Goal: Information Seeking & Learning: Learn about a topic

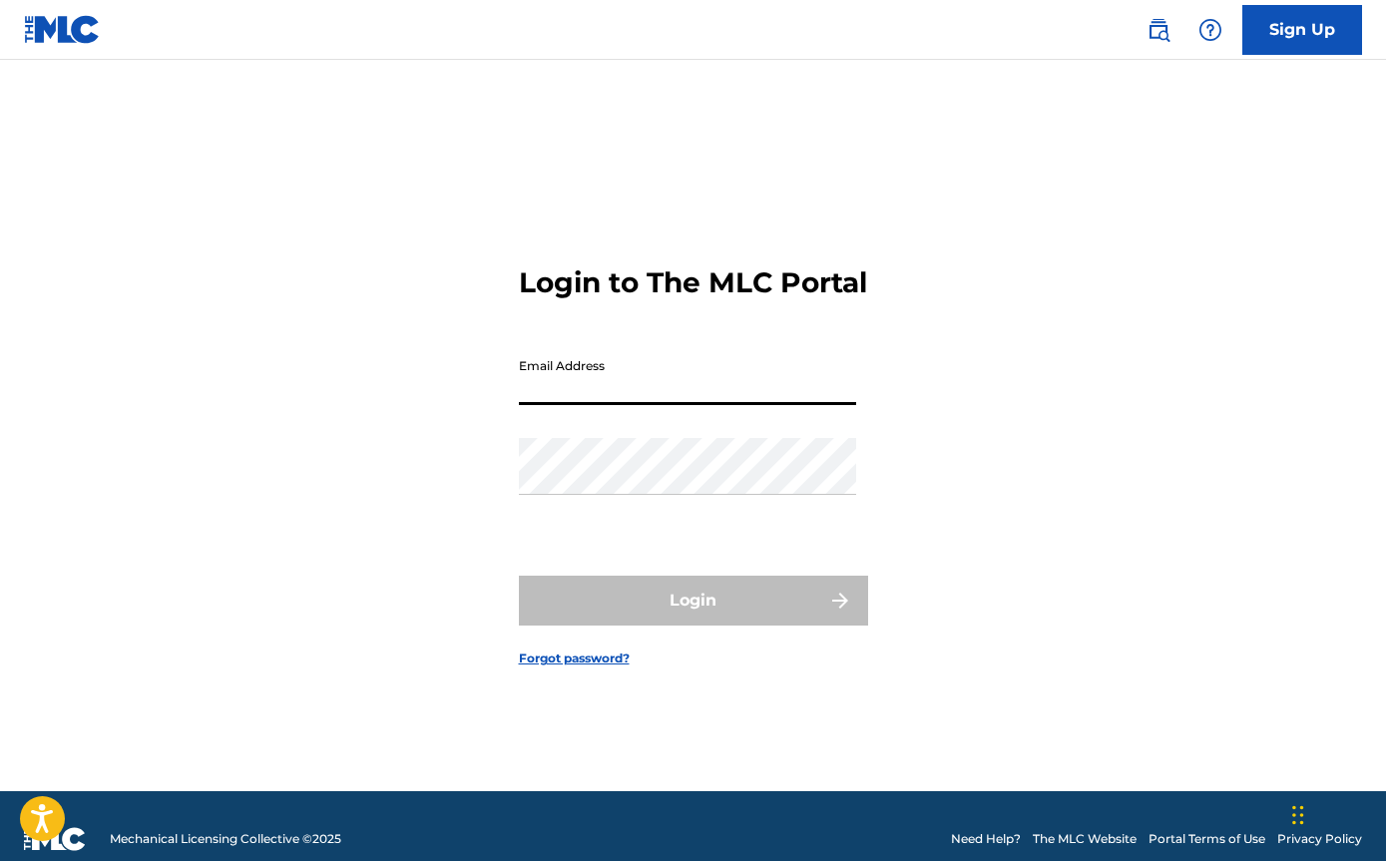
click at [645, 405] on input "Email Address" at bounding box center [687, 376] width 337 height 57
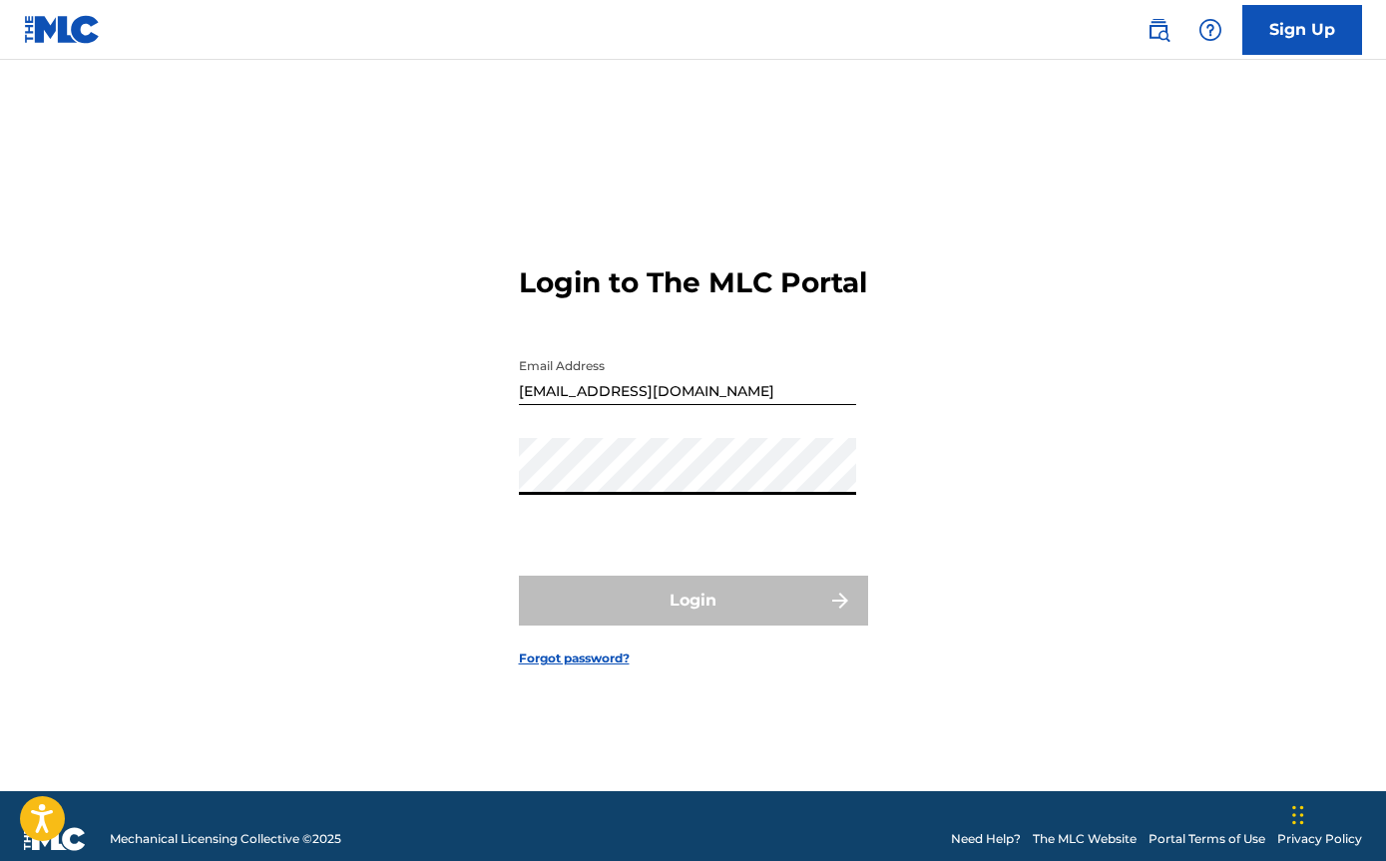
type input "[PERSON_NAME][EMAIL_ADDRESS][DOMAIN_NAME]"
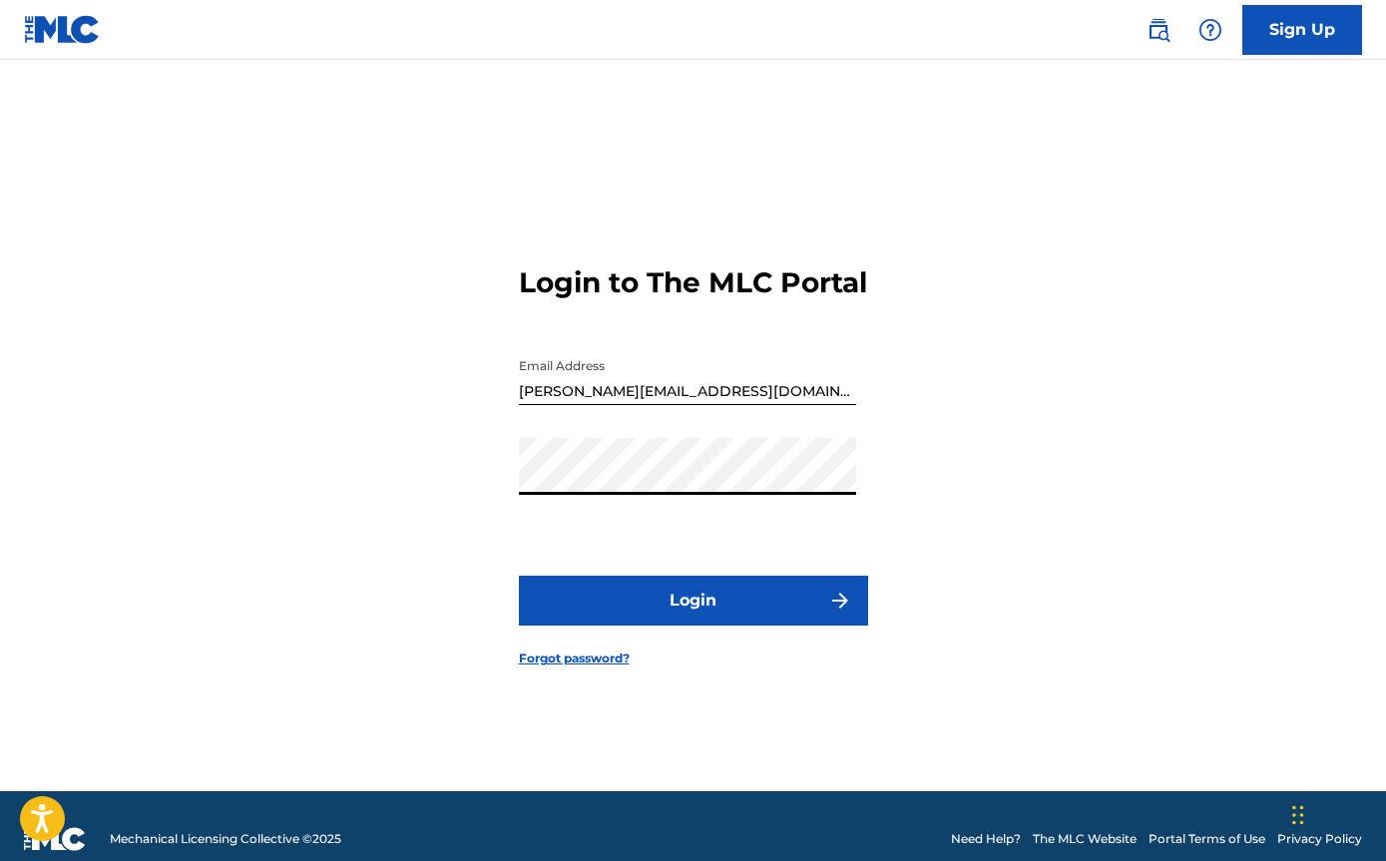
click at [672, 616] on button "Login" at bounding box center [693, 601] width 349 height 50
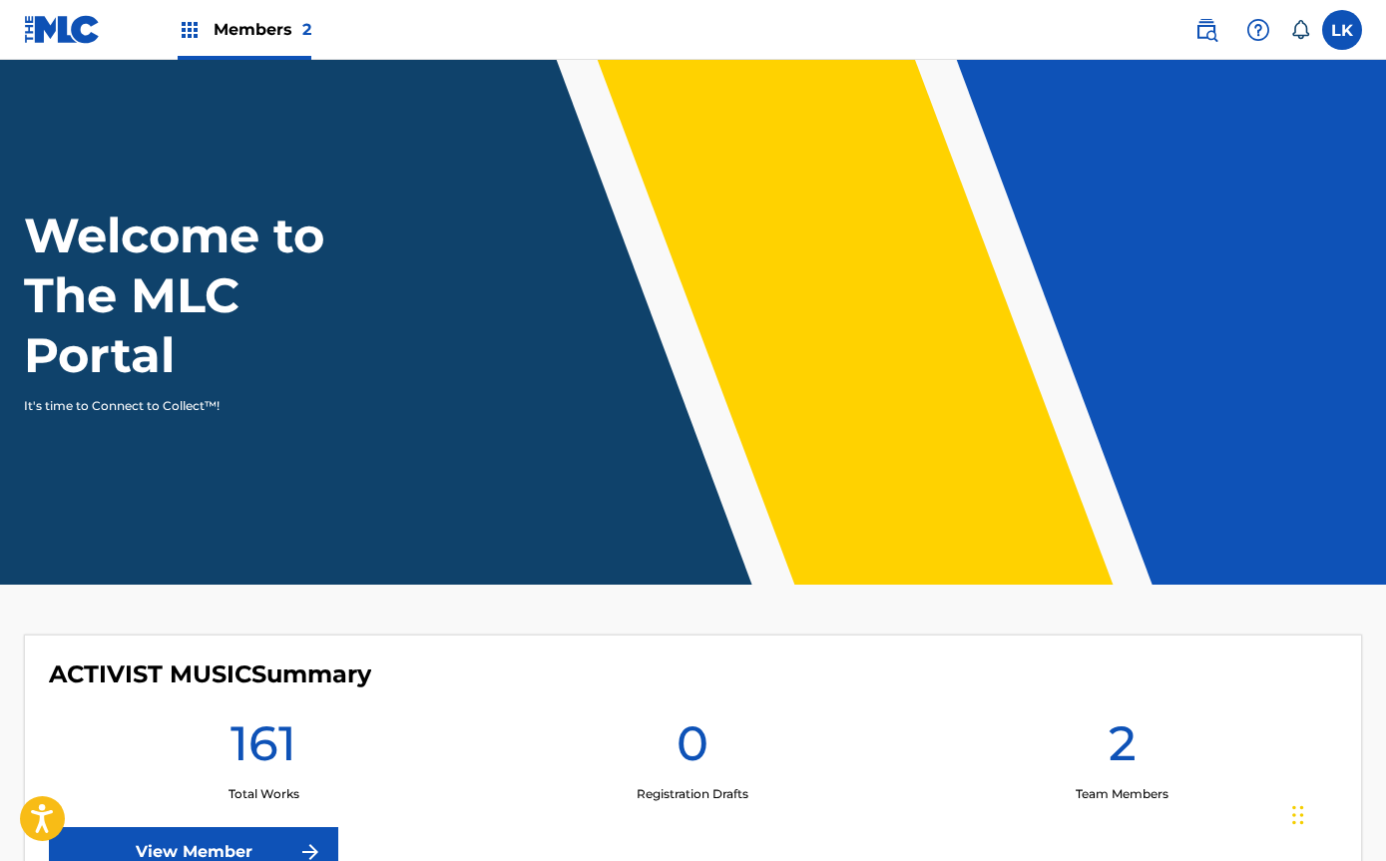
click at [277, 43] on div "Members 2" at bounding box center [245, 29] width 134 height 59
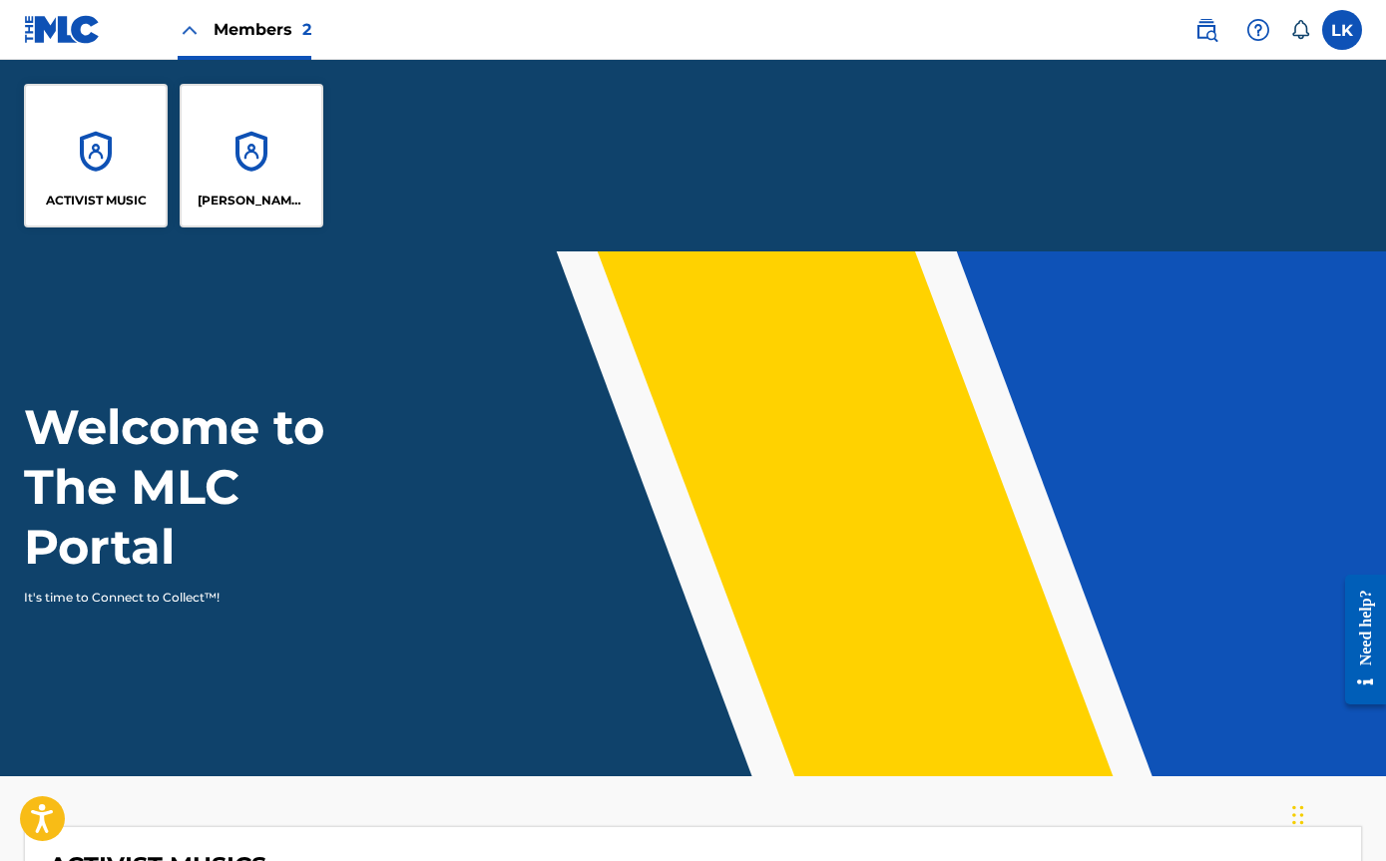
click at [119, 161] on div "ACTIVIST MUSIC" at bounding box center [96, 156] width 144 height 144
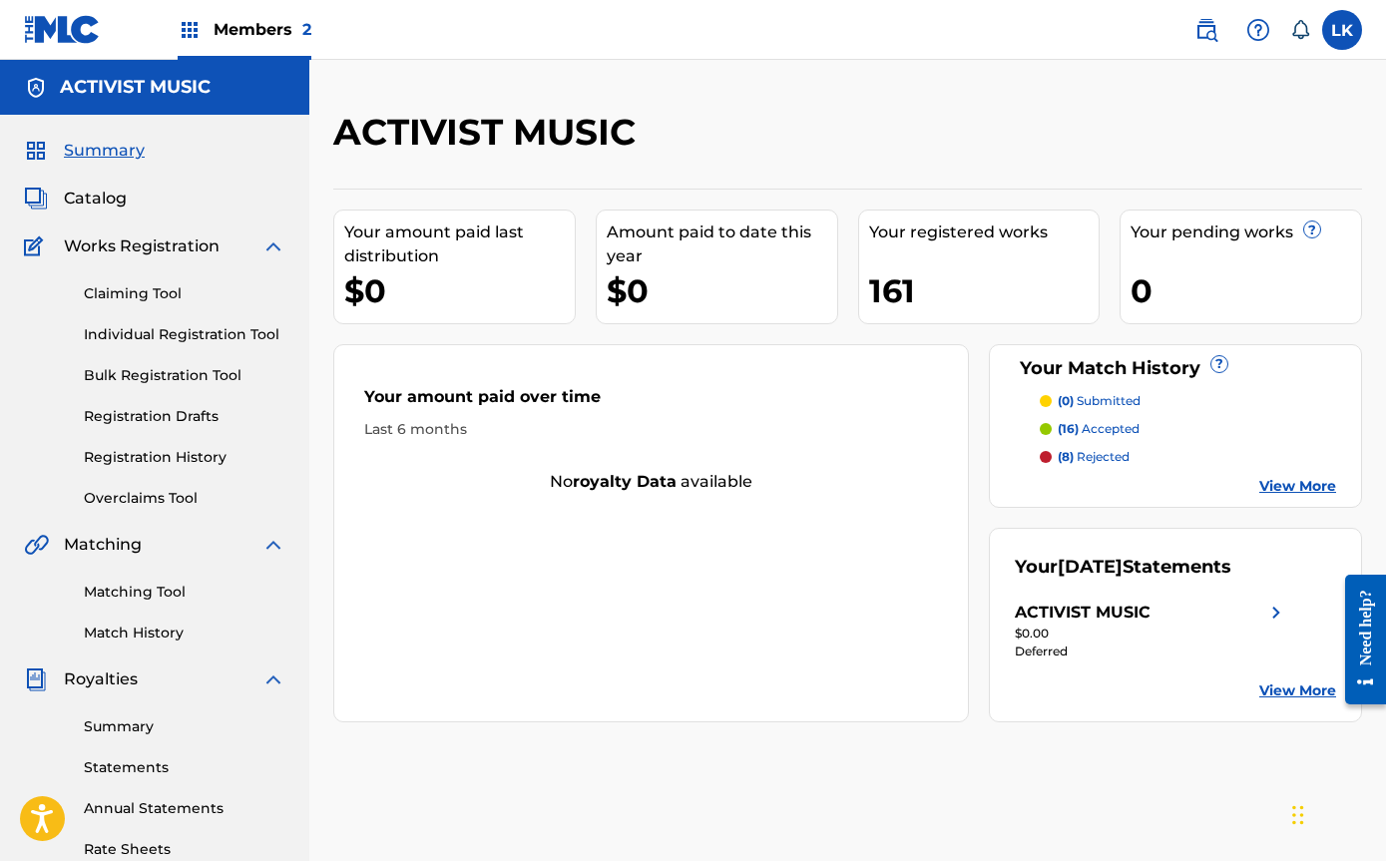
click at [1107, 486] on link "View More" at bounding box center [1297, 486] width 77 height 21
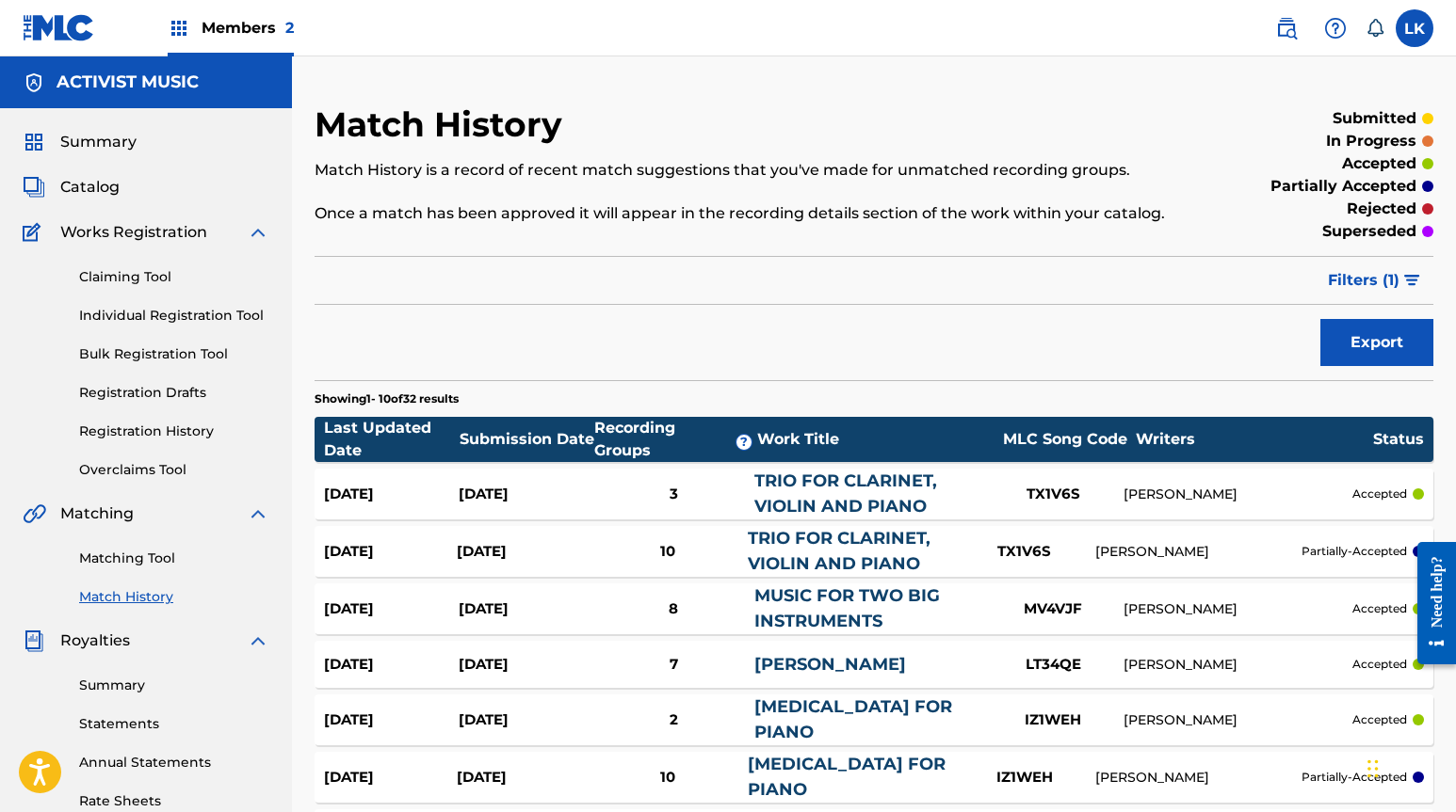
click at [1045, 282] on span "Filters ( 1 )" at bounding box center [1364, 280] width 72 height 23
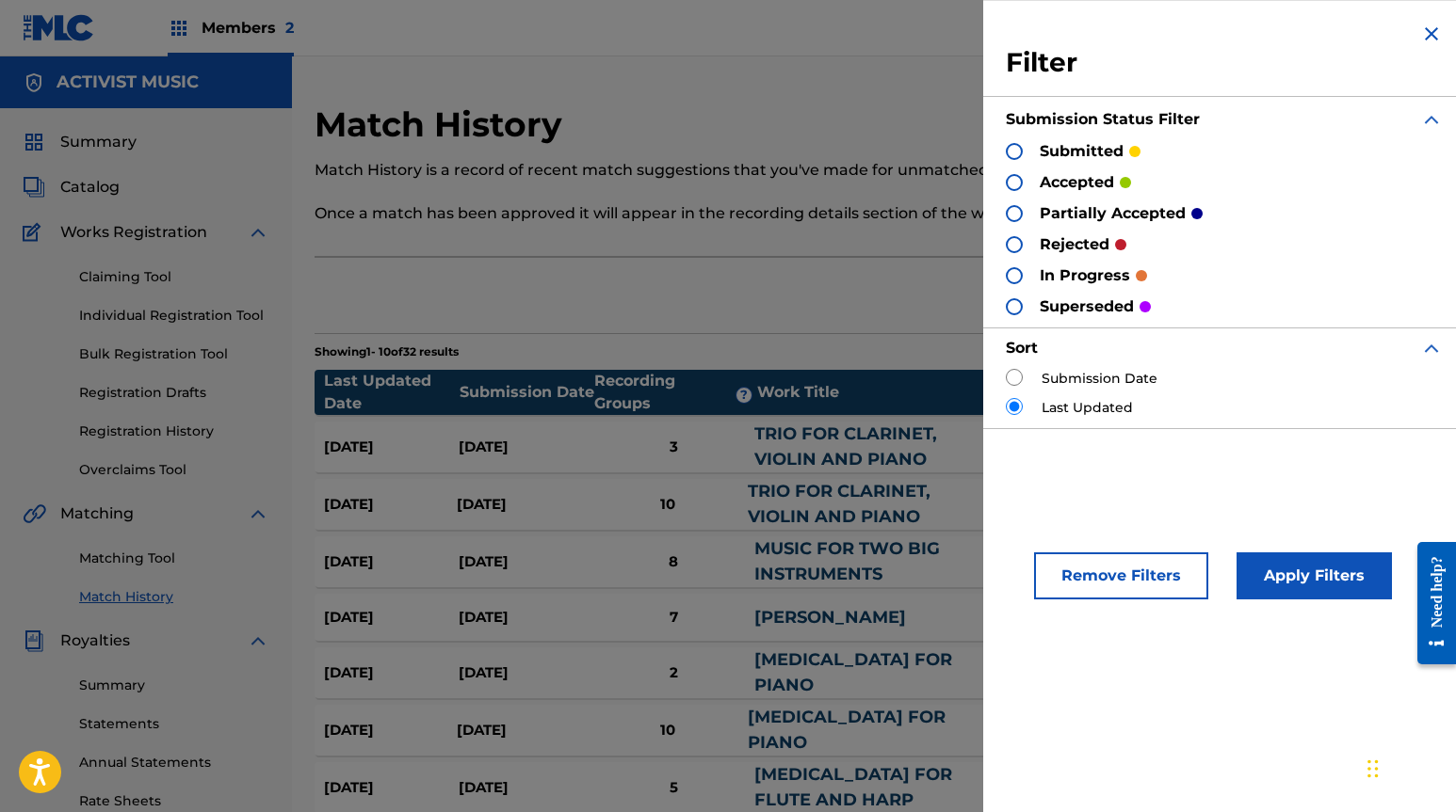
click at [1045, 179] on p "accepted" at bounding box center [1077, 183] width 75 height 23
click at [1010, 182] on div at bounding box center [1014, 183] width 17 height 17
click at [1045, 570] on button "Apply Filters" at bounding box center [1314, 576] width 156 height 47
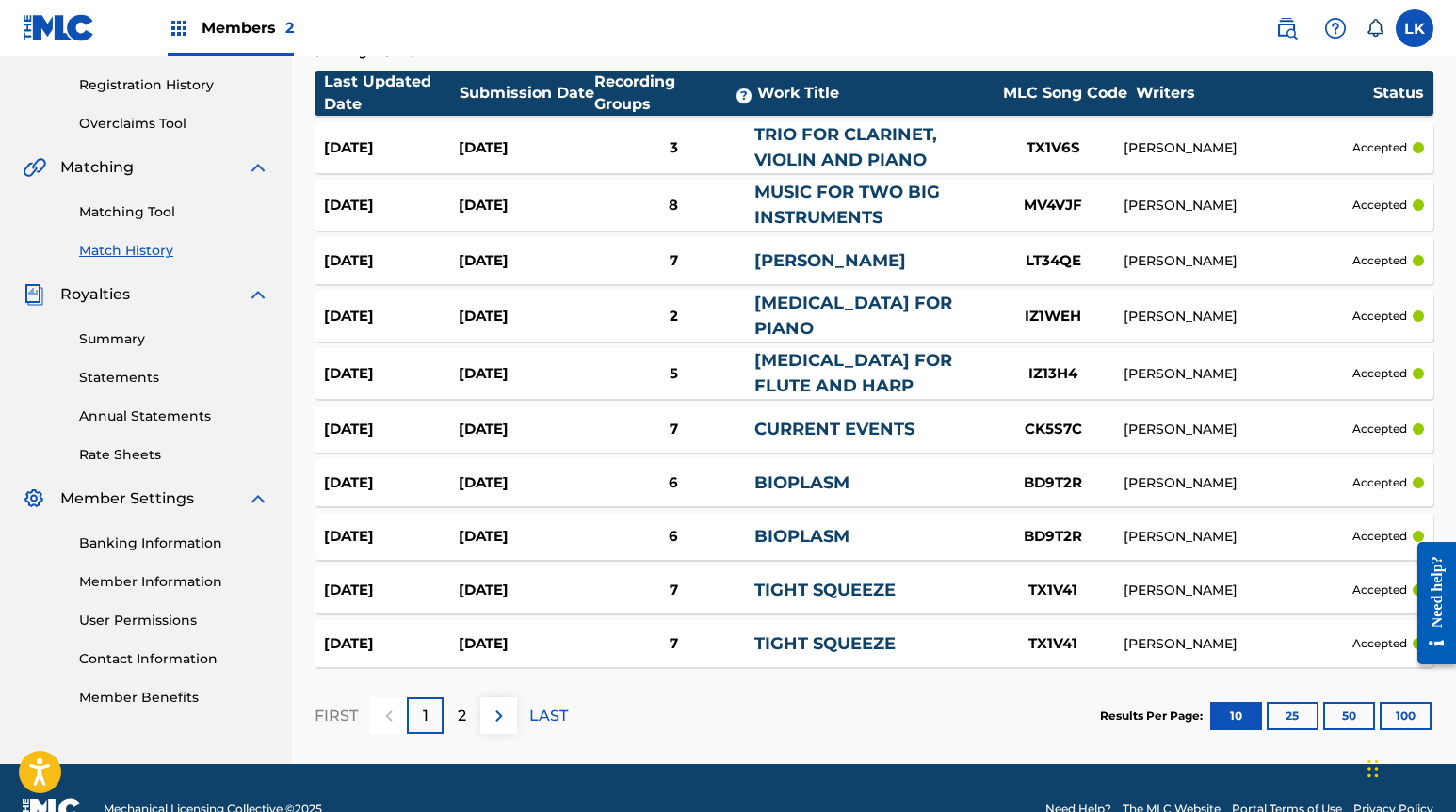
scroll to position [358, 0]
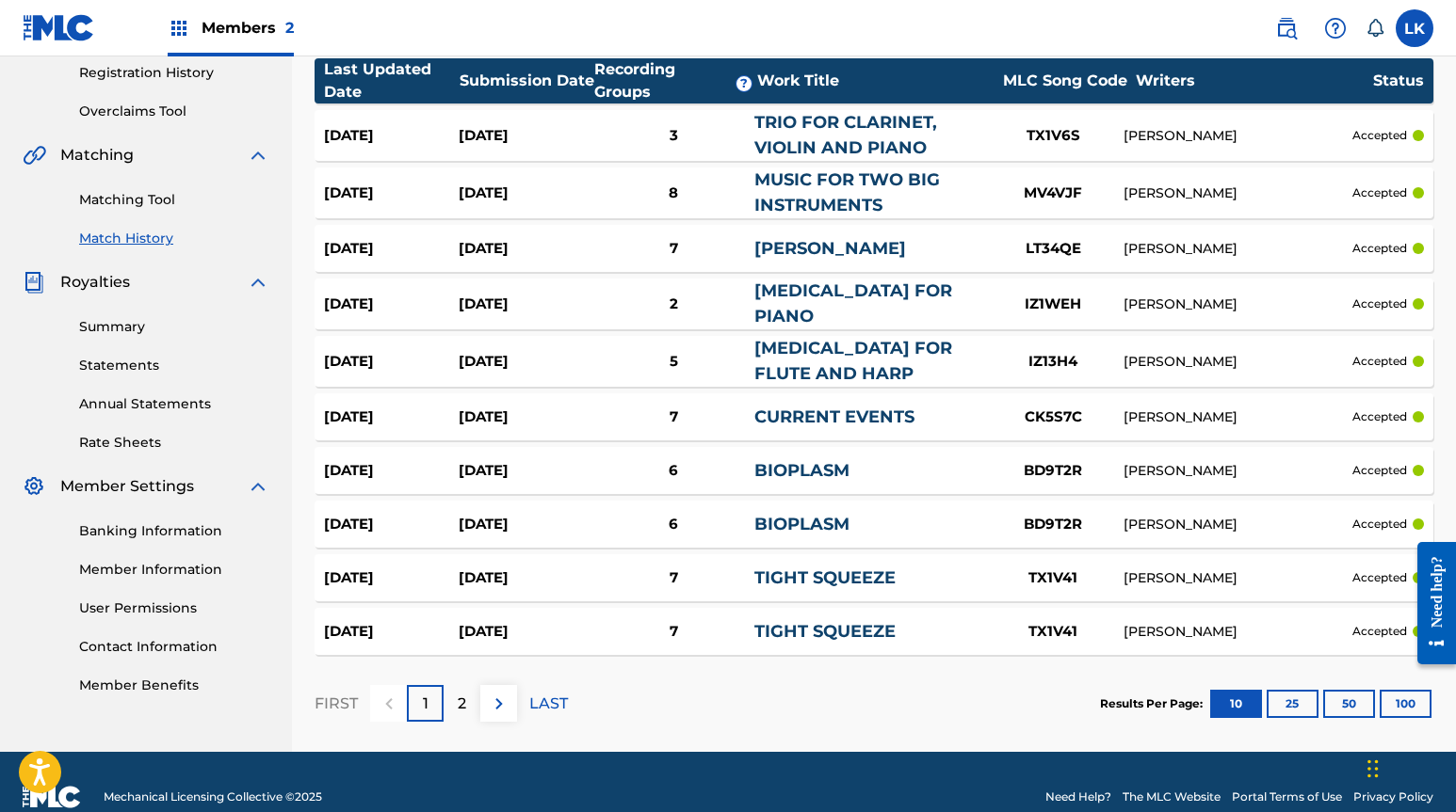
click at [1045, 692] on button "50" at bounding box center [1348, 704] width 52 height 28
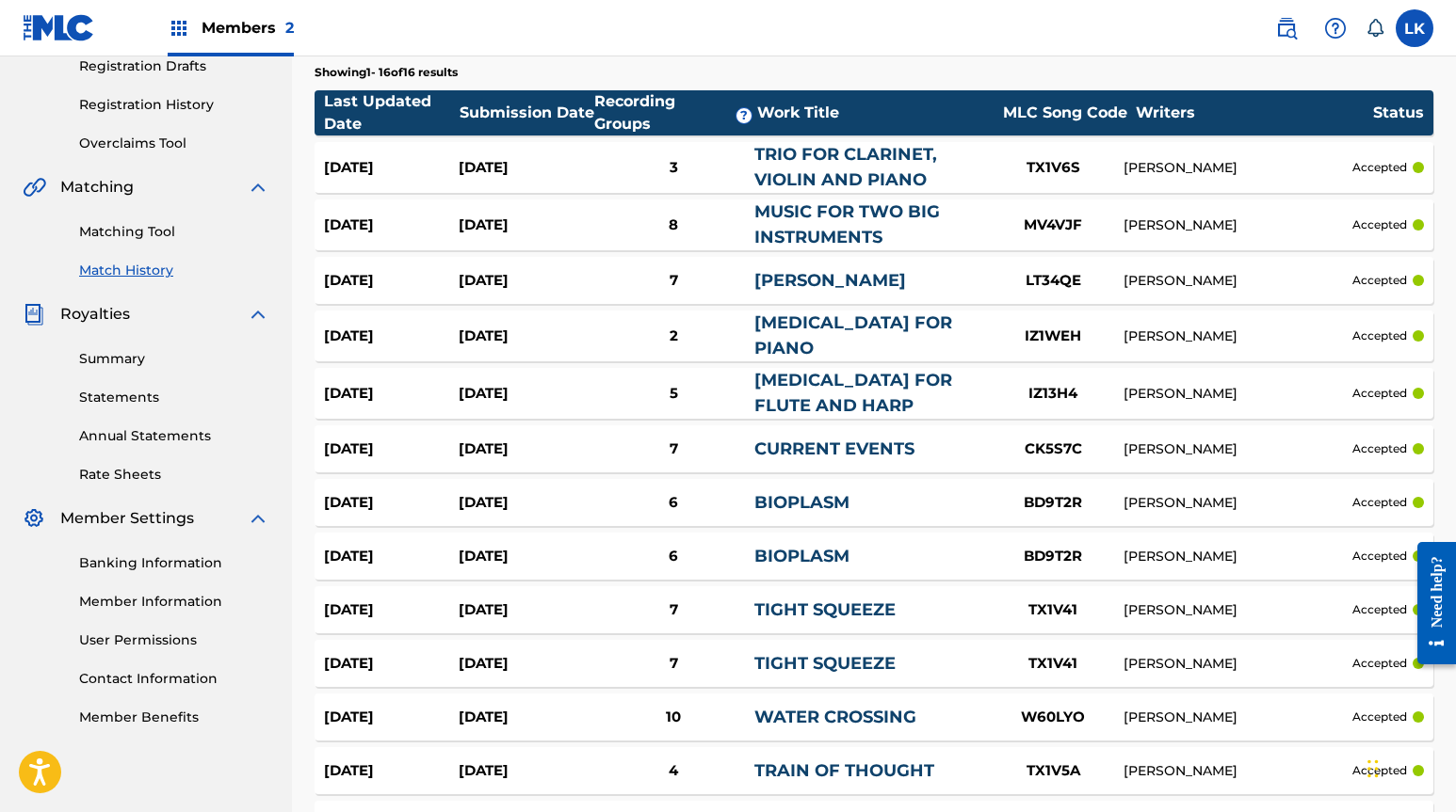
scroll to position [0, 0]
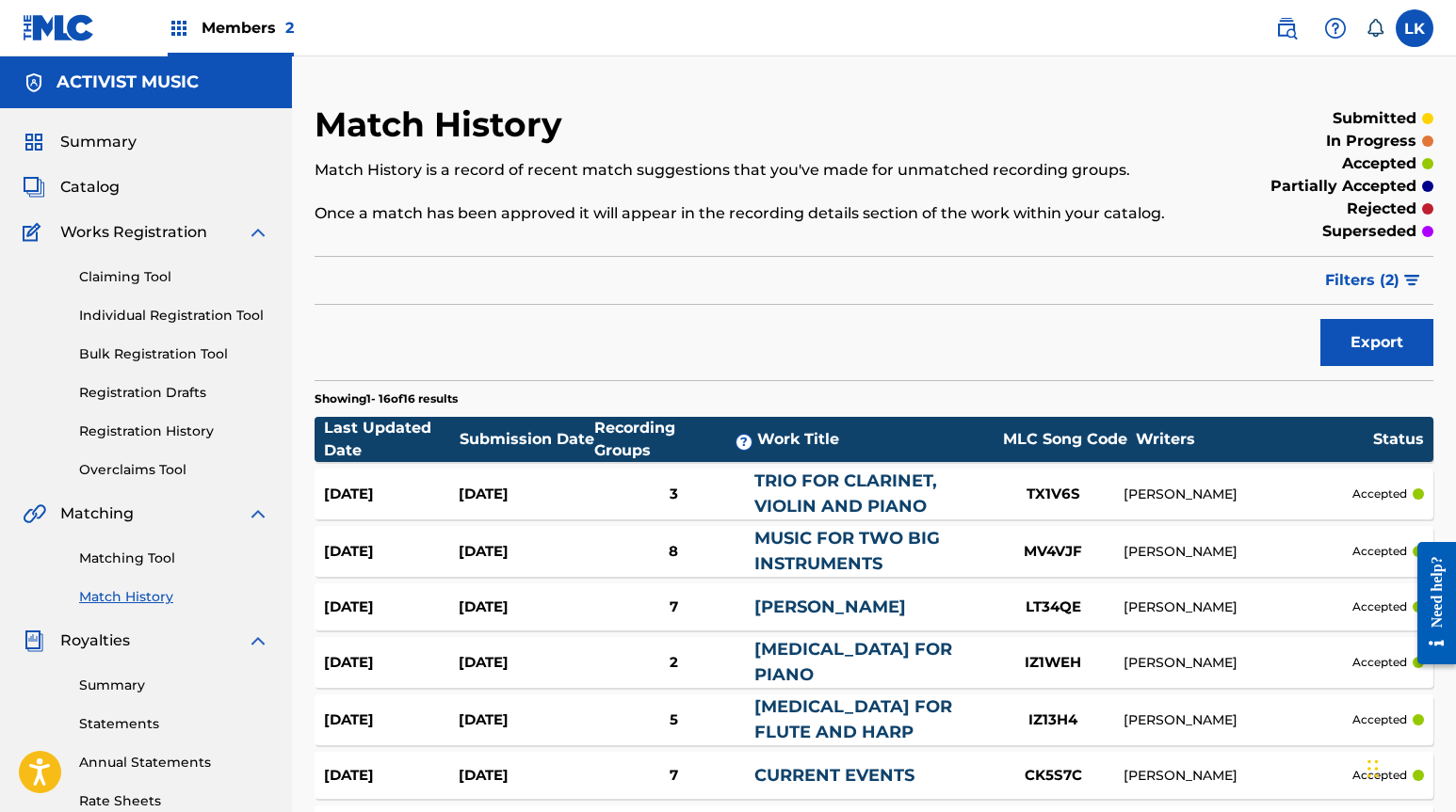
click at [1045, 282] on span "Filters ( 2 )" at bounding box center [1362, 280] width 75 height 23
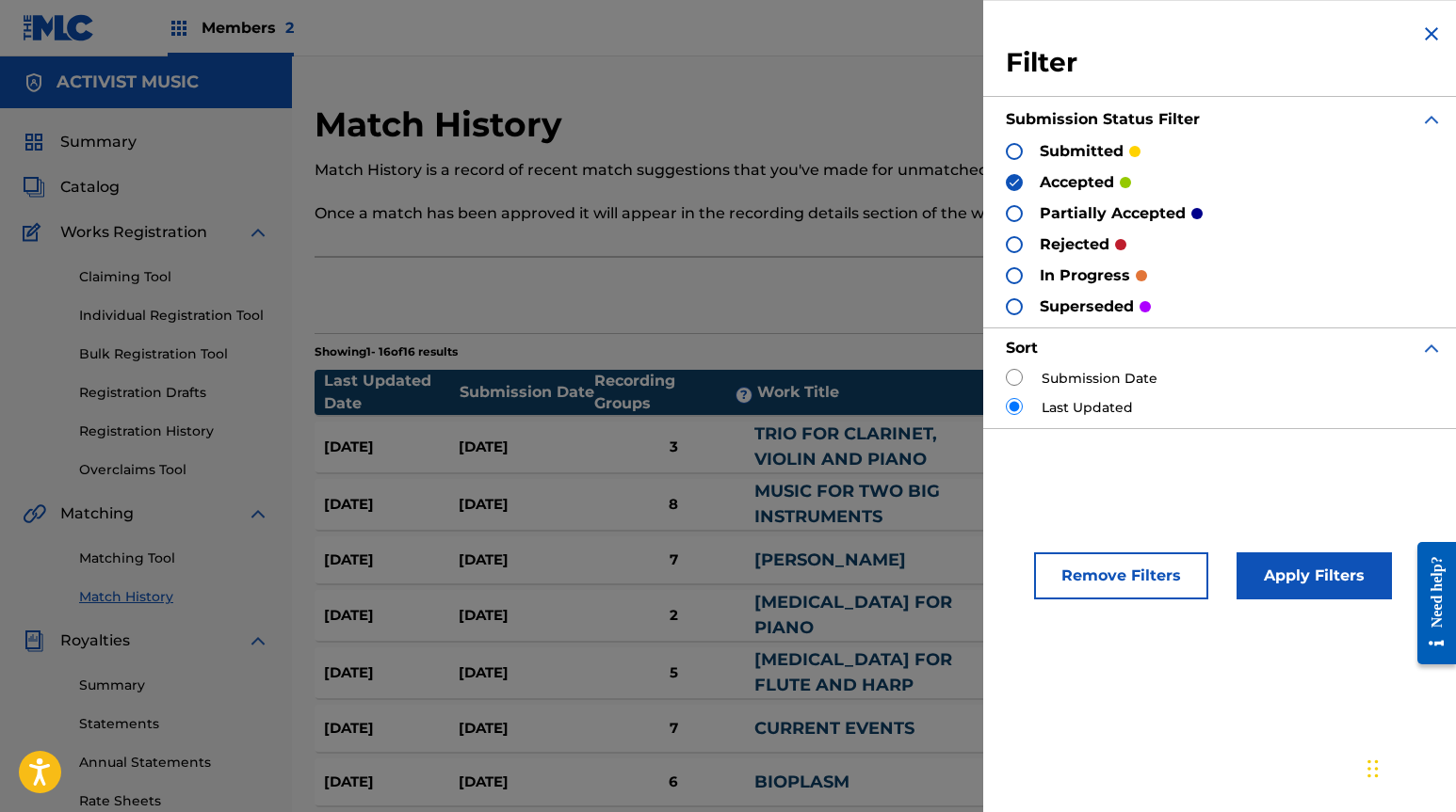
click at [1012, 185] on img at bounding box center [1014, 183] width 13 height 13
click at [1014, 242] on div at bounding box center [1014, 244] width 17 height 17
click at [1045, 583] on button "Apply Filters" at bounding box center [1314, 576] width 156 height 47
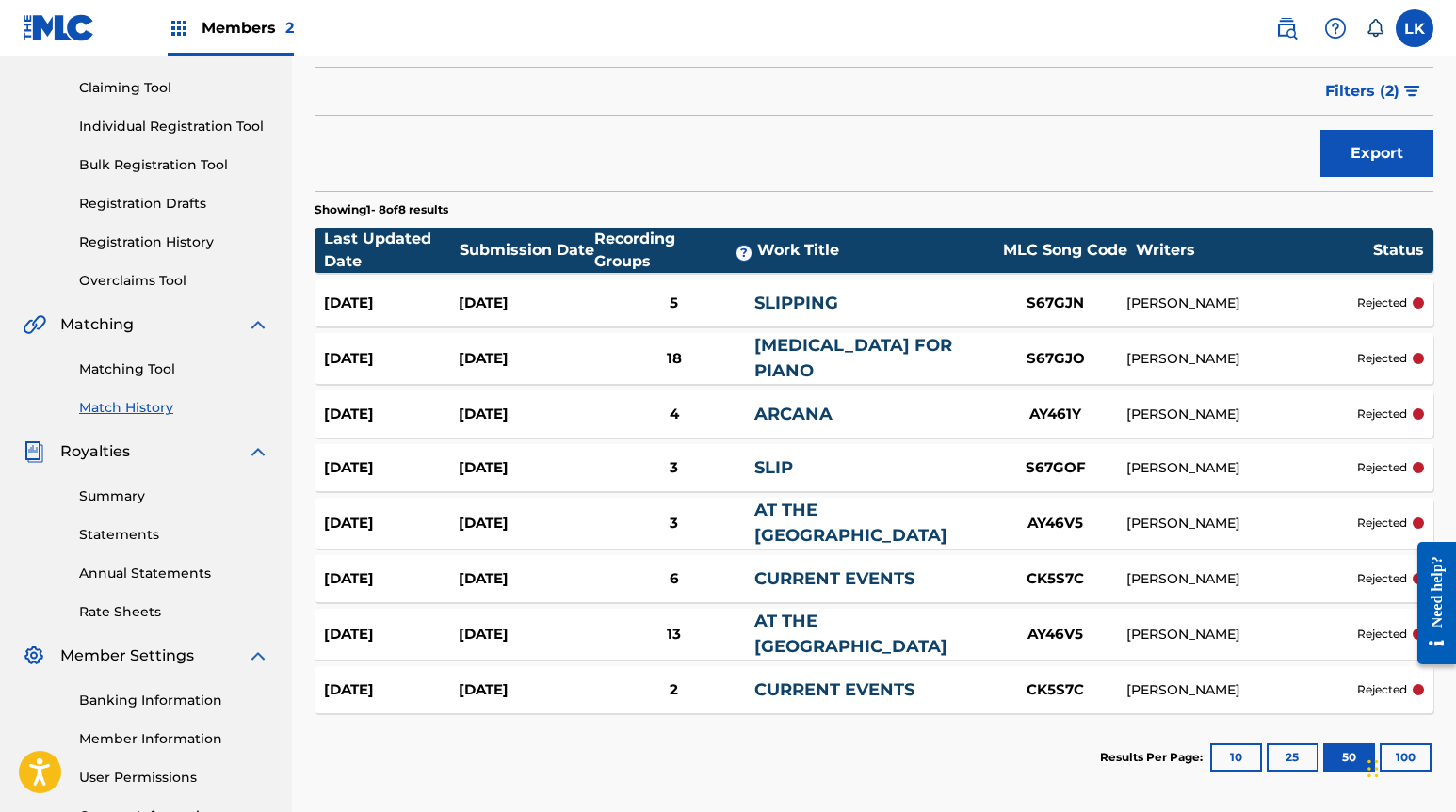
scroll to position [202, 0]
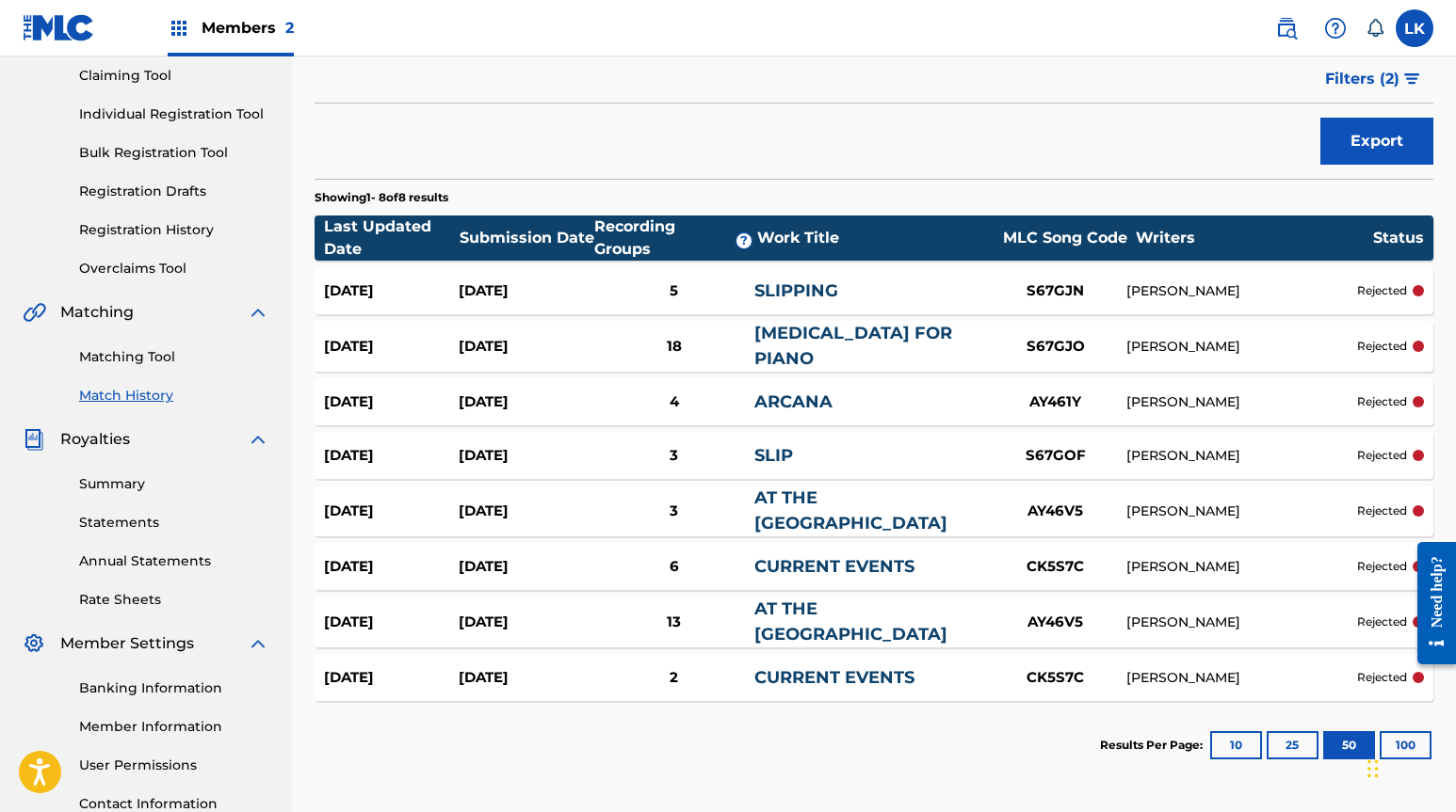
click at [840, 398] on div "ARCANA" at bounding box center [869, 402] width 230 height 25
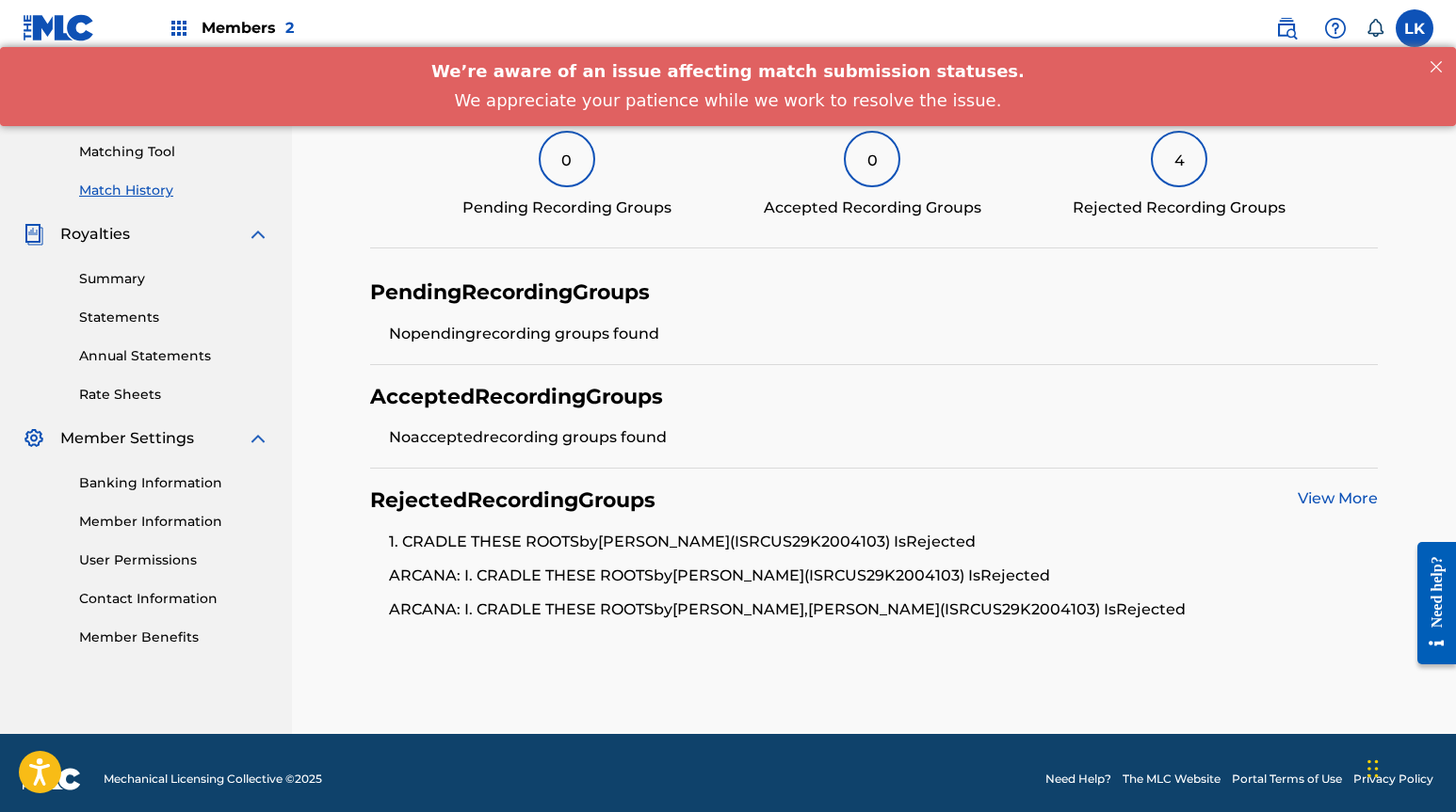
scroll to position [418, 0]
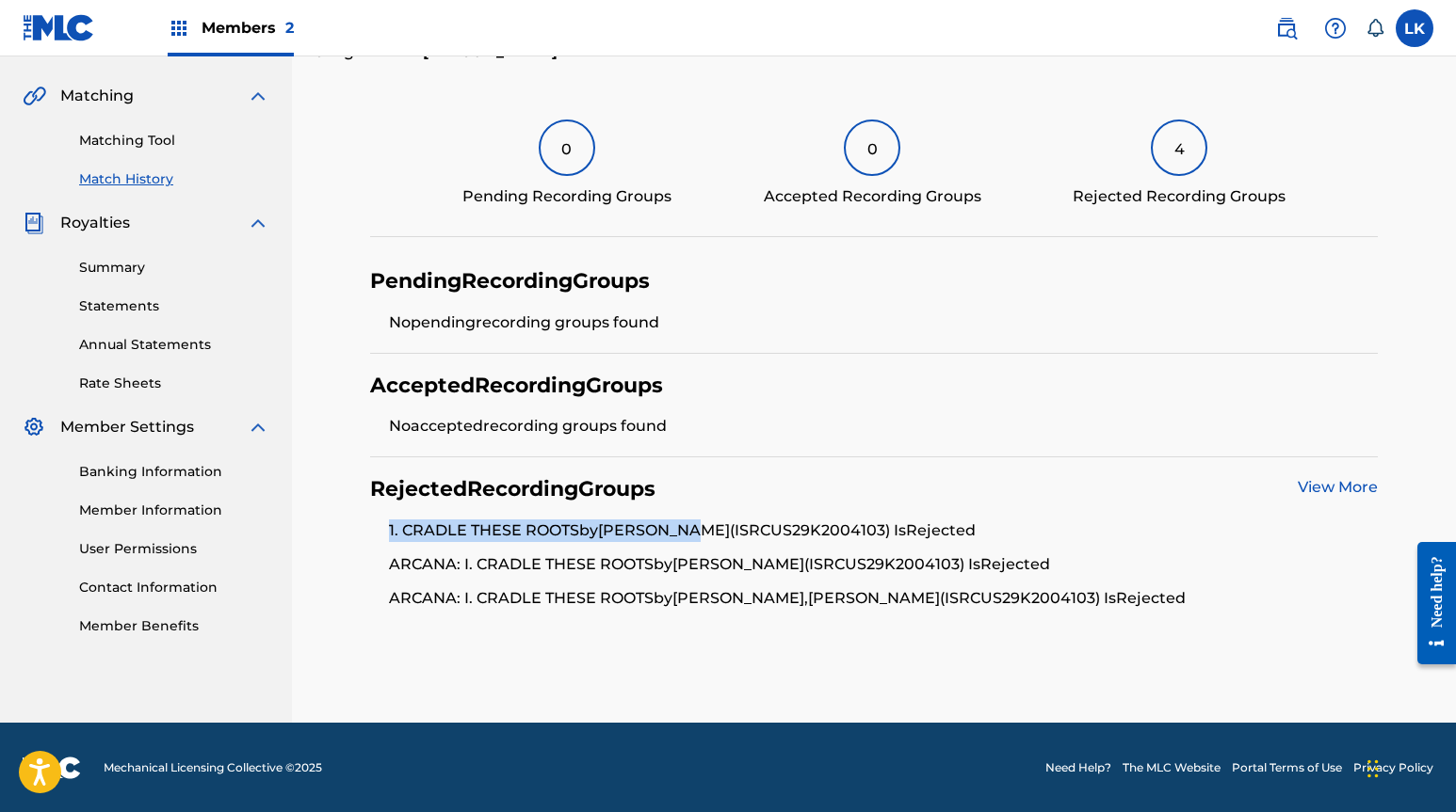
drag, startPoint x: 403, startPoint y: 526, endPoint x: 716, endPoint y: 531, distance: 313.0
click at [716, 531] on ul "1. CRADLE THESE ROOTS by ADAM MARKS (ISRC US29K2004103 ) Is Rejected ARCANA: I.…" at bounding box center [873, 565] width 1007 height 91
drag, startPoint x: 392, startPoint y: 564, endPoint x: 505, endPoint y: 564, distance: 113.0
click at [505, 564] on li "ARCANA: I. CRADLE THESE ROOTS by ADAM MARKS (ISRC US29K2004103 ) Is Rejected" at bounding box center [882, 571] width 988 height 34
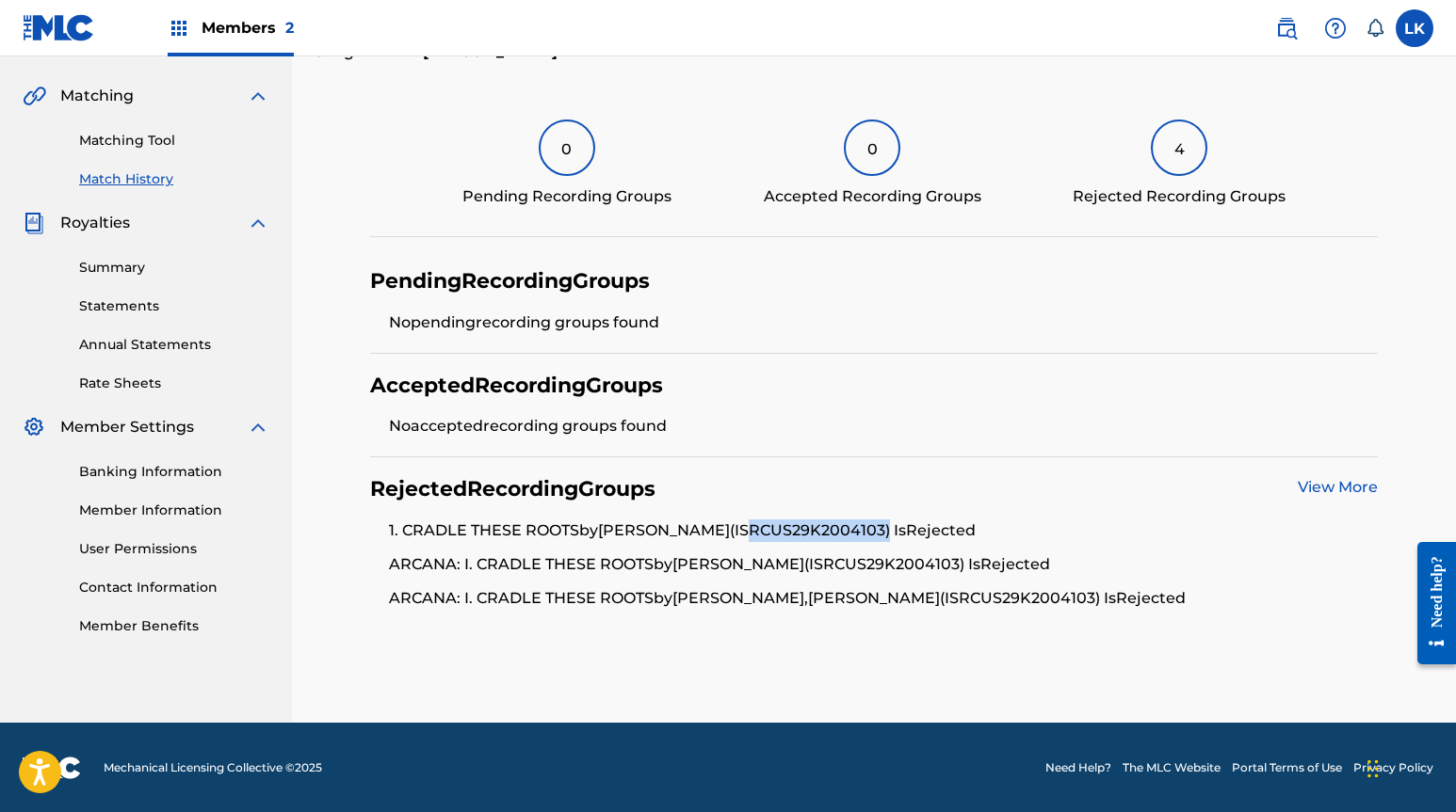
drag, startPoint x: 729, startPoint y: 530, endPoint x: 886, endPoint y: 523, distance: 157.2
click at [886, 523] on li "1. CRADLE THESE ROOTS by ADAM MARKS (ISRC US29K2004103 ) Is Rejected" at bounding box center [882, 537] width 988 height 34
click at [863, 389] on div "Accepted Recording Groups" at bounding box center [873, 386] width 1007 height 26
click at [1045, 486] on link "View More" at bounding box center [1337, 487] width 80 height 18
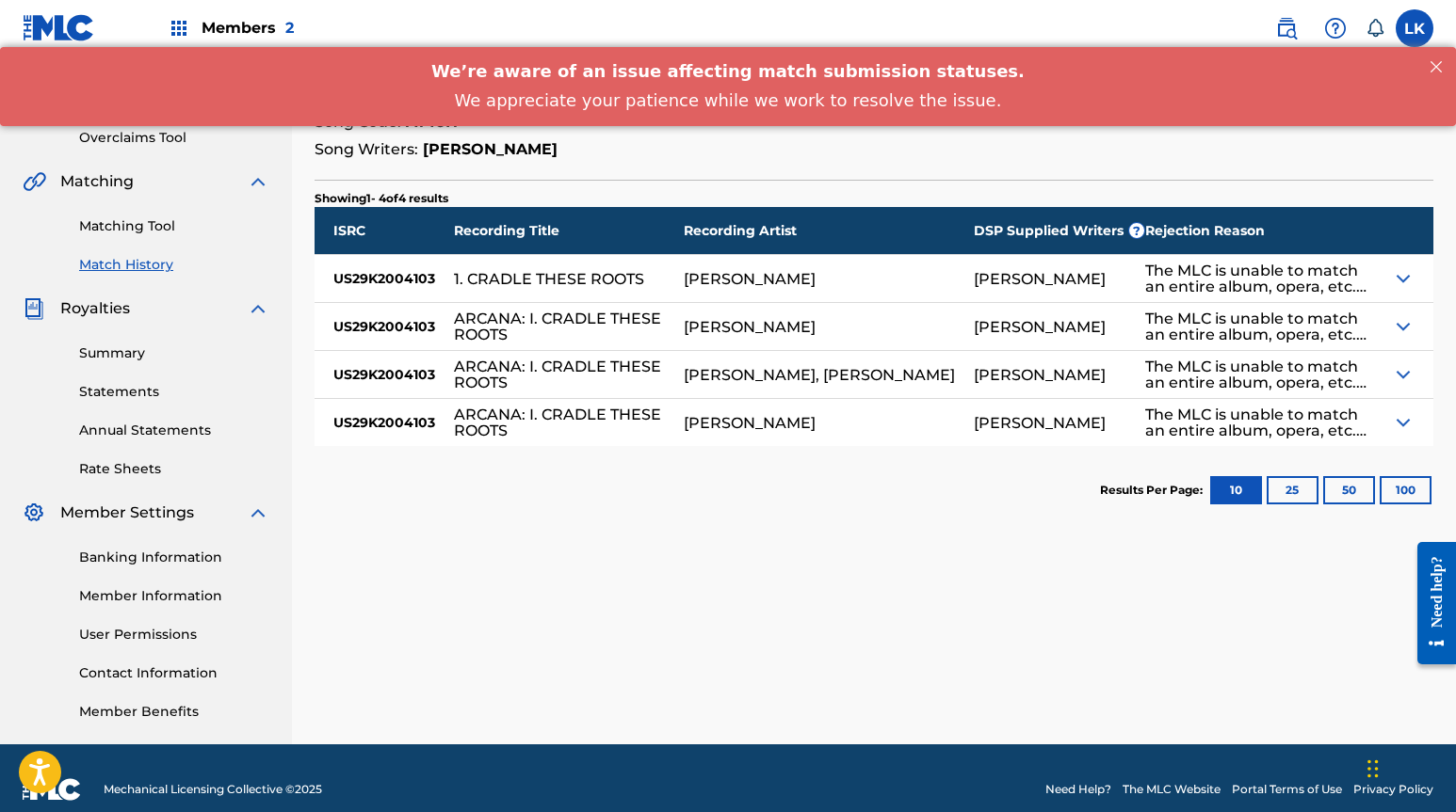
scroll to position [321, 0]
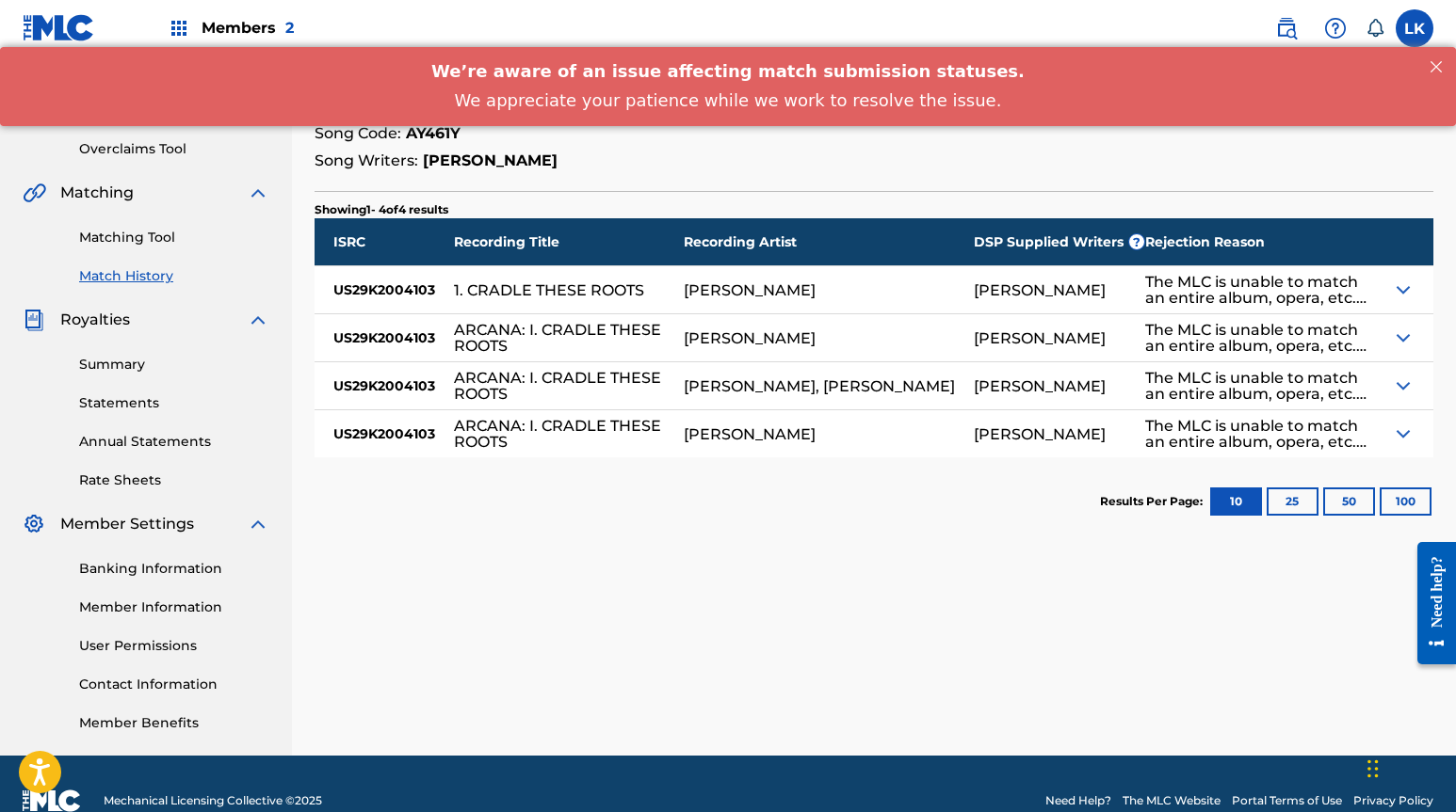
click at [1045, 285] on img at bounding box center [1403, 290] width 23 height 23
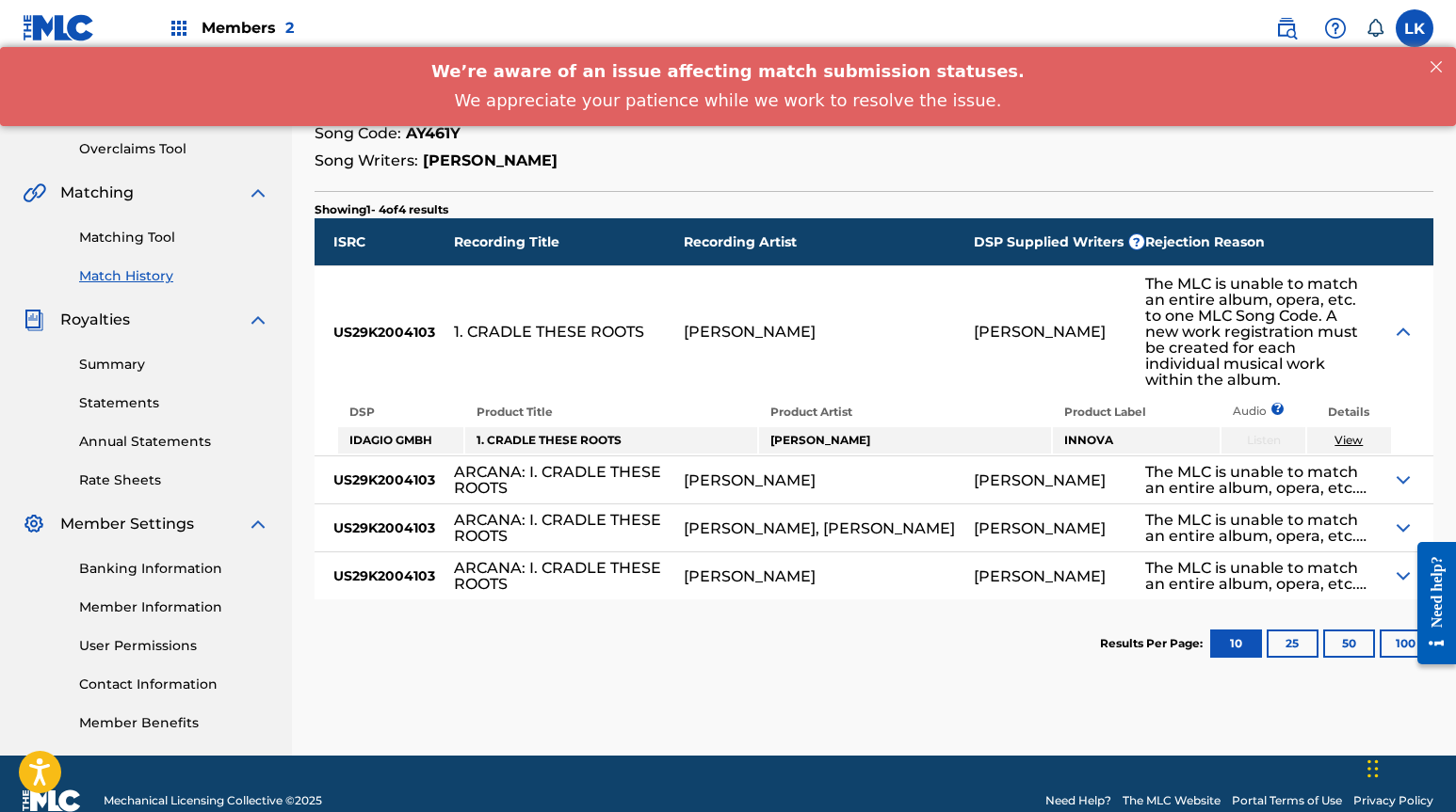
scroll to position [0, 0]
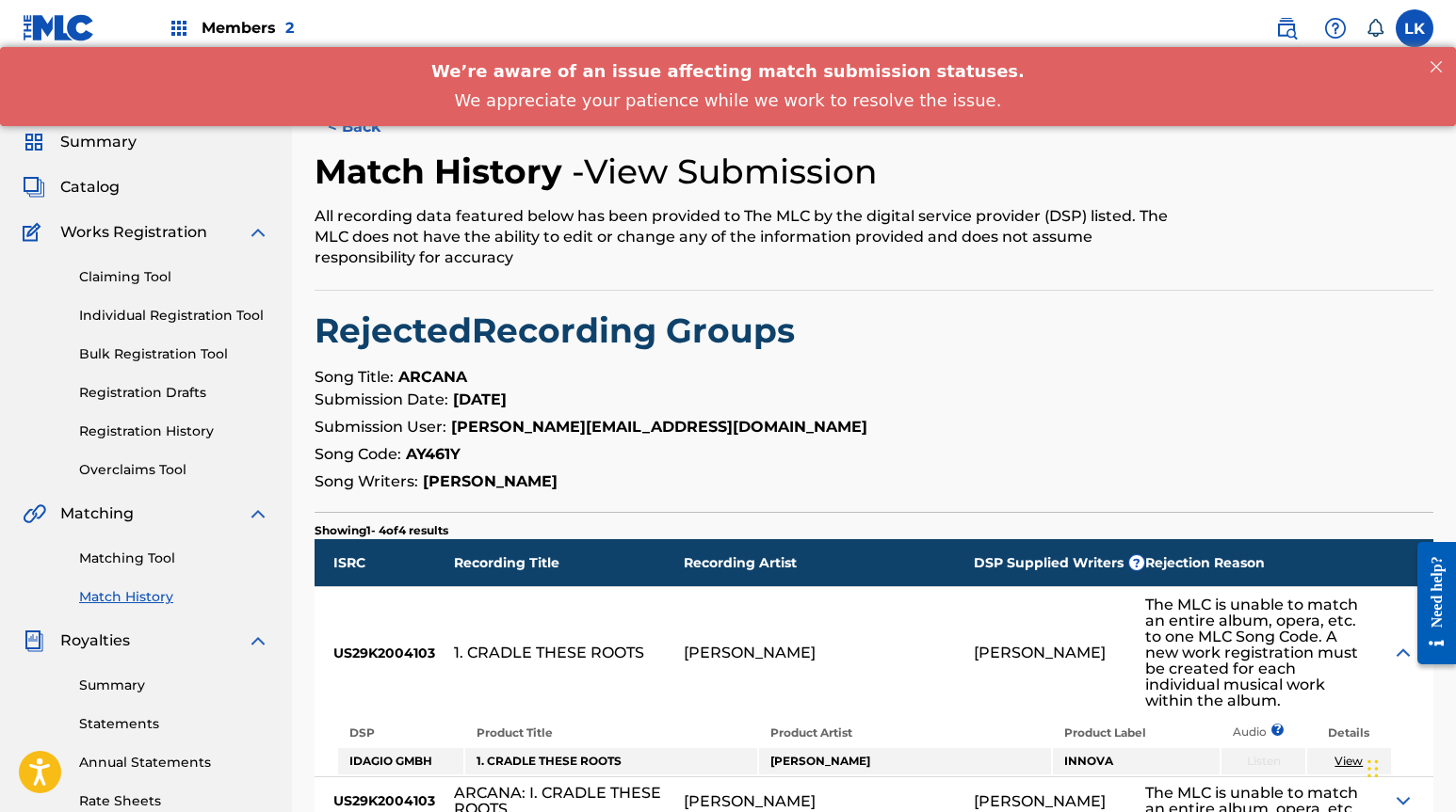
click at [117, 201] on div "Summary Catalog Works Registration Claiming Tool Individual Registration Tool B…" at bounding box center [145, 592] width 292 height 969
click at [119, 192] on div "Catalog" at bounding box center [145, 188] width 246 height 23
click at [113, 190] on span "Catalog" at bounding box center [90, 188] width 59 height 23
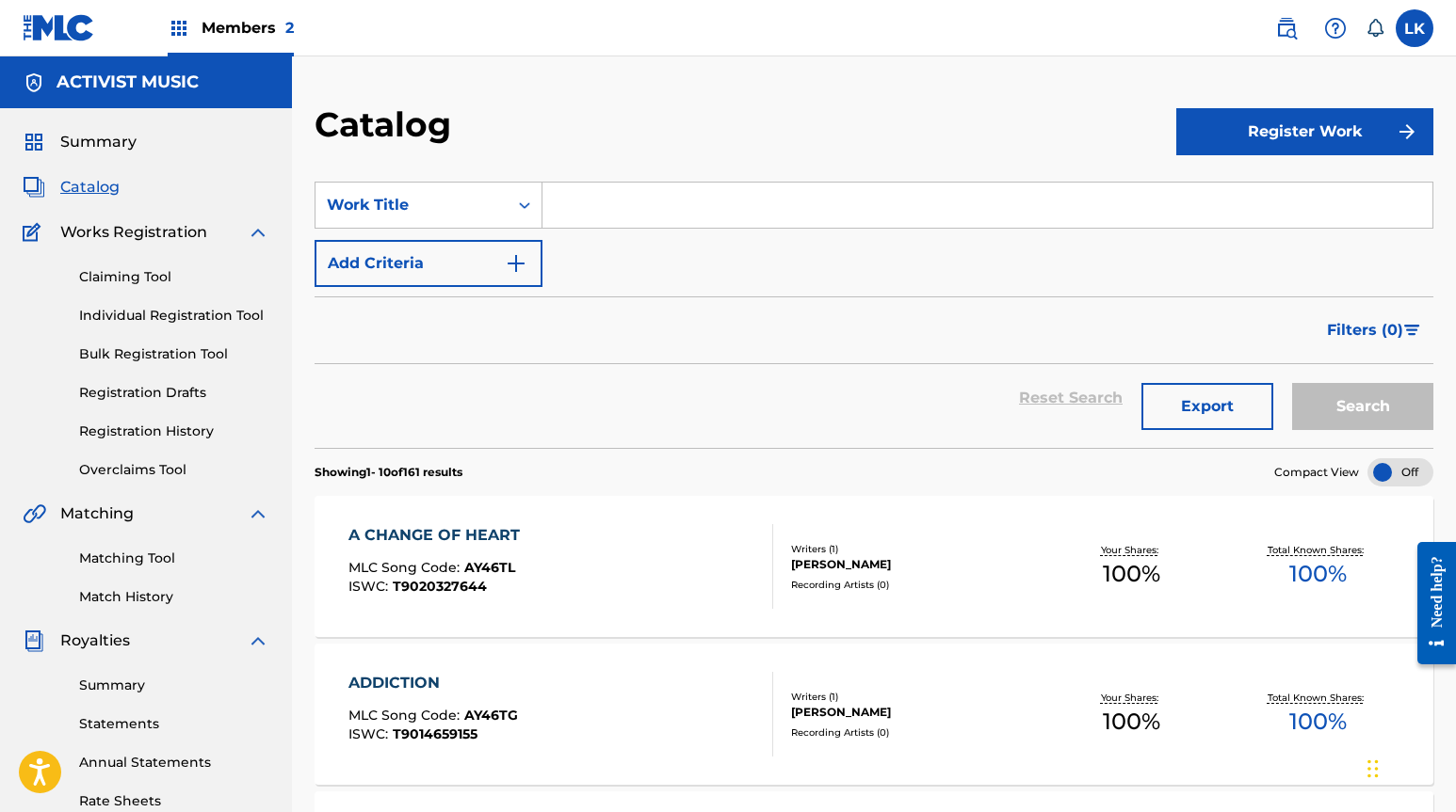
click at [716, 199] on input "Search Form" at bounding box center [987, 206] width 890 height 45
type input "arcana"
click at [1045, 383] on button "Search" at bounding box center [1363, 406] width 142 height 47
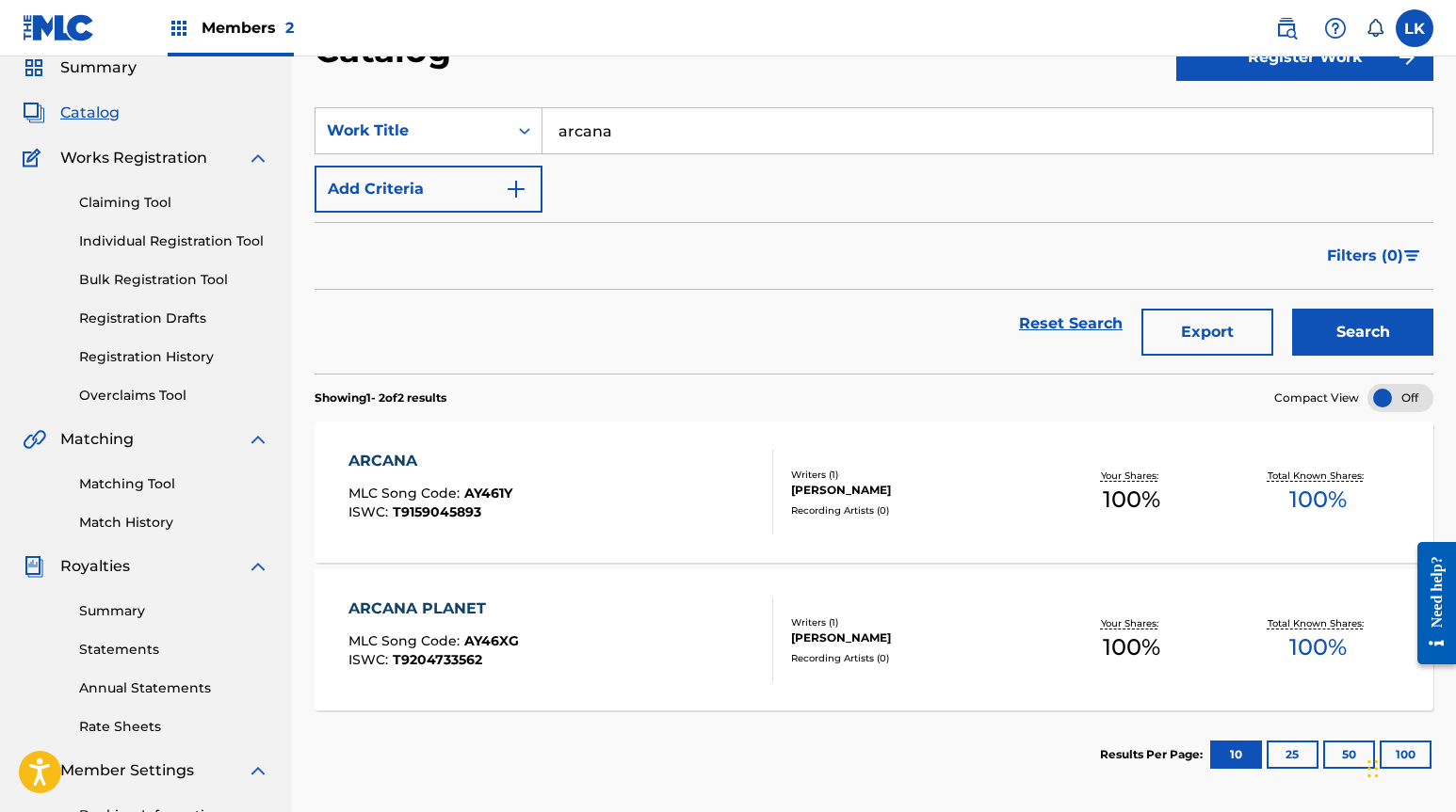
scroll to position [225, 0]
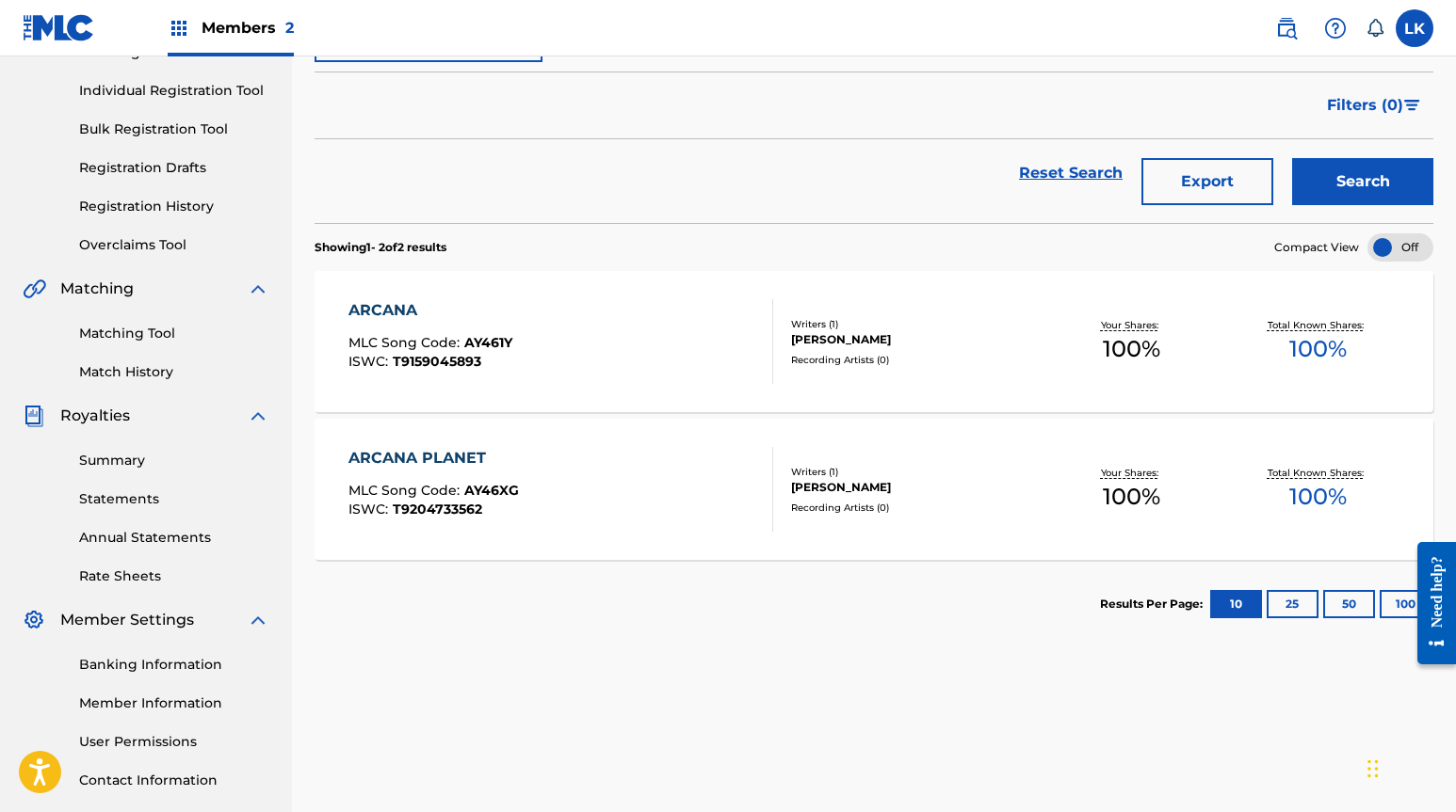
click at [396, 308] on div "ARCANA" at bounding box center [430, 310] width 164 height 23
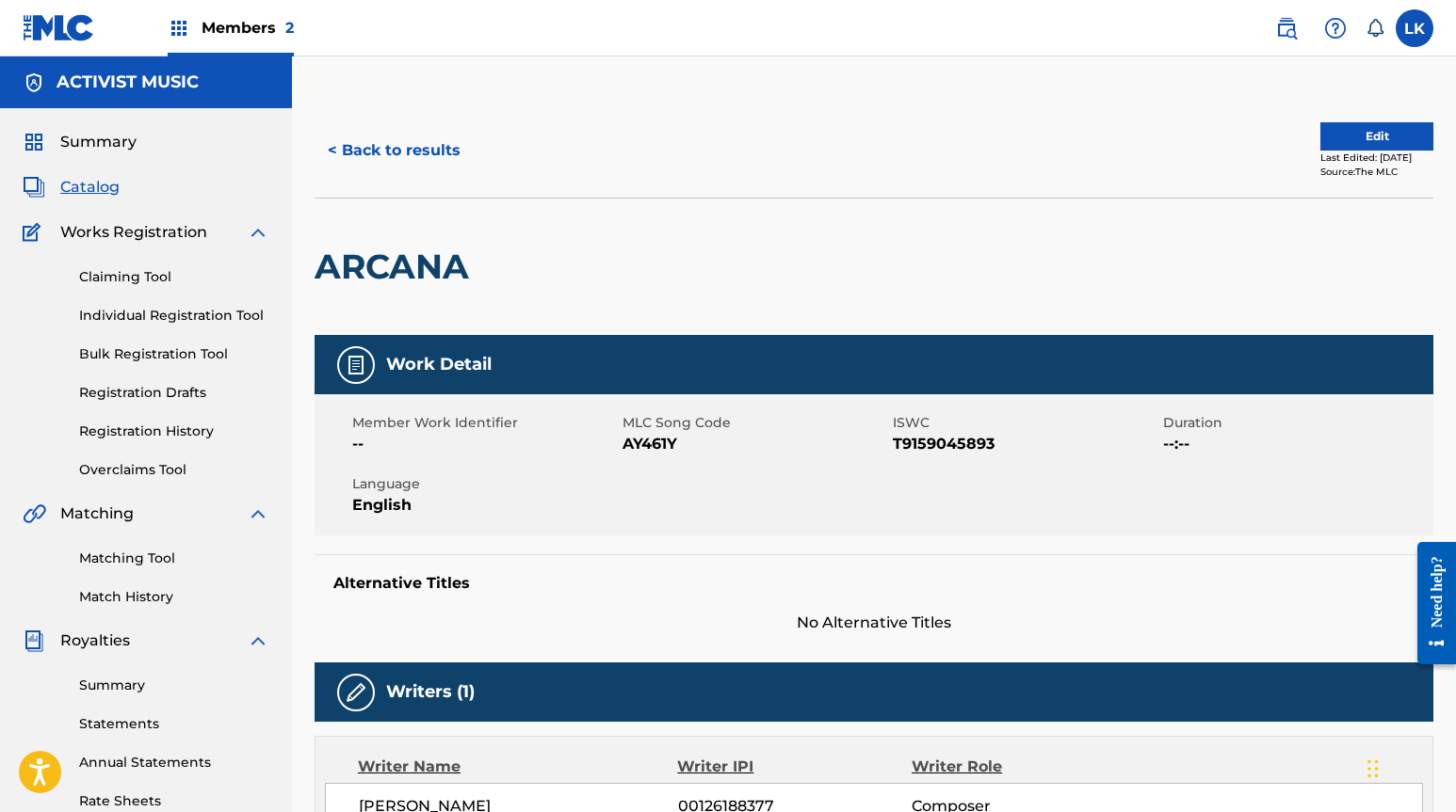
click at [413, 159] on button "< Back to results" at bounding box center [393, 151] width 159 height 47
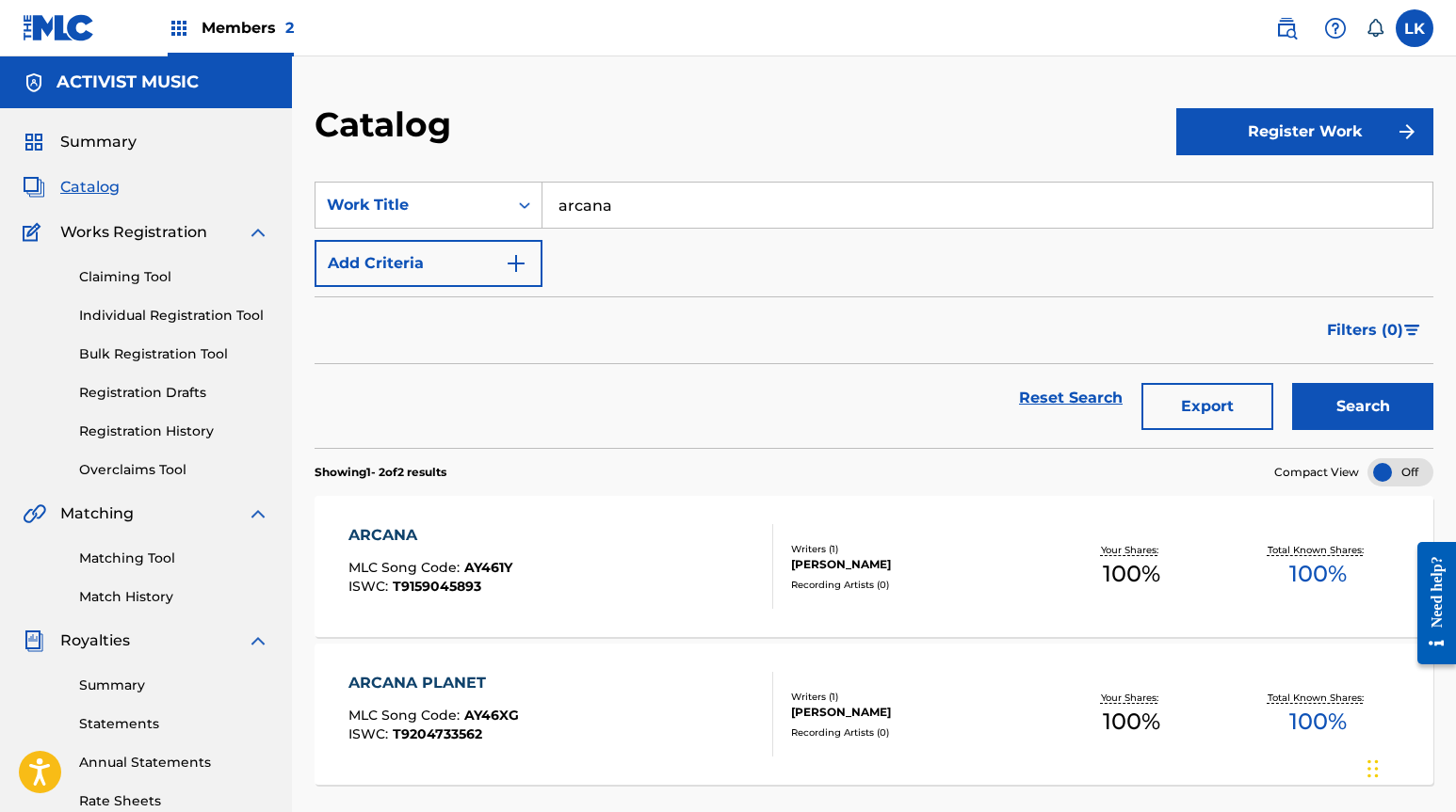
click at [111, 516] on span "Matching" at bounding box center [97, 514] width 74 height 23
click at [123, 562] on link "Matching Tool" at bounding box center [175, 558] width 191 height 20
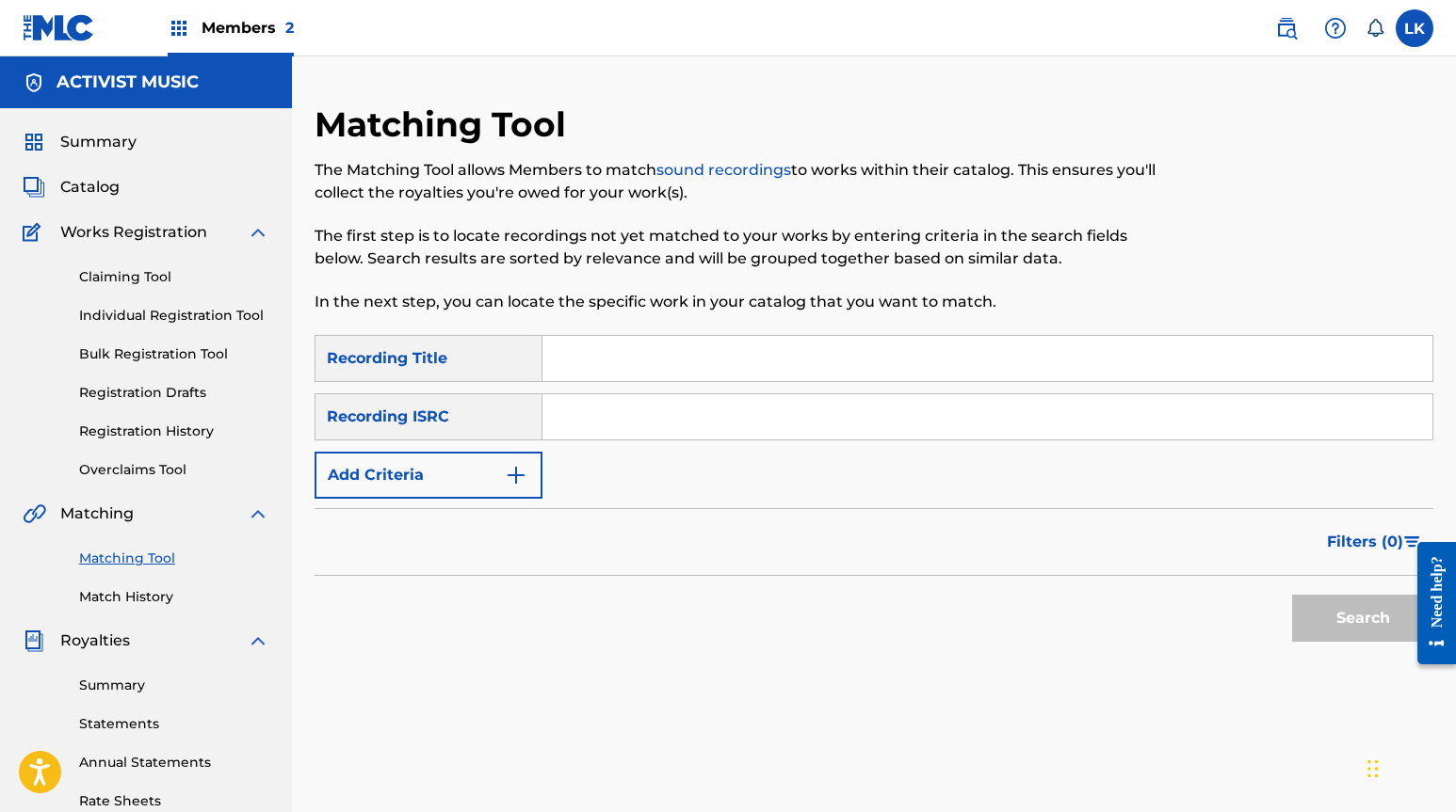
click at [142, 593] on link "Match History" at bounding box center [175, 597] width 191 height 20
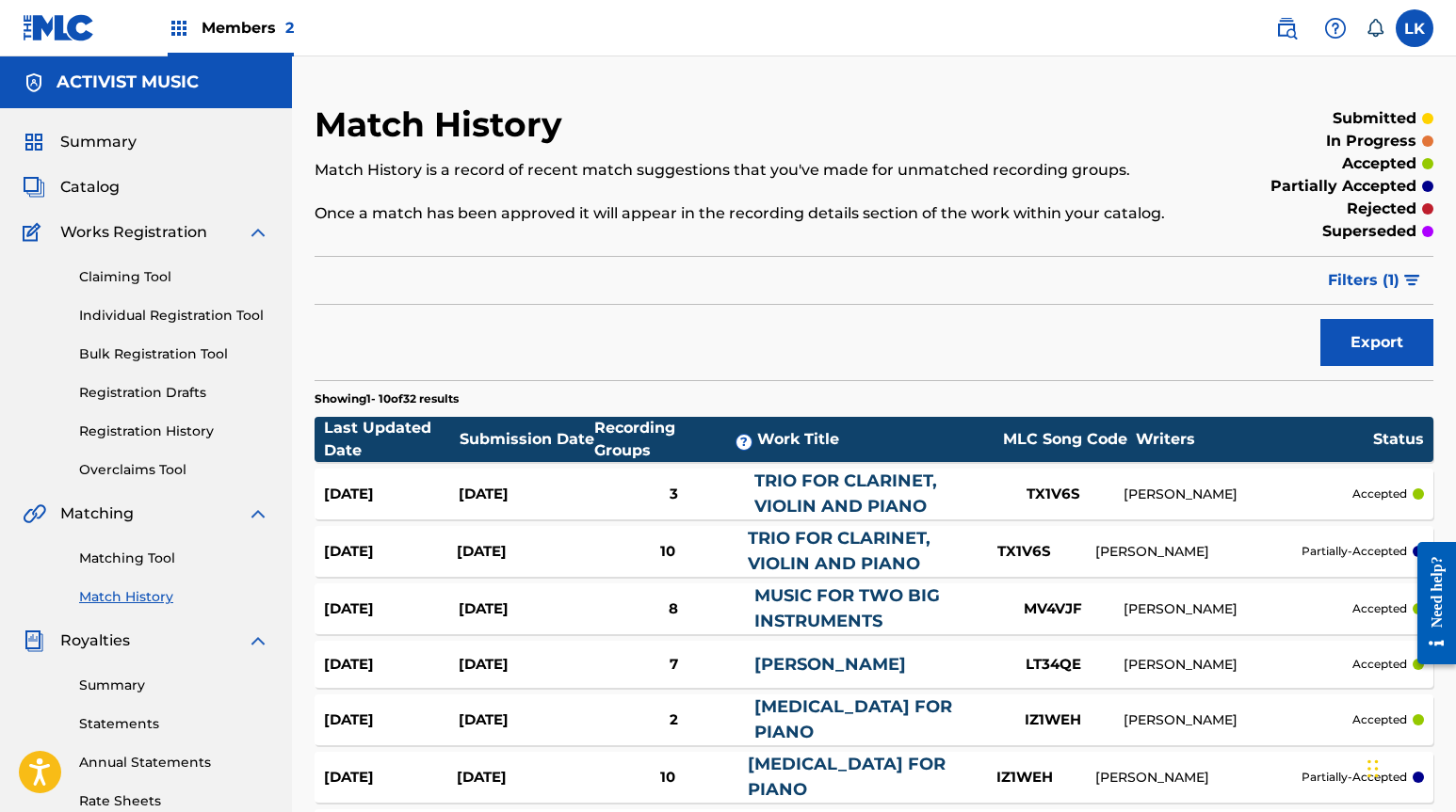
click at [1045, 279] on span "Filters ( 1 )" at bounding box center [1364, 280] width 72 height 23
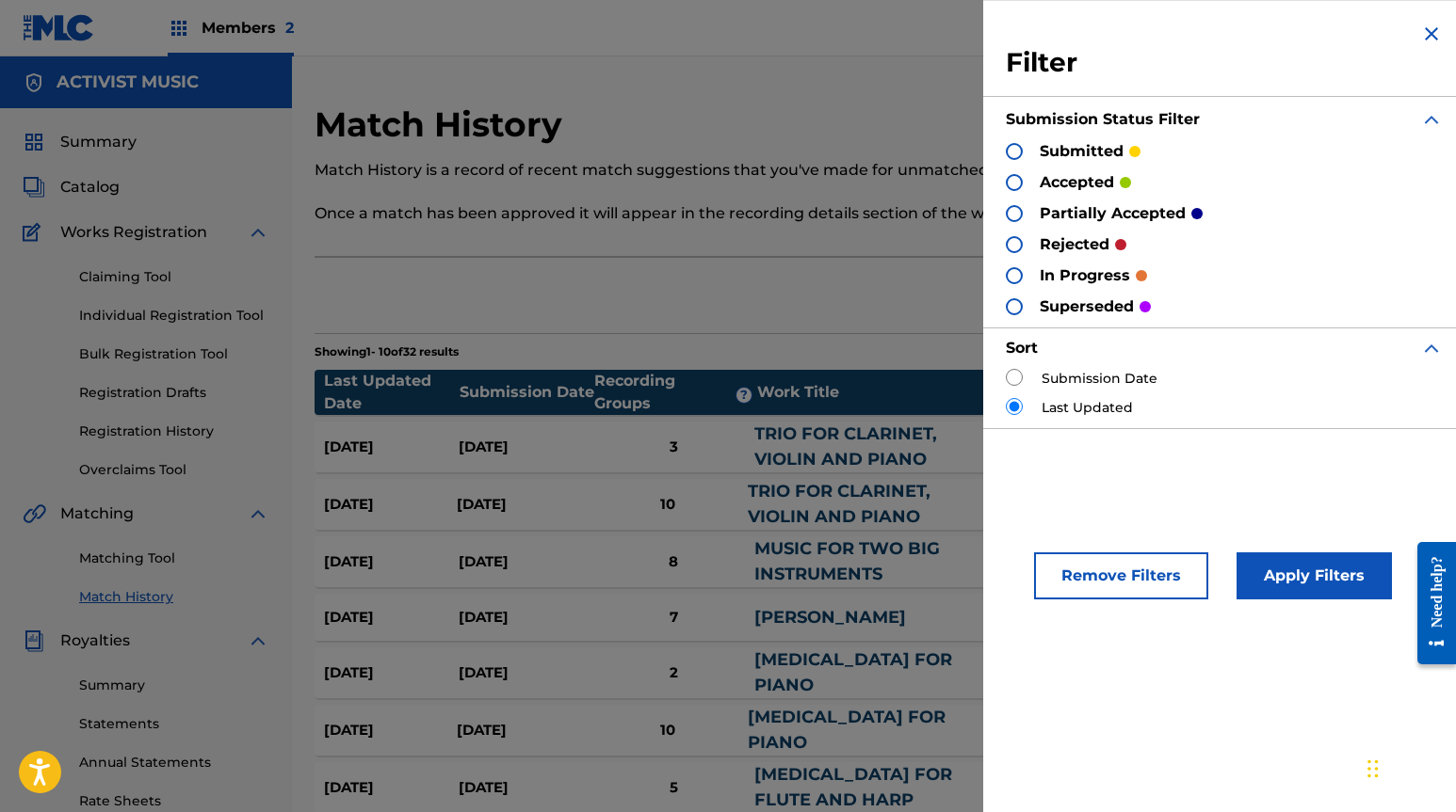
click at [1045, 572] on button "Remove Filters" at bounding box center [1121, 576] width 175 height 47
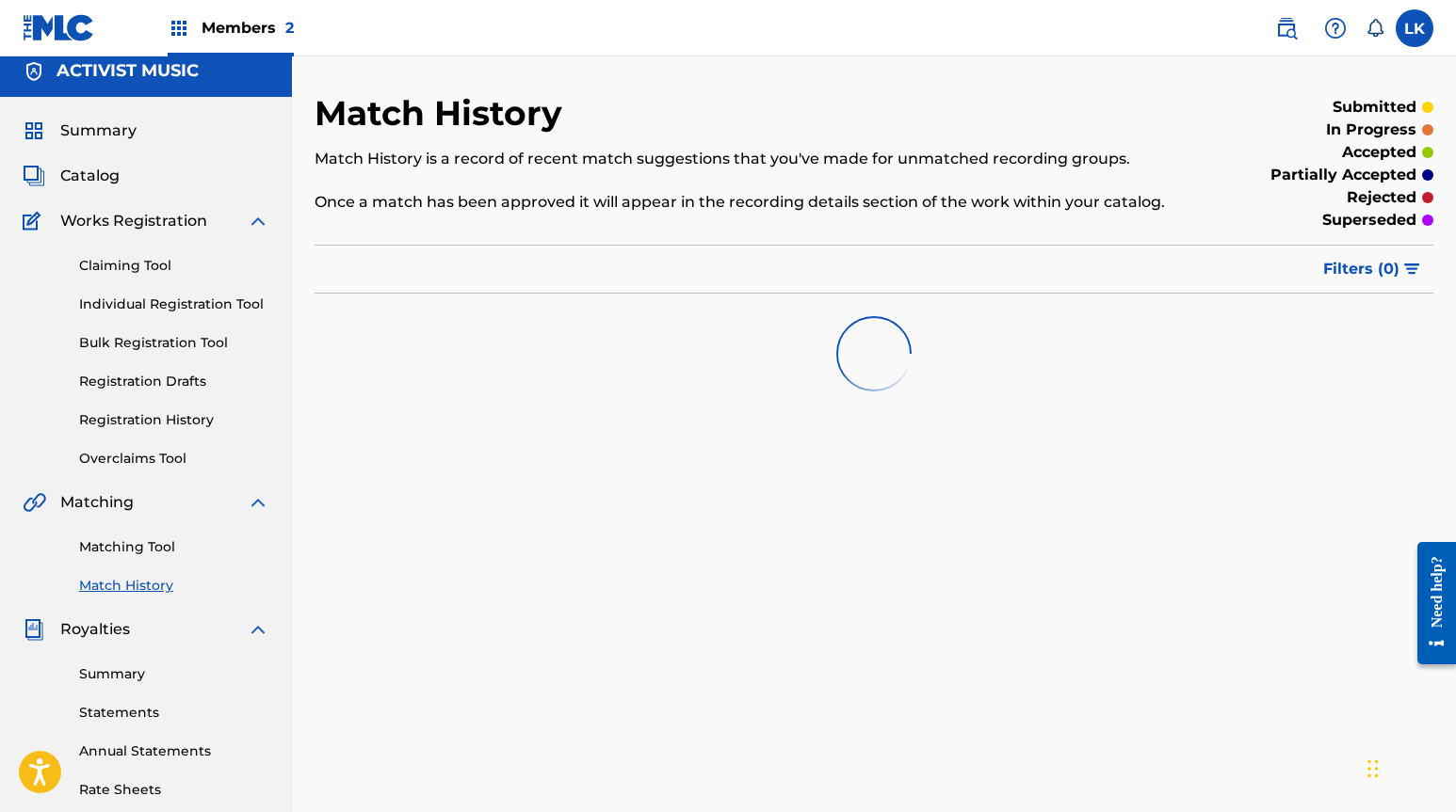
scroll to position [36, 0]
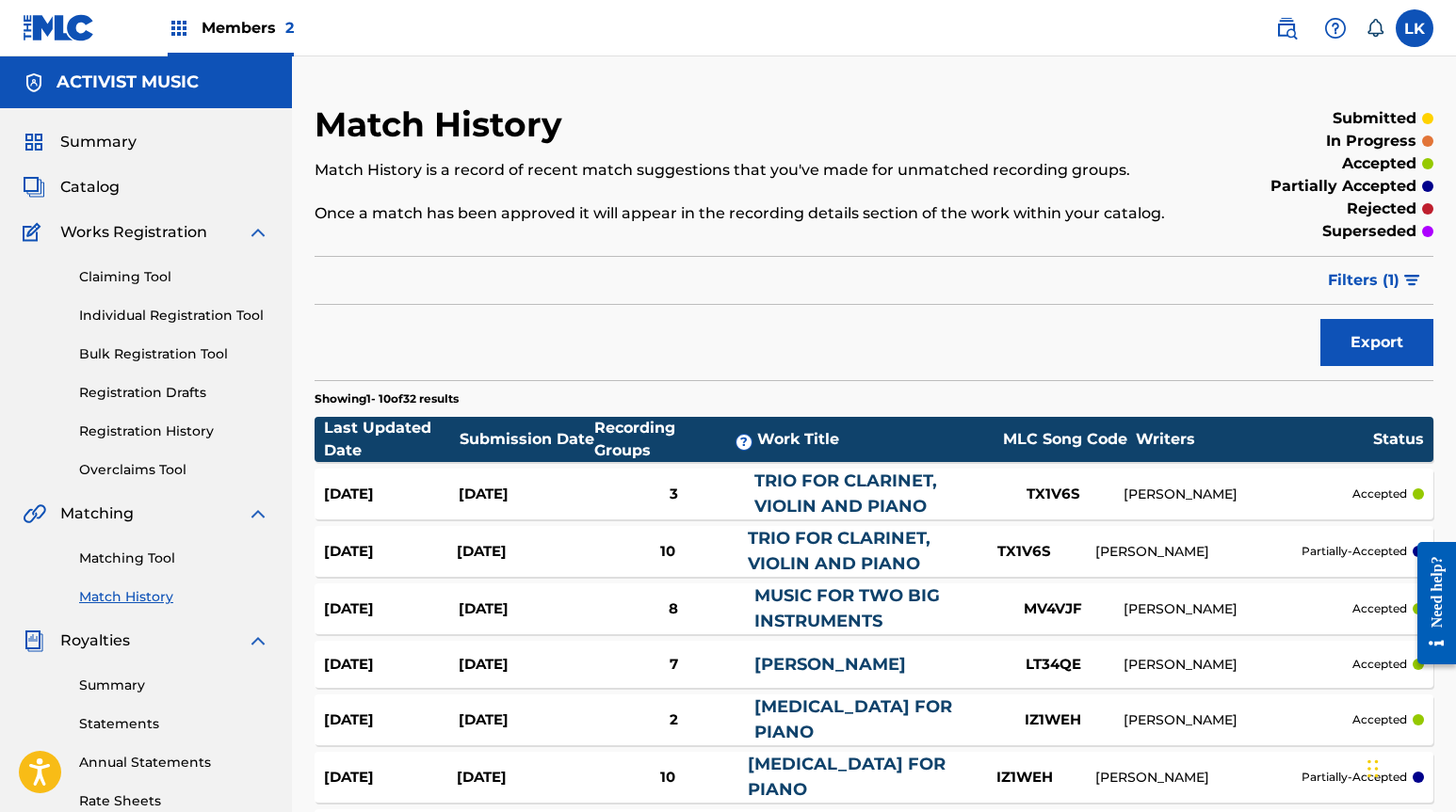
click at [1372, 280] on span "Filters ( 1 )" at bounding box center [1364, 280] width 72 height 23
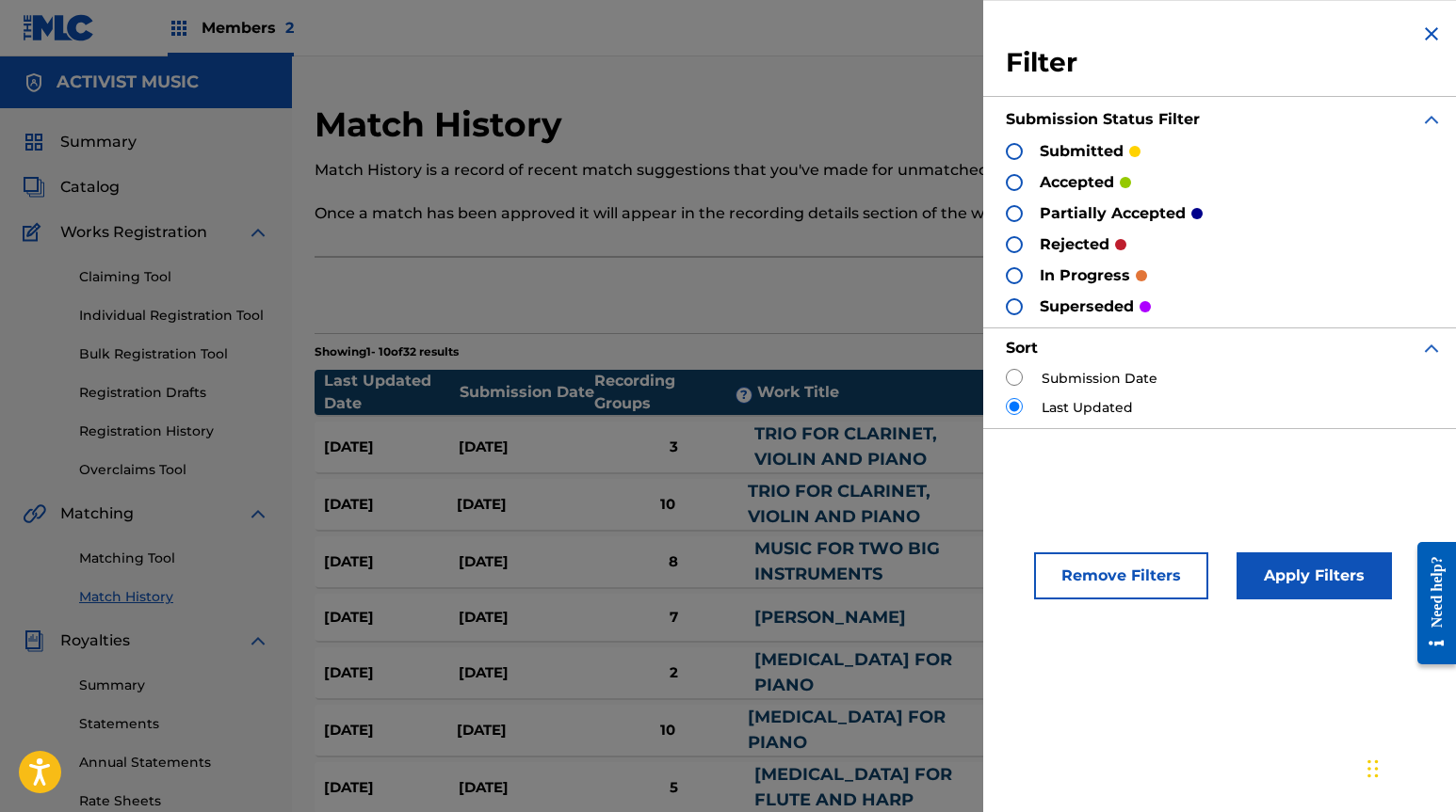
click at [826, 208] on p "Once a match has been approved it will appear in the recording details section …" at bounding box center [745, 214] width 862 height 23
click at [1420, 37] on img at bounding box center [1431, 34] width 23 height 23
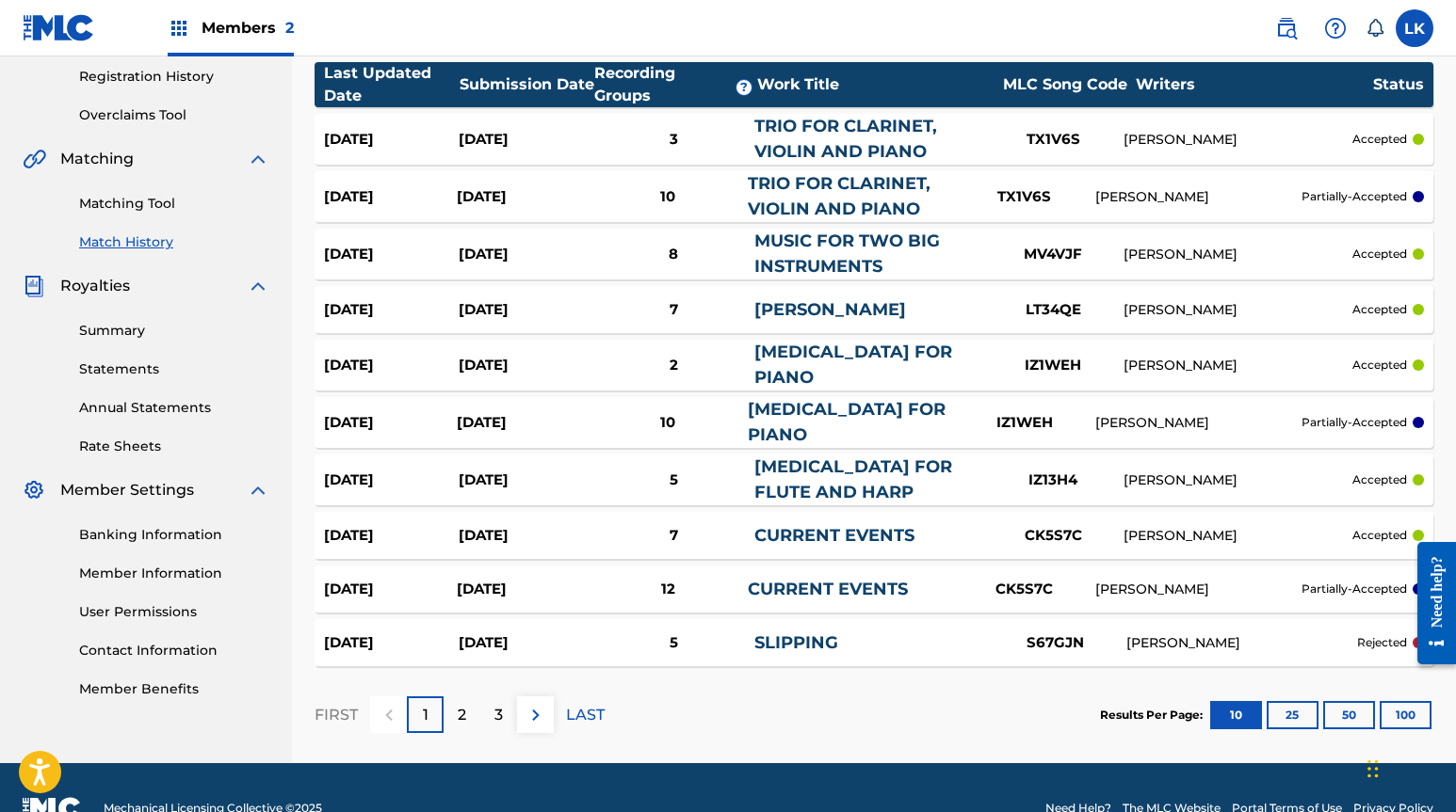
scroll to position [392, 0]
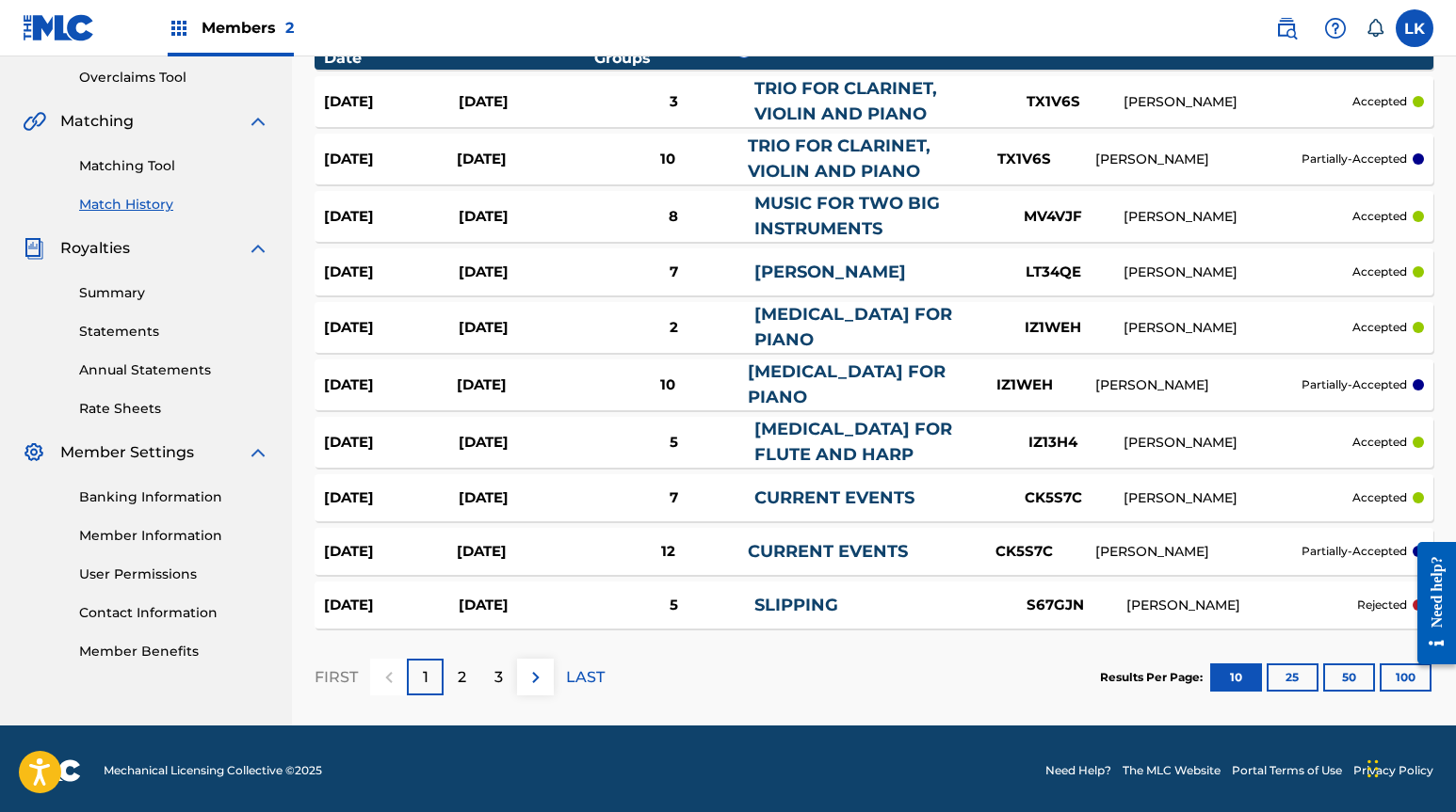
click at [1388, 669] on button "100" at bounding box center [1405, 678] width 52 height 28
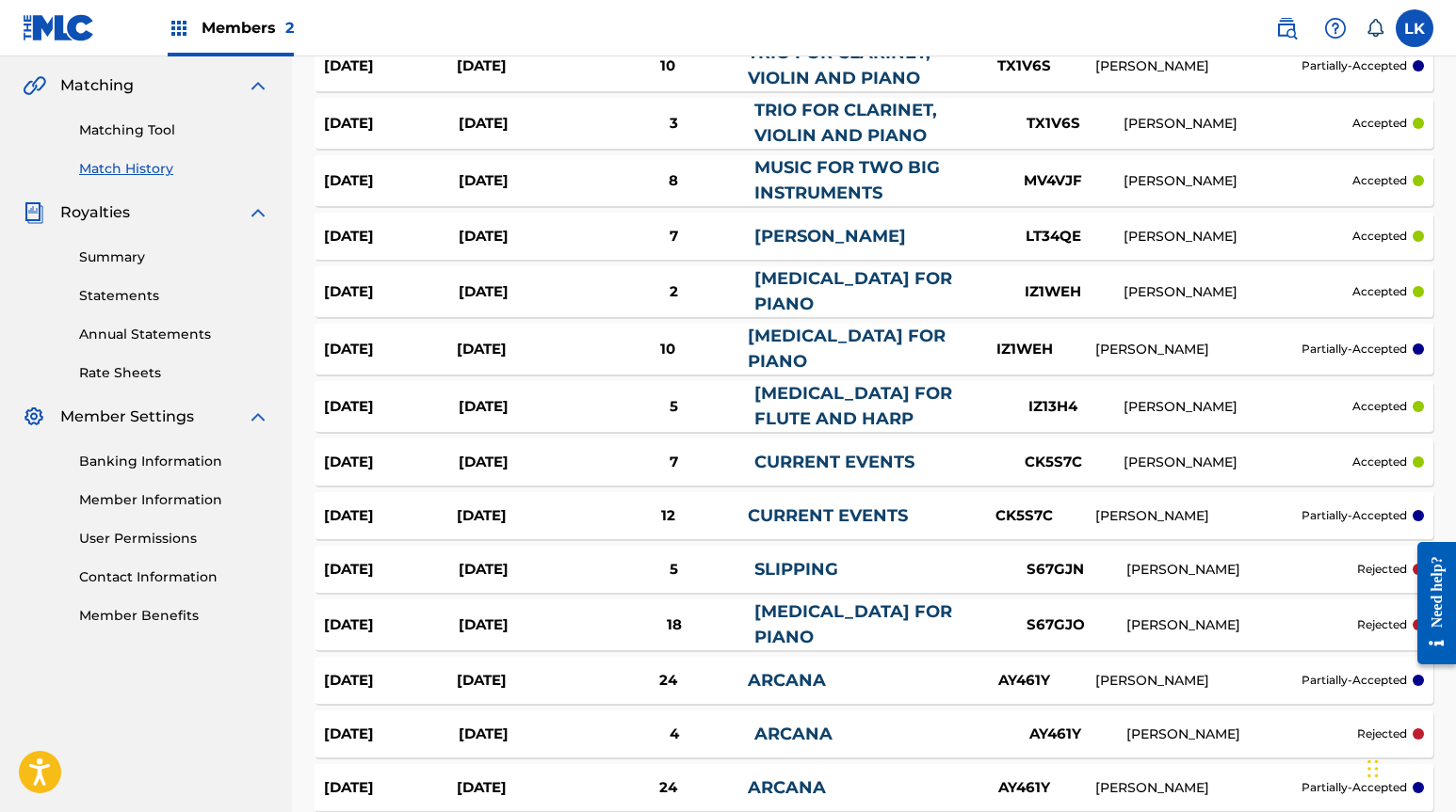
scroll to position [453, 0]
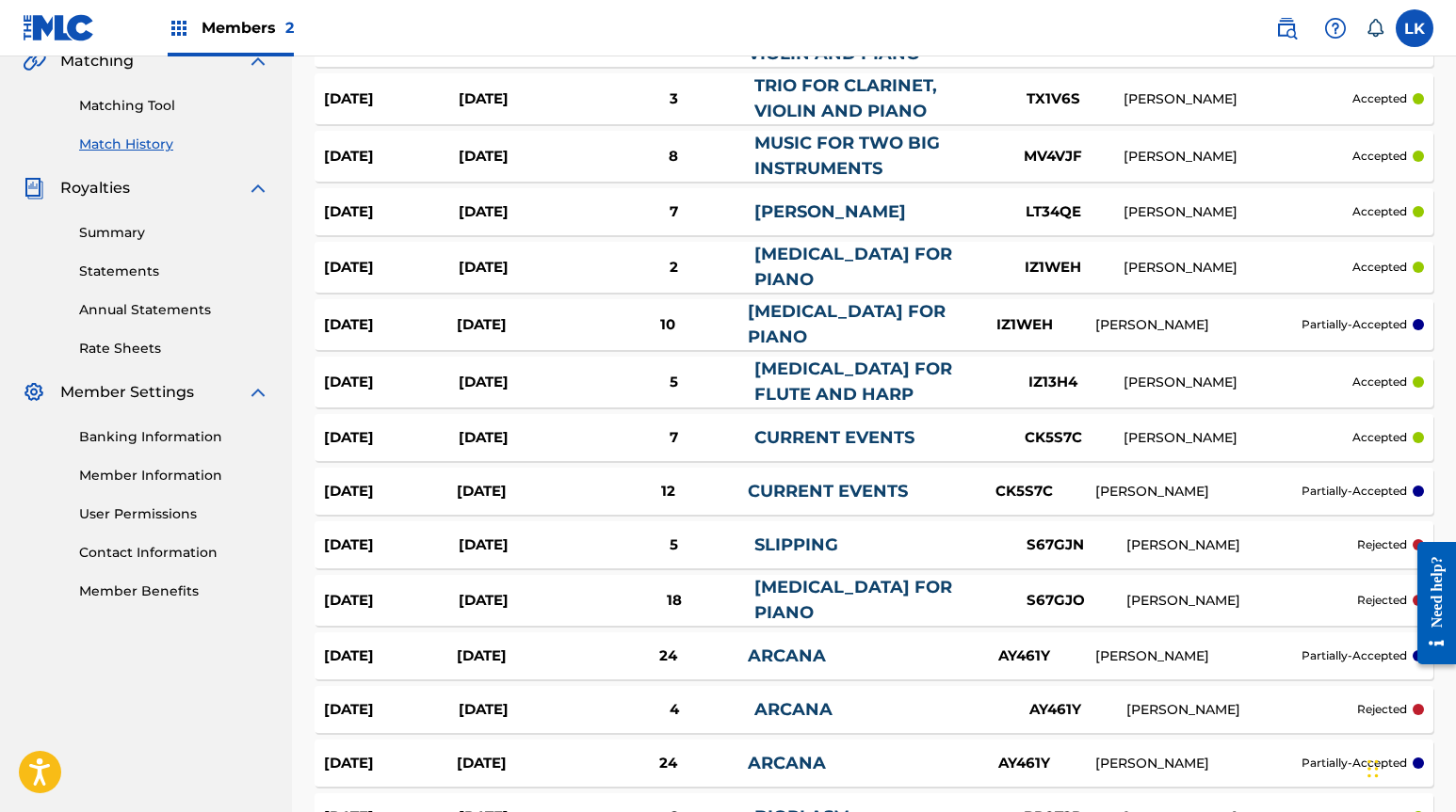
click at [384, 646] on div "[DATE]" at bounding box center [390, 656] width 133 height 22
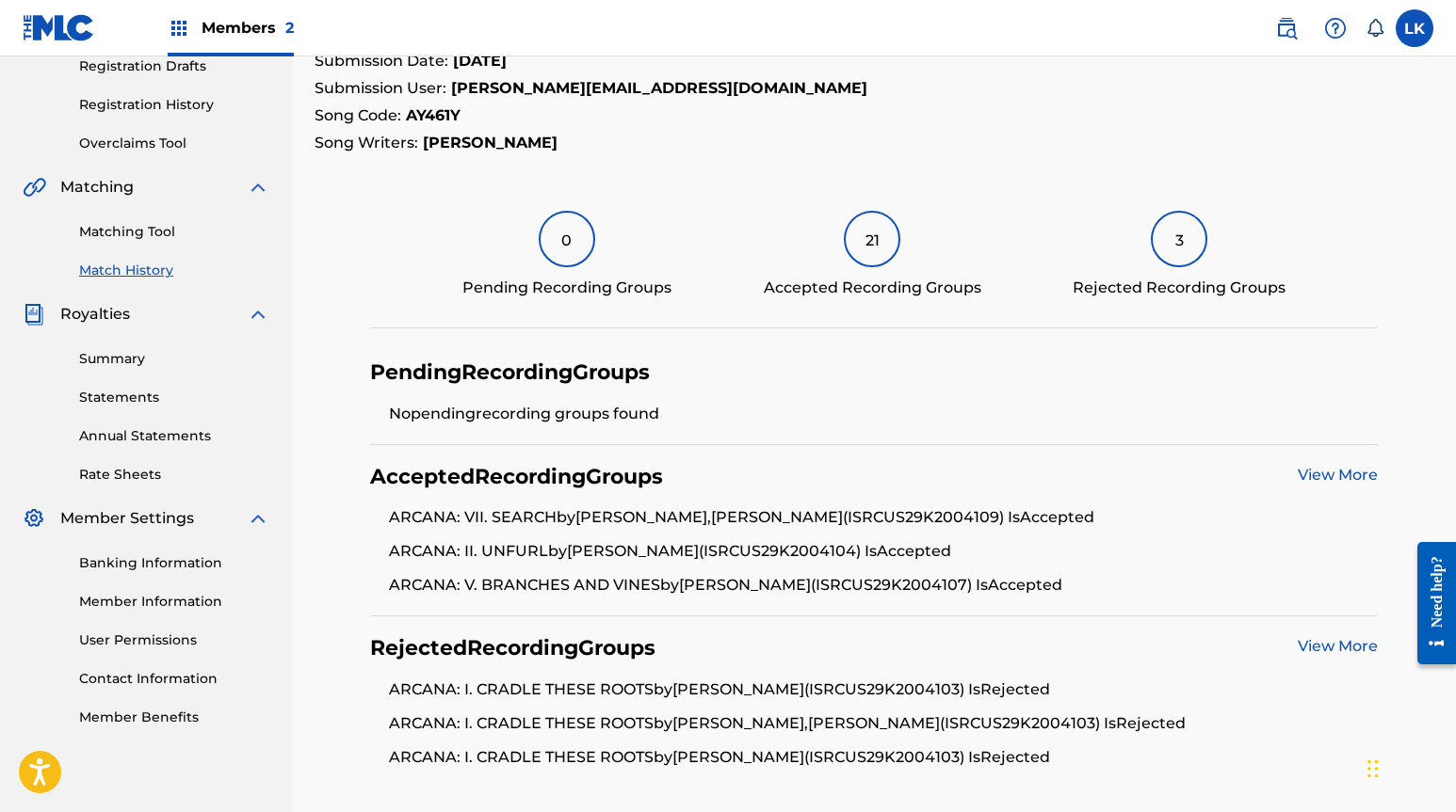
scroll to position [486, 0]
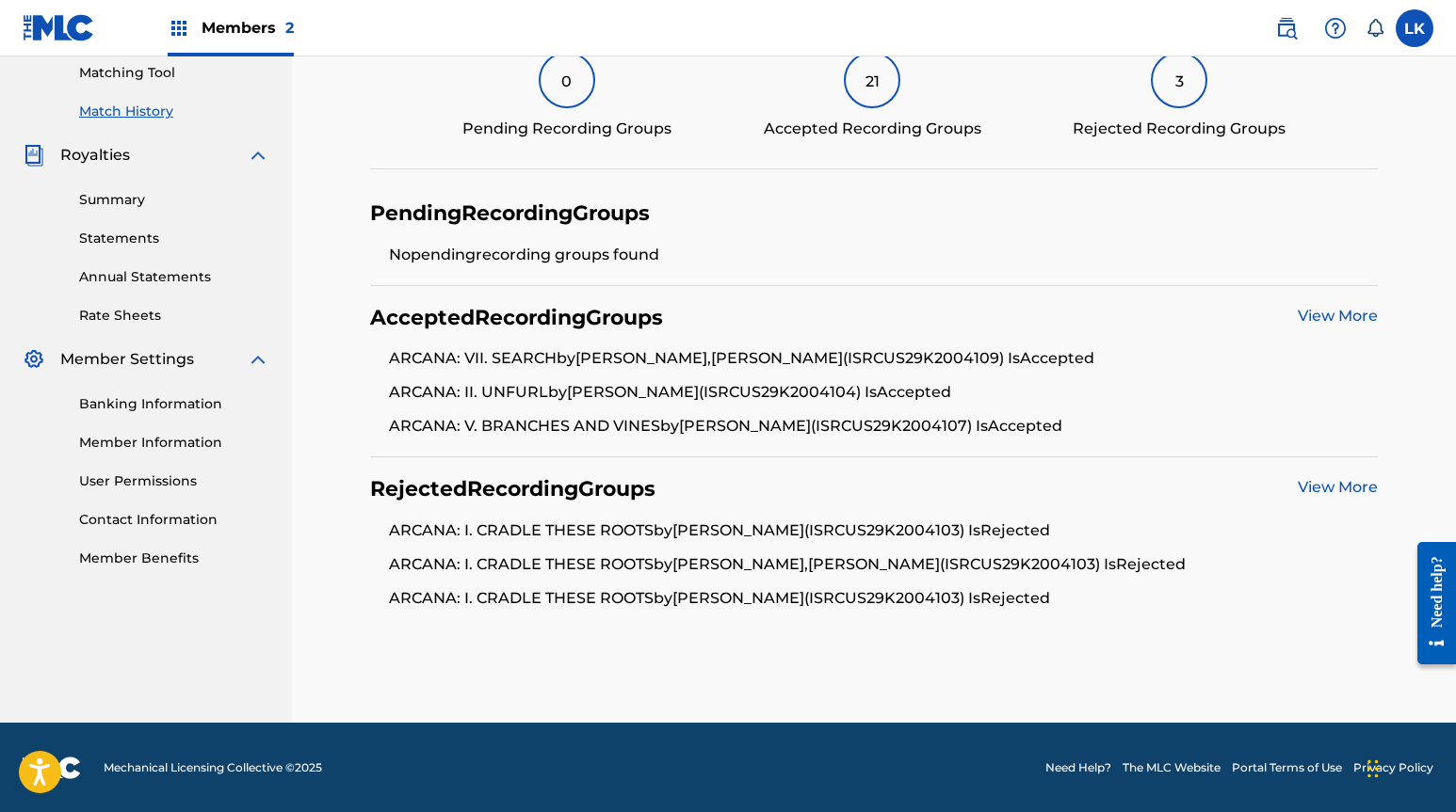
click at [1334, 315] on link "View More" at bounding box center [1337, 315] width 80 height 18
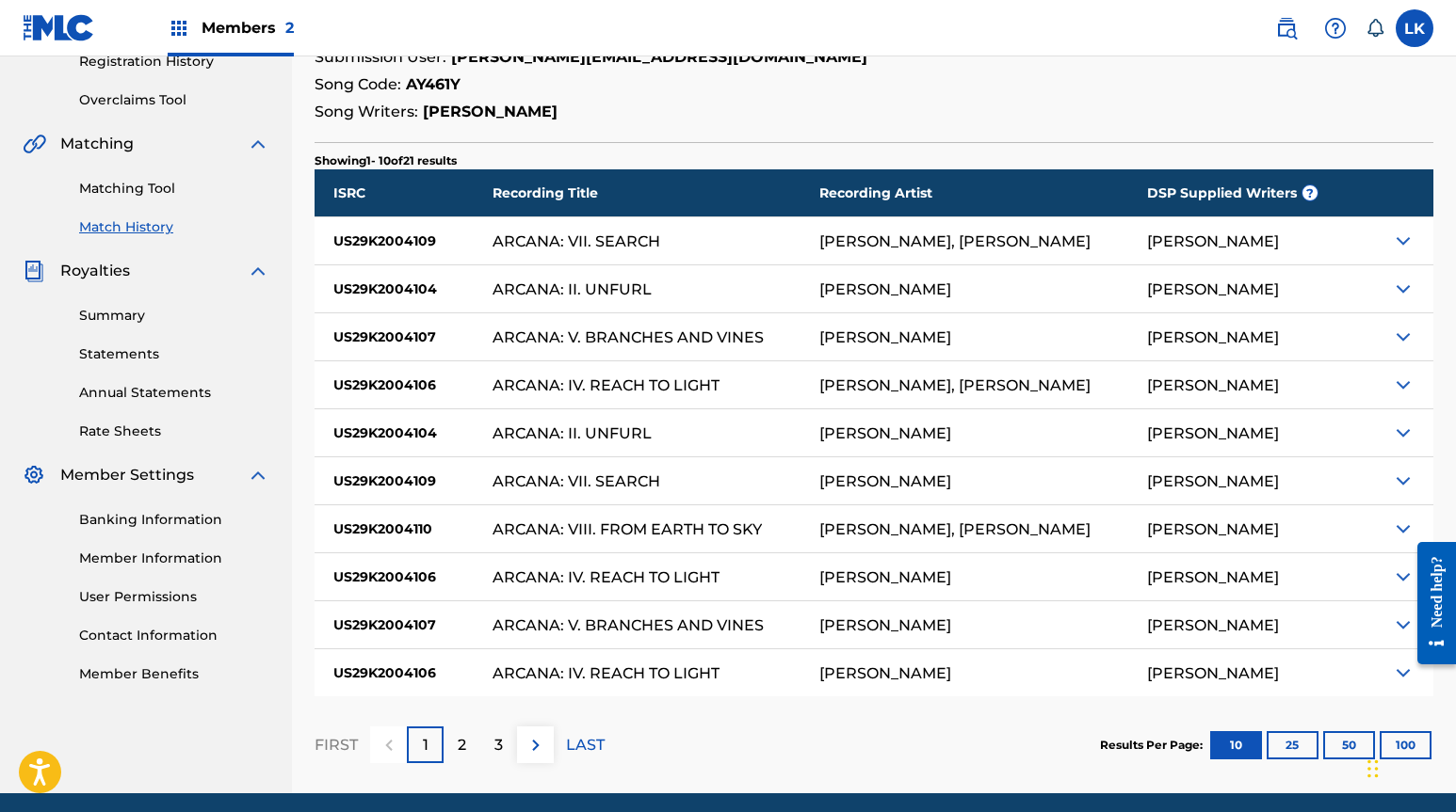
scroll to position [441, 0]
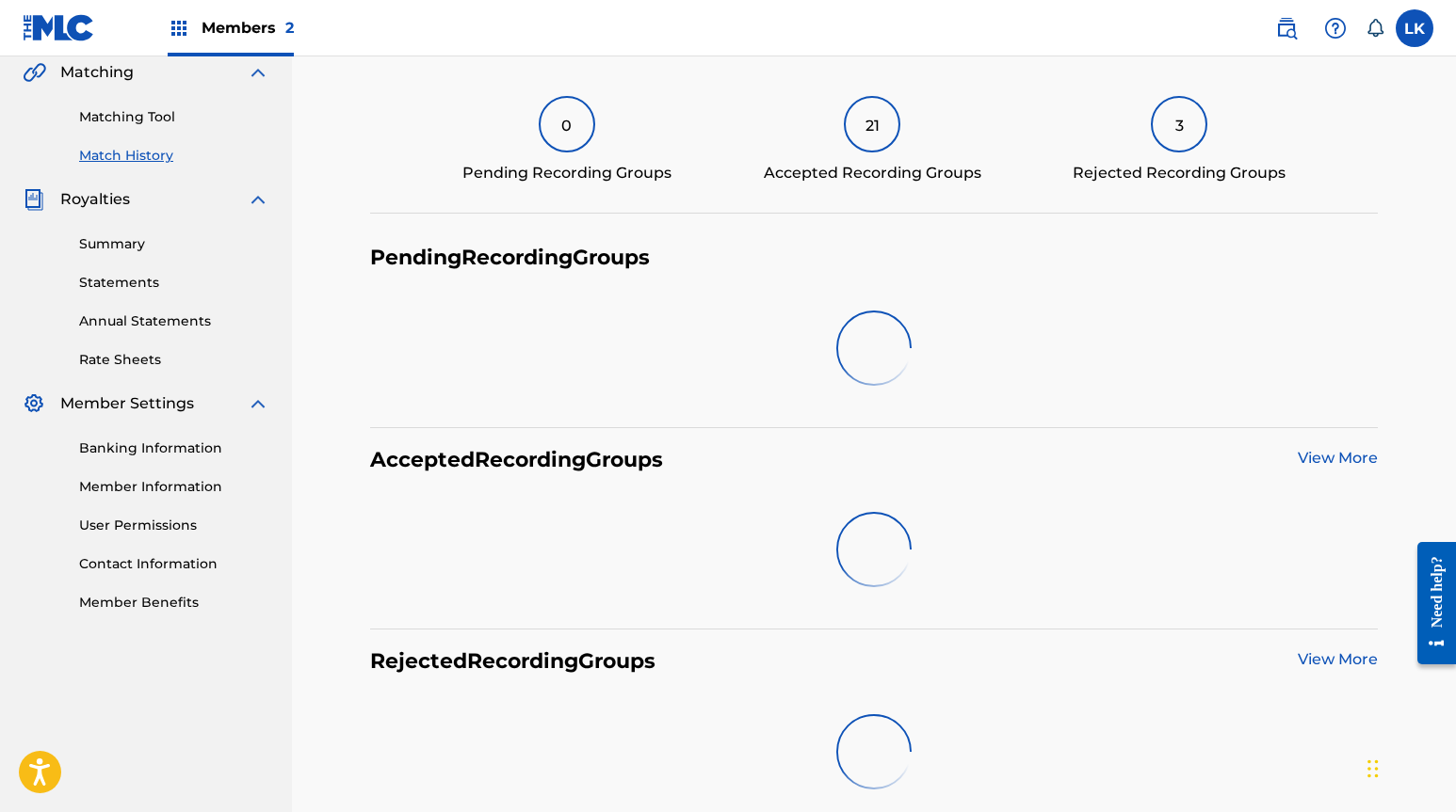
scroll to position [486, 0]
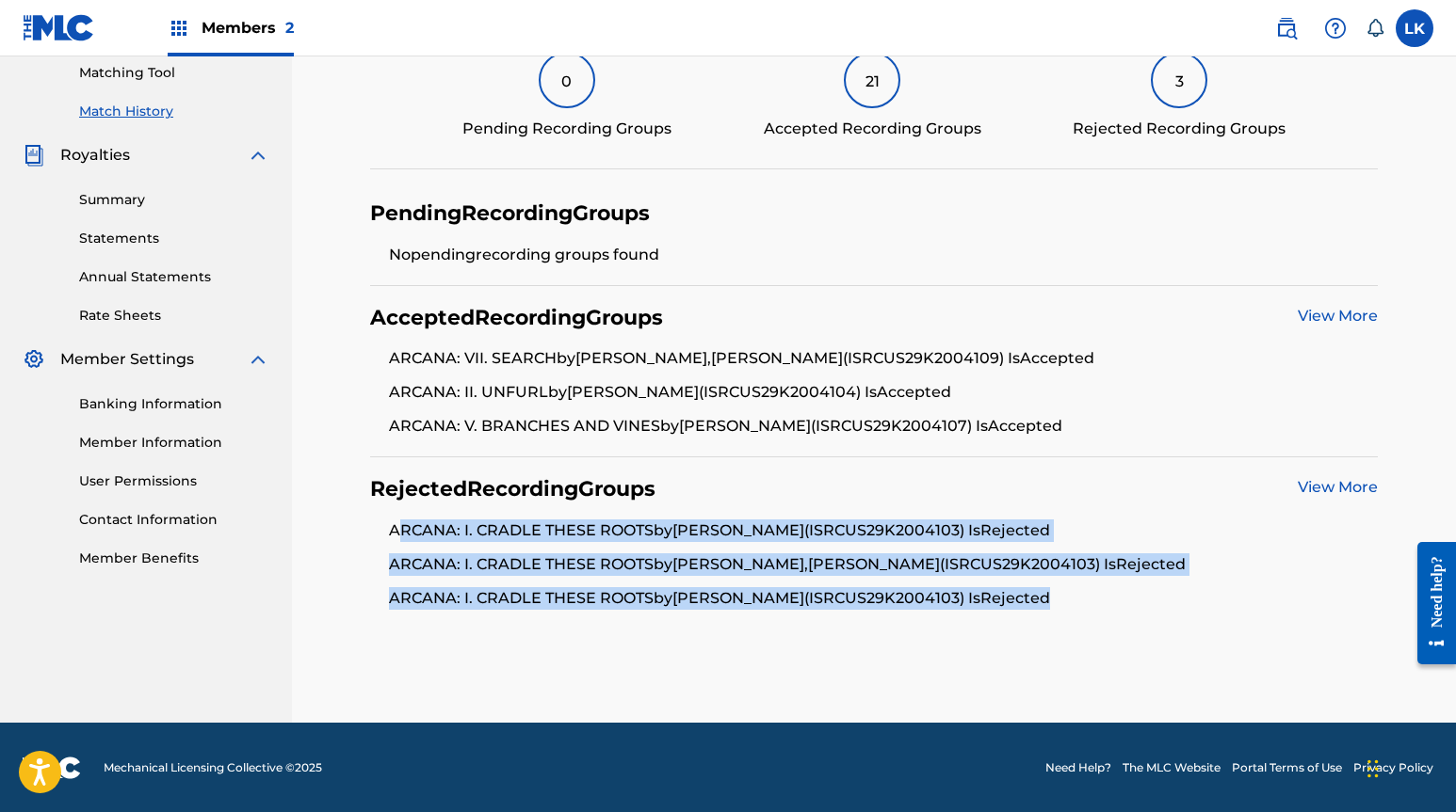
drag, startPoint x: 403, startPoint y: 533, endPoint x: 1059, endPoint y: 611, distance: 660.6
click at [1059, 611] on div "Rejected Recording Groups View More ARCANA: I. CRADLE THESE ROOTS by [PERSON_NA…" at bounding box center [873, 543] width 1007 height 172
click at [1085, 604] on li "ARCANA: I. CRADLE THESE ROOTS by [PERSON_NAME] (ISRC US29K2004103 ) Is Rejected" at bounding box center [882, 599] width 988 height 23
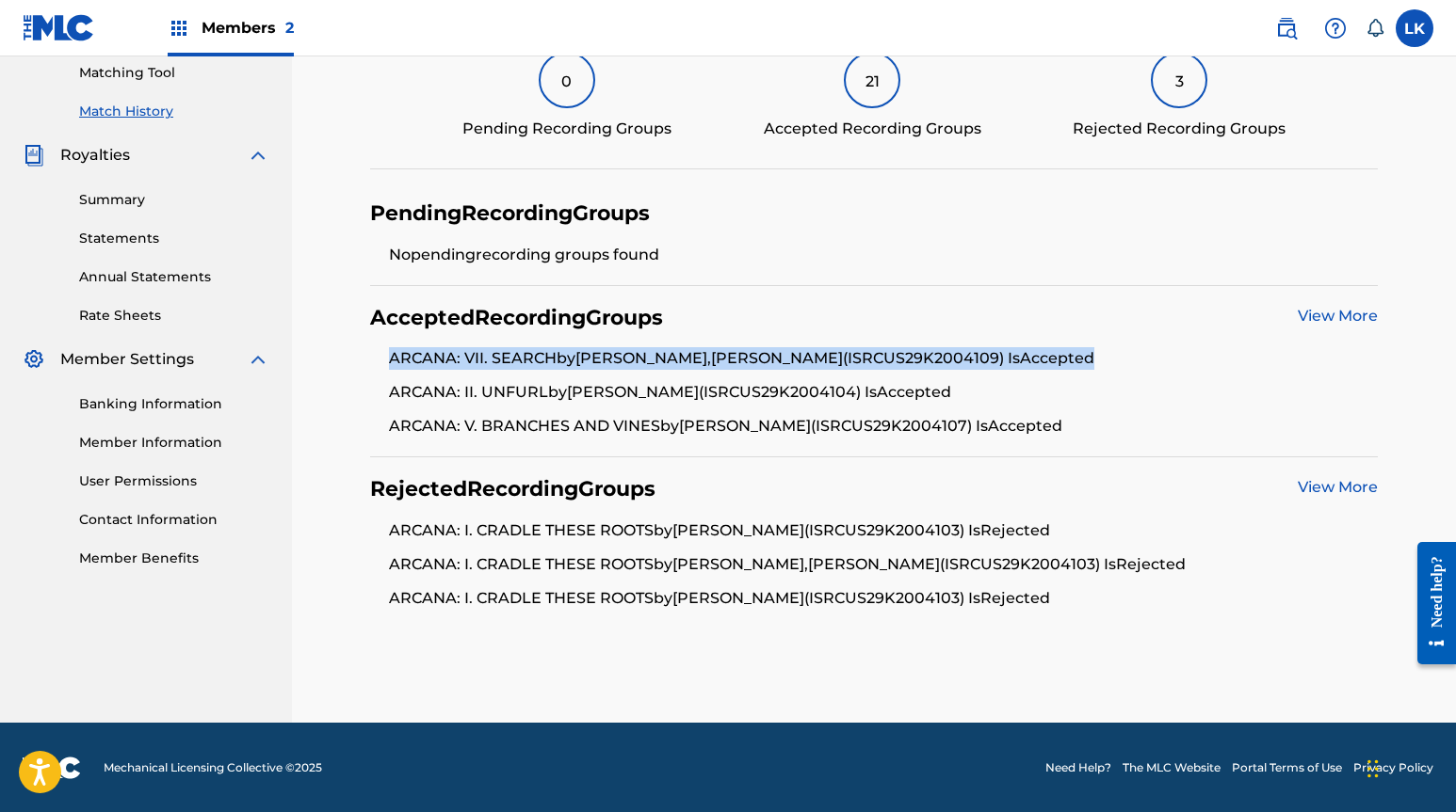
drag, startPoint x: 390, startPoint y: 357, endPoint x: 460, endPoint y: 378, distance: 73.1
click at [460, 377] on li "ARCANA: VII. SEARCH by [PERSON_NAME],[PERSON_NAME] (ISRC US29K2004109 ) Is Acce…" at bounding box center [882, 364] width 988 height 34
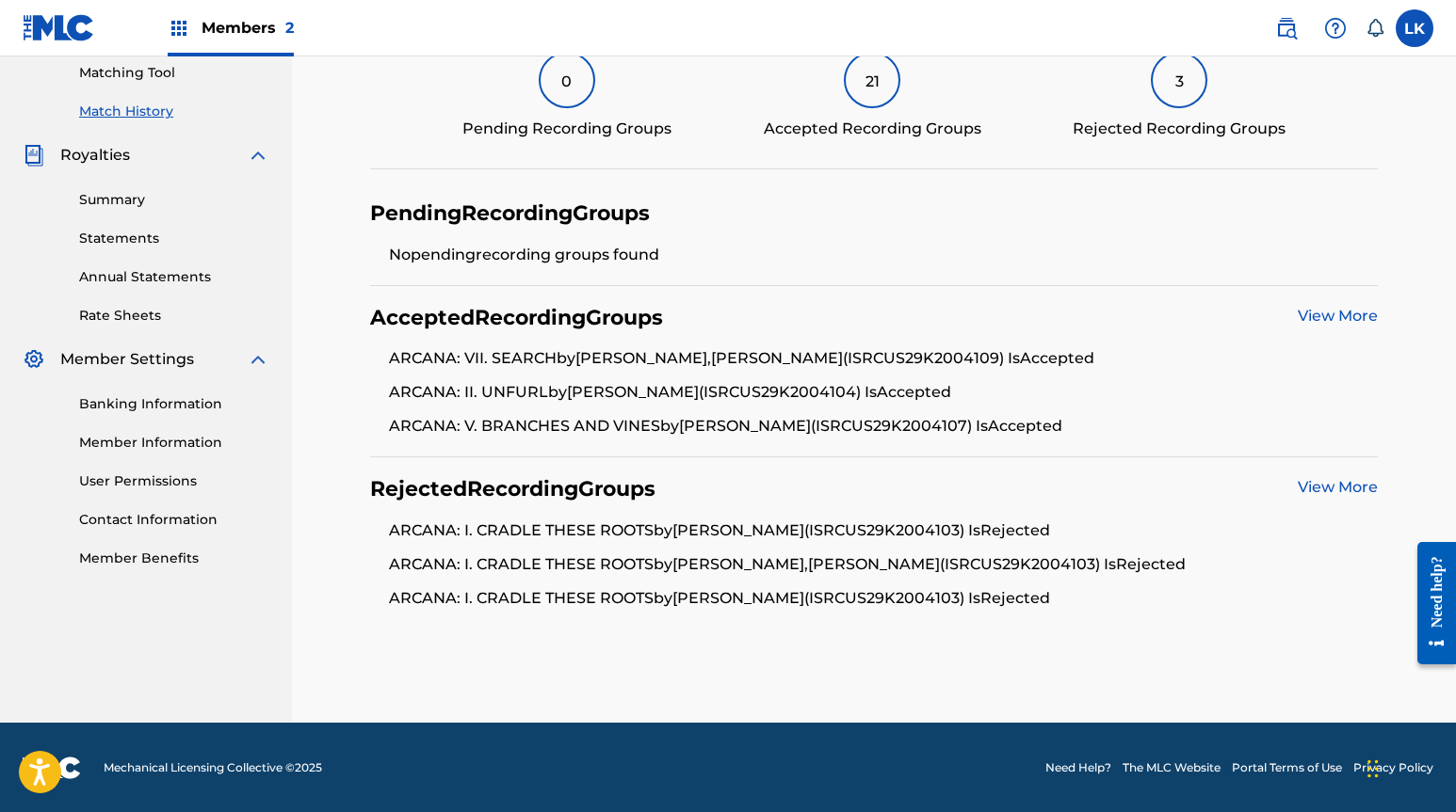
click at [386, 385] on ul "ARCANA: VII. SEARCH by [PERSON_NAME],[PERSON_NAME] (ISRC US29K2004109 ) Is Acce…" at bounding box center [873, 392] width 1007 height 91
drag, startPoint x: 386, startPoint y: 389, endPoint x: 546, endPoint y: 397, distance: 160.2
click at [546, 397] on ul "ARCANA: VII. SEARCH by [PERSON_NAME],[PERSON_NAME] (ISRC US29K2004109 ) Is Acce…" at bounding box center [873, 392] width 1007 height 91
click at [756, 399] on li "ARCANA: II. UNFURL by [PERSON_NAME] (ISRC US29K2004104 ) Is Accepted" at bounding box center [882, 398] width 988 height 34
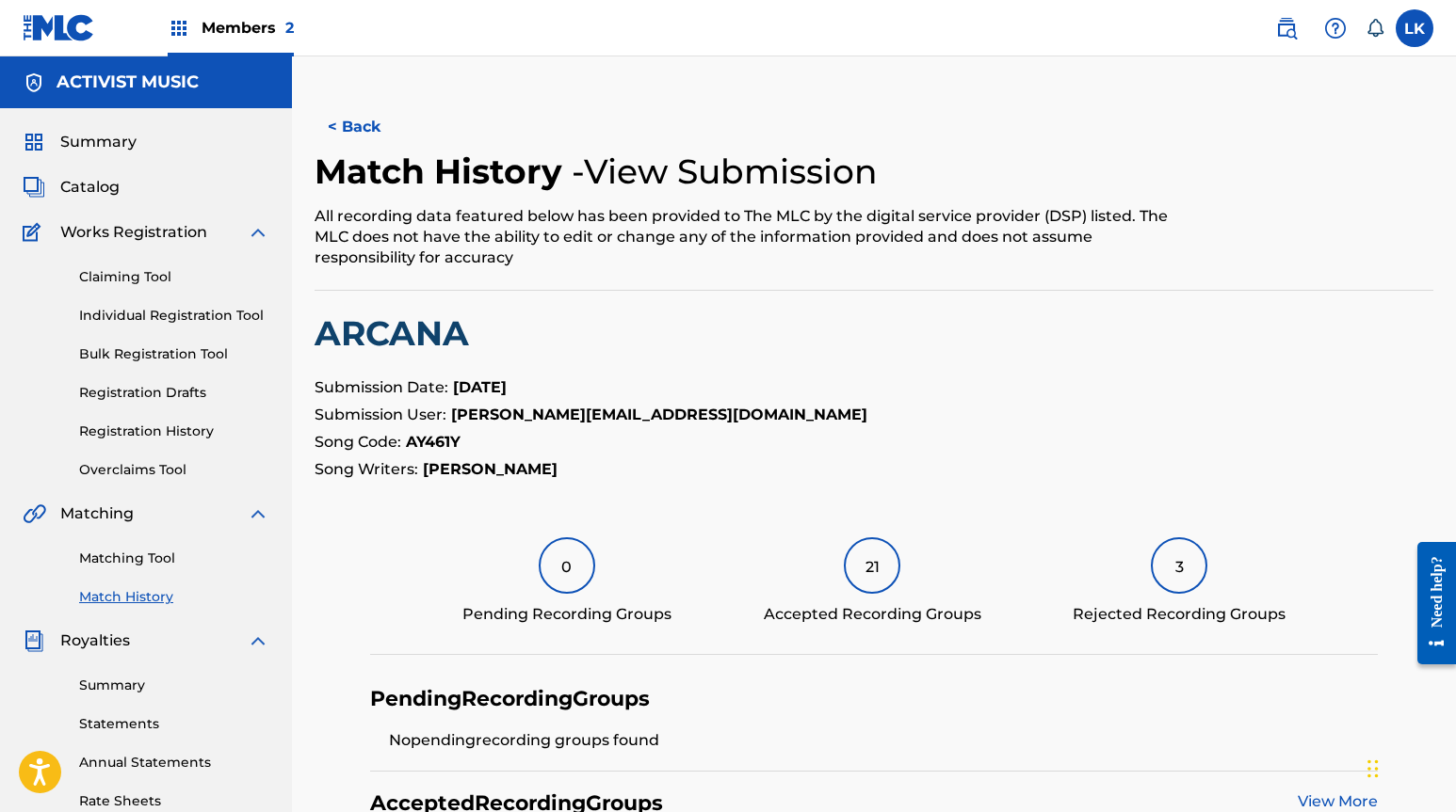
click at [96, 193] on span "Catalog" at bounding box center [90, 188] width 59 height 23
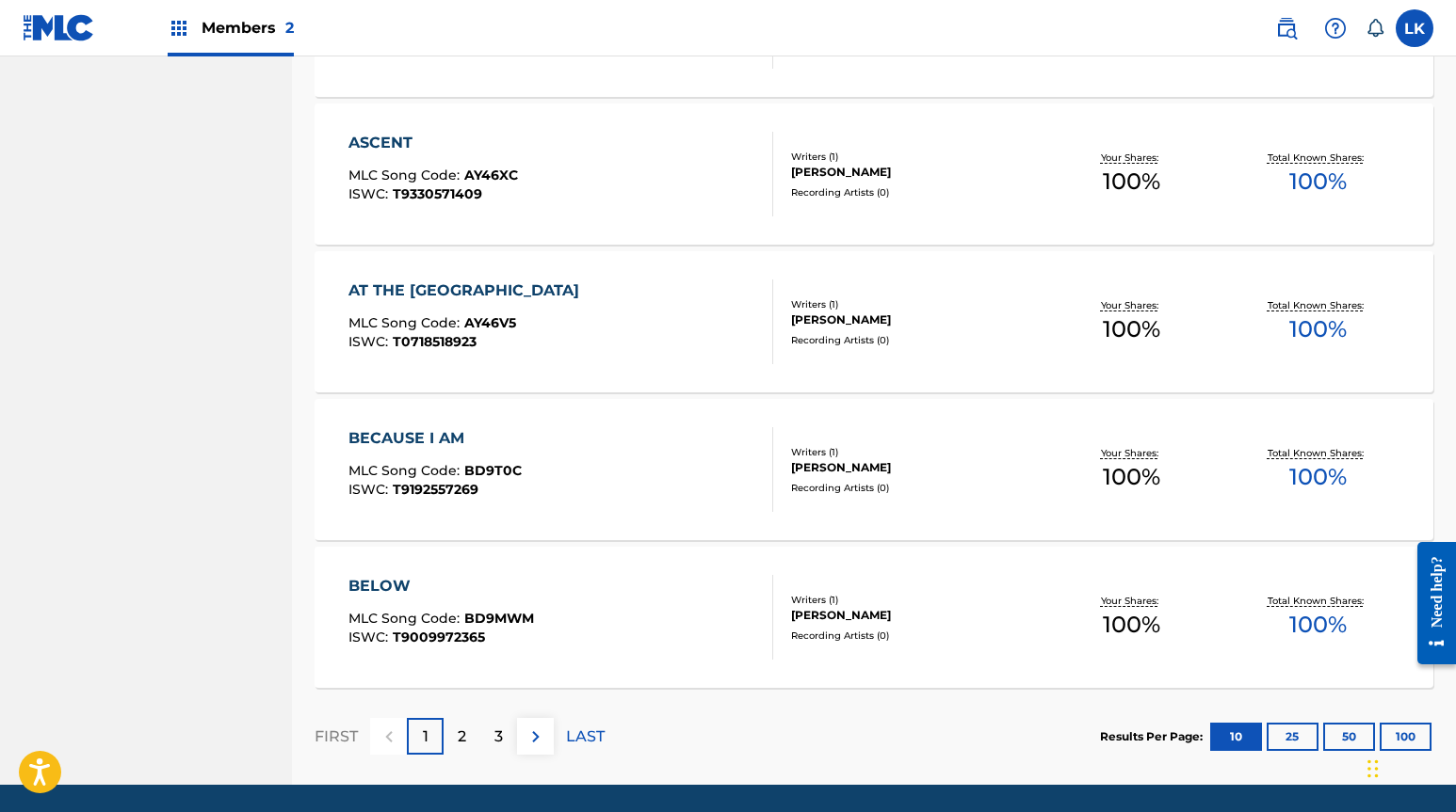
scroll to position [1342, 0]
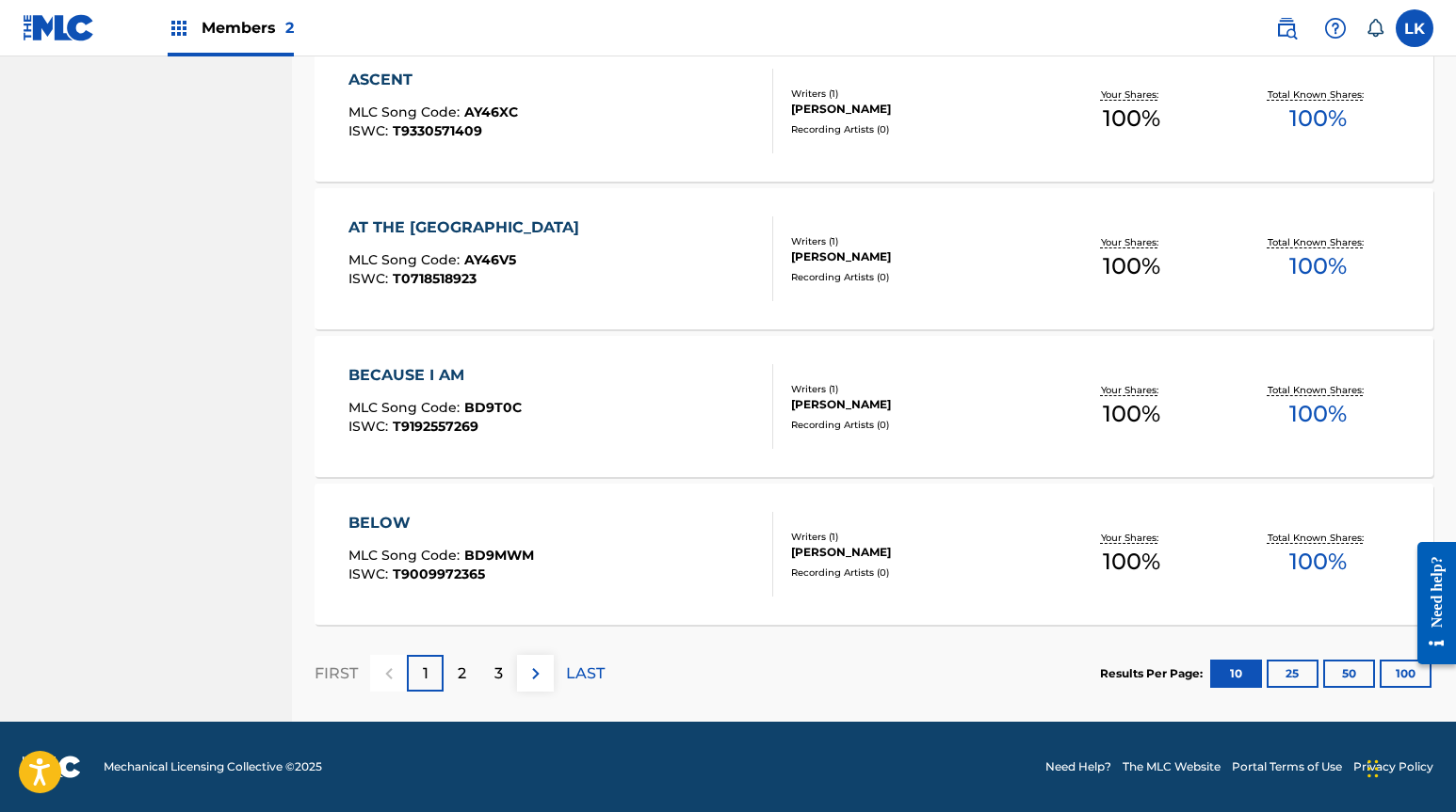
click at [466, 674] on div "2" at bounding box center [461, 673] width 37 height 37
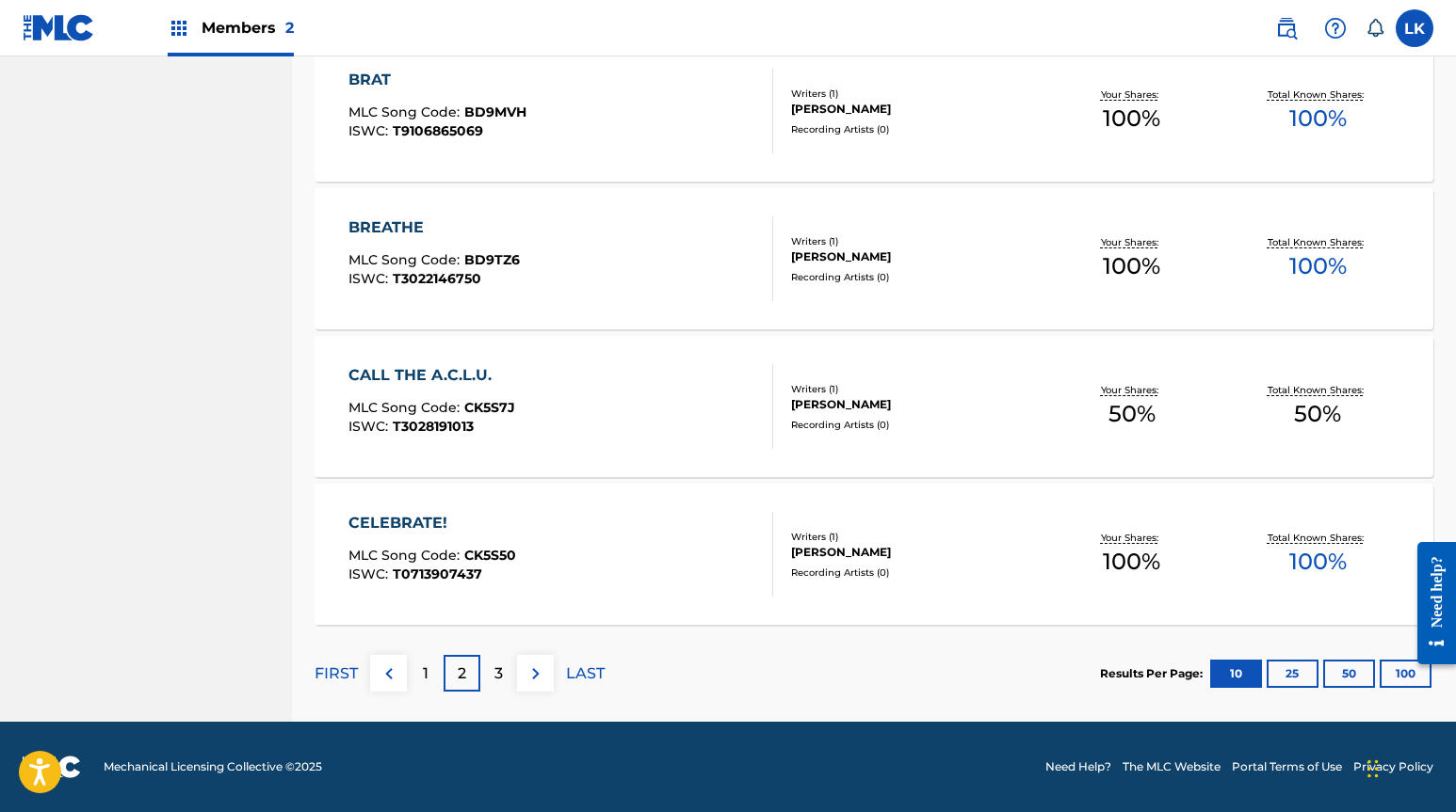
click at [495, 667] on p "3" at bounding box center [498, 674] width 8 height 23
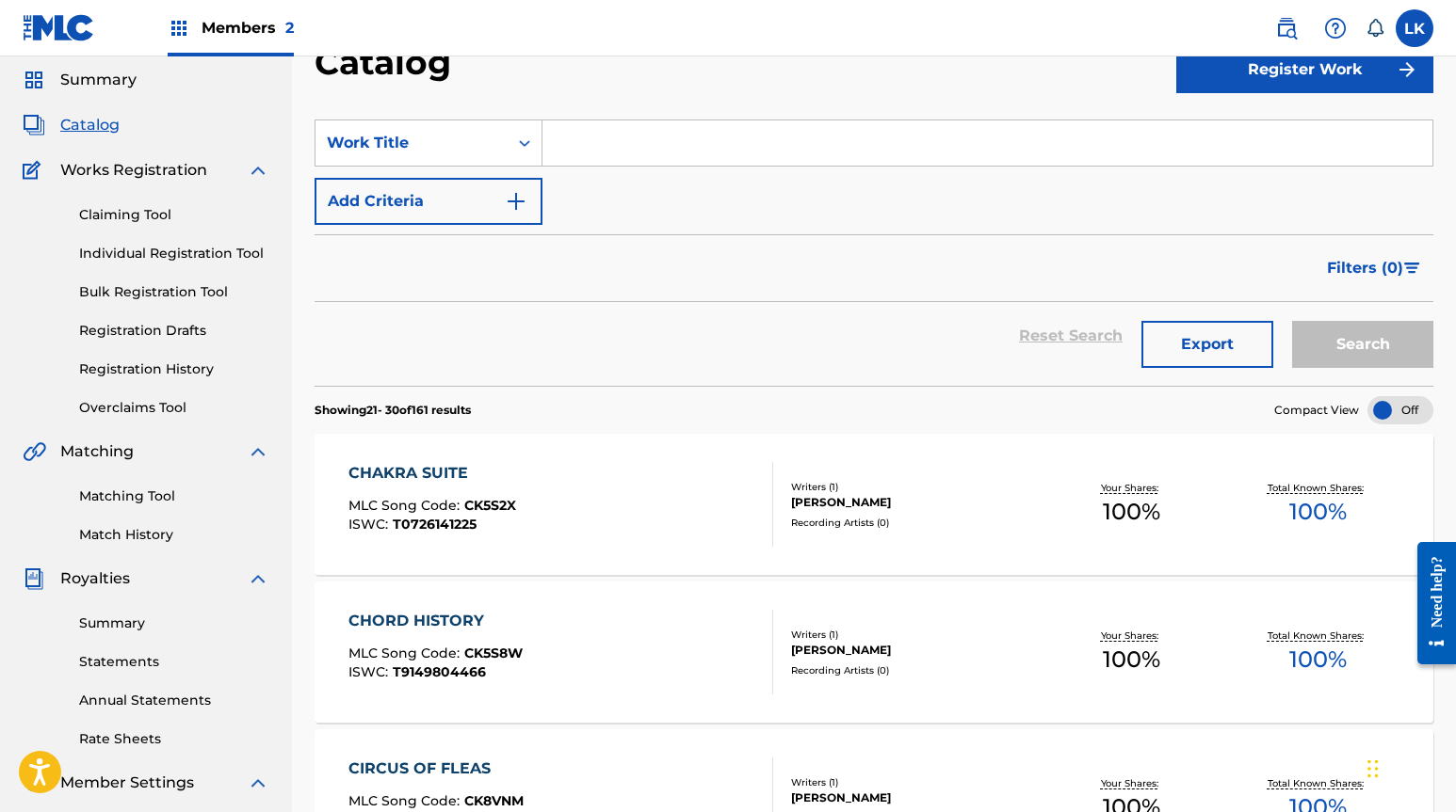
scroll to position [0, 0]
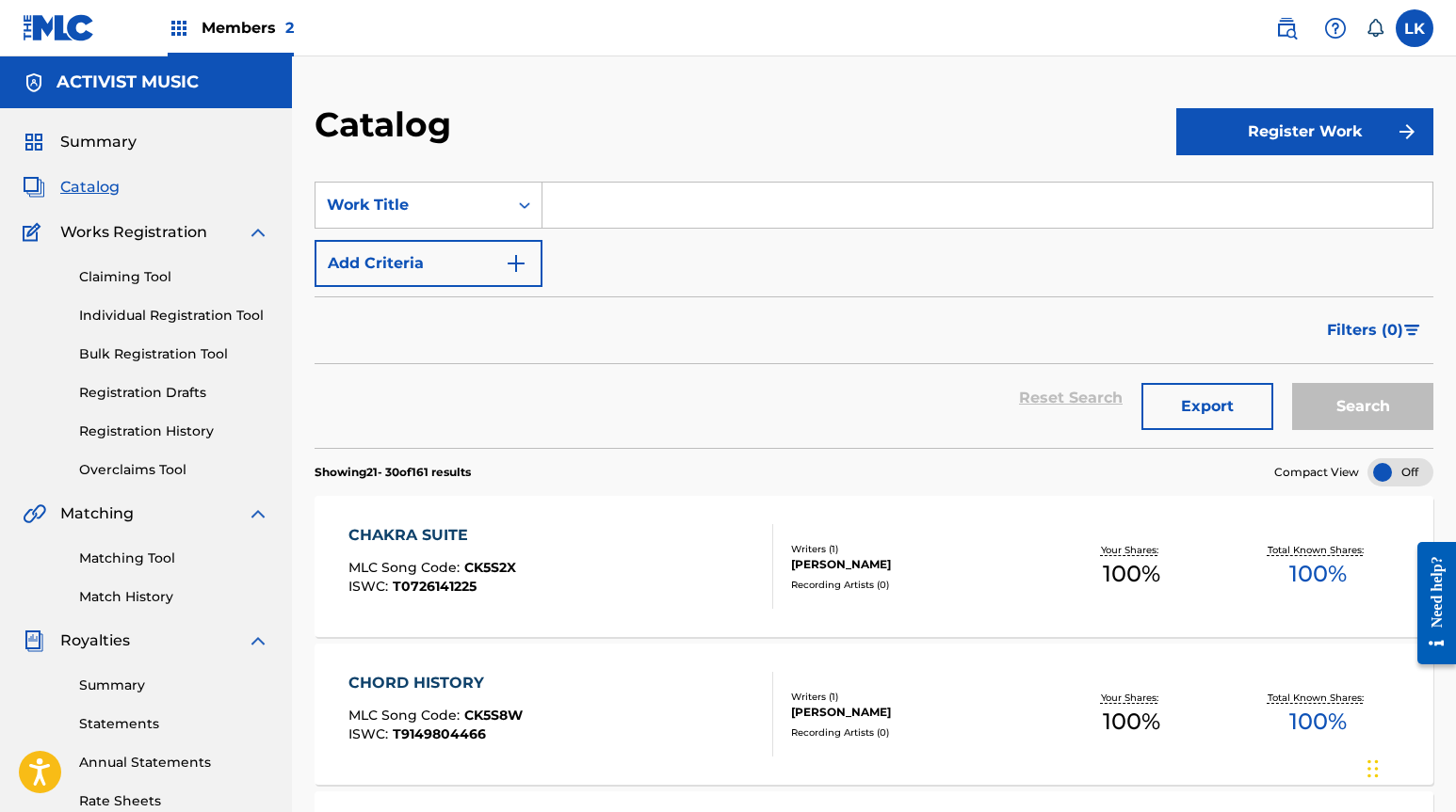
click at [92, 14] on img at bounding box center [59, 27] width 73 height 27
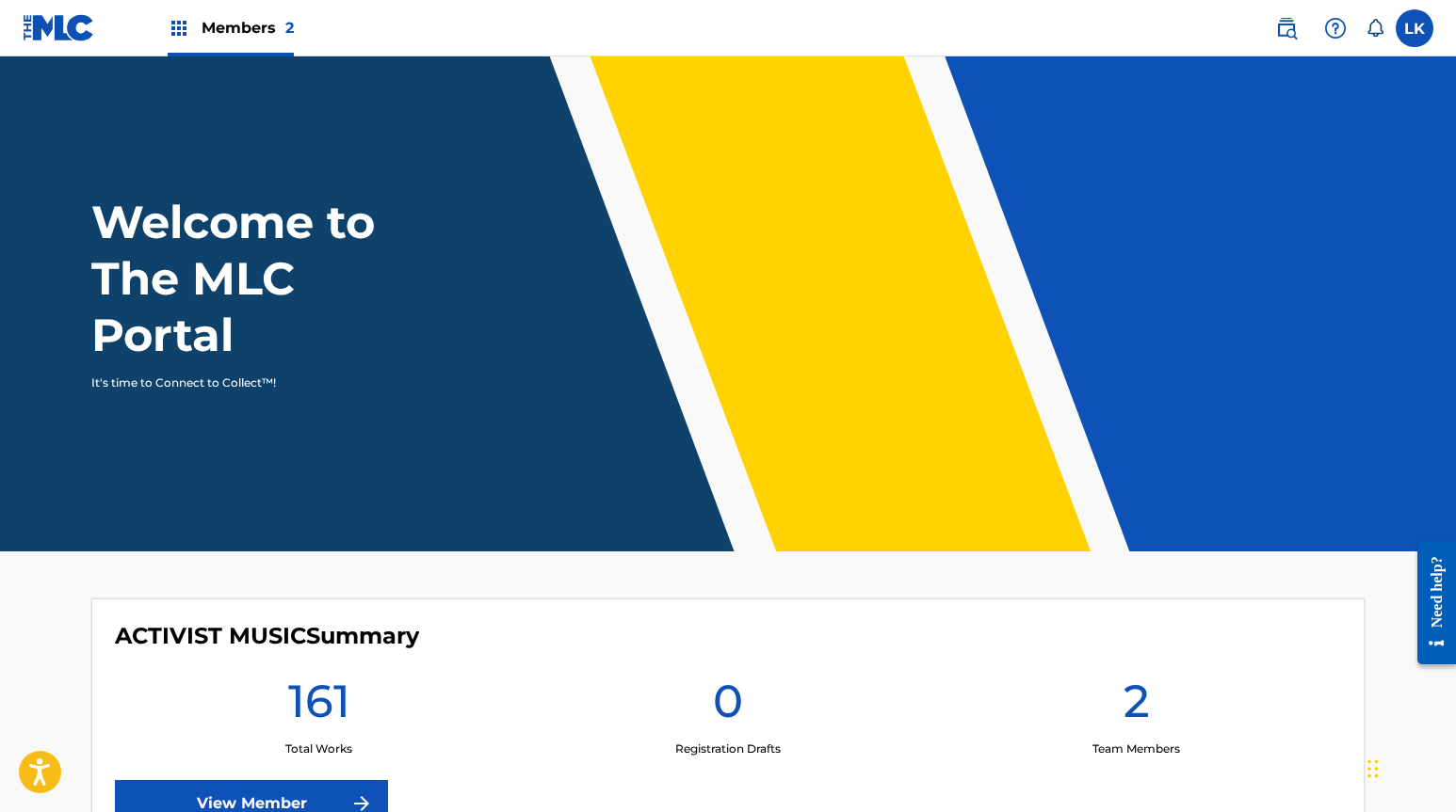
click at [252, 35] on span "Members 2" at bounding box center [248, 27] width 92 height 22
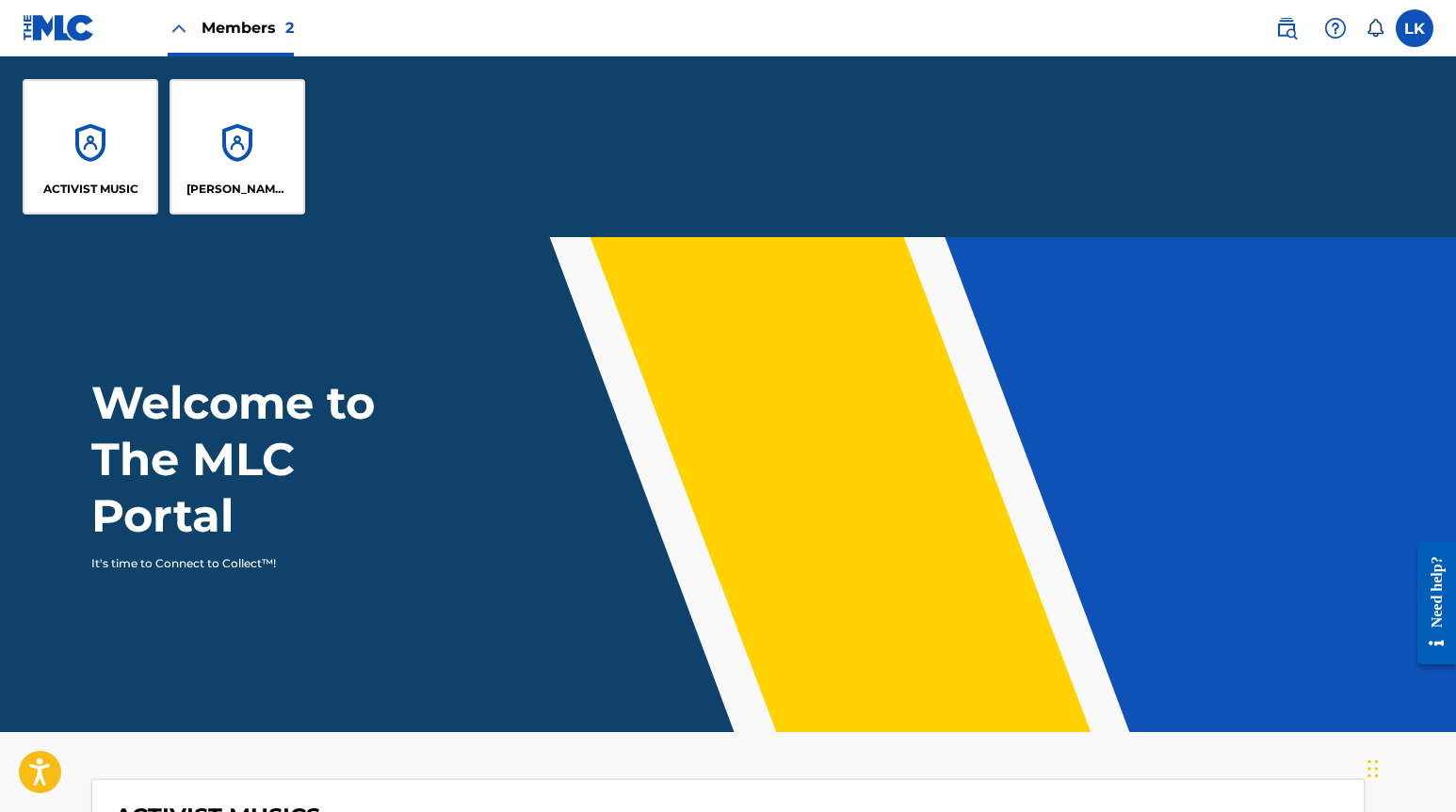
click at [235, 127] on div "[PERSON_NAME] PRODUCTIONS, INC" at bounding box center [238, 147] width 136 height 136
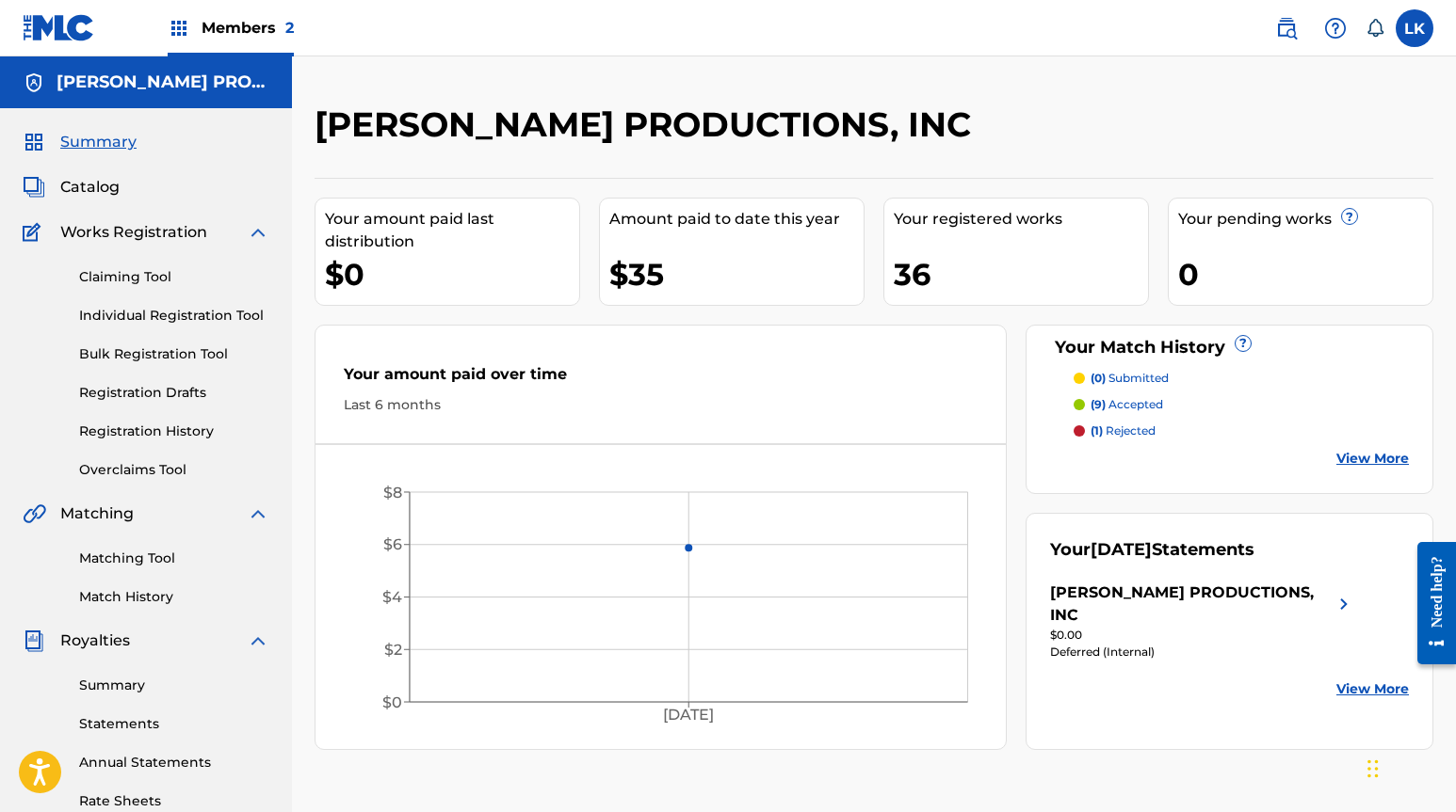
click at [108, 188] on span "Catalog" at bounding box center [90, 188] width 59 height 23
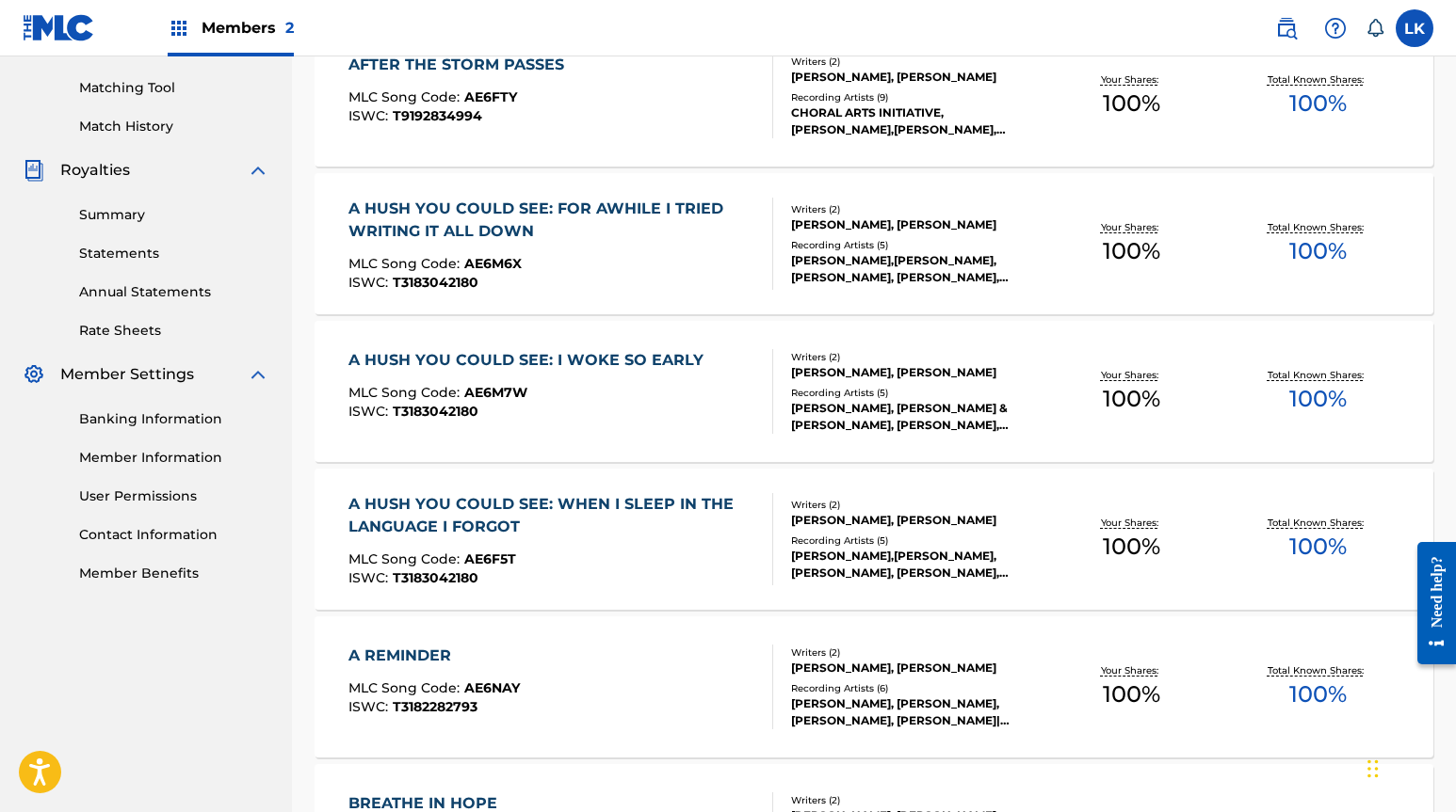
scroll to position [483, 0]
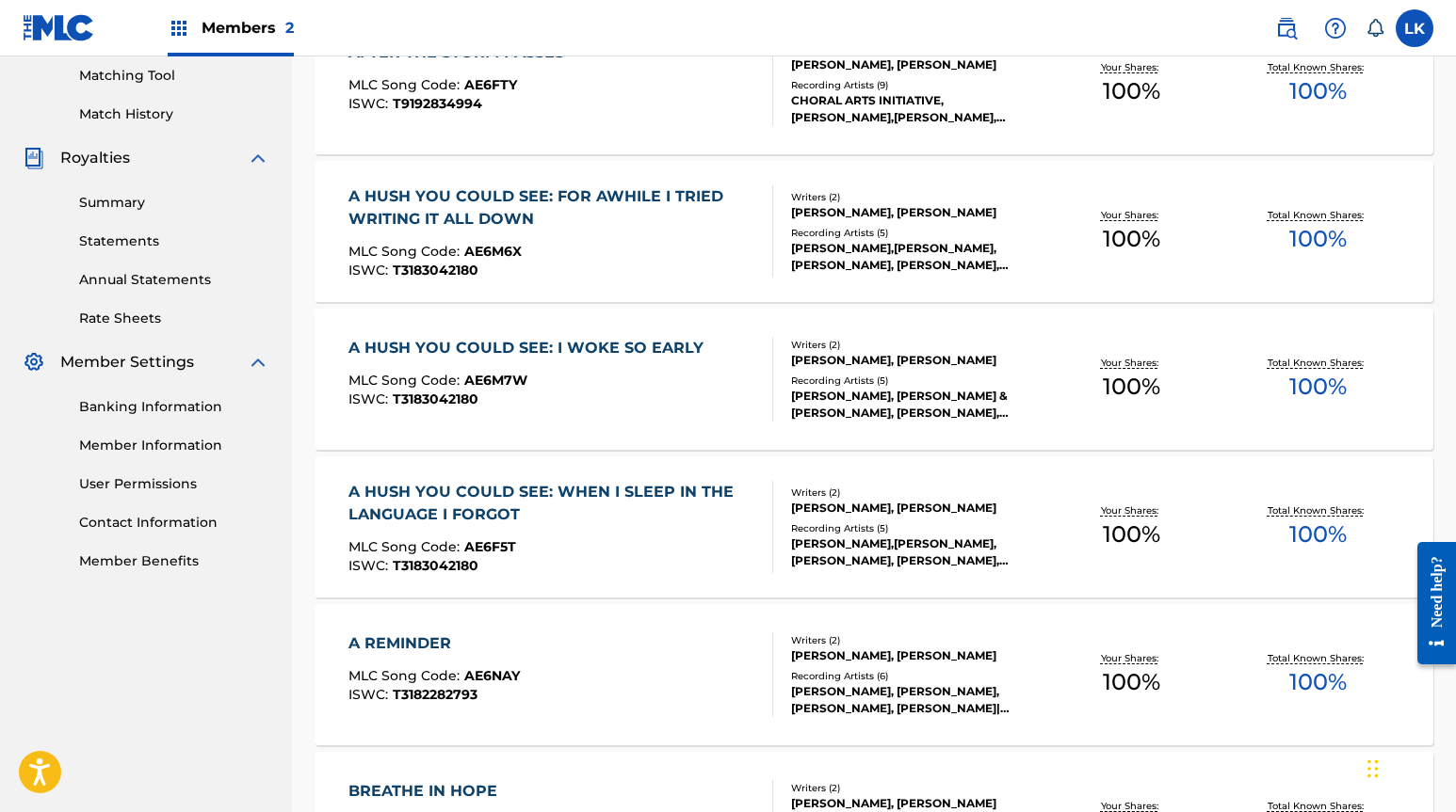
click at [605, 369] on div "A HUSH YOU COULD SEE: I WOKE SO EARLY MLC Song Code : AE6M7W ISWC : T3183042180" at bounding box center [530, 379] width 364 height 85
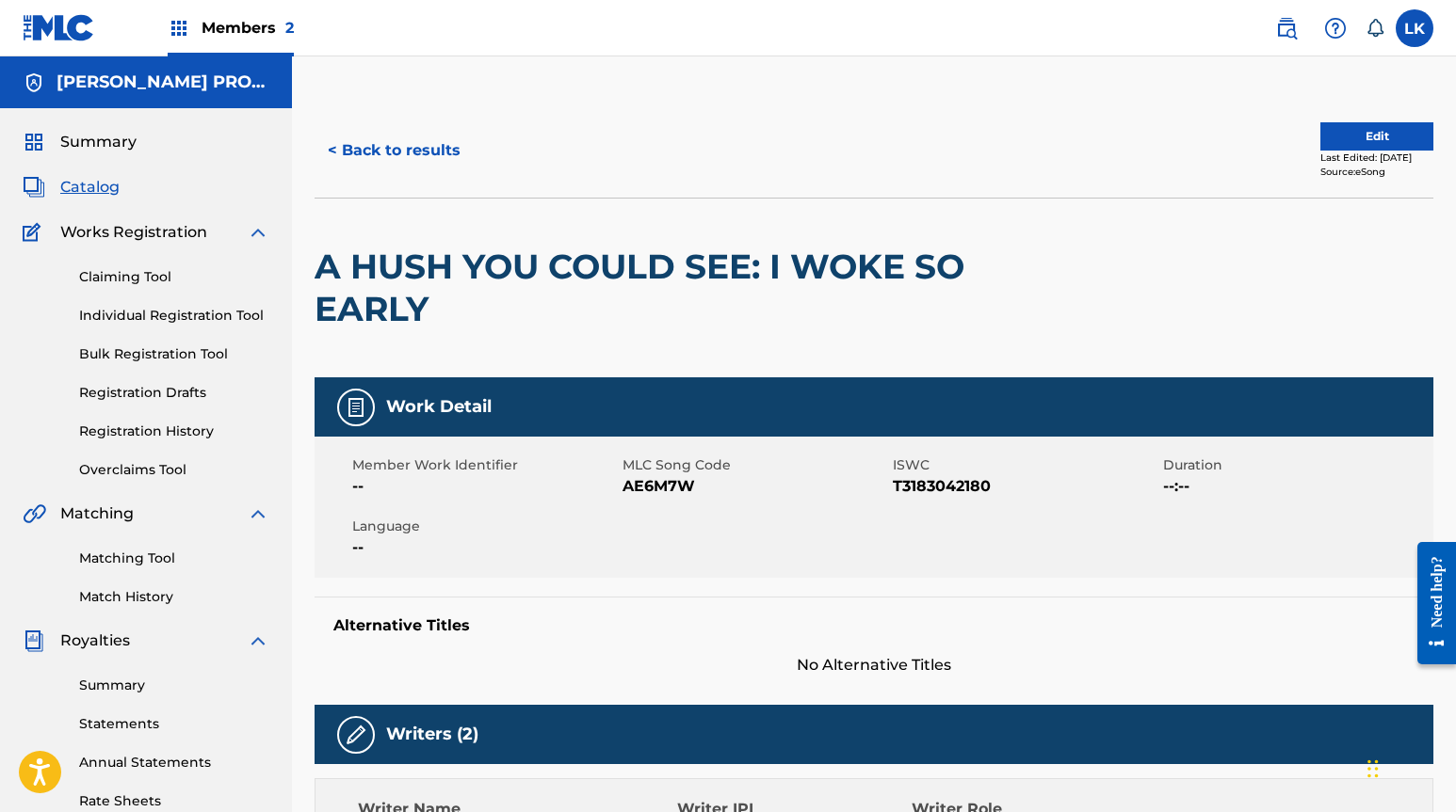
click at [403, 148] on button "< Back to results" at bounding box center [393, 151] width 159 height 47
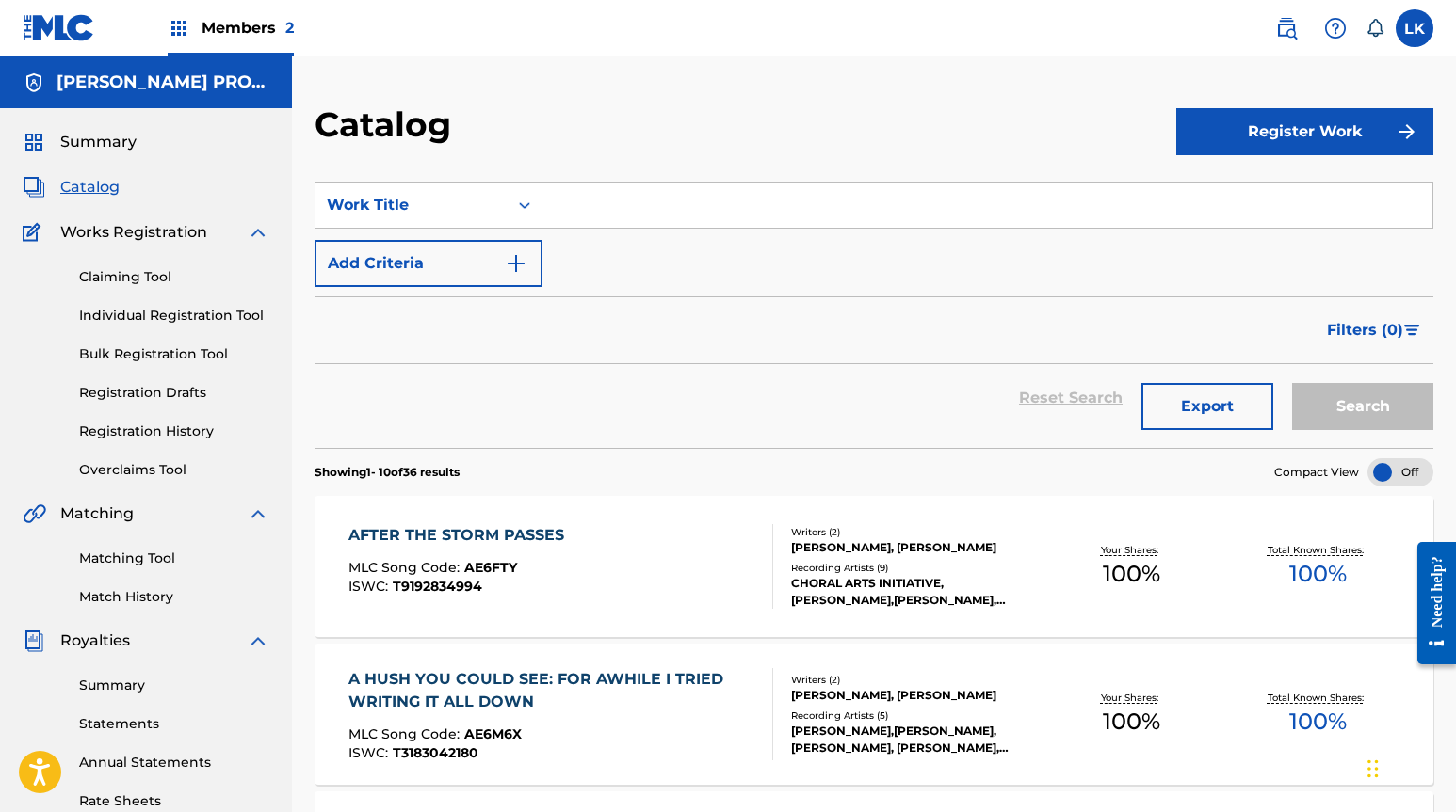
click at [235, 35] on span "Members 2" at bounding box center [248, 27] width 92 height 22
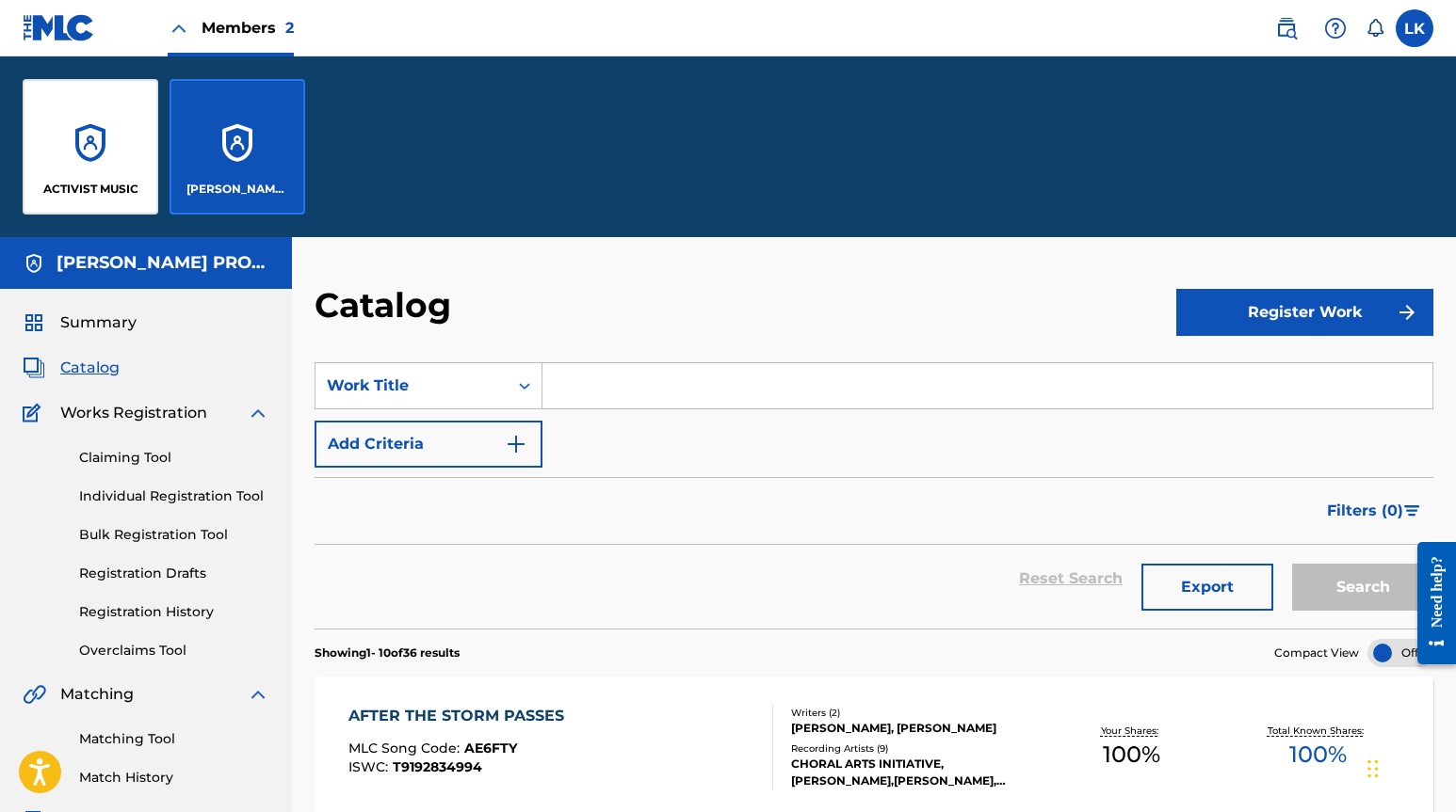
click at [142, 170] on div "ACTIVIST MUSIC" at bounding box center [91, 147] width 136 height 136
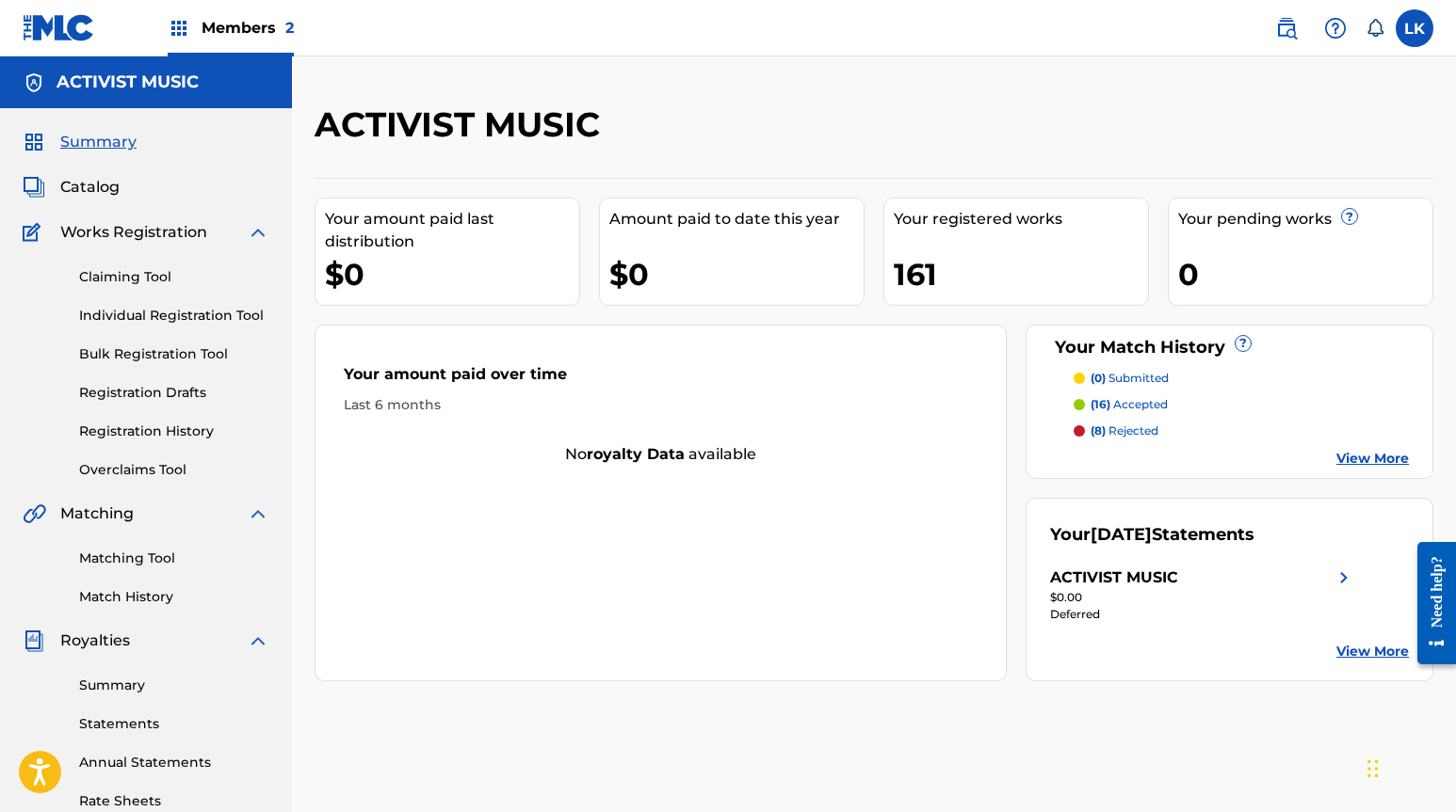
click at [116, 187] on span "Catalog" at bounding box center [90, 188] width 59 height 23
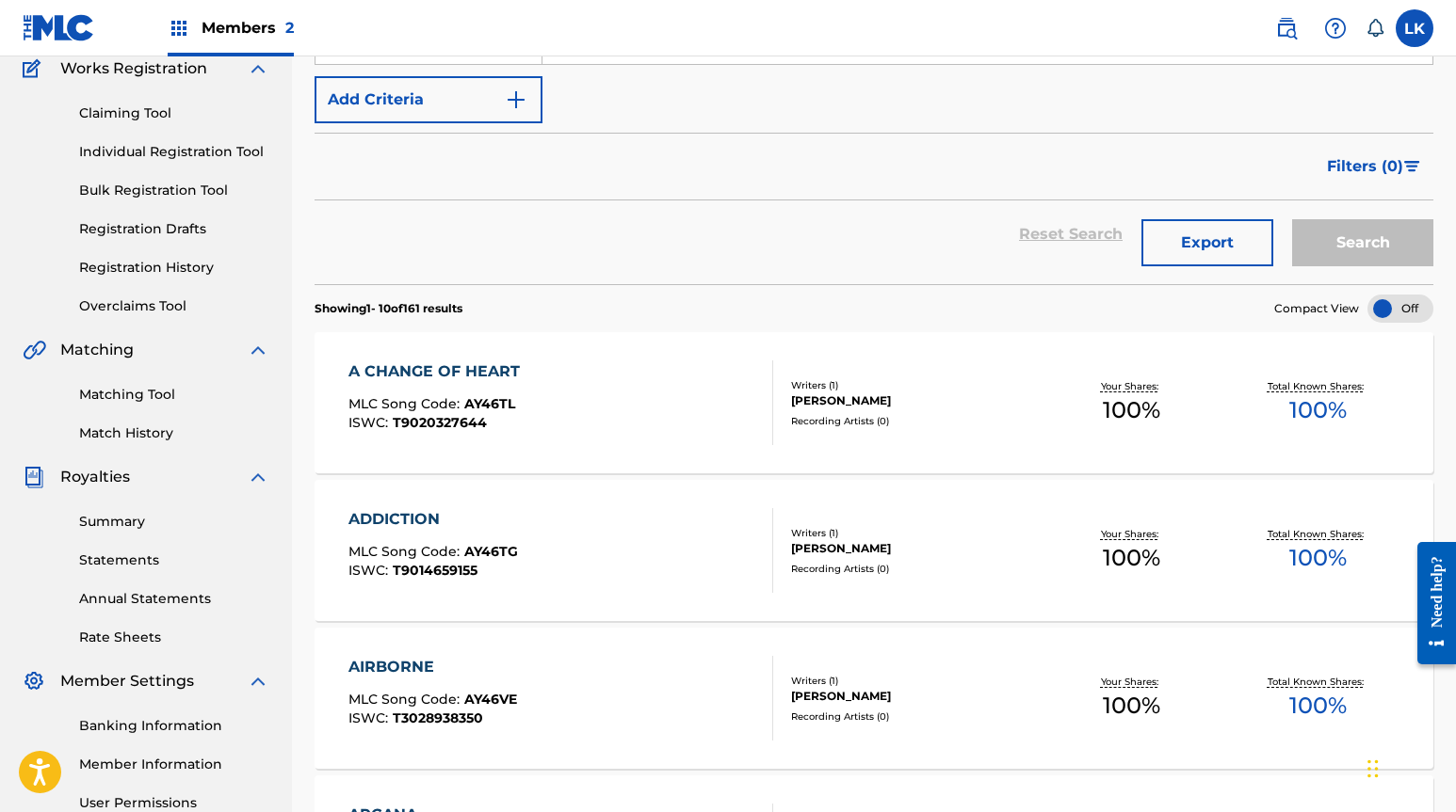
scroll to position [455, 0]
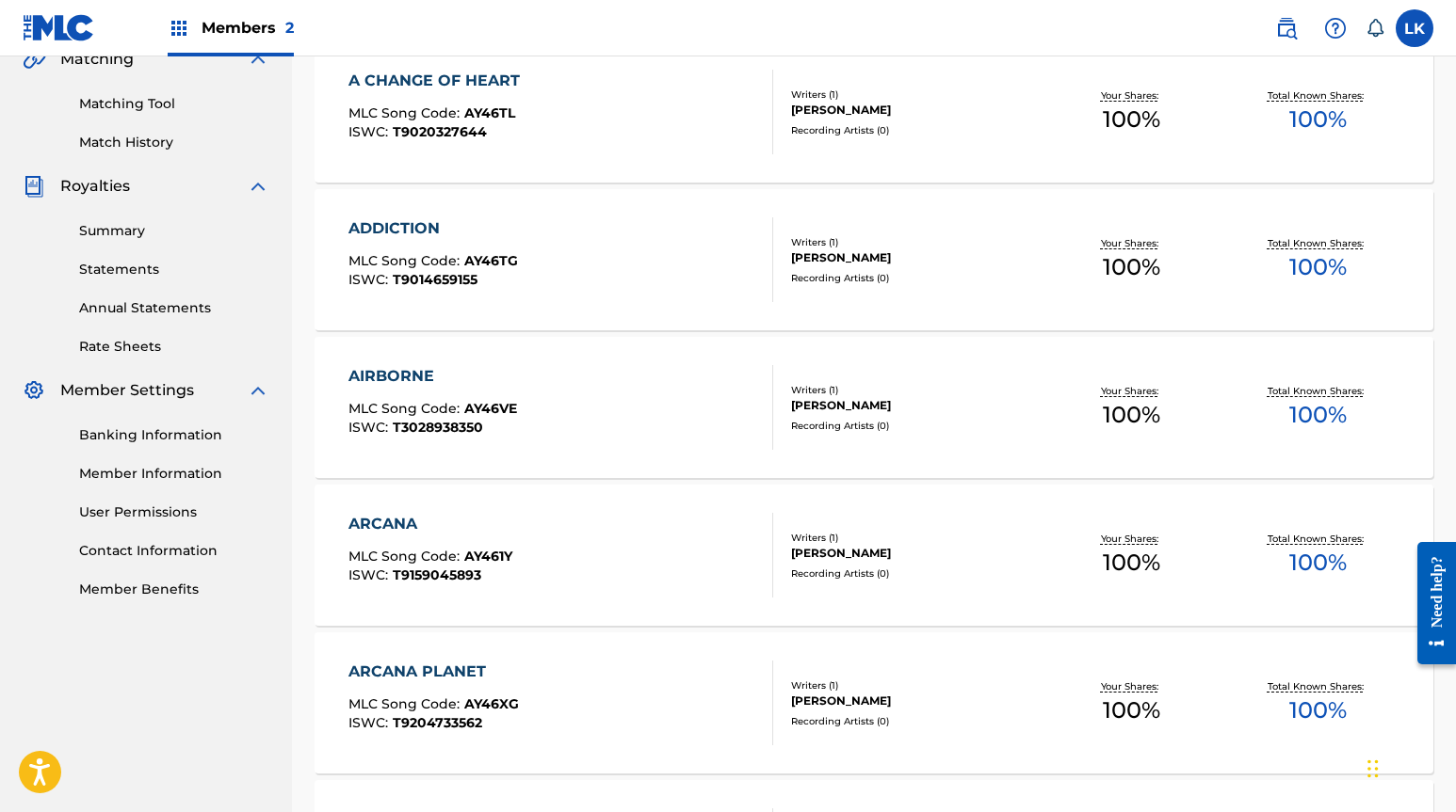
click at [374, 519] on div "ARCANA" at bounding box center [430, 524] width 164 height 23
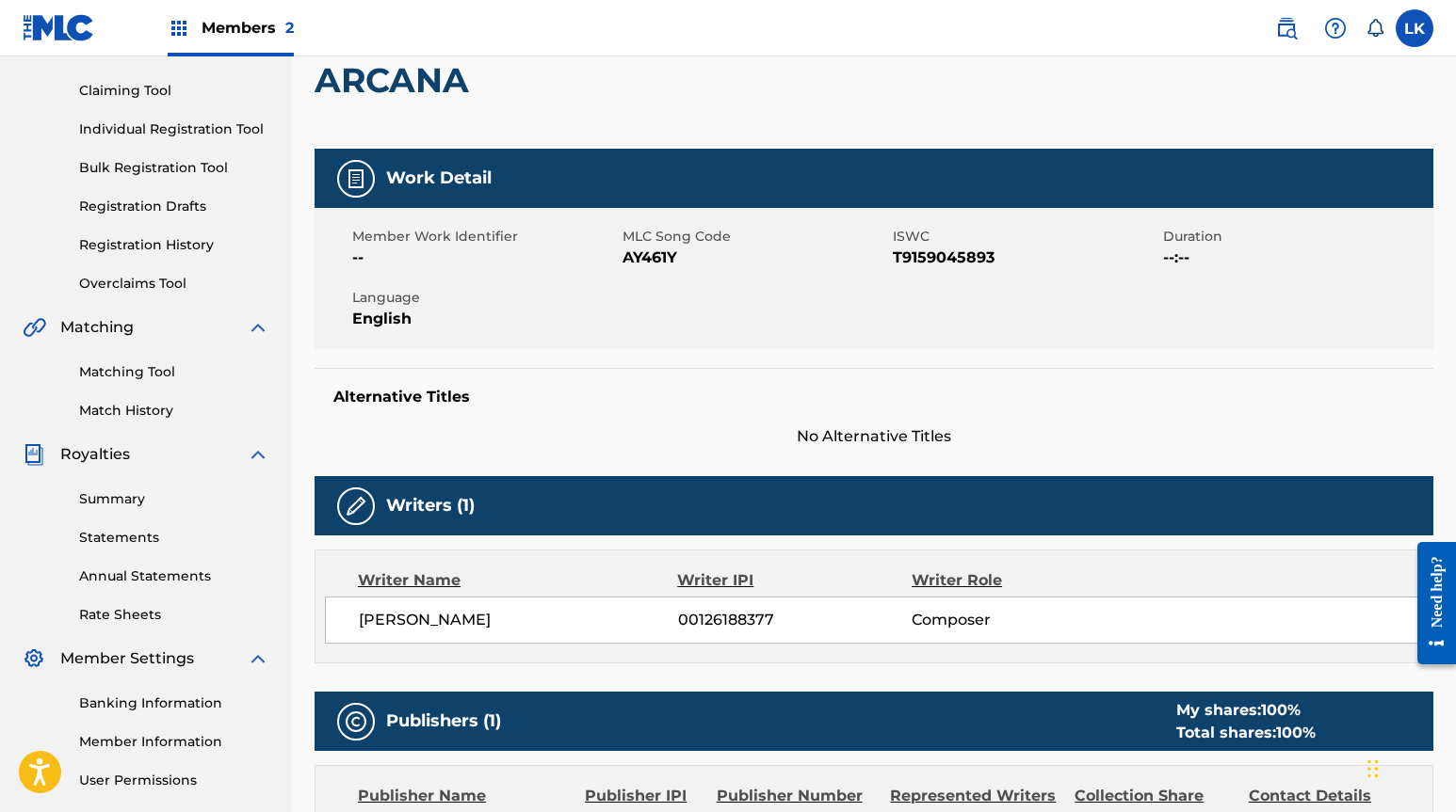
scroll to position [174, 0]
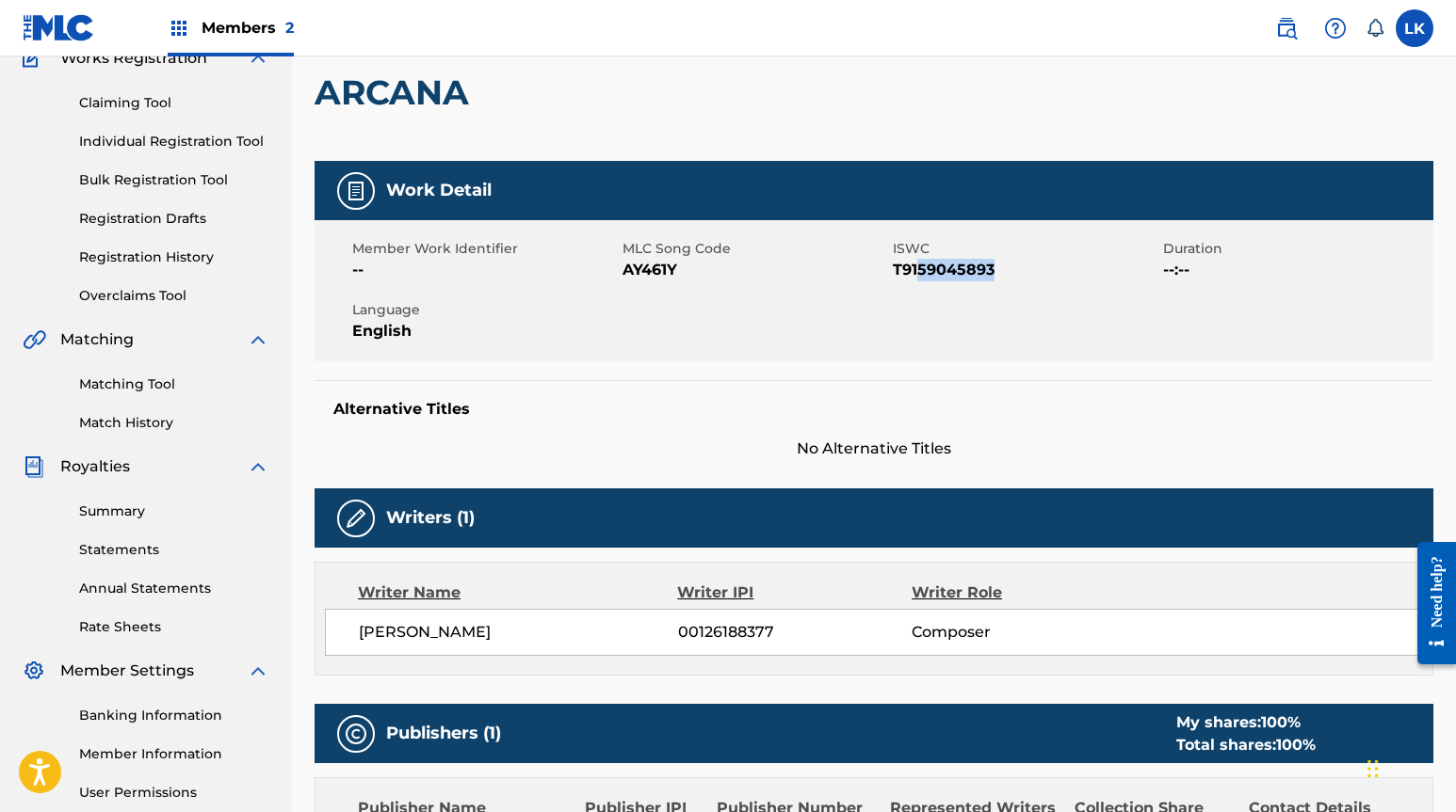
drag, startPoint x: 1017, startPoint y: 273, endPoint x: 921, endPoint y: 276, distance: 96.0
click at [921, 276] on span "T9159045893" at bounding box center [1025, 270] width 265 height 23
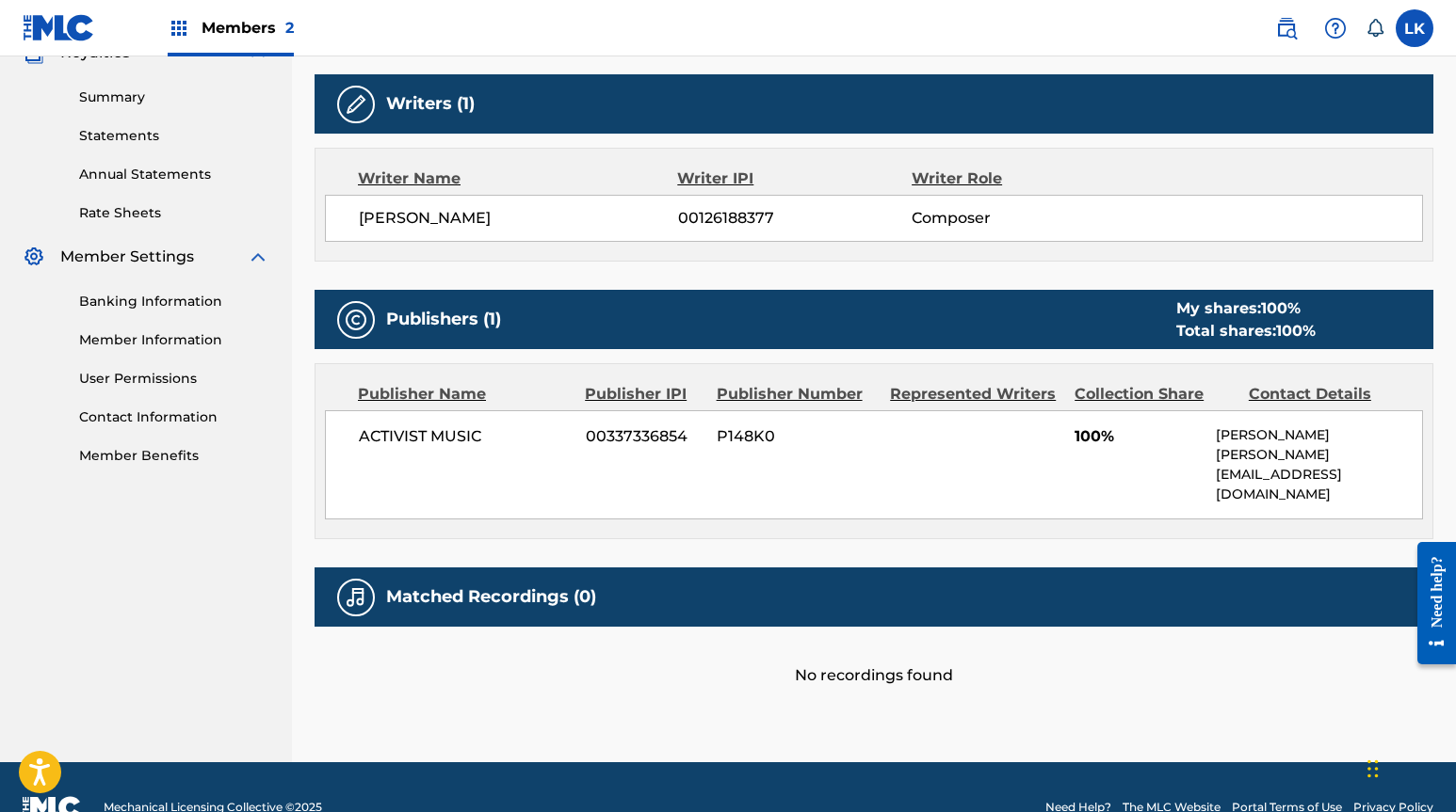
scroll to position [166, 0]
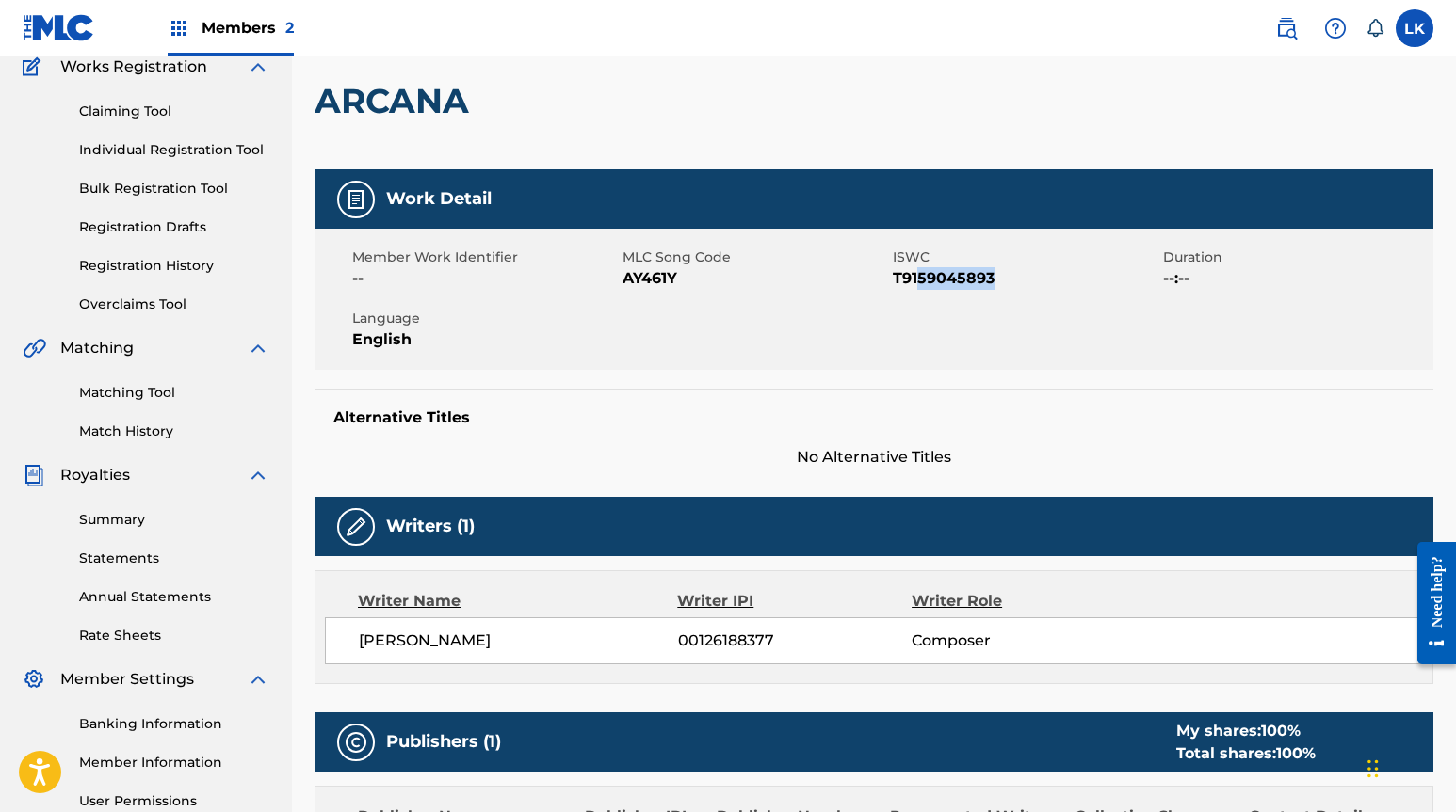
click at [129, 389] on link "Matching Tool" at bounding box center [175, 392] width 191 height 20
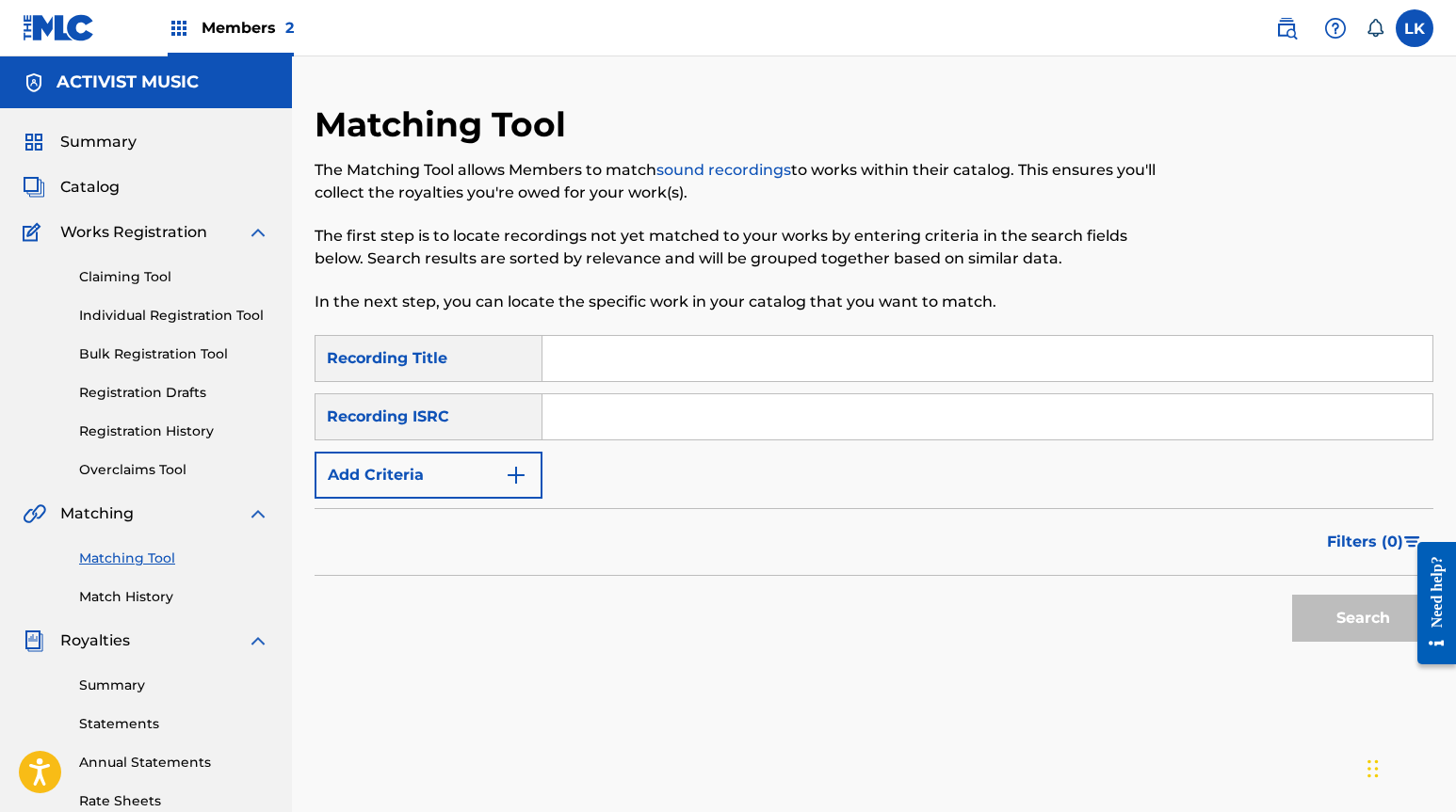
click at [130, 597] on link "Match History" at bounding box center [175, 597] width 191 height 20
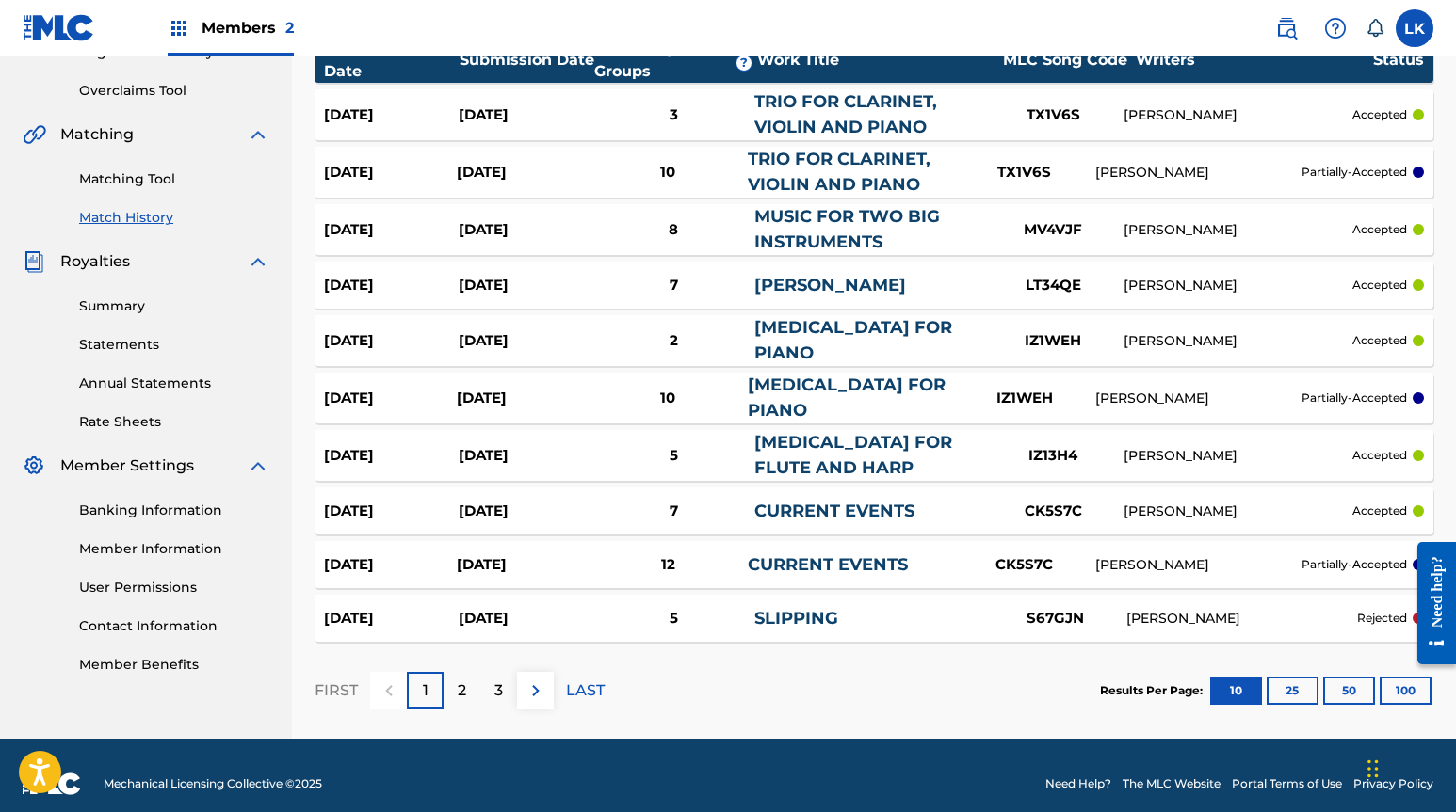
scroll to position [392, 0]
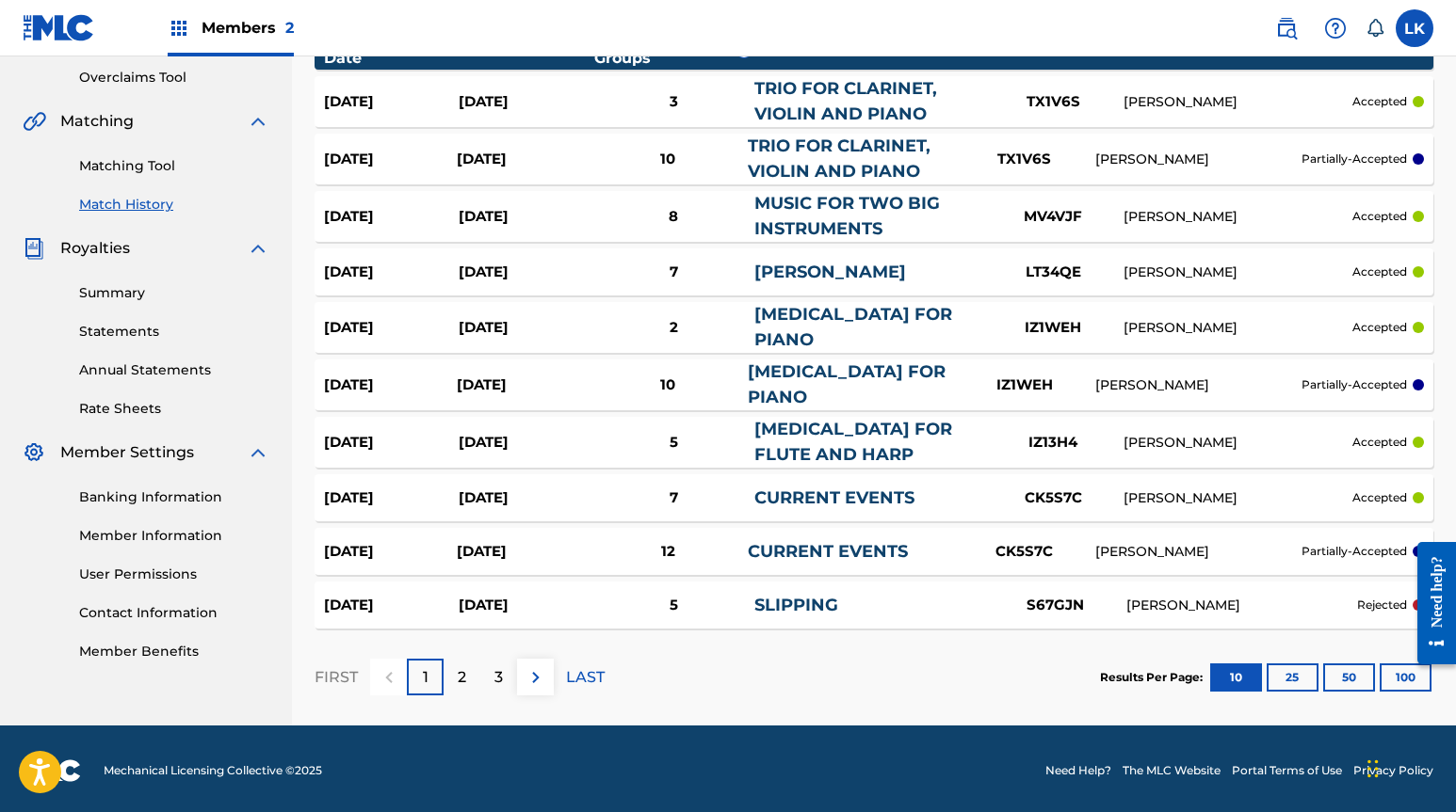
click at [462, 678] on p "2" at bounding box center [461, 678] width 8 height 23
click at [501, 679] on p "3" at bounding box center [498, 678] width 8 height 23
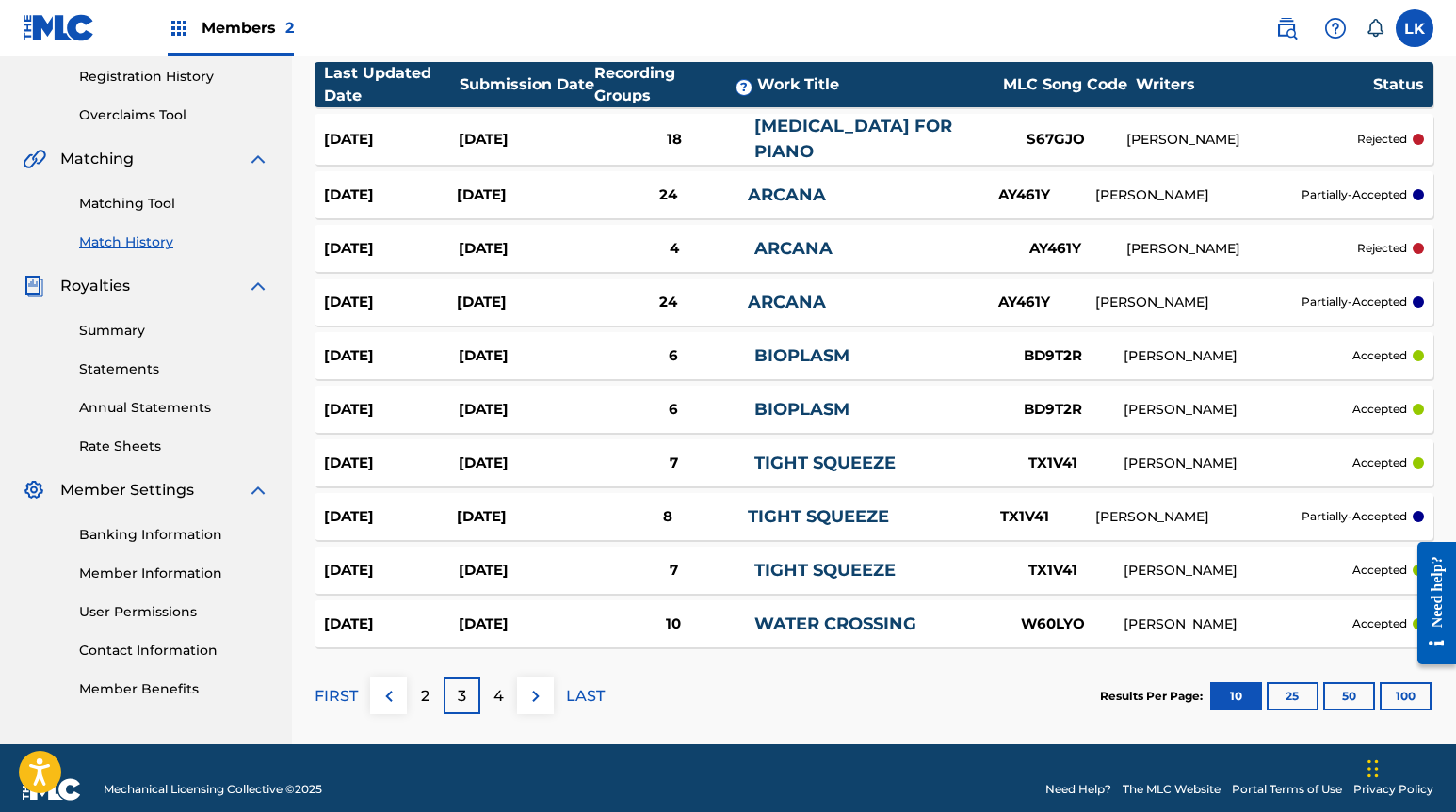
scroll to position [373, 0]
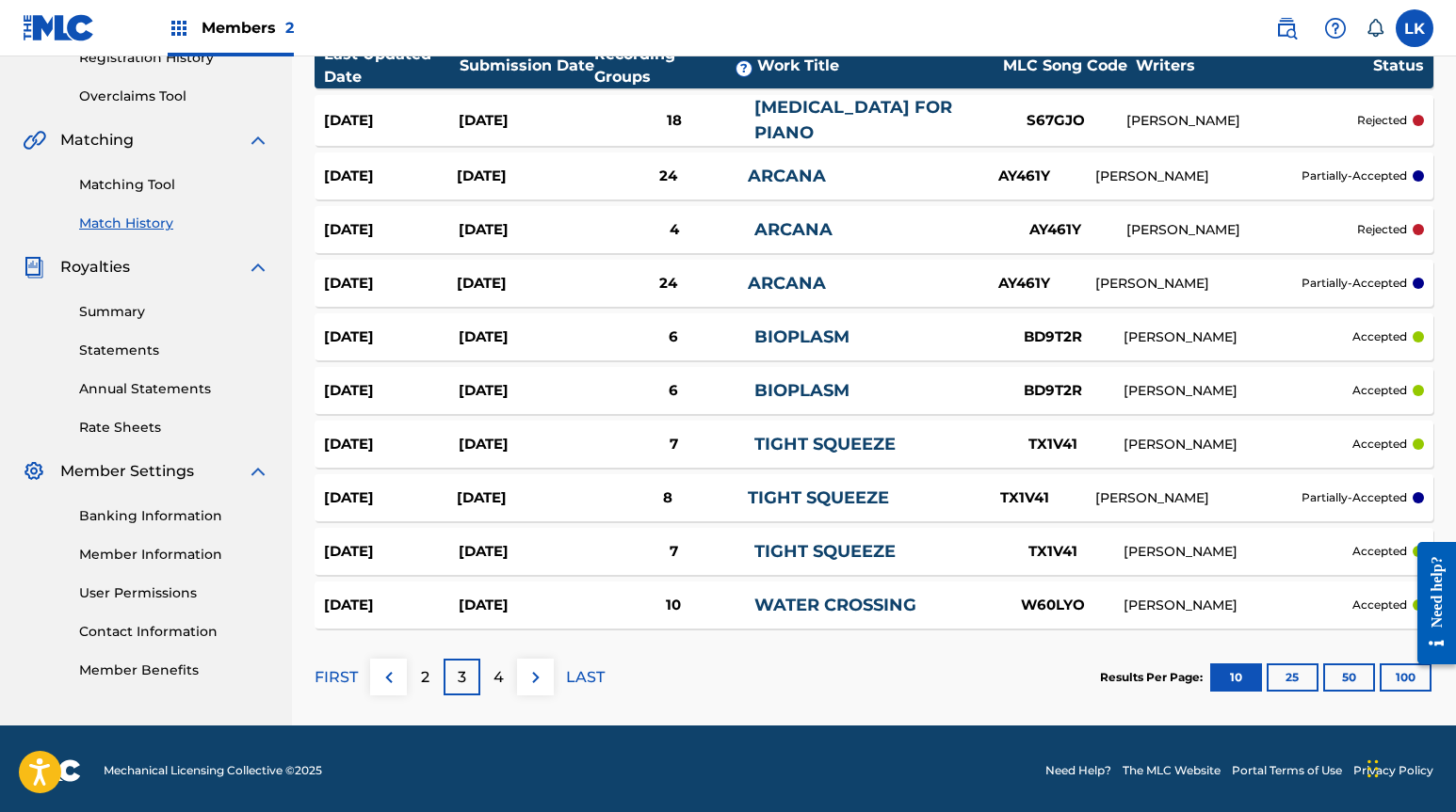
click at [503, 279] on div "[DATE]" at bounding box center [523, 283] width 133 height 22
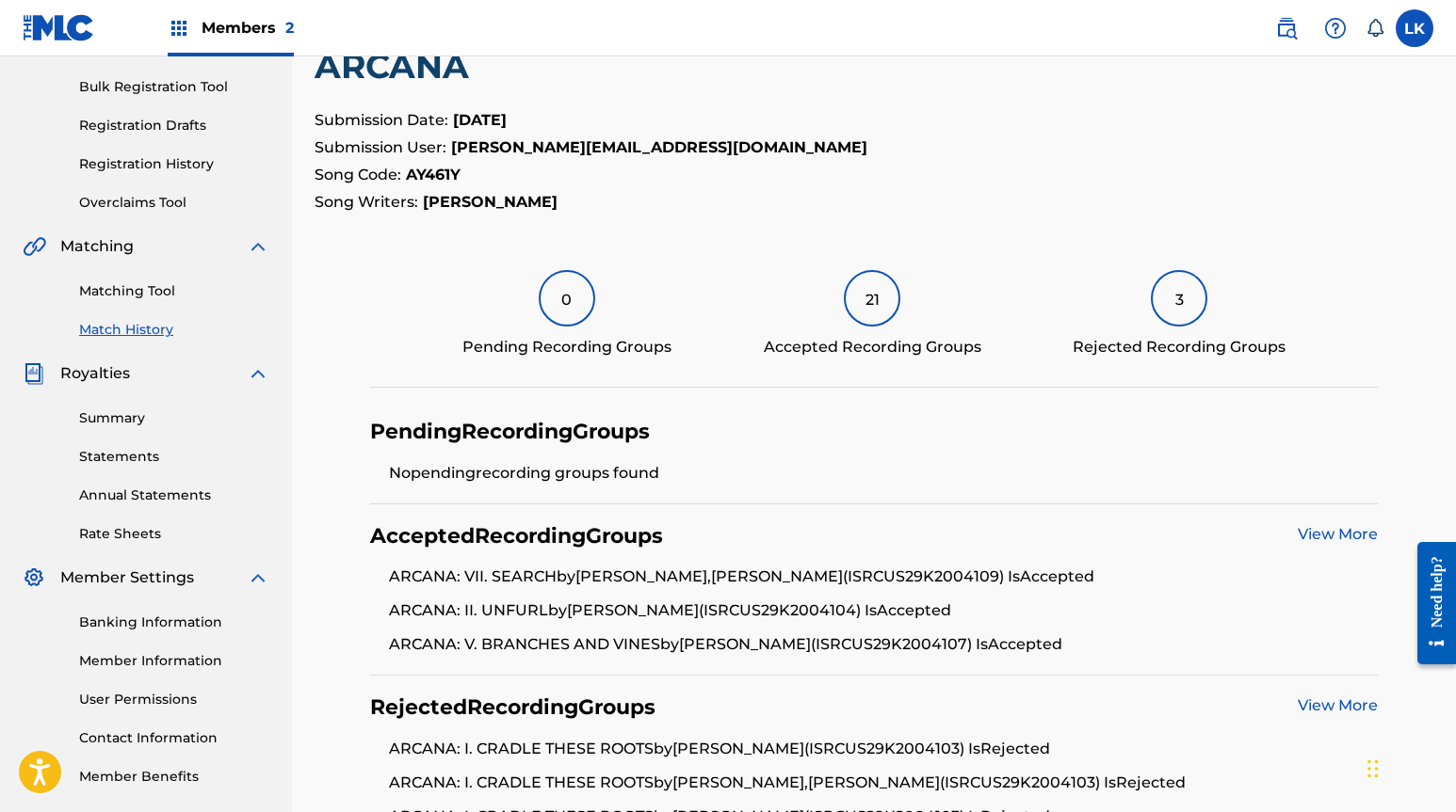
scroll to position [486, 0]
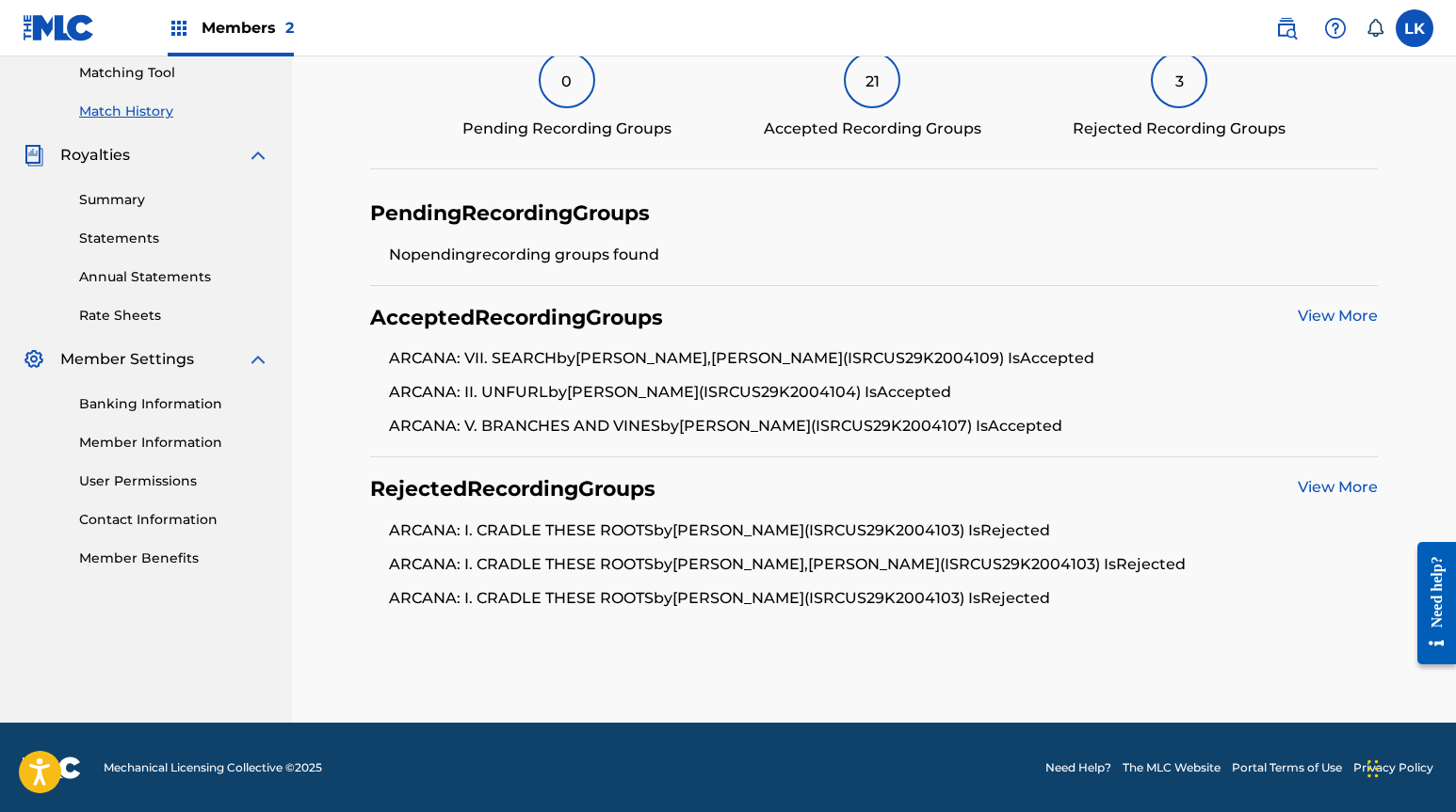
click at [1304, 312] on link "View More" at bounding box center [1337, 315] width 80 height 18
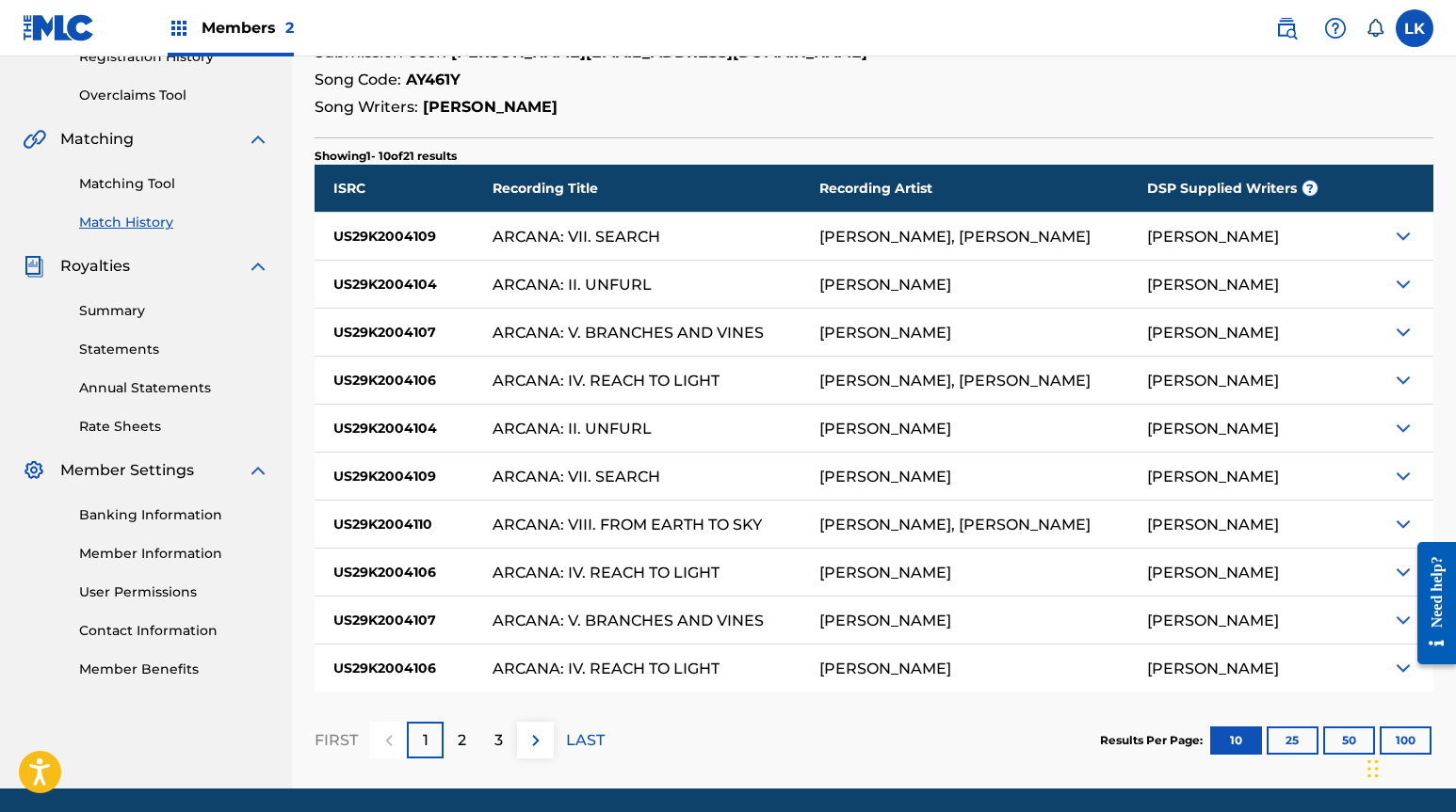
scroll to position [399, 0]
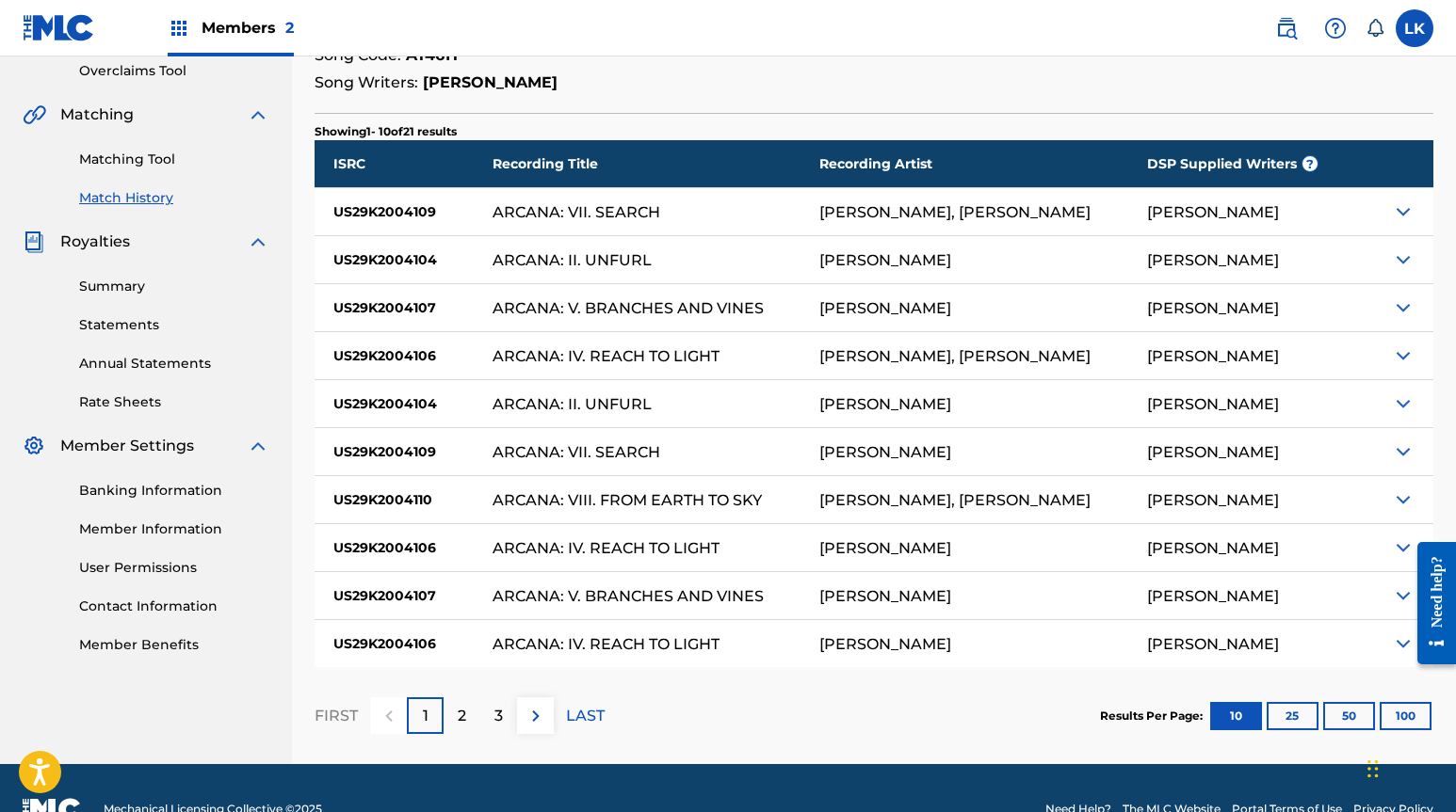
click at [466, 711] on div "2" at bounding box center [461, 715] width 37 height 37
click at [430, 716] on div "1" at bounding box center [425, 715] width 37 height 37
click at [1297, 710] on button "25" at bounding box center [1292, 716] width 52 height 28
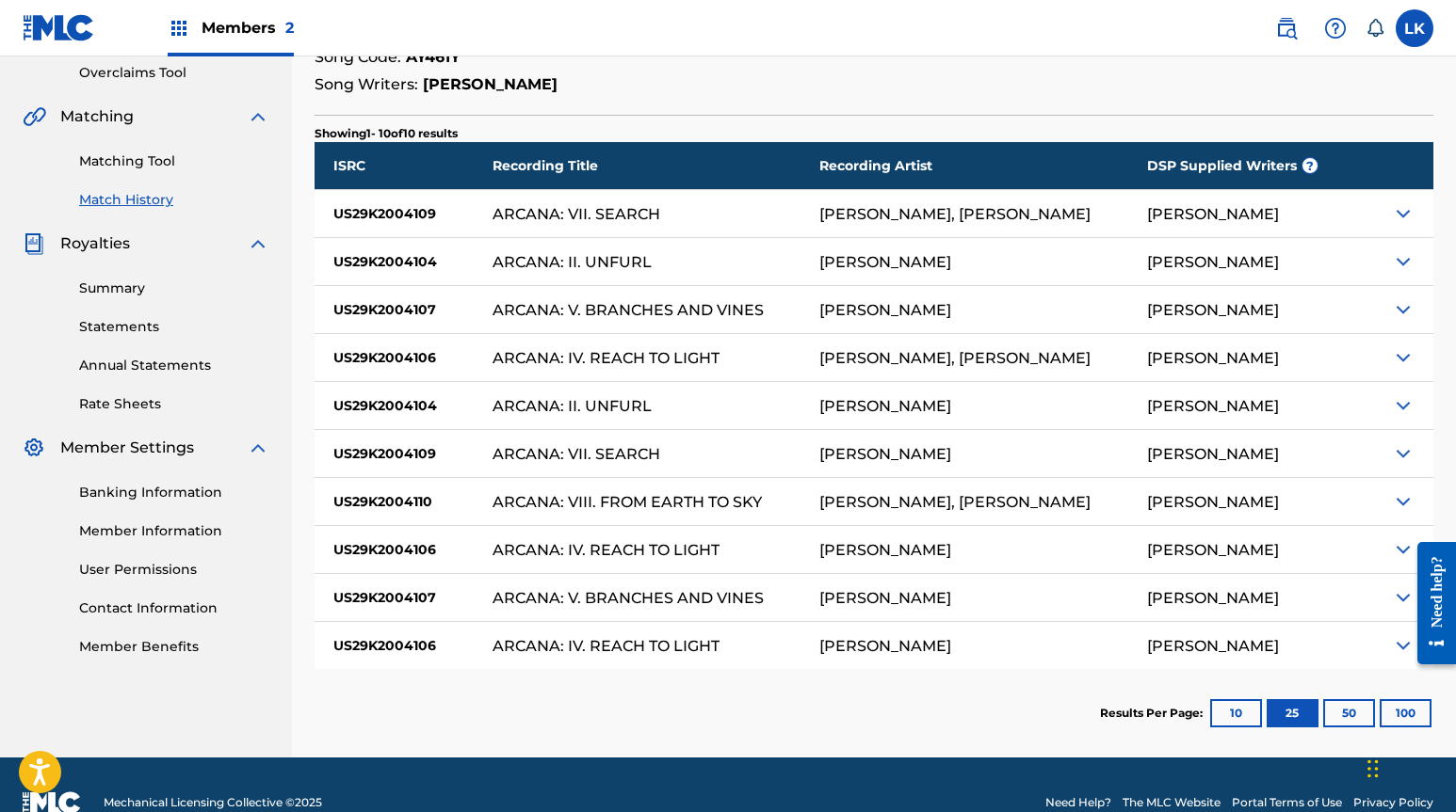
scroll to position [385, 0]
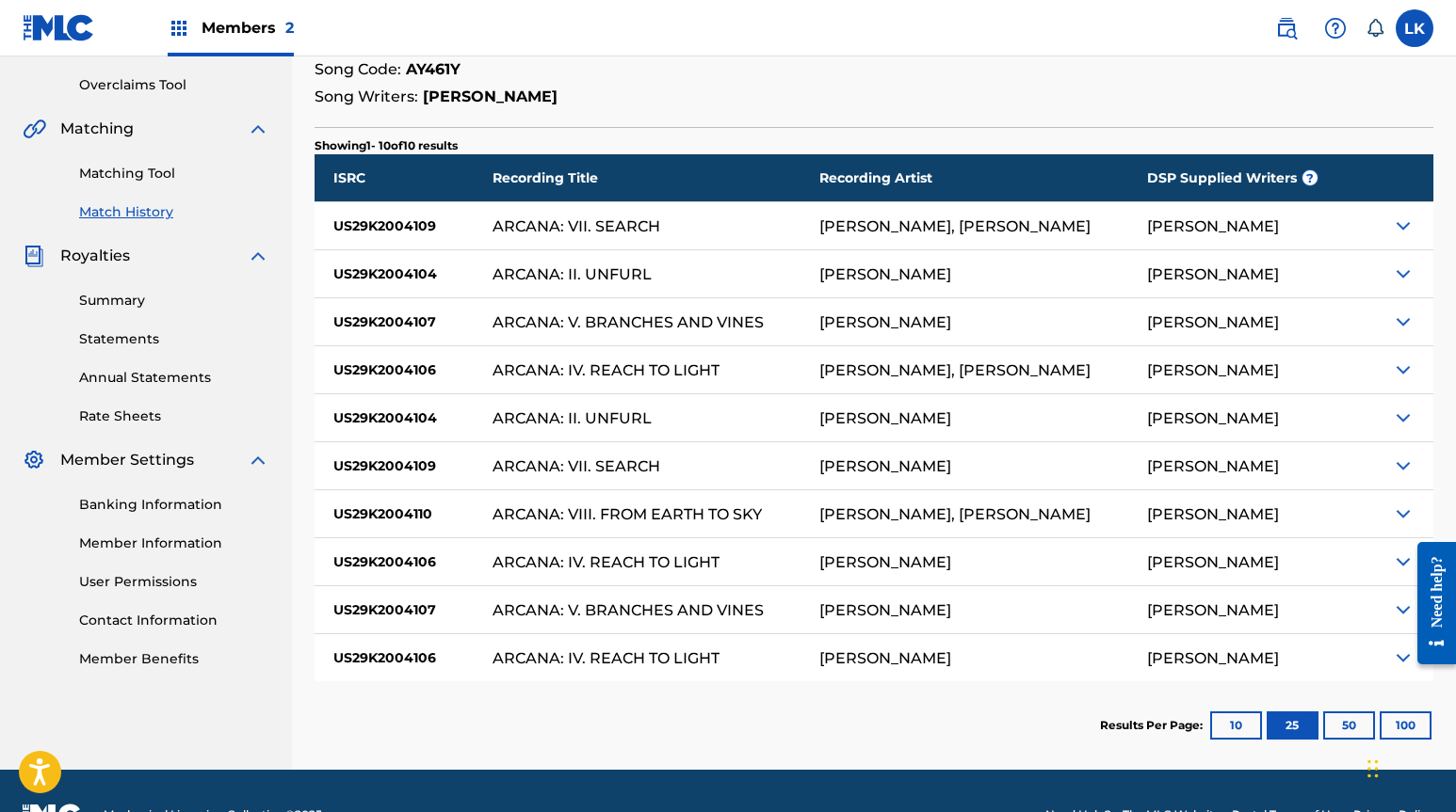
click at [1331, 223] on div "[PERSON_NAME]" at bounding box center [1250, 226] width 209 height 47
click at [1398, 223] on img at bounding box center [1403, 226] width 23 height 23
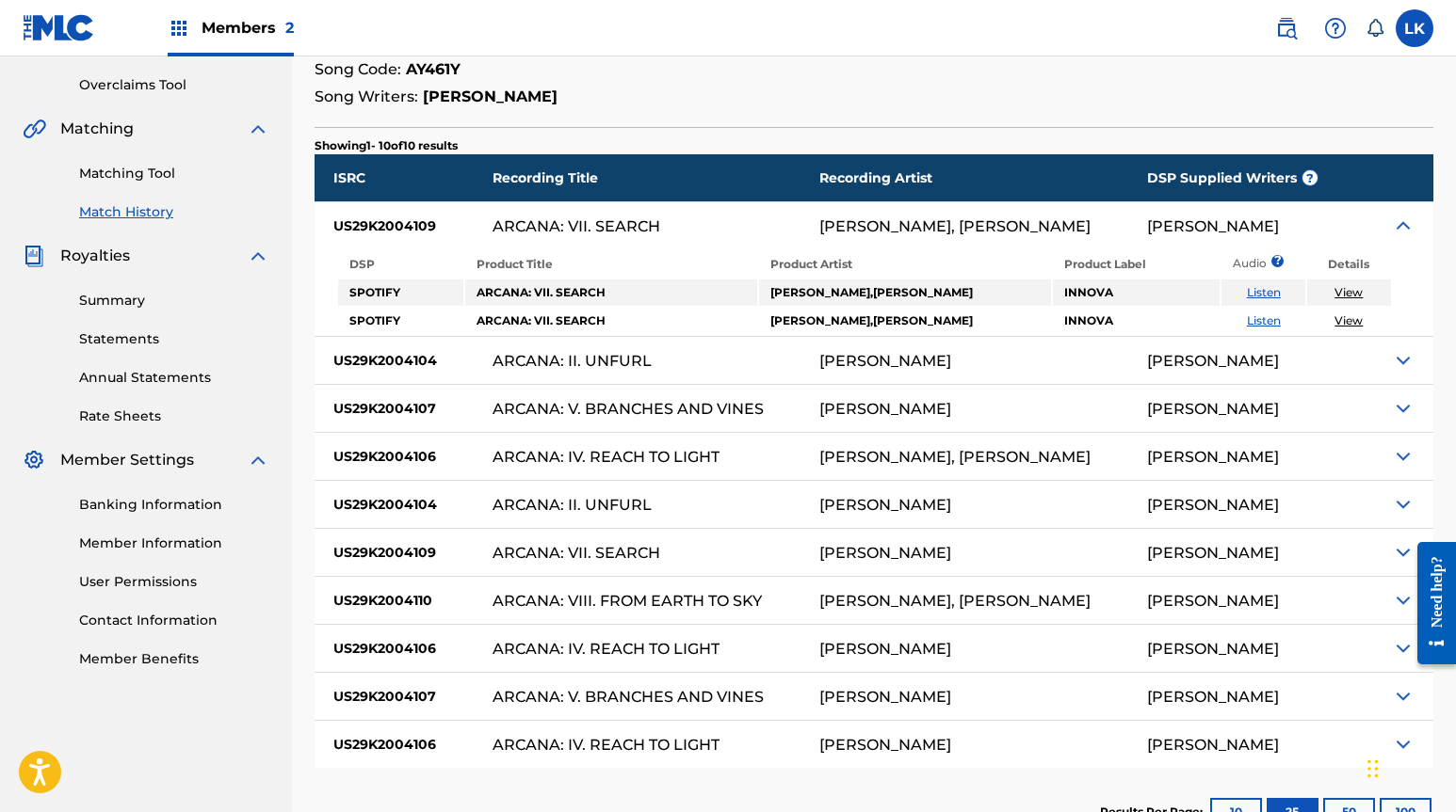
click at [1408, 224] on img at bounding box center [1403, 226] width 23 height 23
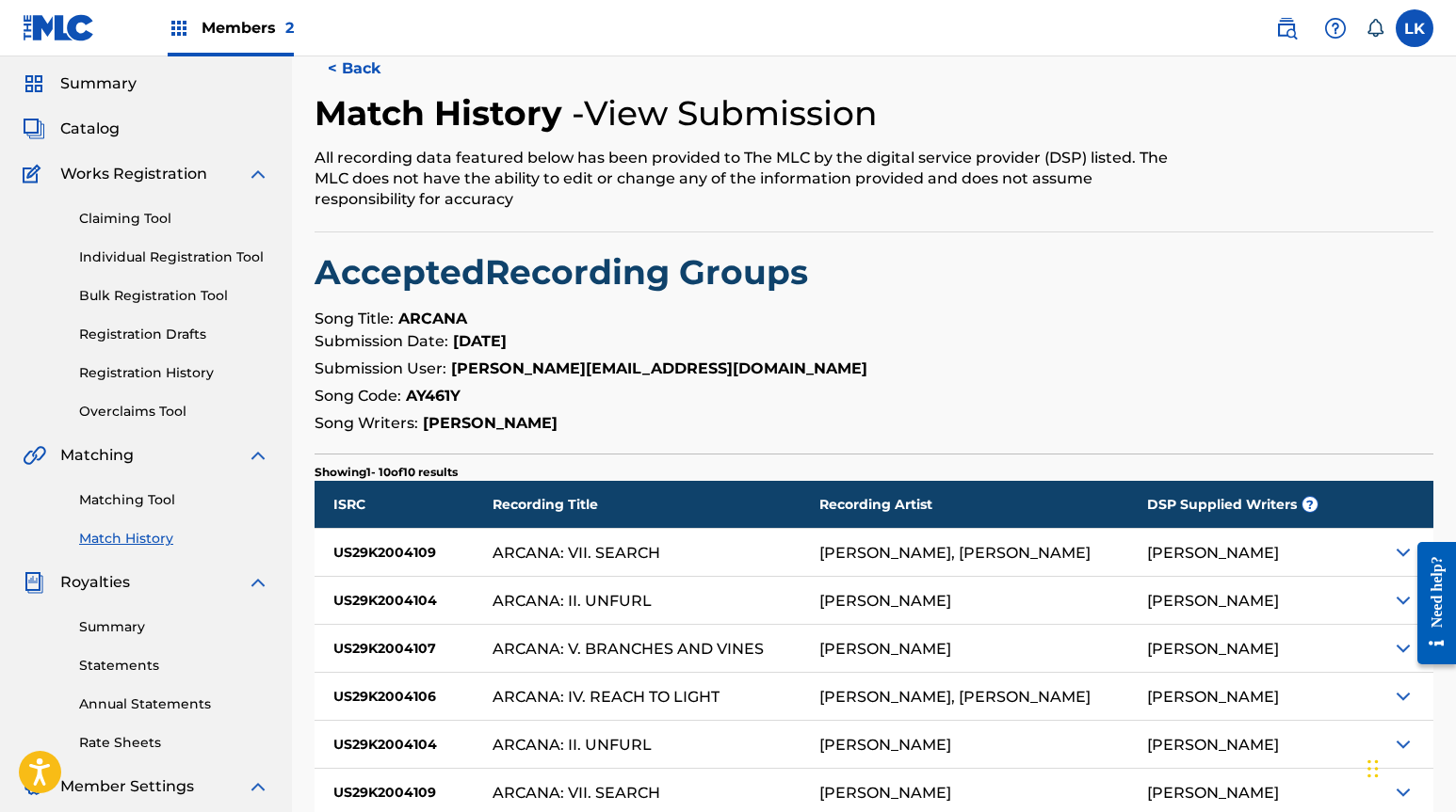
scroll to position [0, 0]
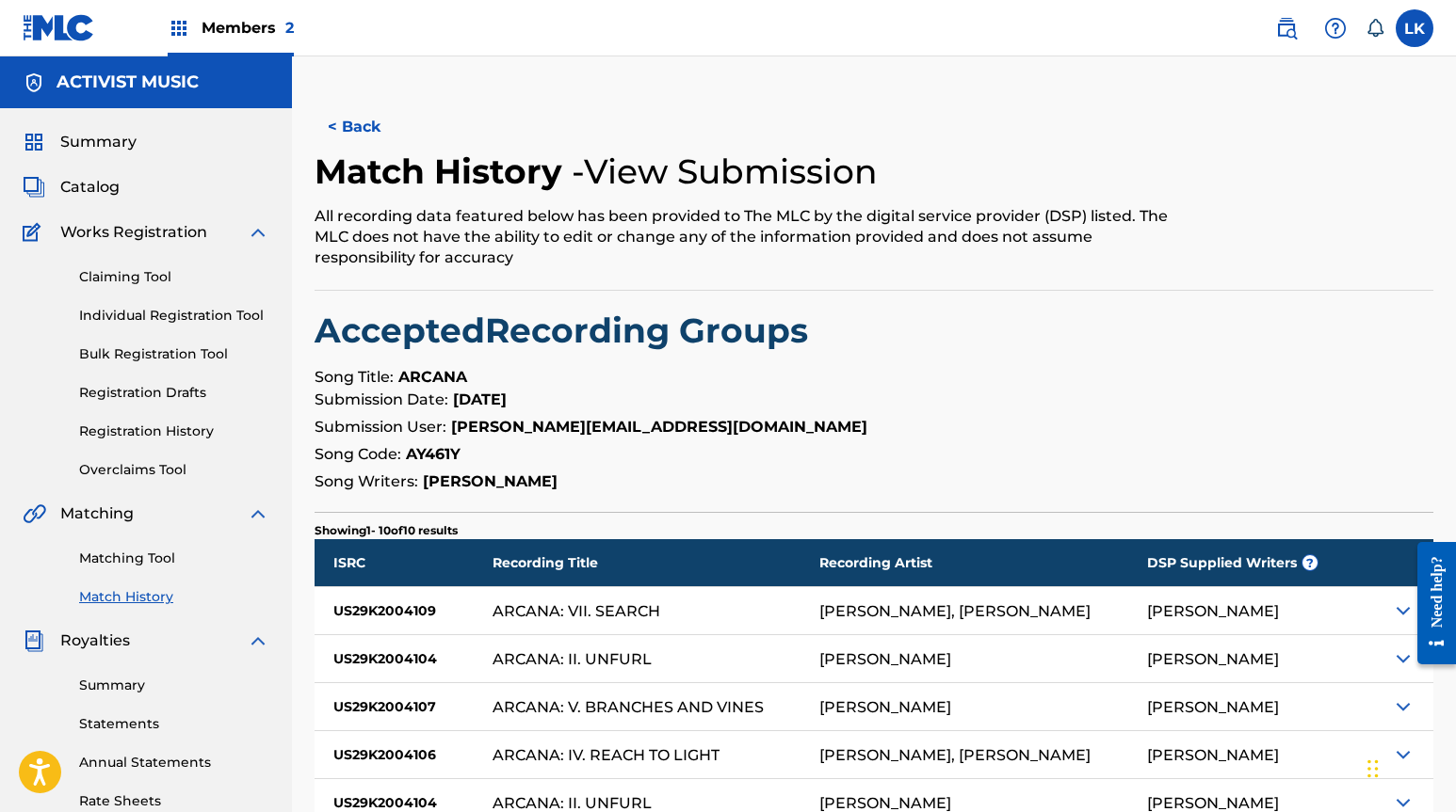
click at [351, 127] on button "< Back" at bounding box center [371, 127] width 113 height 47
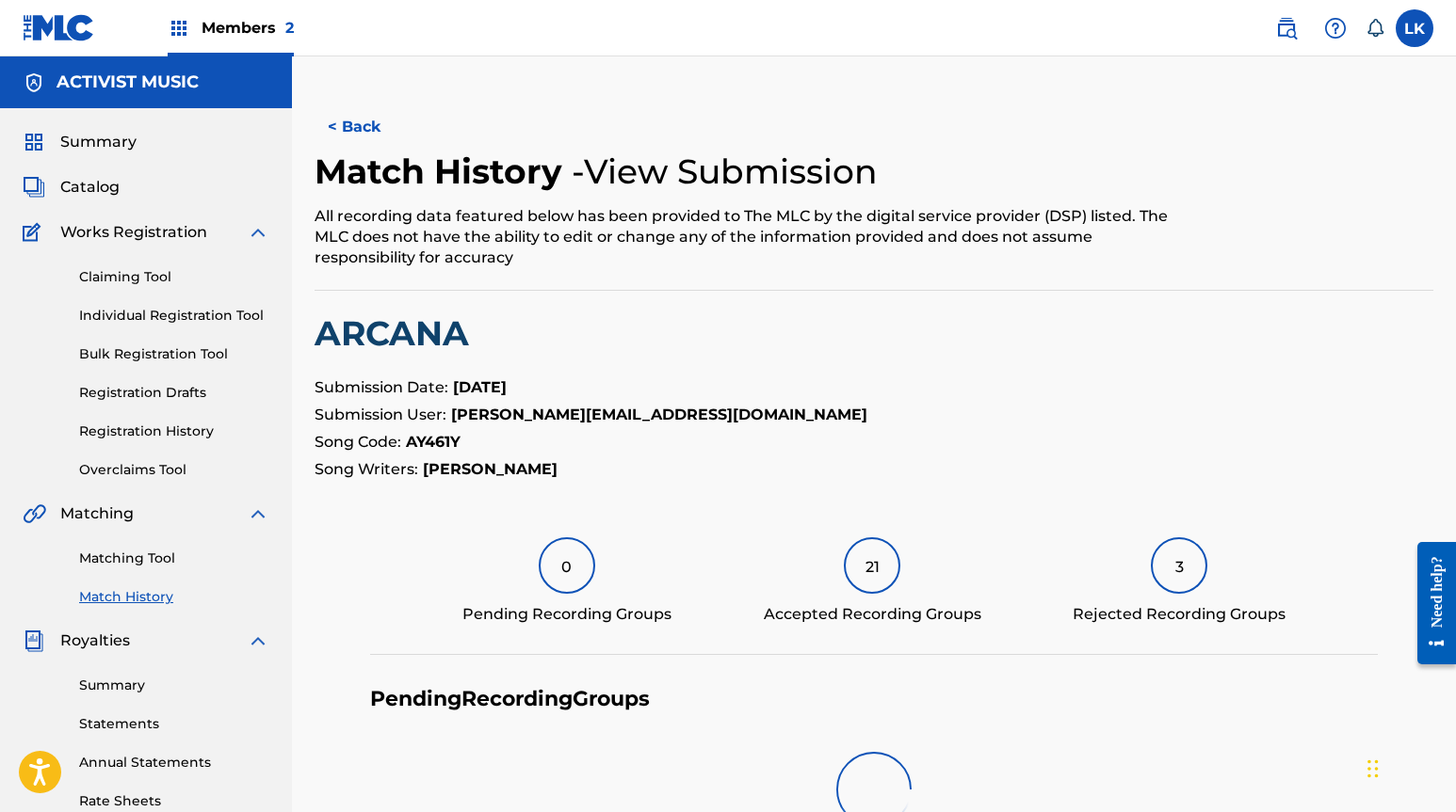
scroll to position [486, 0]
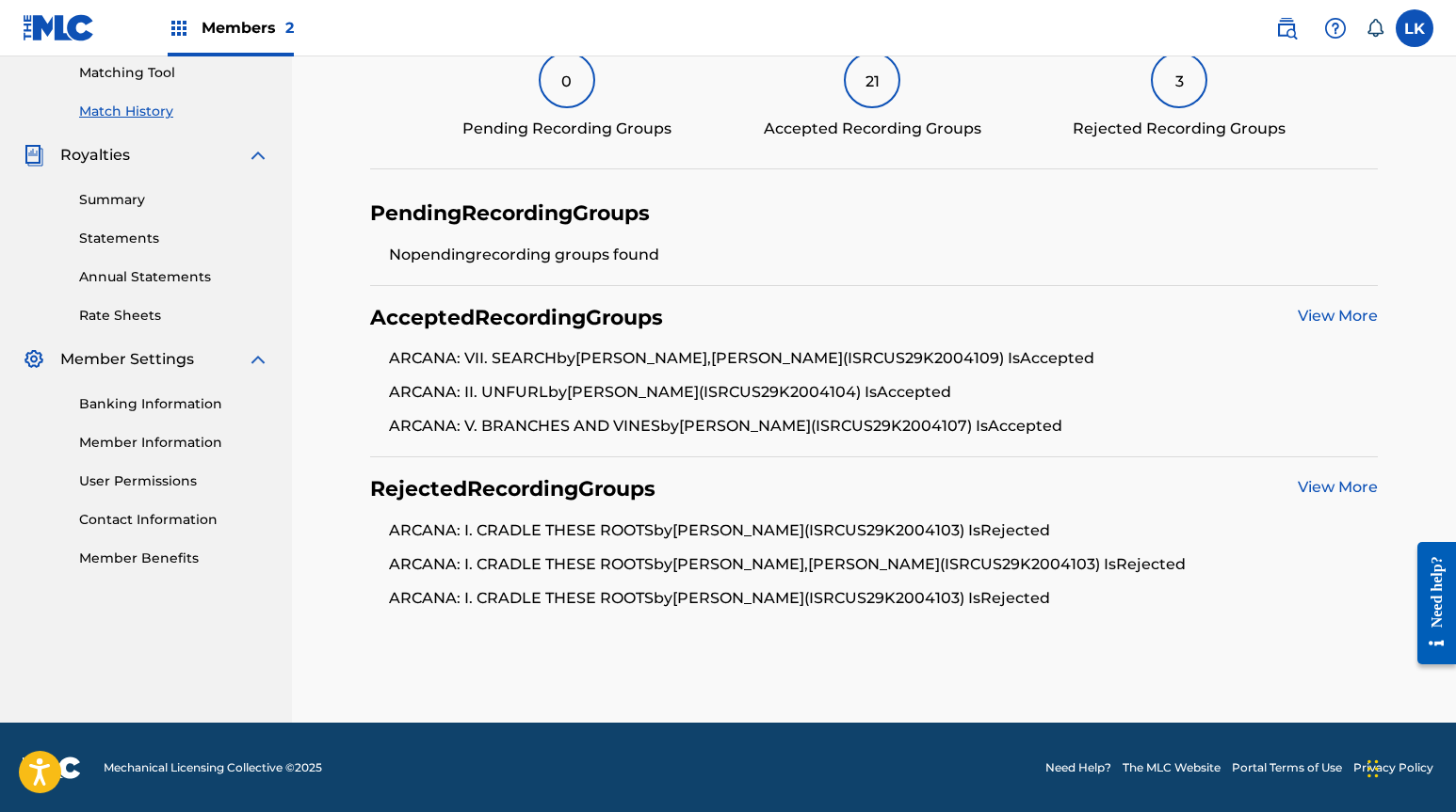
click at [1307, 483] on link "View More" at bounding box center [1337, 487] width 80 height 18
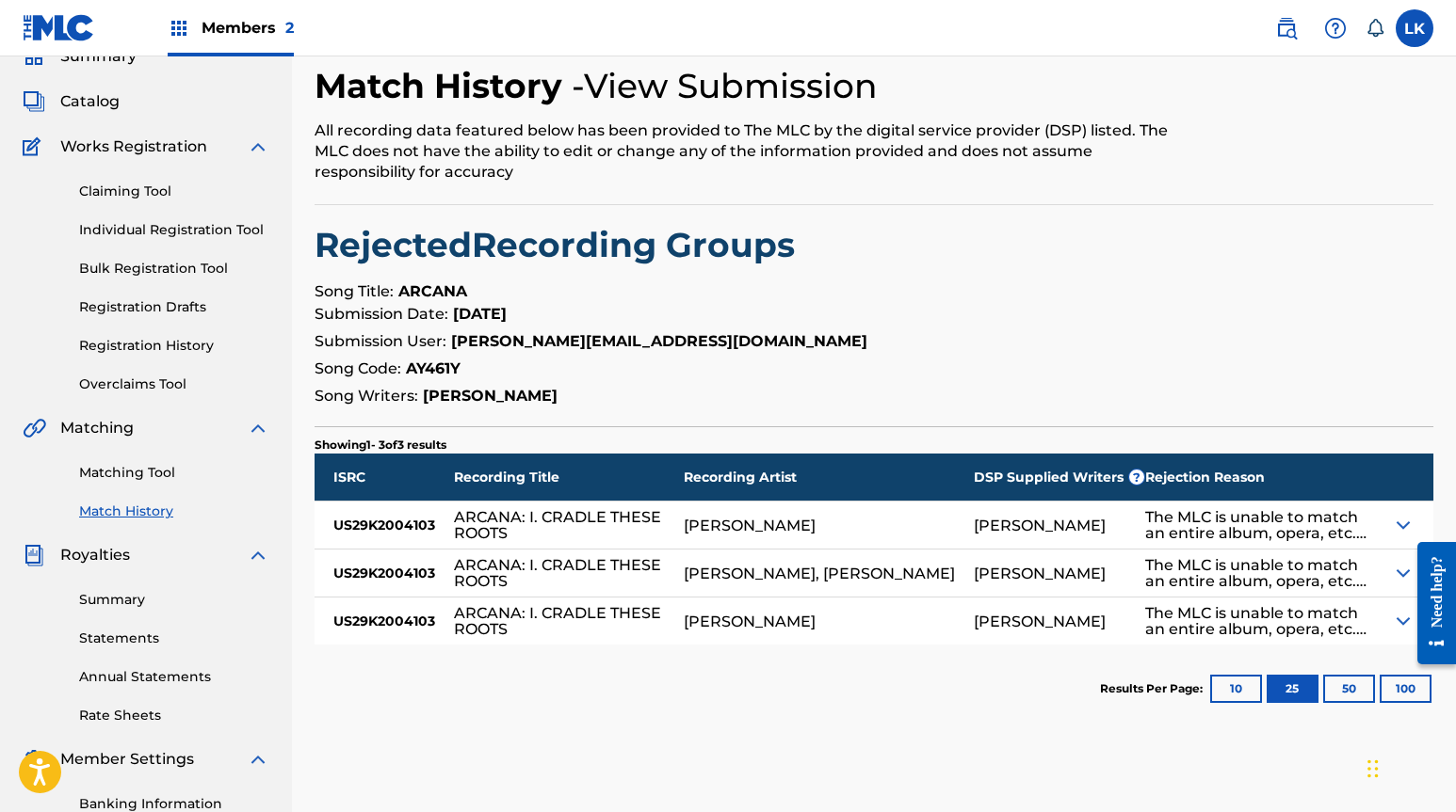
scroll to position [159, 0]
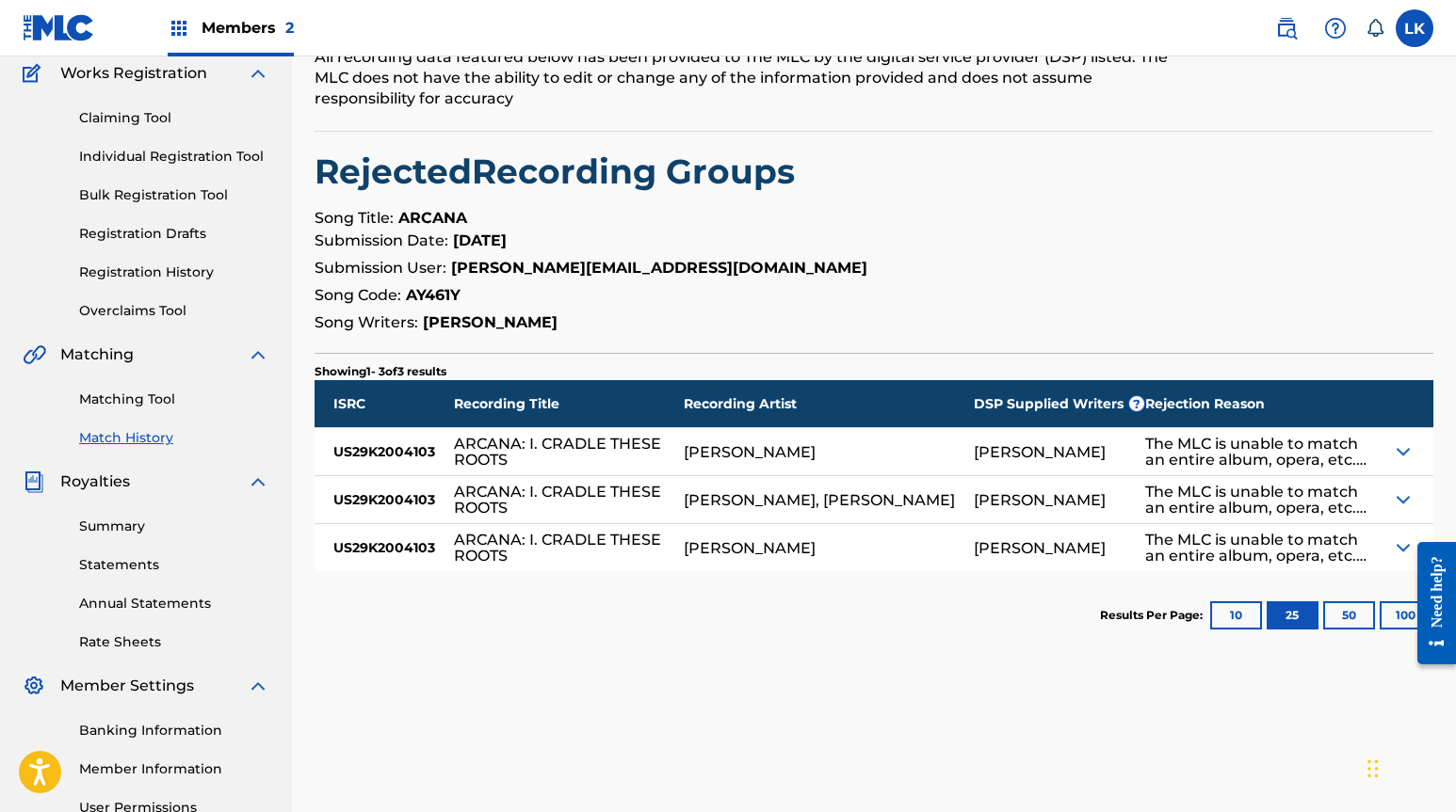
click at [1399, 452] on img at bounding box center [1403, 452] width 23 height 23
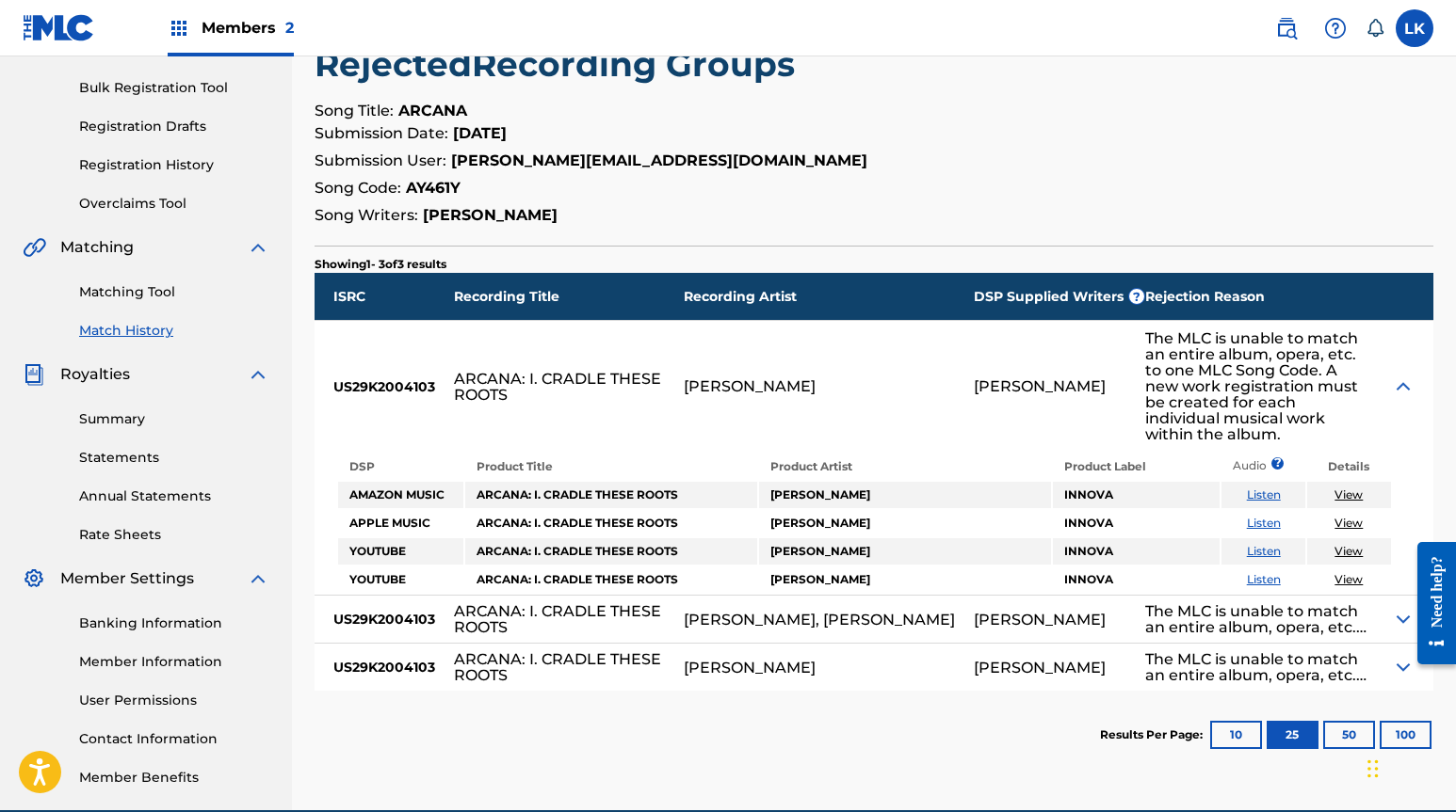
scroll to position [303, 0]
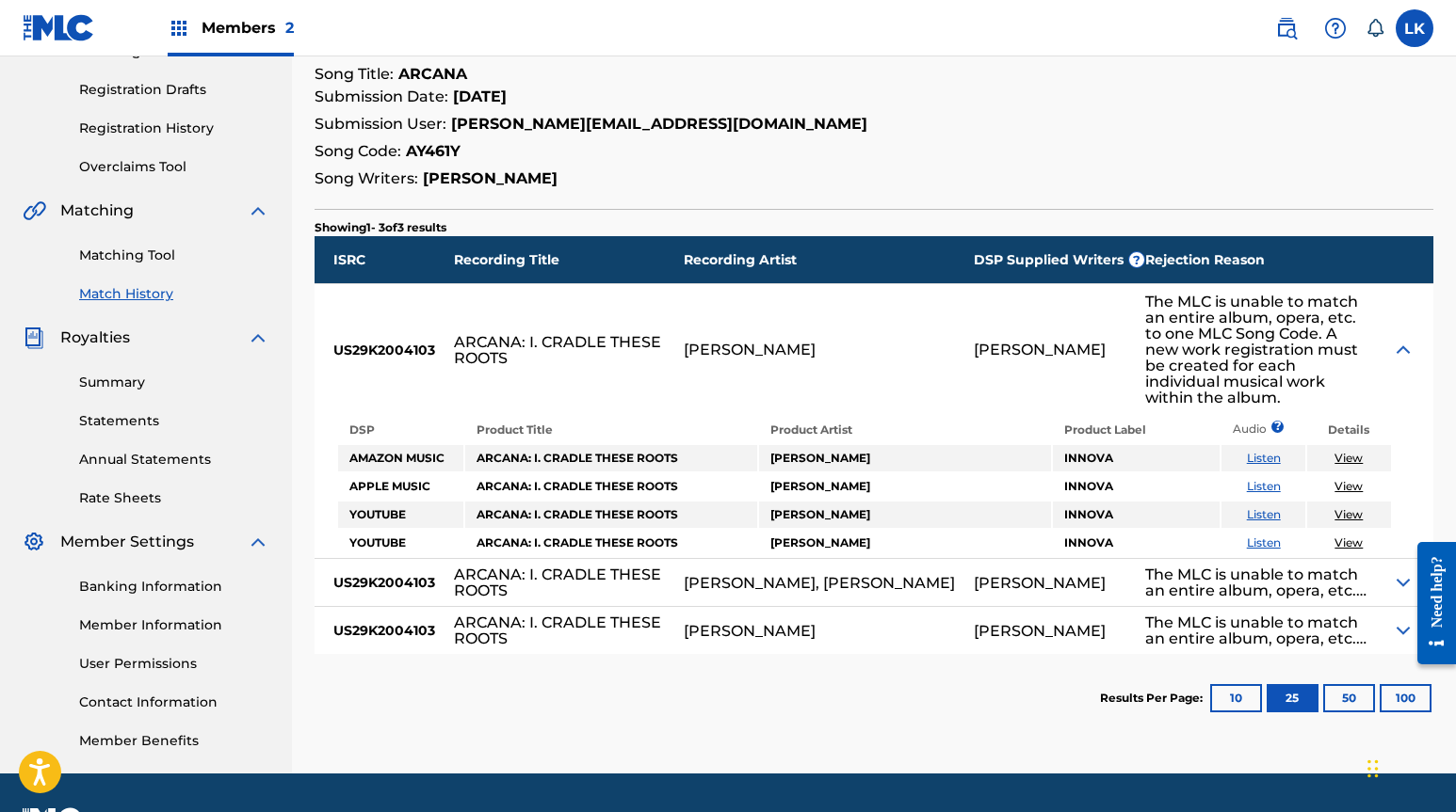
click at [1404, 340] on img at bounding box center [1403, 350] width 23 height 23
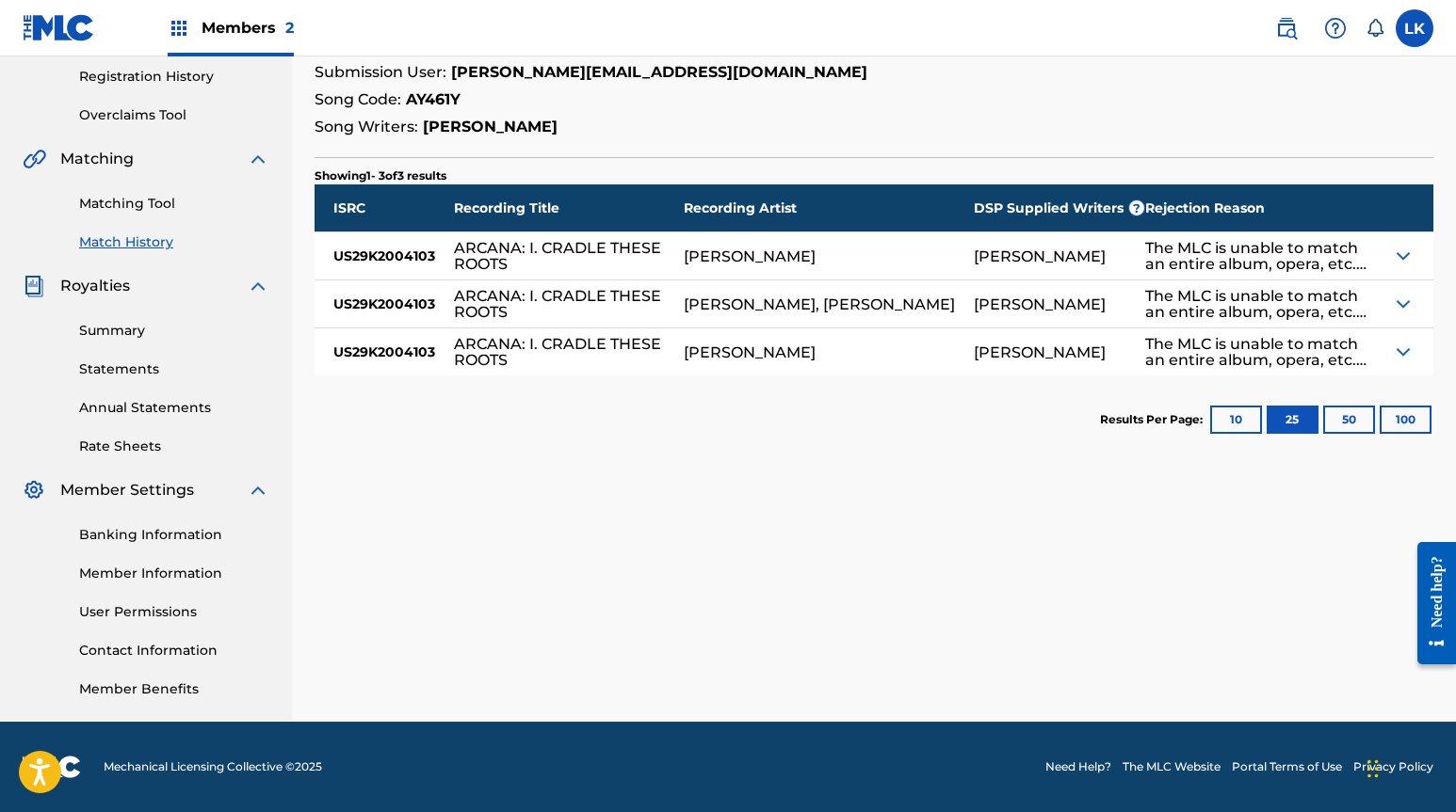
scroll to position [0, 0]
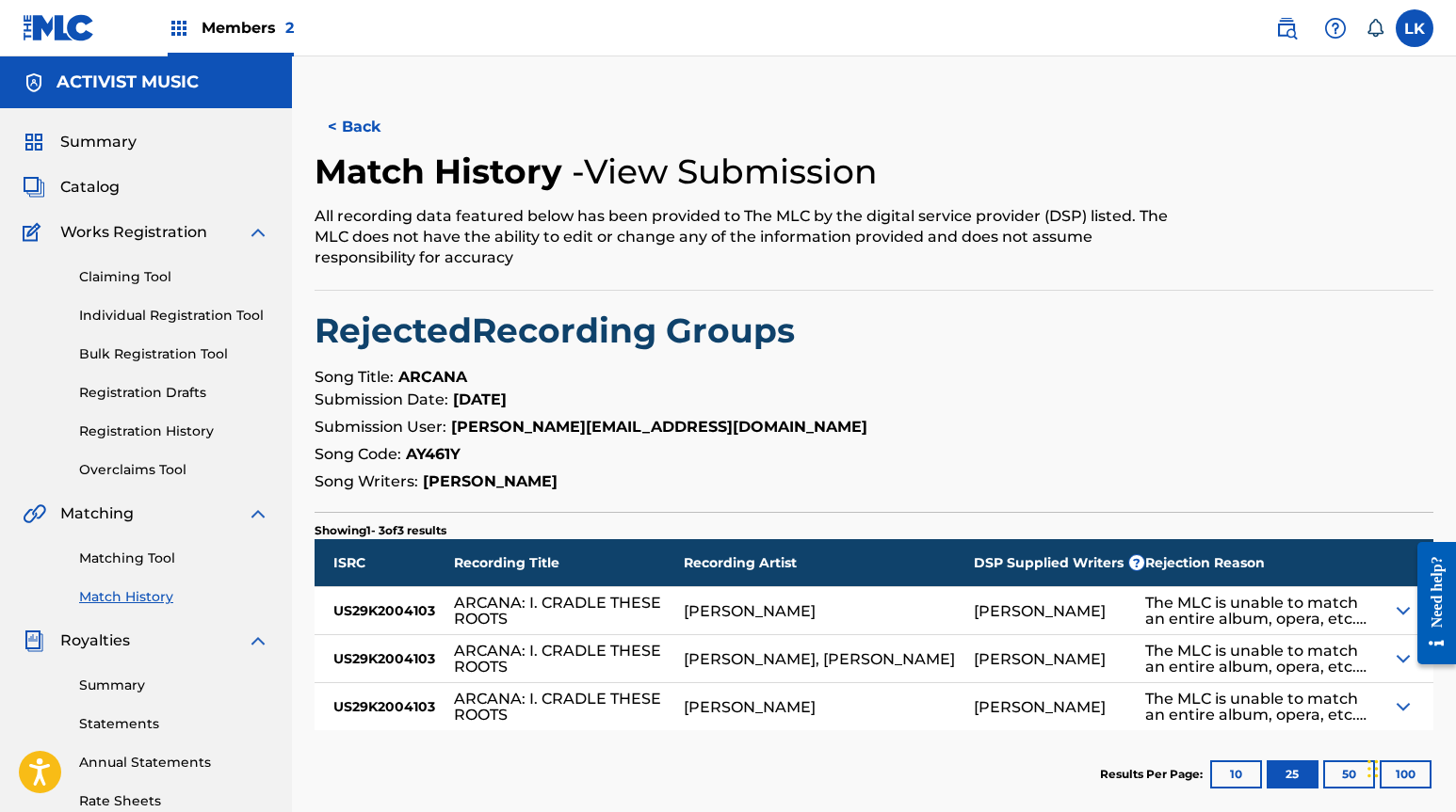
click at [126, 141] on span "Summary" at bounding box center [98, 142] width 76 height 23
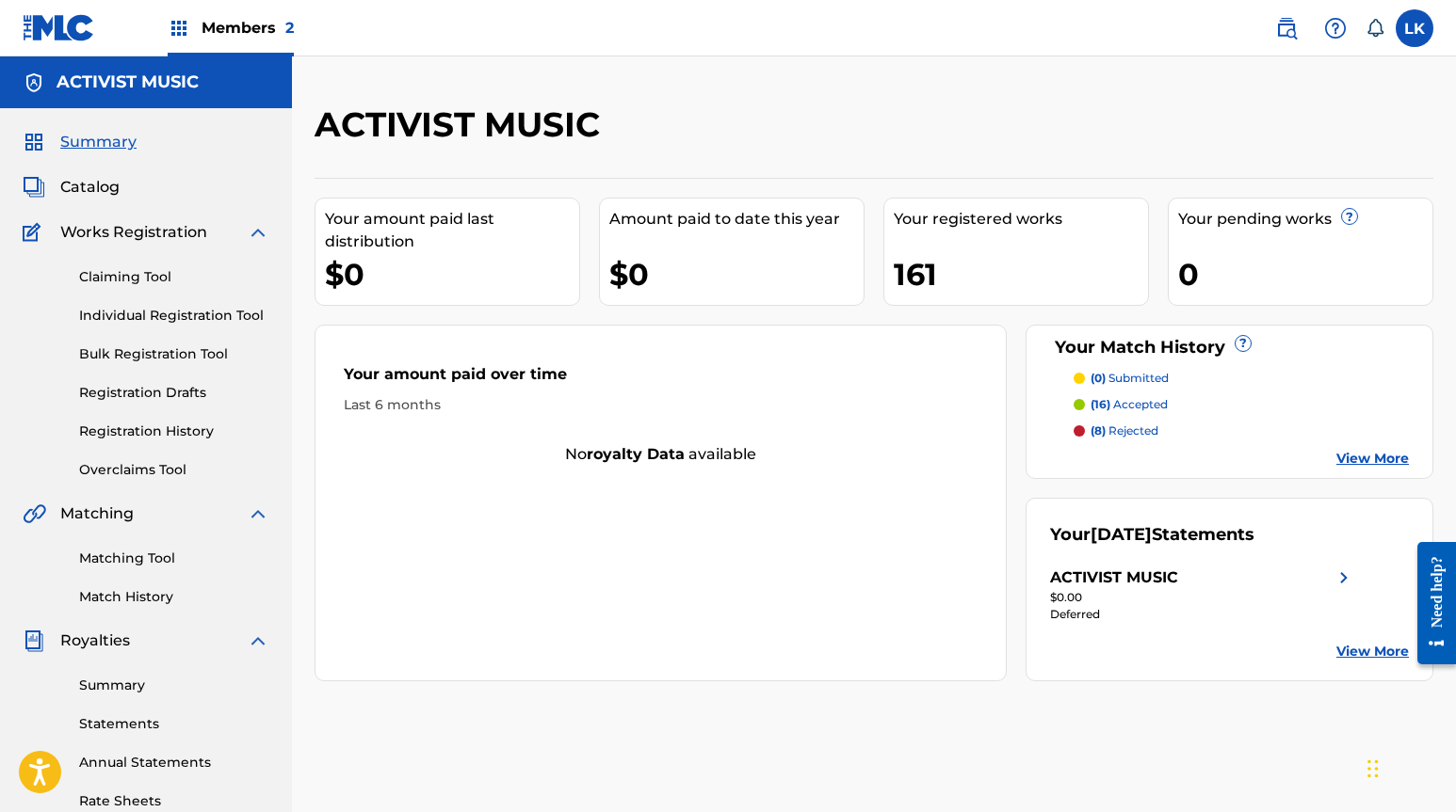
click at [86, 92] on h5 "ACTIVIST MUSIC" at bounding box center [127, 82] width 142 height 22
click at [89, 84] on h5 "ACTIVIST MUSIC" at bounding box center [127, 82] width 142 height 22
click at [98, 180] on span "Catalog" at bounding box center [90, 188] width 59 height 23
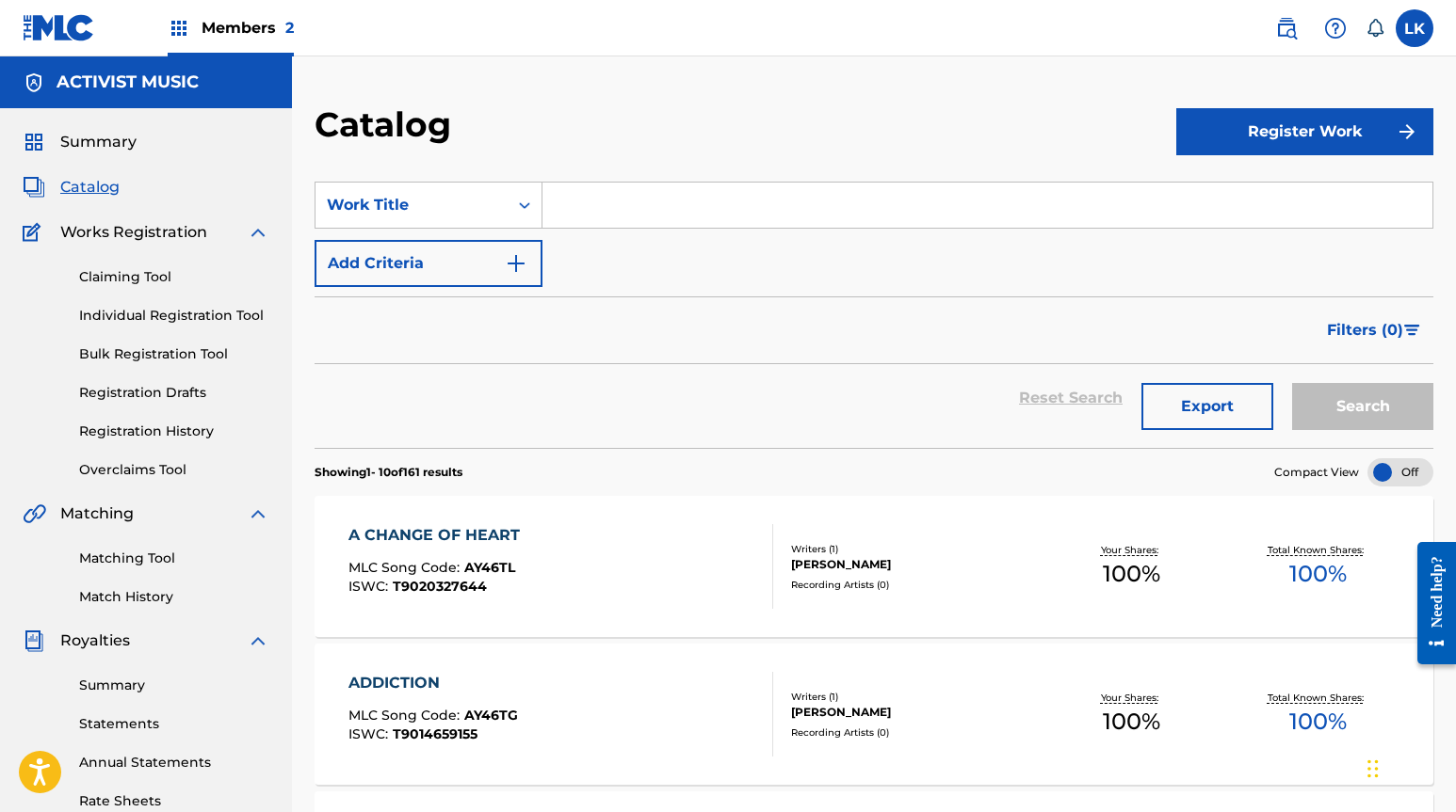
click at [544, 545] on div "A CHANGE OF HEART MLC Song Code : AY46TL ISWC : T9020327644" at bounding box center [561, 567] width 425 height 85
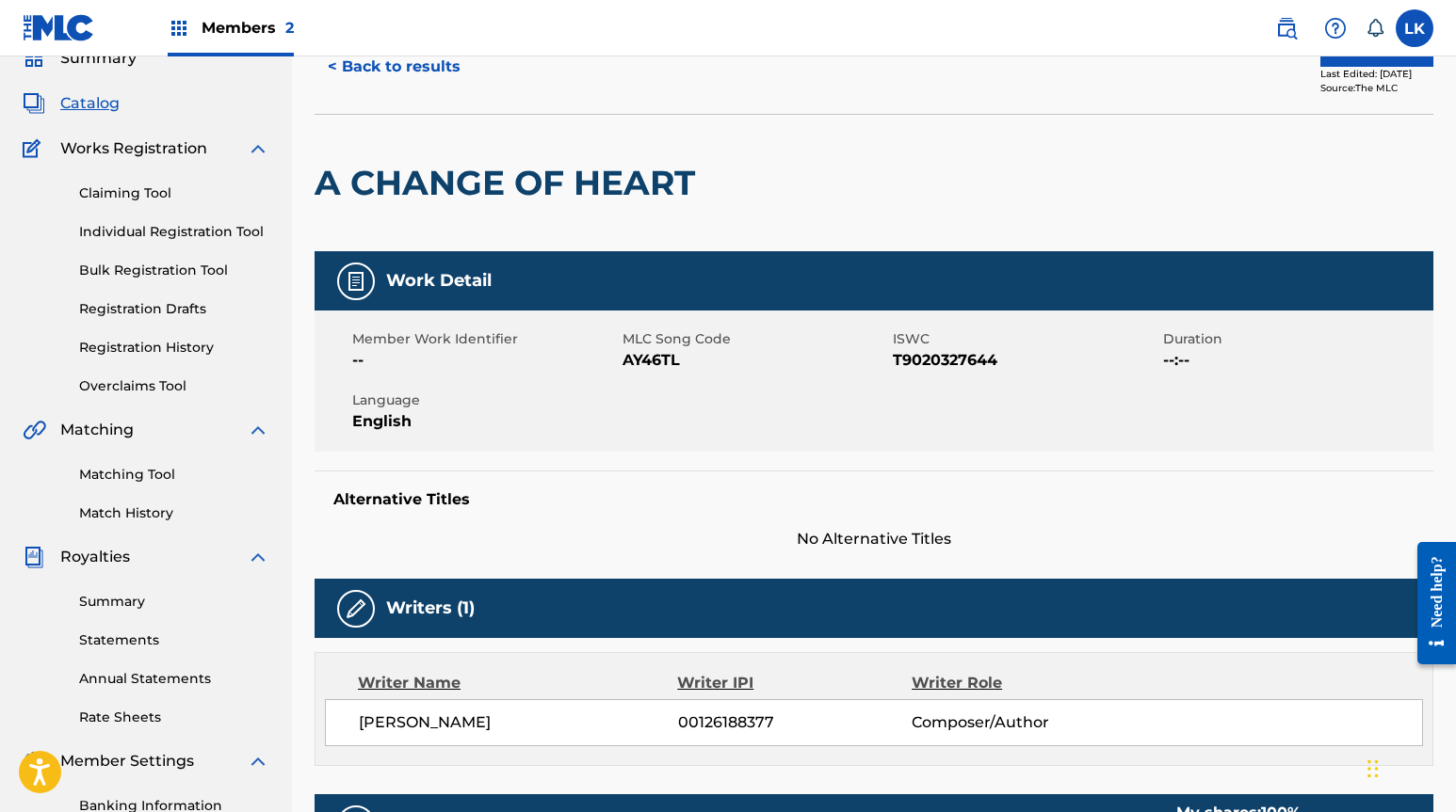
scroll to position [156, 0]
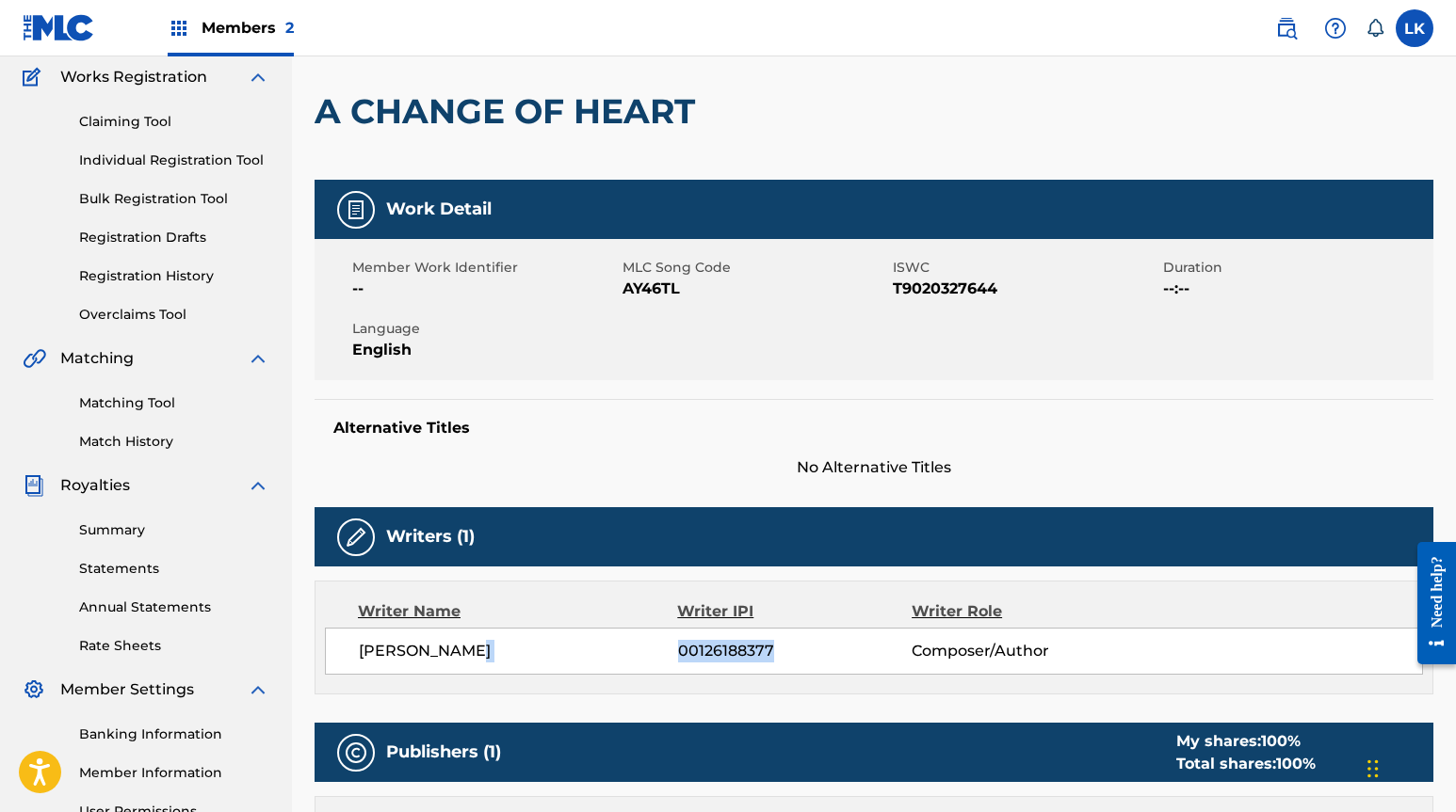
drag, startPoint x: 780, startPoint y: 655, endPoint x: 666, endPoint y: 655, distance: 114.0
click at [666, 655] on div "[PERSON_NAME] 00126188377 Composer/Author" at bounding box center [890, 652] width 1063 height 23
click at [845, 642] on span "00126188377" at bounding box center [795, 652] width 233 height 23
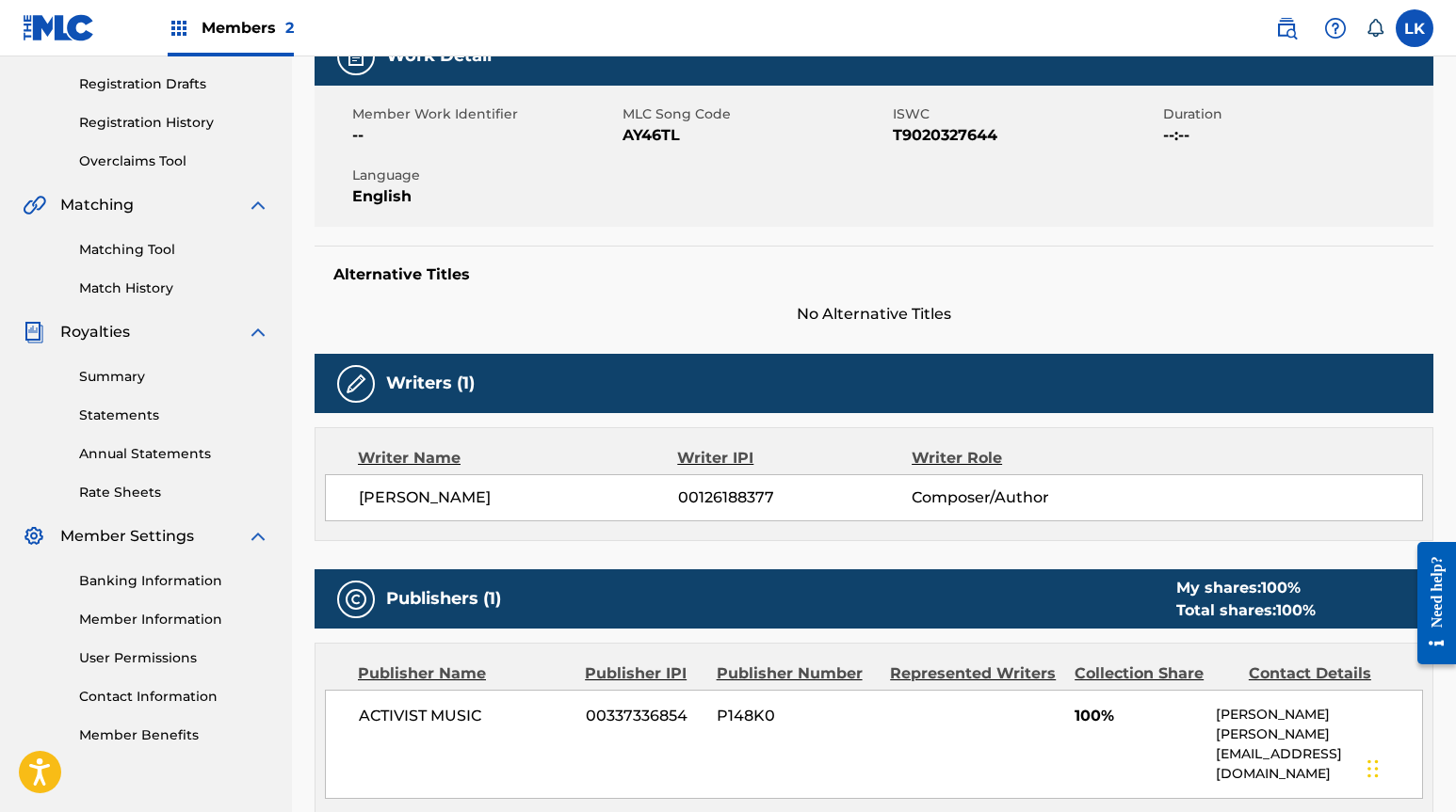
scroll to position [333, 0]
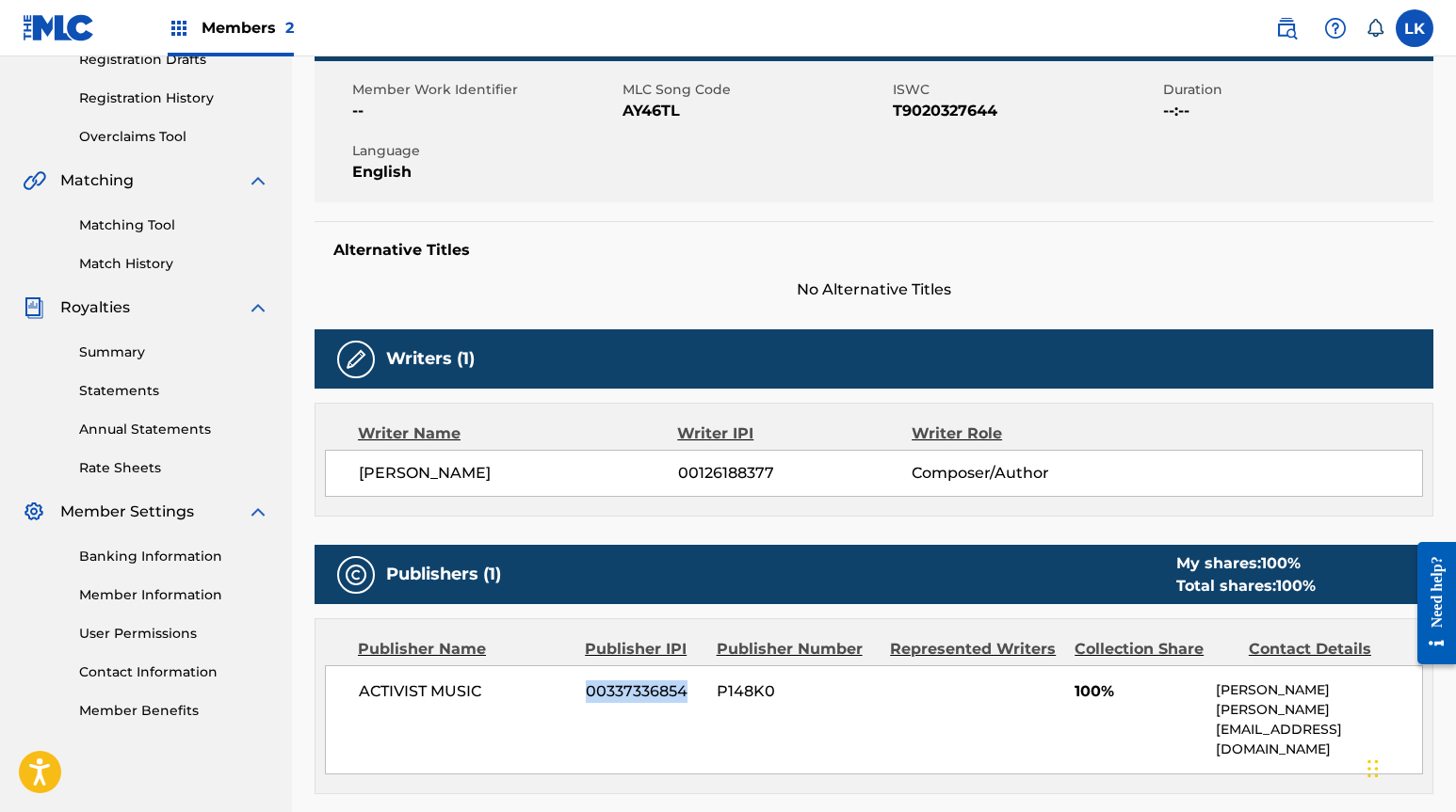
drag, startPoint x: 695, startPoint y: 688, endPoint x: 582, endPoint y: 695, distance: 113.2
click at [582, 695] on div "ACTIVIST MUSIC 00337336854 P148K0 100% [PERSON_NAME] [PERSON_NAME][EMAIL_ADDRES…" at bounding box center [874, 721] width 1098 height 109
drag, startPoint x: 748, startPoint y: 703, endPoint x: 706, endPoint y: 693, distance: 43.2
click at [706, 693] on div "ACTIVIST MUSIC 00337336854 P148K0 100% [PERSON_NAME] [PERSON_NAME][EMAIL_ADDRES…" at bounding box center [874, 721] width 1098 height 109
copy div "P148K0"
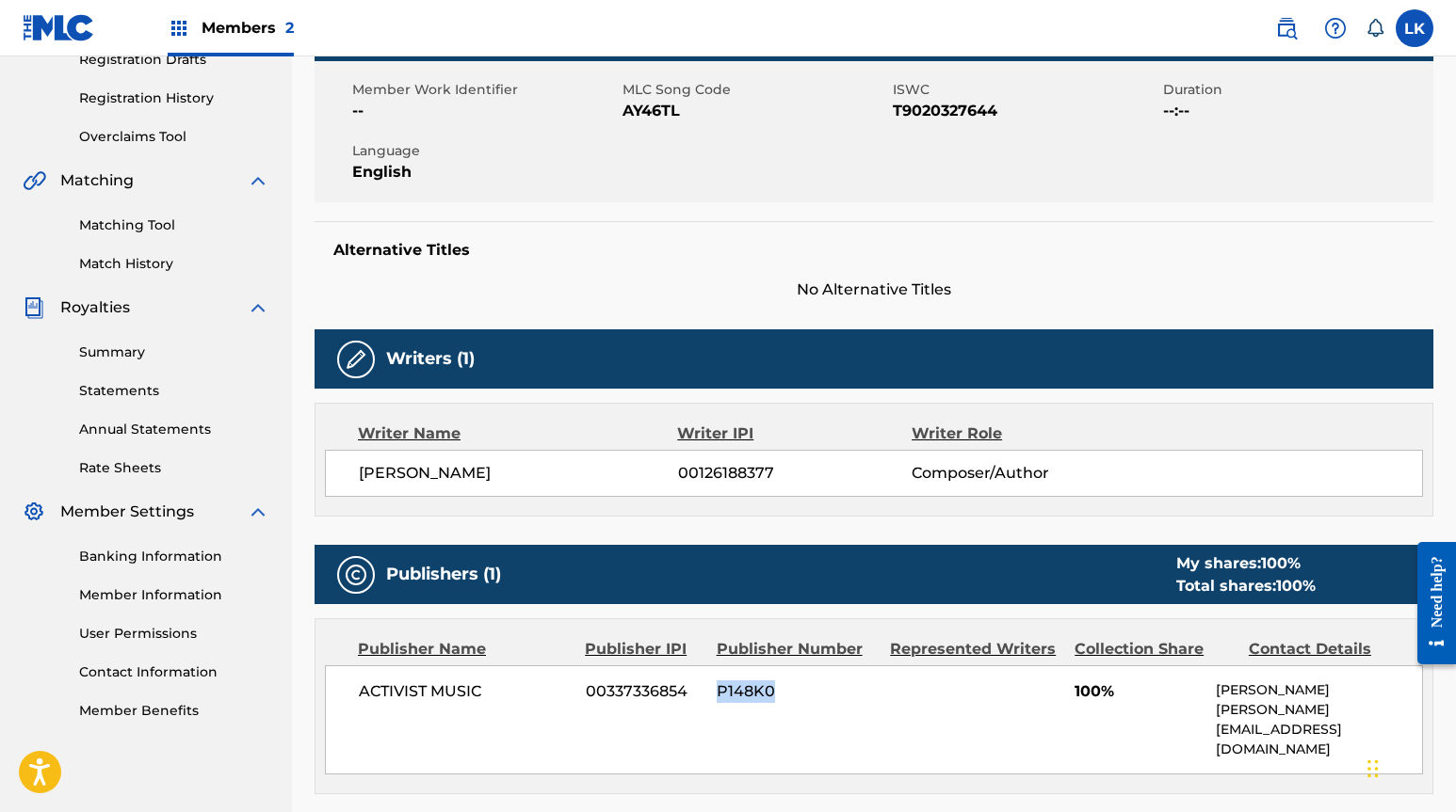
click at [151, 266] on link "Match History" at bounding box center [175, 263] width 191 height 20
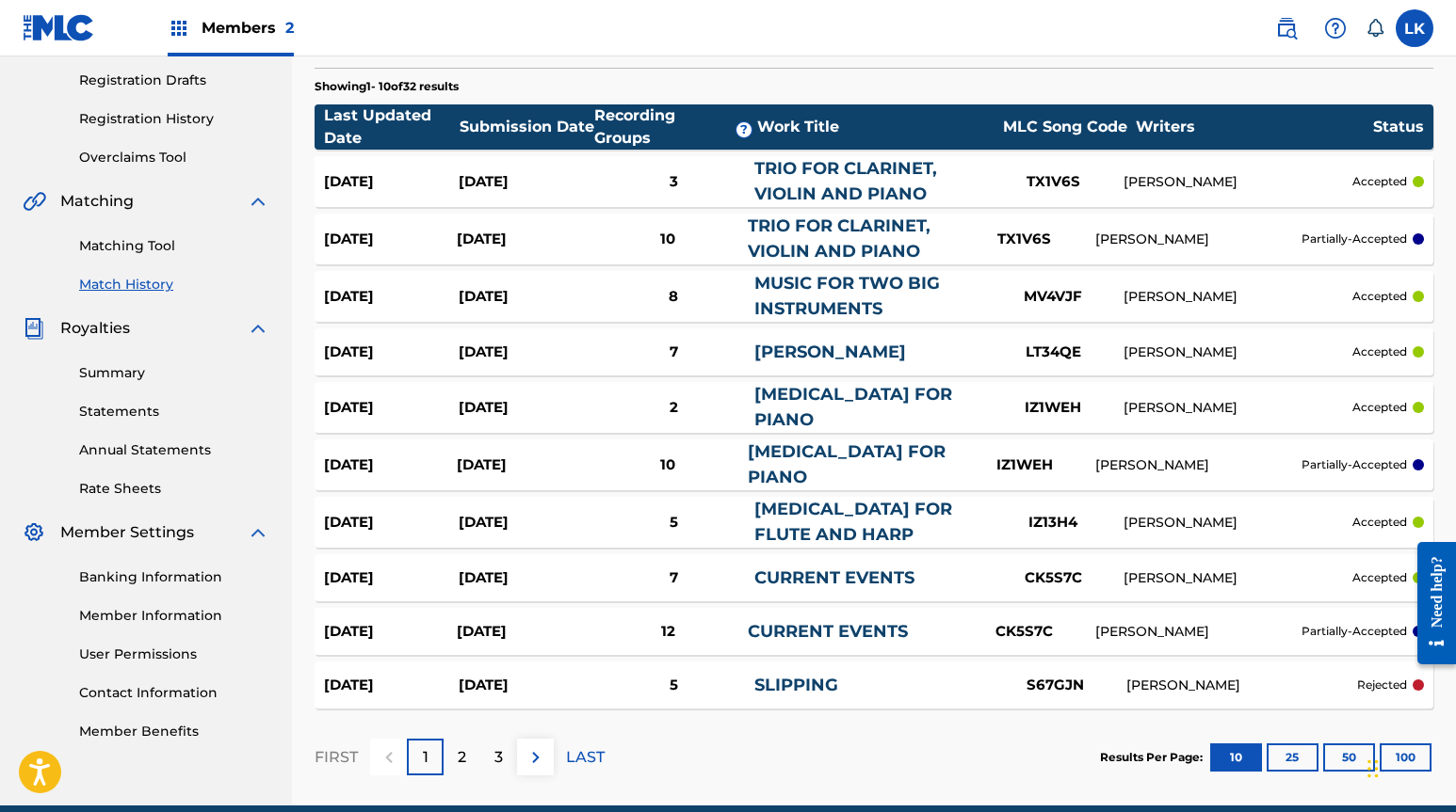
scroll to position [282, 0]
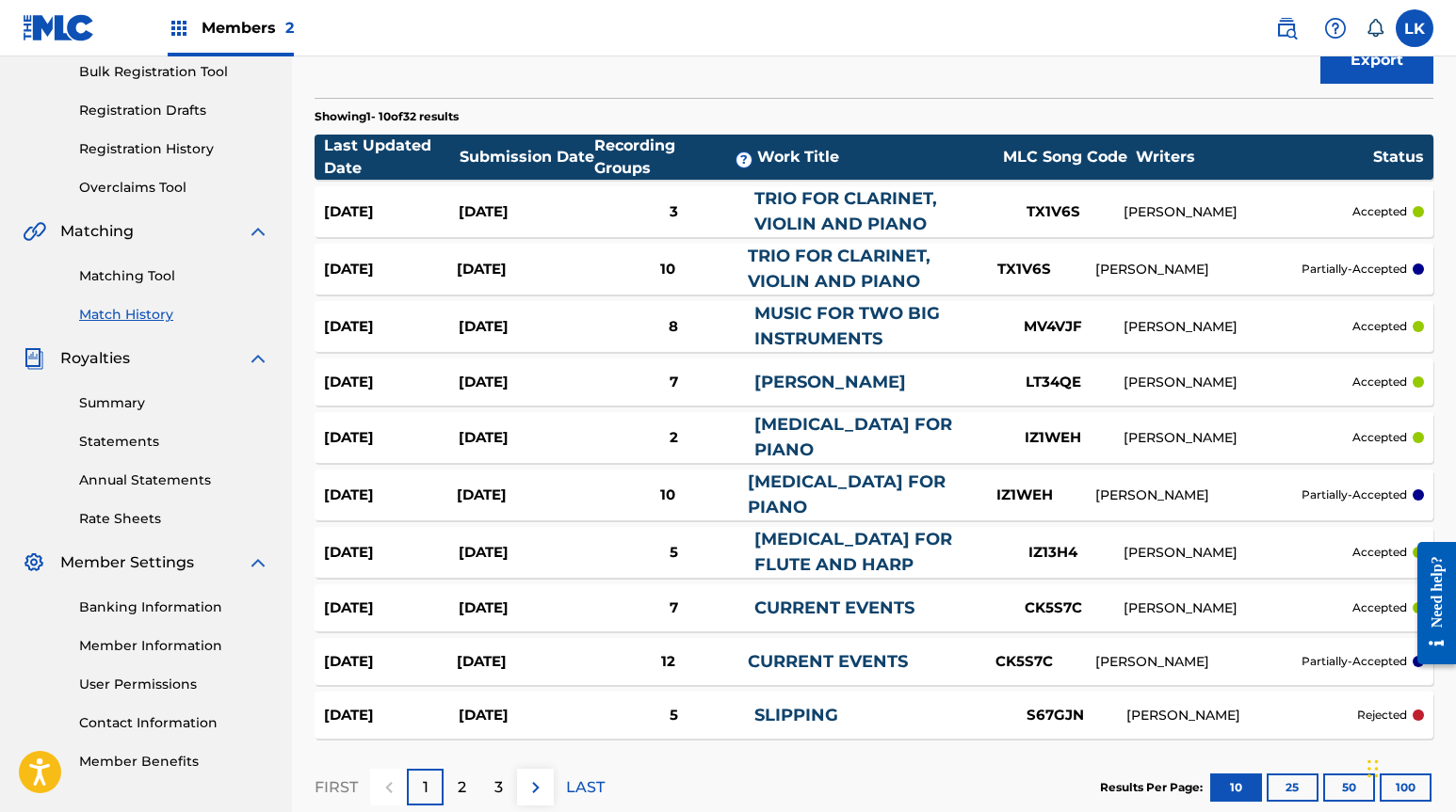
click at [126, 316] on link "Match History" at bounding box center [175, 314] width 191 height 20
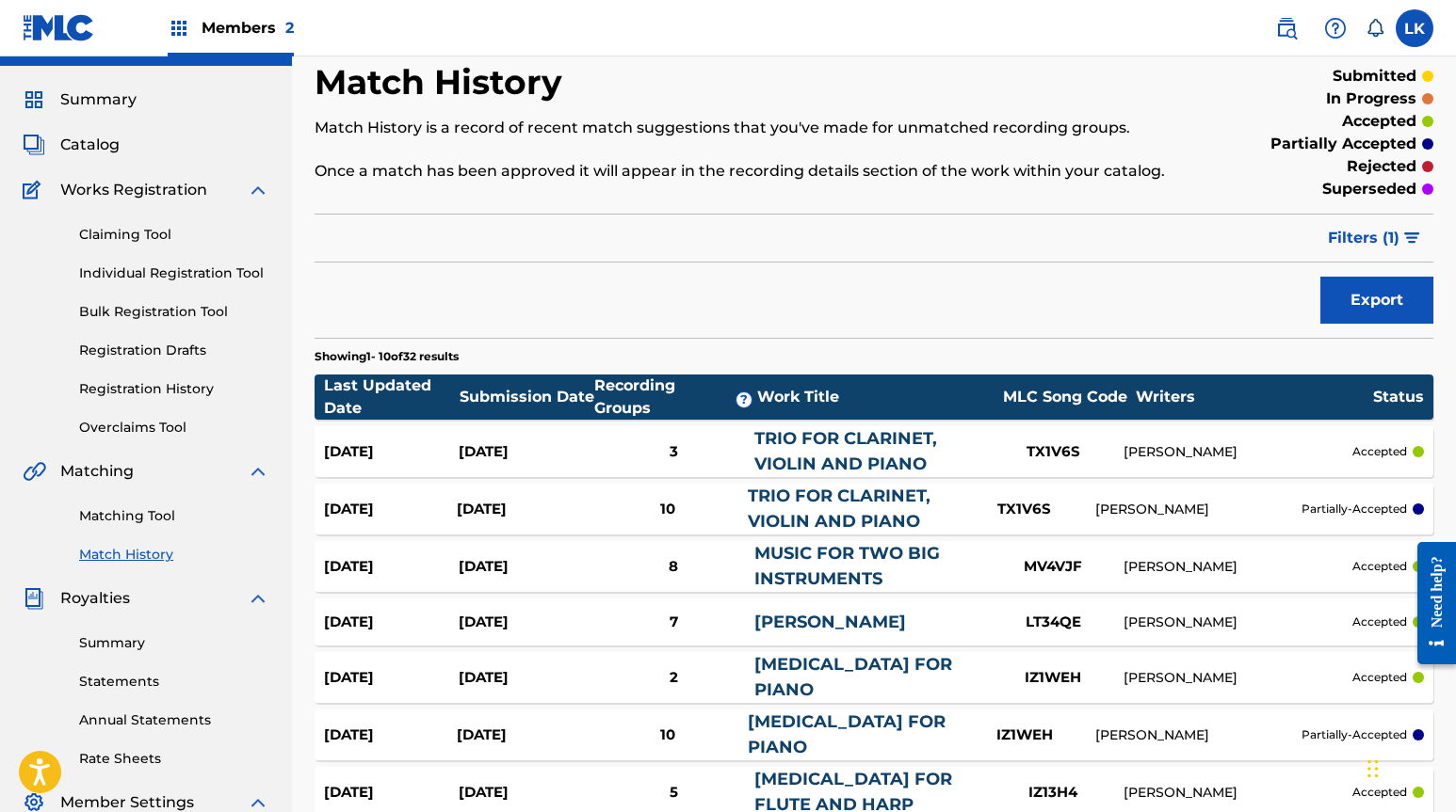
scroll to position [0, 0]
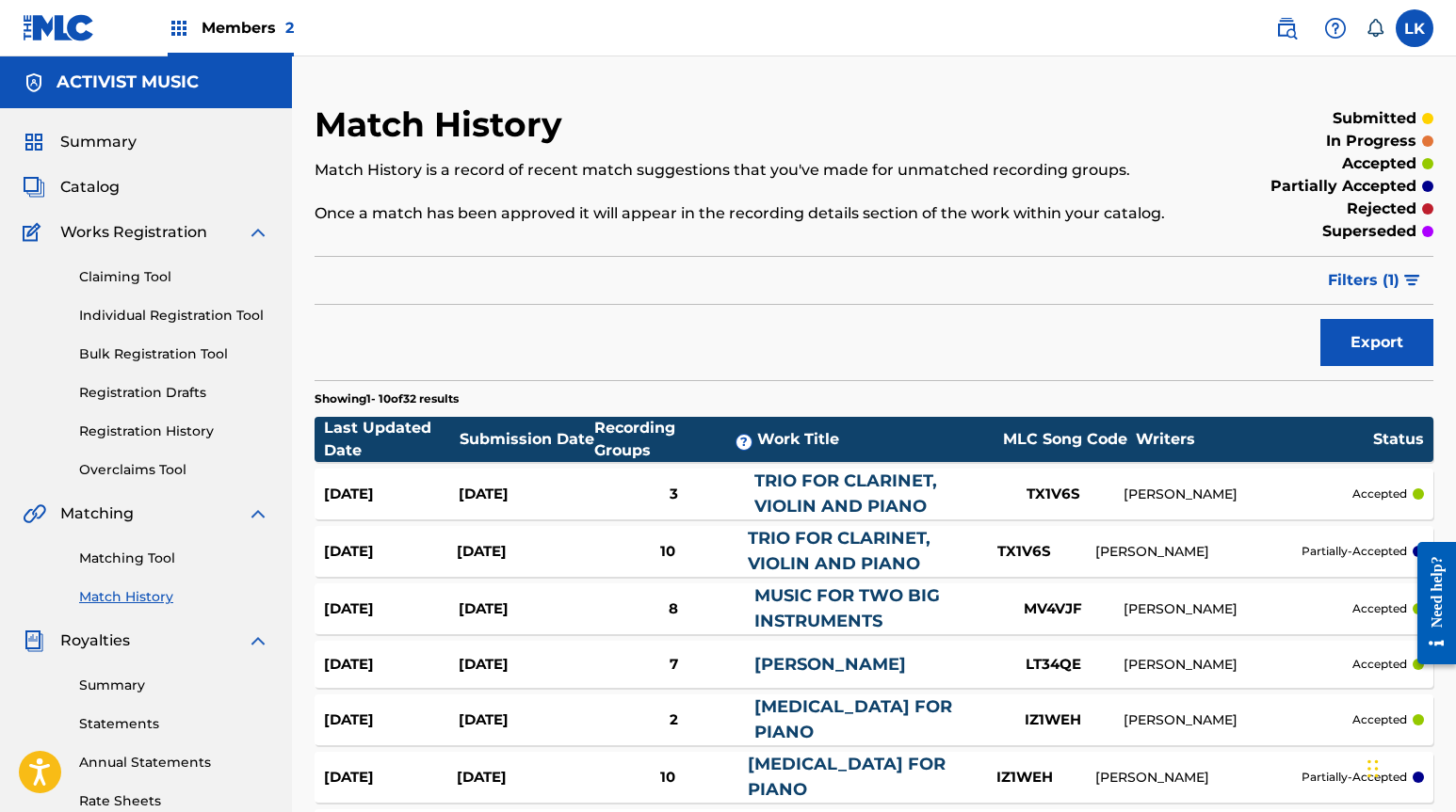
click at [967, 148] on div "Match History Match History is a record of recent match suggestions that you've…" at bounding box center [745, 175] width 862 height 143
click at [117, 593] on link "Match History" at bounding box center [175, 597] width 191 height 20
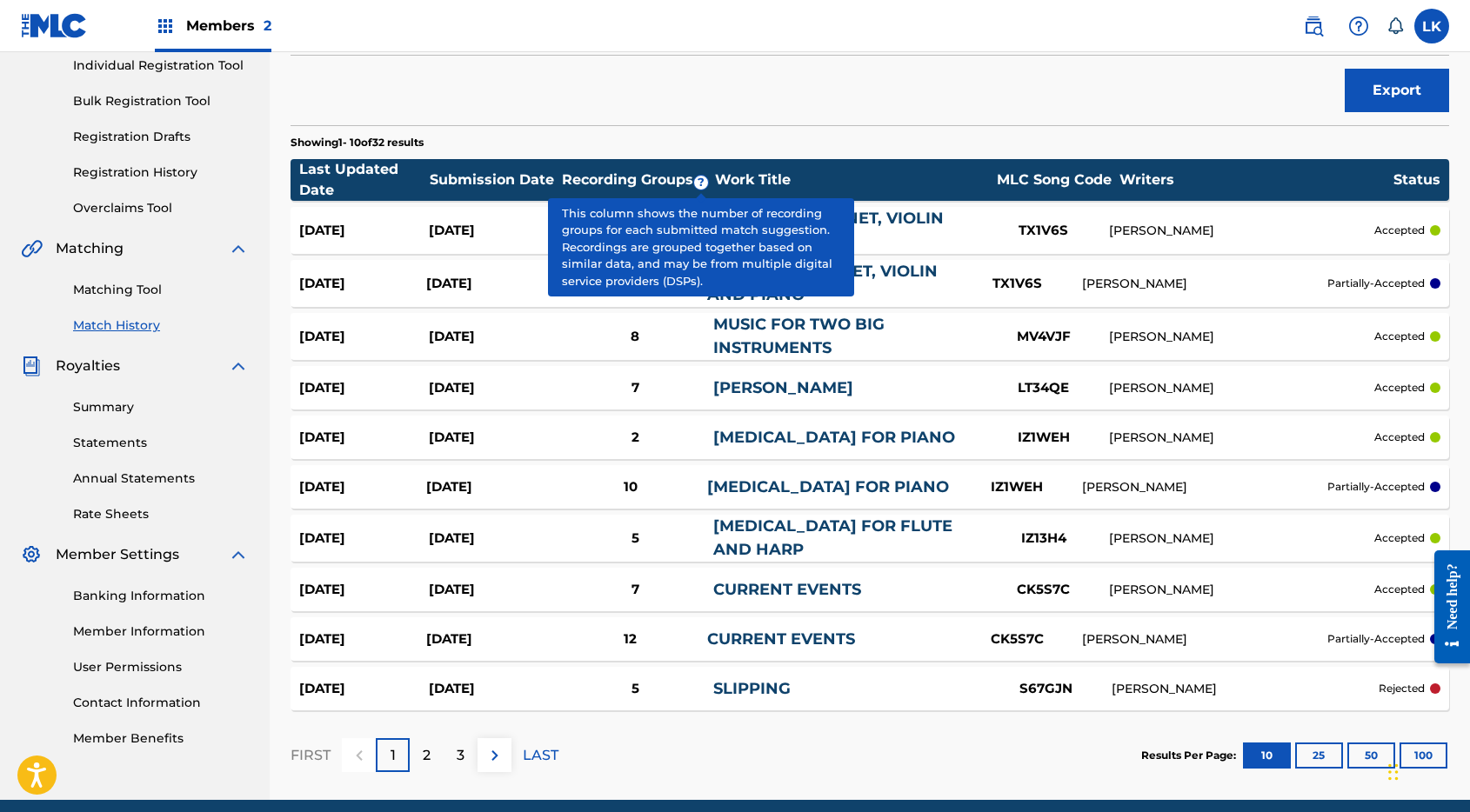
scroll to position [193, 0]
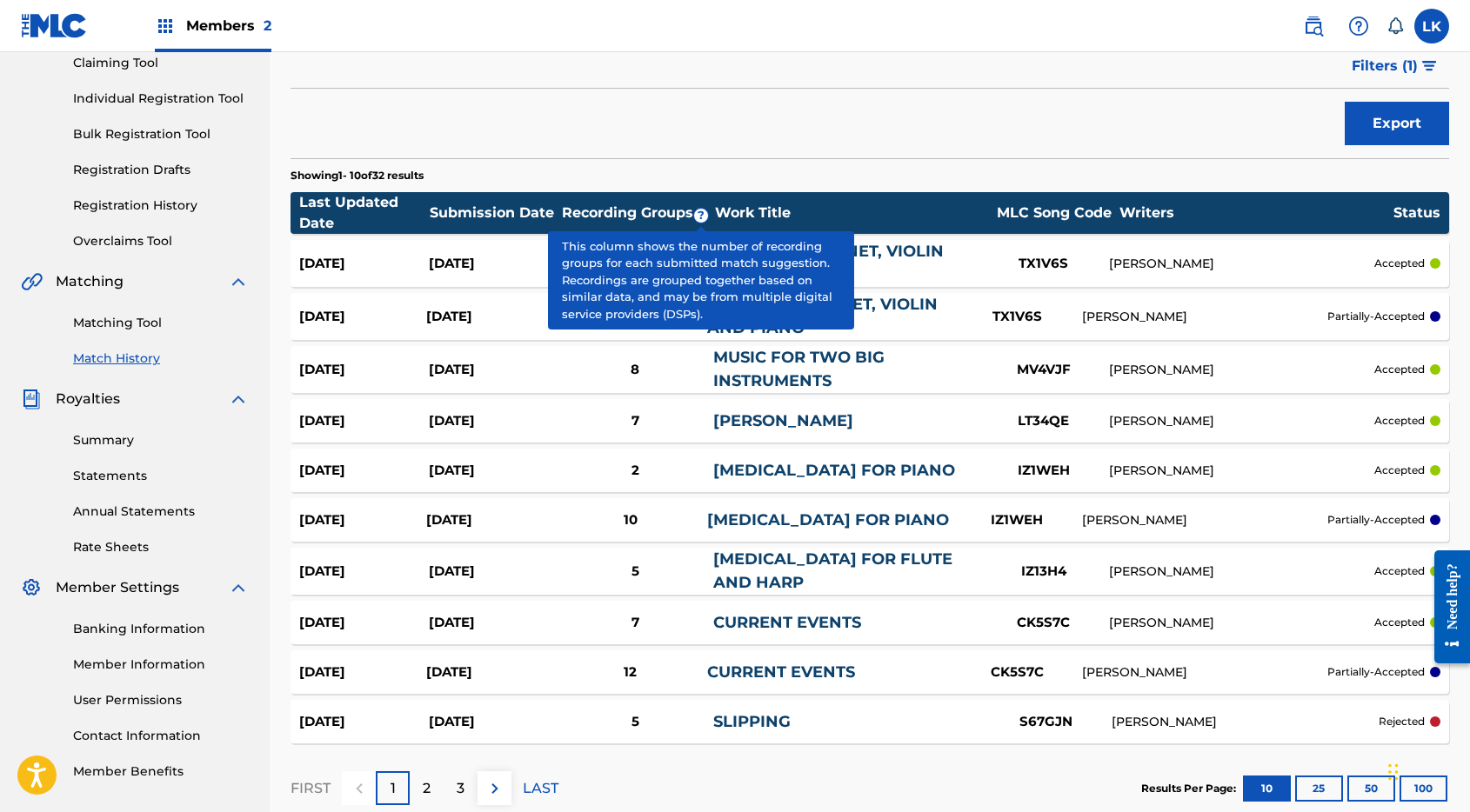
click at [1344, 64] on span "Filters ( 1 )" at bounding box center [1385, 66] width 66 height 21
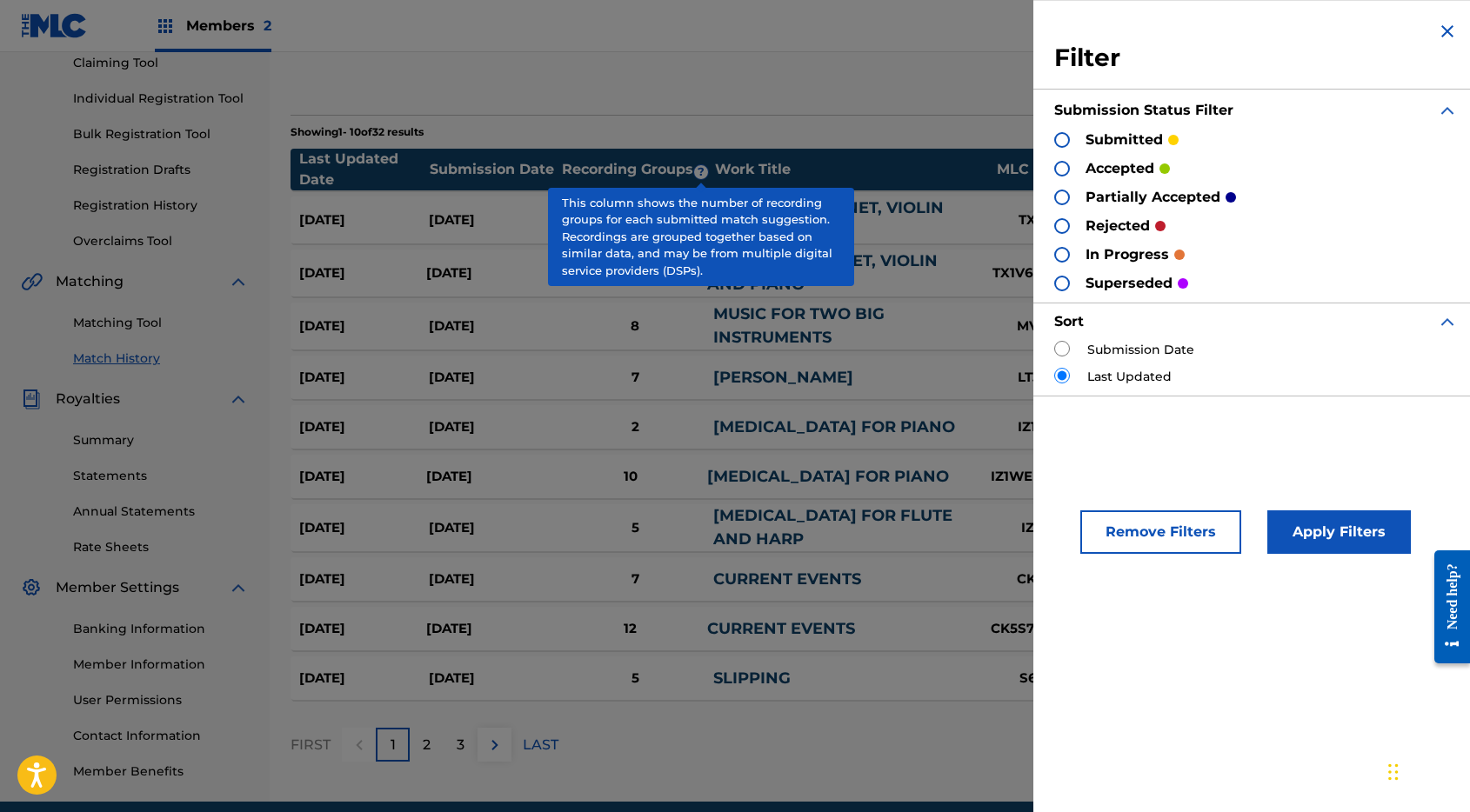
scroll to position [266, 0]
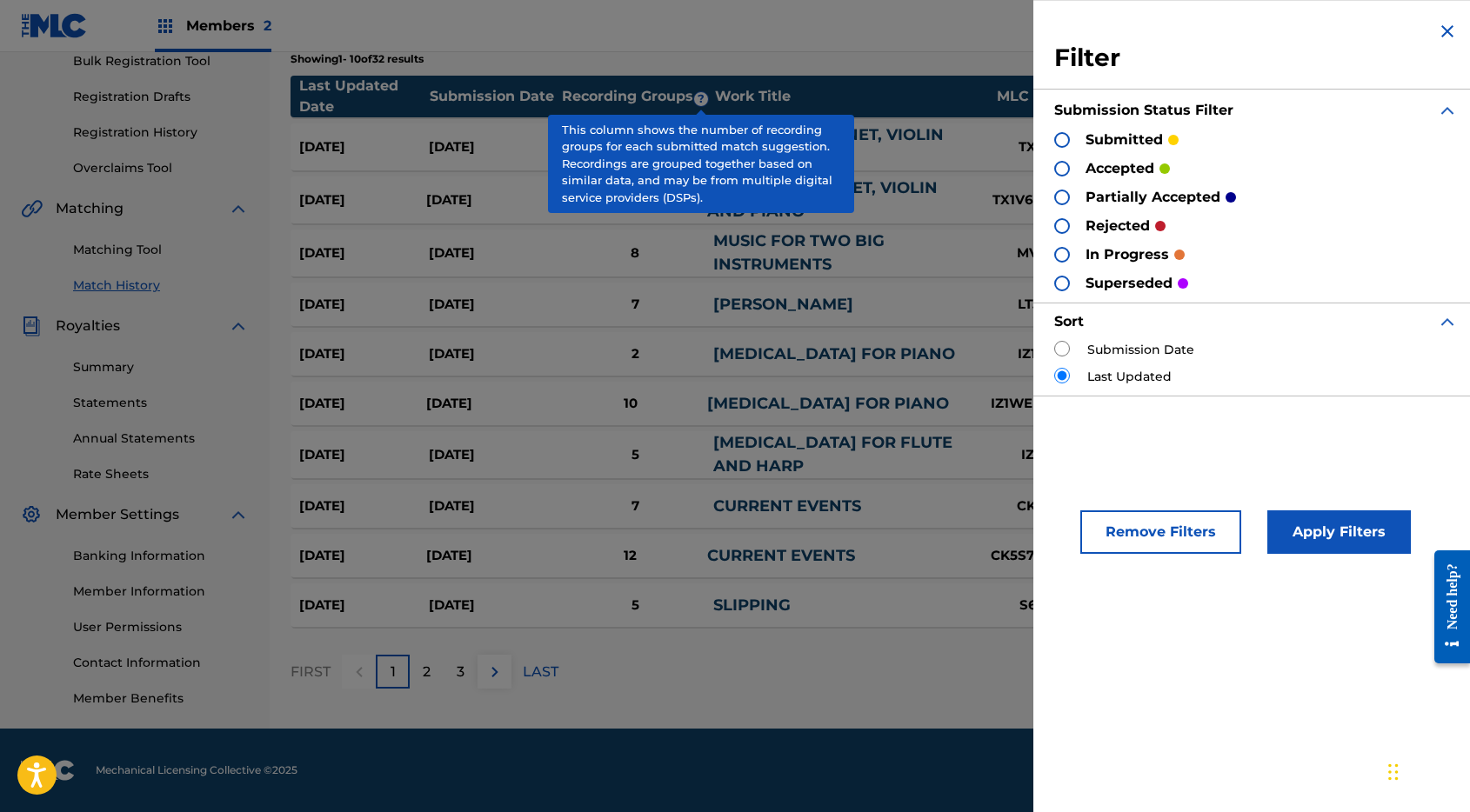
click at [1060, 227] on div at bounding box center [1061, 226] width 16 height 16
click at [785, 331] on section "Last Updated Date Submission Date Recording Groups ? Work Title MLC Song Code W…" at bounding box center [869, 347] width 1158 height 560
click at [1344, 27] on img at bounding box center [1447, 31] width 21 height 21
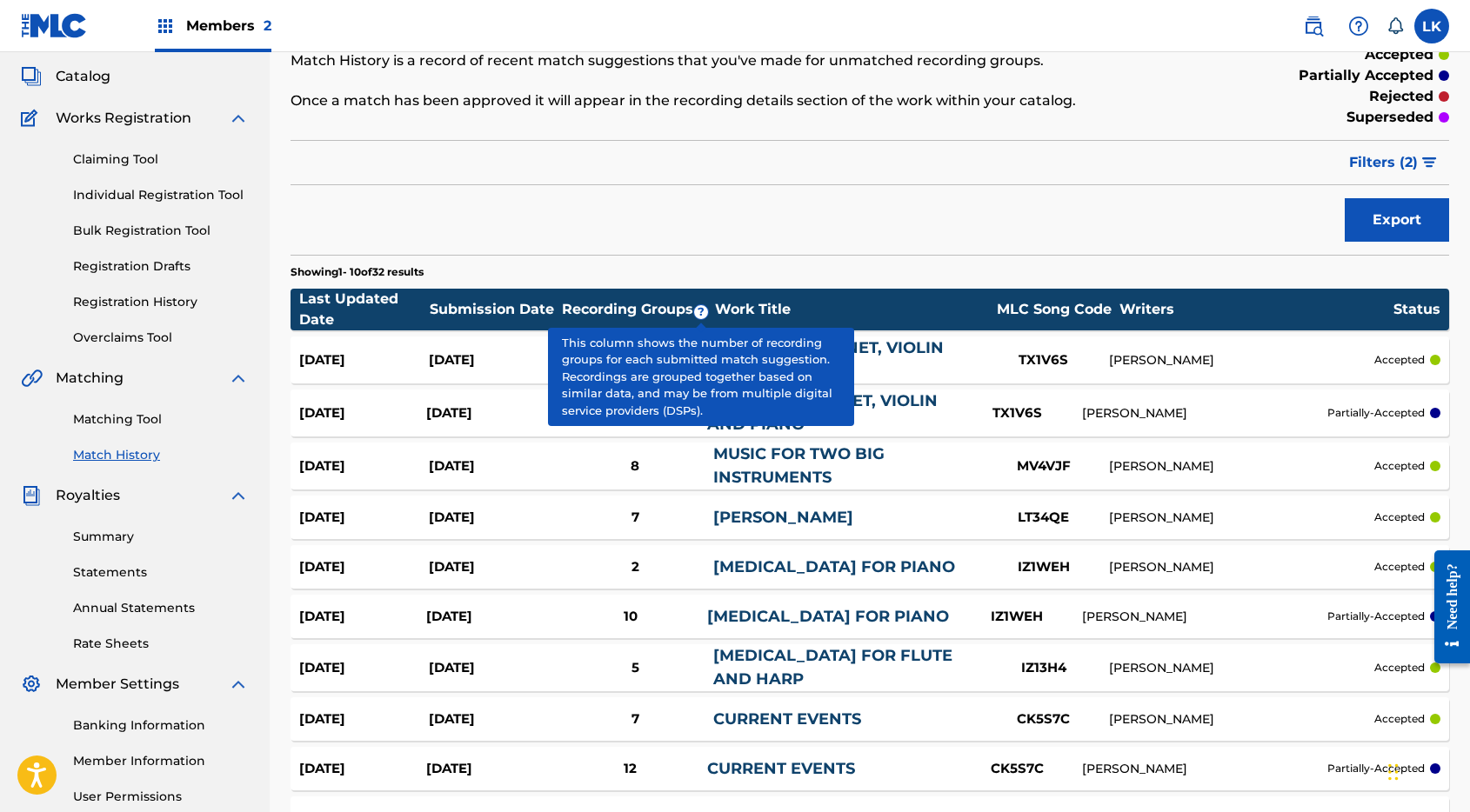
scroll to position [205, 0]
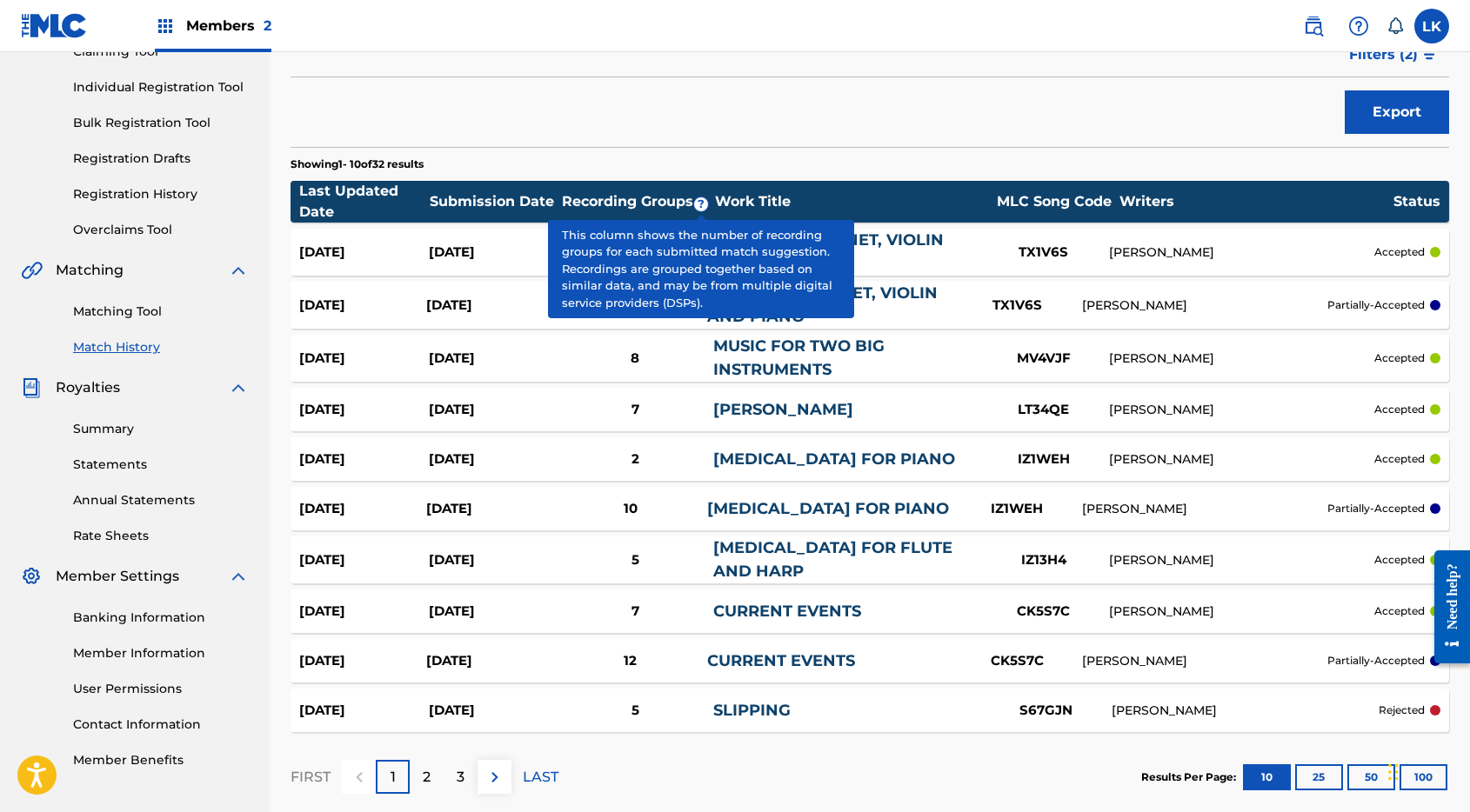
click at [1344, 59] on span "Filters ( 2 )" at bounding box center [1383, 55] width 69 height 21
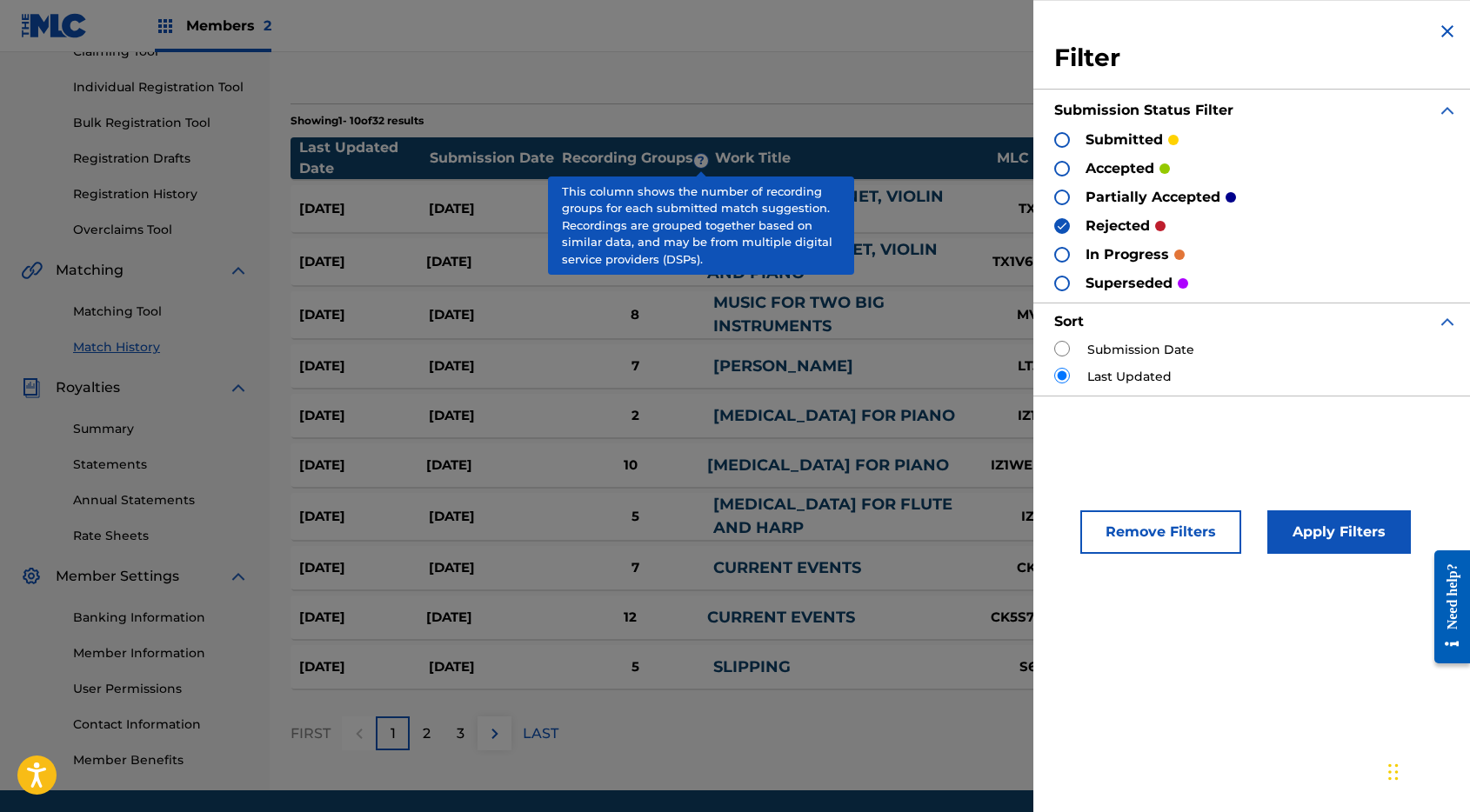
click at [921, 93] on div "Match History Match History is a record of recent match suggestions that you've…" at bounding box center [869, 335] width 1158 height 887
click at [1344, 30] on img at bounding box center [1447, 31] width 21 height 21
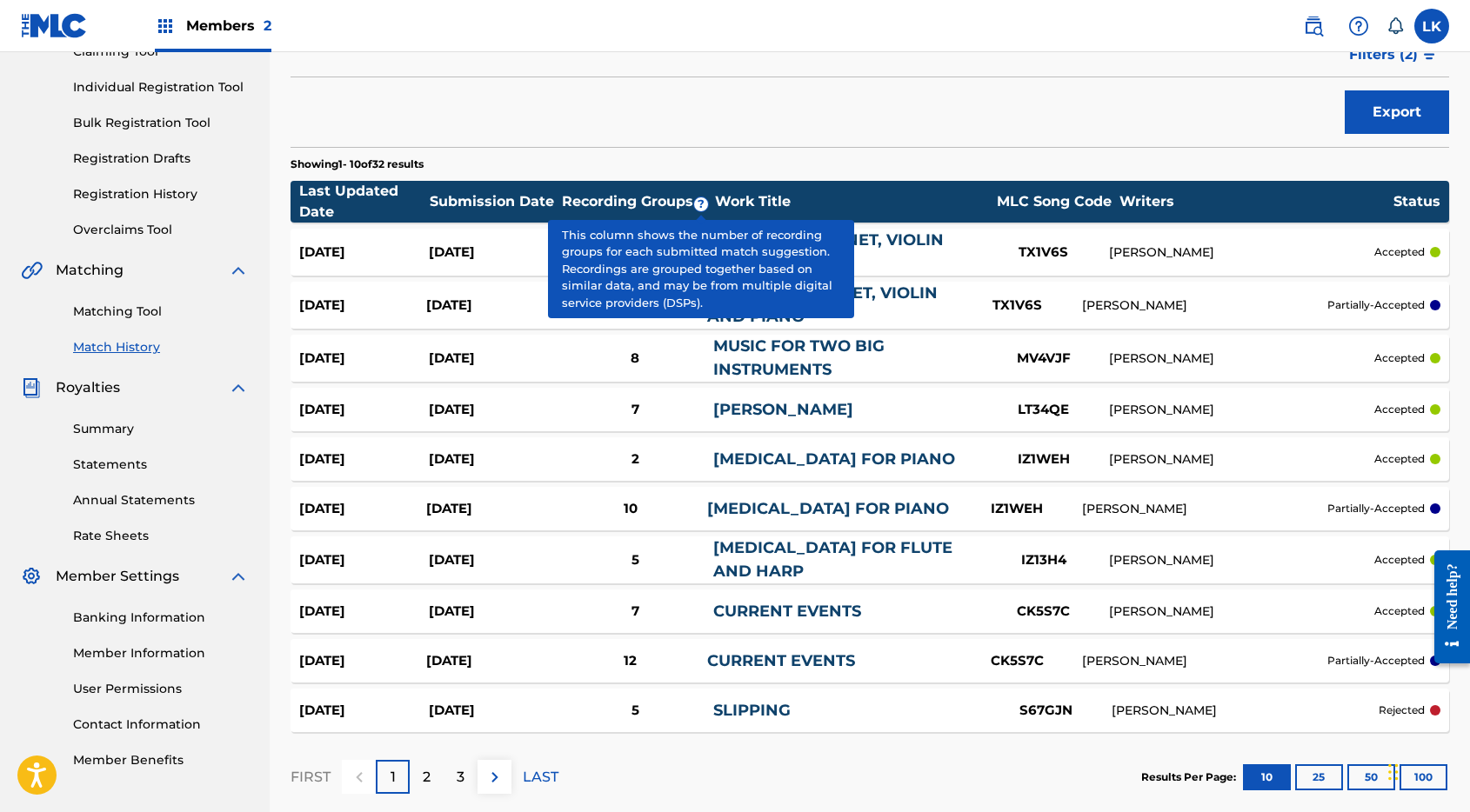
click at [370, 714] on div "[DATE]" at bounding box center [363, 710] width 130 height 20
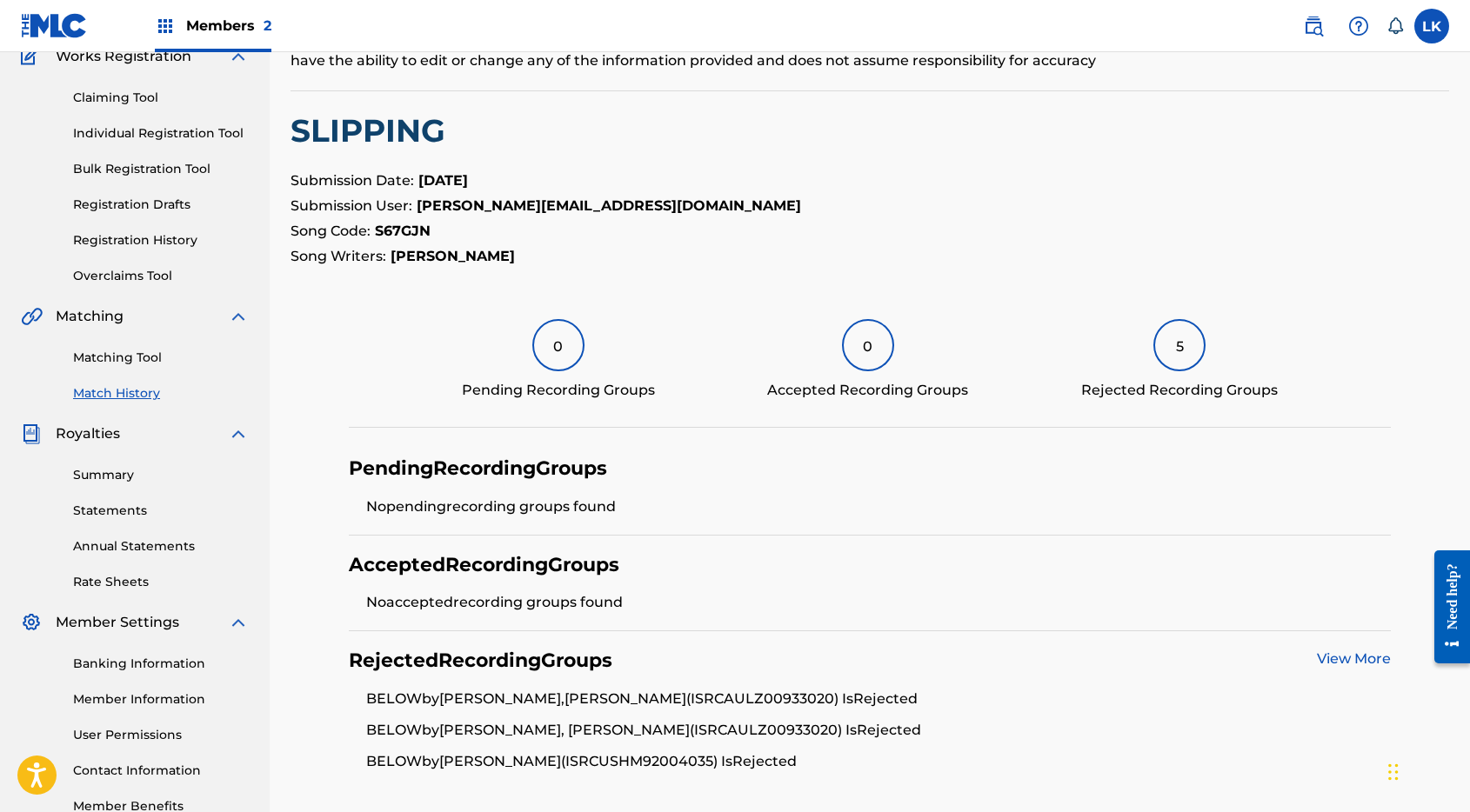
scroll to position [305, 0]
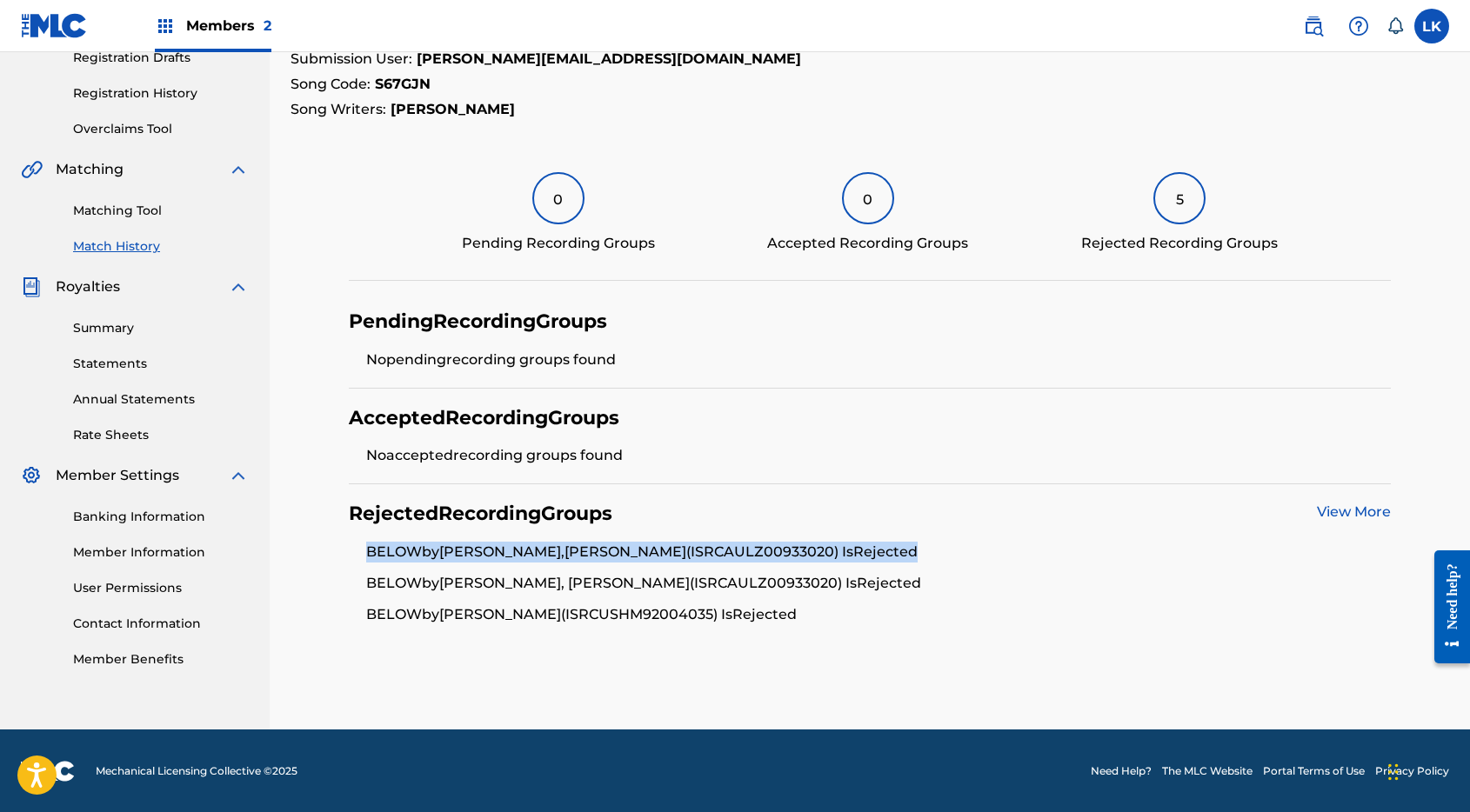
drag, startPoint x: 588, startPoint y: 562, endPoint x: 347, endPoint y: 560, distance: 241.0
click at [347, 560] on section "Pending Recording Groups No pending recording groups found Accepted Recording G…" at bounding box center [869, 467] width 1158 height 350
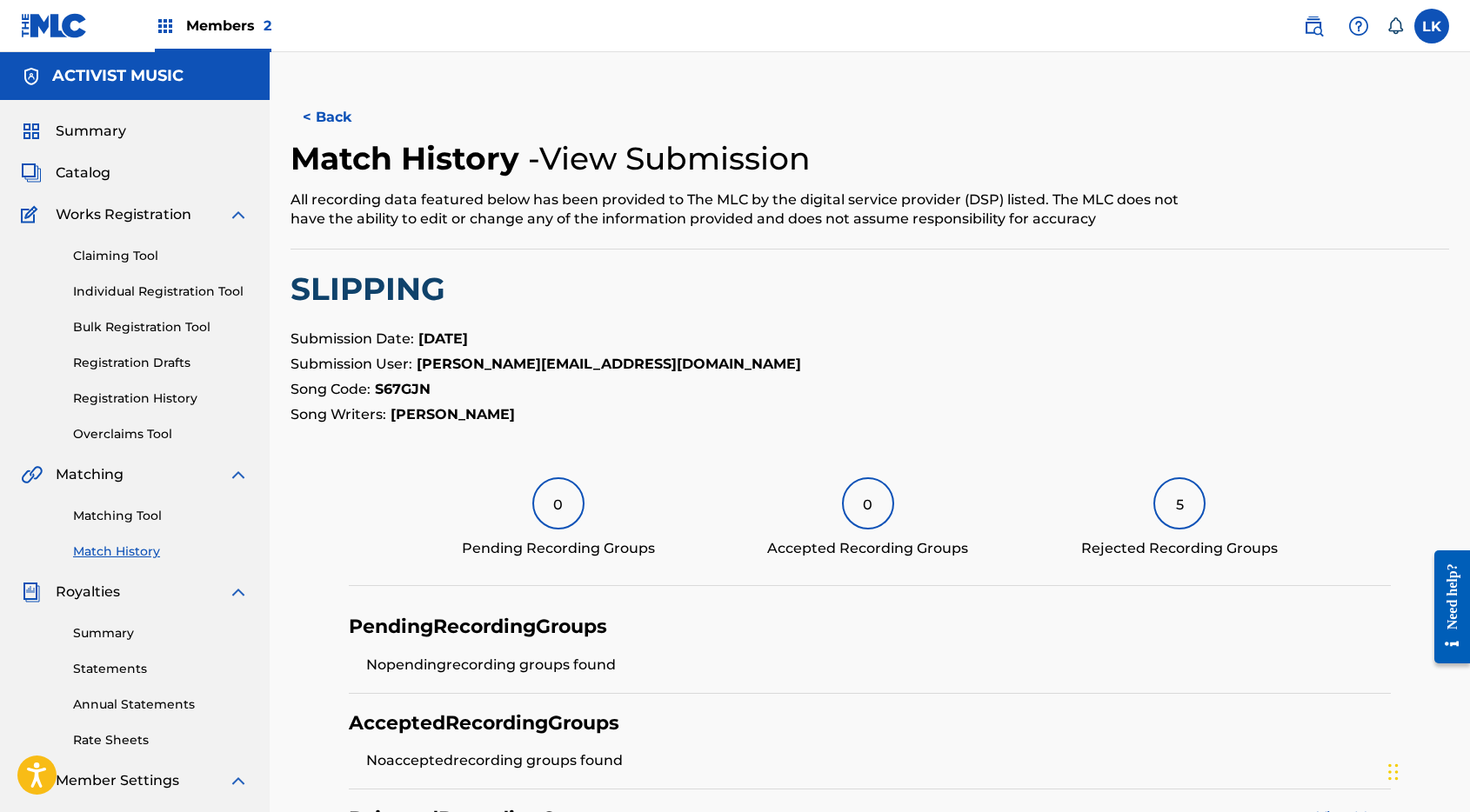
click at [325, 115] on button "< Back" at bounding box center [342, 118] width 105 height 44
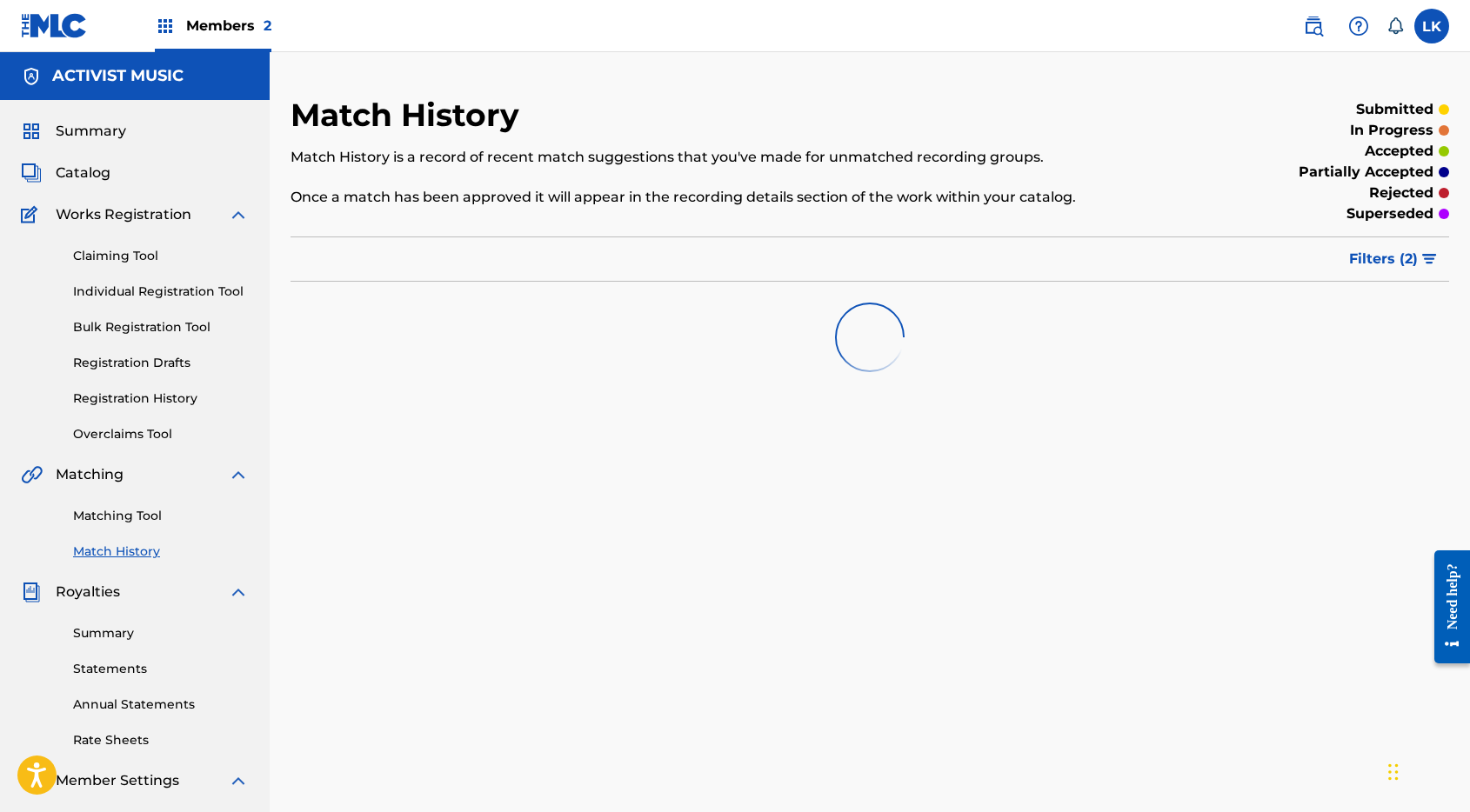
scroll to position [205, 0]
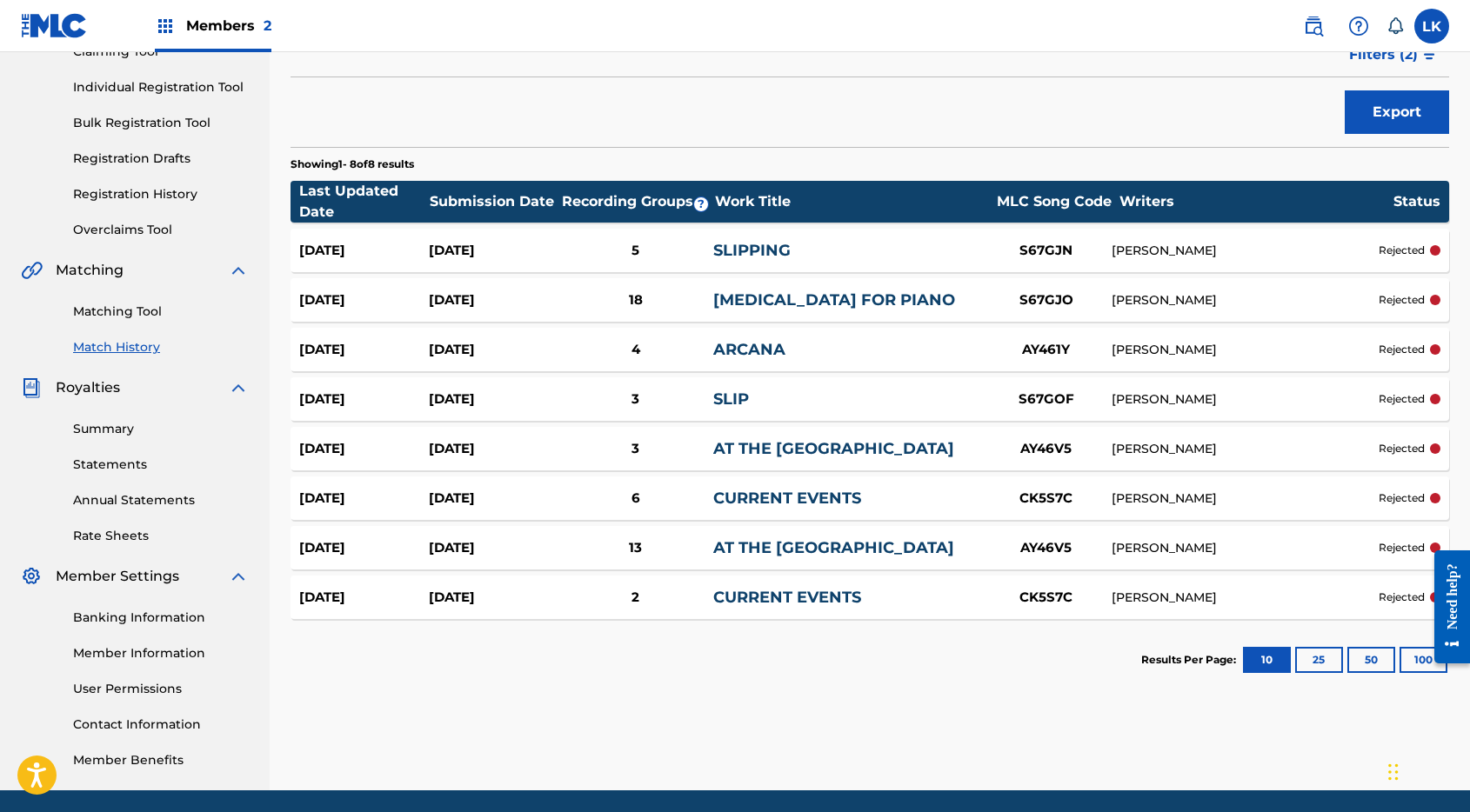
click at [471, 406] on div "[DATE]" at bounding box center [493, 399] width 130 height 20
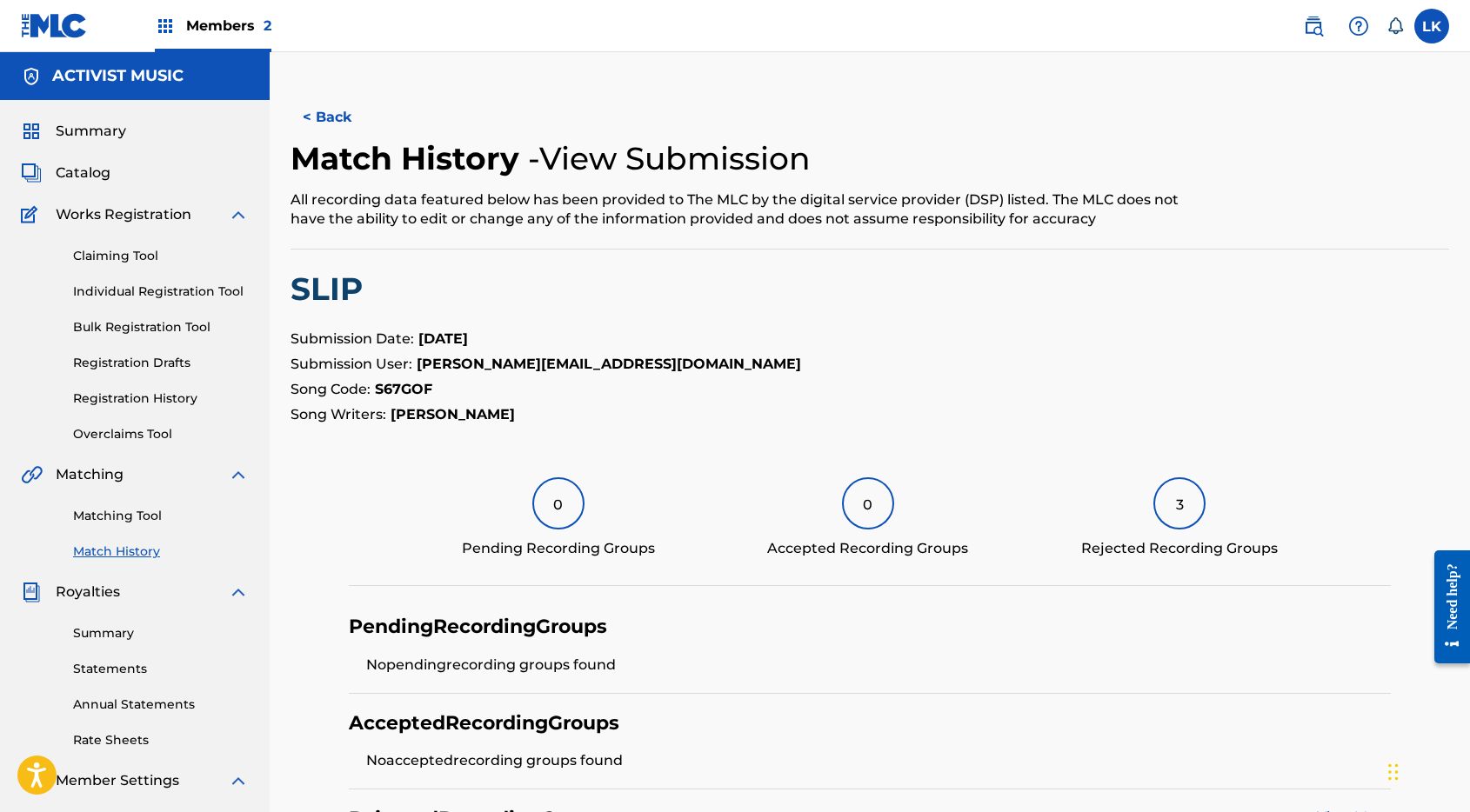
click at [341, 118] on button "< Back" at bounding box center [342, 118] width 105 height 44
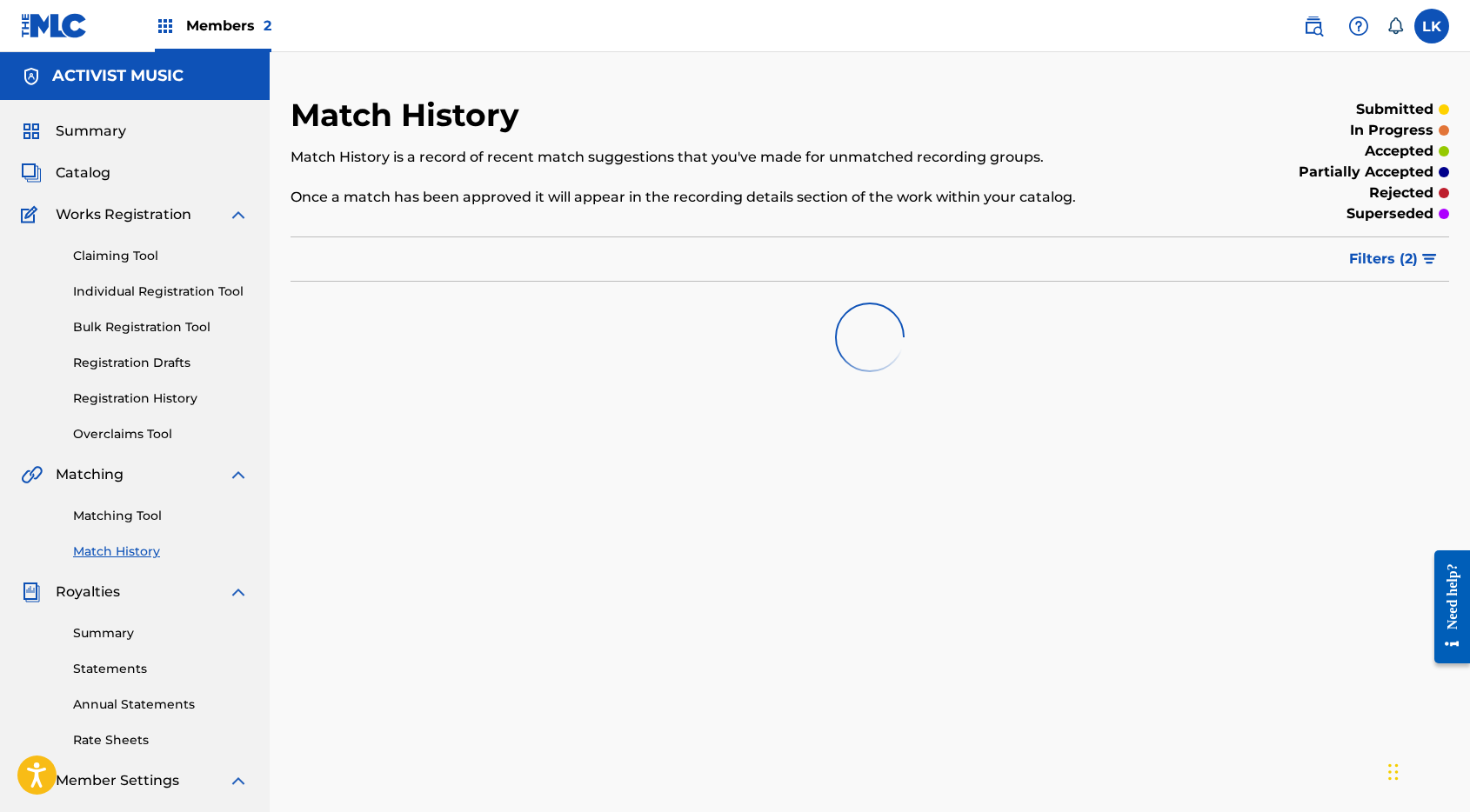
scroll to position [205, 0]
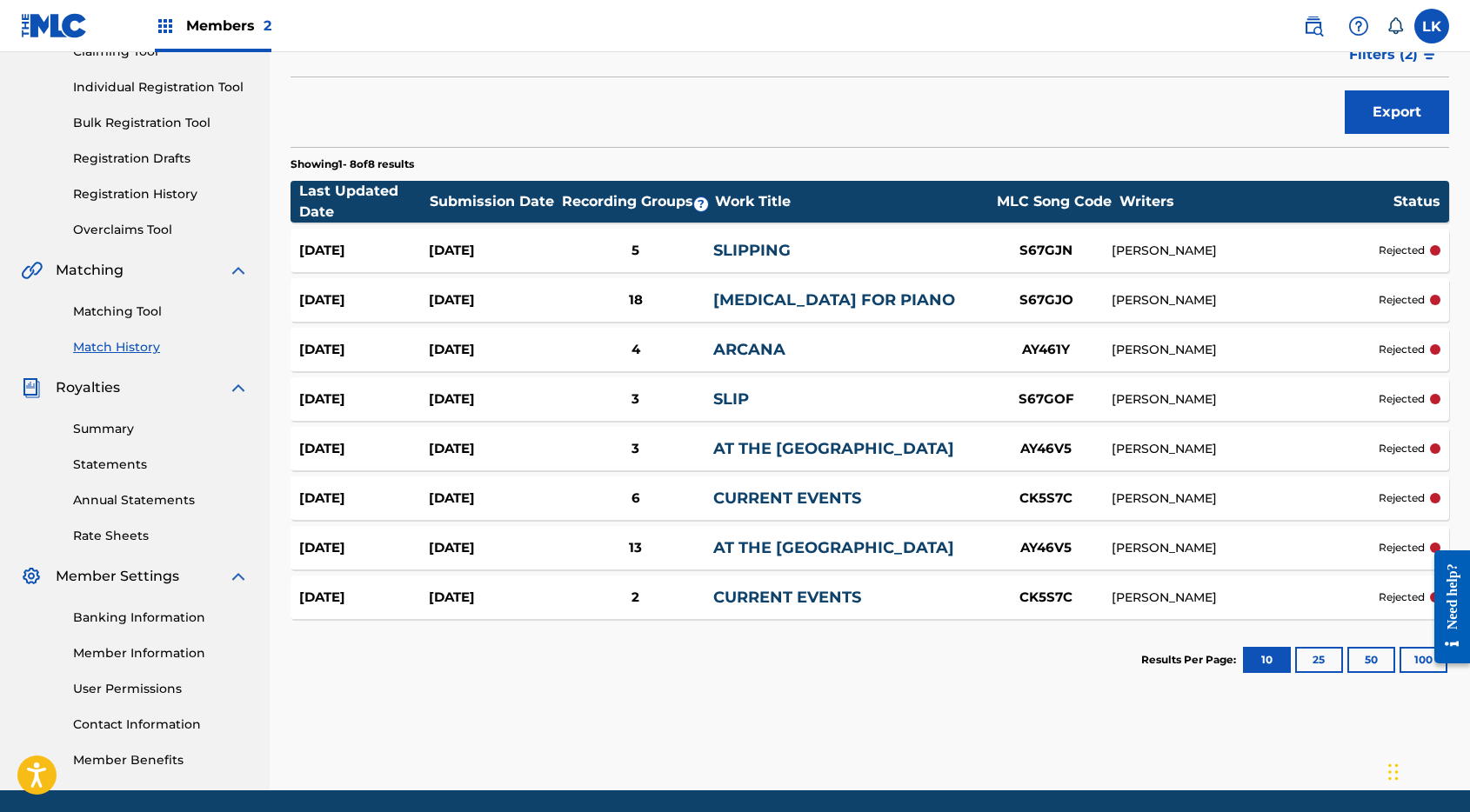
click at [480, 249] on div "[DATE]" at bounding box center [493, 250] width 130 height 20
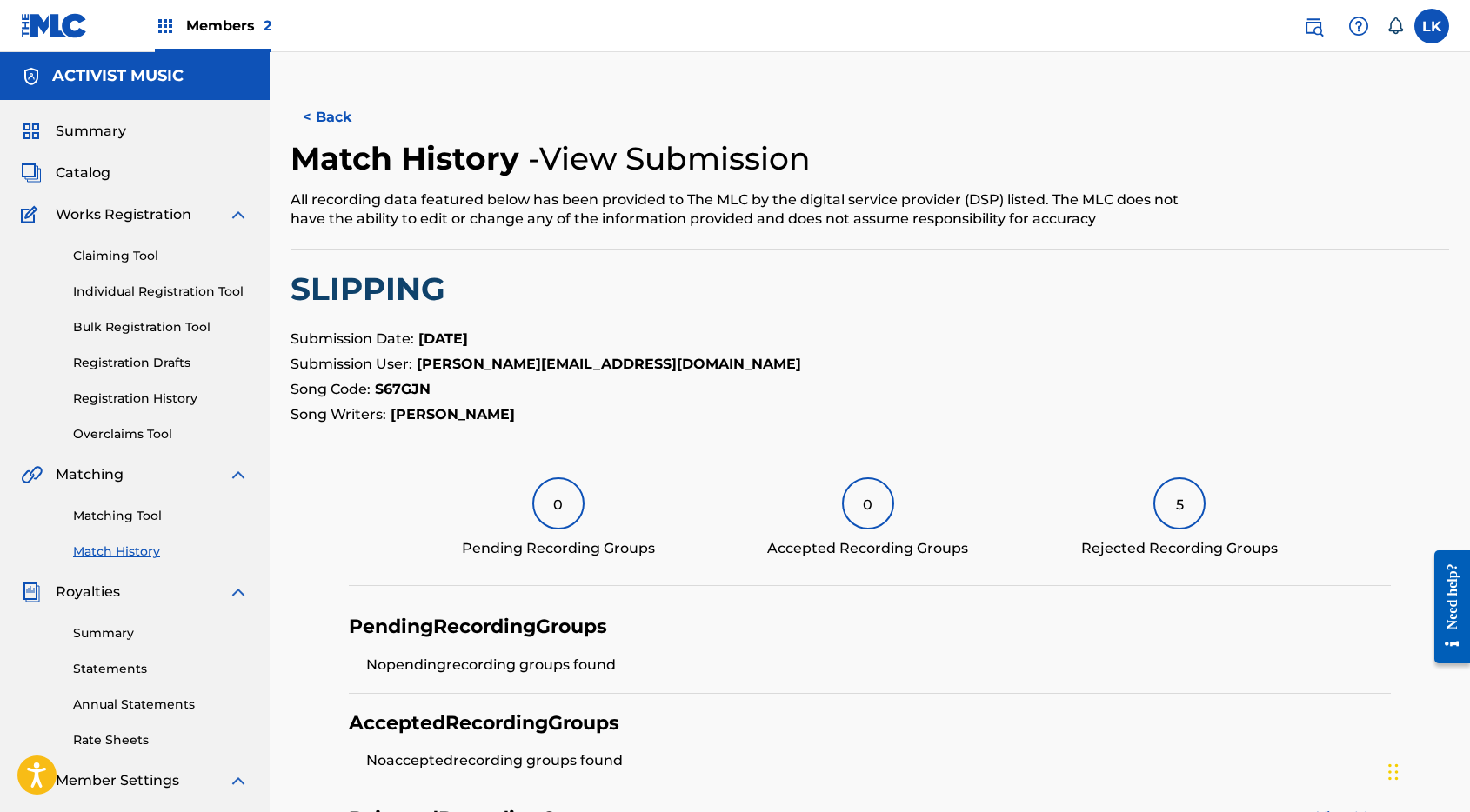
click at [341, 113] on button "< Back" at bounding box center [342, 118] width 105 height 44
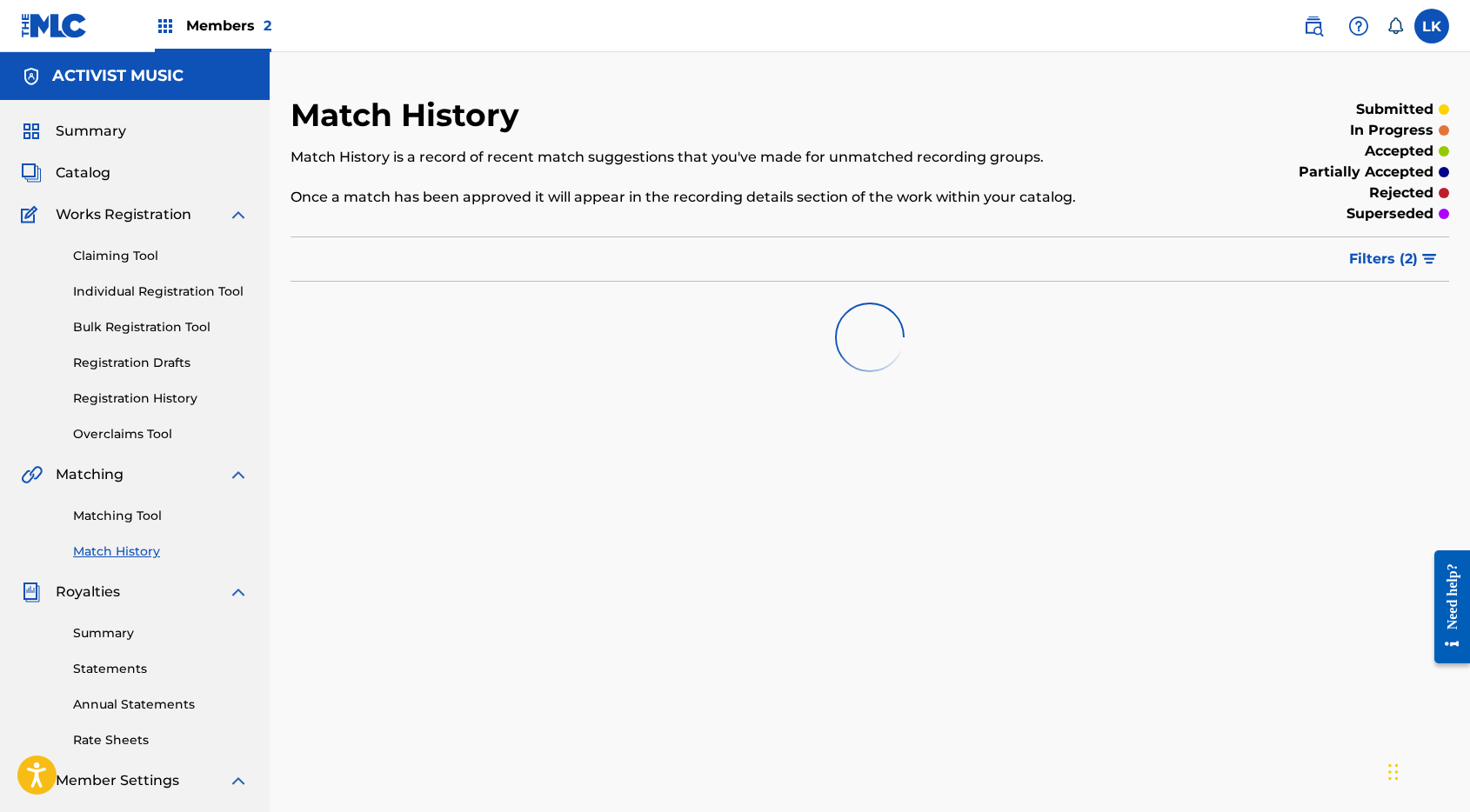
scroll to position [205, 0]
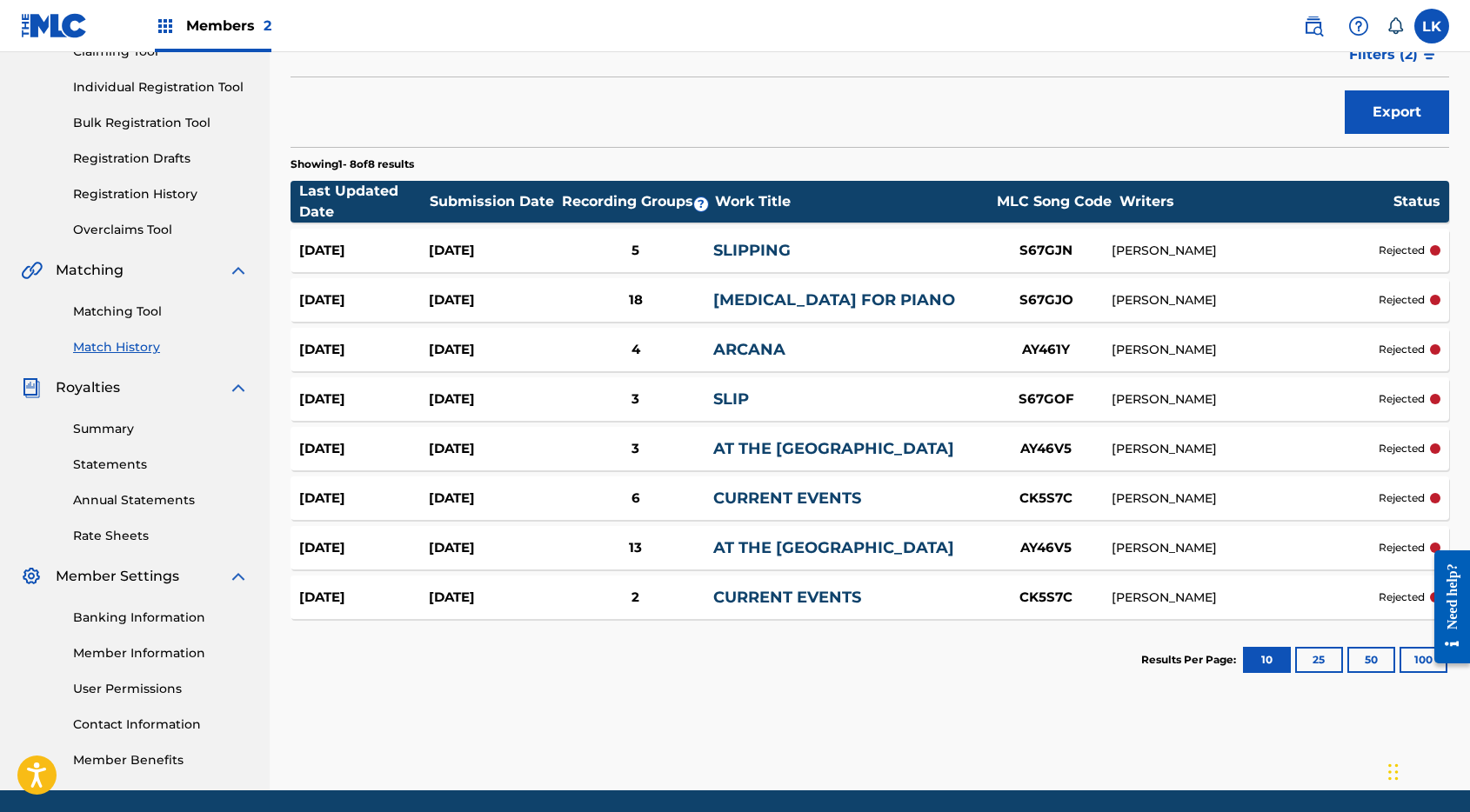
click at [787, 445] on link "AT THE [GEOGRAPHIC_DATA]" at bounding box center [833, 449] width 240 height 19
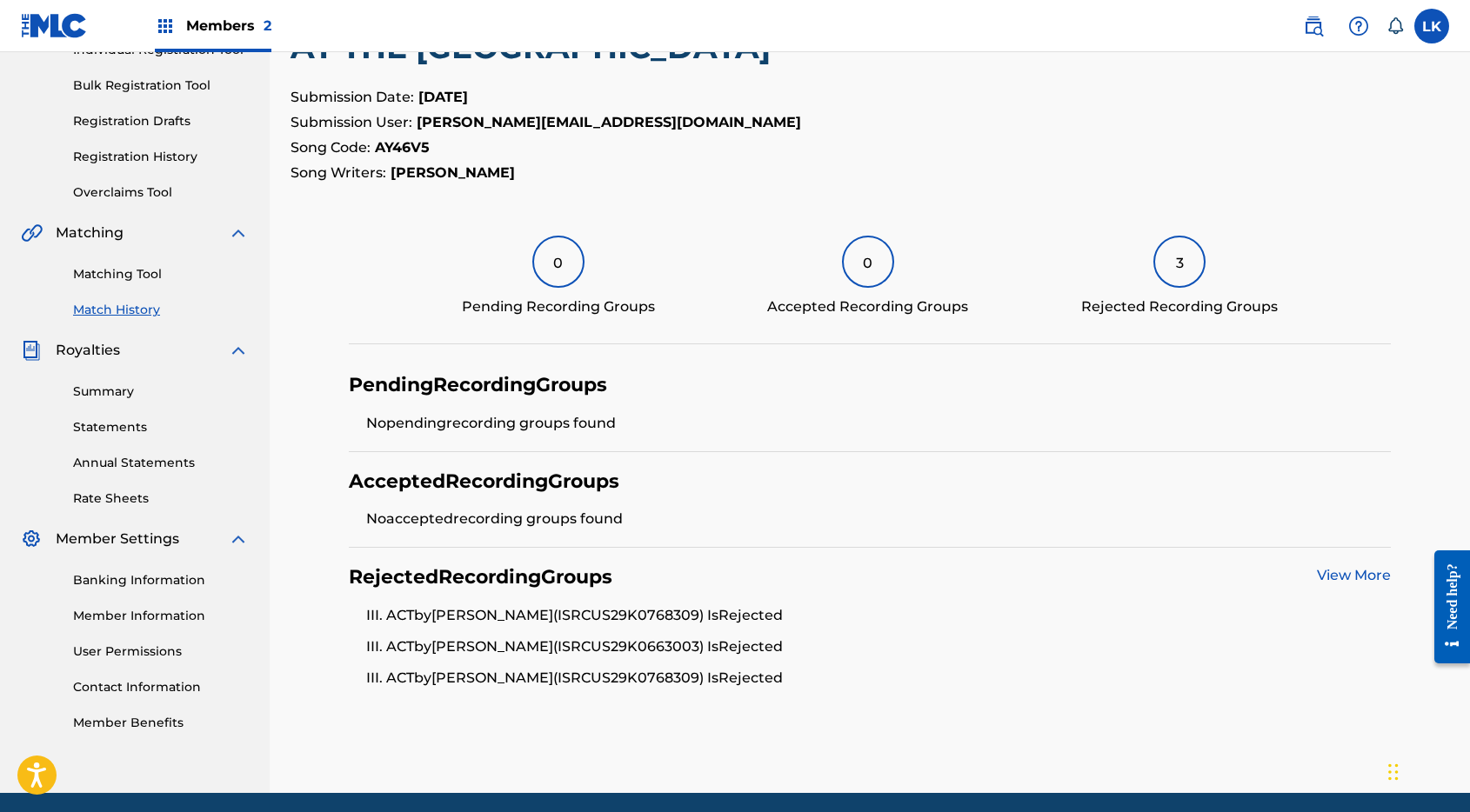
scroll to position [305, 0]
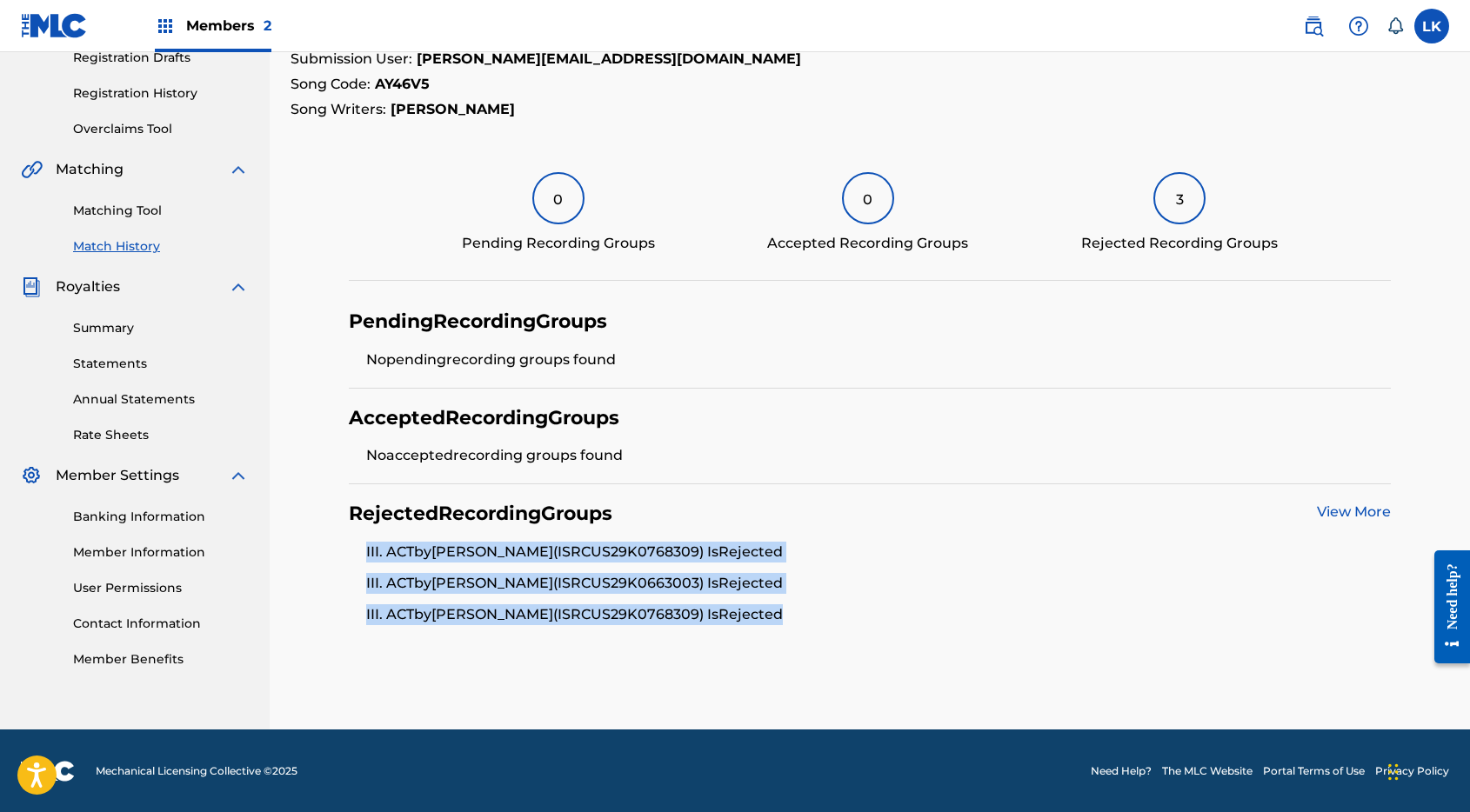
drag, startPoint x: 357, startPoint y: 551, endPoint x: 810, endPoint y: 622, distance: 458.5
click at [810, 622] on ul "III. ACT by [PERSON_NAME] (ISRC US29K0768309 ) Is Rejected III. ACT by [PERSON_…" at bounding box center [870, 584] width 1043 height 84
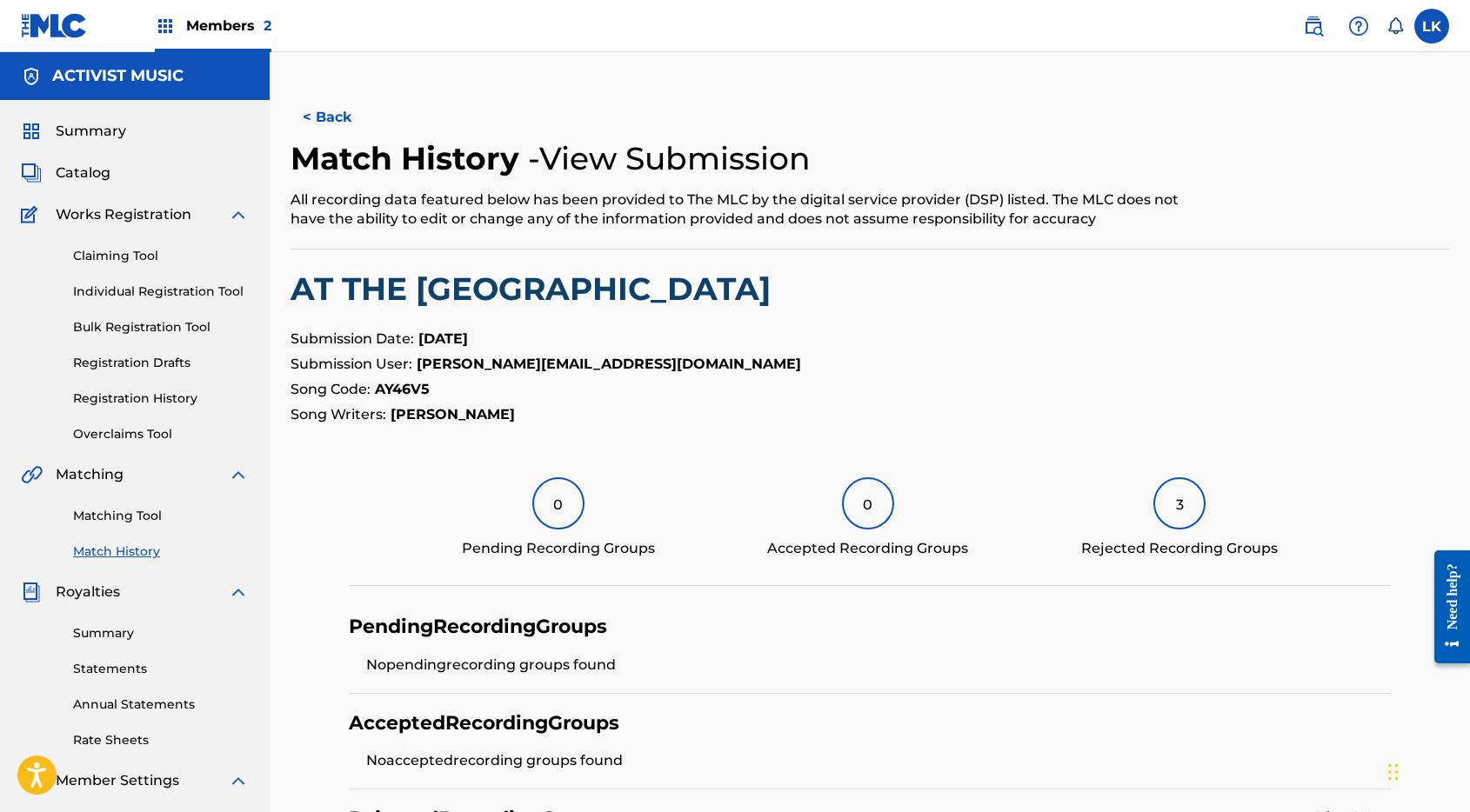
click at [344, 114] on button "< Back" at bounding box center [342, 118] width 105 height 44
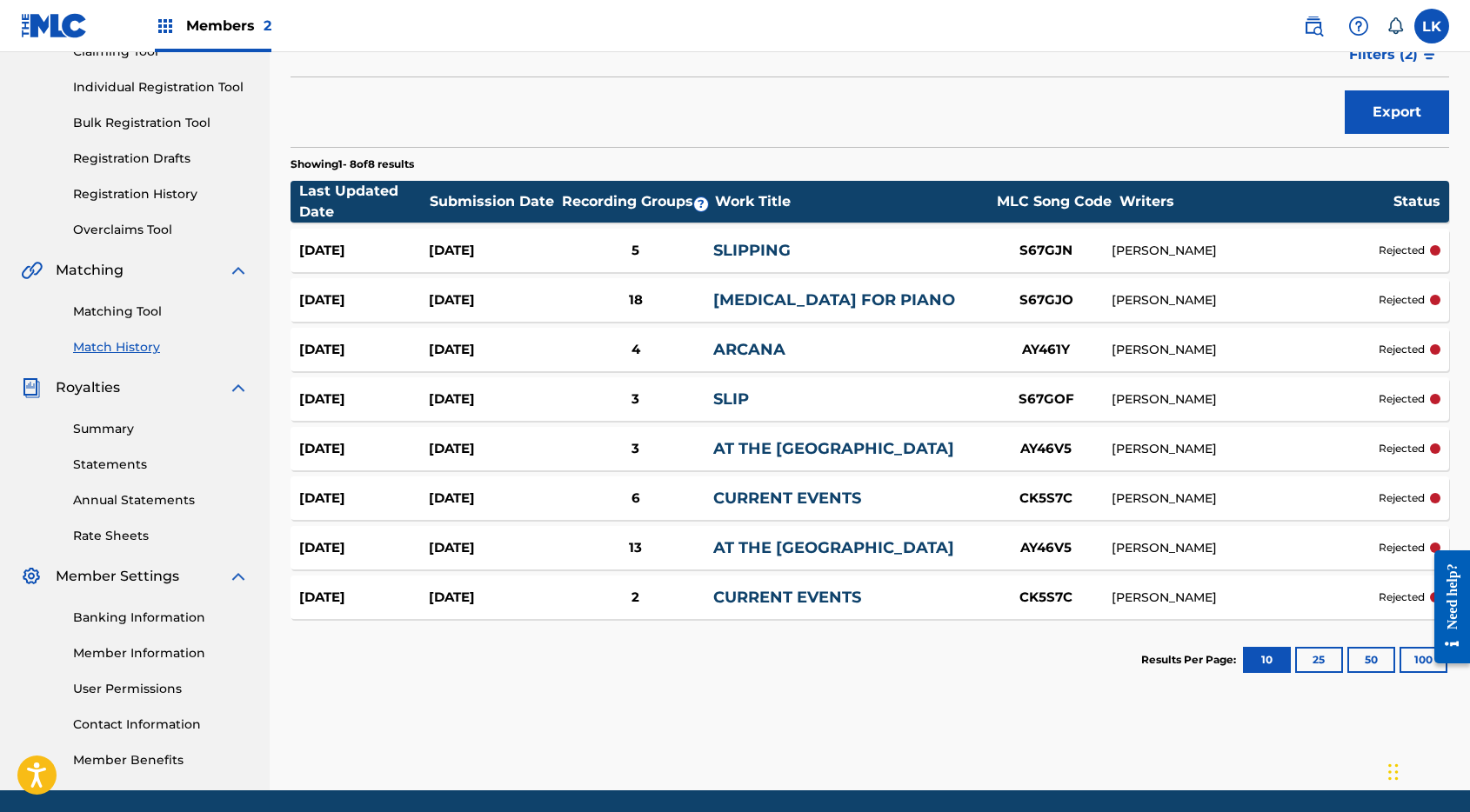
click at [502, 547] on div "[DATE]" at bounding box center [493, 548] width 130 height 20
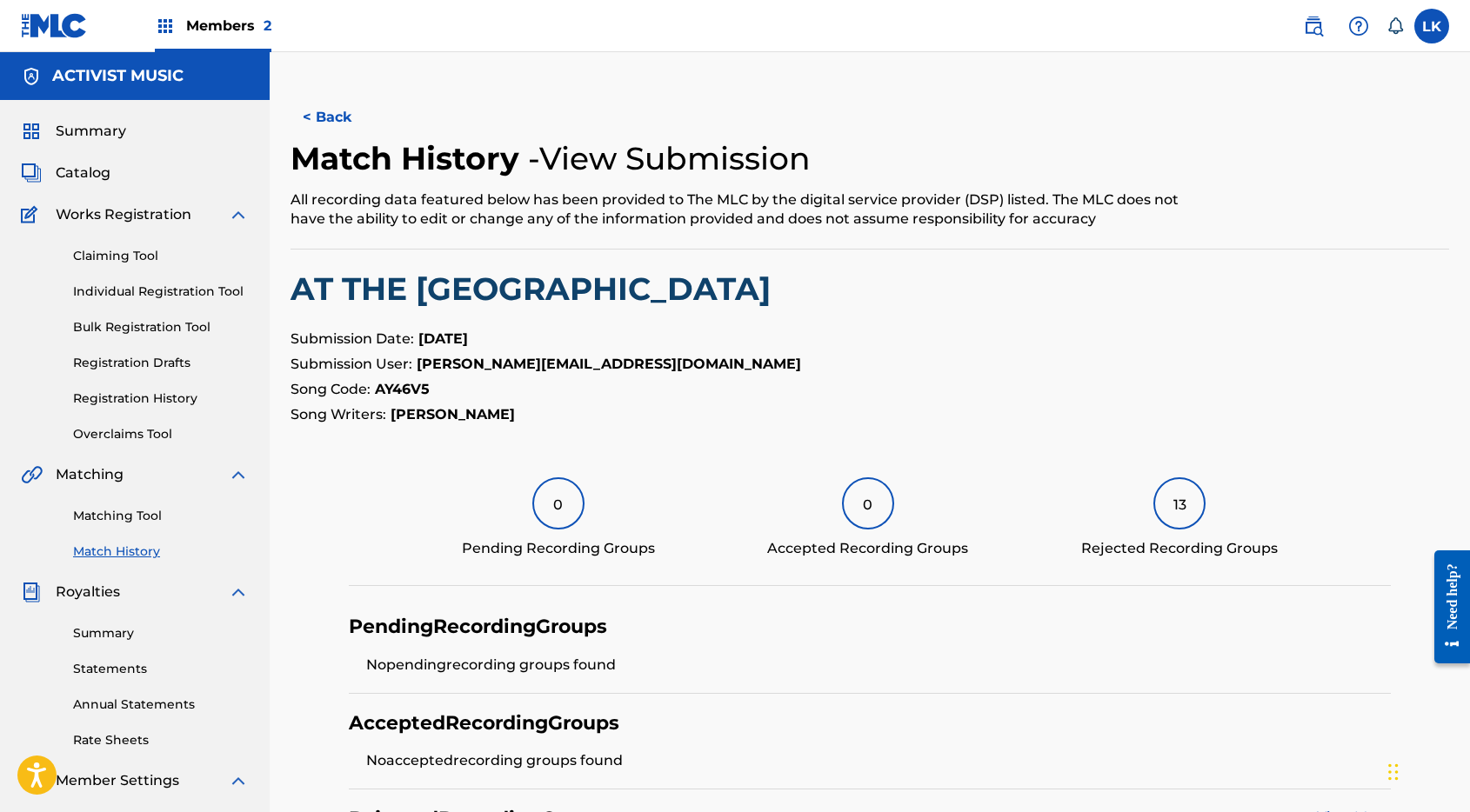
click at [336, 118] on button "< Back" at bounding box center [342, 118] width 105 height 44
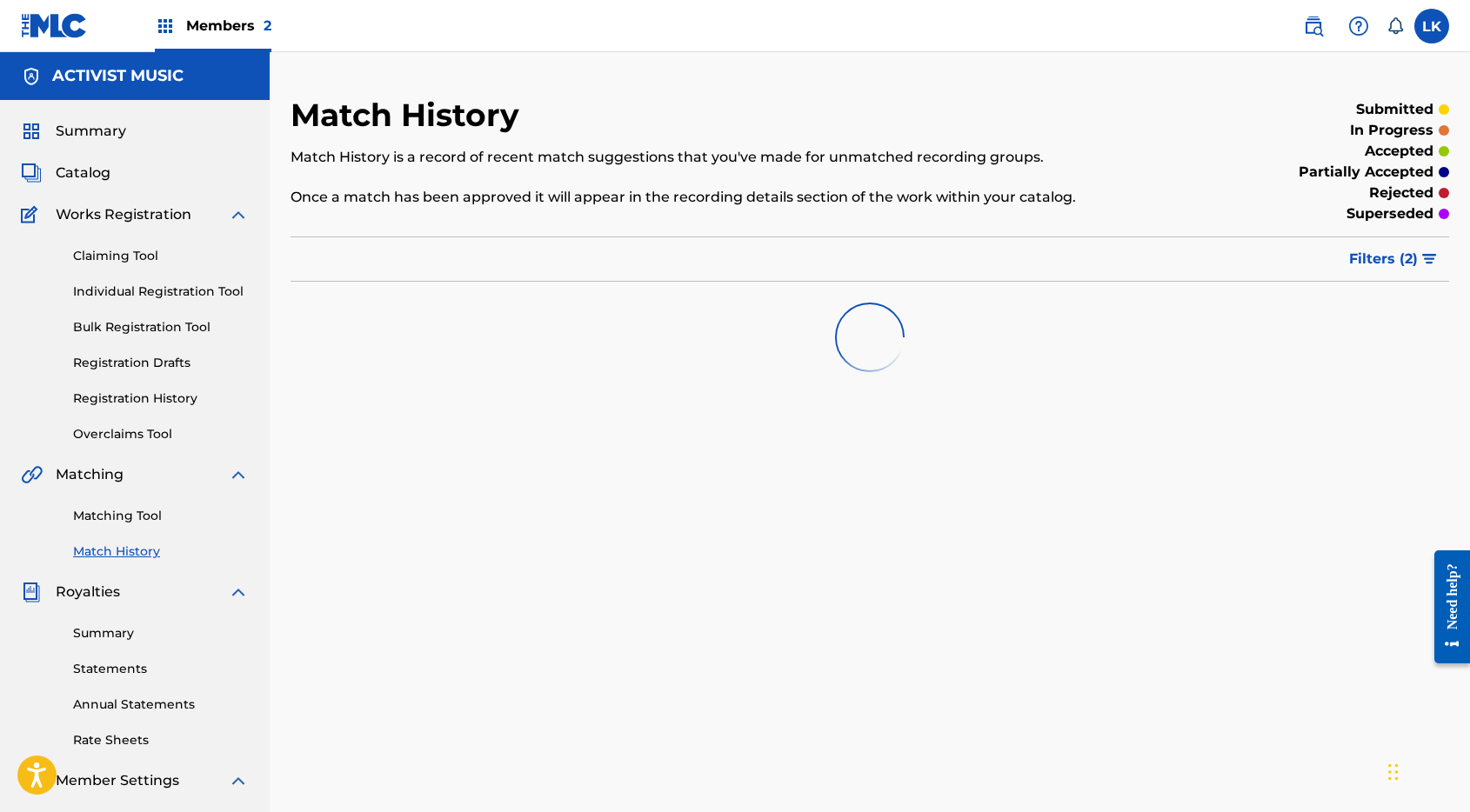
scroll to position [205, 0]
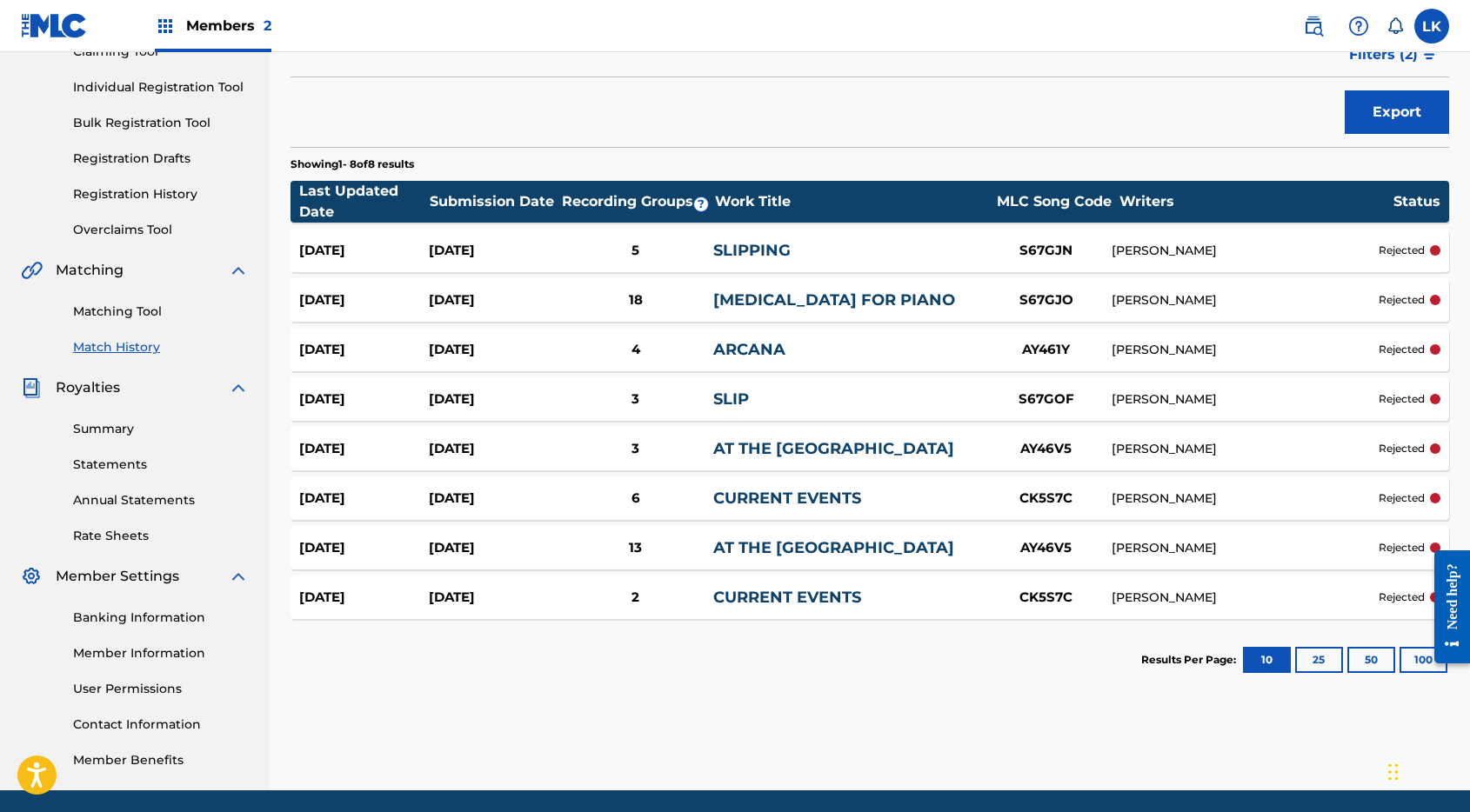
click at [771, 298] on link "[MEDICAL_DATA] FOR PIANO" at bounding box center [833, 300] width 241 height 19
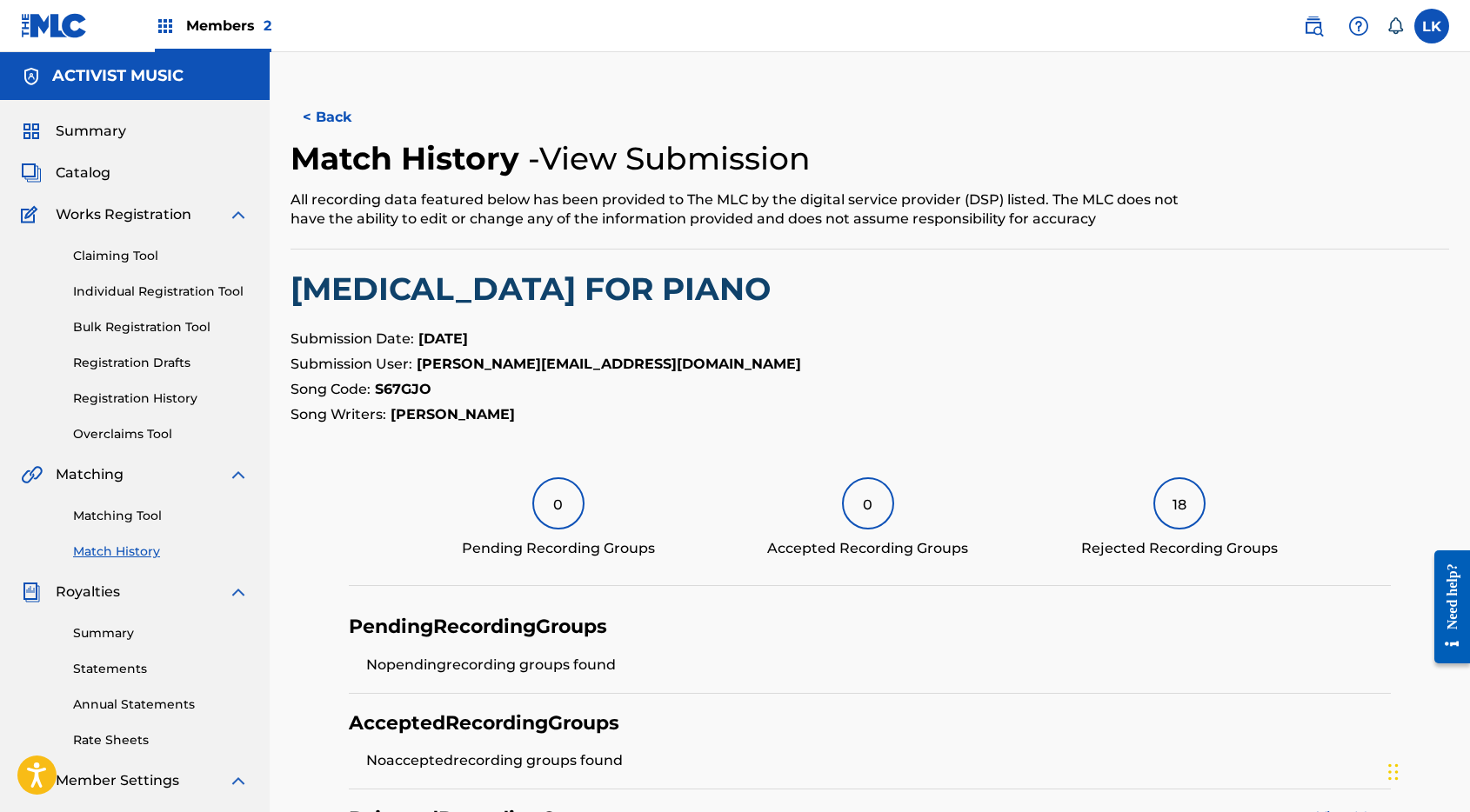
click at [331, 120] on button "< Back" at bounding box center [342, 118] width 105 height 44
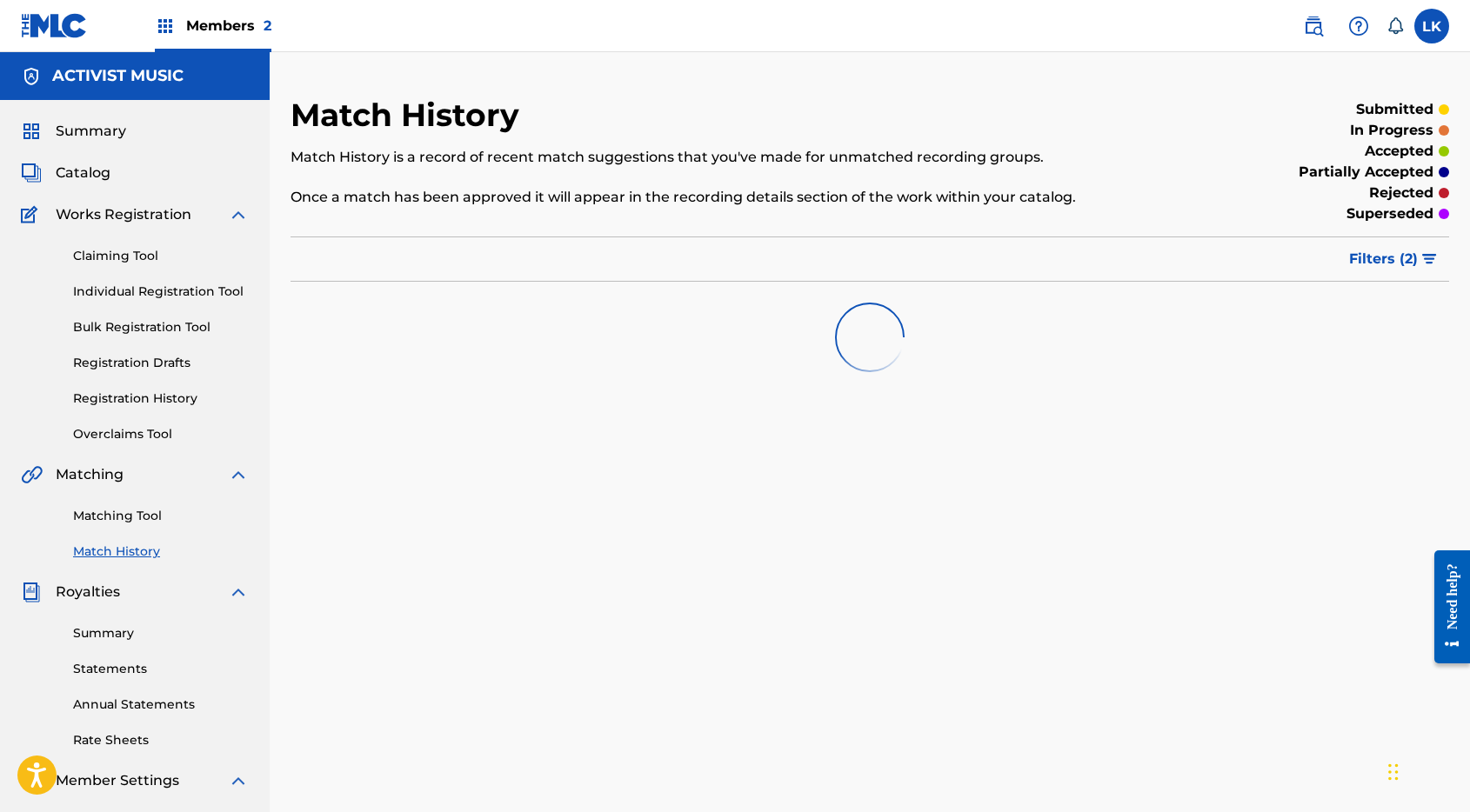
scroll to position [205, 0]
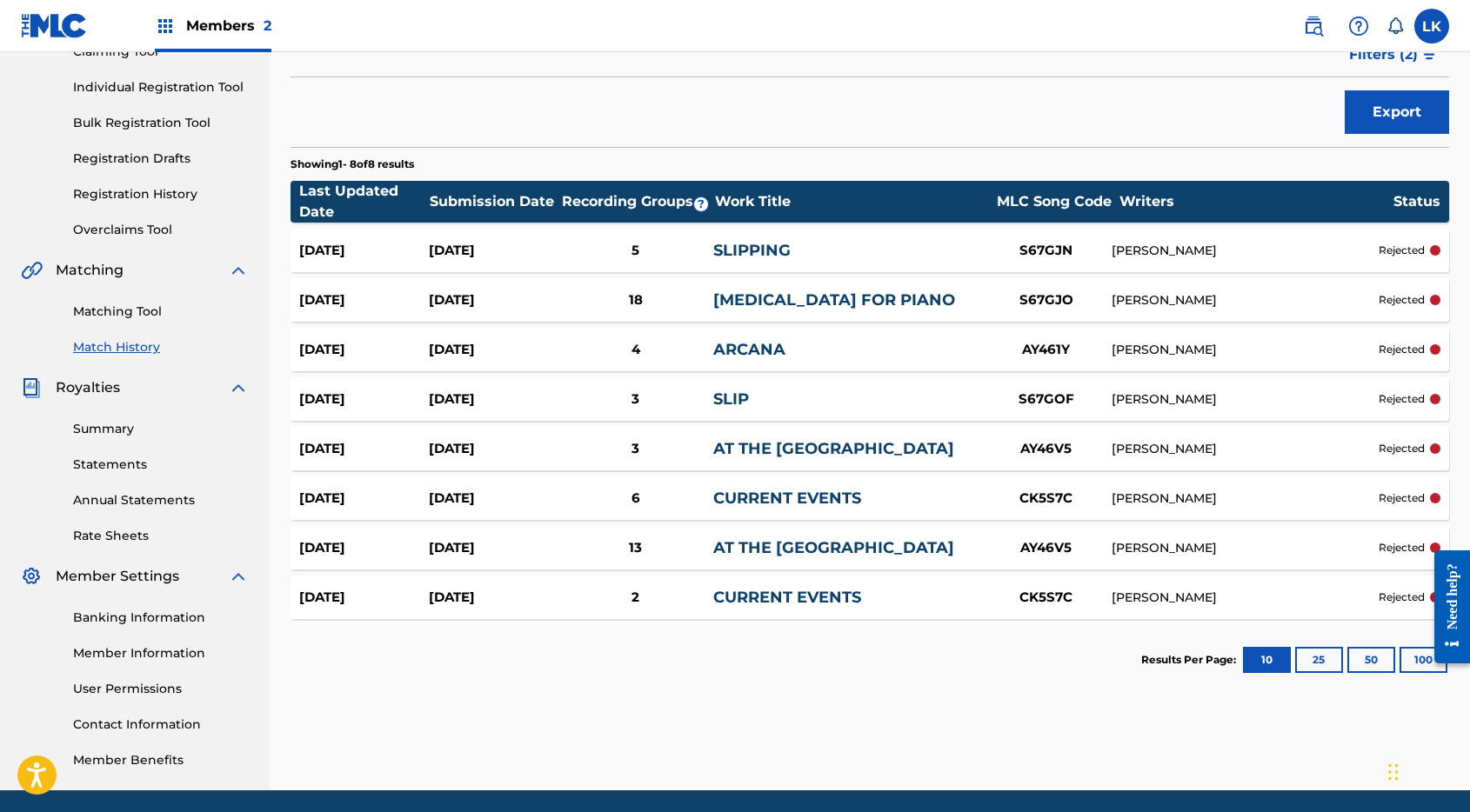
click at [721, 389] on link "SLIP" at bounding box center [730, 399] width 36 height 19
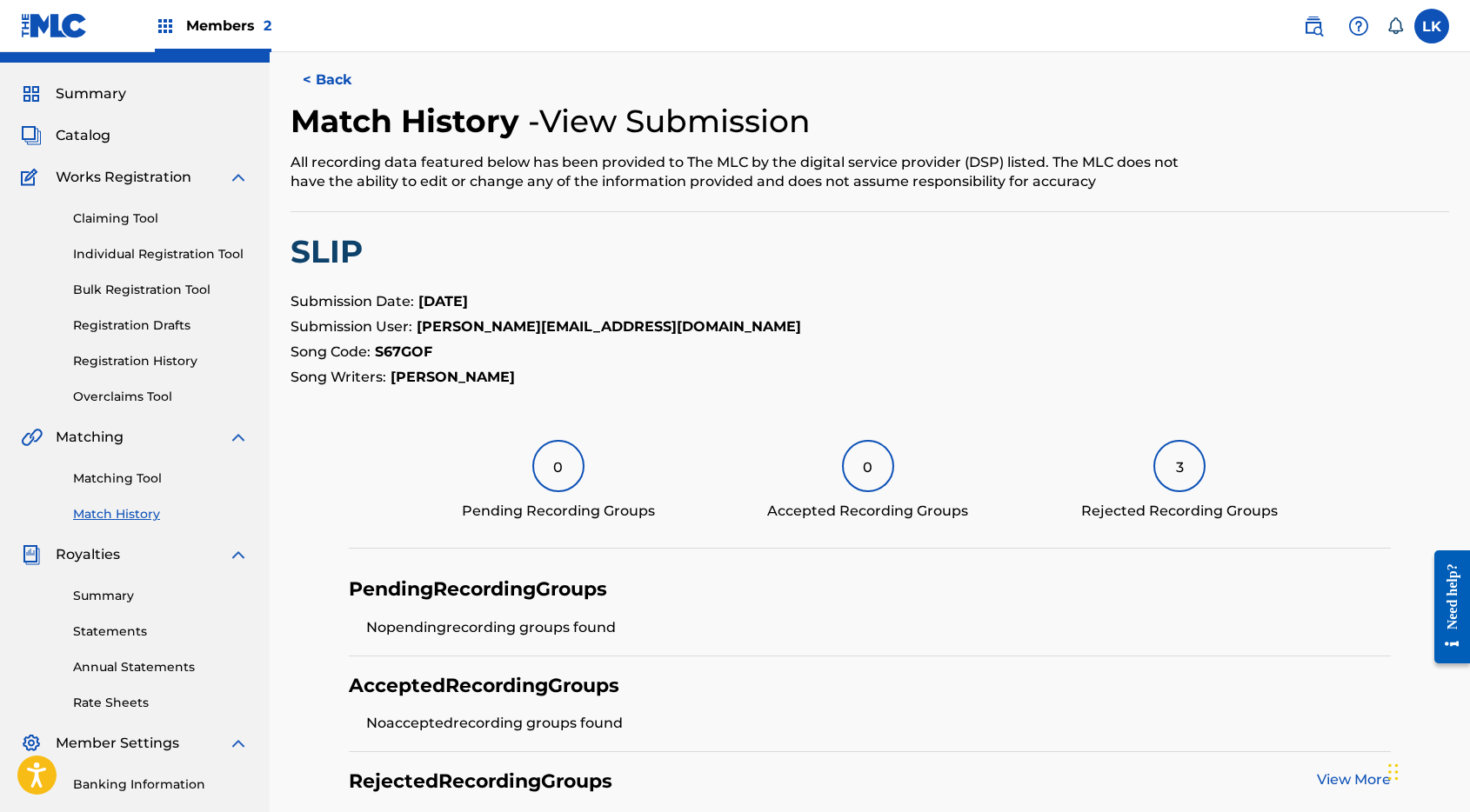
scroll to position [305, 0]
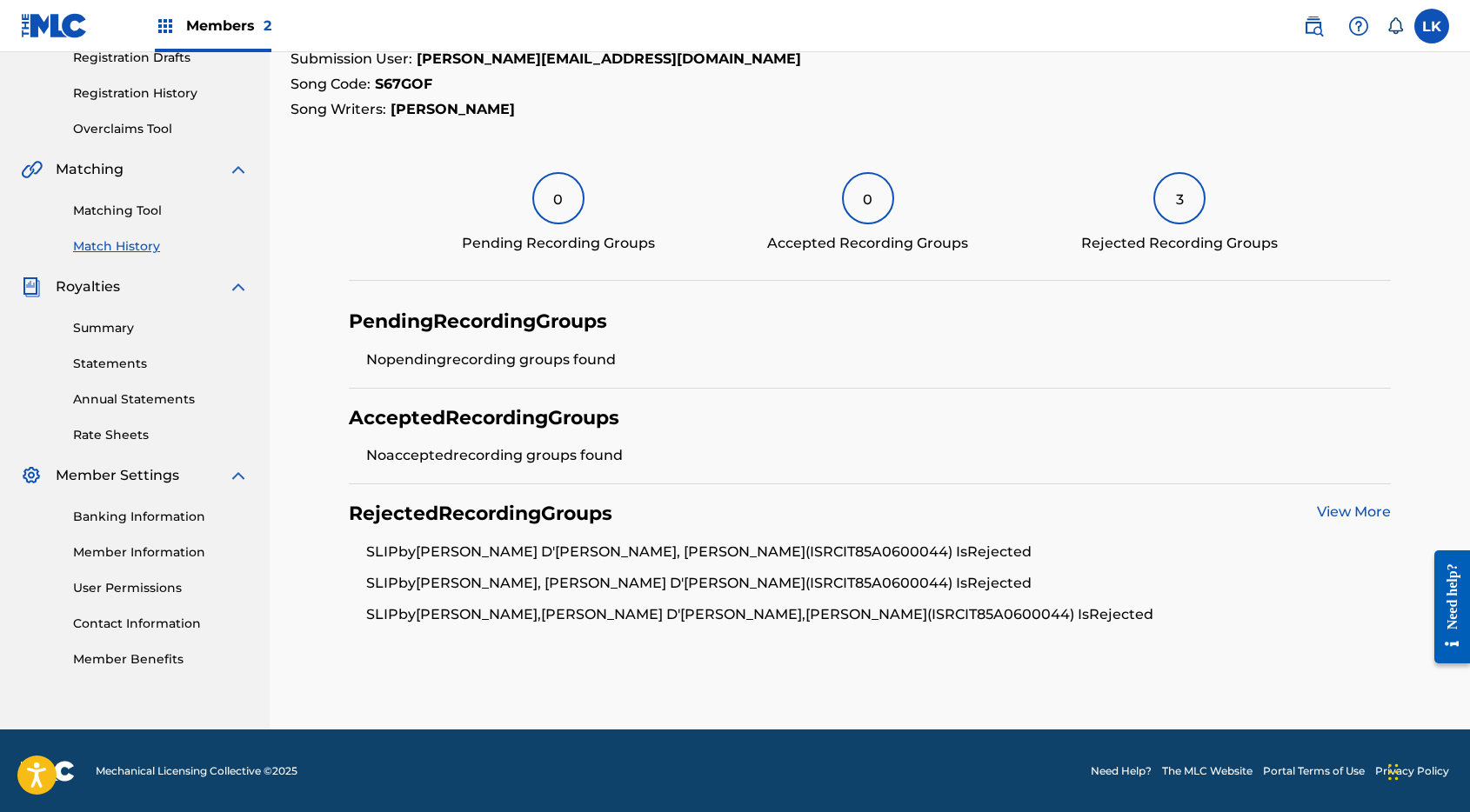
click at [714, 582] on li "SLIP by [PERSON_NAME], [PERSON_NAME] D'[PERSON_NAME] (ISRC IT85A0600044 ) Is Re…" at bounding box center [878, 589] width 1026 height 31
drag, startPoint x: 725, startPoint y: 551, endPoint x: 992, endPoint y: 548, distance: 267.0
click at [992, 548] on li "SLIP by [PERSON_NAME] D'[PERSON_NAME], [PERSON_NAME] (ISRC IT85A0600044 ) Is Re…" at bounding box center [878, 558] width 1026 height 31
click at [695, 560] on li "SLIP by [PERSON_NAME] D'[PERSON_NAME], [PERSON_NAME] (ISRC IT85A0600044 ) Is Re…" at bounding box center [878, 558] width 1026 height 31
drag, startPoint x: 682, startPoint y: 549, endPoint x: 988, endPoint y: 547, distance: 306.0
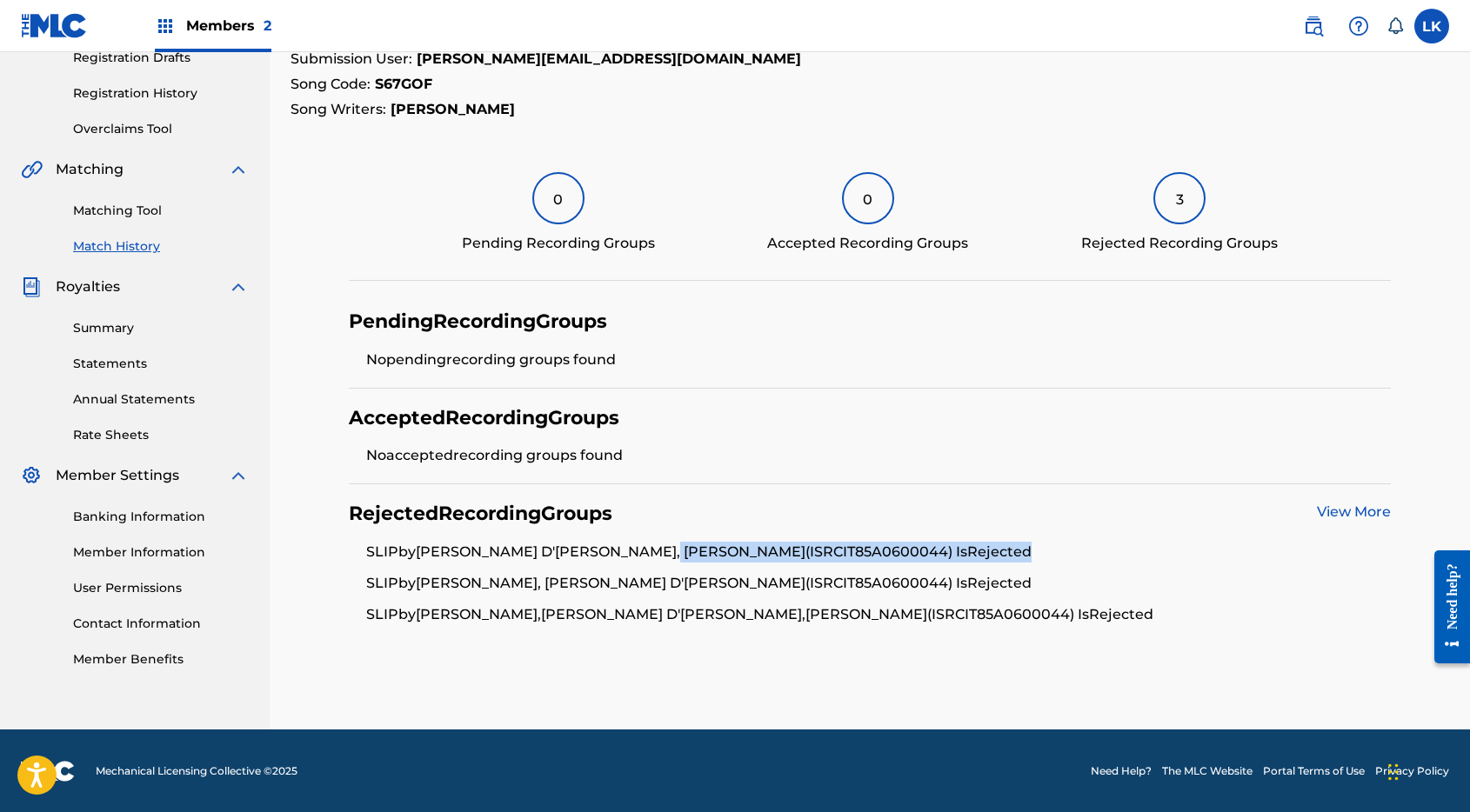
click at [988, 547] on li "SLIP by [PERSON_NAME] D'[PERSON_NAME], [PERSON_NAME] (ISRC IT85A0600044 ) Is Re…" at bounding box center [878, 558] width 1026 height 31
click at [832, 560] on li "SLIP by [PERSON_NAME] D'[PERSON_NAME], [PERSON_NAME] (ISRC IT85A0600044 ) Is Re…" at bounding box center [878, 558] width 1026 height 31
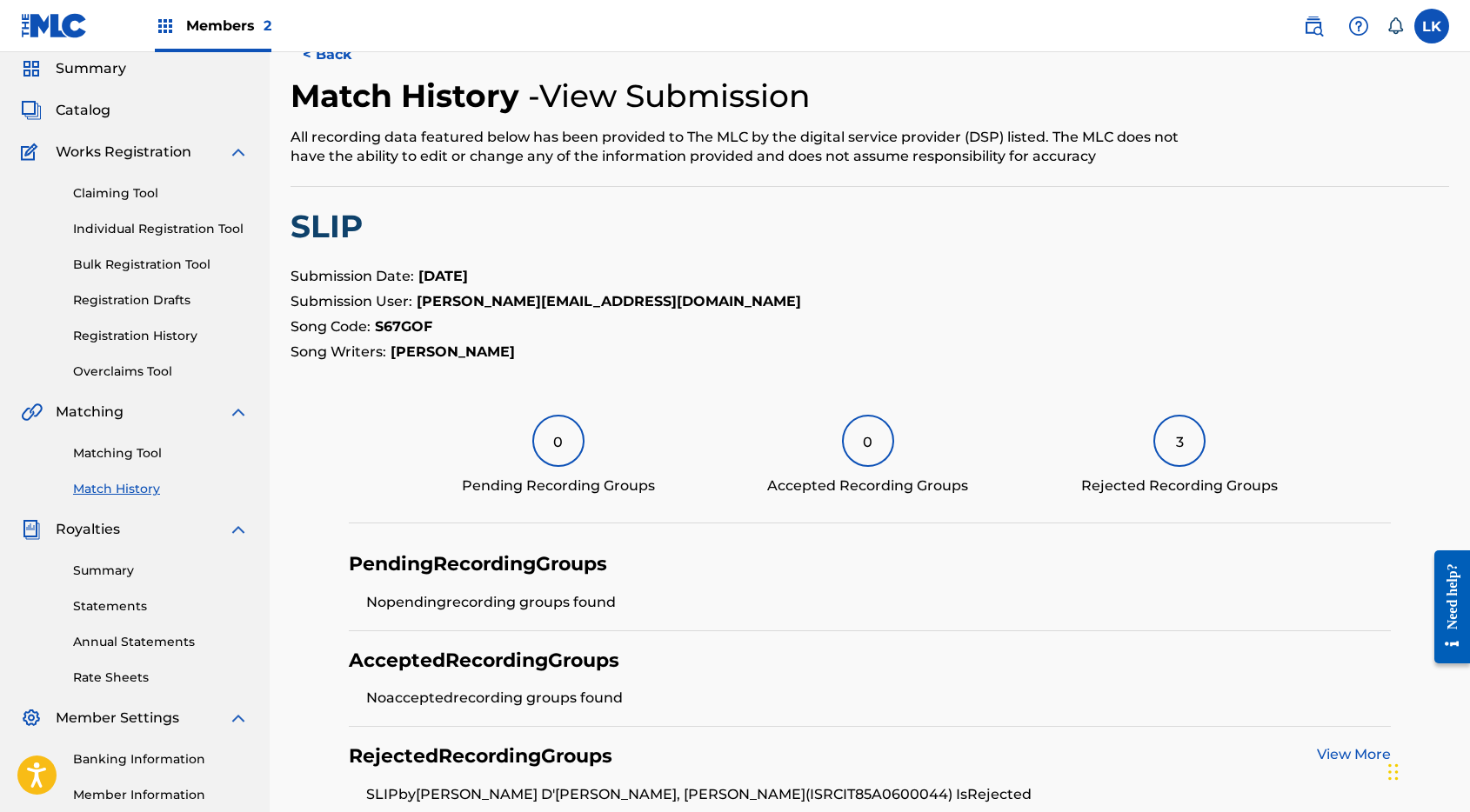
scroll to position [51, 0]
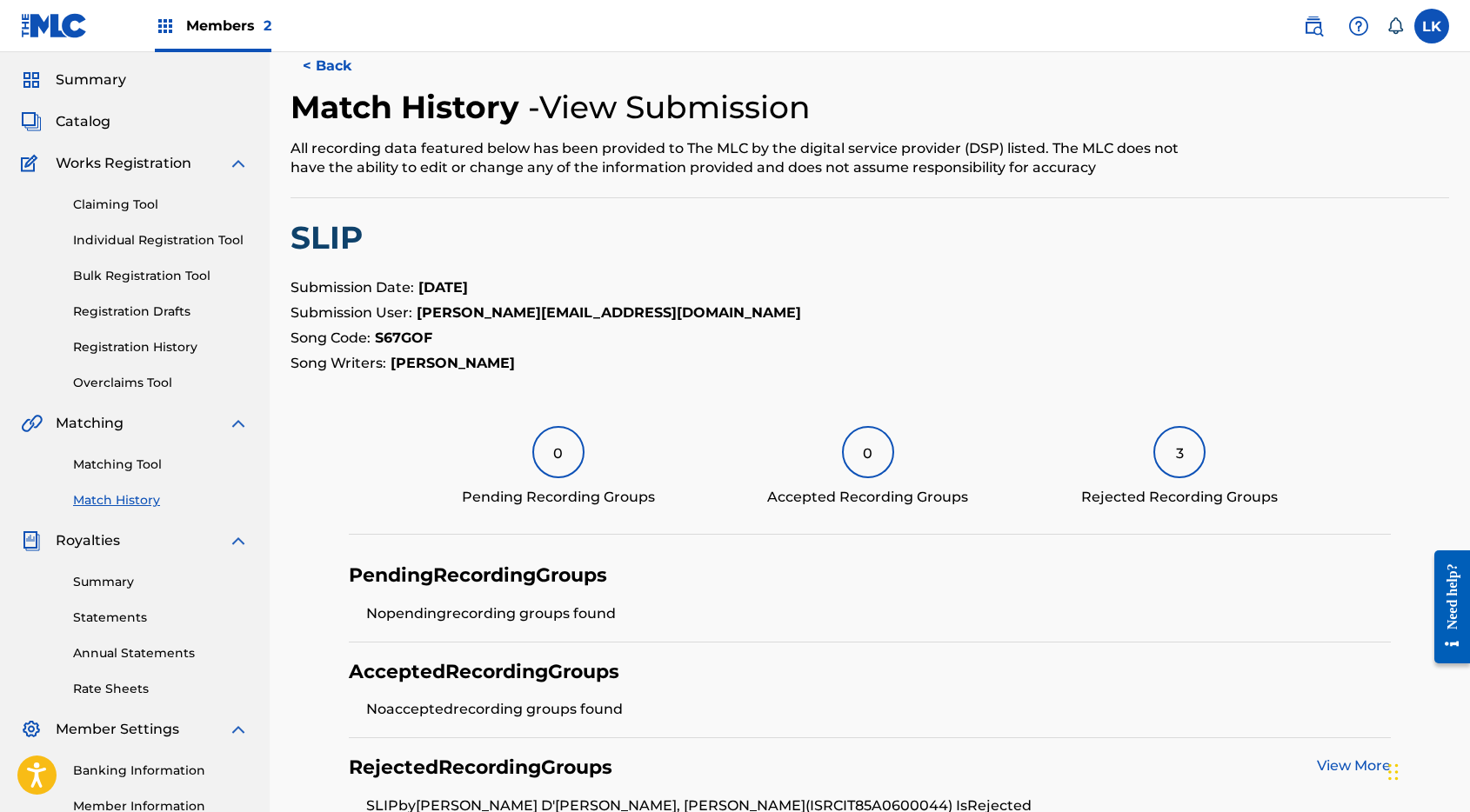
click at [112, 464] on link "Matching Tool" at bounding box center [161, 464] width 176 height 18
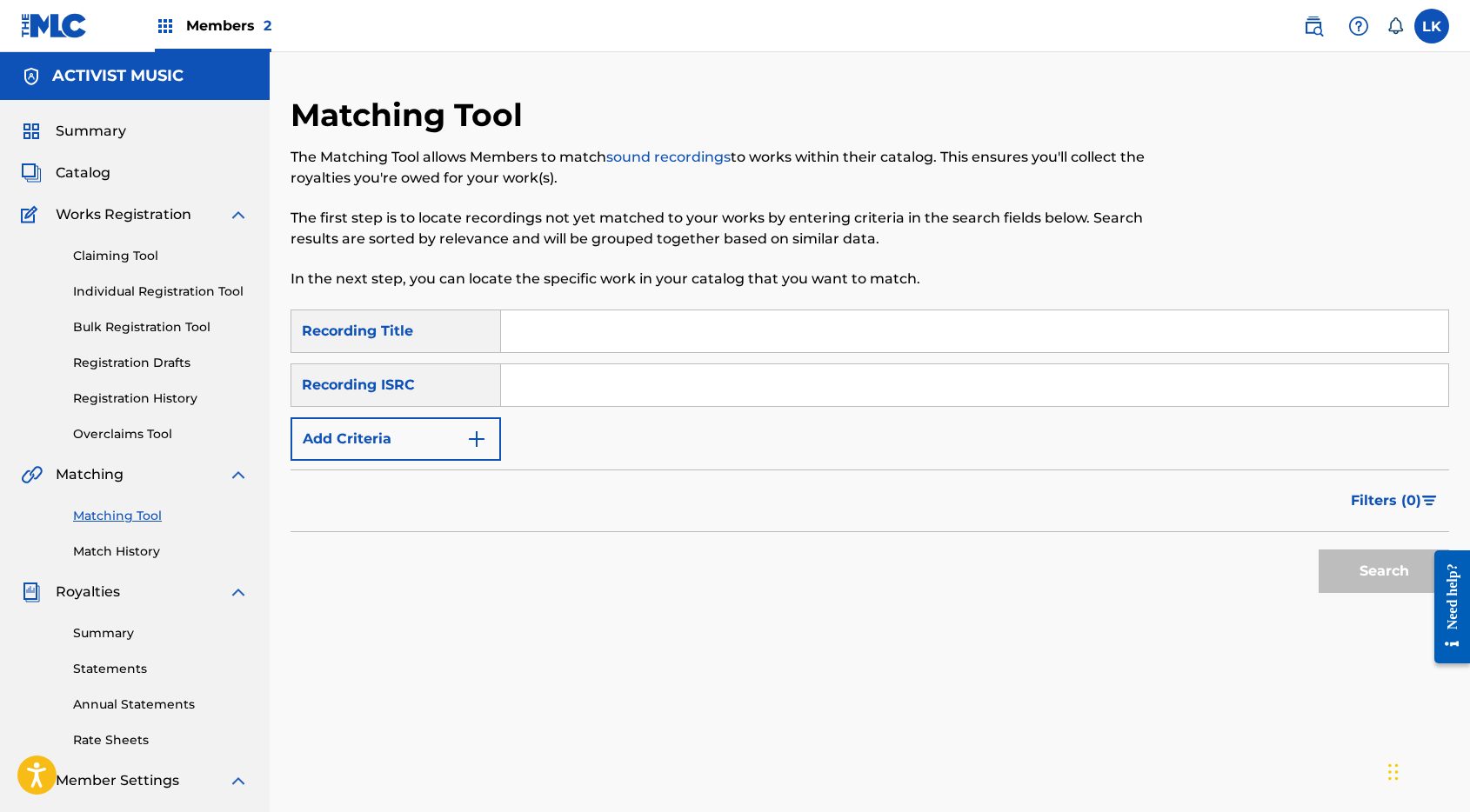
click at [411, 444] on button "Add Criteria" at bounding box center [395, 439] width 210 height 44
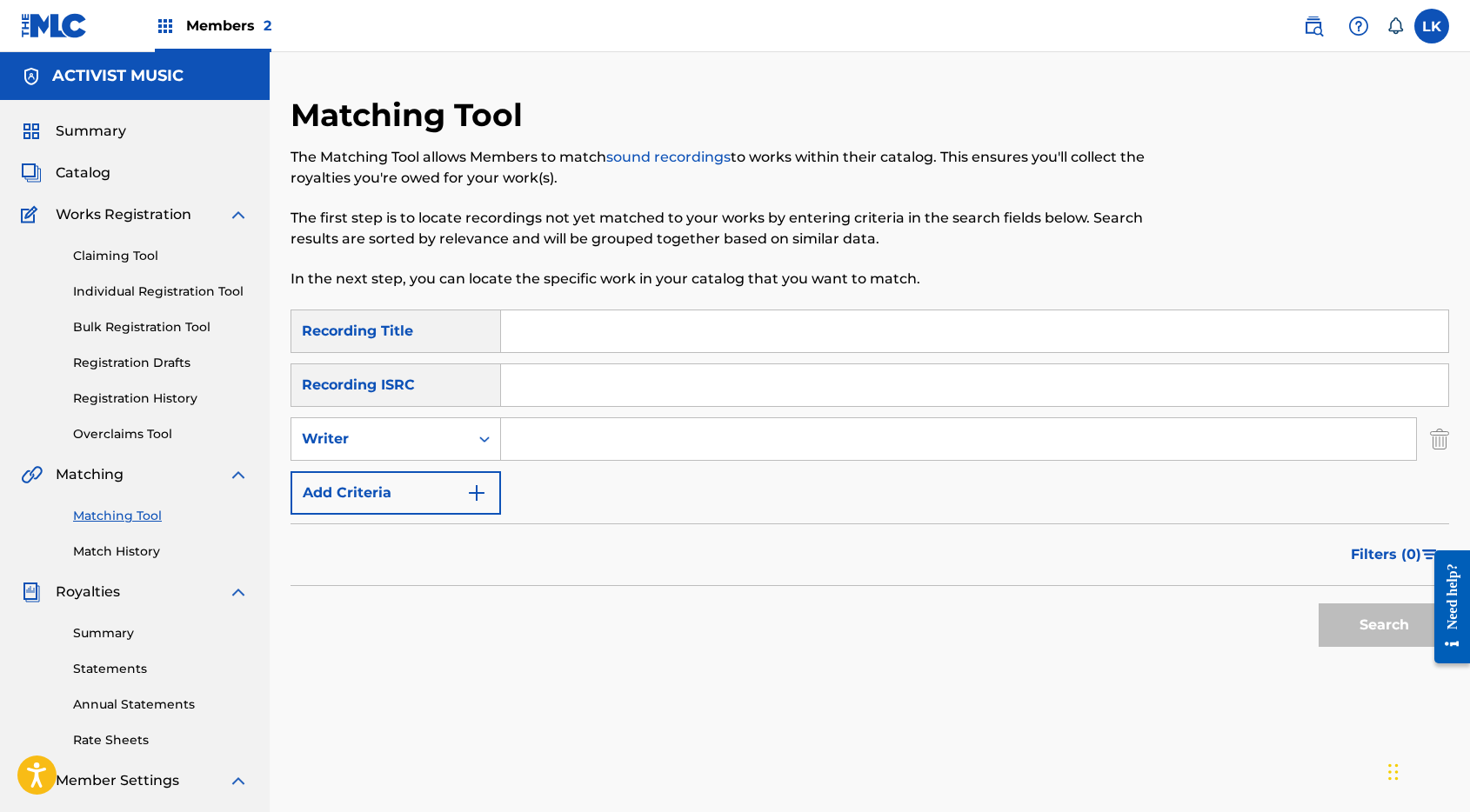
click at [558, 447] on input "Search Form" at bounding box center [959, 439] width 915 height 42
type input "[PERSON_NAME]"
click at [1318, 604] on button "Search" at bounding box center [1384, 626] width 131 height 44
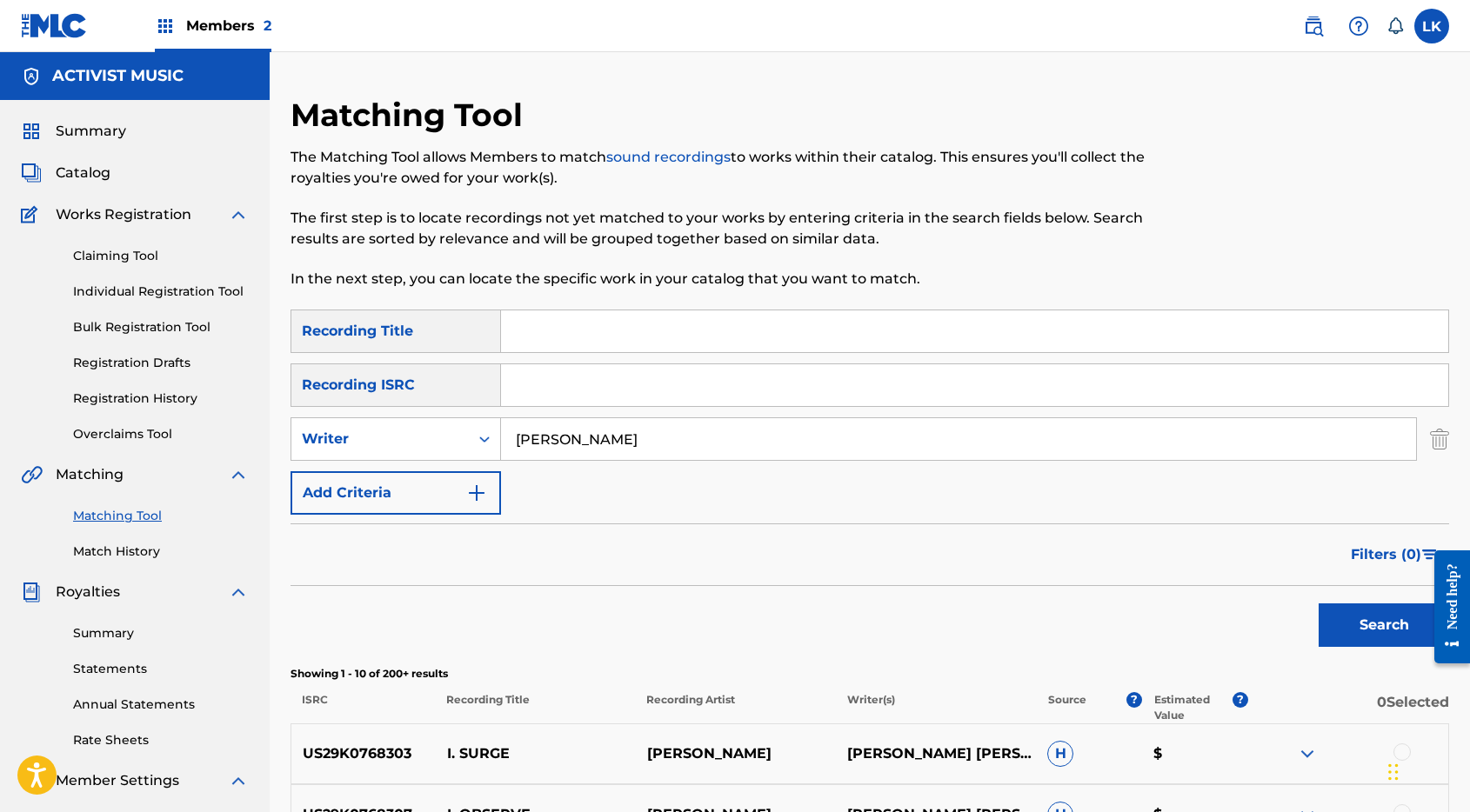
click at [112, 556] on link "Match History" at bounding box center [161, 551] width 176 height 18
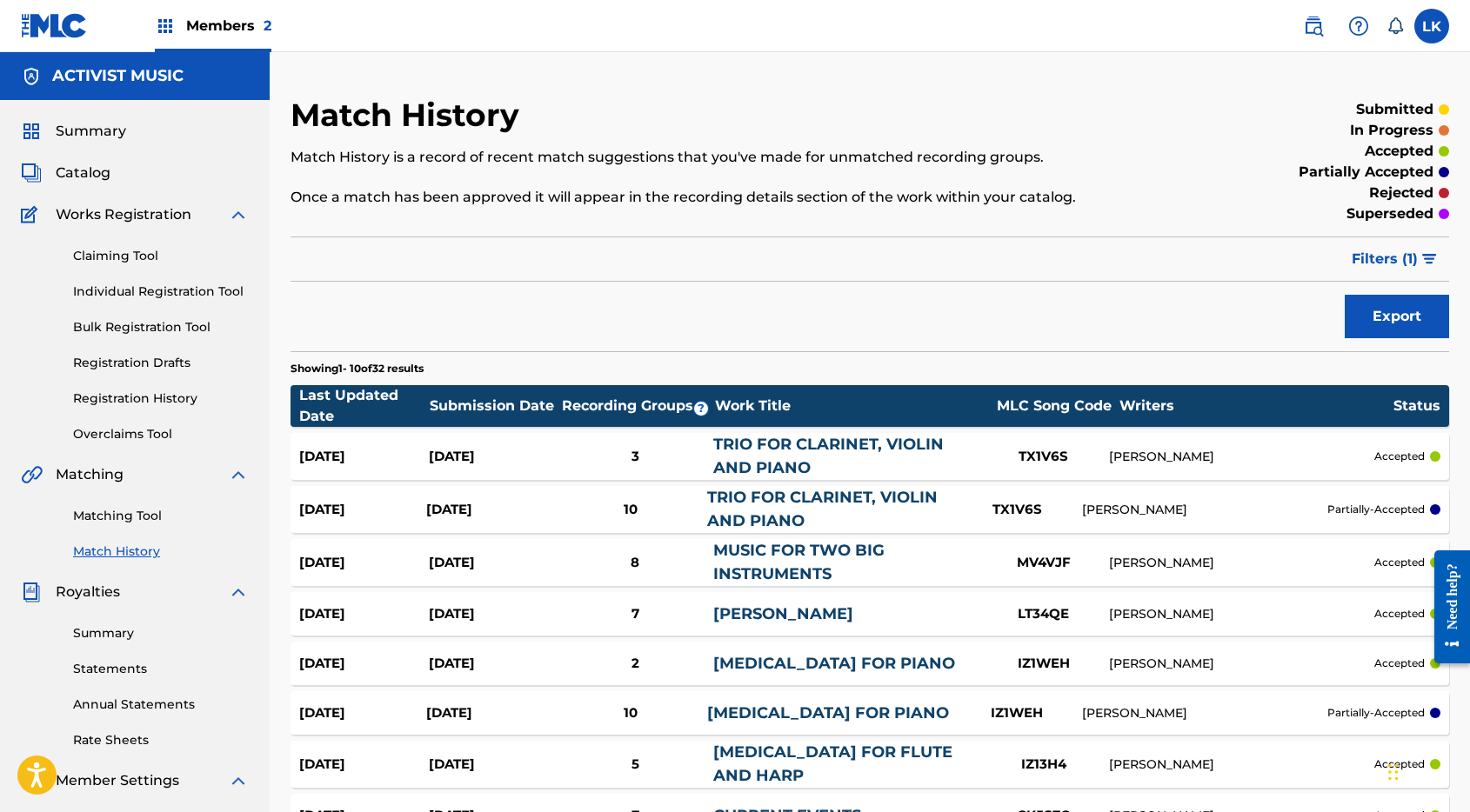
click at [116, 518] on link "Matching Tool" at bounding box center [161, 516] width 176 height 18
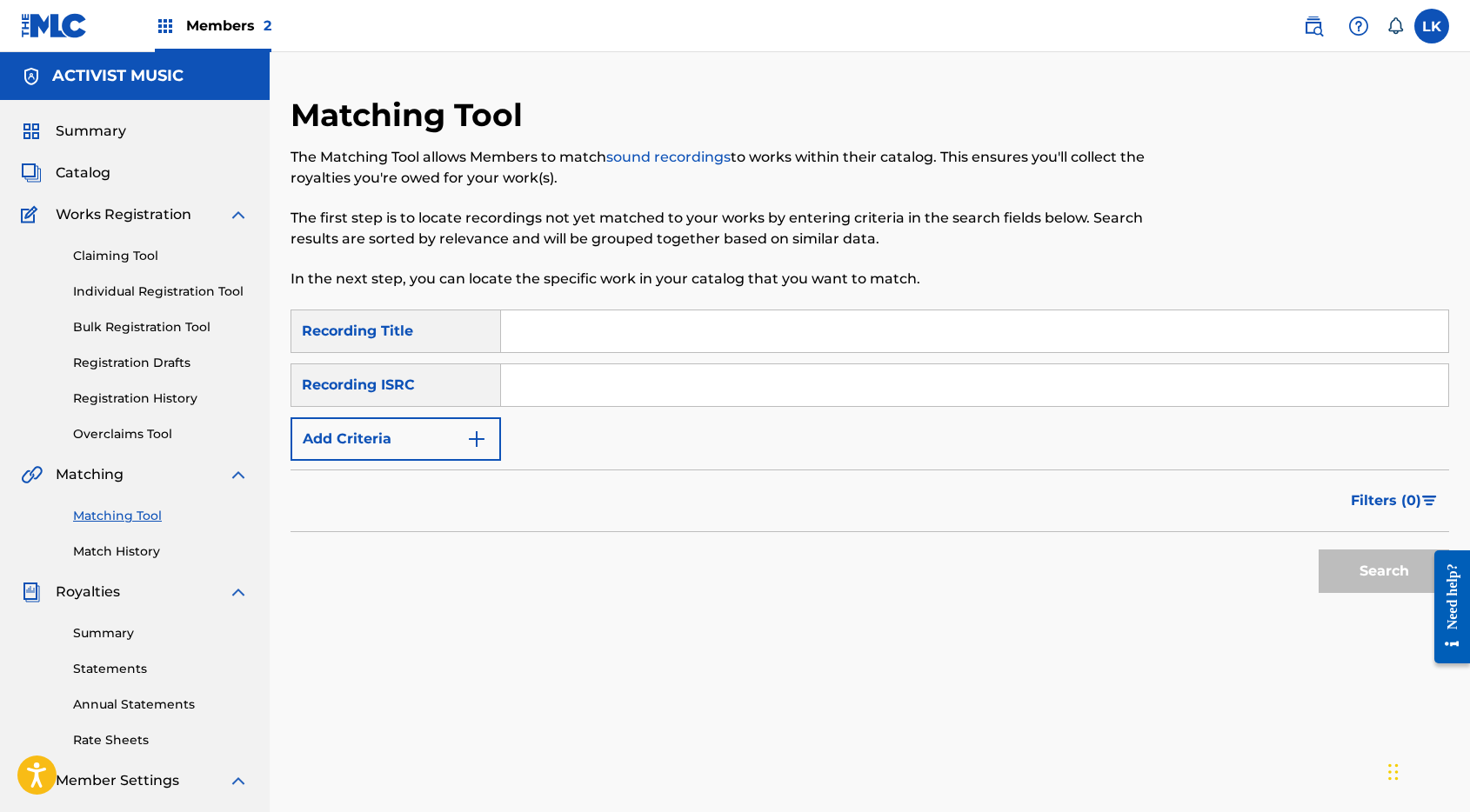
click at [551, 322] on input "Search Form" at bounding box center [974, 331] width 947 height 42
type input "slip"
click at [443, 436] on button "Add Criteria" at bounding box center [395, 439] width 210 height 44
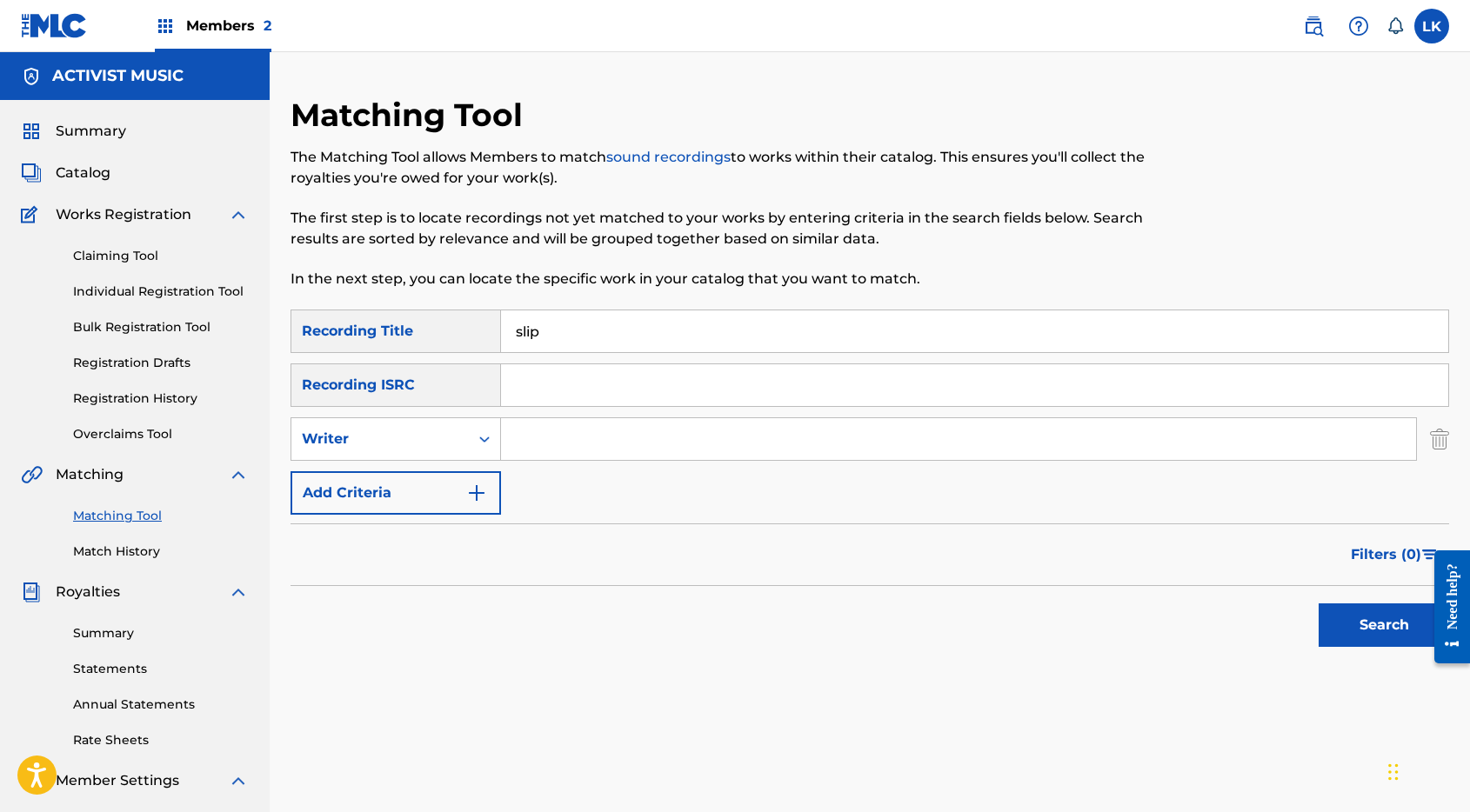
click at [559, 439] on input "Search Form" at bounding box center [959, 439] width 915 height 42
type input "[PERSON_NAME]"
click at [1318, 604] on button "Search" at bounding box center [1384, 626] width 131 height 44
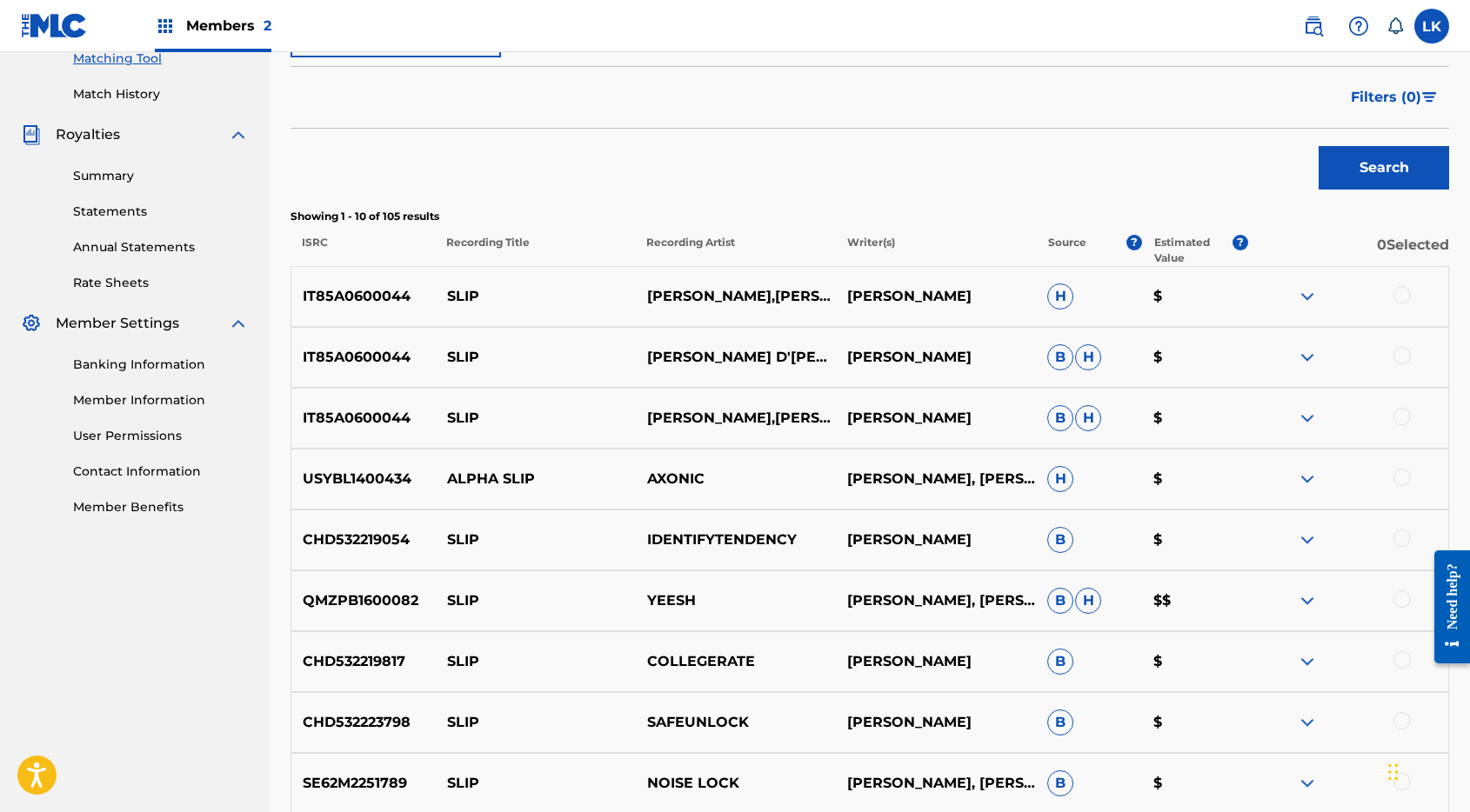
scroll to position [469, 0]
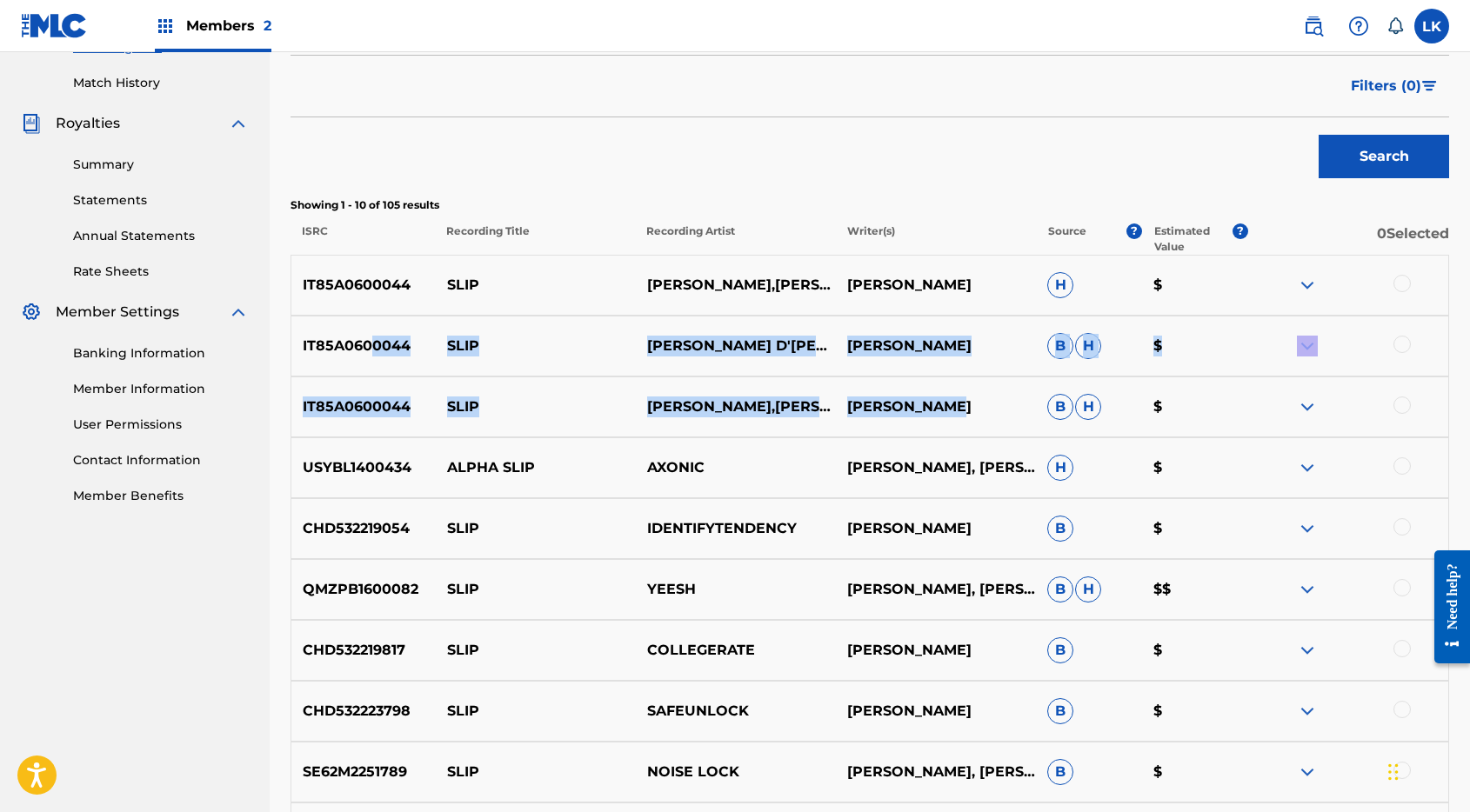
drag, startPoint x: 375, startPoint y: 342, endPoint x: 846, endPoint y: 419, distance: 477.3
click at [846, 419] on div "IT85A0600044 SLIP [PERSON_NAME],[PERSON_NAME] D'[PERSON_NAME] [PERSON_NAME] H $…" at bounding box center [869, 580] width 1158 height 652
click at [823, 402] on p "[PERSON_NAME],[PERSON_NAME] D'[PERSON_NAME],[PERSON_NAME]" at bounding box center [735, 407] width 200 height 21
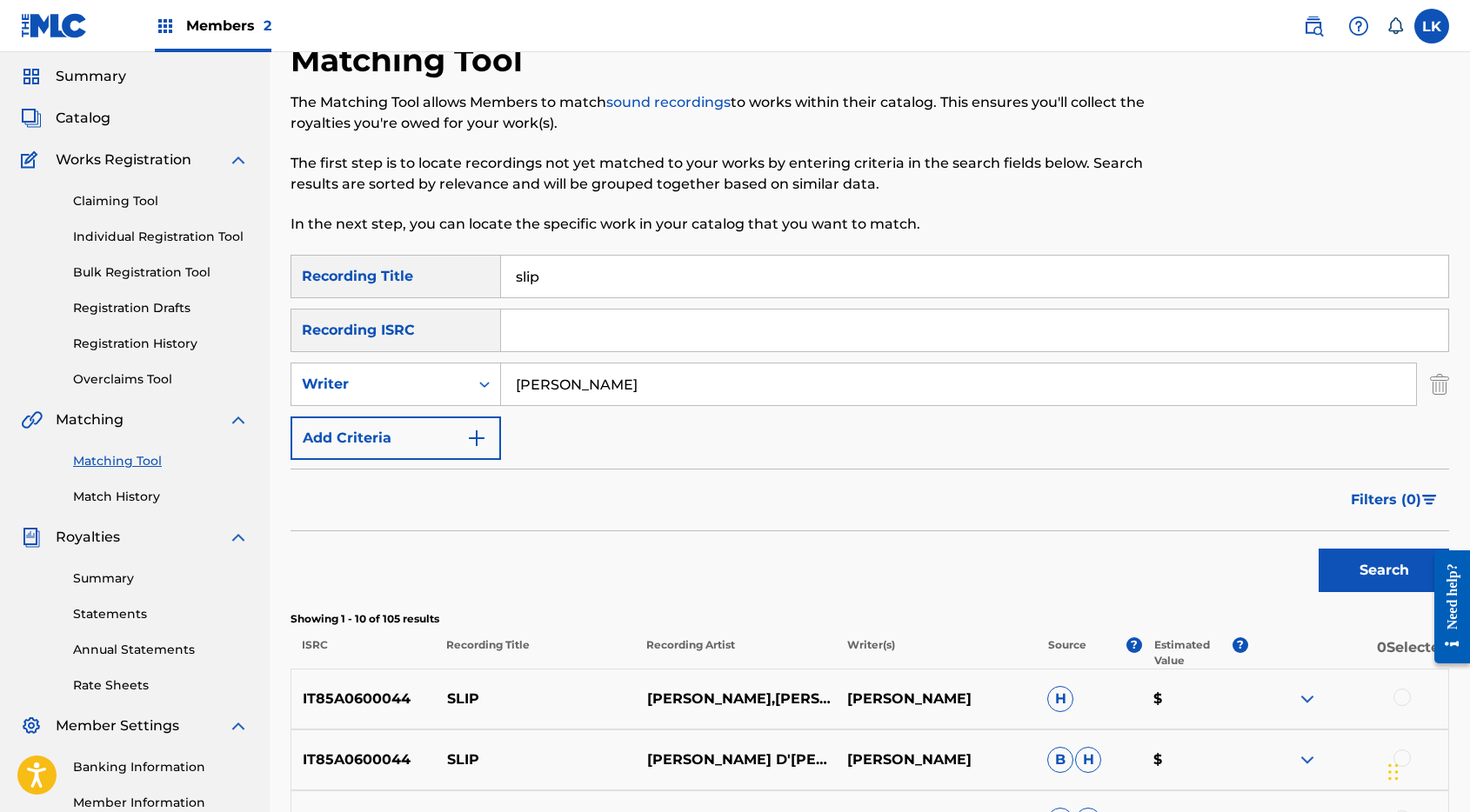
scroll to position [0, 0]
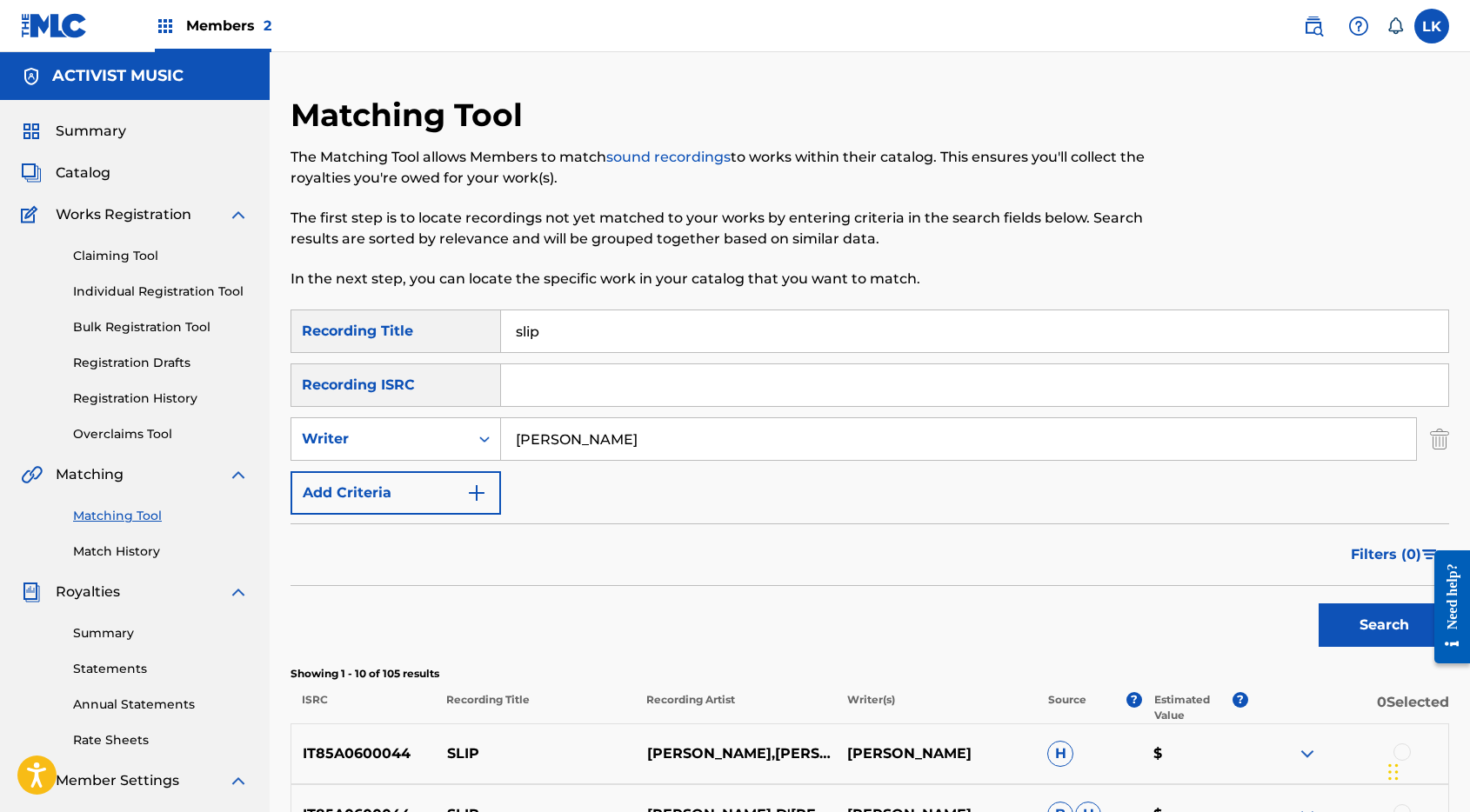
click at [129, 554] on link "Match History" at bounding box center [161, 551] width 176 height 18
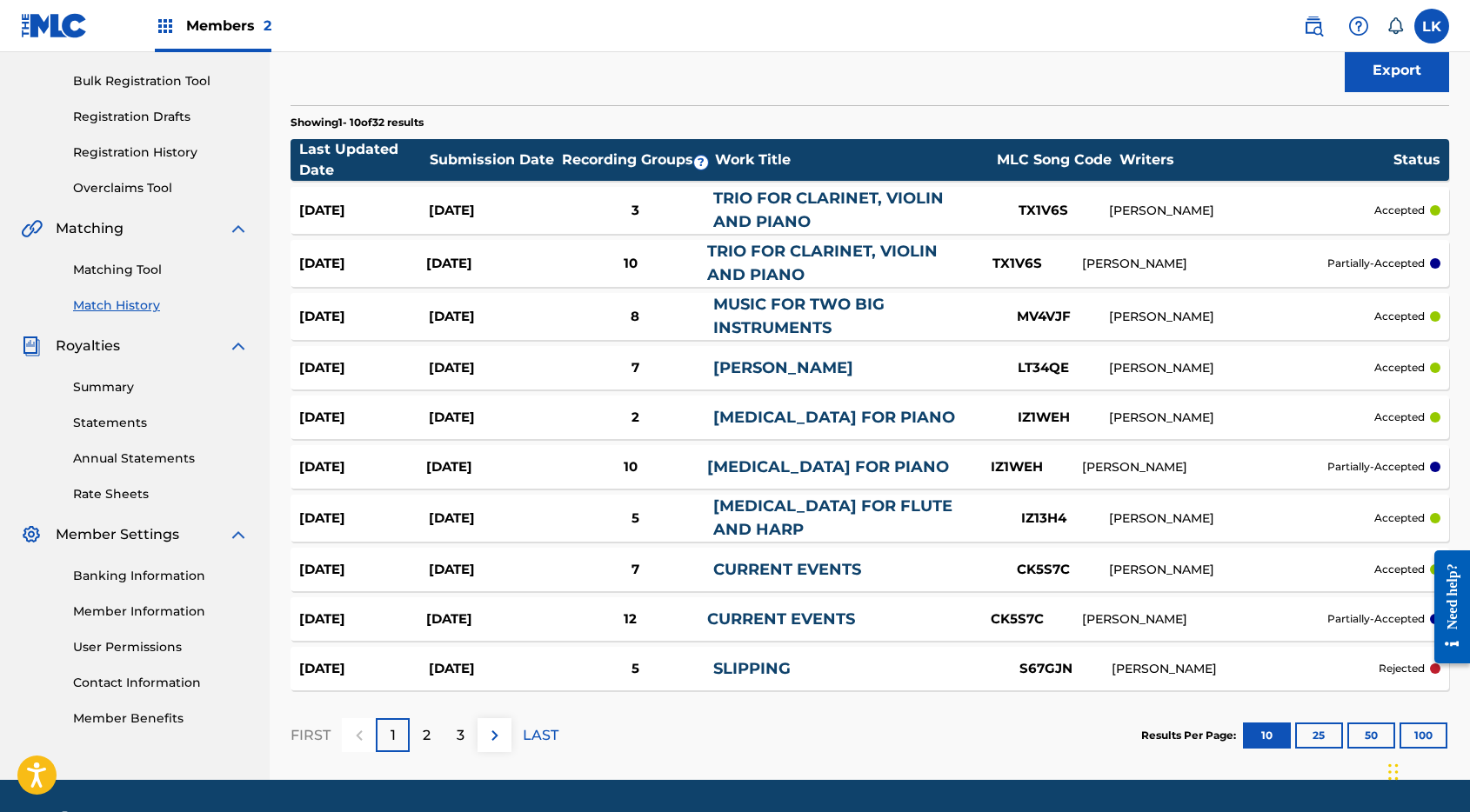
scroll to position [297, 0]
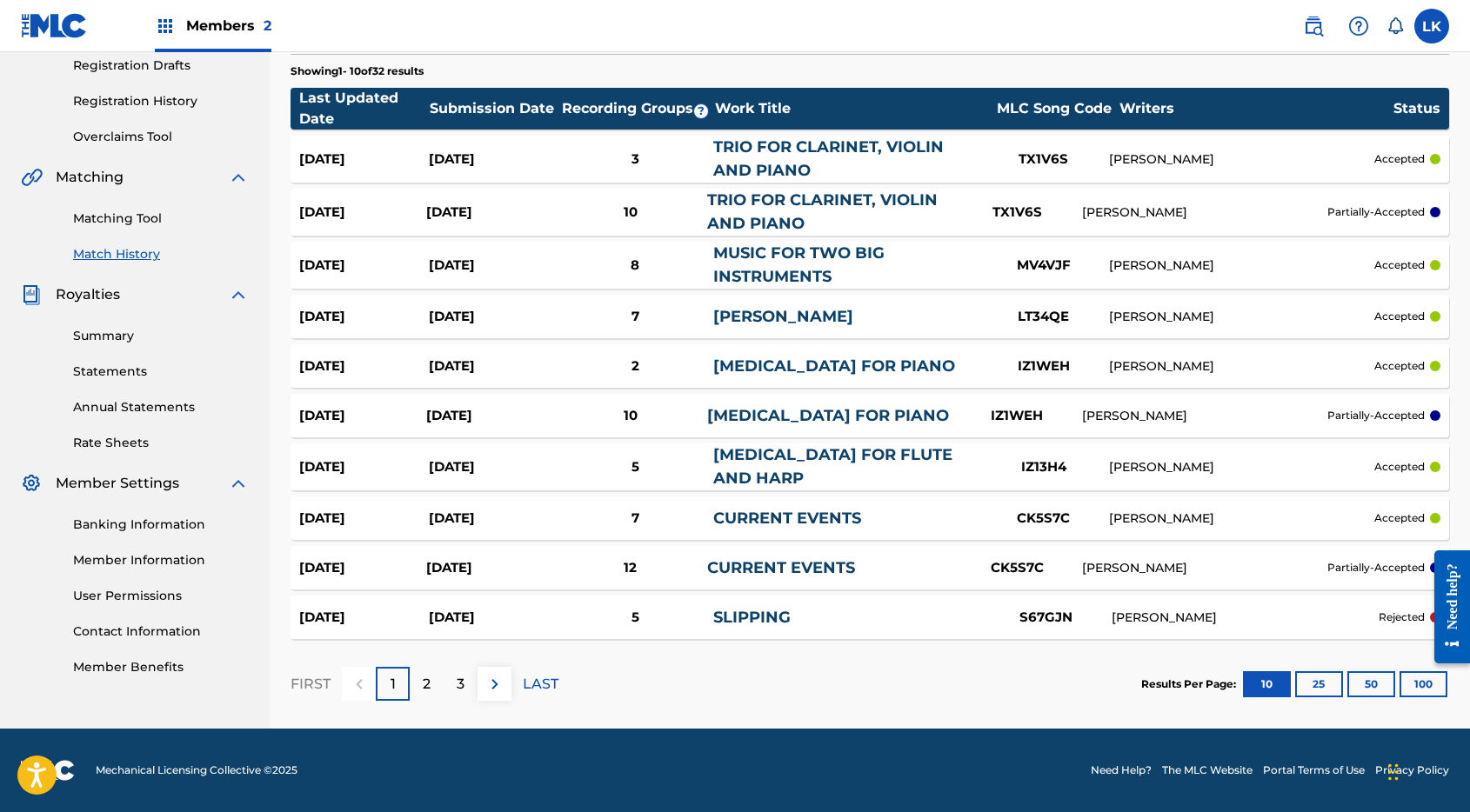
click at [482, 565] on div "[DATE]" at bounding box center [490, 568] width 127 height 20
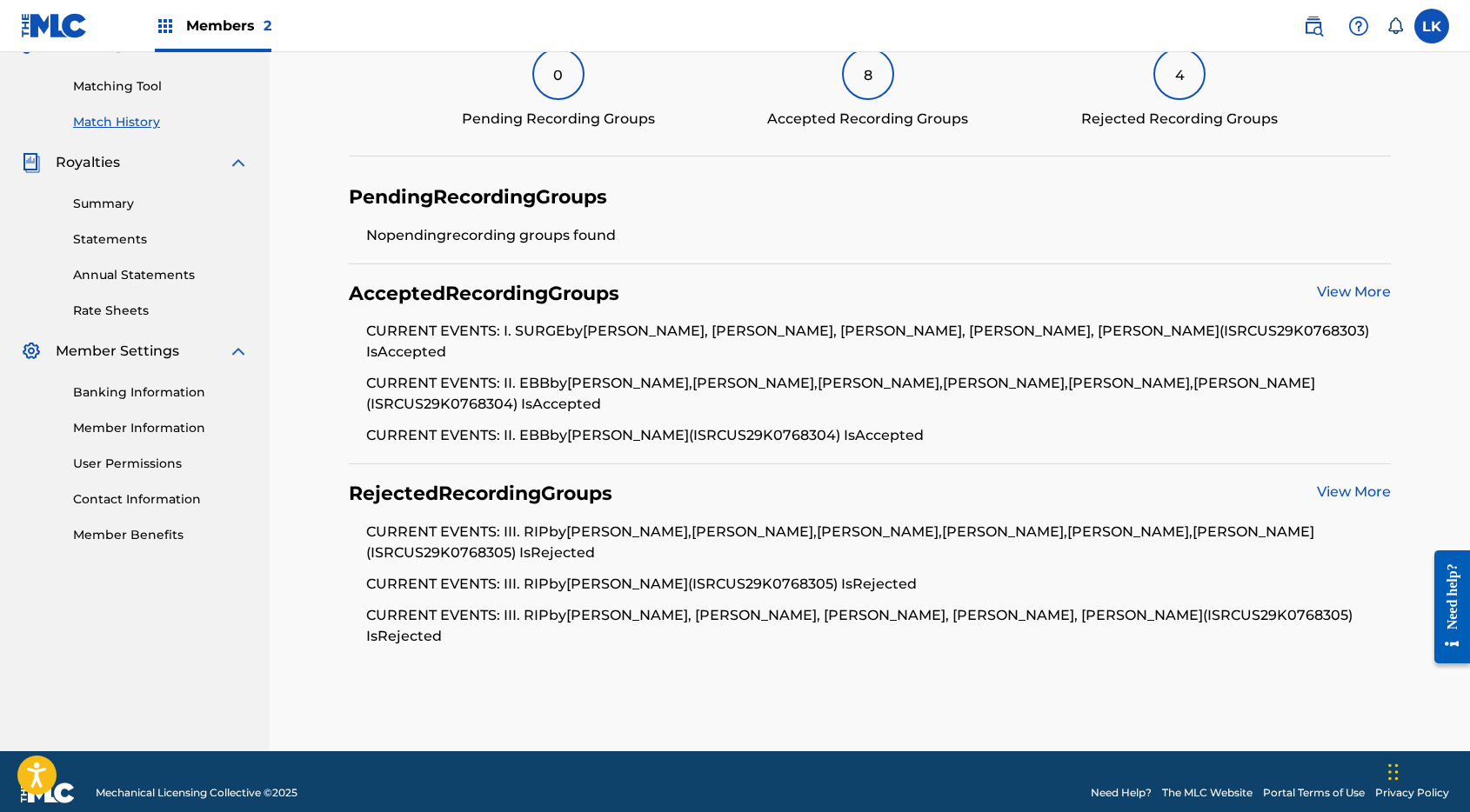
scroll to position [451, 0]
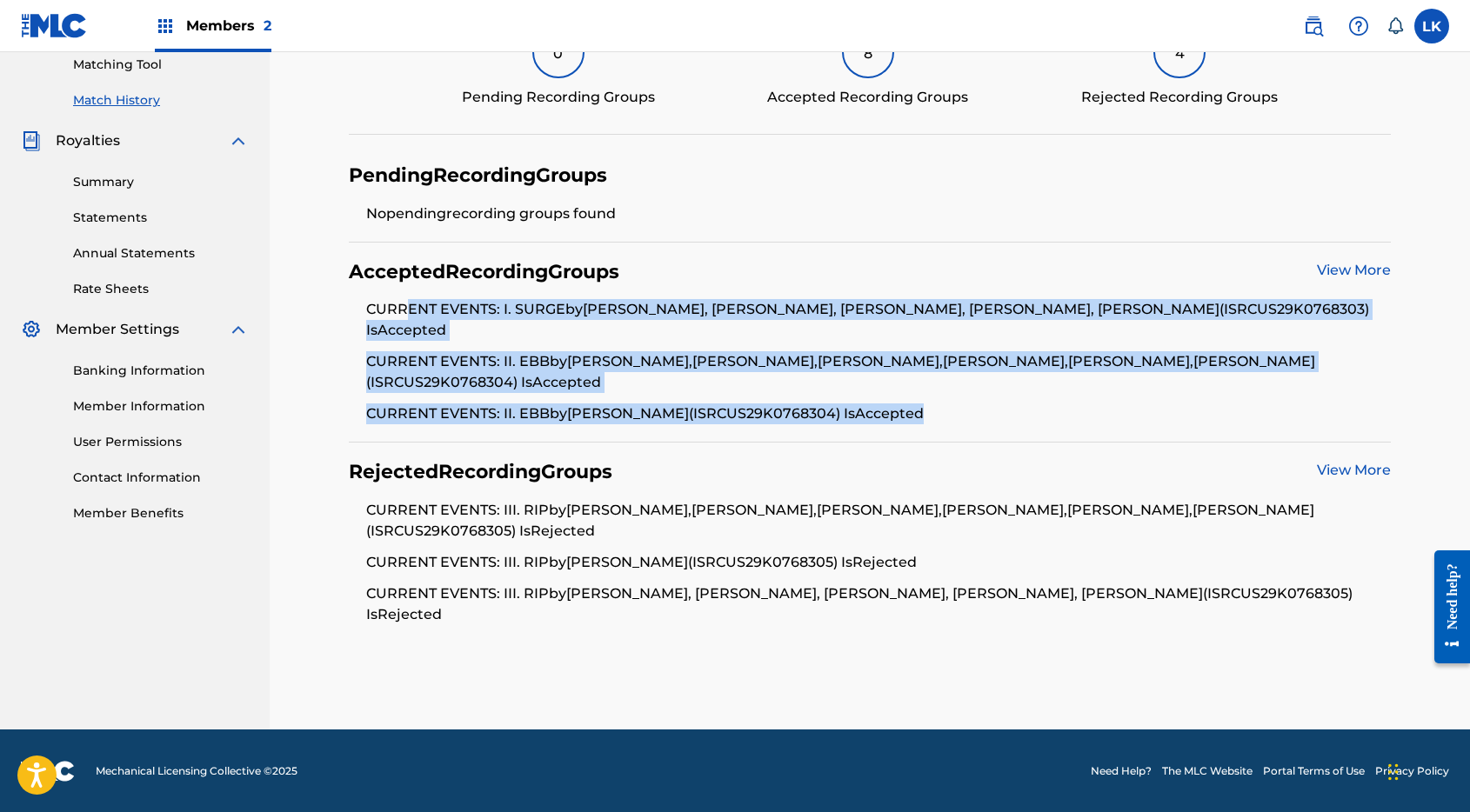
drag, startPoint x: 406, startPoint y: 301, endPoint x: 979, endPoint y: 410, distance: 583.3
click at [979, 410] on ul "CURRENT EVENTS: I. SURGE by [PERSON_NAME], [PERSON_NAME], [PERSON_NAME], [PERSO…" at bounding box center [870, 362] width 1043 height 125
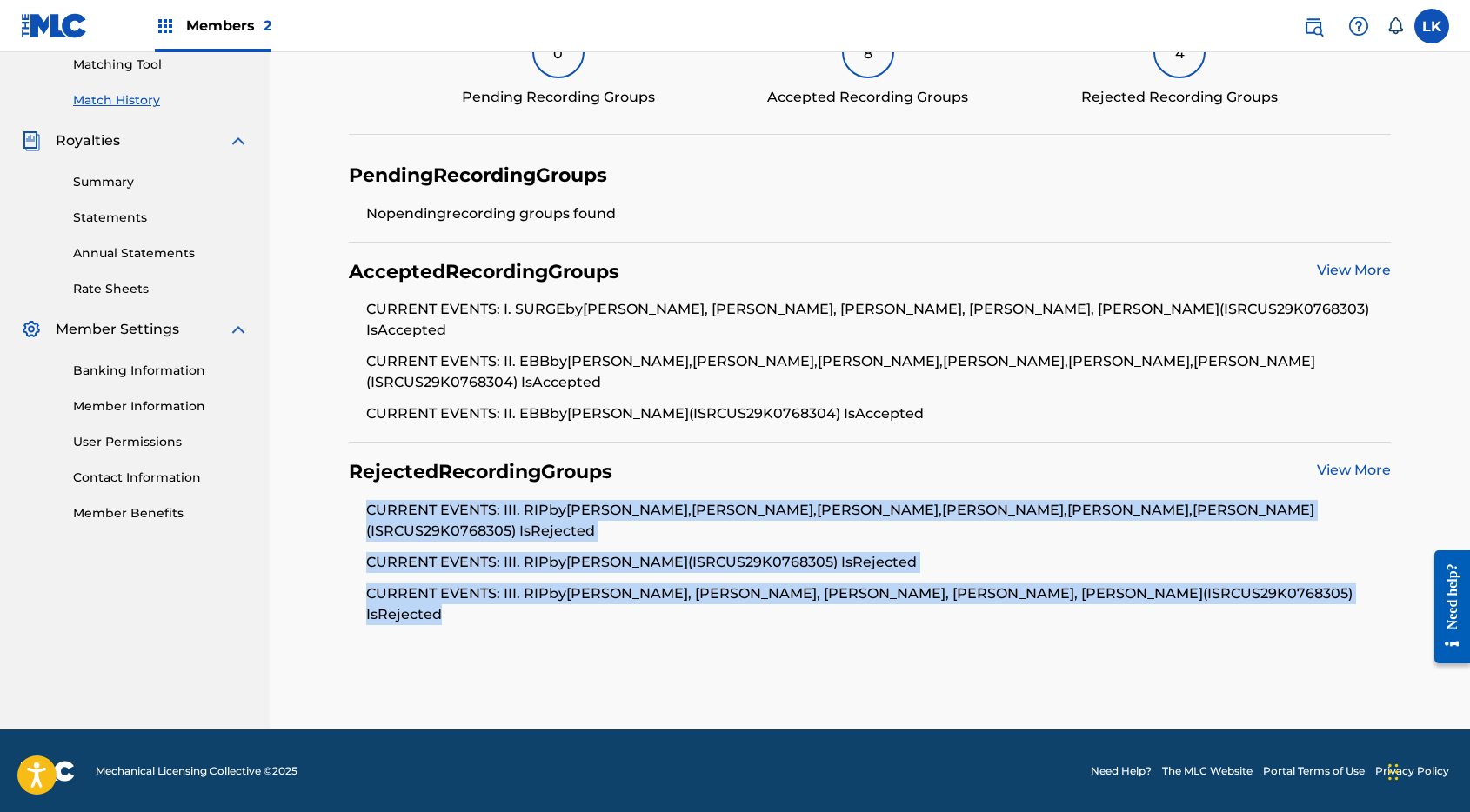
drag, startPoint x: 362, startPoint y: 497, endPoint x: 552, endPoint y: 651, distance: 244.6
click at [552, 651] on div "< Back Match History - View Submission All recording data featured below has be…" at bounding box center [869, 186] width 1200 height 1085
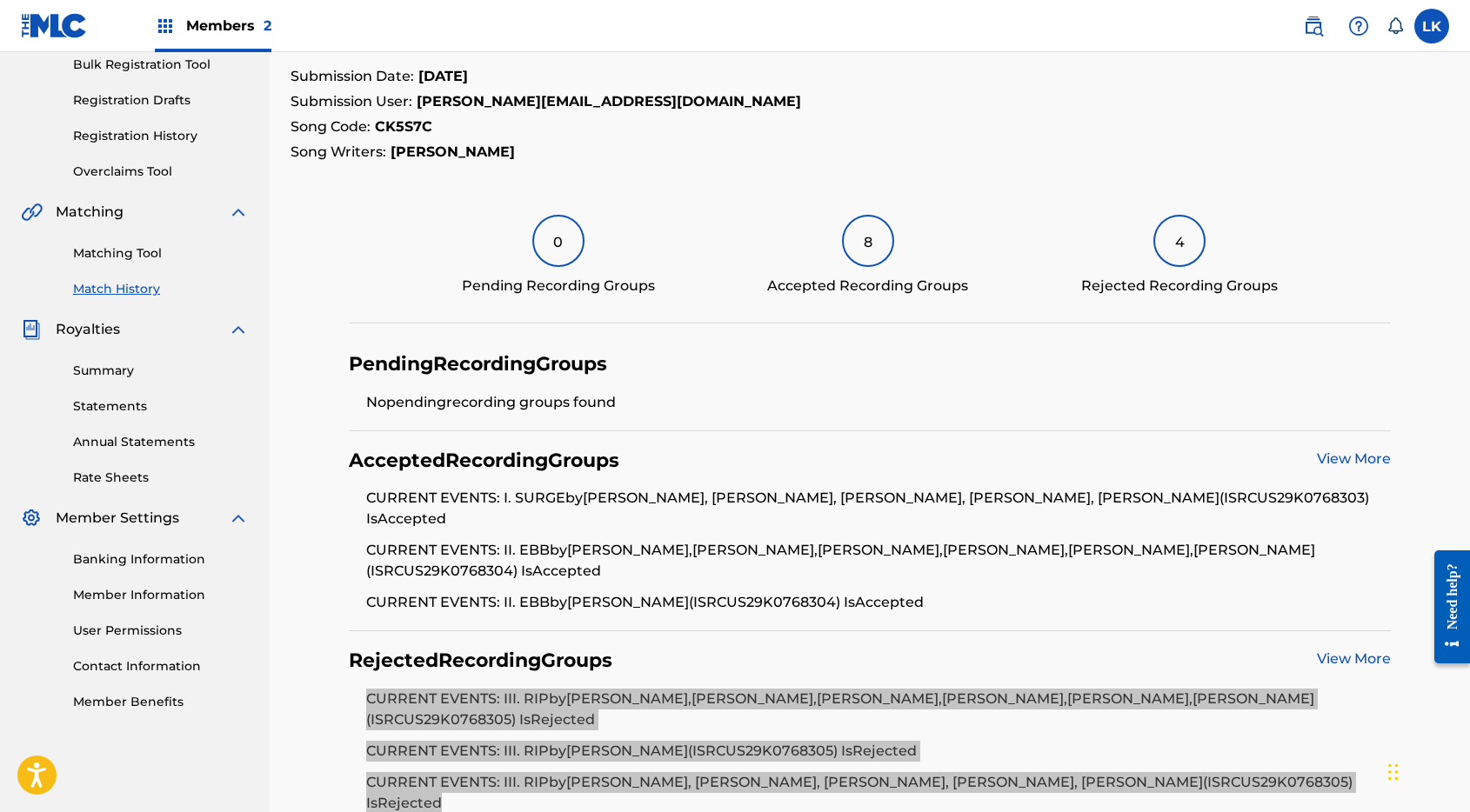
scroll to position [0, 0]
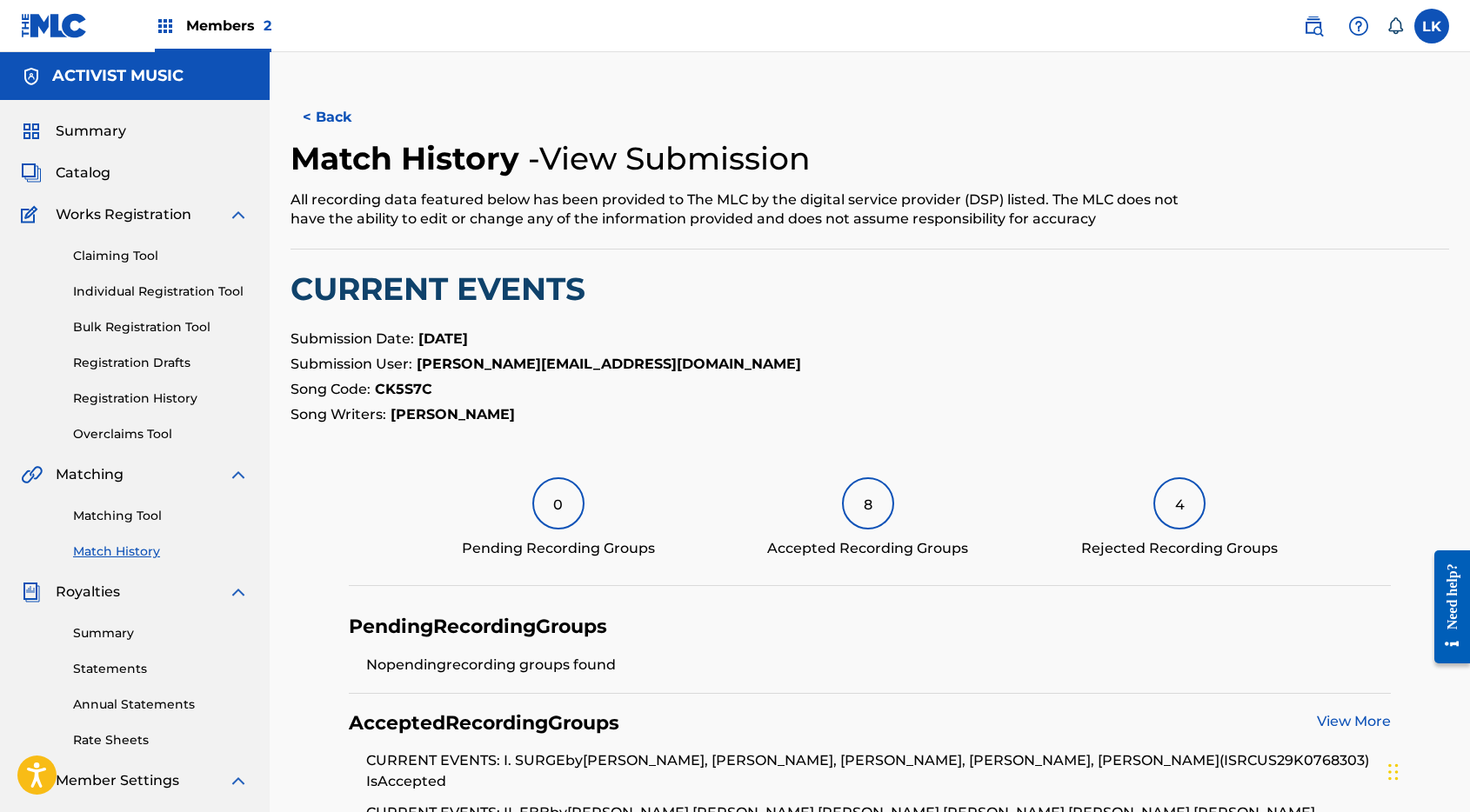
click at [125, 292] on link "Individual Registration Tool" at bounding box center [161, 291] width 176 height 18
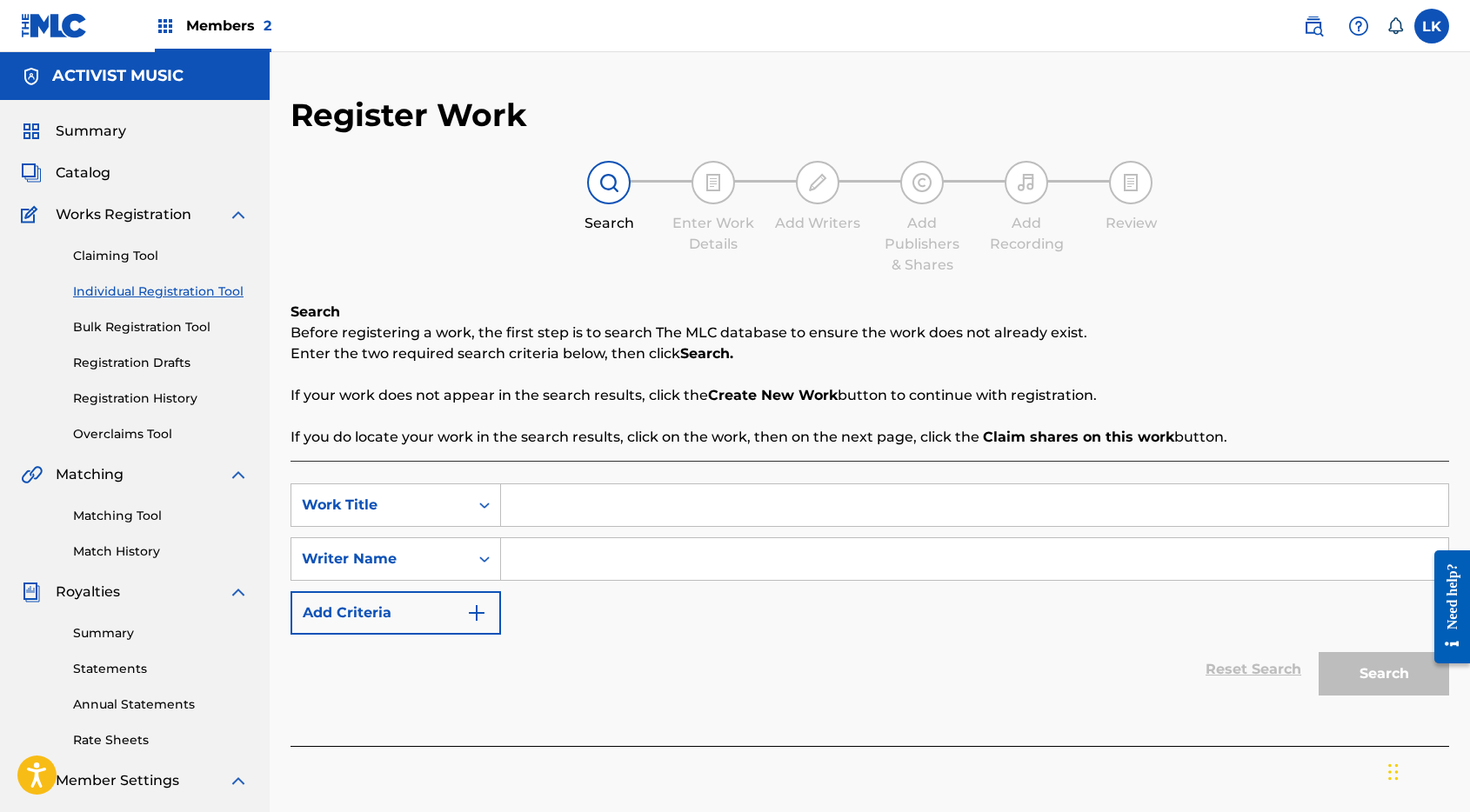
click at [108, 174] on span "Catalog" at bounding box center [83, 173] width 55 height 21
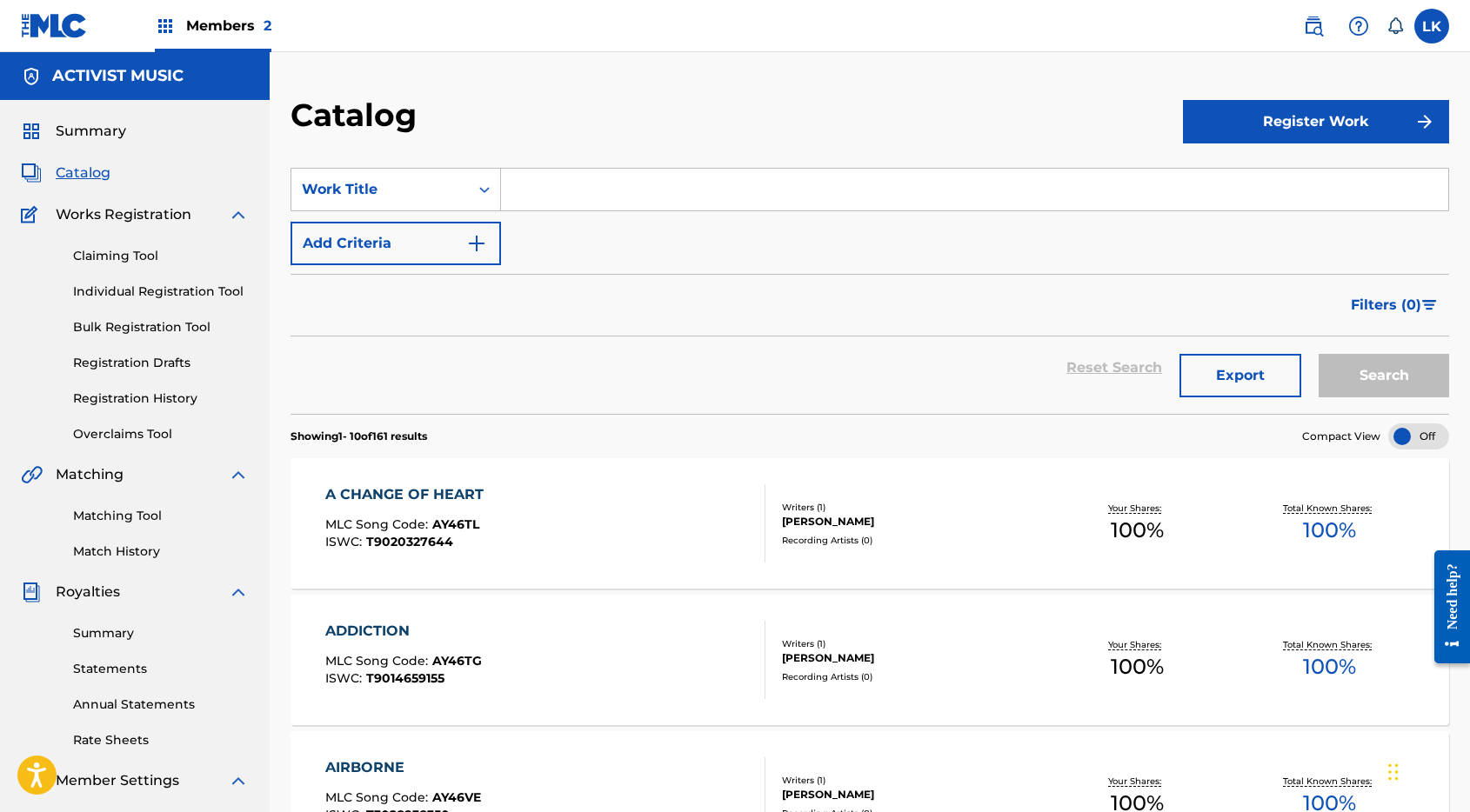
click at [599, 512] on div "A CHANGE OF HEART MLC Song Code : AY46TL ISWC : T9020327644" at bounding box center [545, 524] width 440 height 78
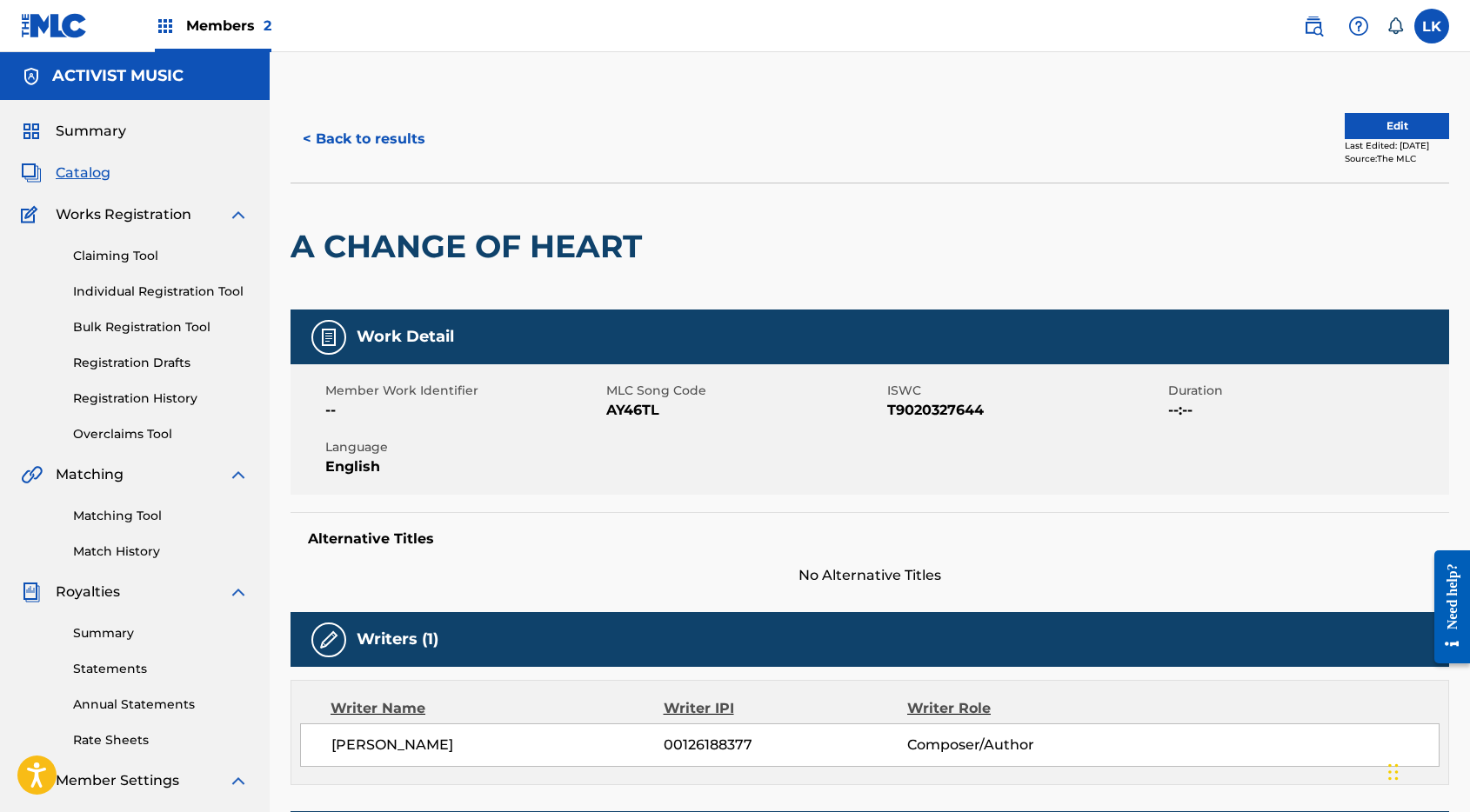
click at [369, 141] on button "< Back to results" at bounding box center [363, 139] width 147 height 44
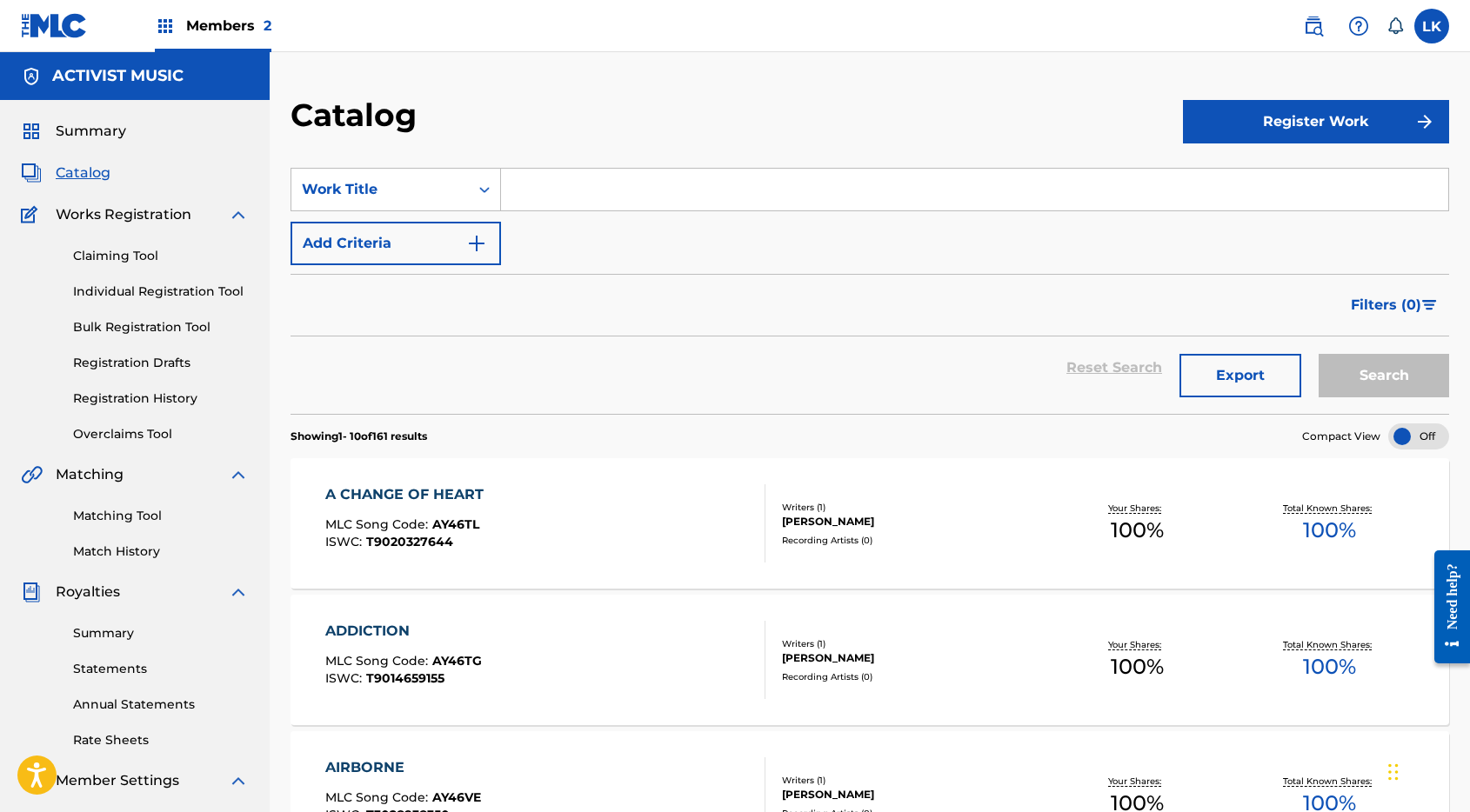
click at [123, 555] on link "Match History" at bounding box center [161, 551] width 176 height 18
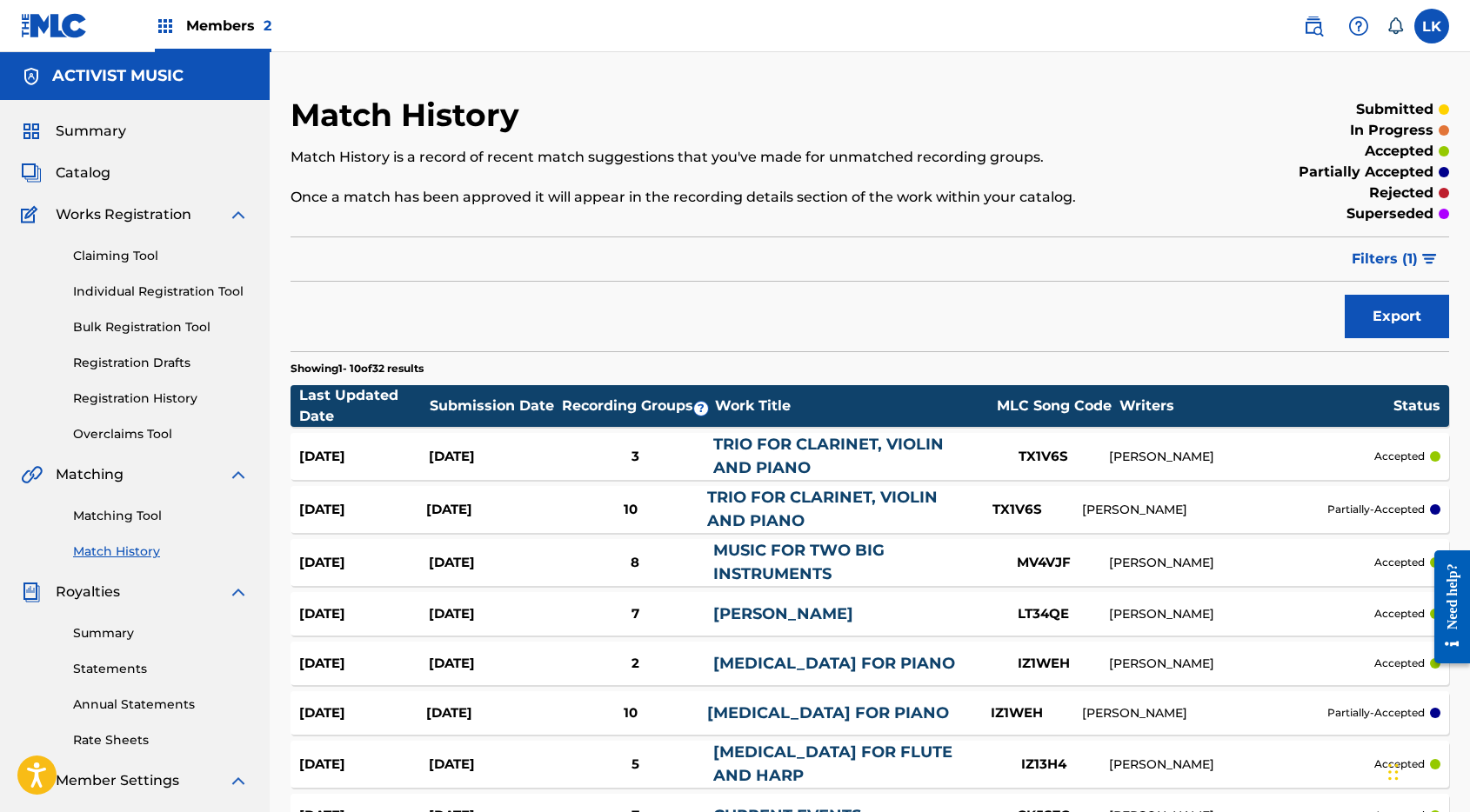
scroll to position [52, 0]
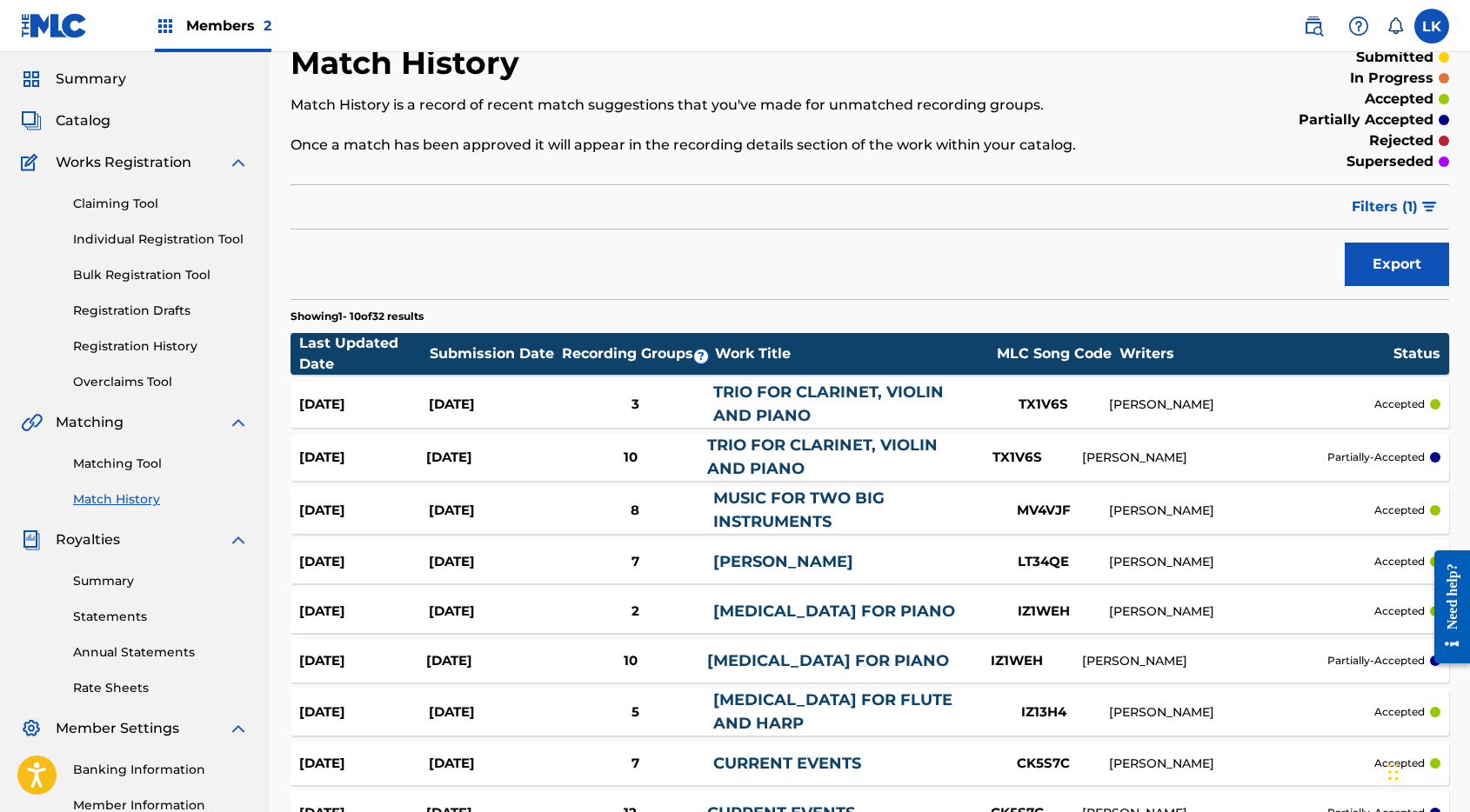
click at [757, 402] on div "TRIO FOR CLARINET, VIOLIN AND PIANO" at bounding box center [845, 404] width 265 height 47
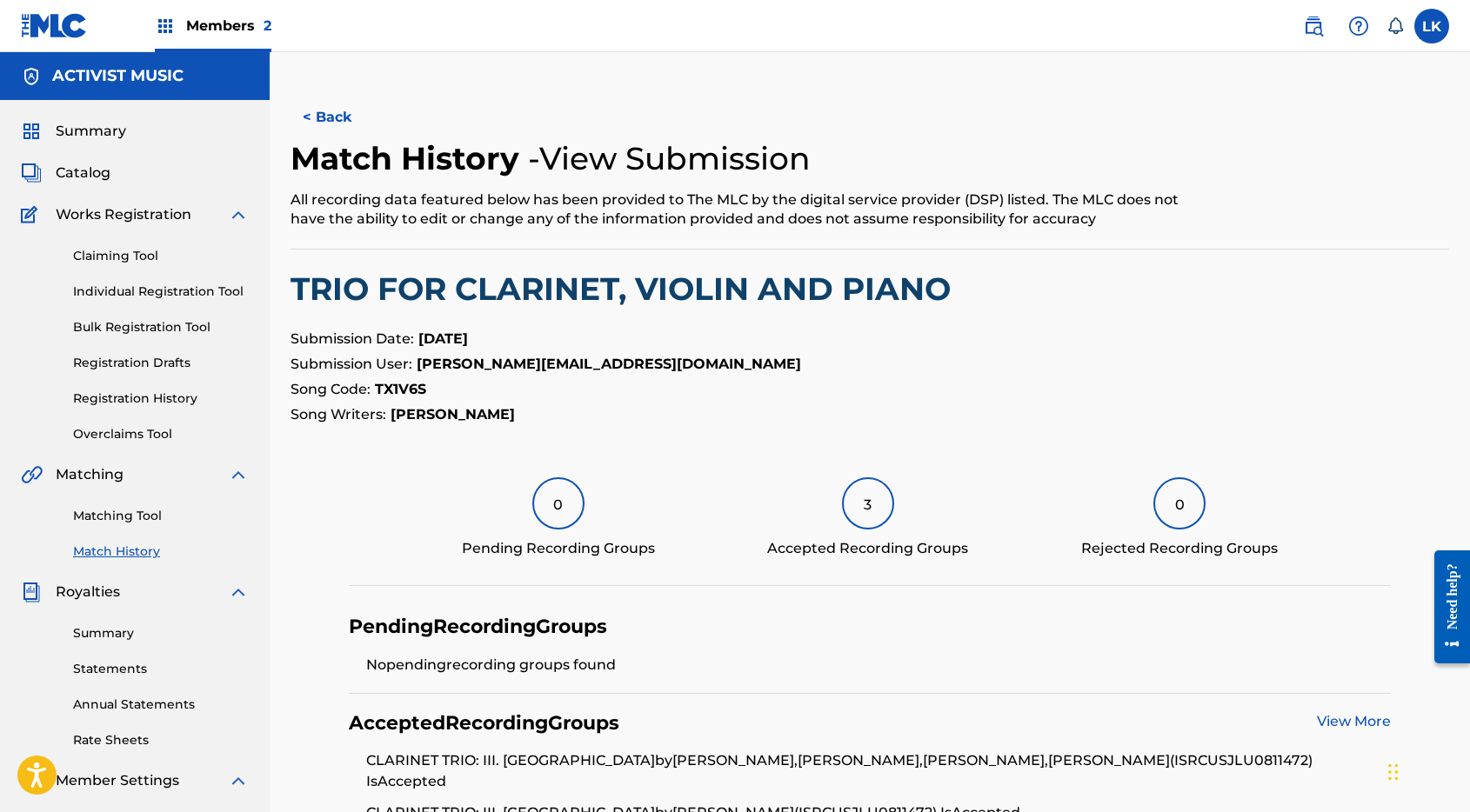
click at [322, 120] on button "< Back" at bounding box center [342, 118] width 105 height 44
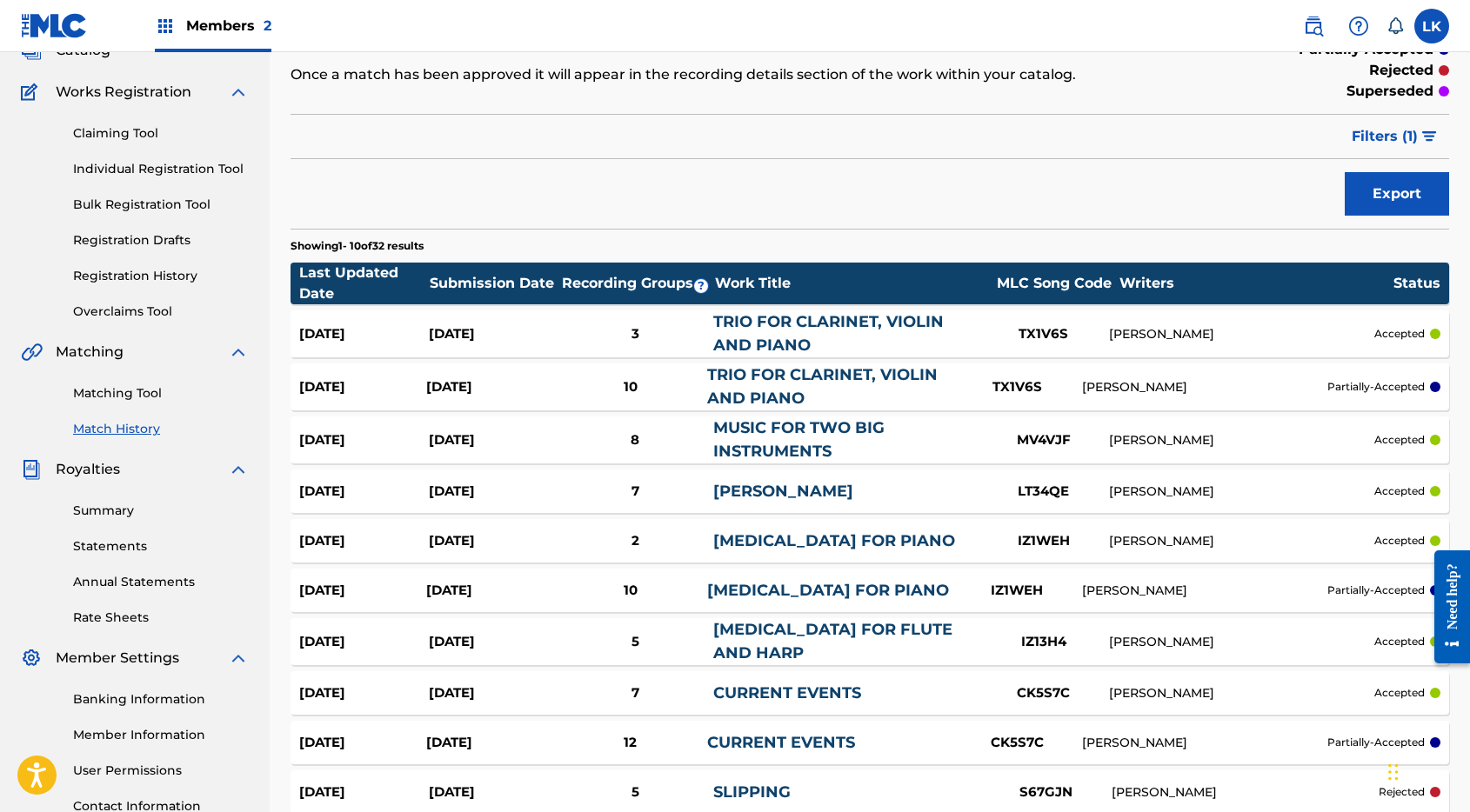
scroll to position [297, 0]
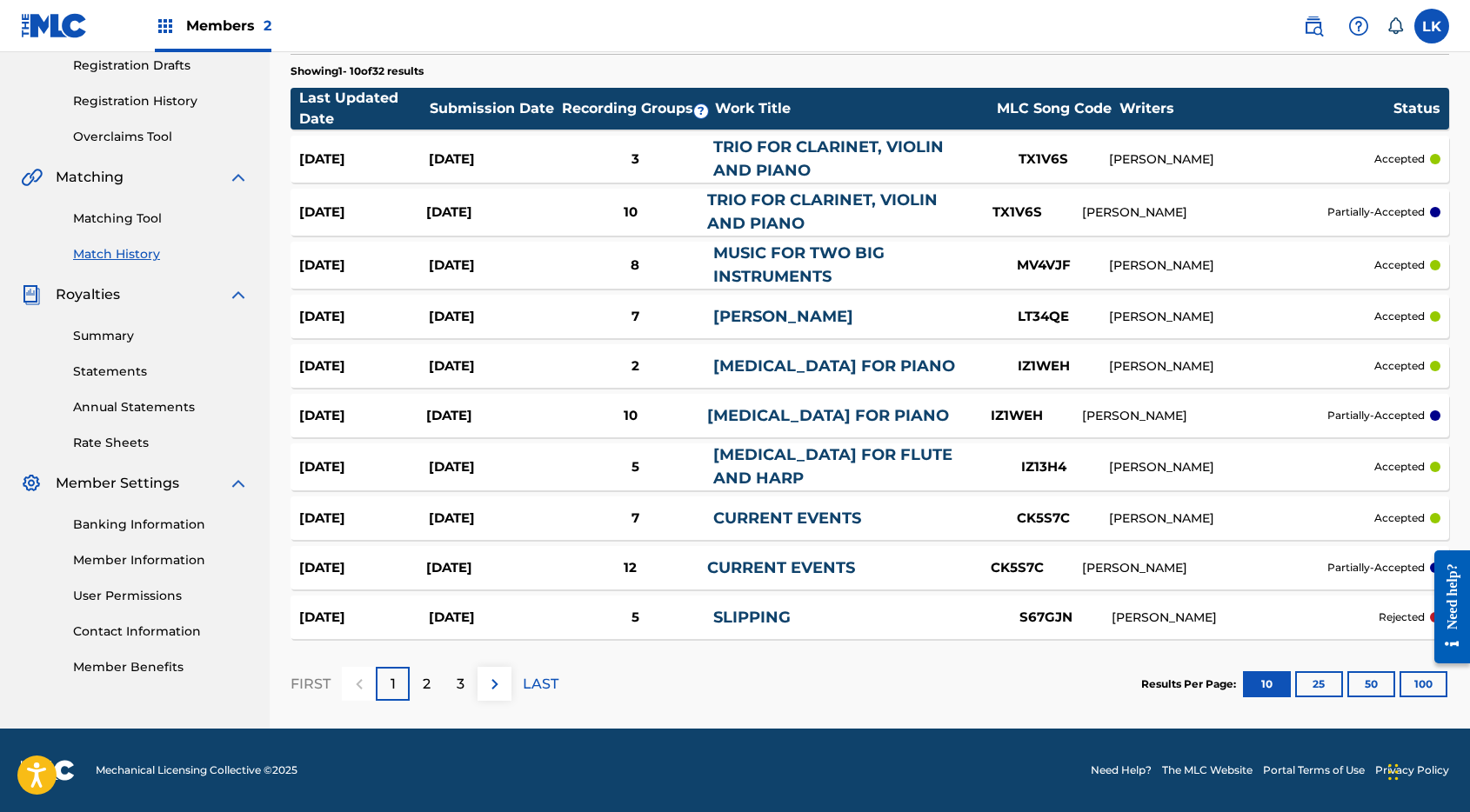
click at [420, 683] on div "2" at bounding box center [426, 683] width 34 height 34
click at [452, 692] on div "3" at bounding box center [460, 683] width 34 height 34
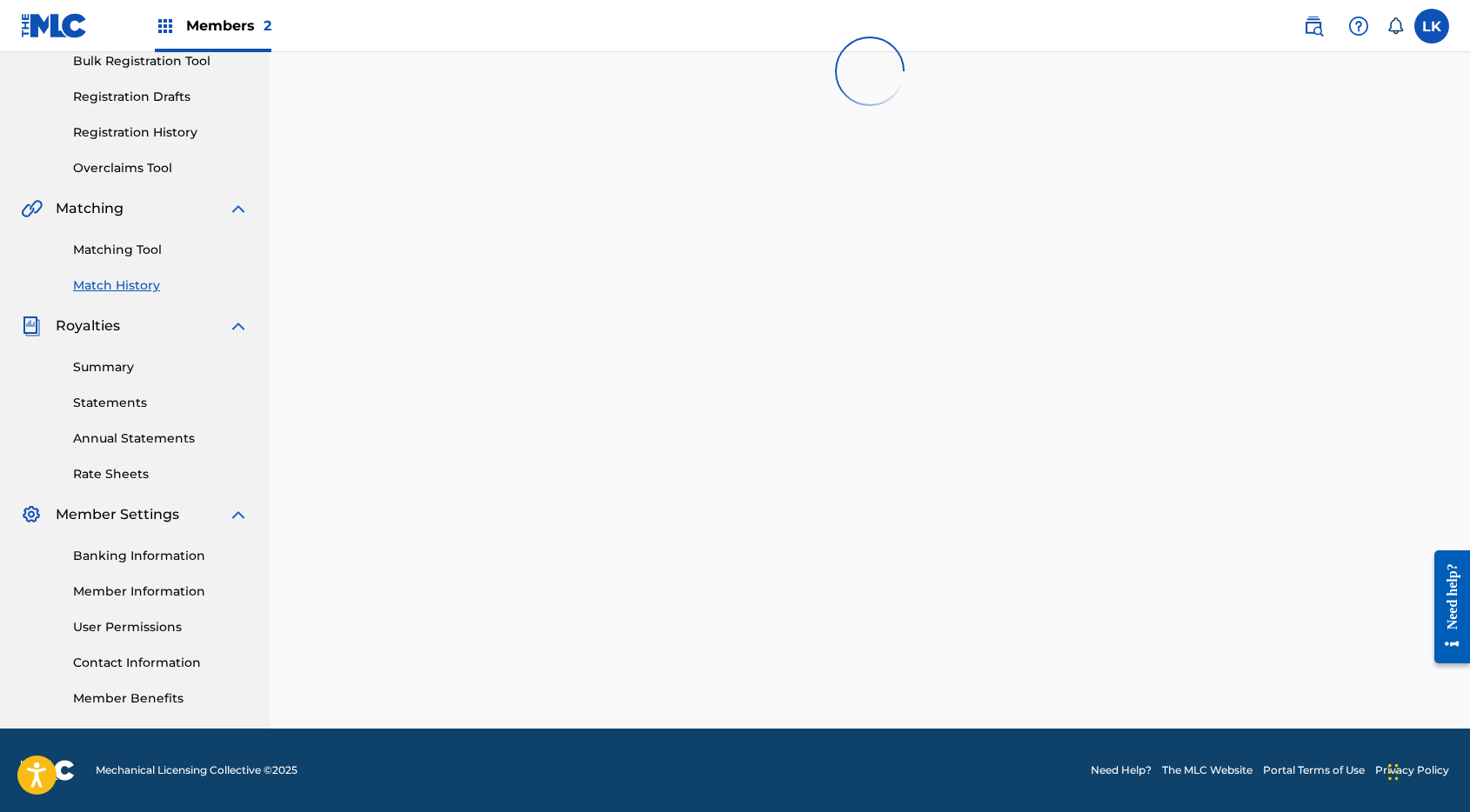
scroll to position [283, 0]
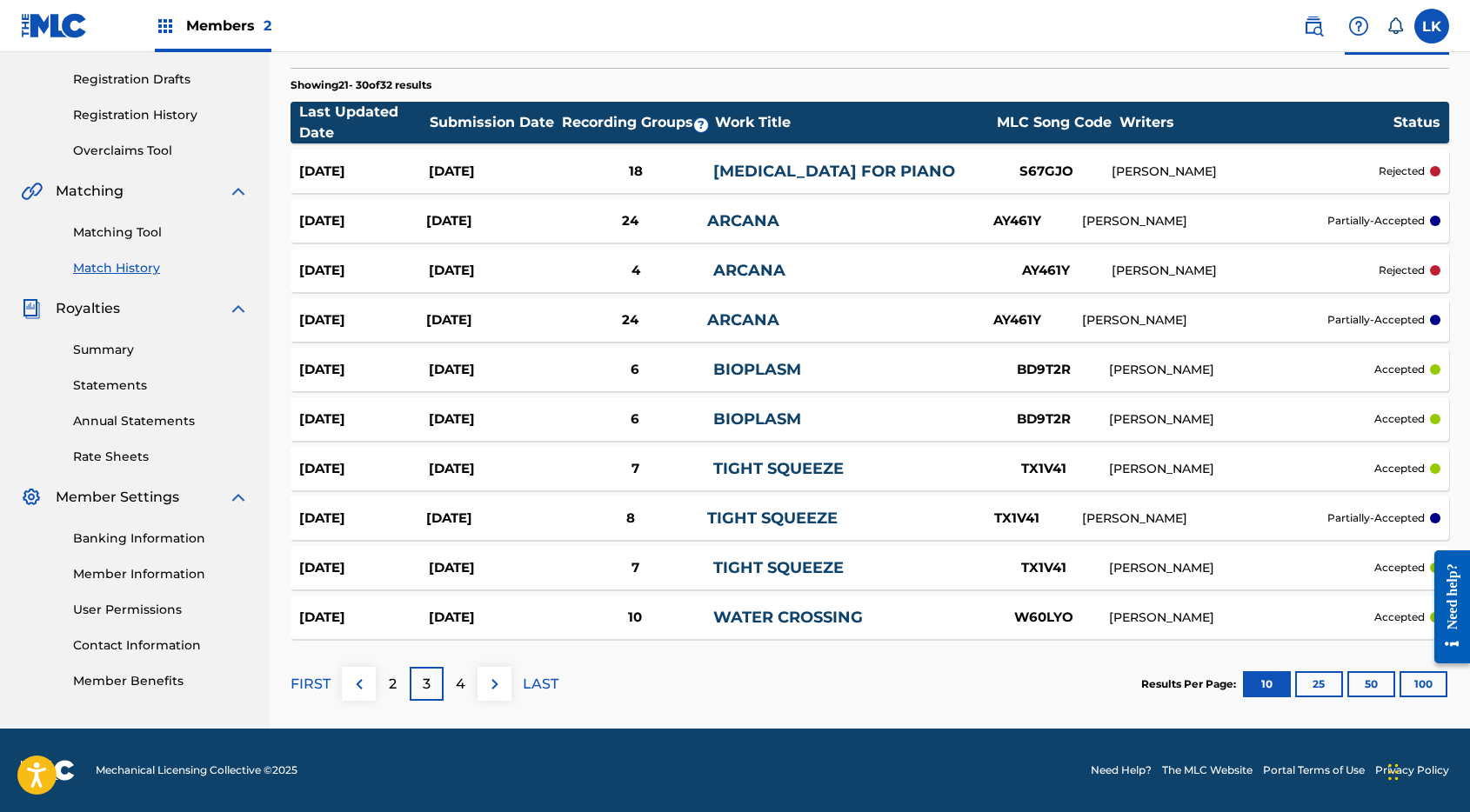
click at [715, 172] on link "[MEDICAL_DATA] FOR PIANO" at bounding box center [833, 172] width 241 height 19
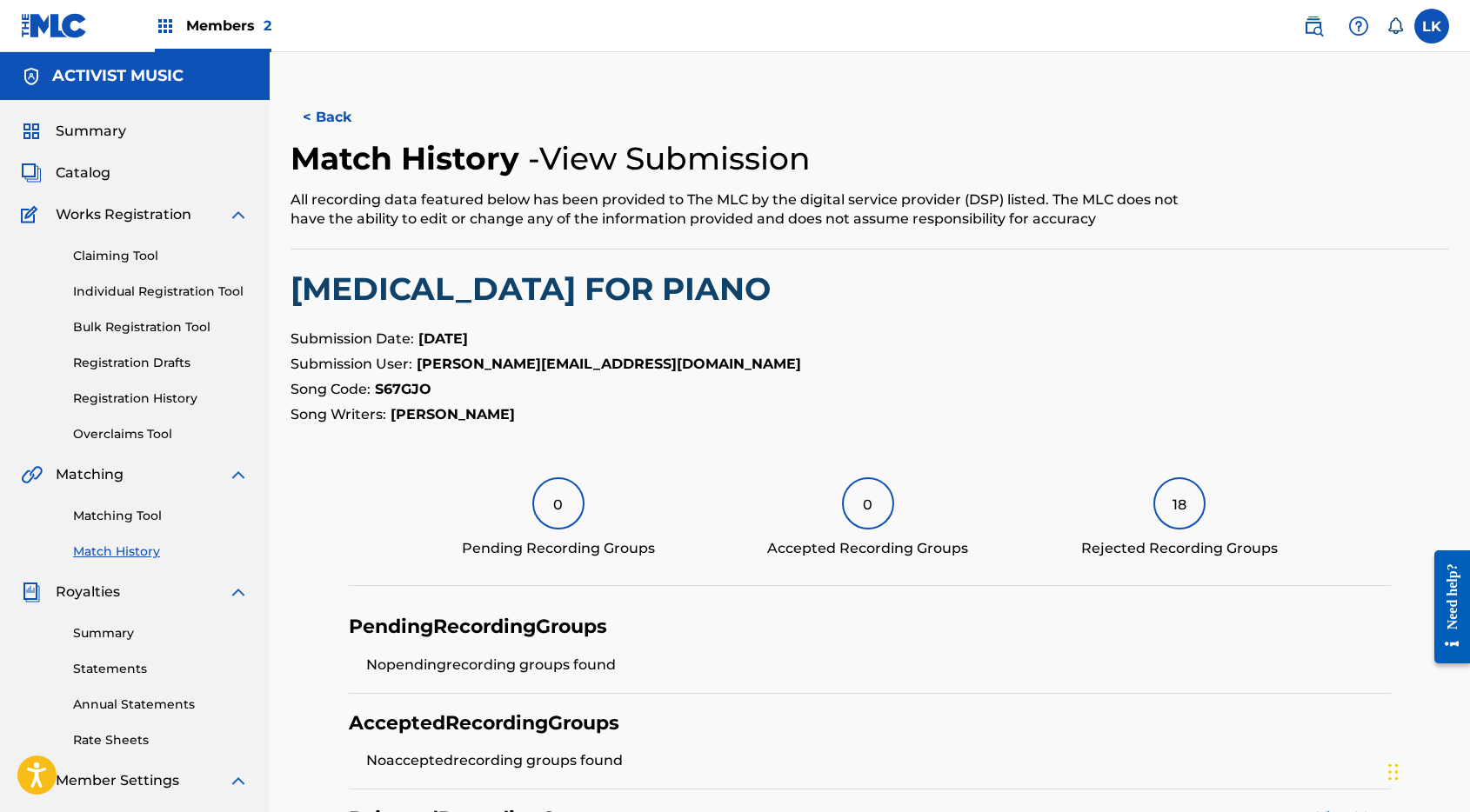
click at [335, 118] on button "< Back" at bounding box center [342, 118] width 105 height 44
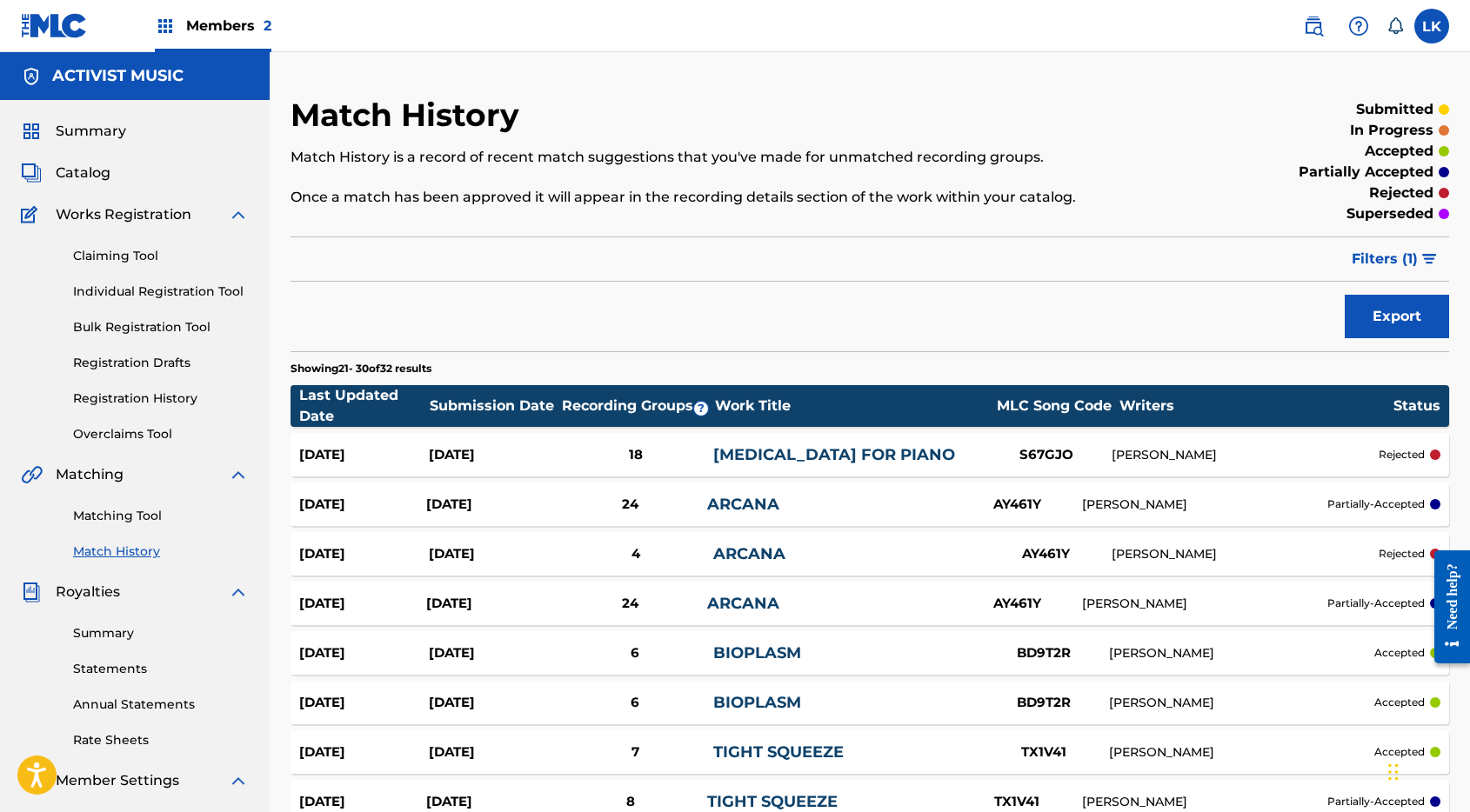
scroll to position [283, 0]
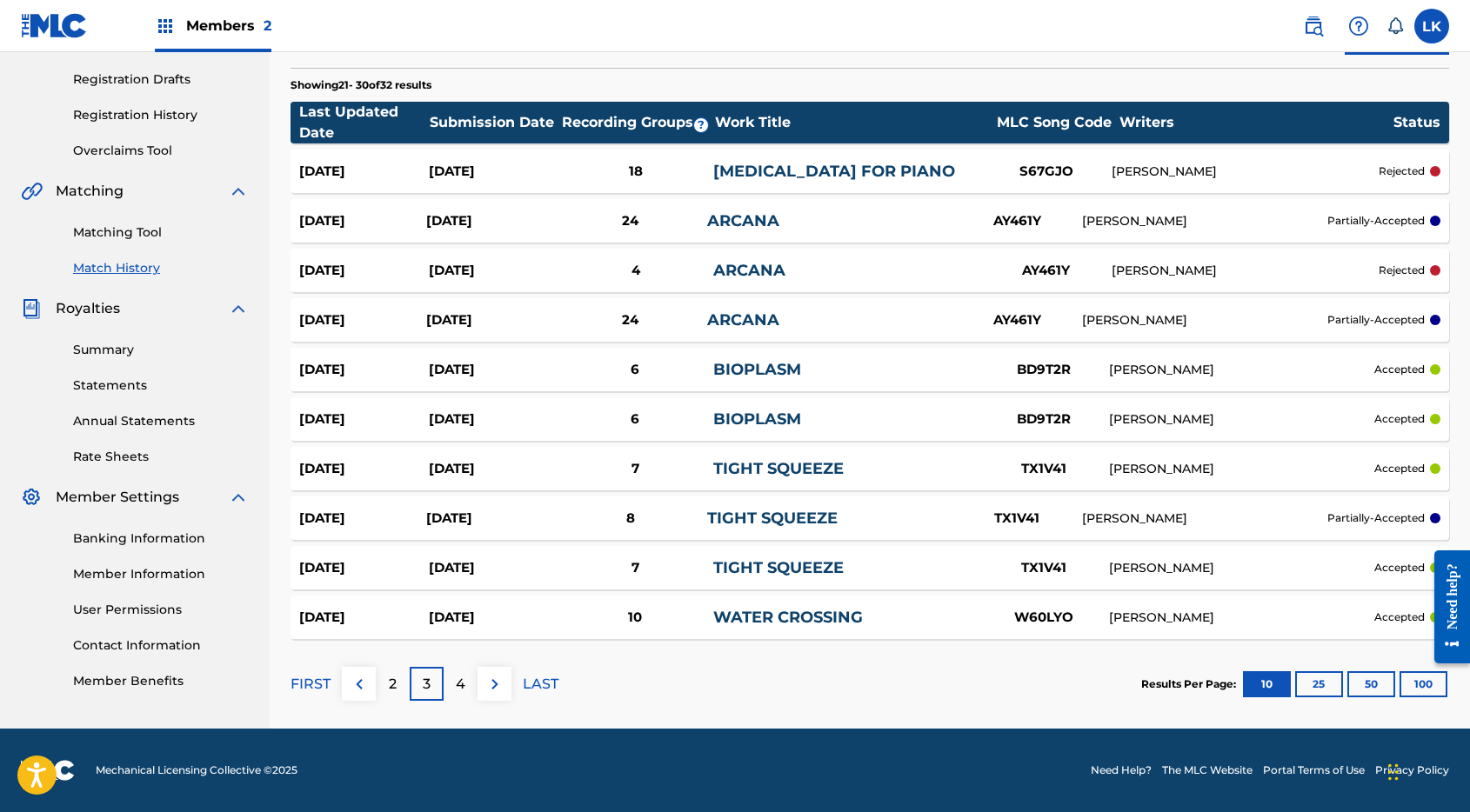
click at [514, 375] on div "[DATE]" at bounding box center [493, 369] width 130 height 20
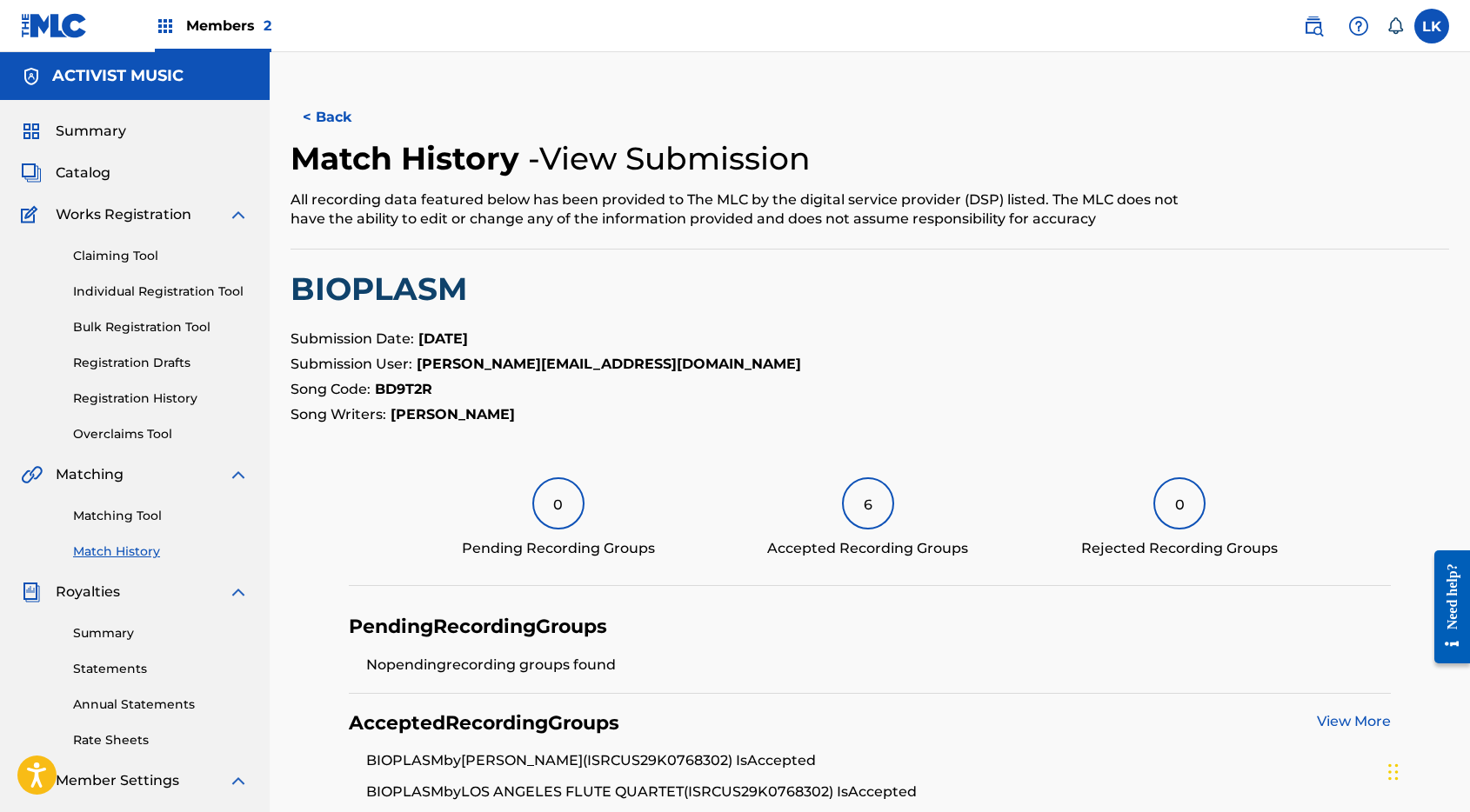
click at [328, 113] on button "< Back" at bounding box center [342, 118] width 105 height 44
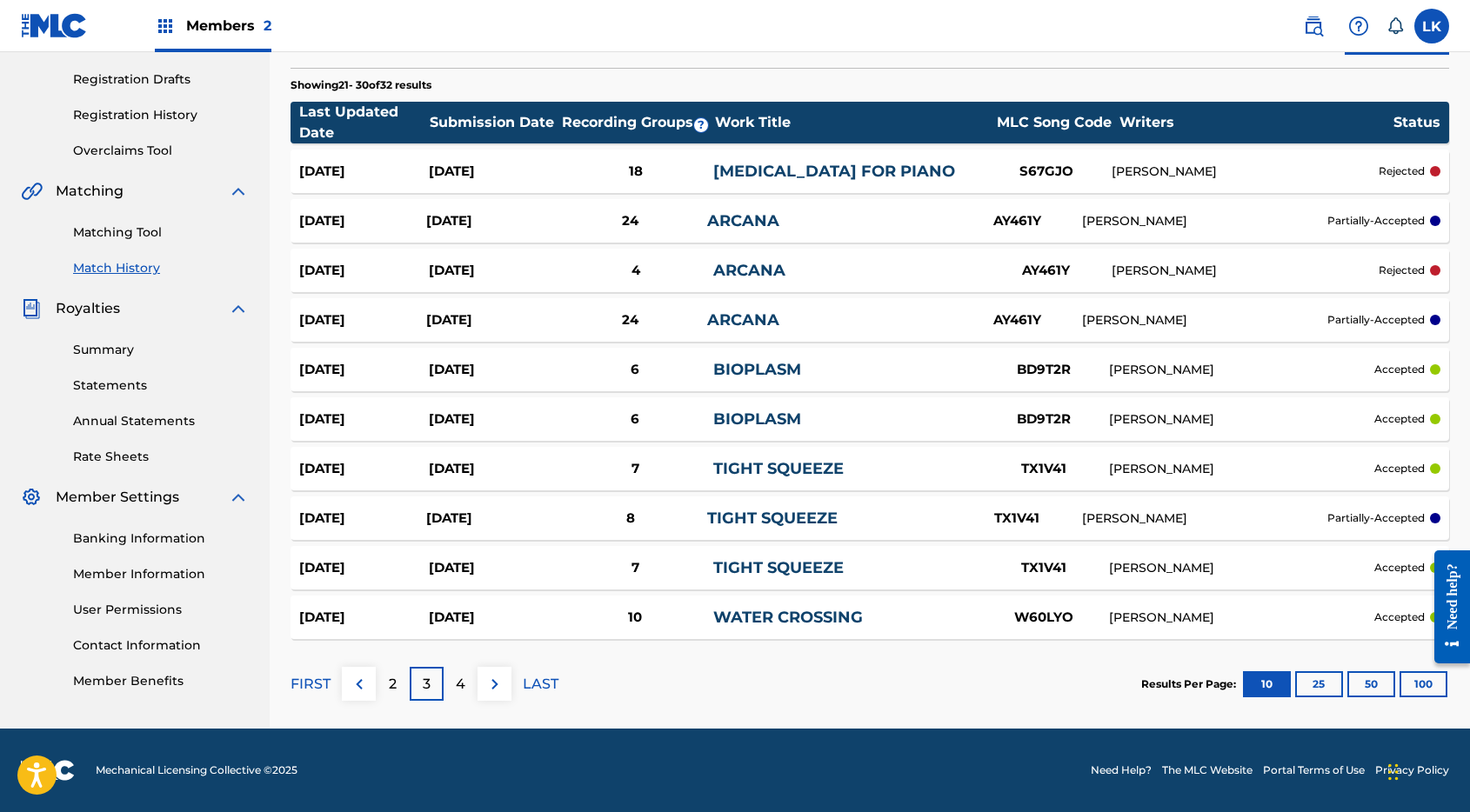
click at [803, 470] on link "TIGHT SQUEEZE" at bounding box center [778, 469] width 131 height 19
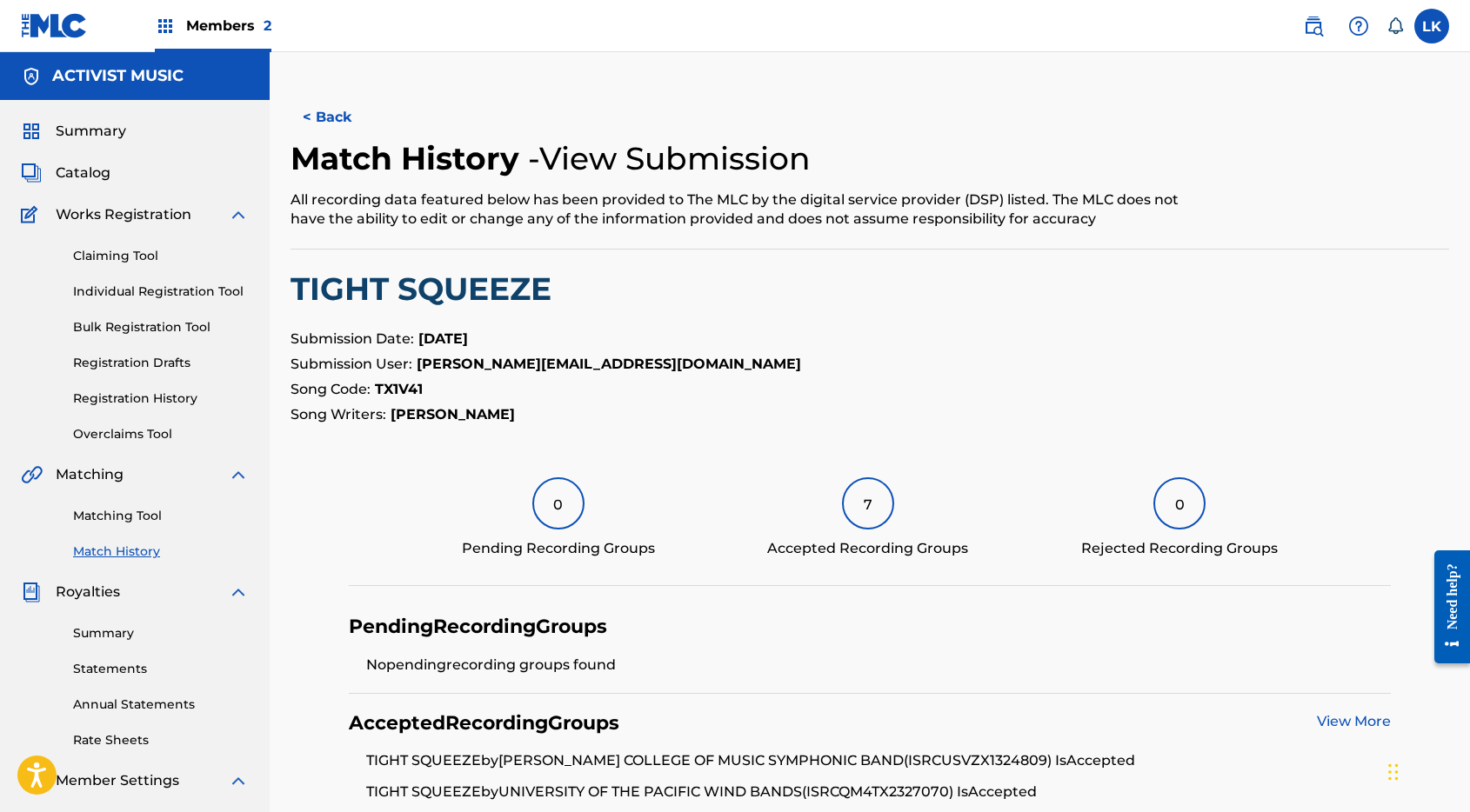
click at [331, 118] on button "< Back" at bounding box center [342, 118] width 105 height 44
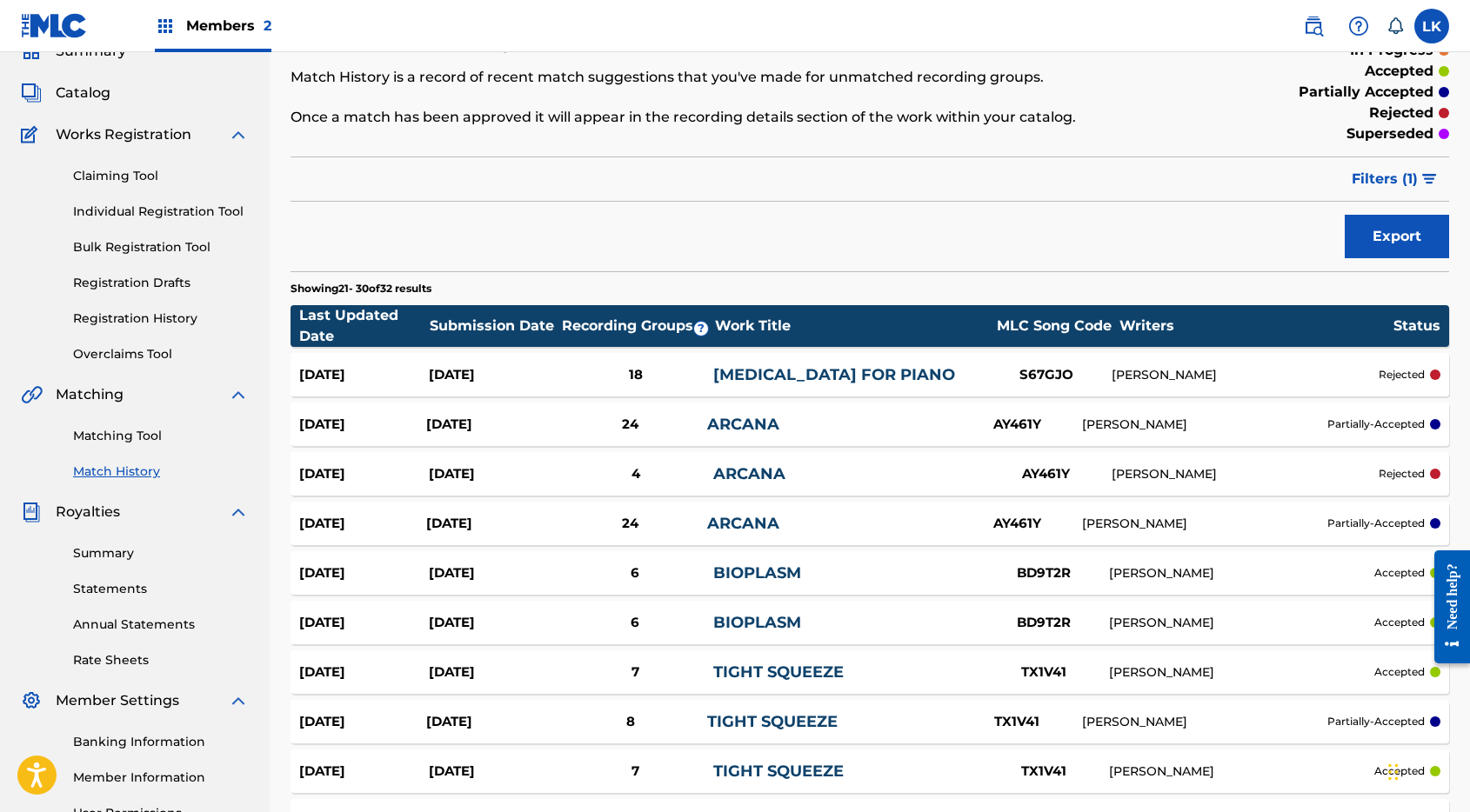
scroll to position [283, 0]
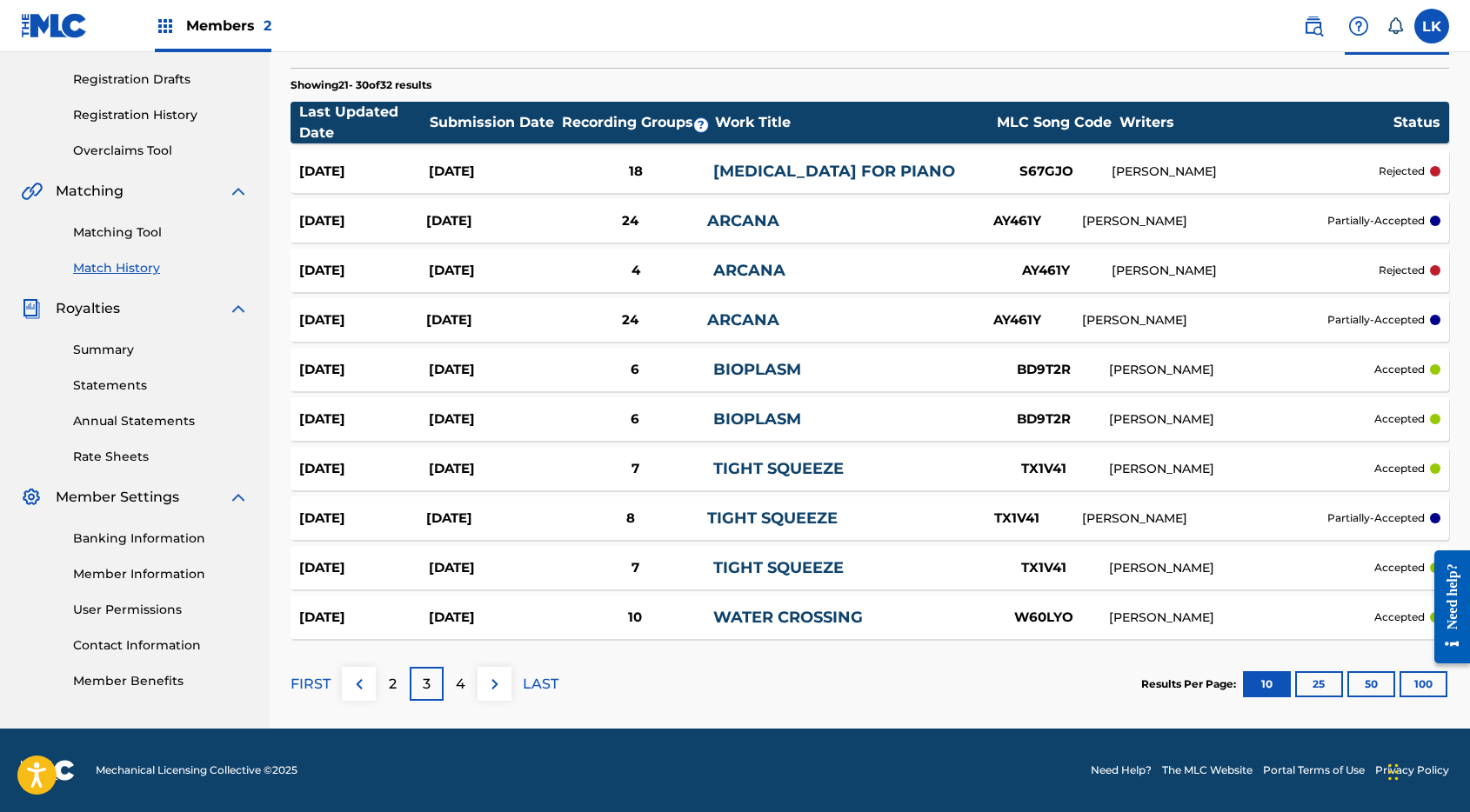
click at [521, 398] on div "[DATE] [DATE] 6 BIOPLASM BD9T2R [PERSON_NAME] accepted" at bounding box center [869, 419] width 1158 height 44
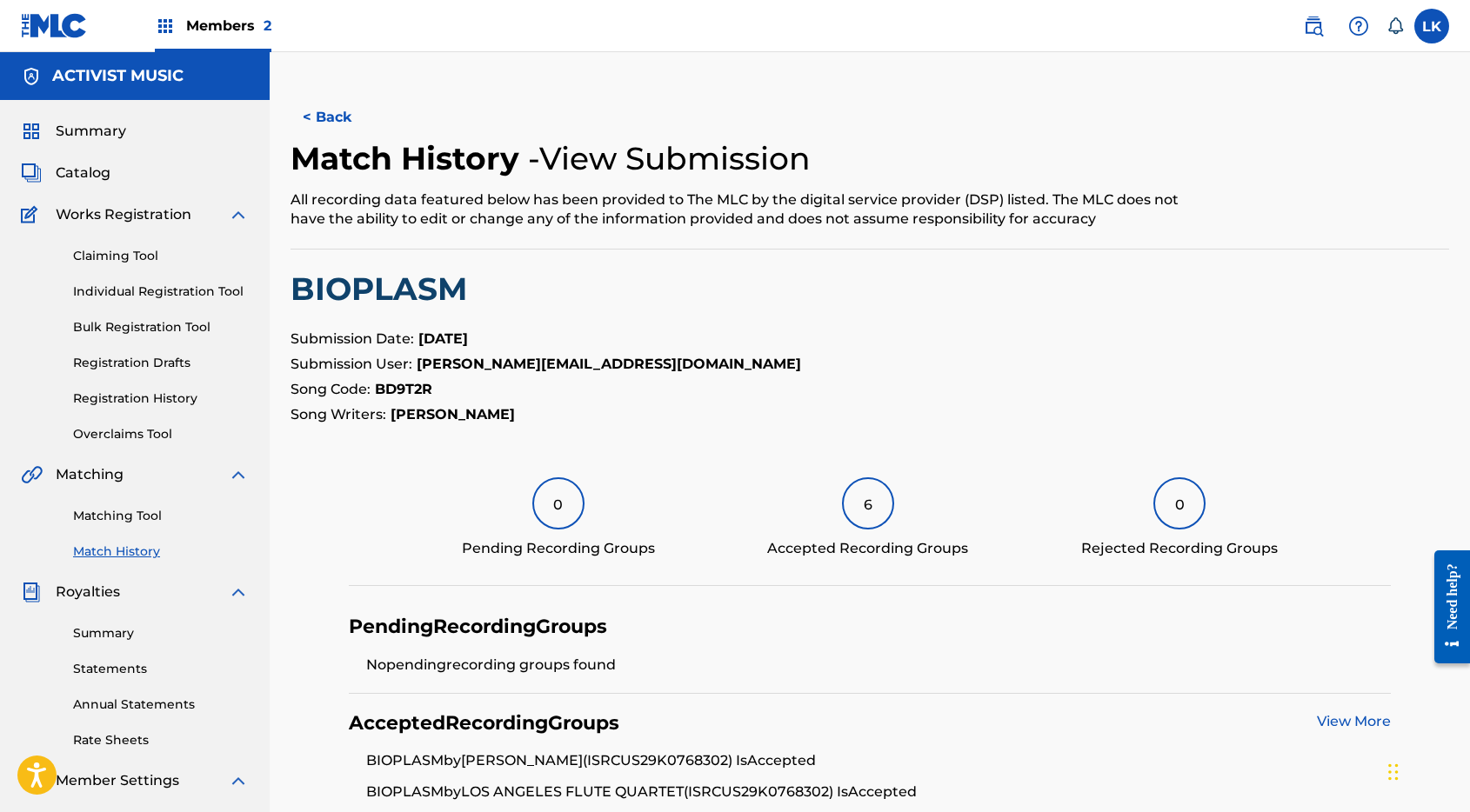
click at [329, 133] on button "< Back" at bounding box center [342, 118] width 105 height 44
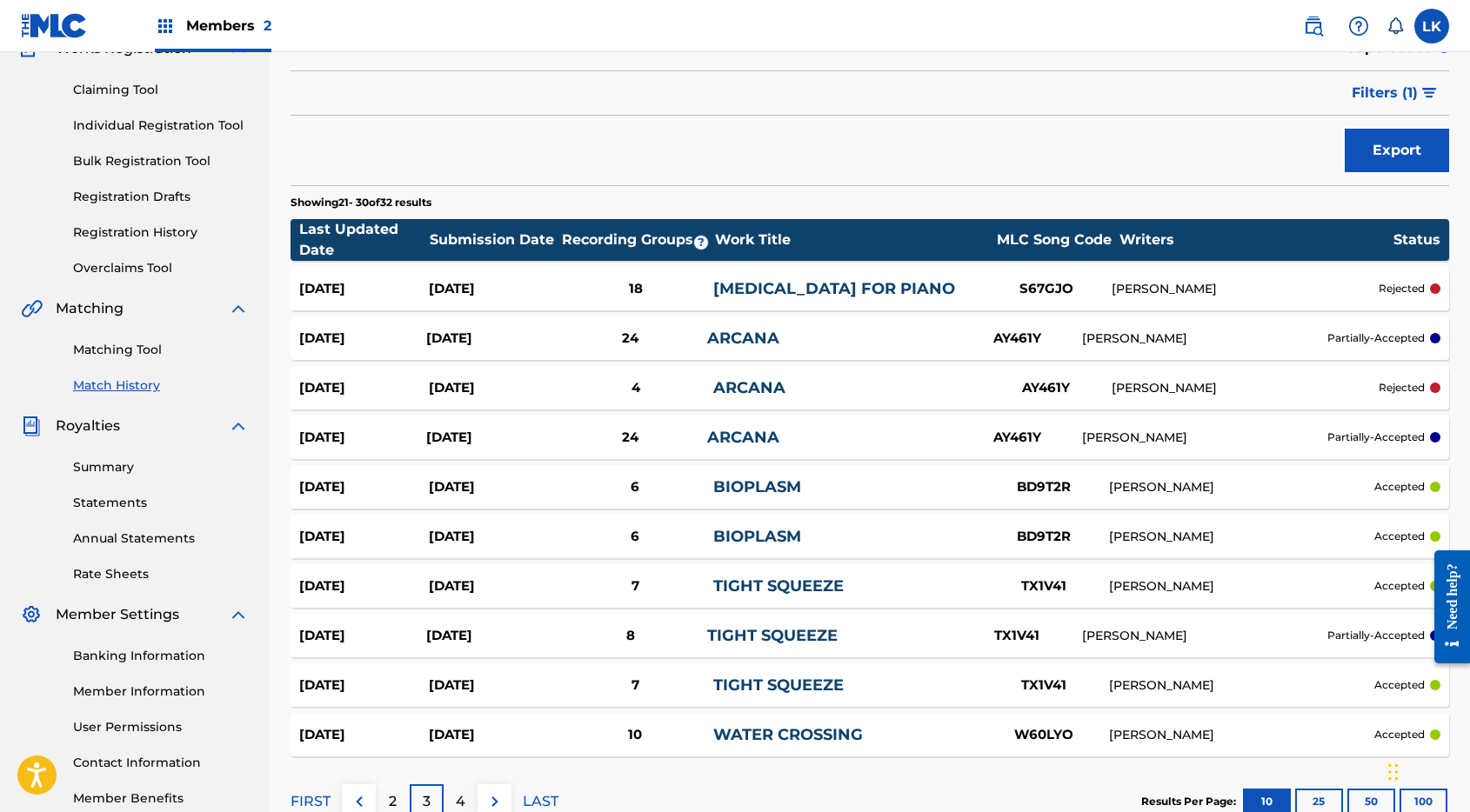
scroll to position [283, 0]
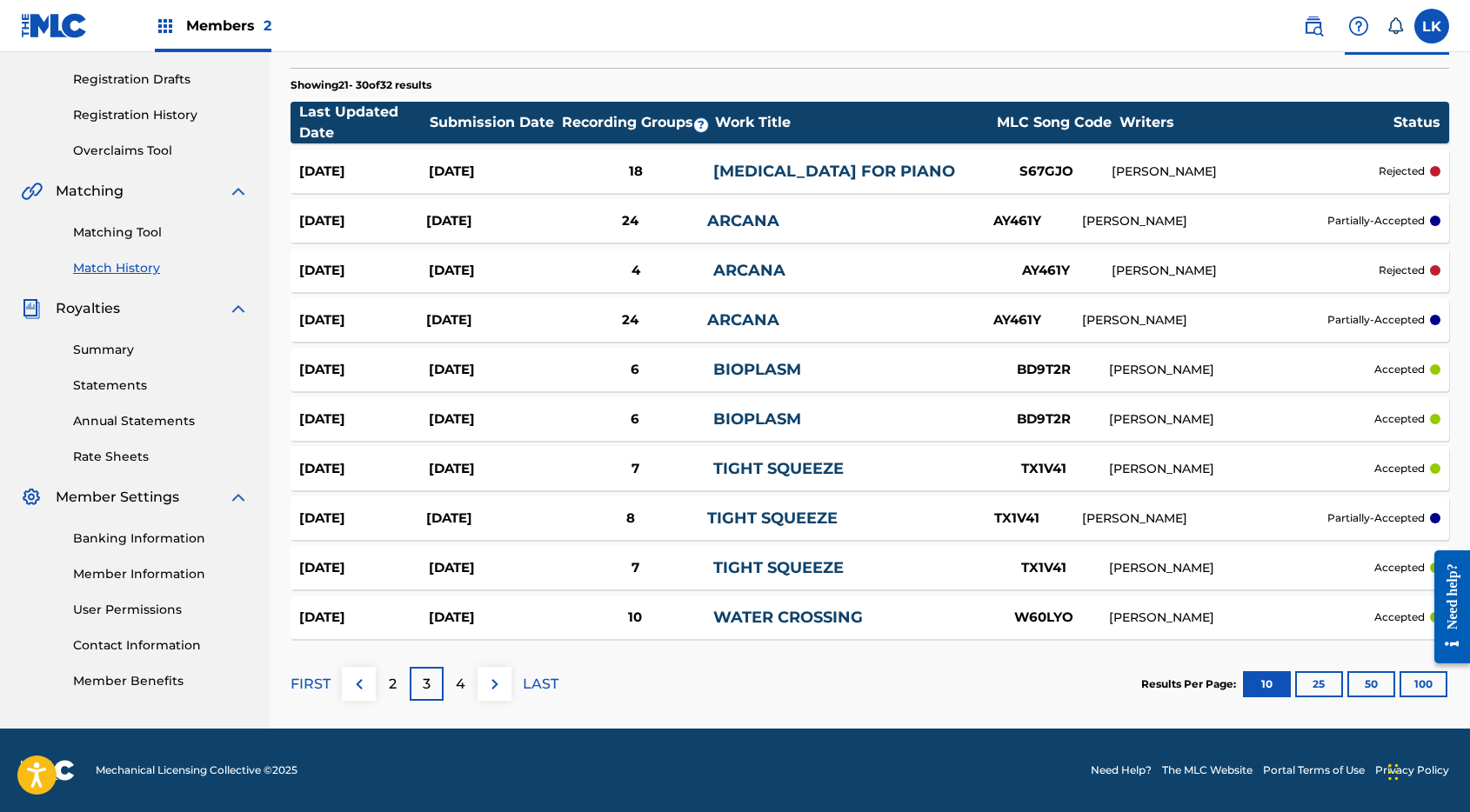
click at [390, 688] on p "2" at bounding box center [392, 684] width 8 height 21
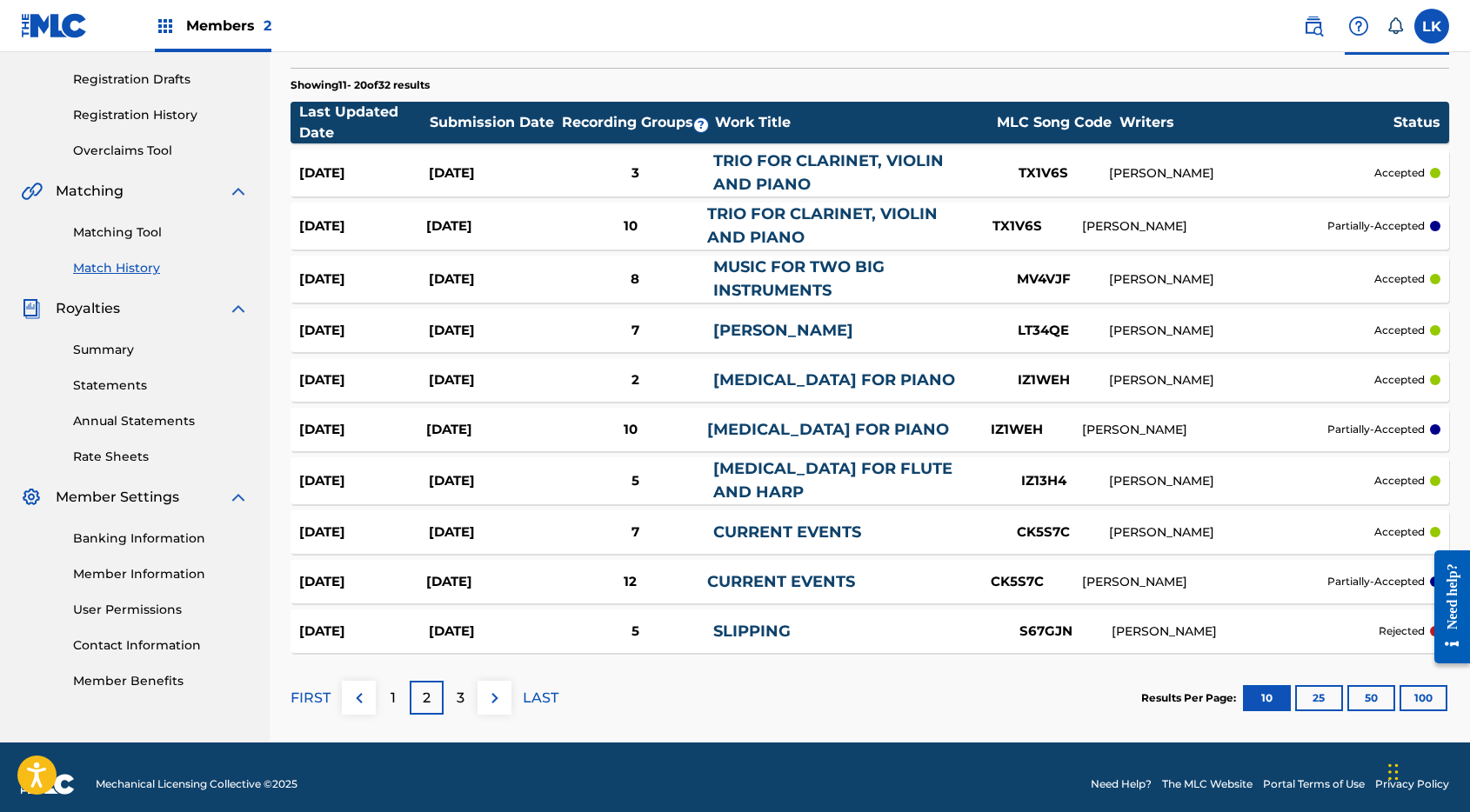
click at [454, 699] on div "3" at bounding box center [460, 697] width 34 height 34
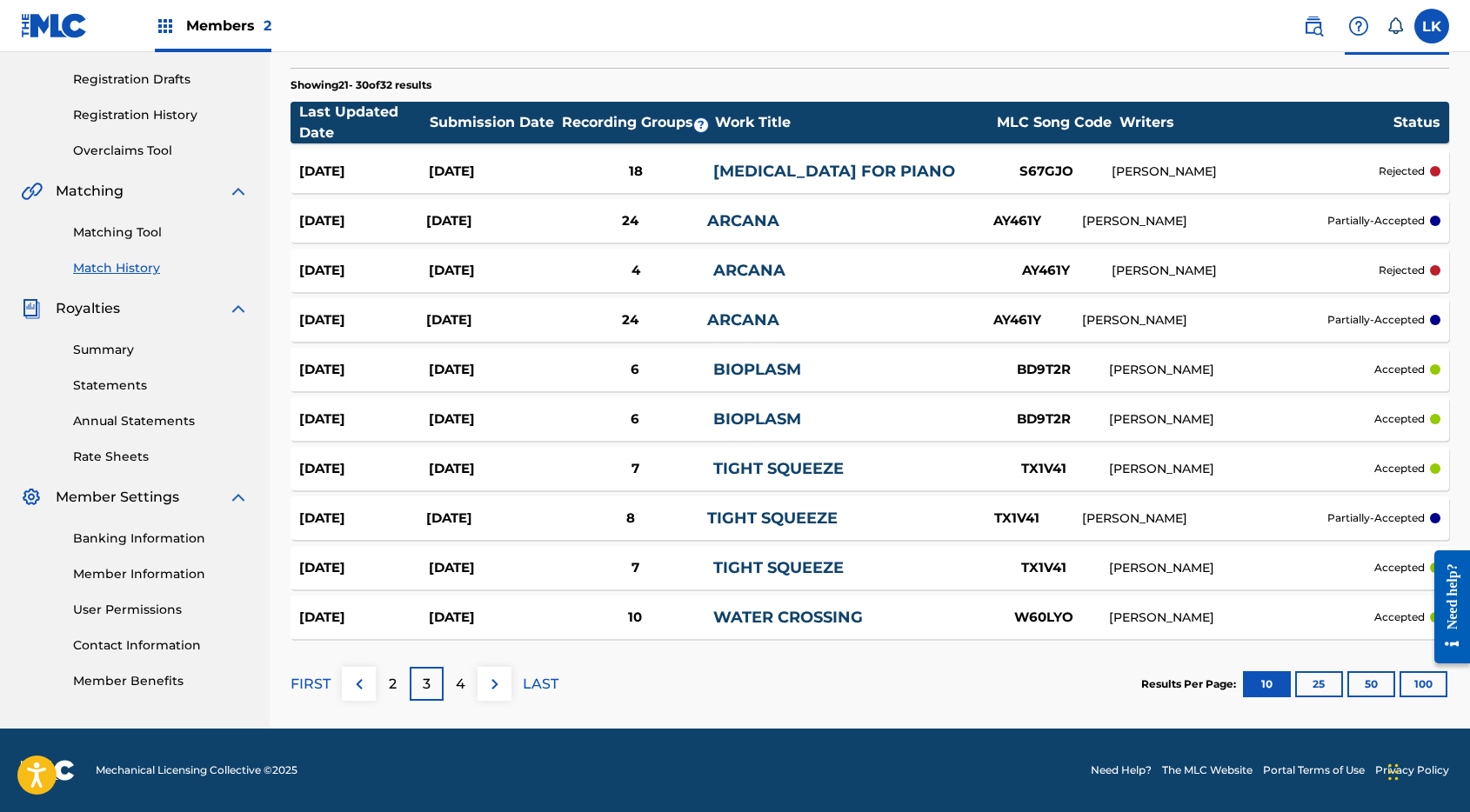
click at [466, 685] on div "4" at bounding box center [460, 683] width 34 height 34
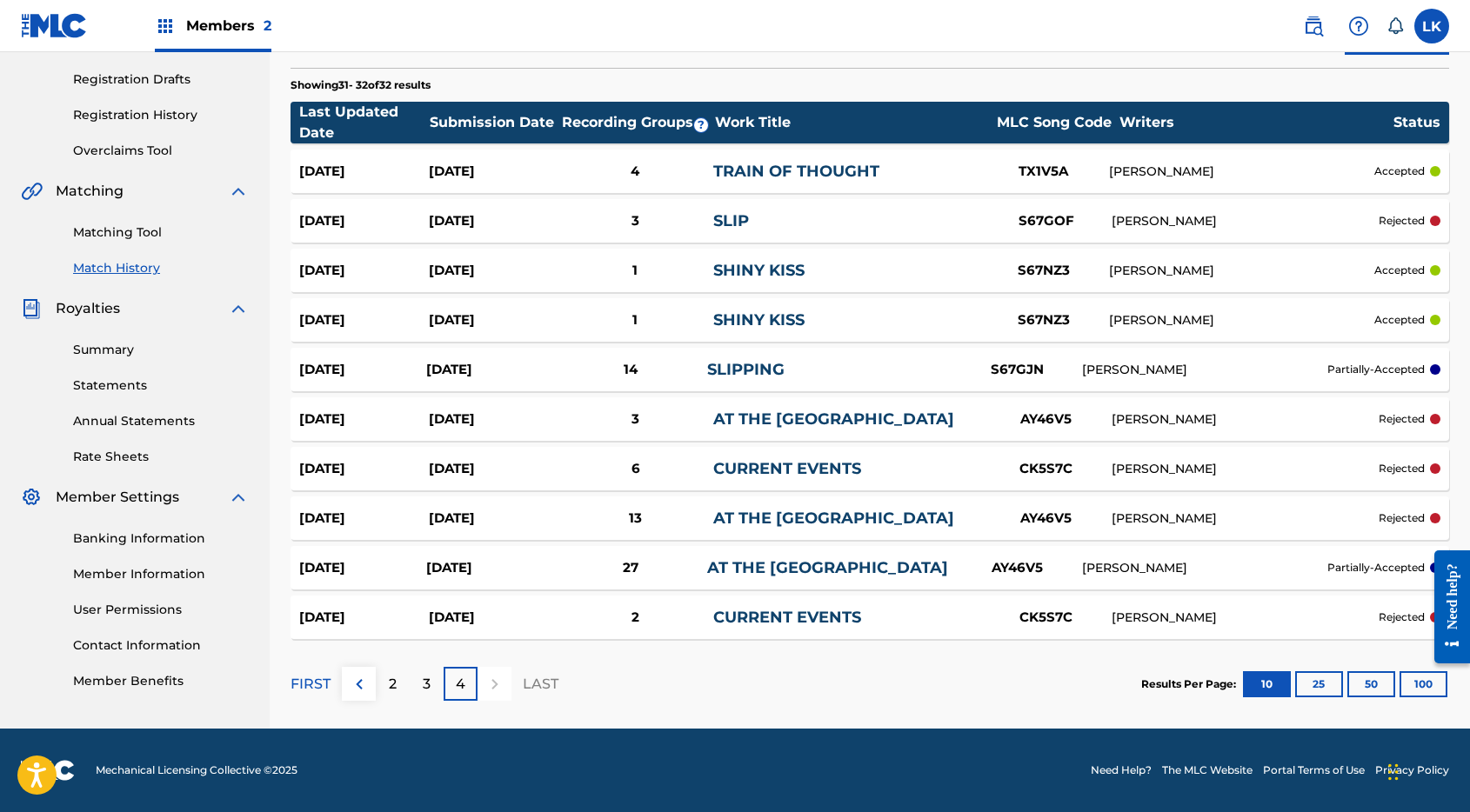
click at [743, 416] on link "AT THE [GEOGRAPHIC_DATA]" at bounding box center [833, 419] width 240 height 19
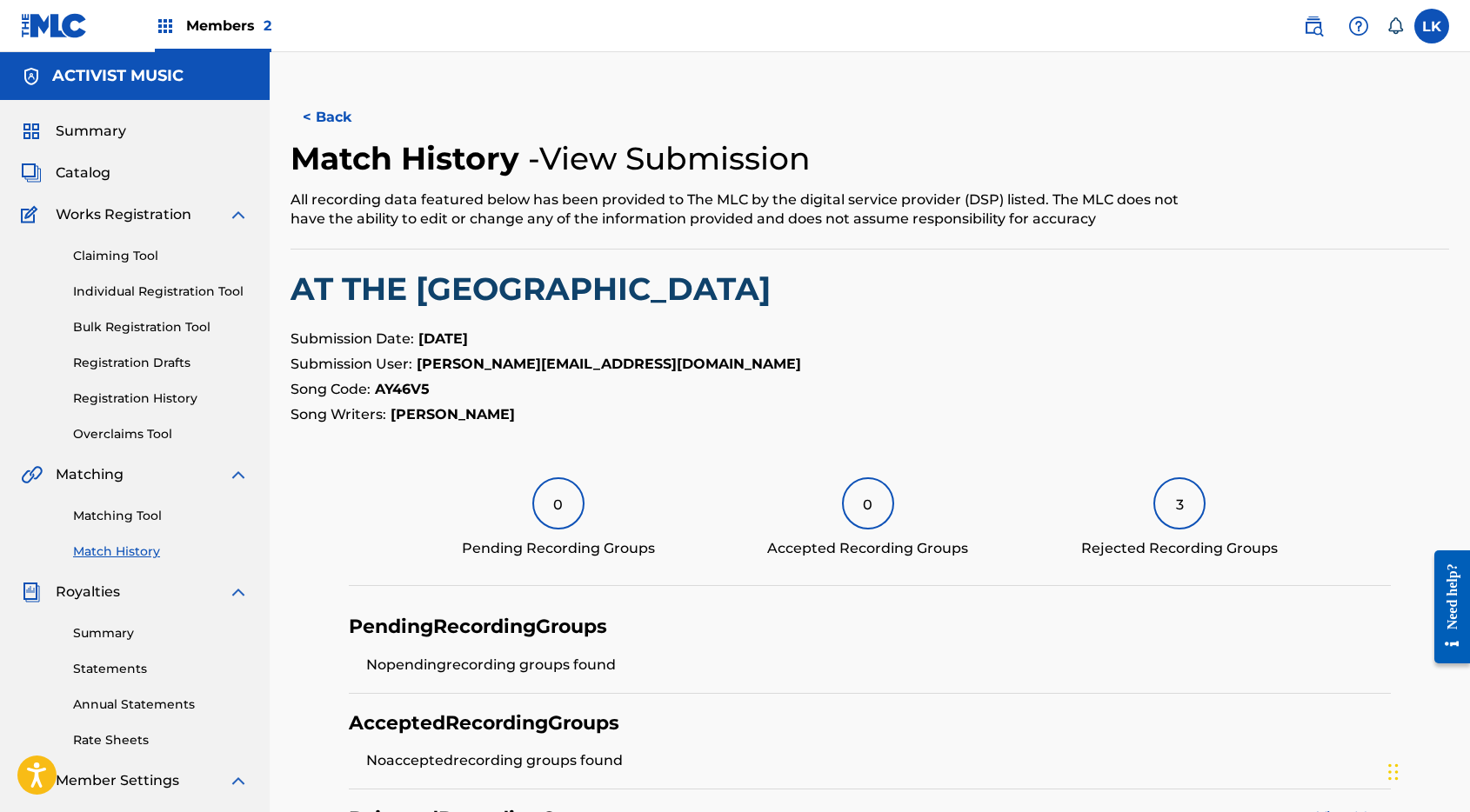
click at [342, 121] on button "< Back" at bounding box center [342, 118] width 105 height 44
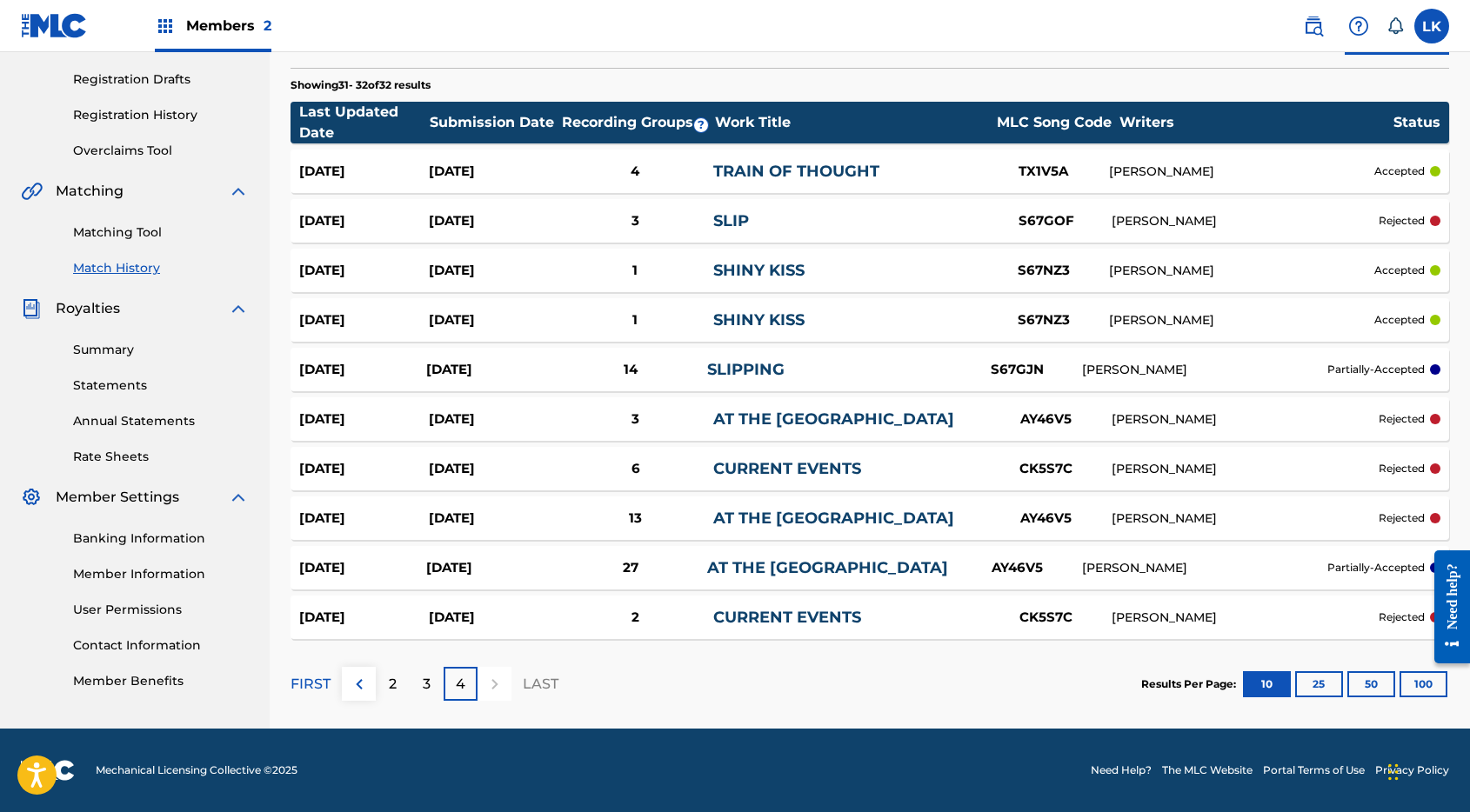
click at [785, 512] on link "AT THE [GEOGRAPHIC_DATA]" at bounding box center [833, 518] width 240 height 19
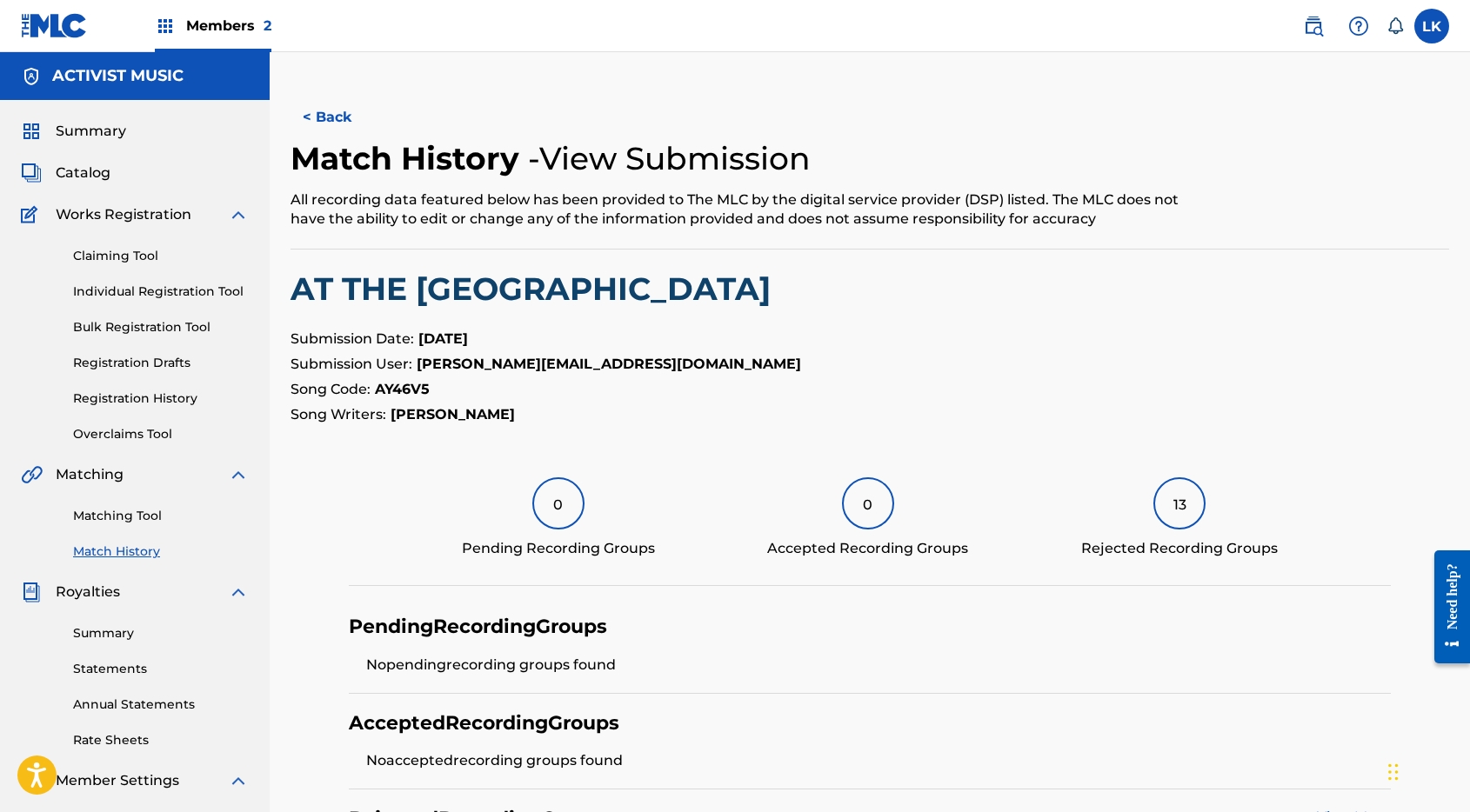
click at [315, 110] on button "< Back" at bounding box center [342, 118] width 105 height 44
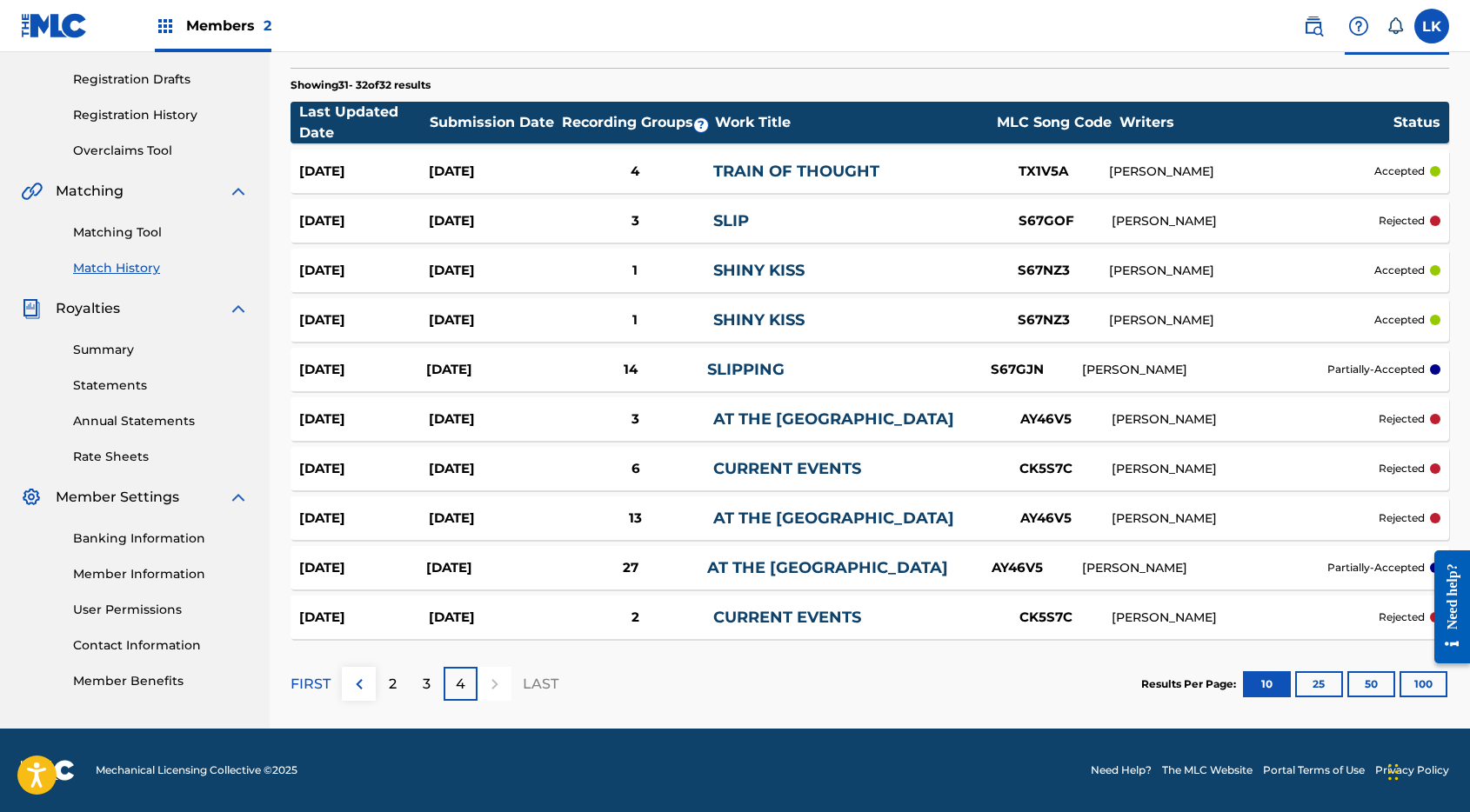
click at [762, 555] on div "[DATE] [DATE] 27 AT THE ABYSS AY46V5 [PERSON_NAME] partially-accepted" at bounding box center [869, 568] width 1158 height 44
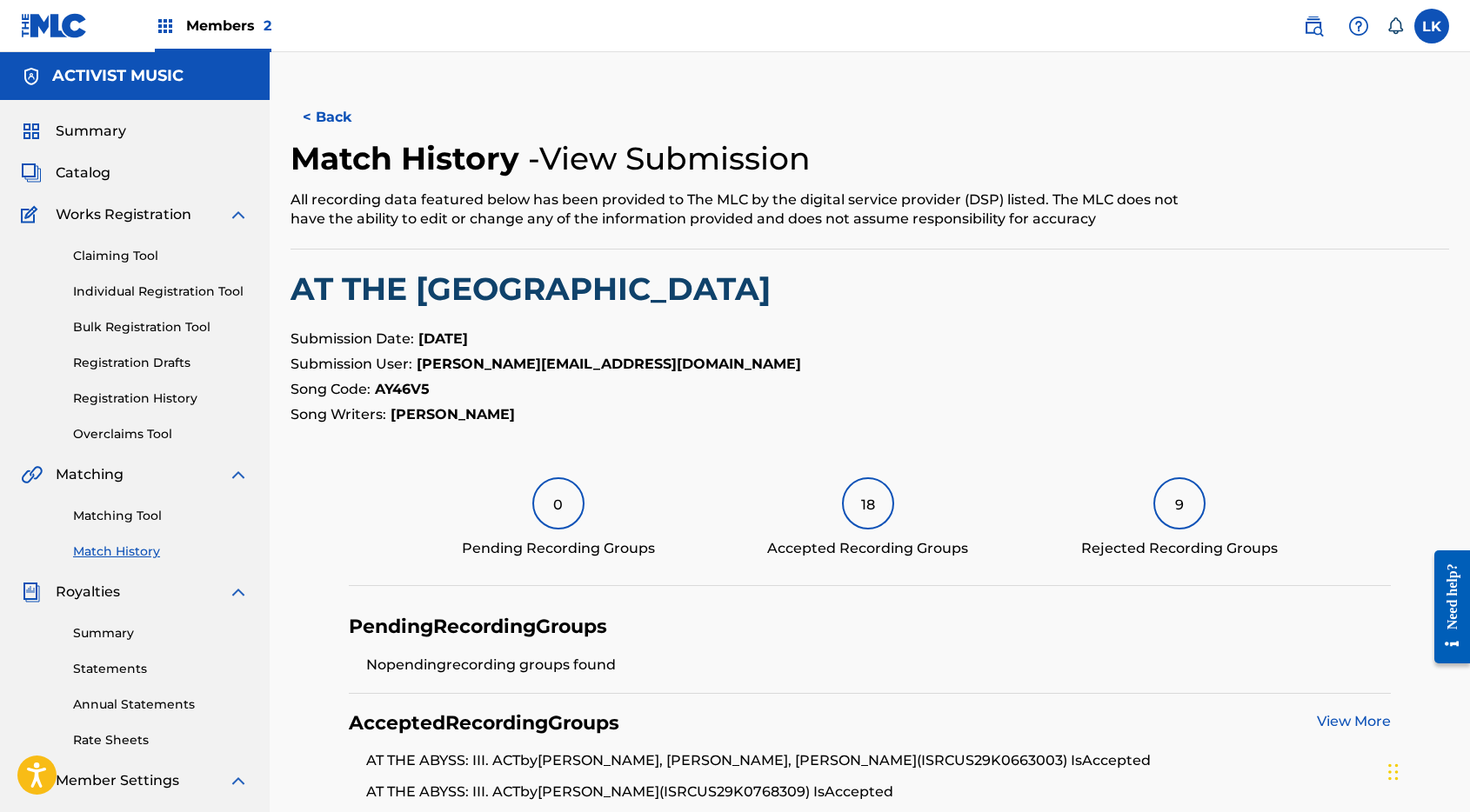
click at [336, 113] on button "< Back" at bounding box center [342, 118] width 105 height 44
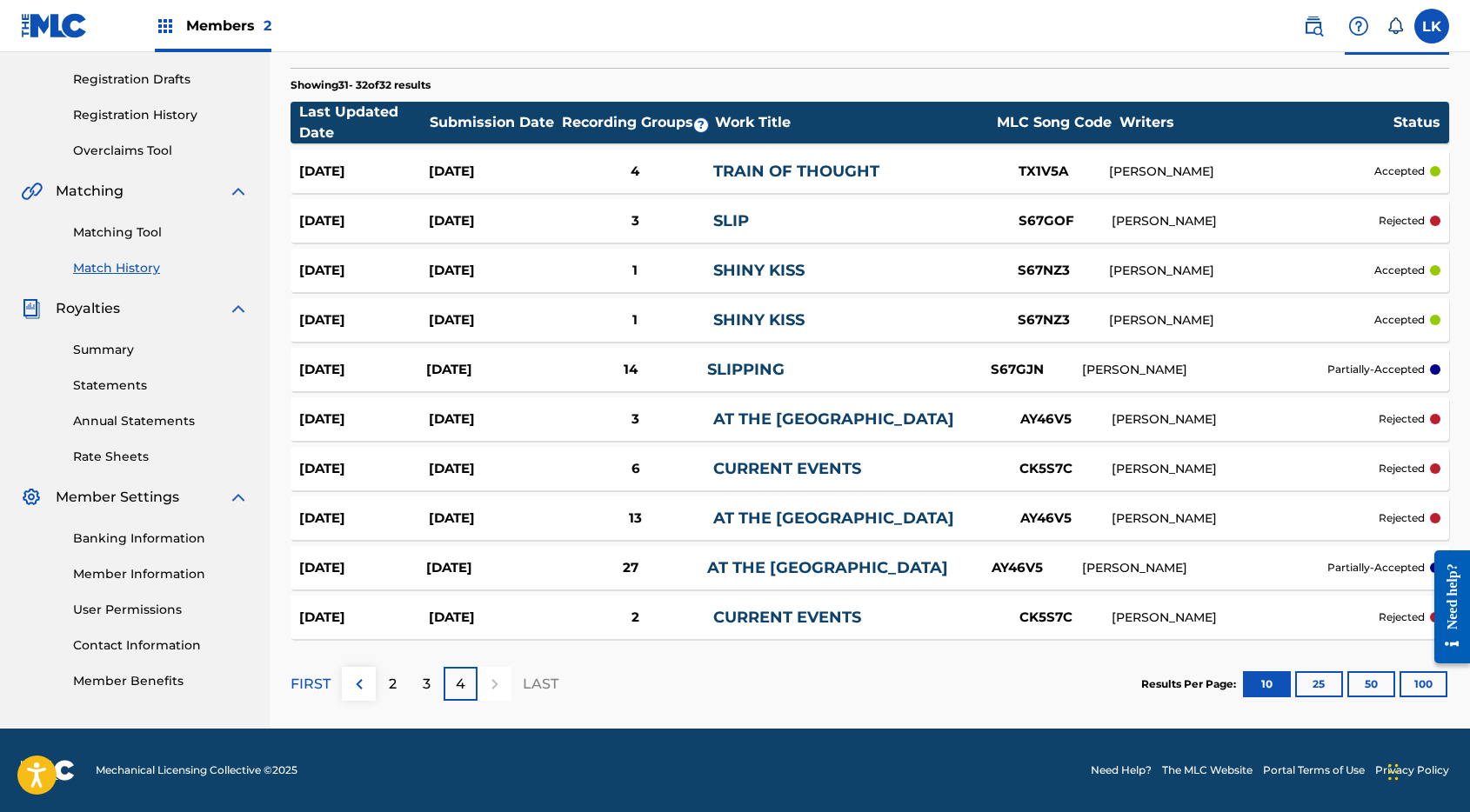
click at [396, 688] on div "2" at bounding box center [392, 683] width 34 height 34
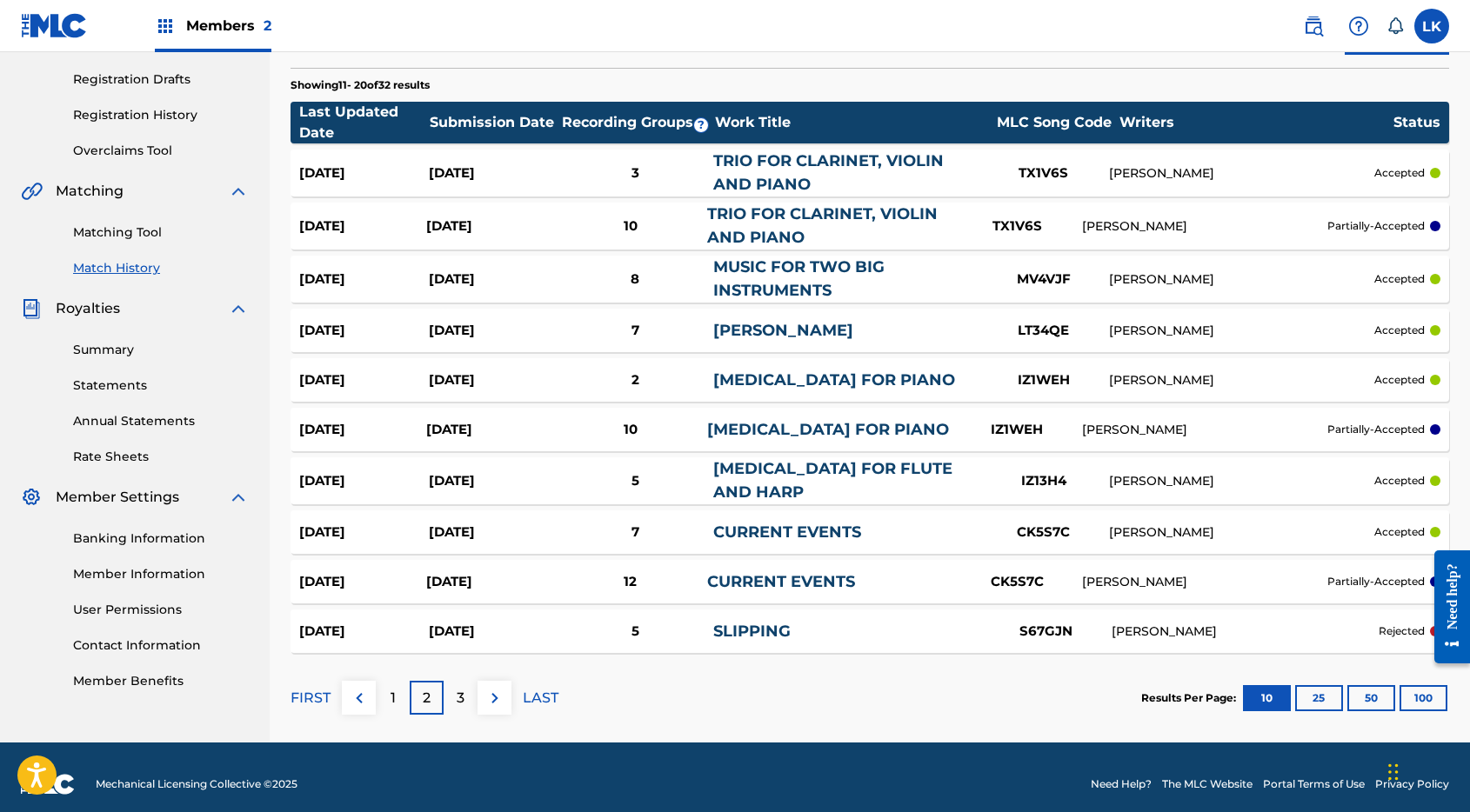
click at [803, 168] on link "TRIO FOR CLARINET, VIOLIN AND PIANO" at bounding box center [828, 173] width 230 height 43
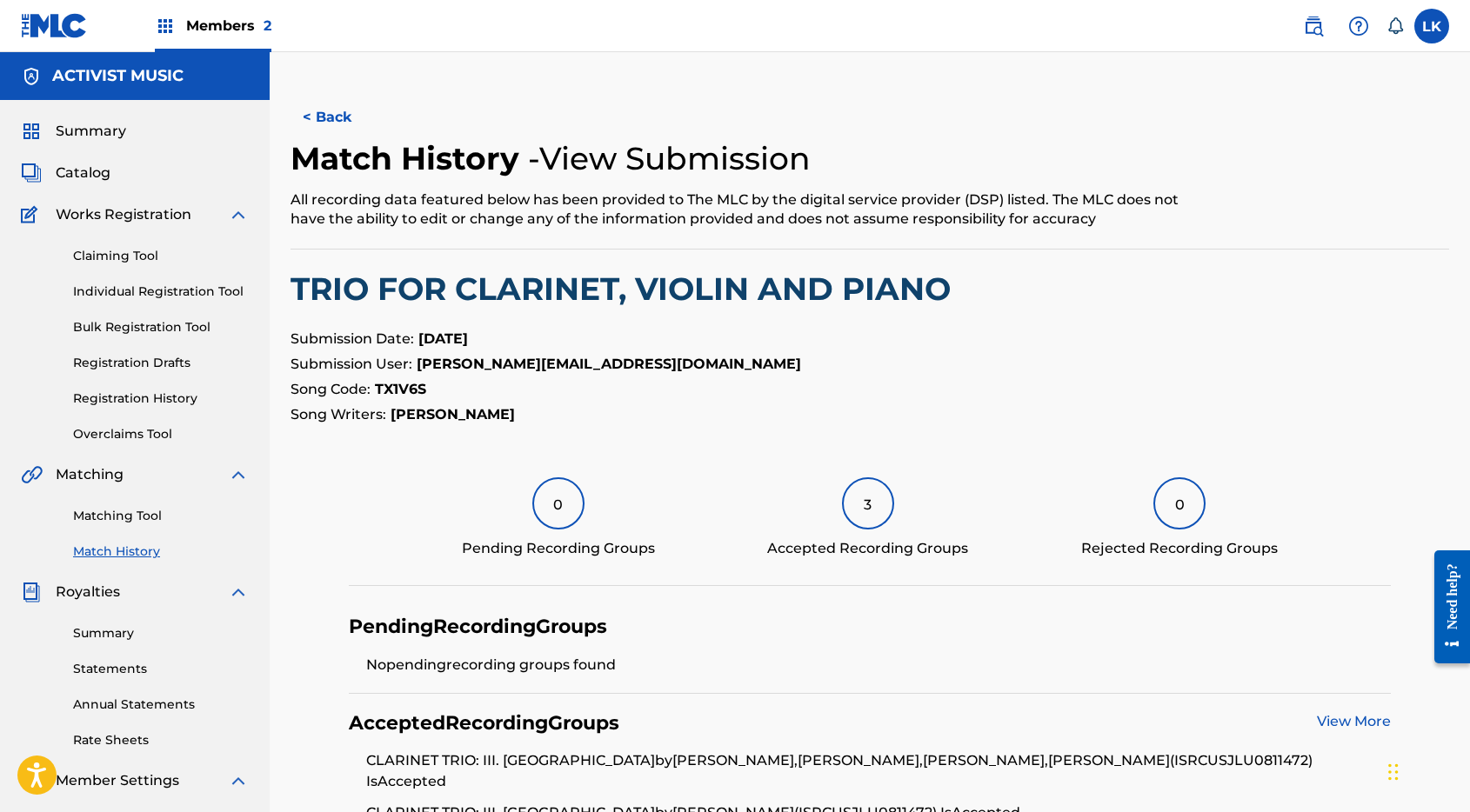
click at [350, 118] on button "< Back" at bounding box center [342, 118] width 105 height 44
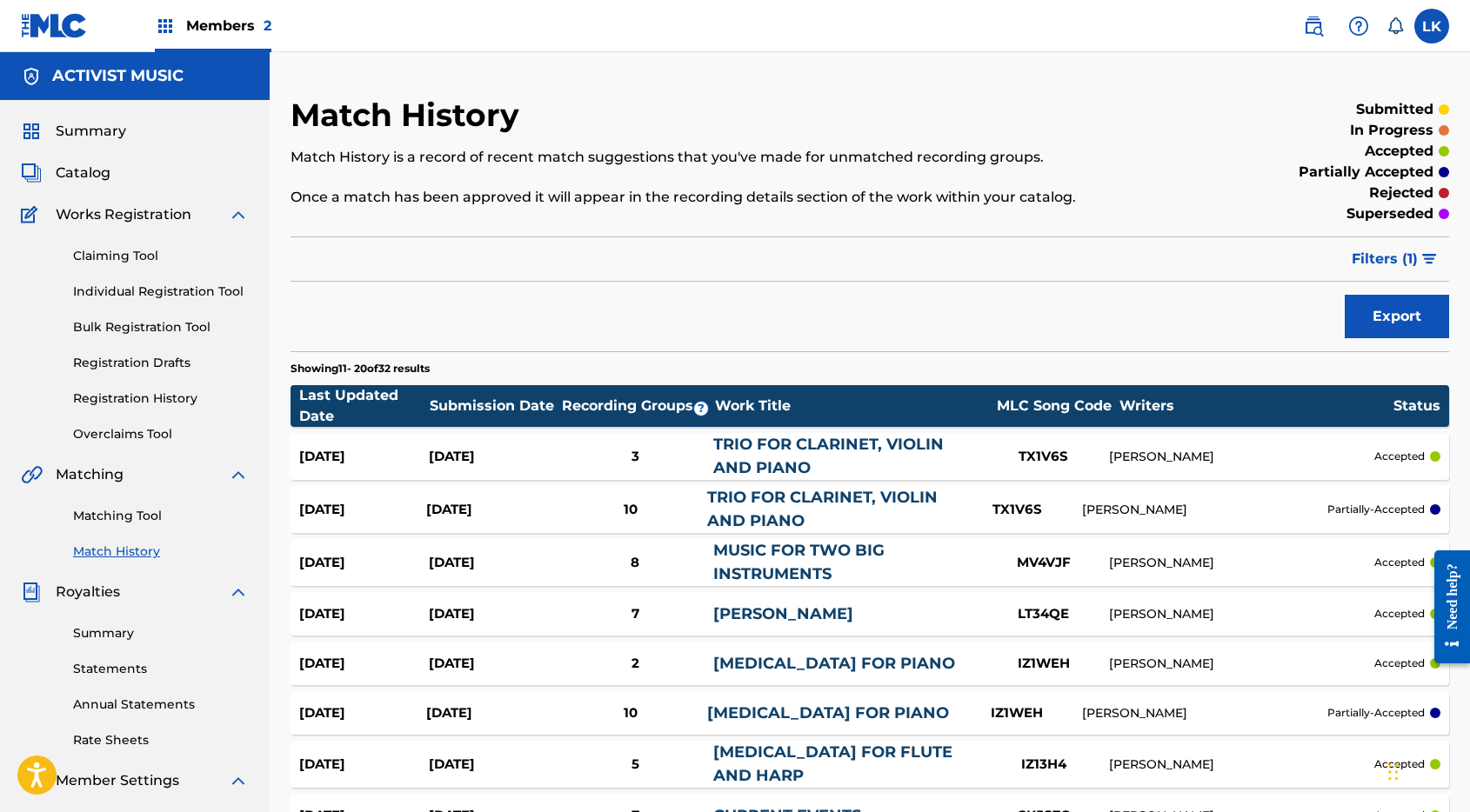
scroll to position [283, 0]
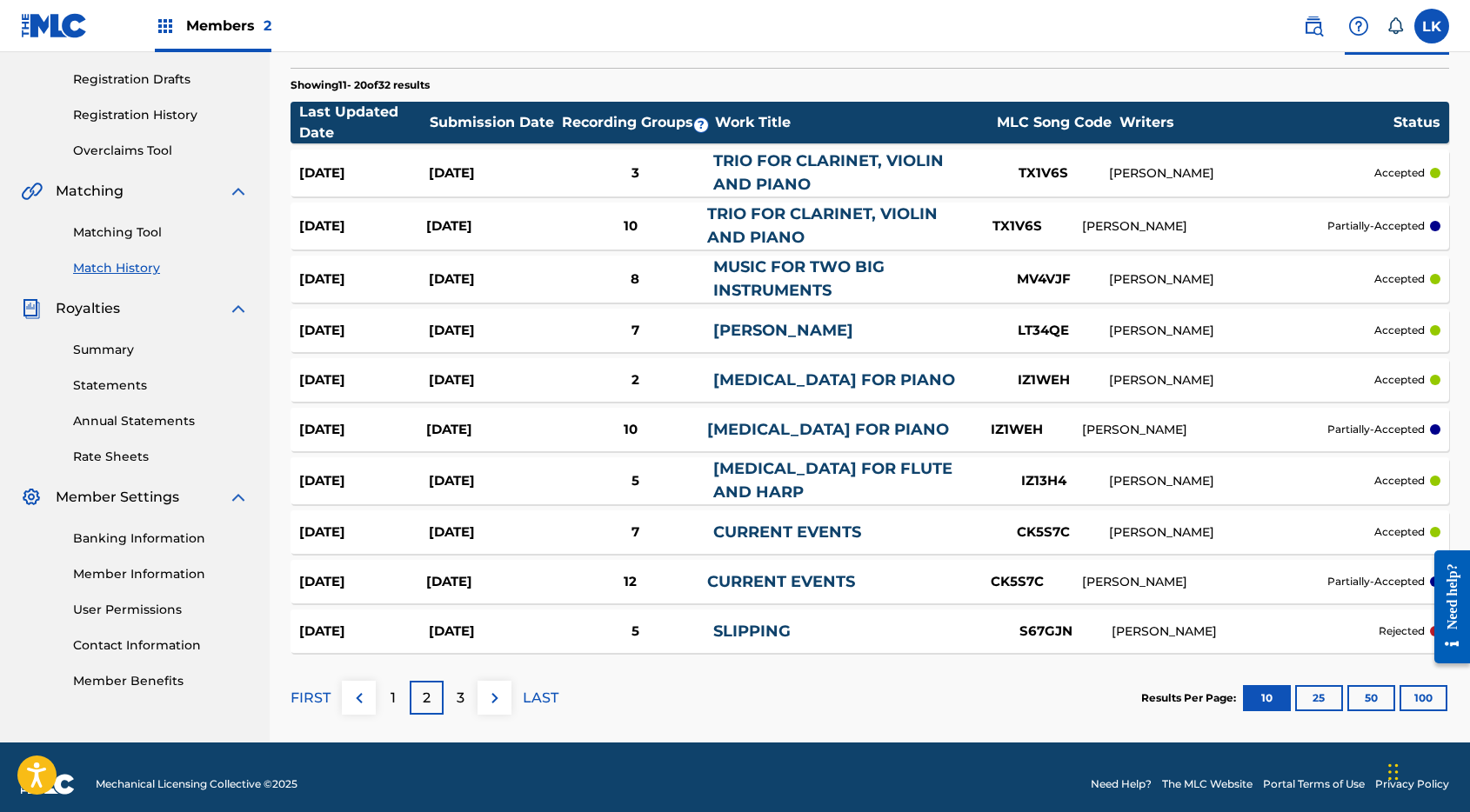
click at [780, 216] on link "TRIO FOR CLARINET, VIOLIN AND PIANO" at bounding box center [822, 226] width 230 height 43
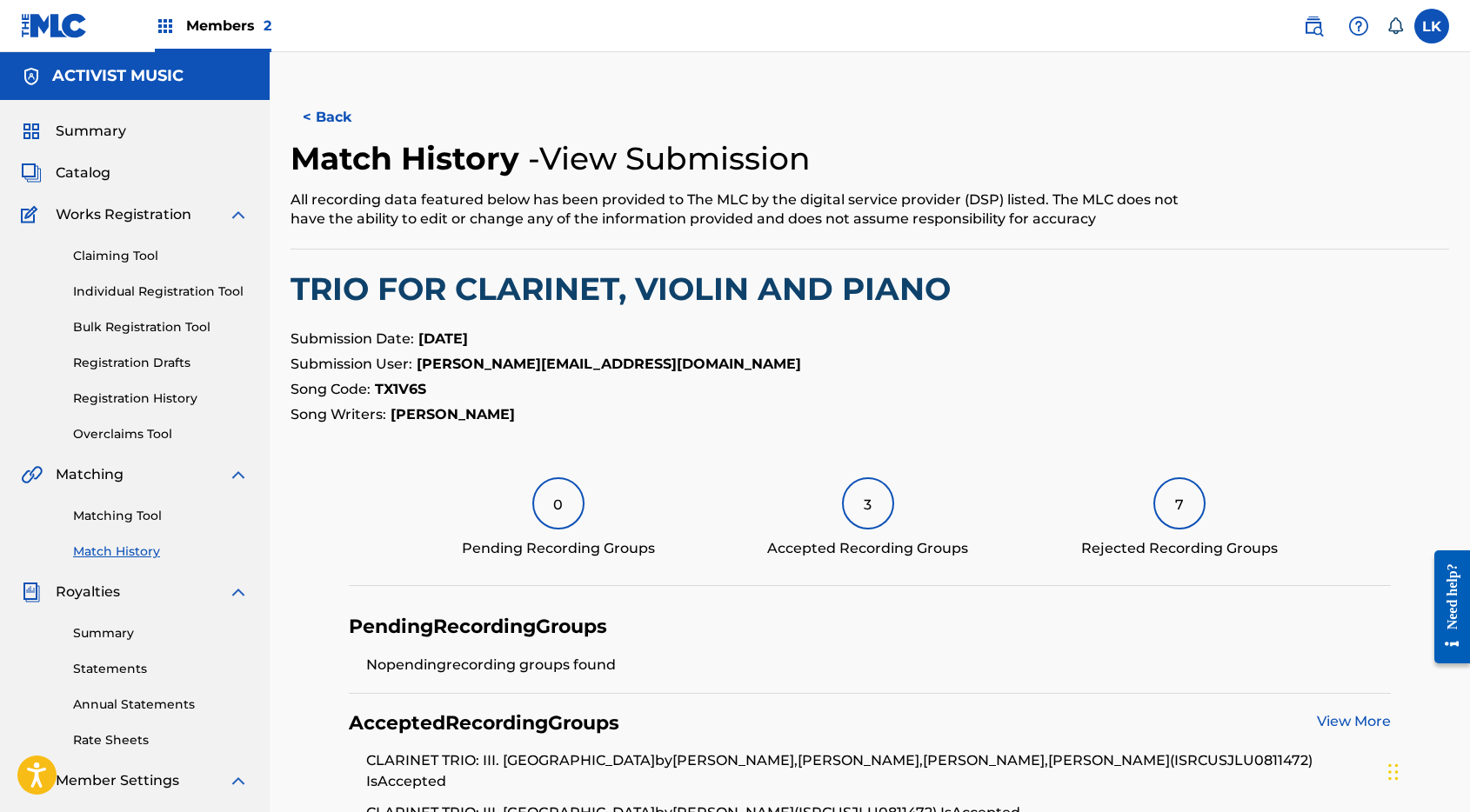
click at [337, 118] on button "< Back" at bounding box center [342, 118] width 105 height 44
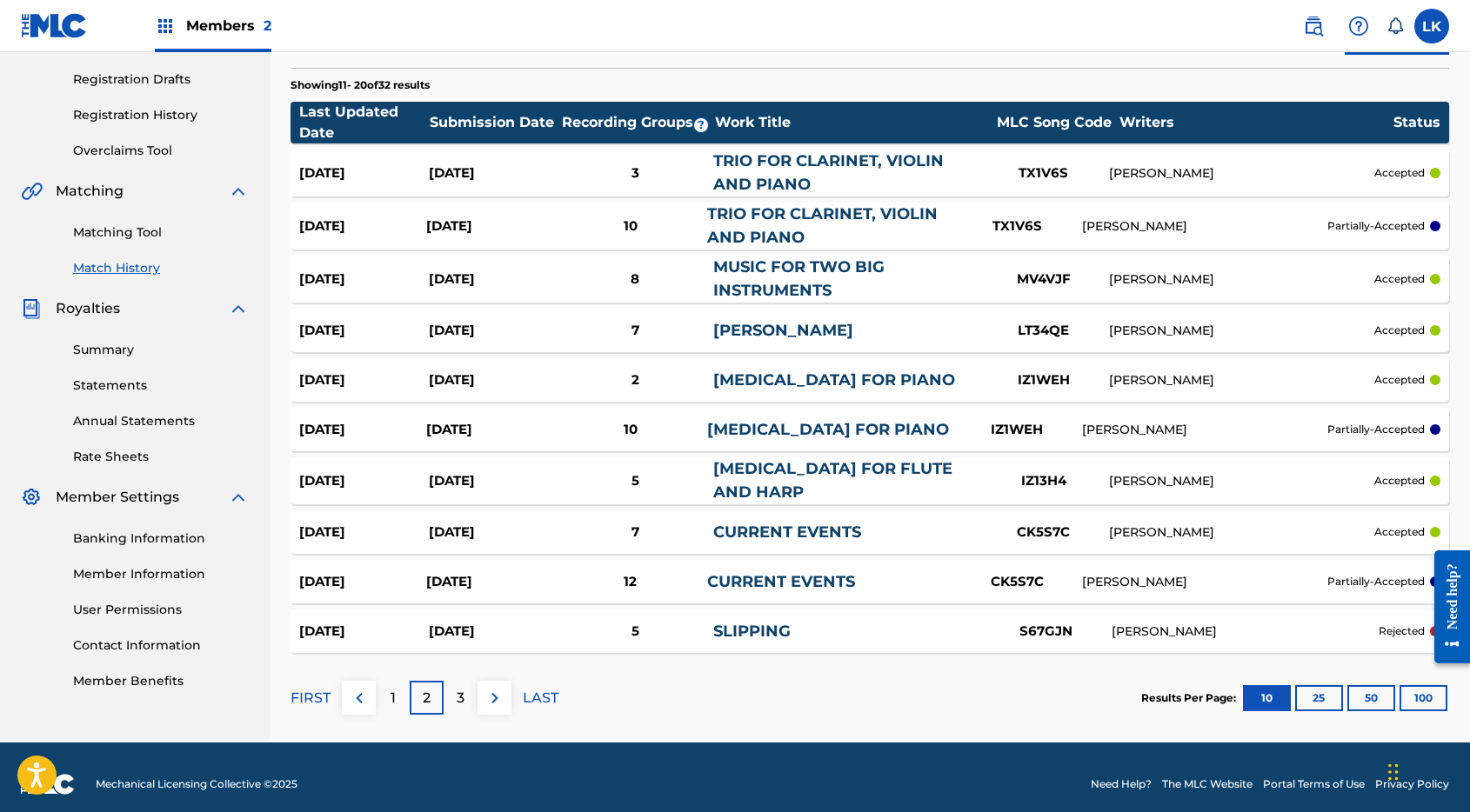
click at [771, 476] on link "[MEDICAL_DATA] FOR FLUTE AND HARP" at bounding box center [832, 480] width 239 height 43
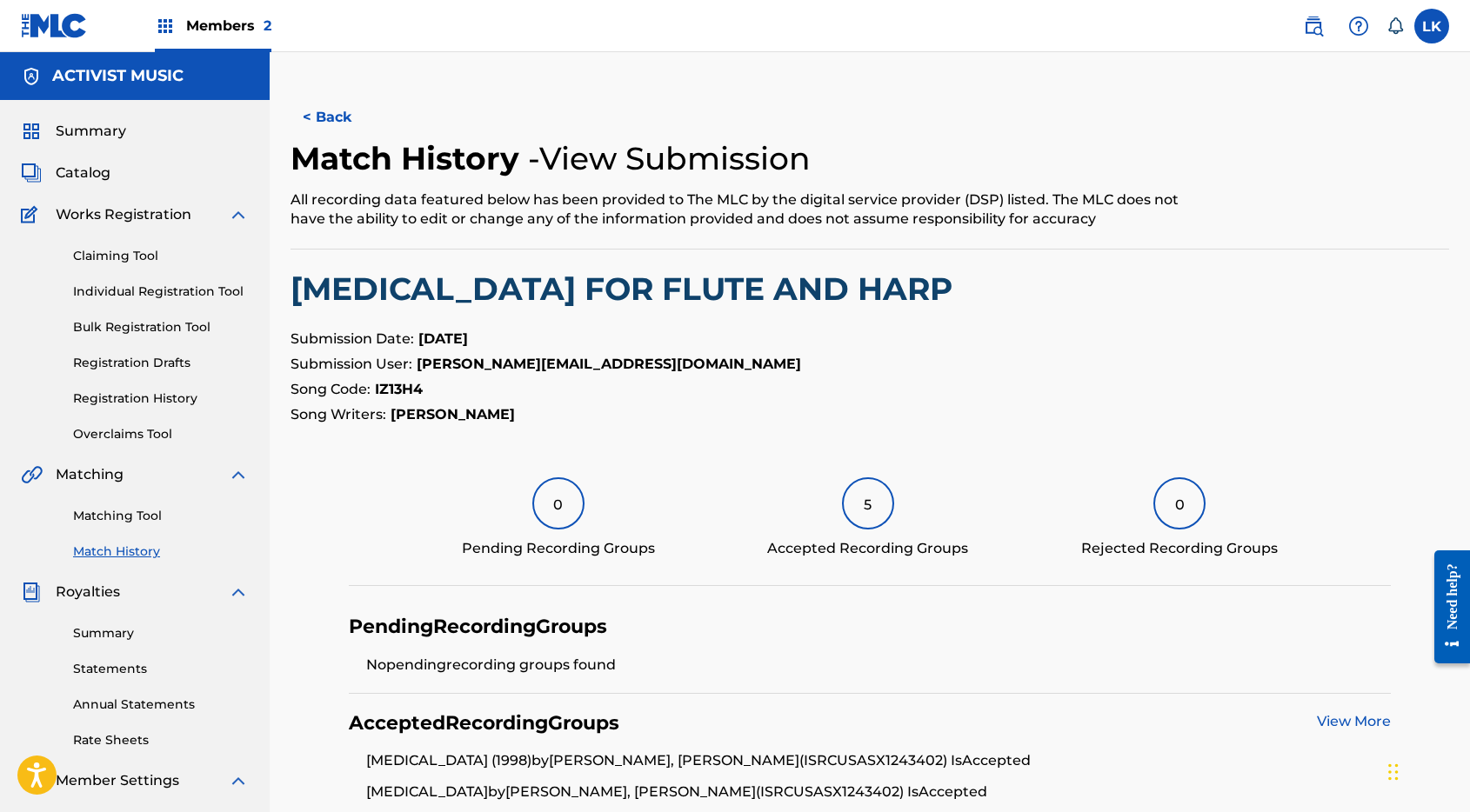
click at [321, 116] on button "< Back" at bounding box center [342, 118] width 105 height 44
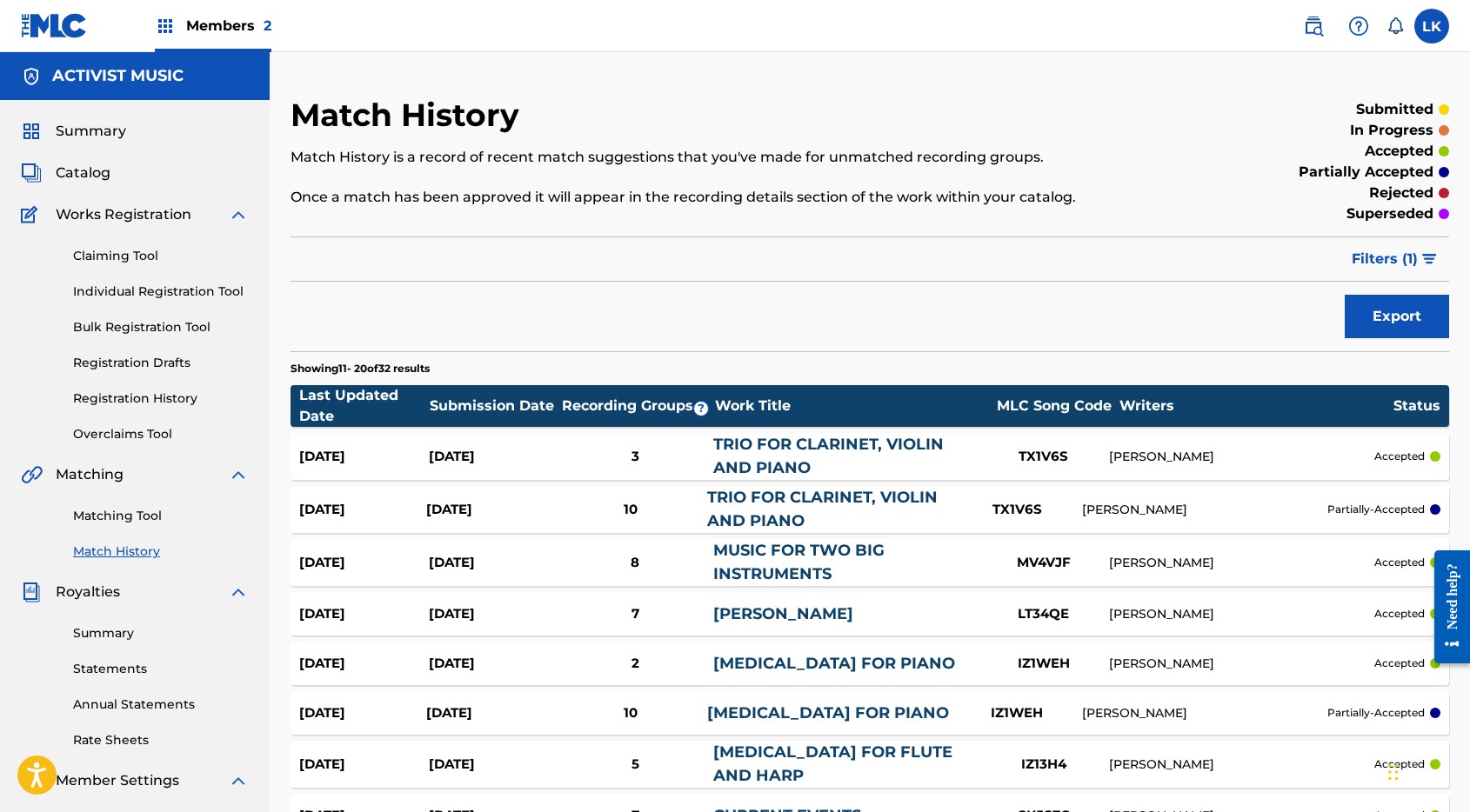
scroll to position [283, 0]
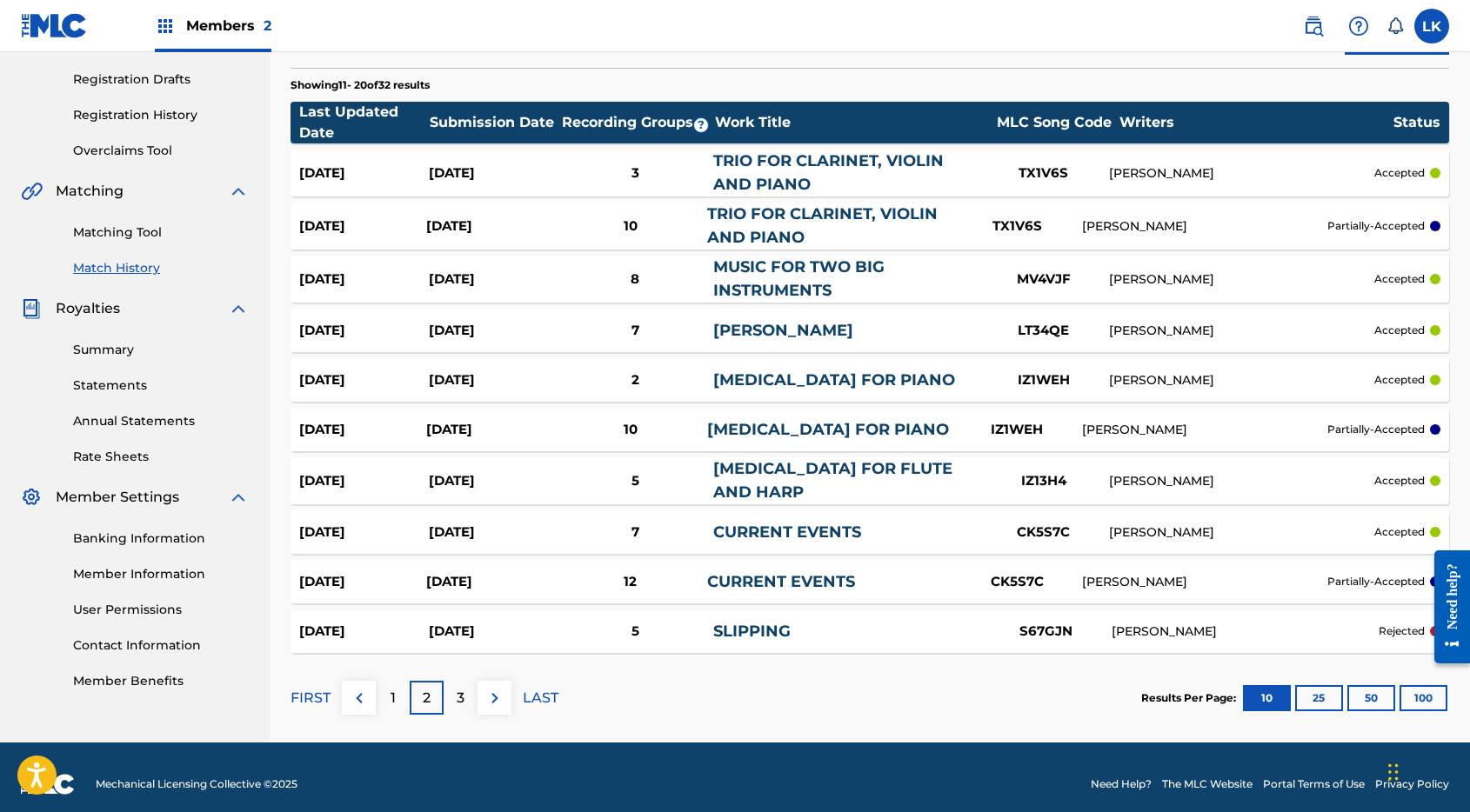
click at [801, 423] on link "[MEDICAL_DATA] FOR PIANO" at bounding box center [827, 430] width 241 height 19
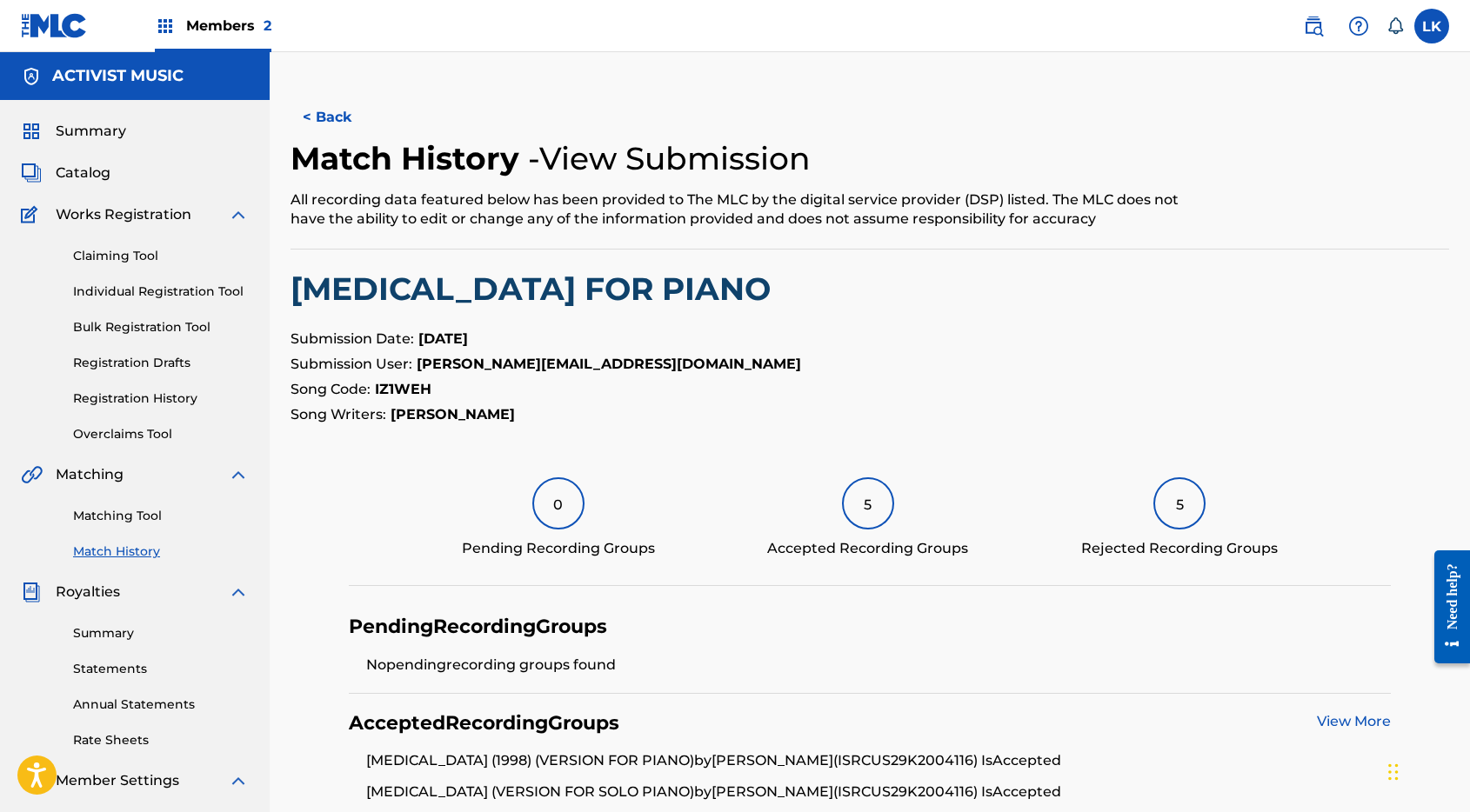
click at [334, 113] on button "< Back" at bounding box center [342, 118] width 105 height 44
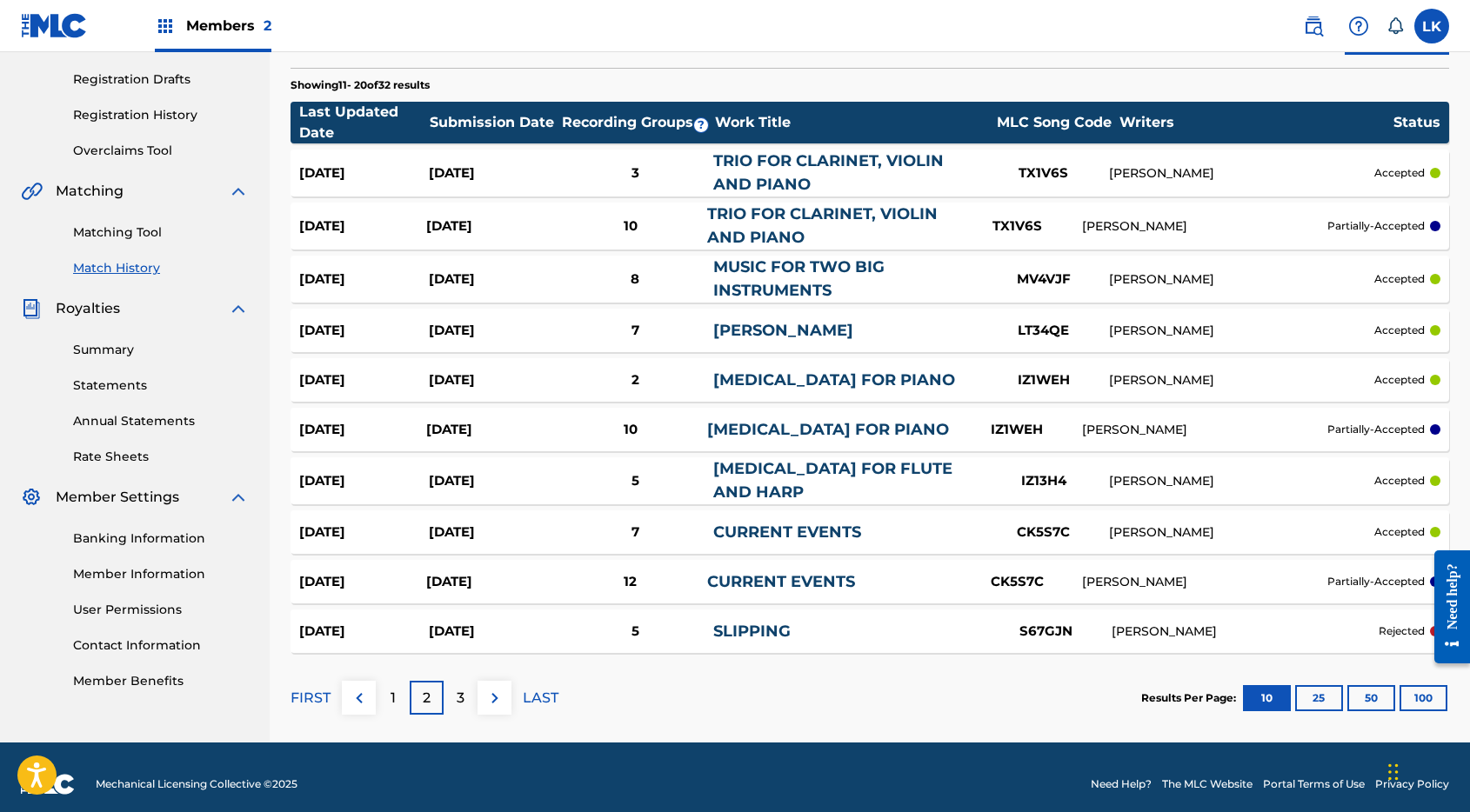
click at [389, 694] on div "1" at bounding box center [392, 697] width 34 height 34
click at [428, 704] on p "2" at bounding box center [426, 698] width 8 height 21
click at [455, 706] on div "3" at bounding box center [460, 697] width 34 height 34
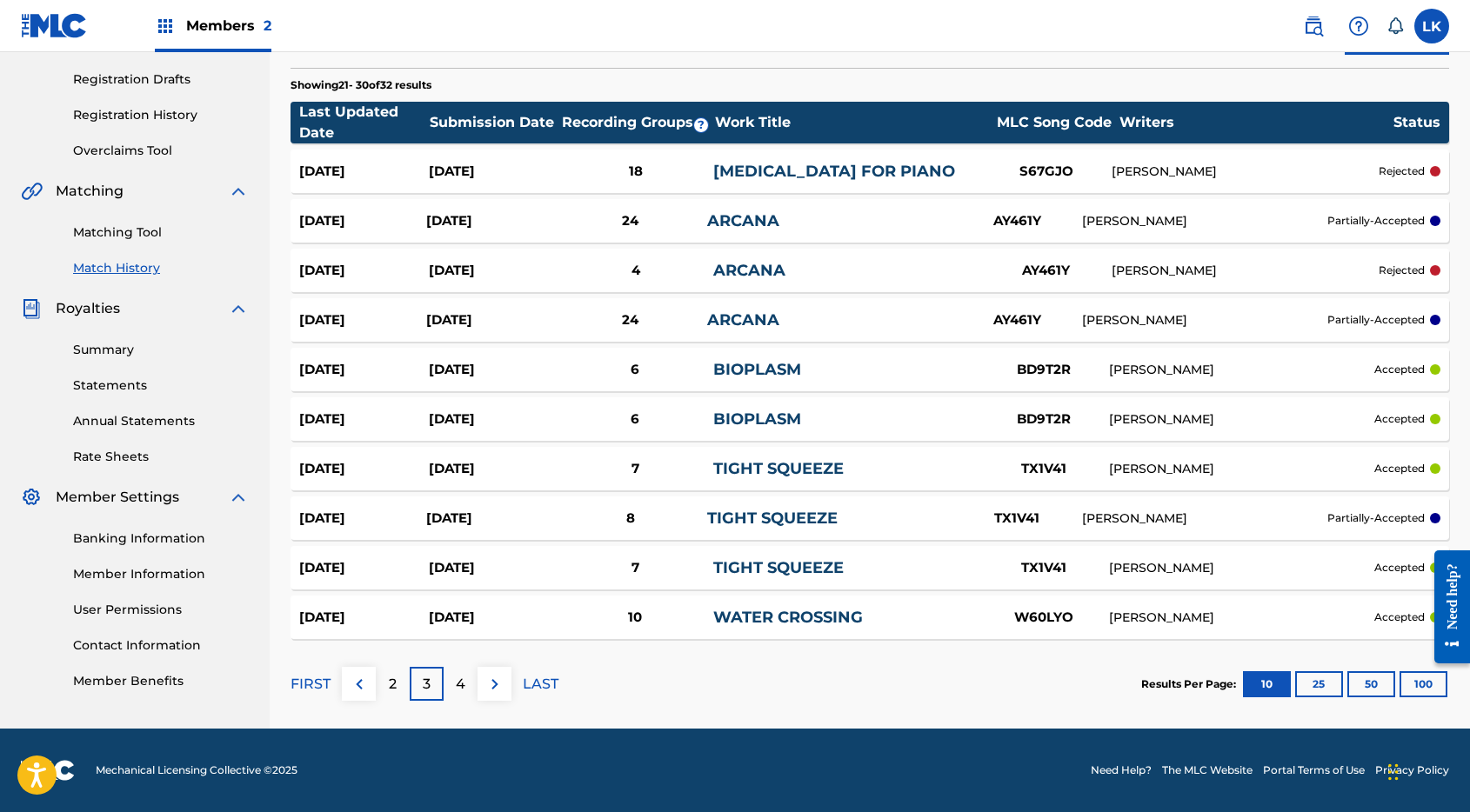
click at [766, 520] on link "TIGHT SQUEEZE" at bounding box center [772, 518] width 131 height 19
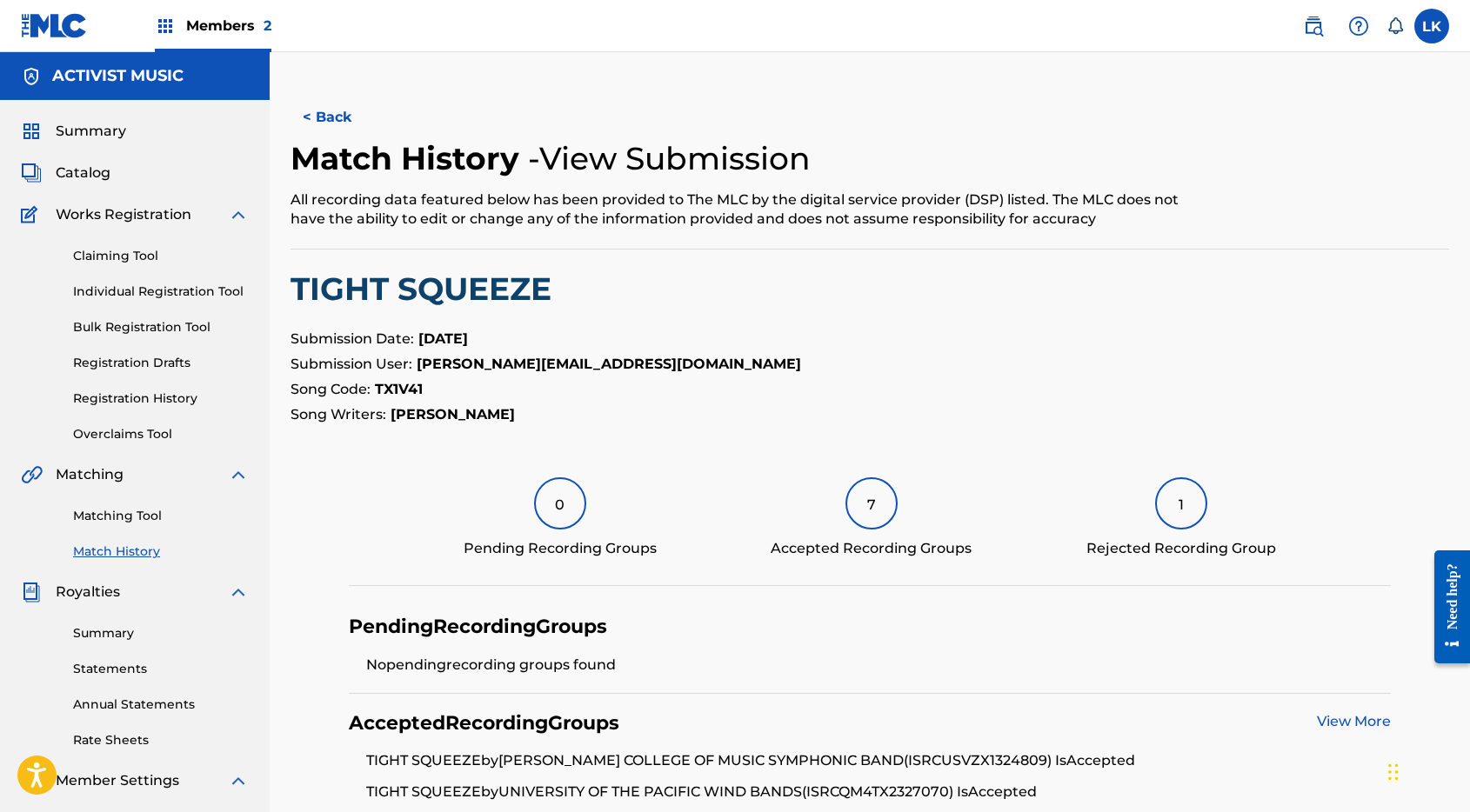
click at [325, 114] on button "< Back" at bounding box center [342, 118] width 105 height 44
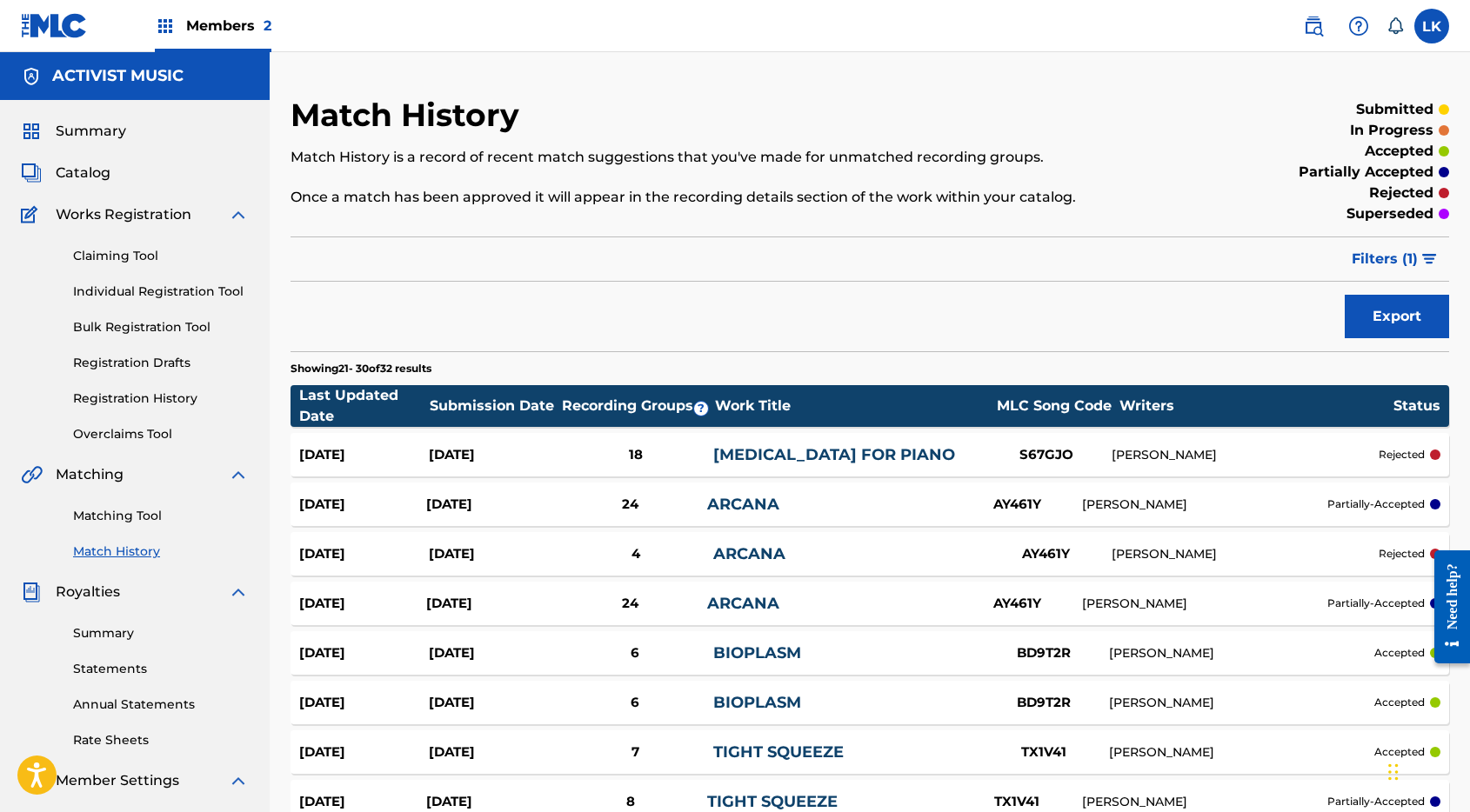
scroll to position [283, 0]
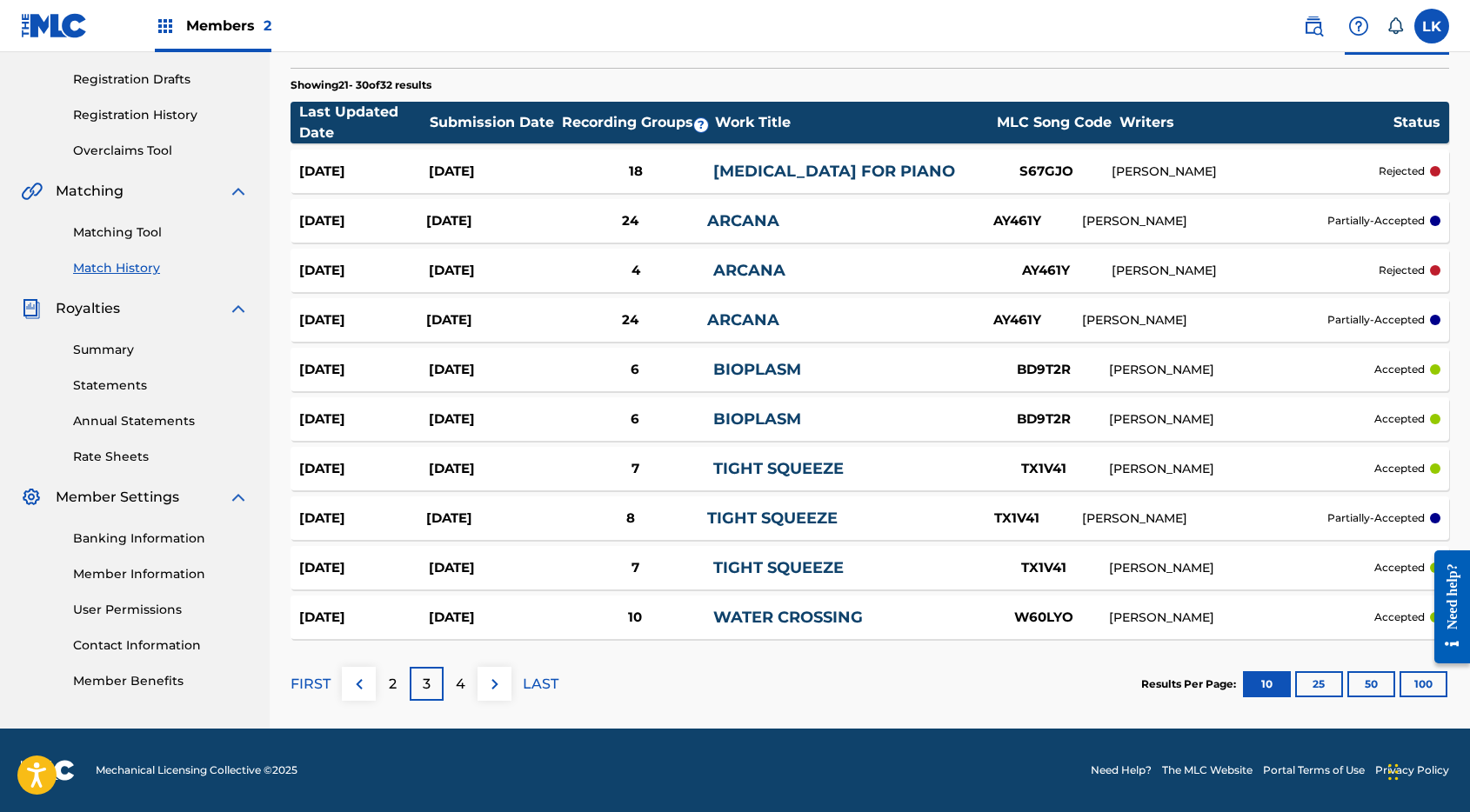
click at [395, 680] on p "2" at bounding box center [392, 684] width 8 height 21
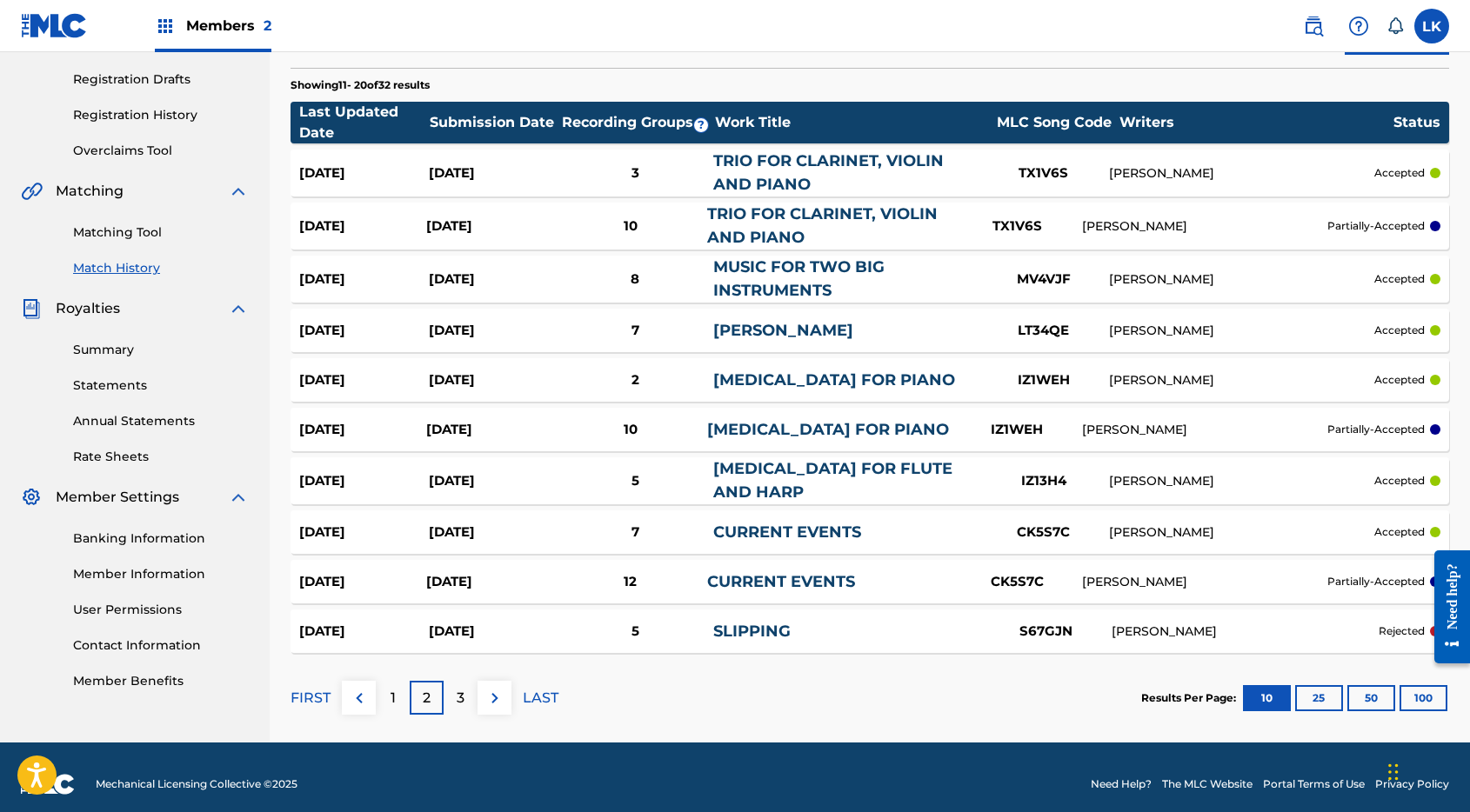
click at [454, 694] on div "3" at bounding box center [460, 697] width 34 height 34
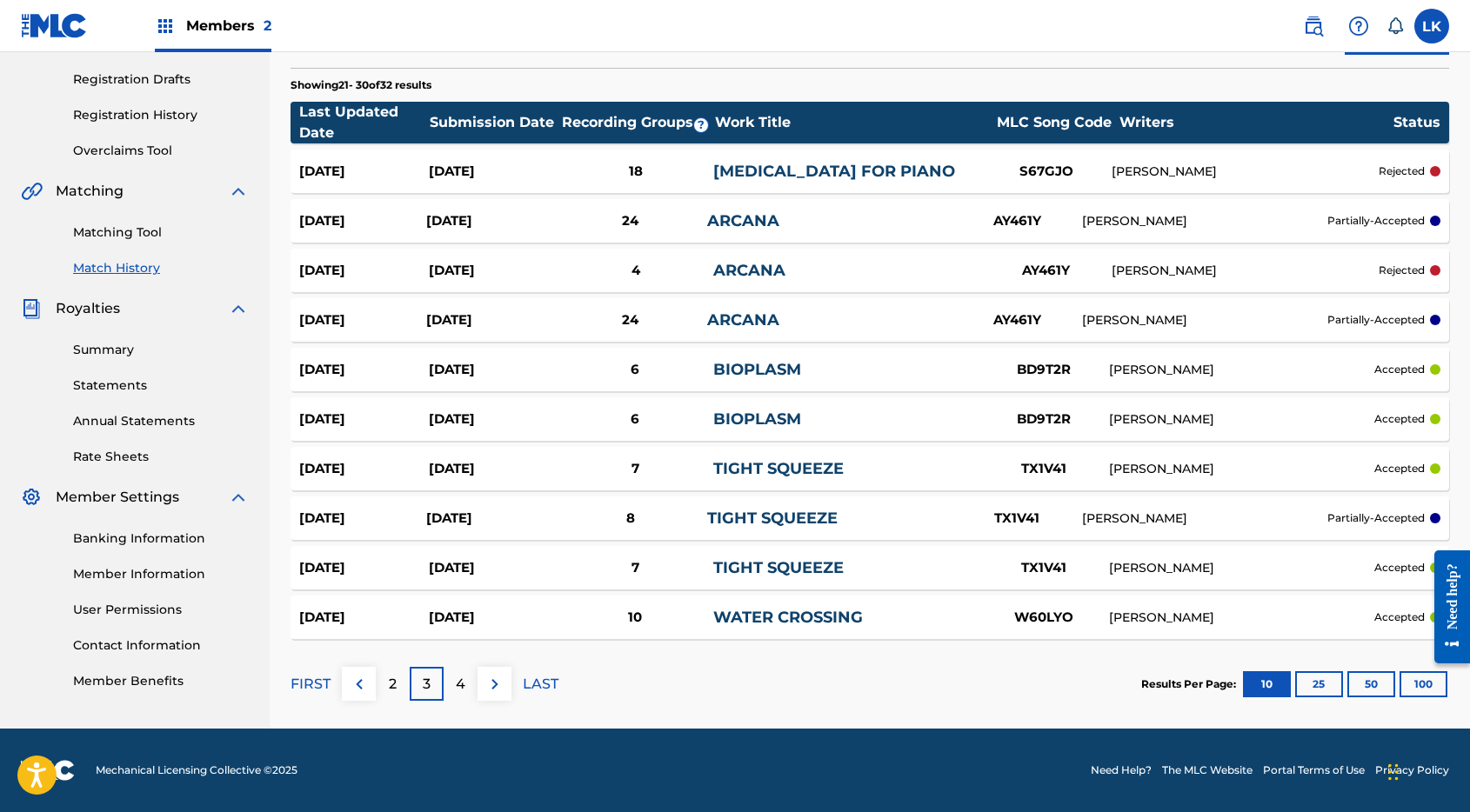
click at [751, 518] on link "TIGHT SQUEEZE" at bounding box center [772, 518] width 131 height 19
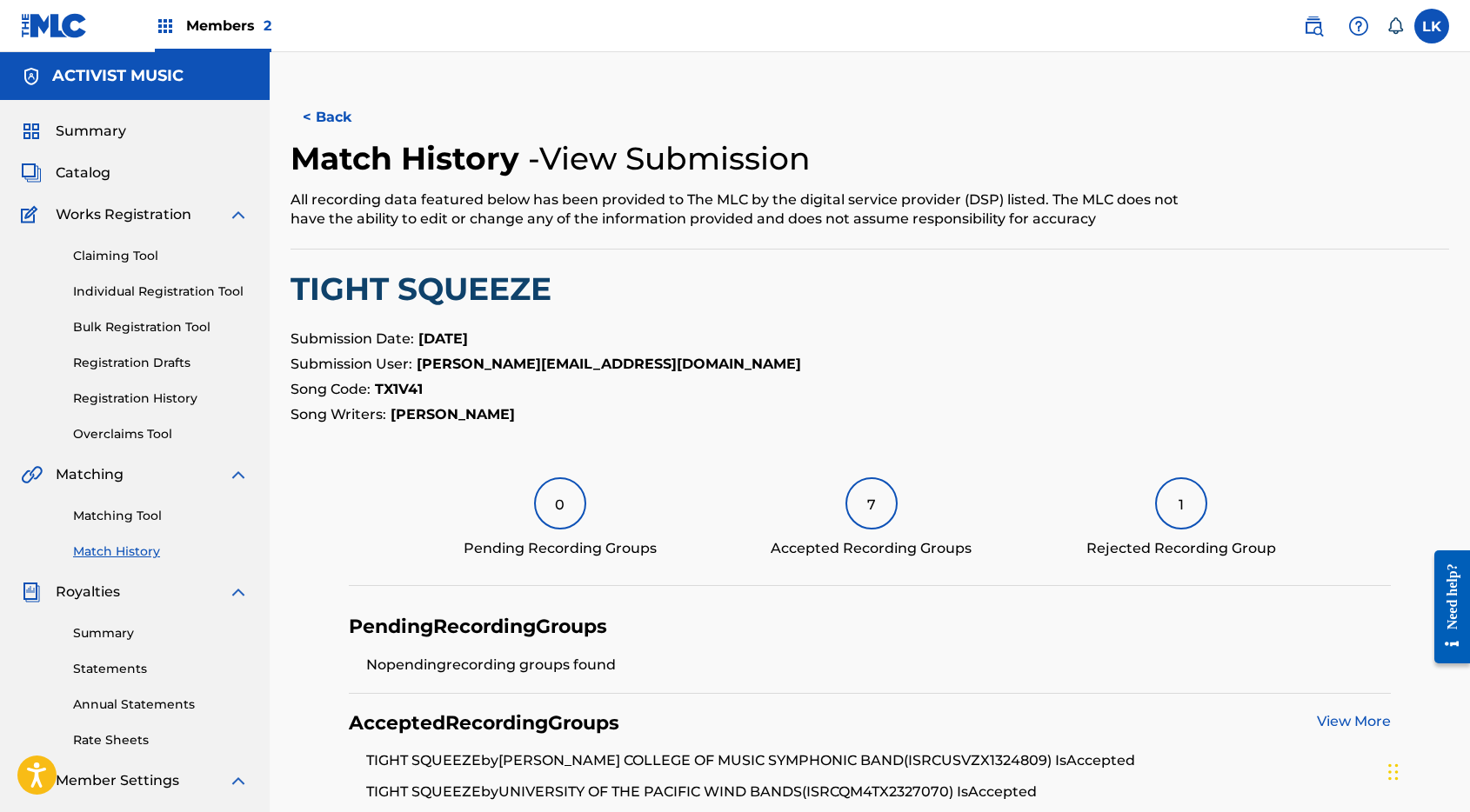
click at [341, 122] on button "< Back" at bounding box center [342, 118] width 105 height 44
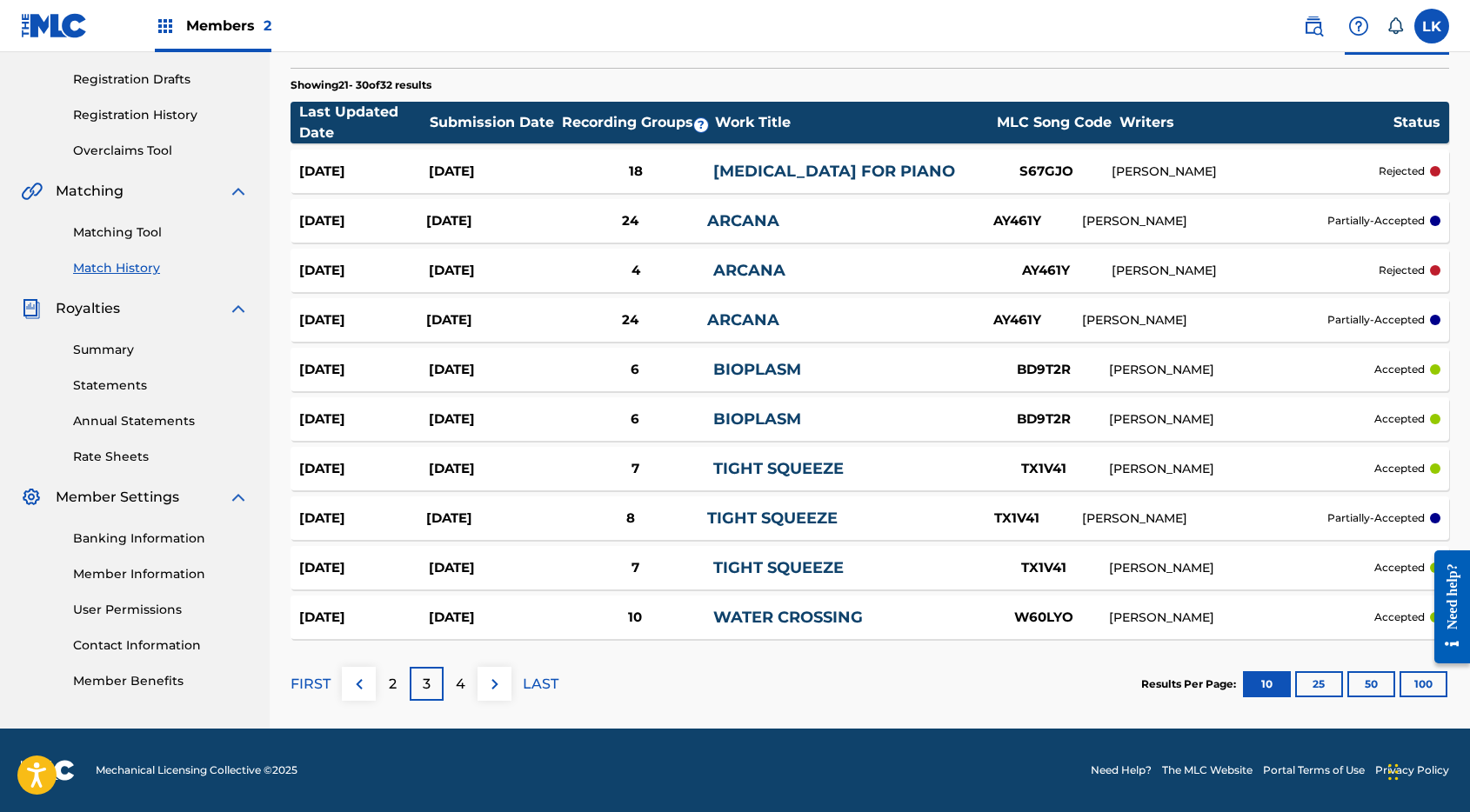
click at [808, 469] on link "TIGHT SQUEEZE" at bounding box center [778, 469] width 131 height 19
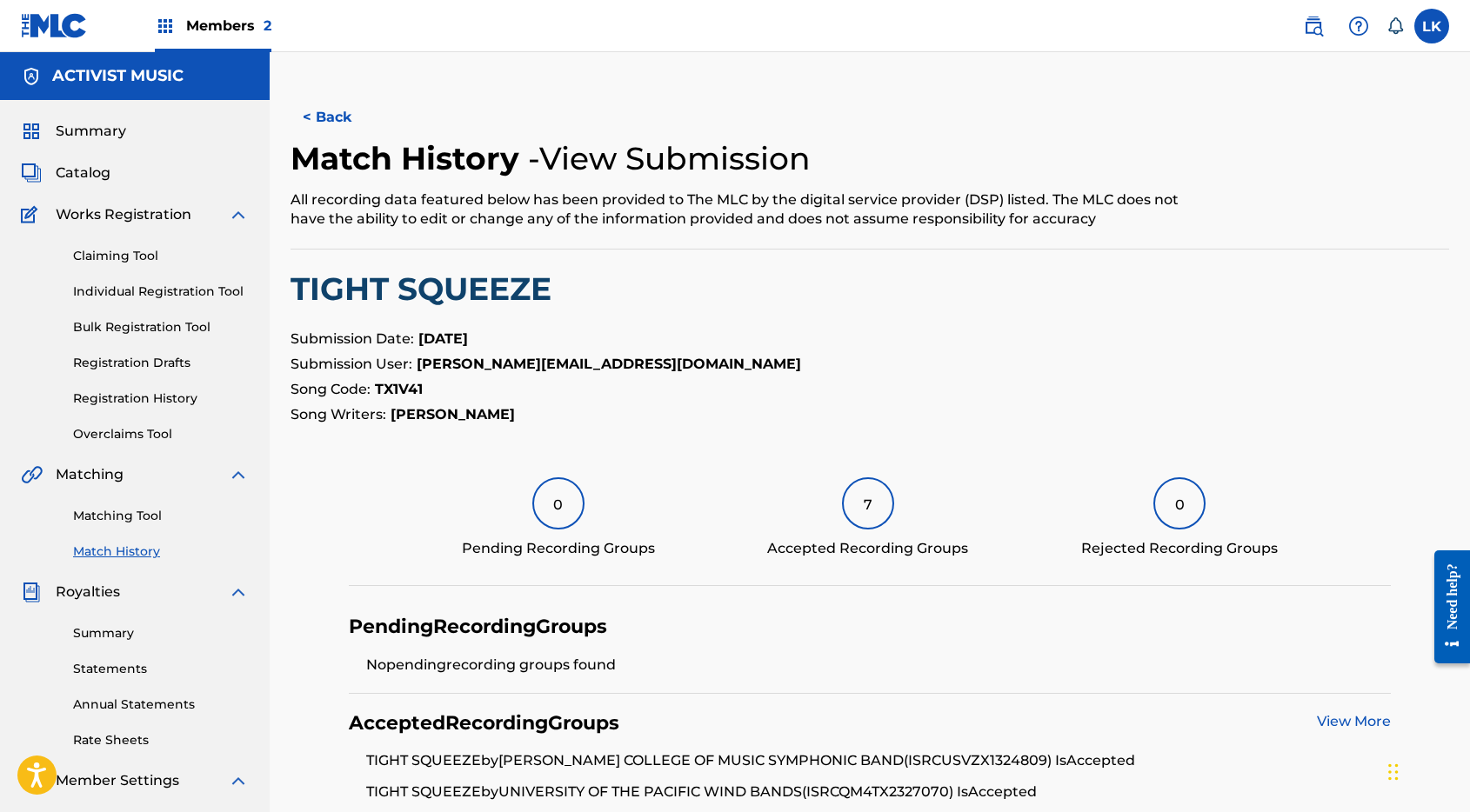
click at [319, 118] on button "< Back" at bounding box center [342, 118] width 105 height 44
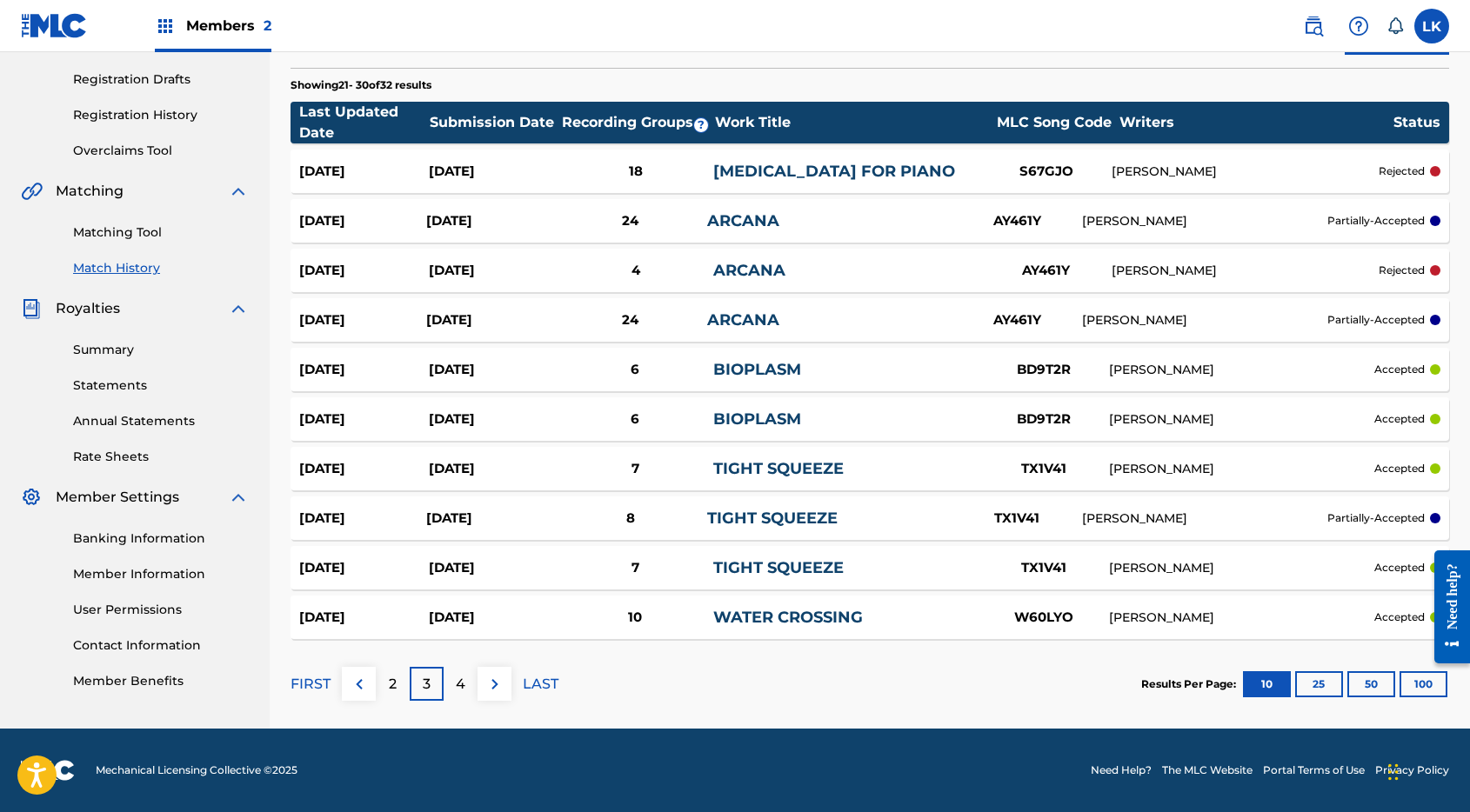
click at [460, 687] on p "4" at bounding box center [460, 684] width 10 height 21
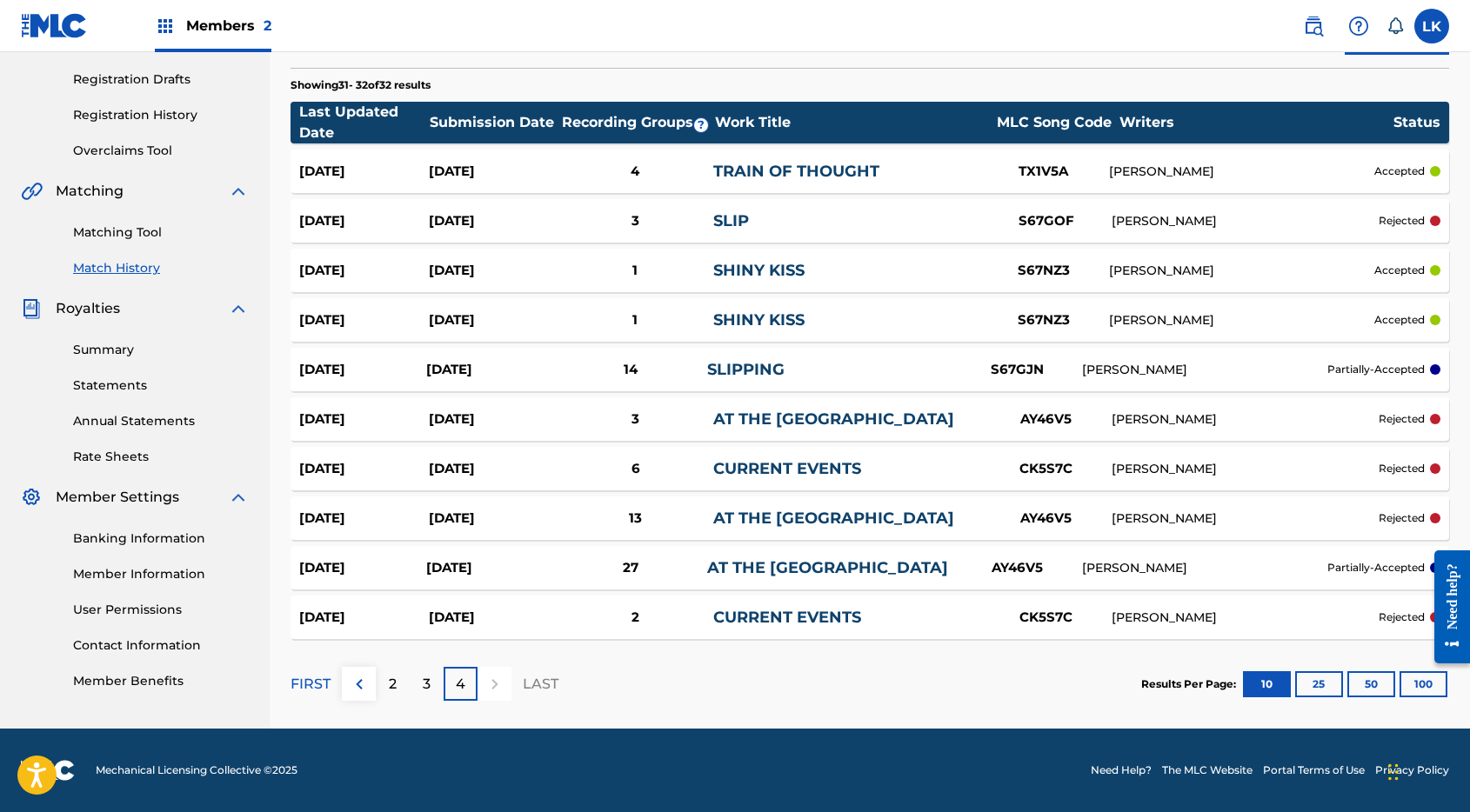
click at [481, 369] on div "[DATE]" at bounding box center [490, 369] width 127 height 20
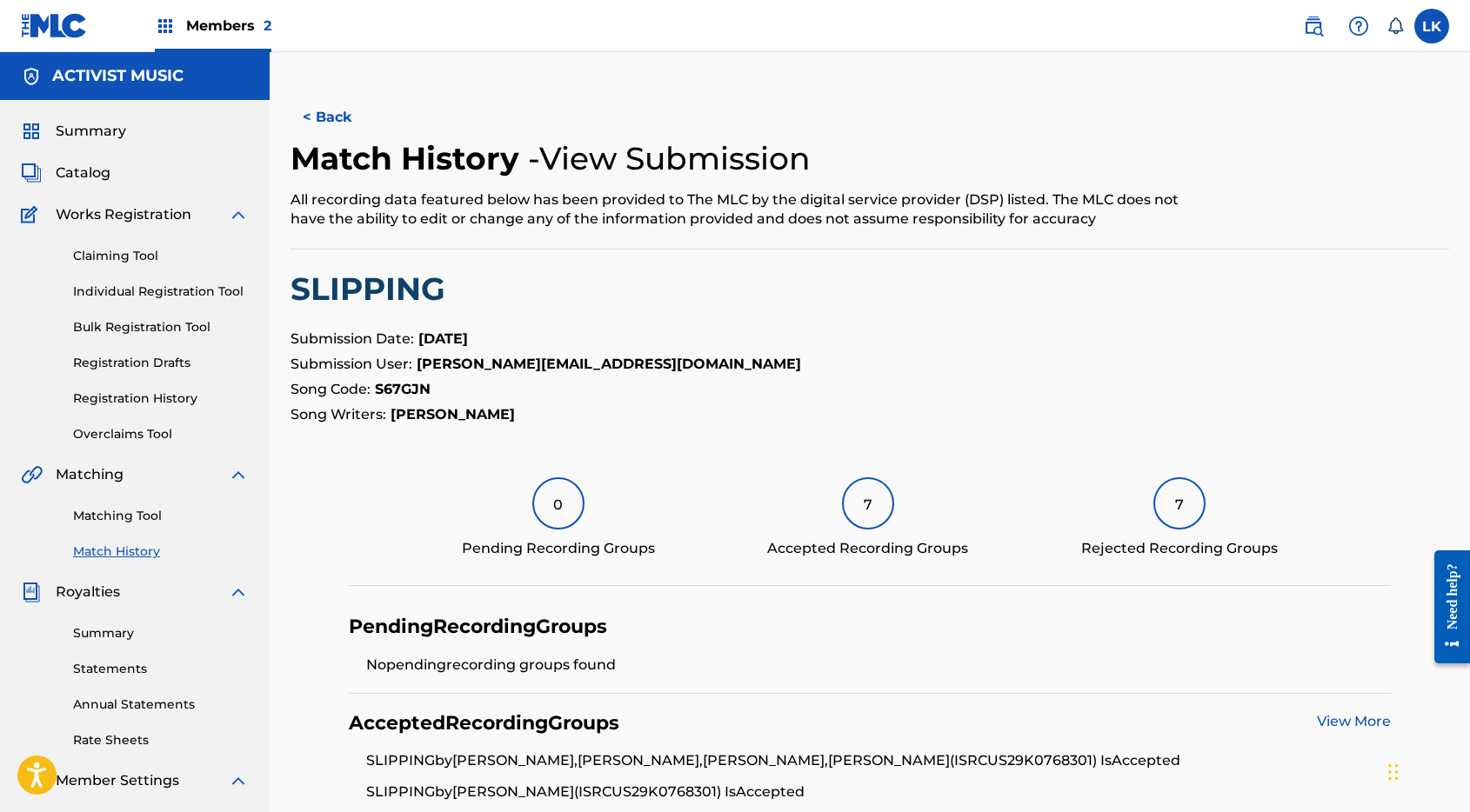
click at [326, 117] on button "< Back" at bounding box center [342, 118] width 105 height 44
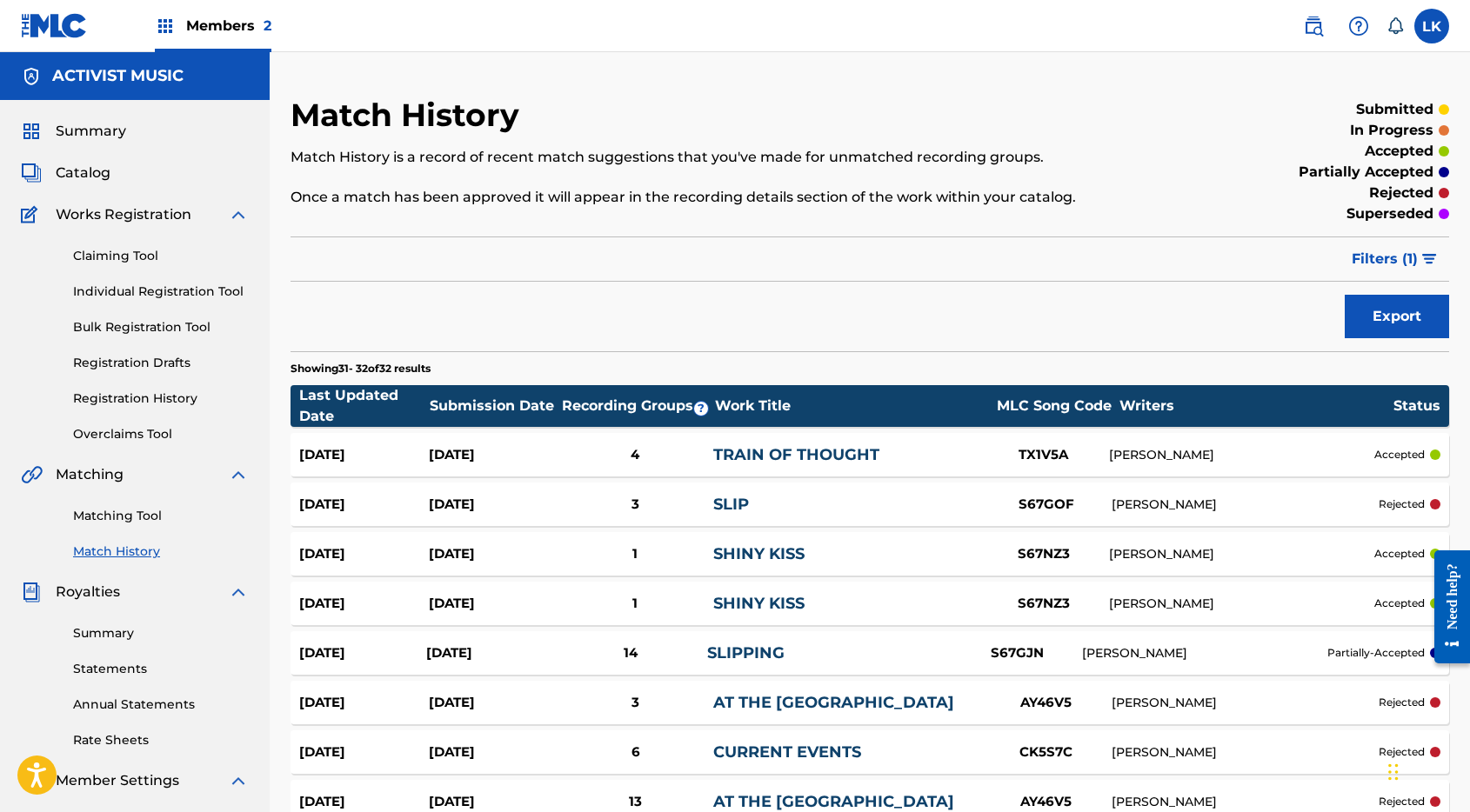
scroll to position [283, 0]
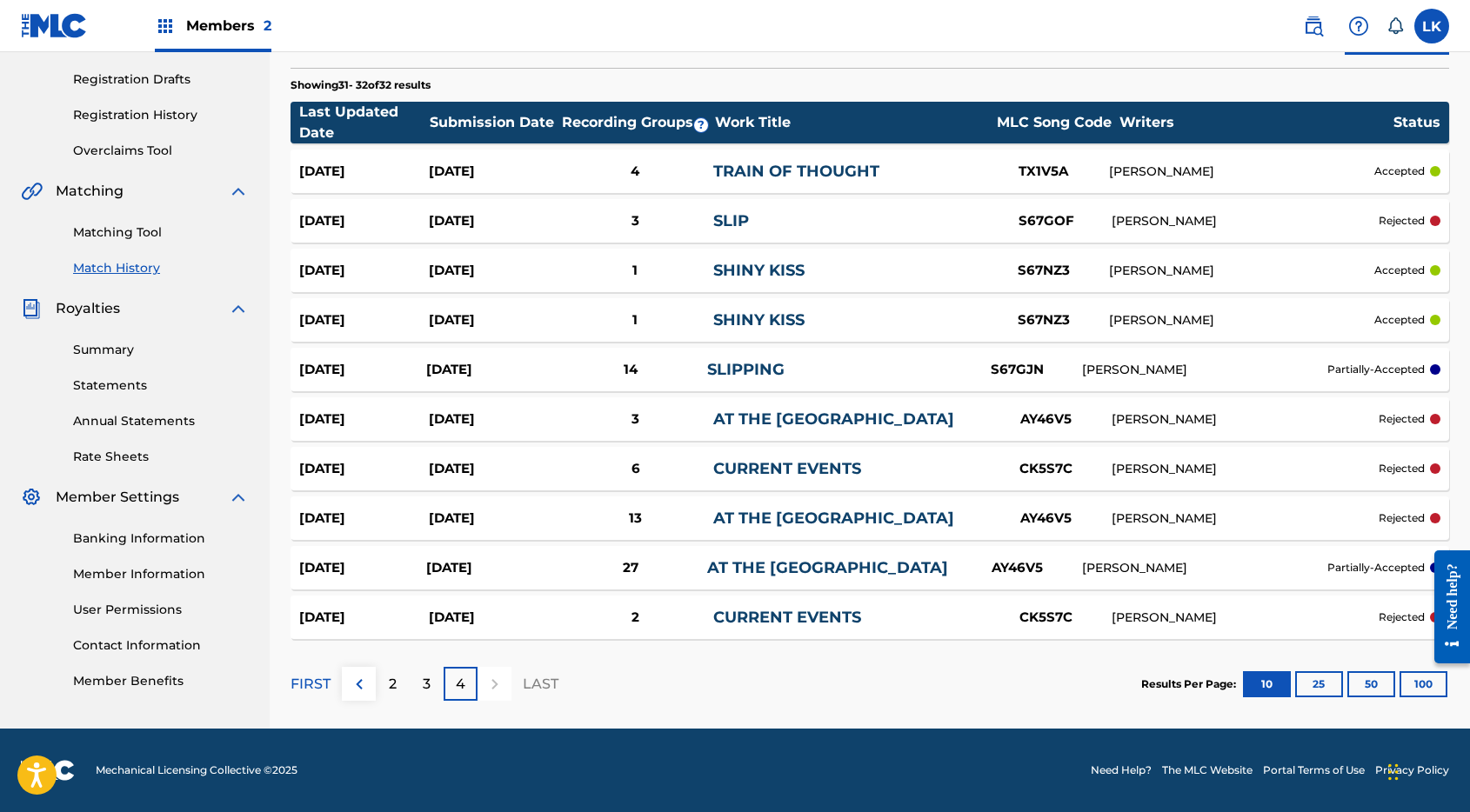
click at [521, 173] on div "[DATE]" at bounding box center [493, 172] width 130 height 20
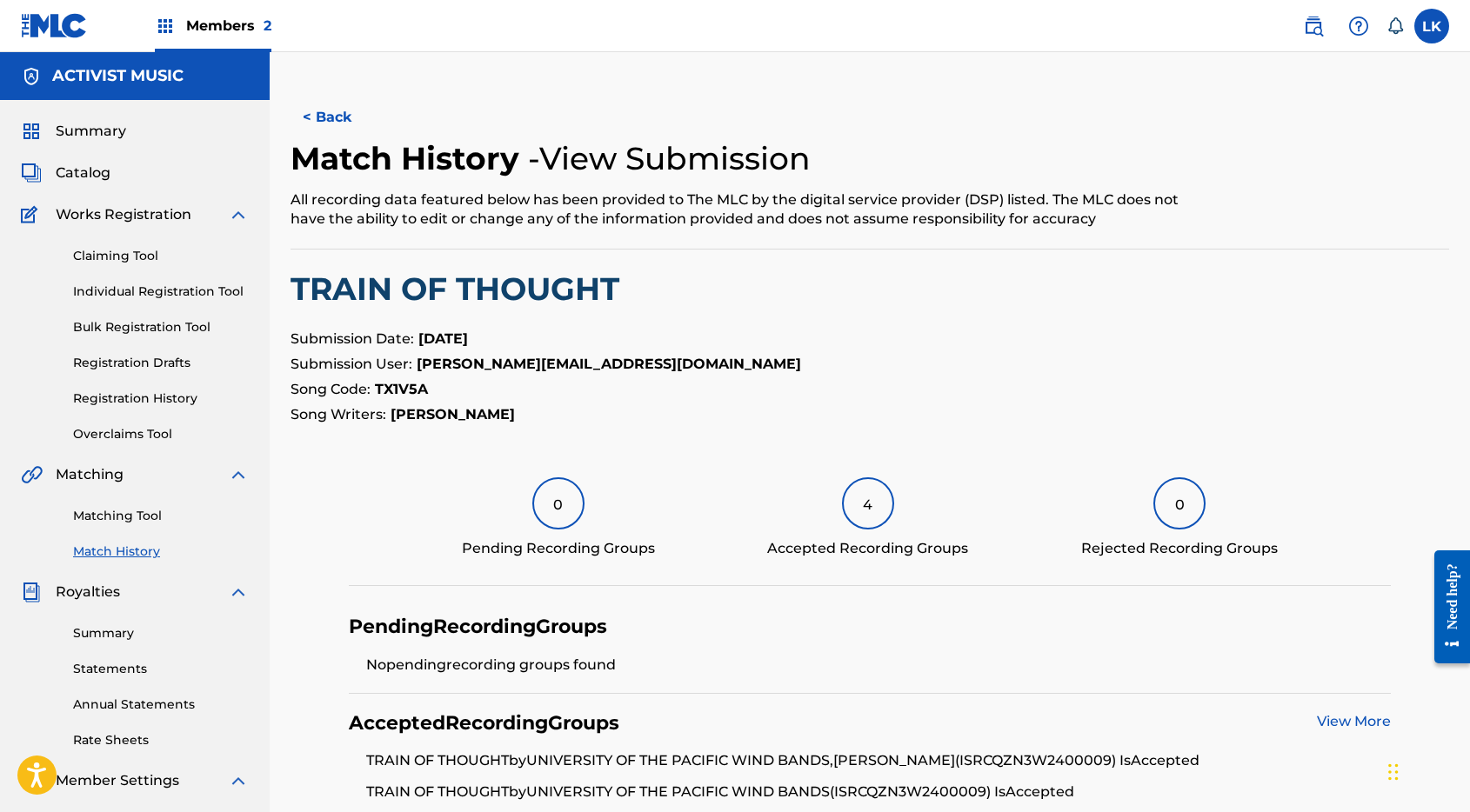
click at [342, 110] on button "< Back" at bounding box center [342, 118] width 105 height 44
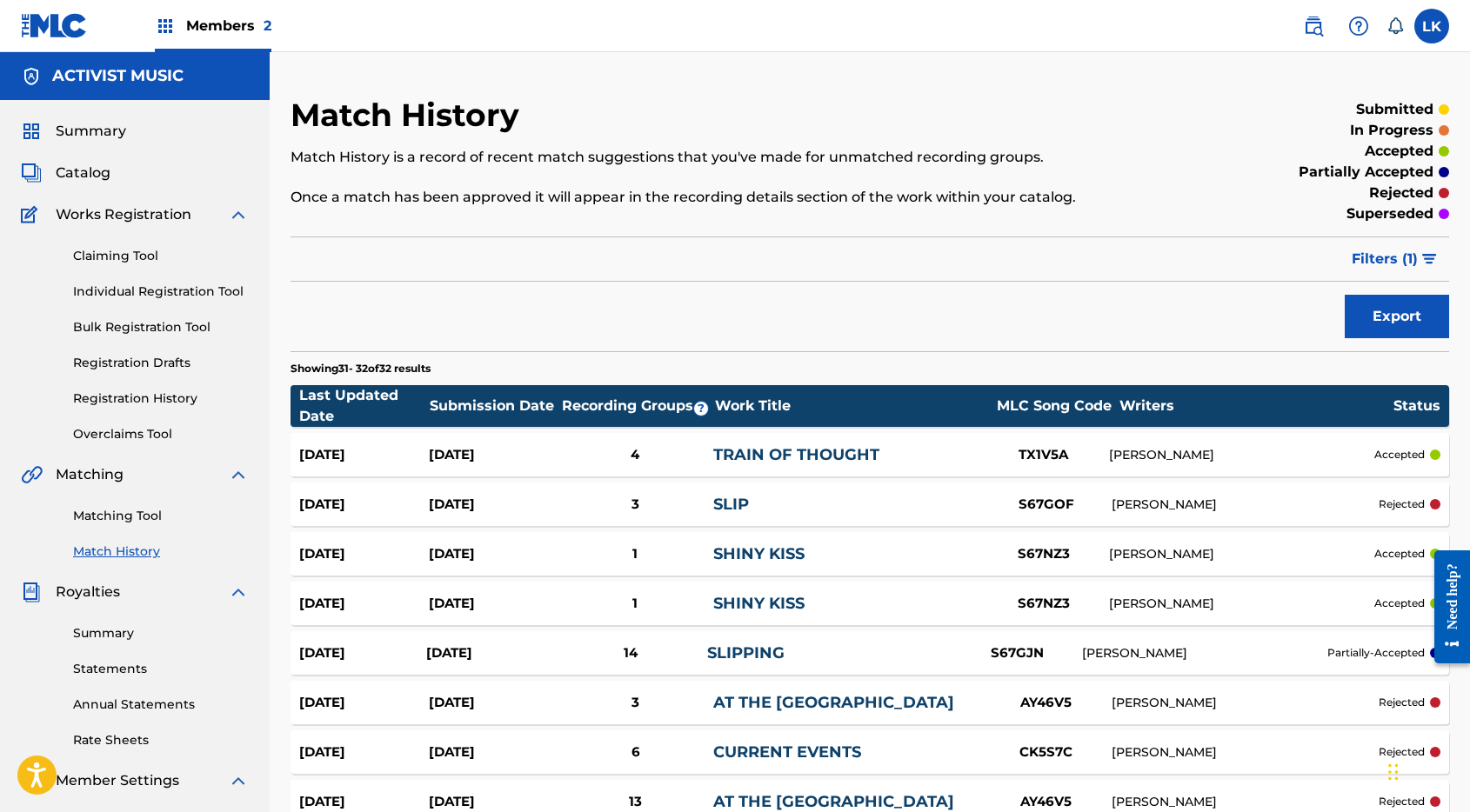
scroll to position [283, 0]
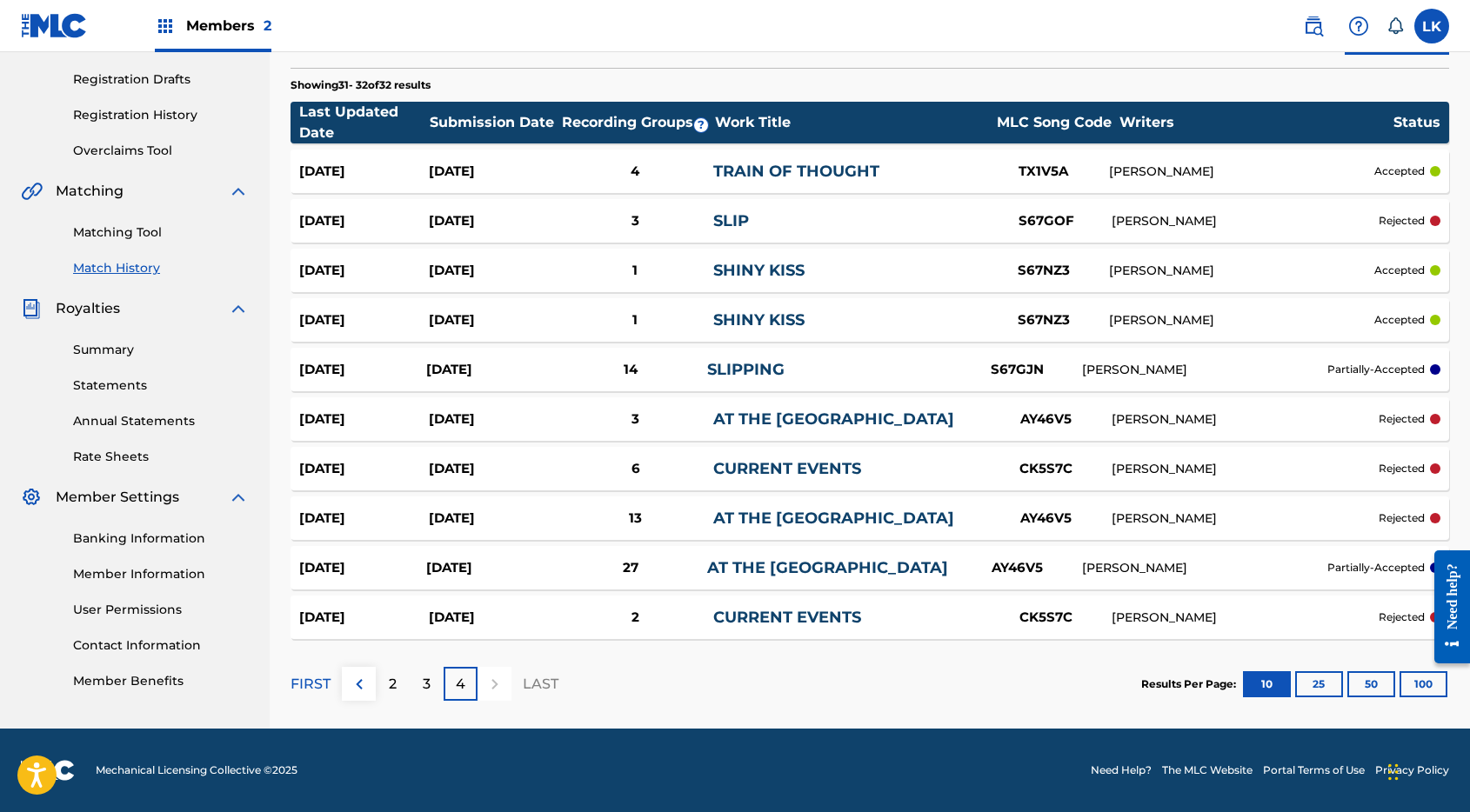
click at [535, 229] on div "[DATE]" at bounding box center [493, 220] width 130 height 20
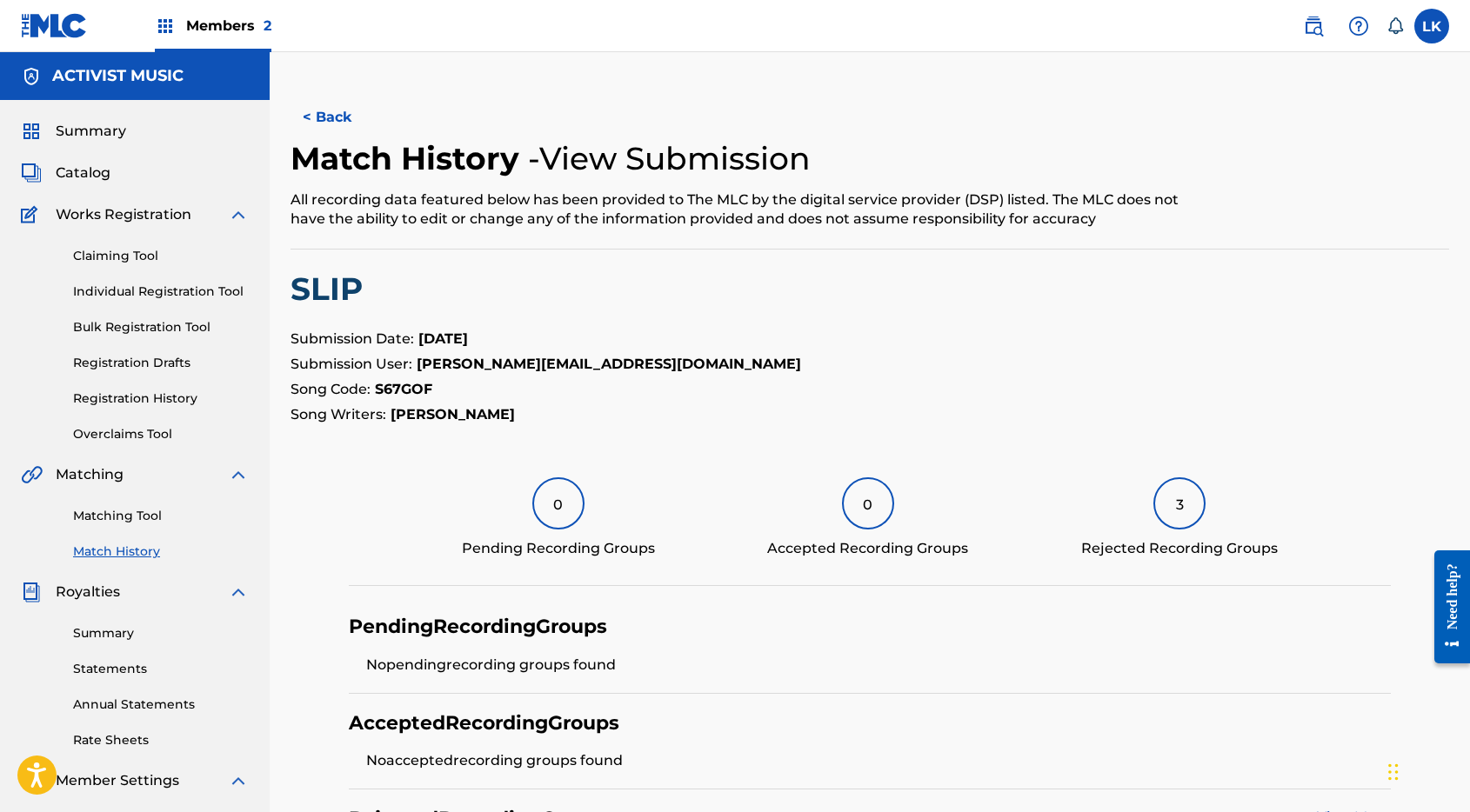
click at [331, 123] on button "< Back" at bounding box center [342, 118] width 105 height 44
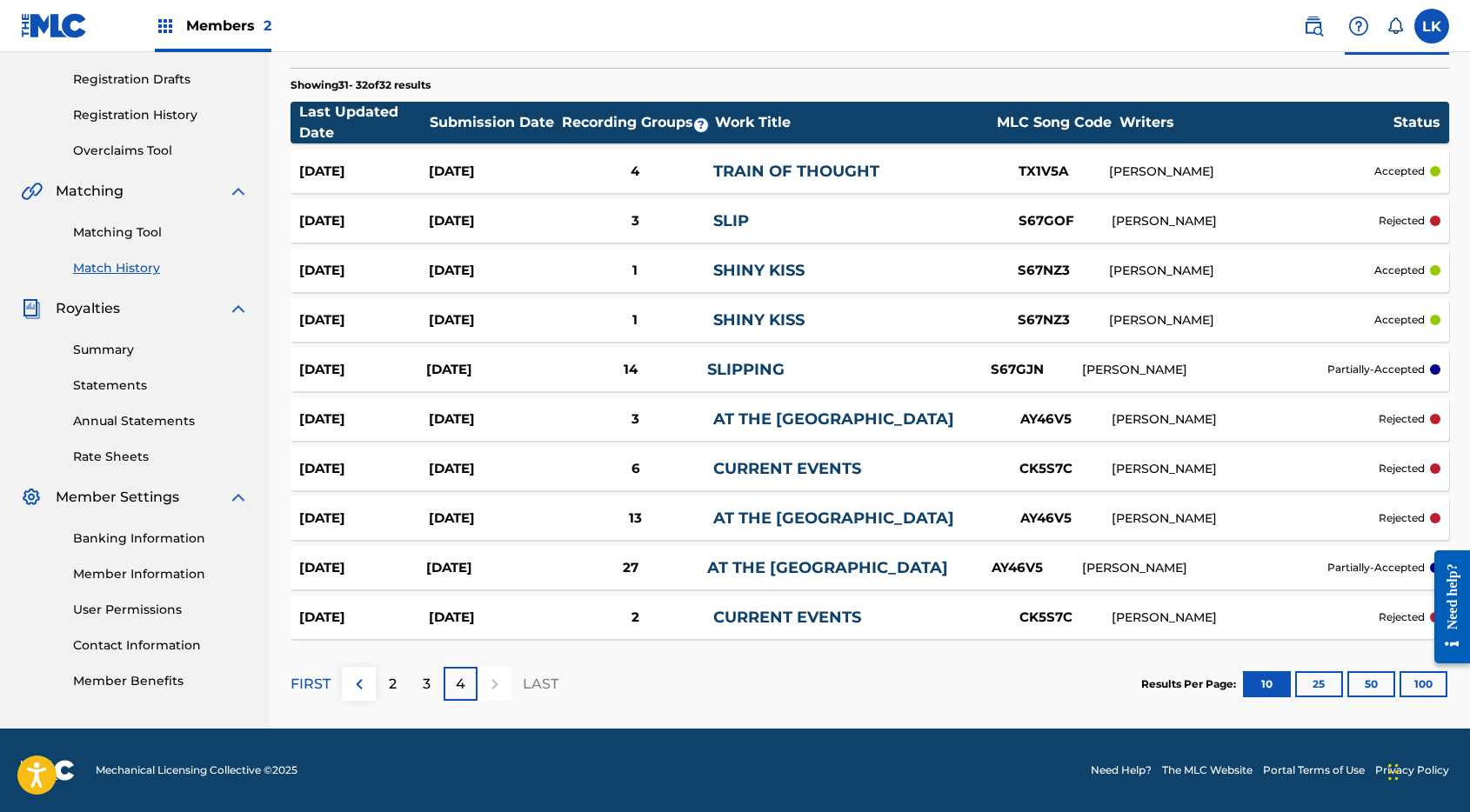
click at [520, 370] on div "[DATE]" at bounding box center [490, 369] width 127 height 20
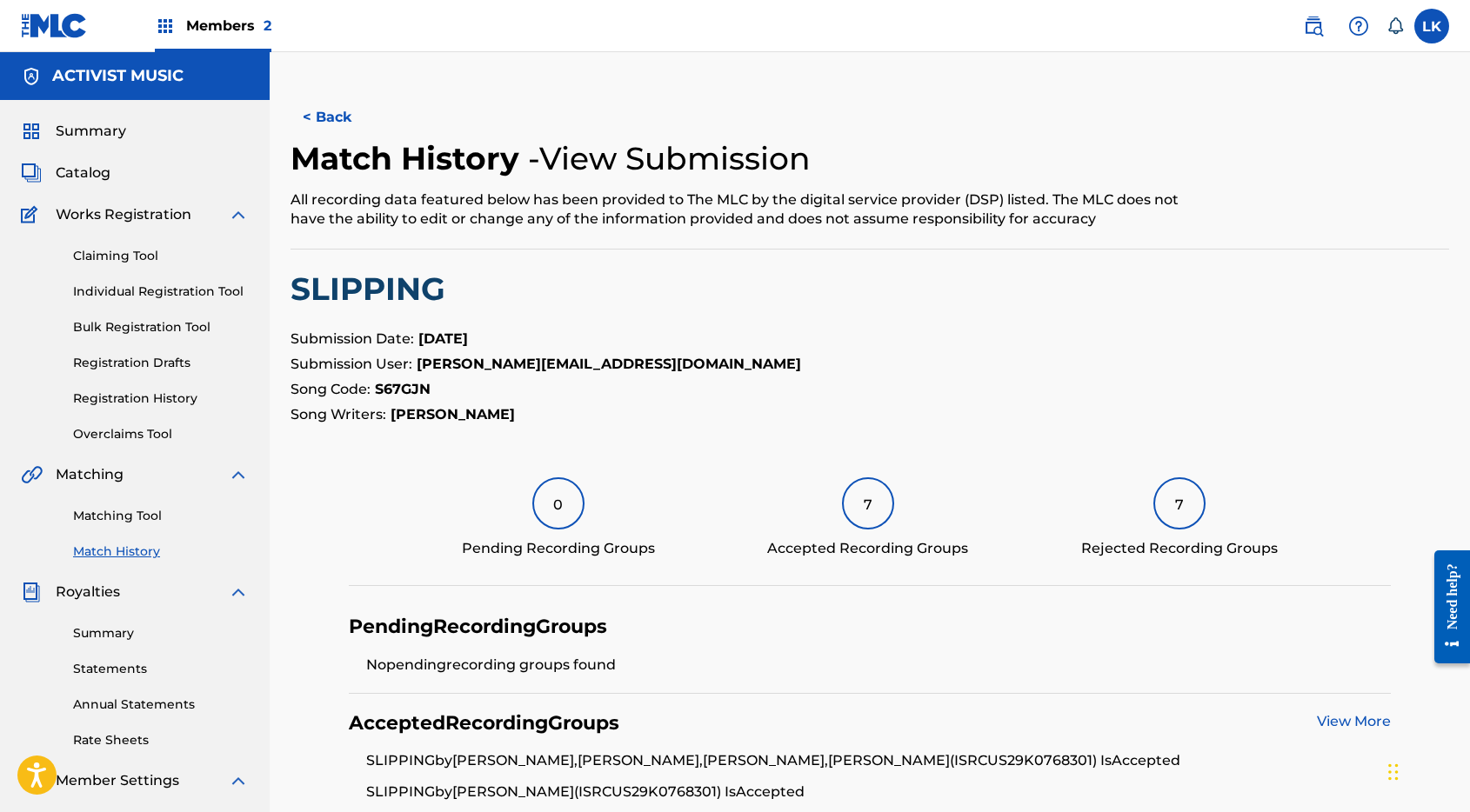
click at [342, 118] on button "< Back" at bounding box center [342, 118] width 105 height 44
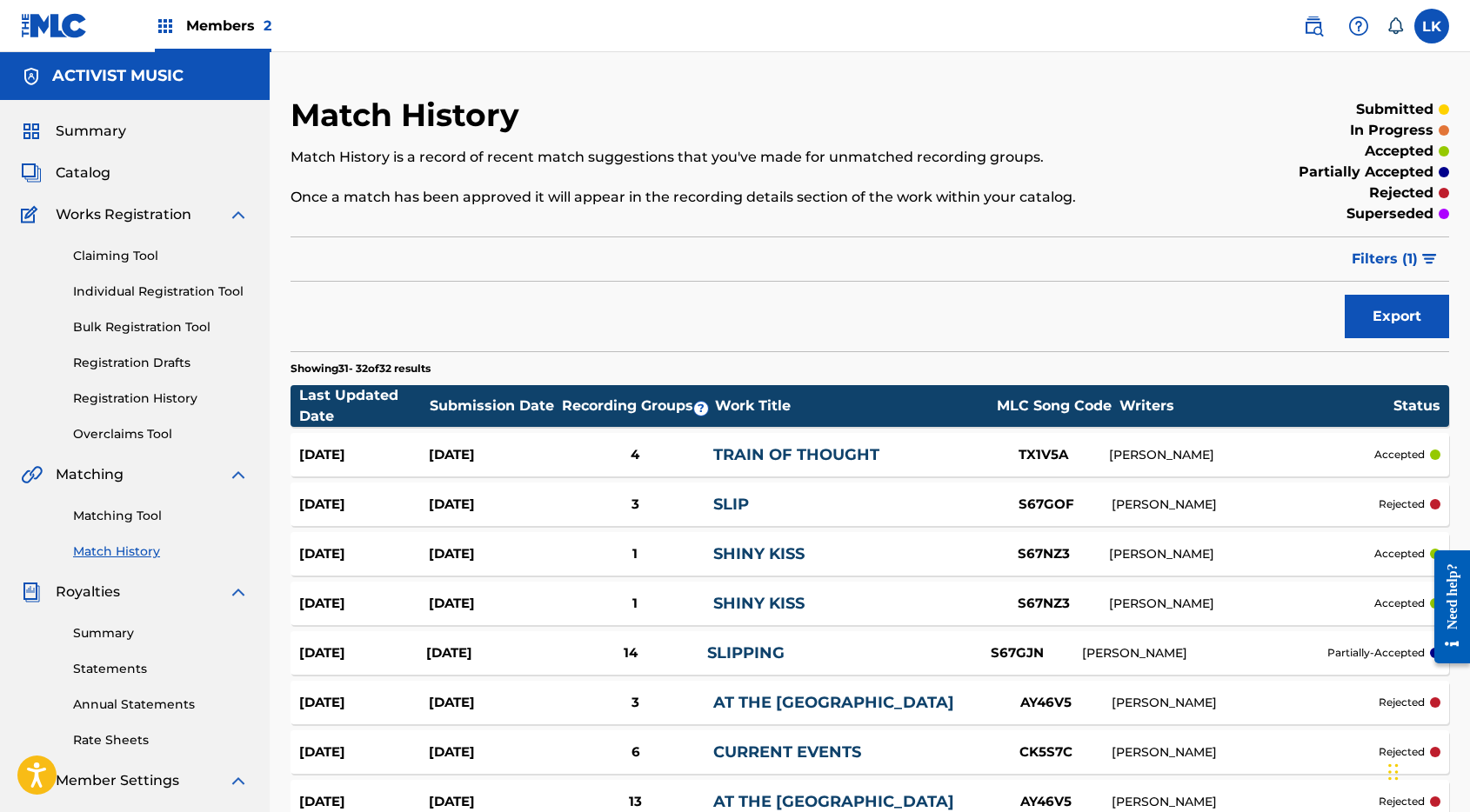
scroll to position [283, 0]
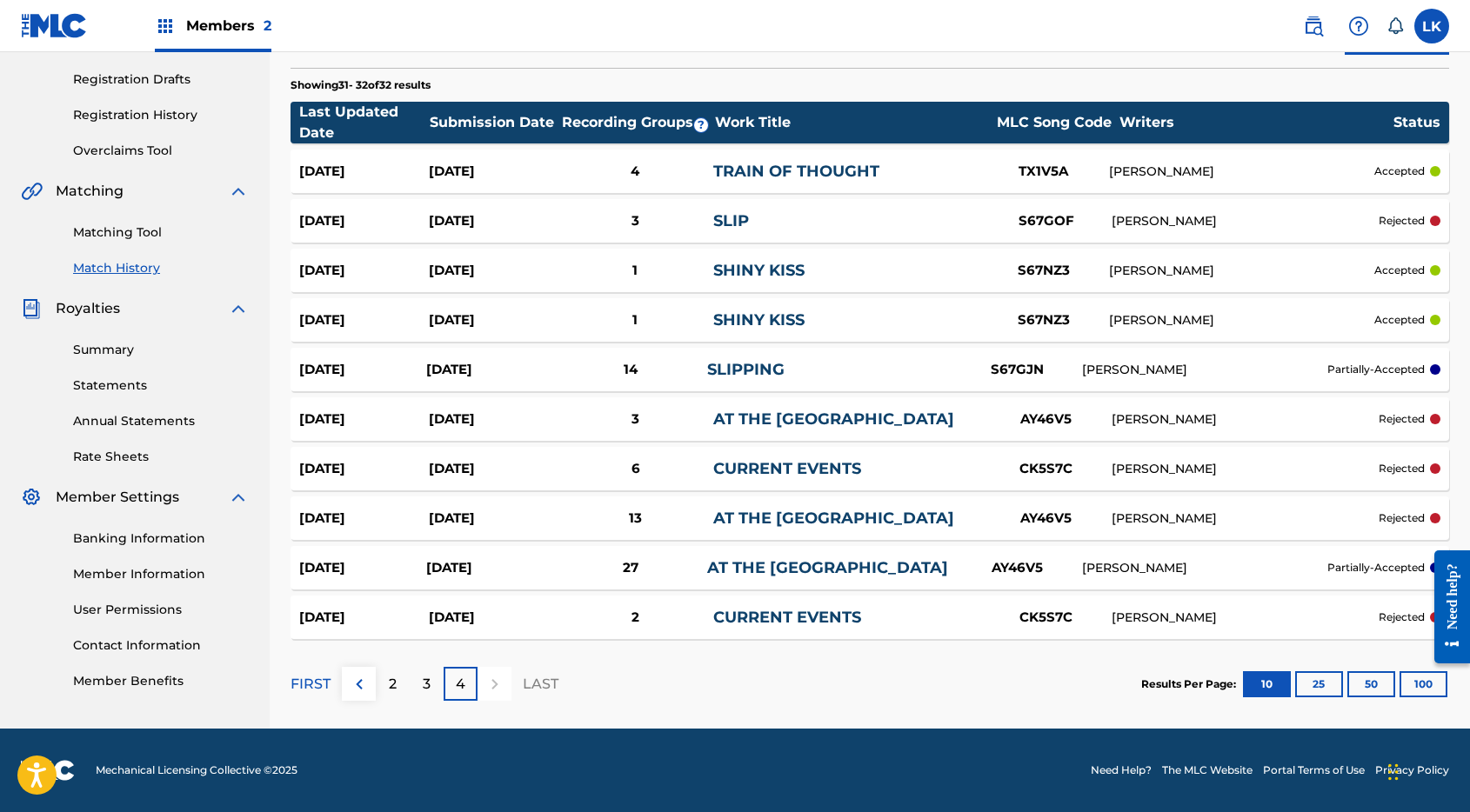
click at [433, 686] on div "3" at bounding box center [426, 683] width 34 height 34
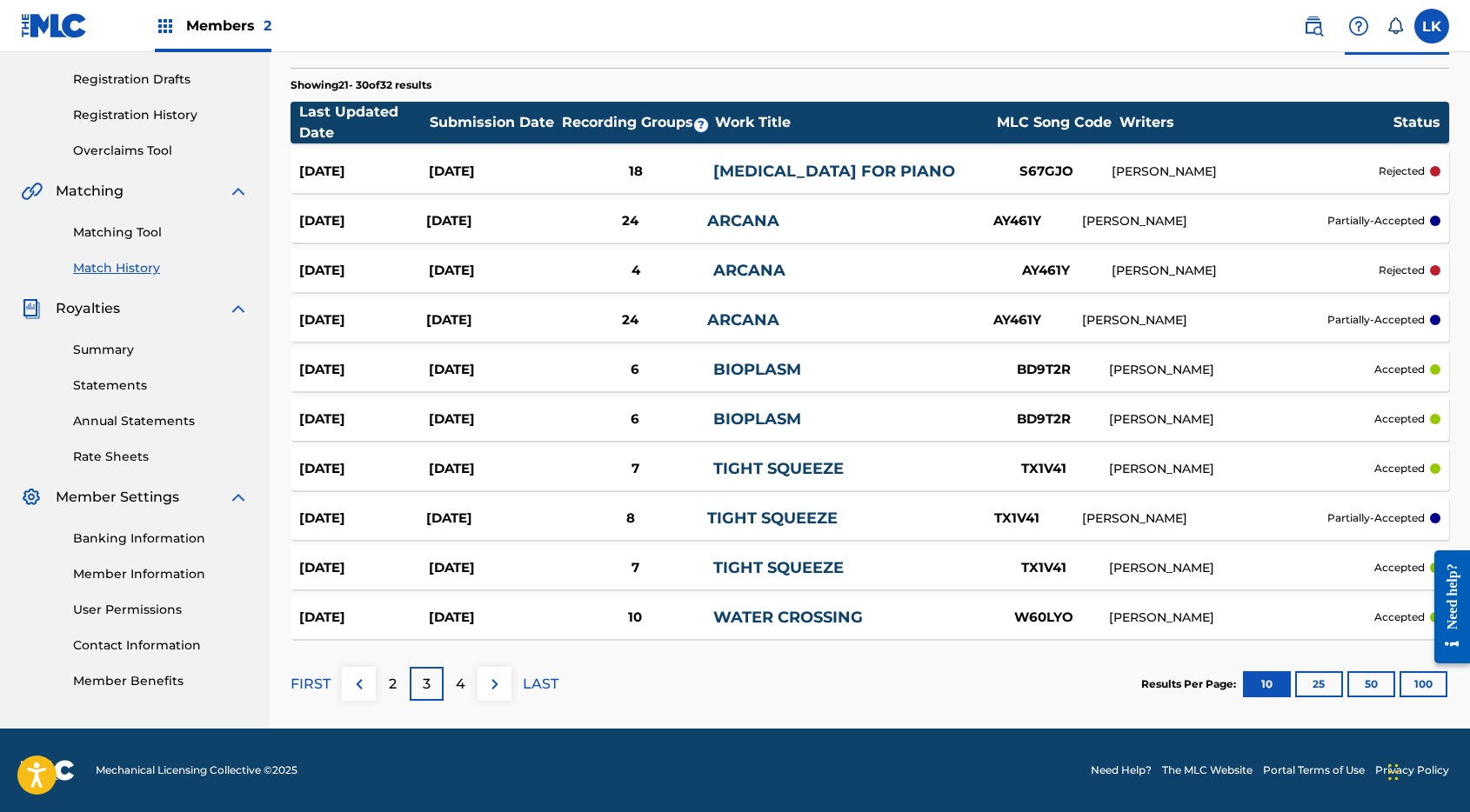
click at [389, 684] on p "2" at bounding box center [392, 684] width 8 height 21
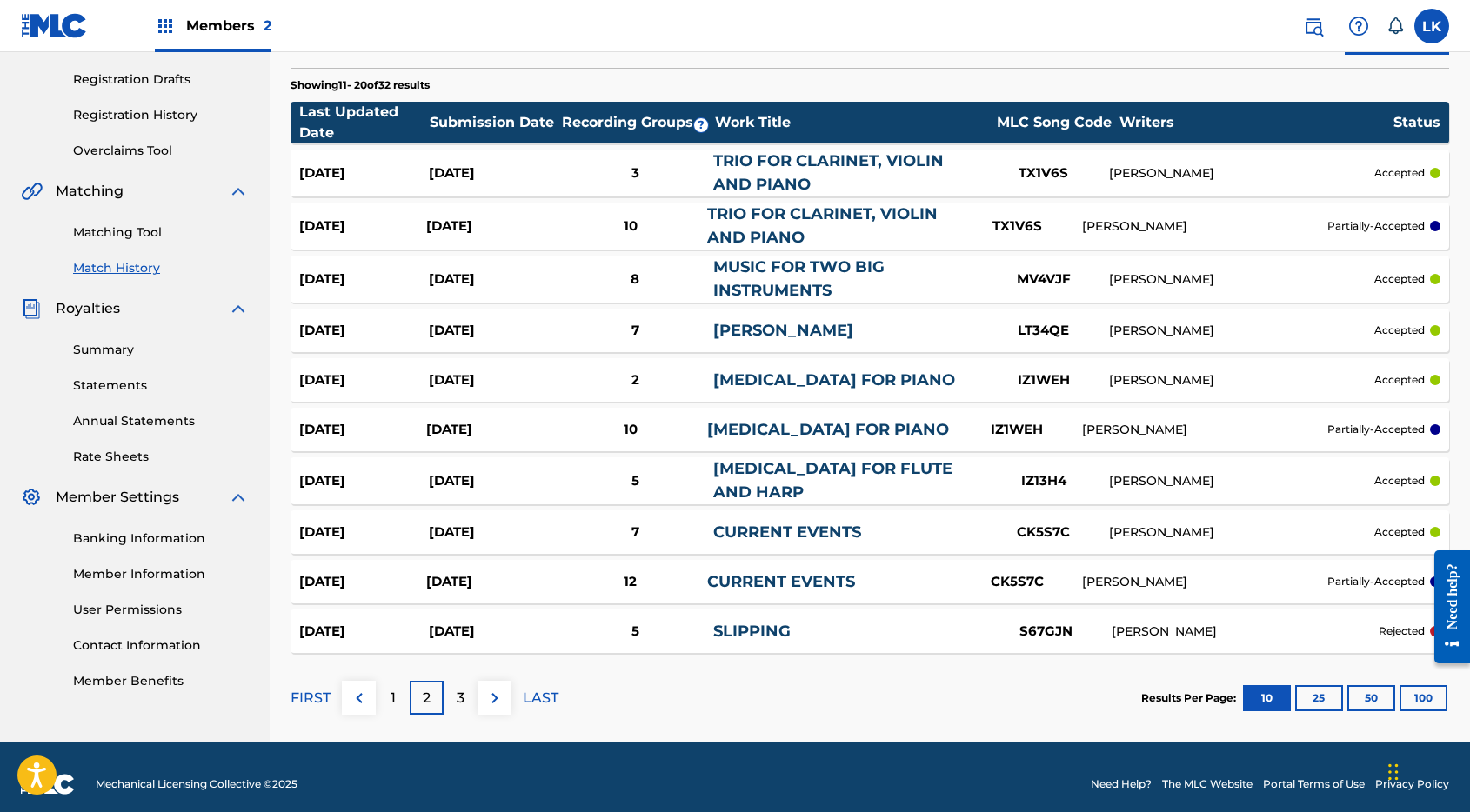
click at [740, 329] on link "[PERSON_NAME]" at bounding box center [782, 330] width 140 height 19
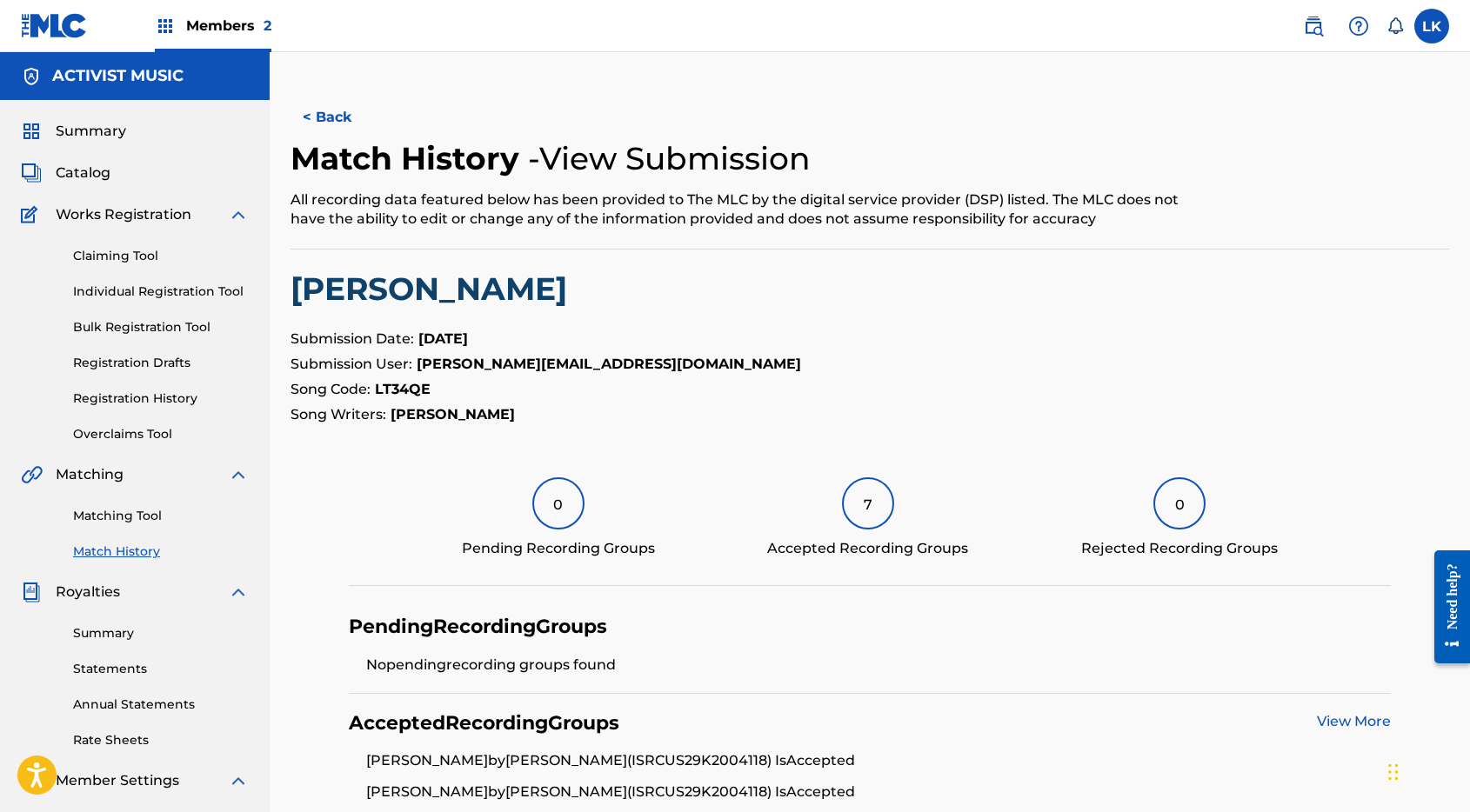
click at [345, 110] on button "< Back" at bounding box center [342, 118] width 105 height 44
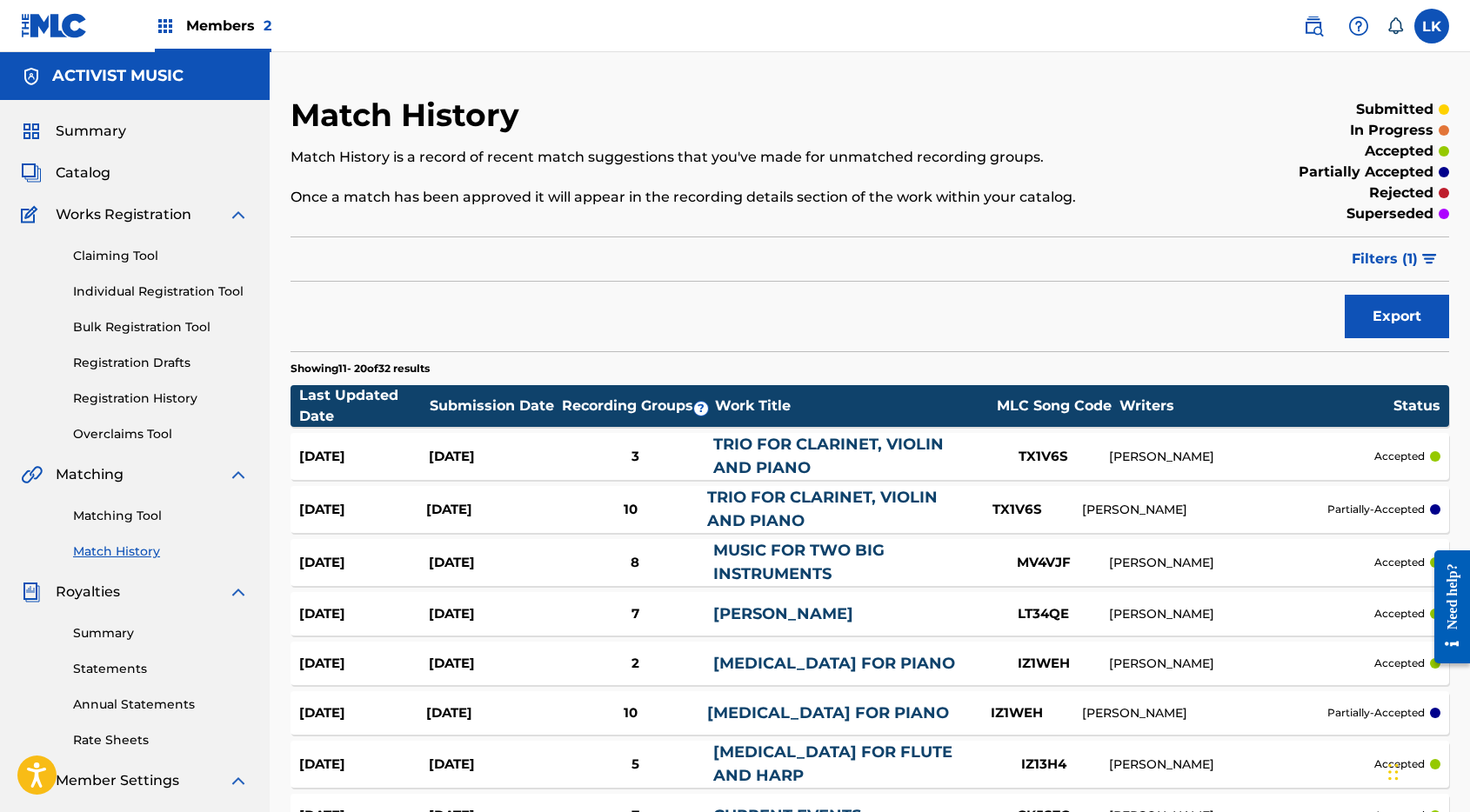
scroll to position [283, 0]
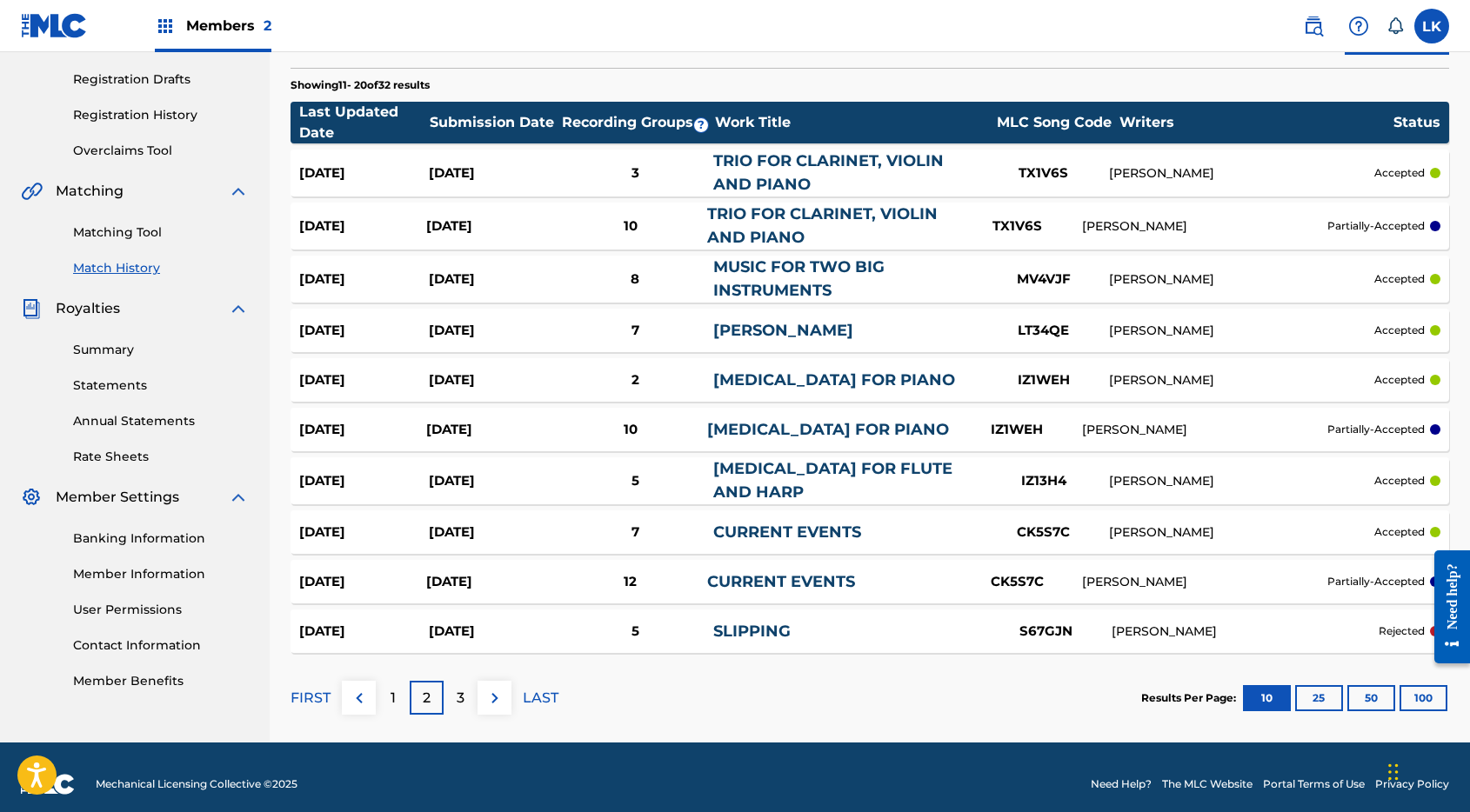
click at [747, 426] on link "[MEDICAL_DATA] FOR PIANO" at bounding box center [827, 430] width 241 height 19
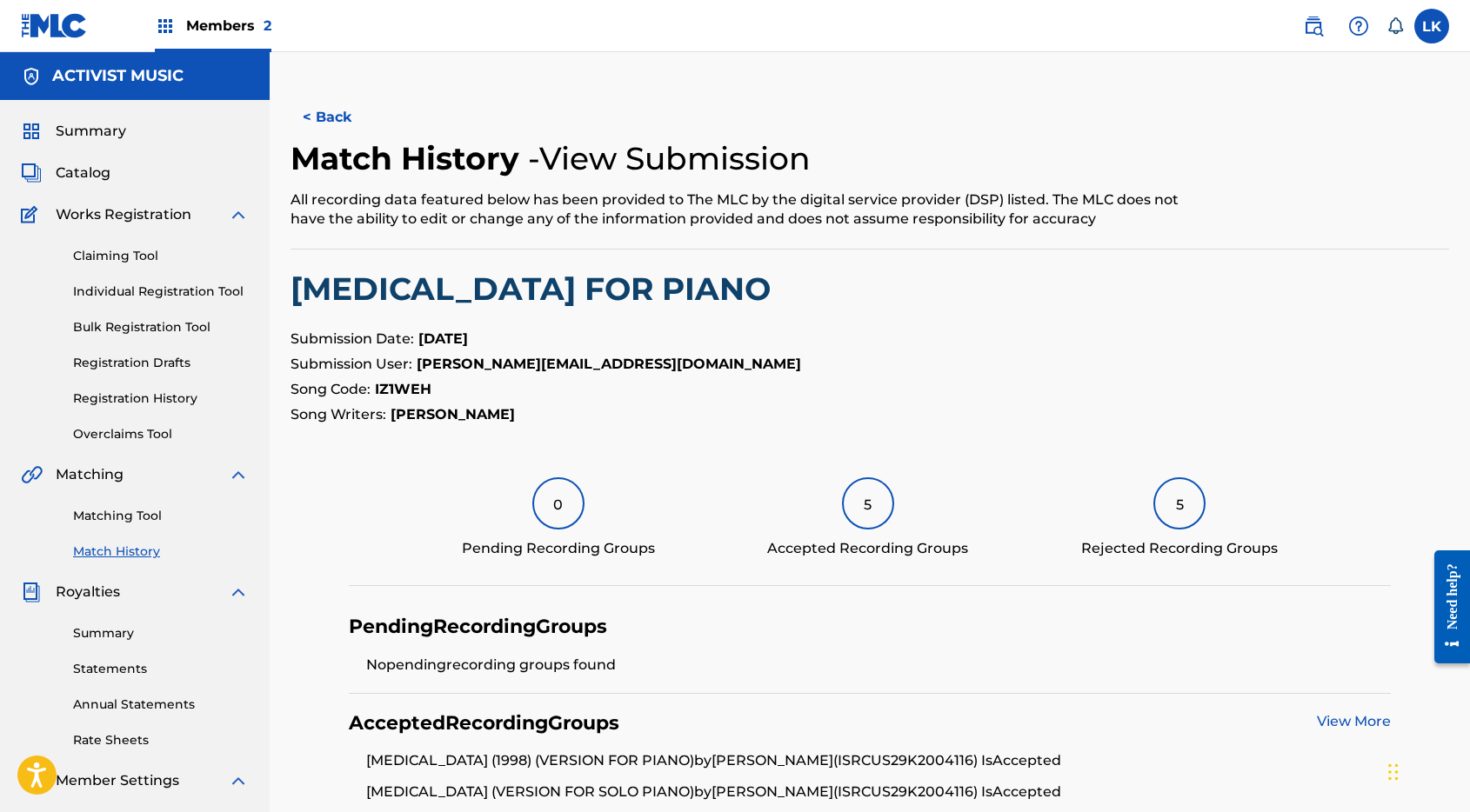
click at [345, 114] on button "< Back" at bounding box center [342, 118] width 105 height 44
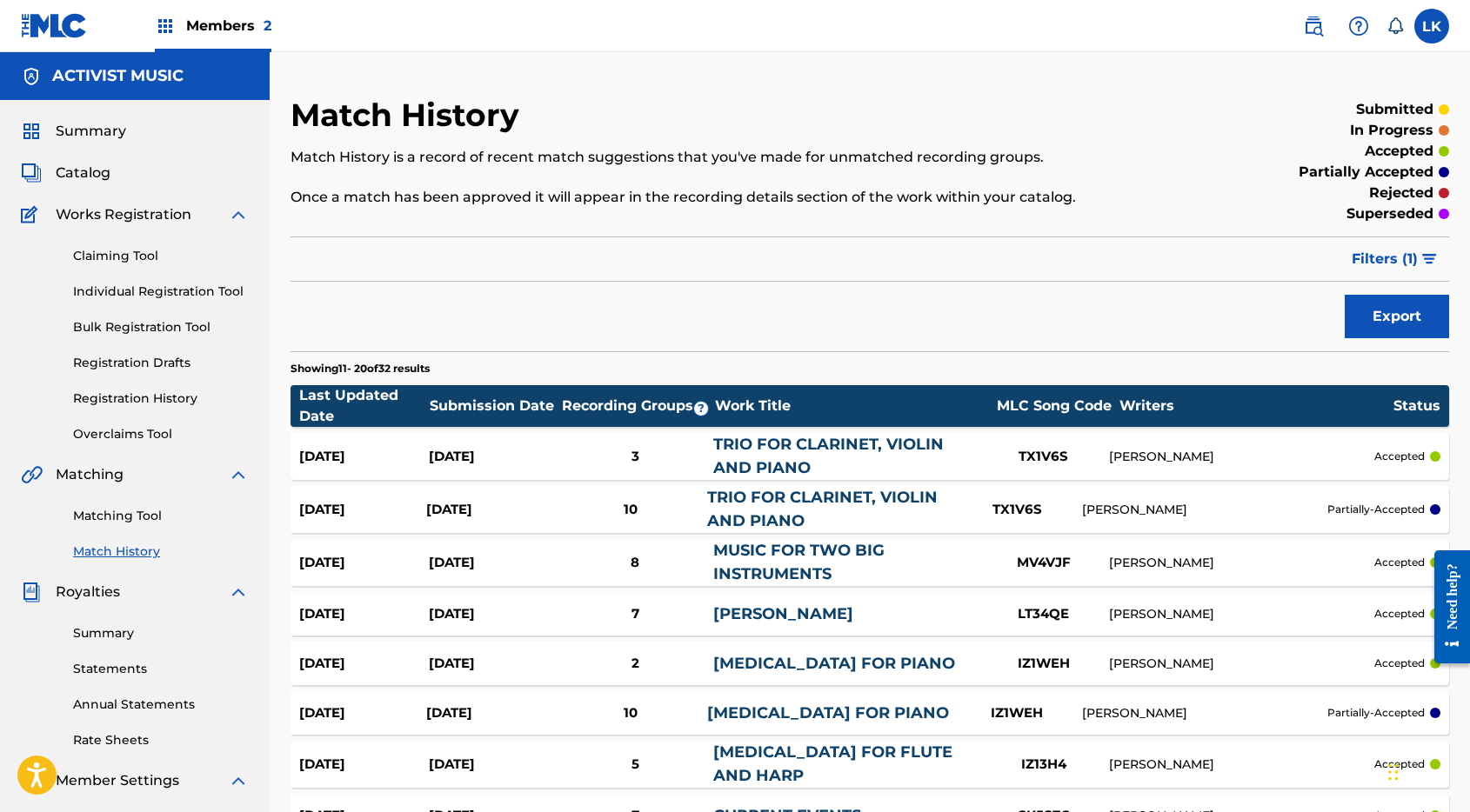
scroll to position [283, 0]
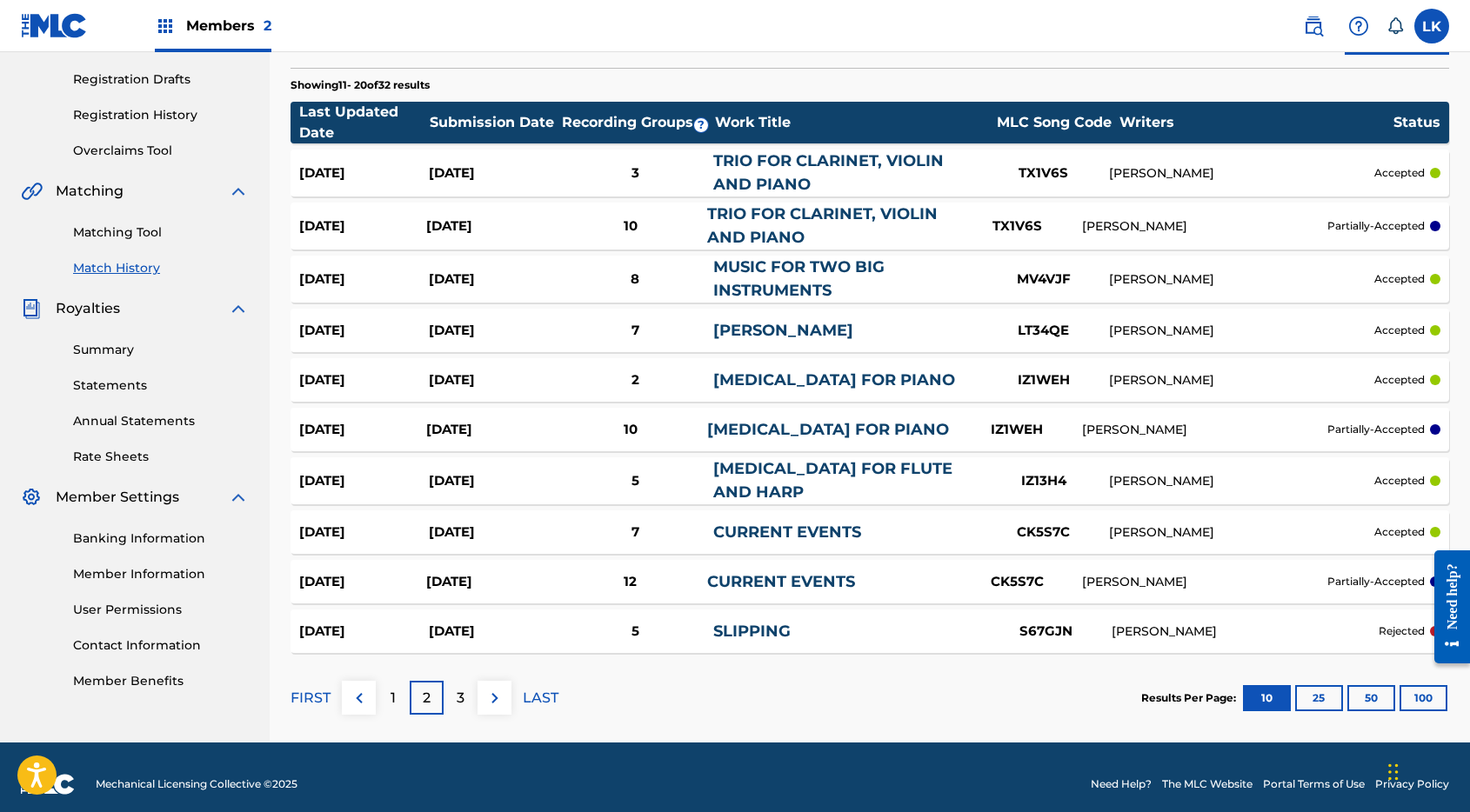
click at [466, 699] on div "3" at bounding box center [460, 697] width 34 height 34
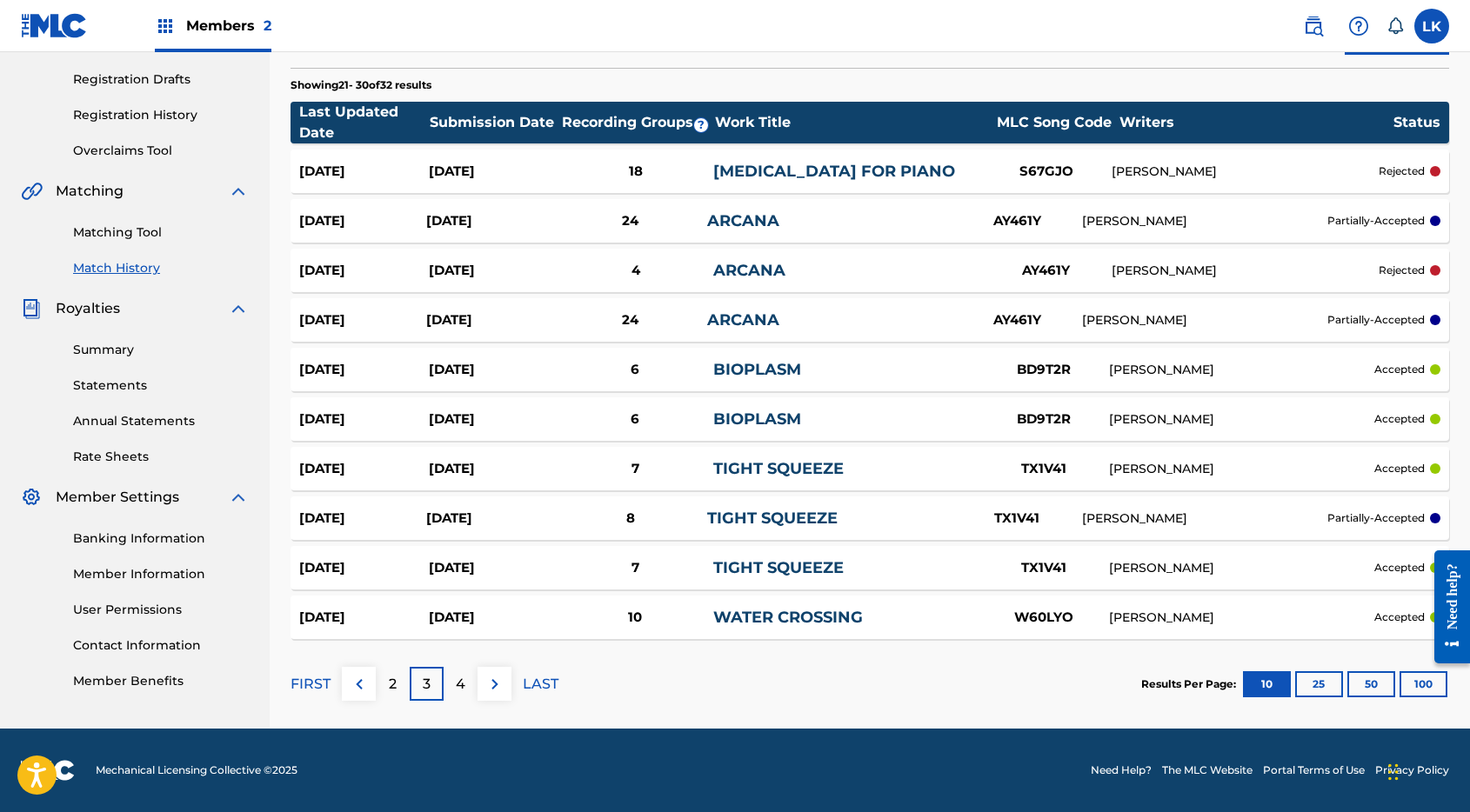
click at [523, 417] on div "[DATE]" at bounding box center [493, 419] width 130 height 20
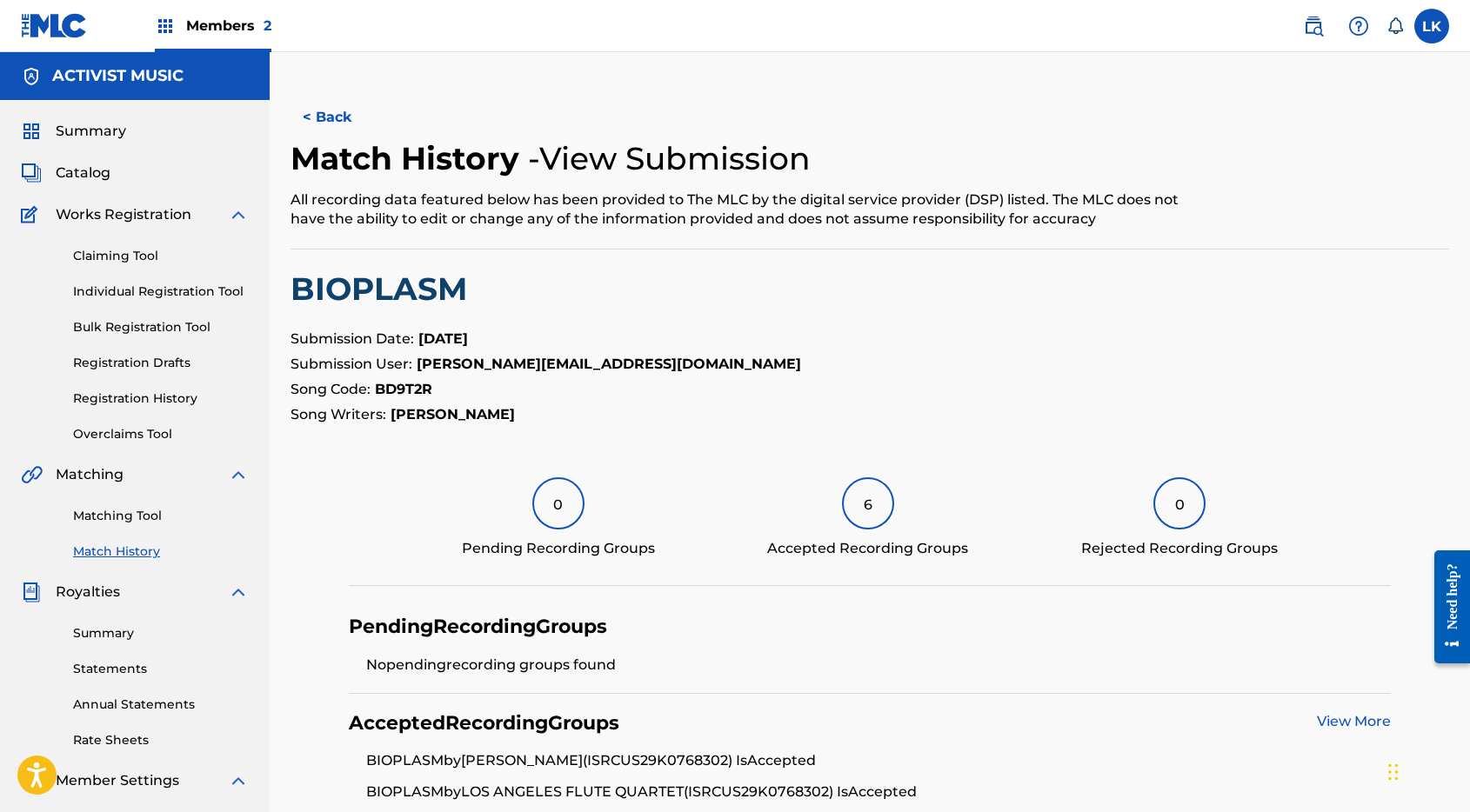
click at [349, 105] on button "< Back" at bounding box center [342, 118] width 105 height 44
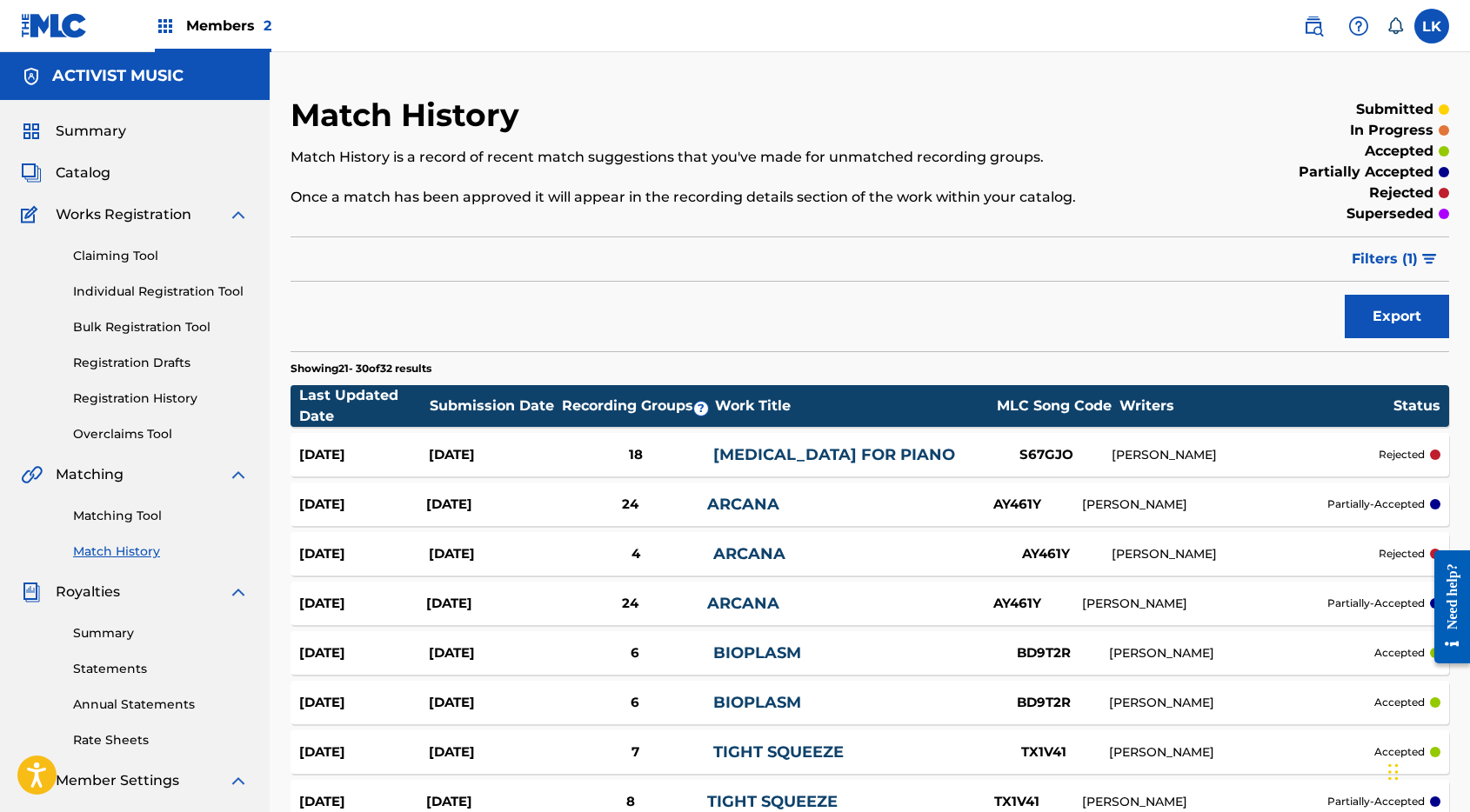
scroll to position [283, 0]
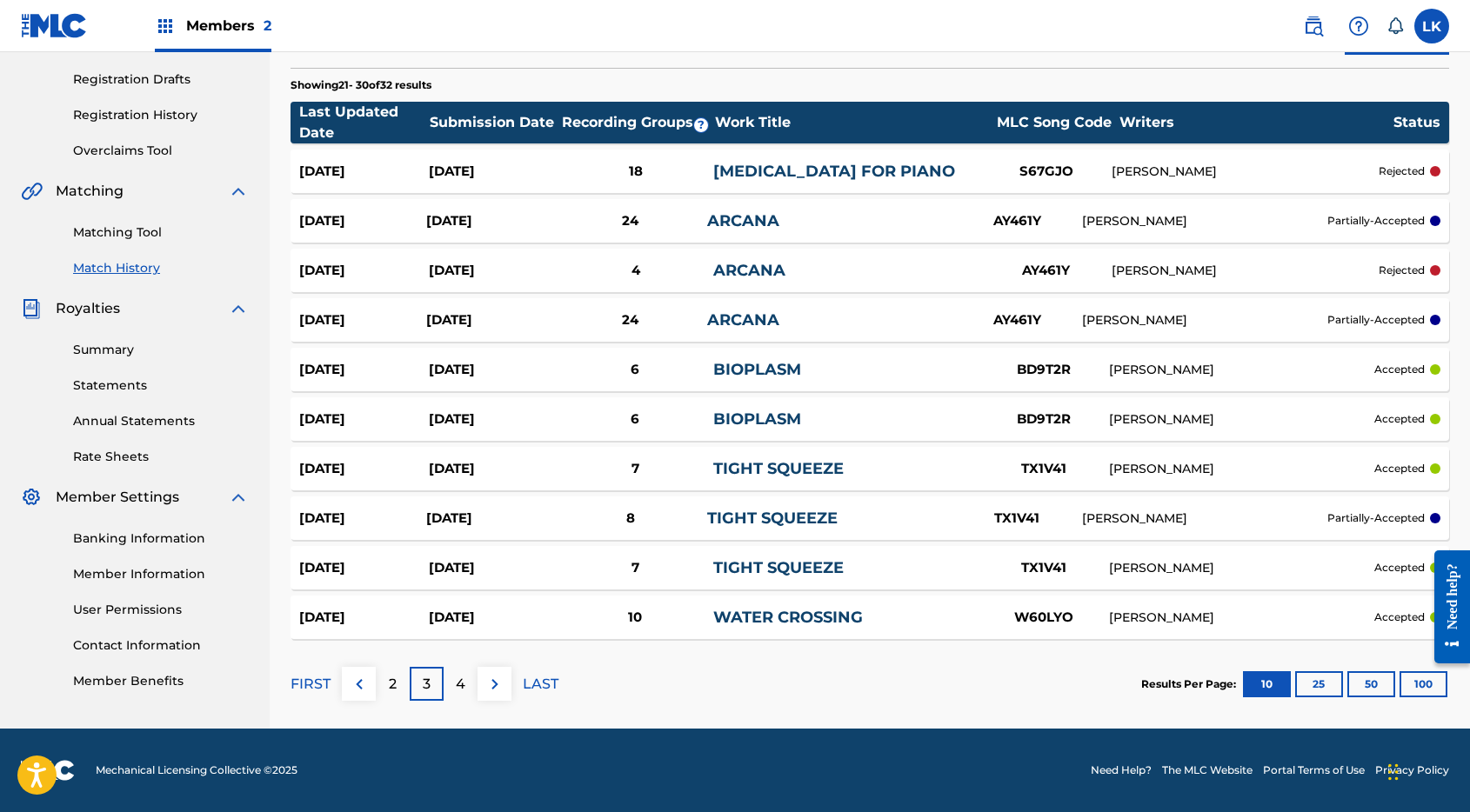
click at [519, 624] on div "[DATE]" at bounding box center [493, 618] width 130 height 20
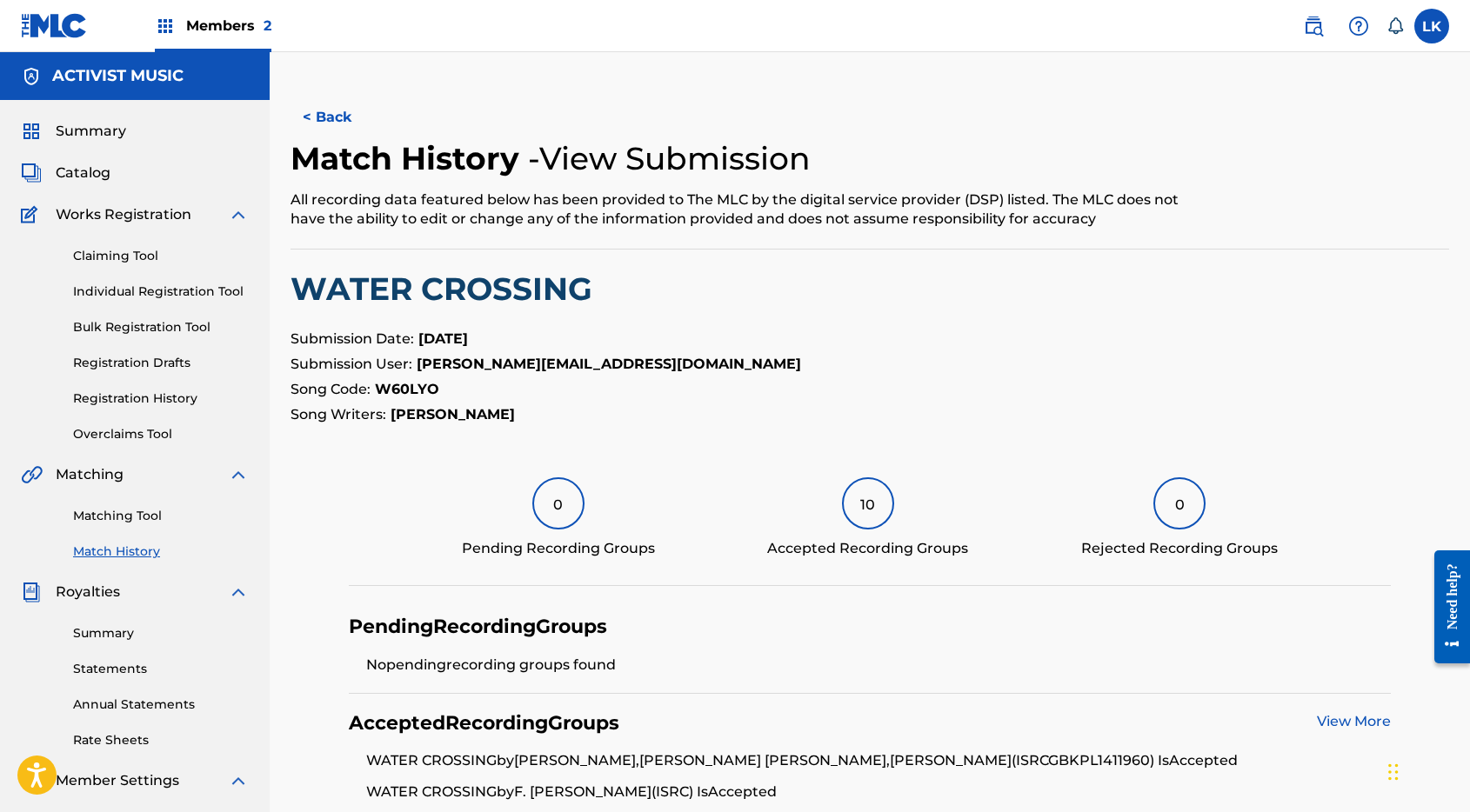
click at [344, 108] on button "< Back" at bounding box center [342, 118] width 105 height 44
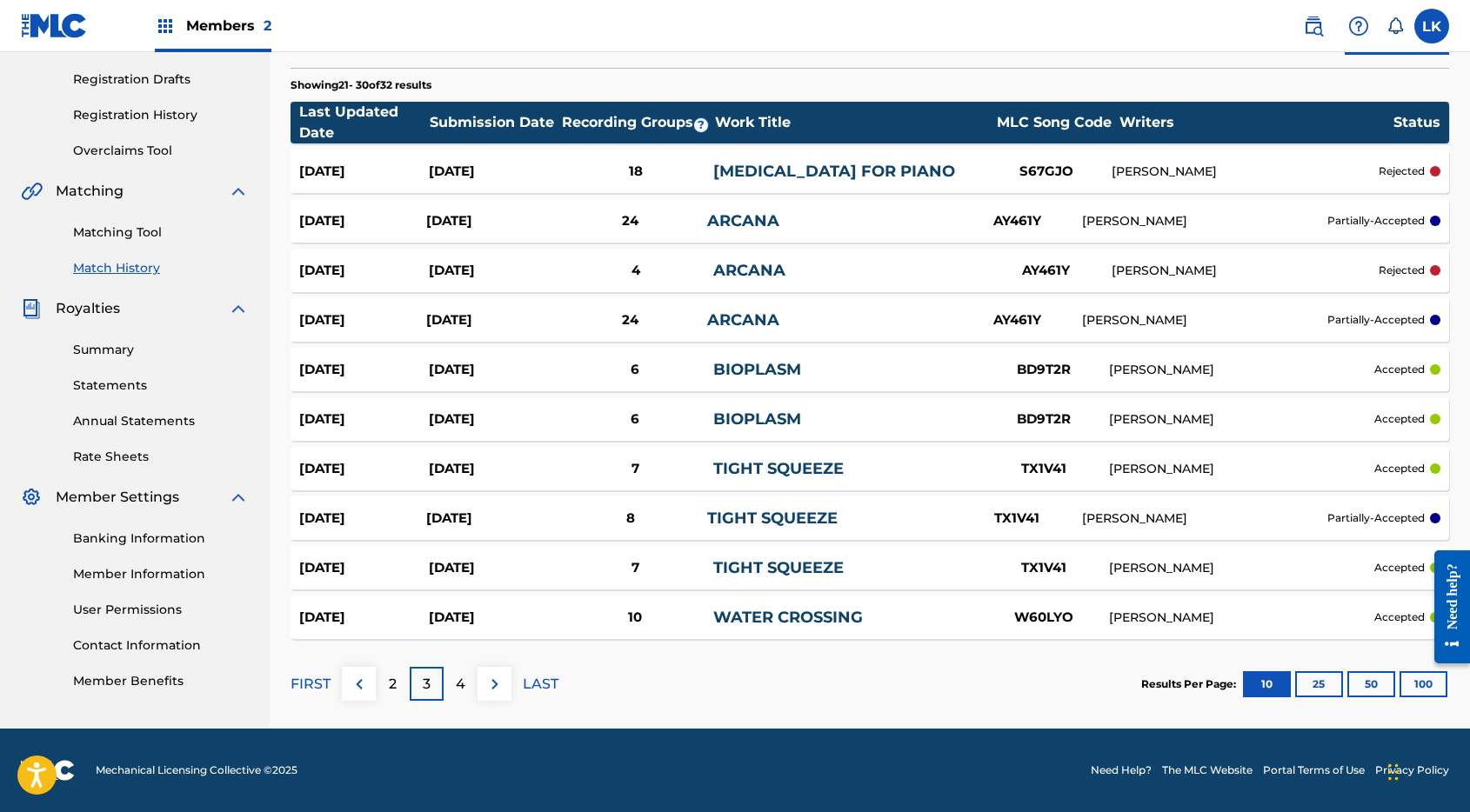
click at [494, 212] on div "[DATE]" at bounding box center [490, 220] width 127 height 20
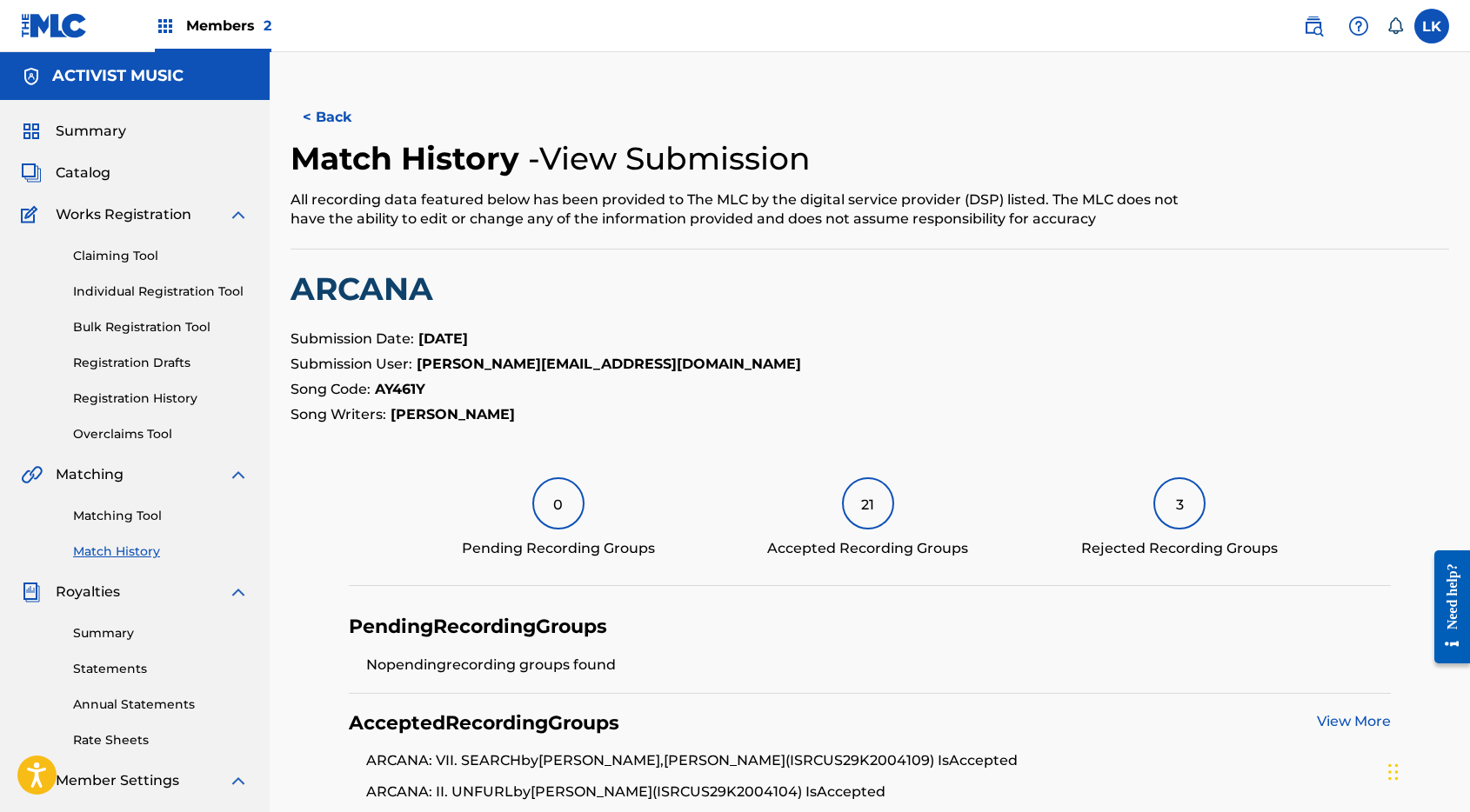
click at [347, 112] on button "< Back" at bounding box center [342, 118] width 105 height 44
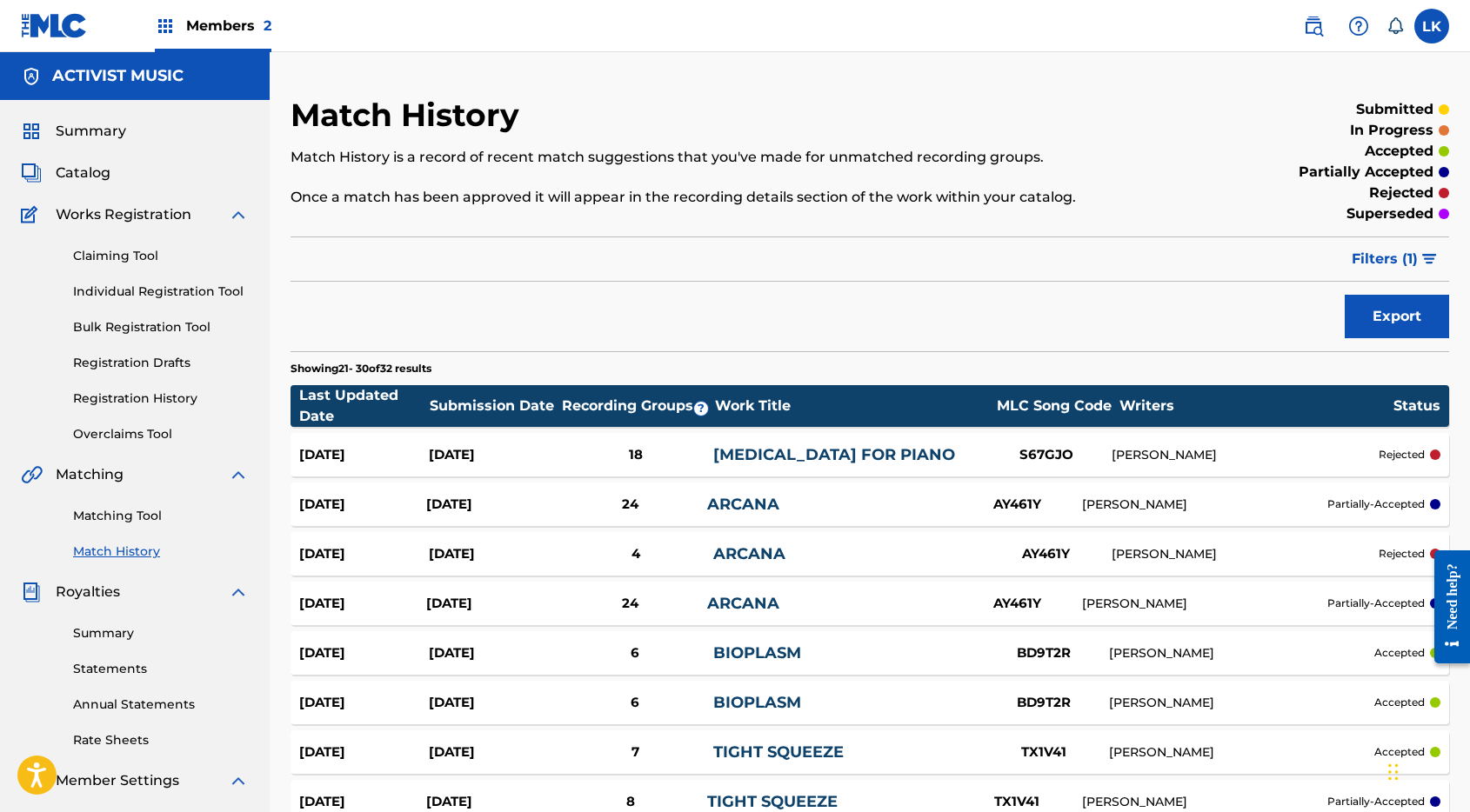
scroll to position [283, 0]
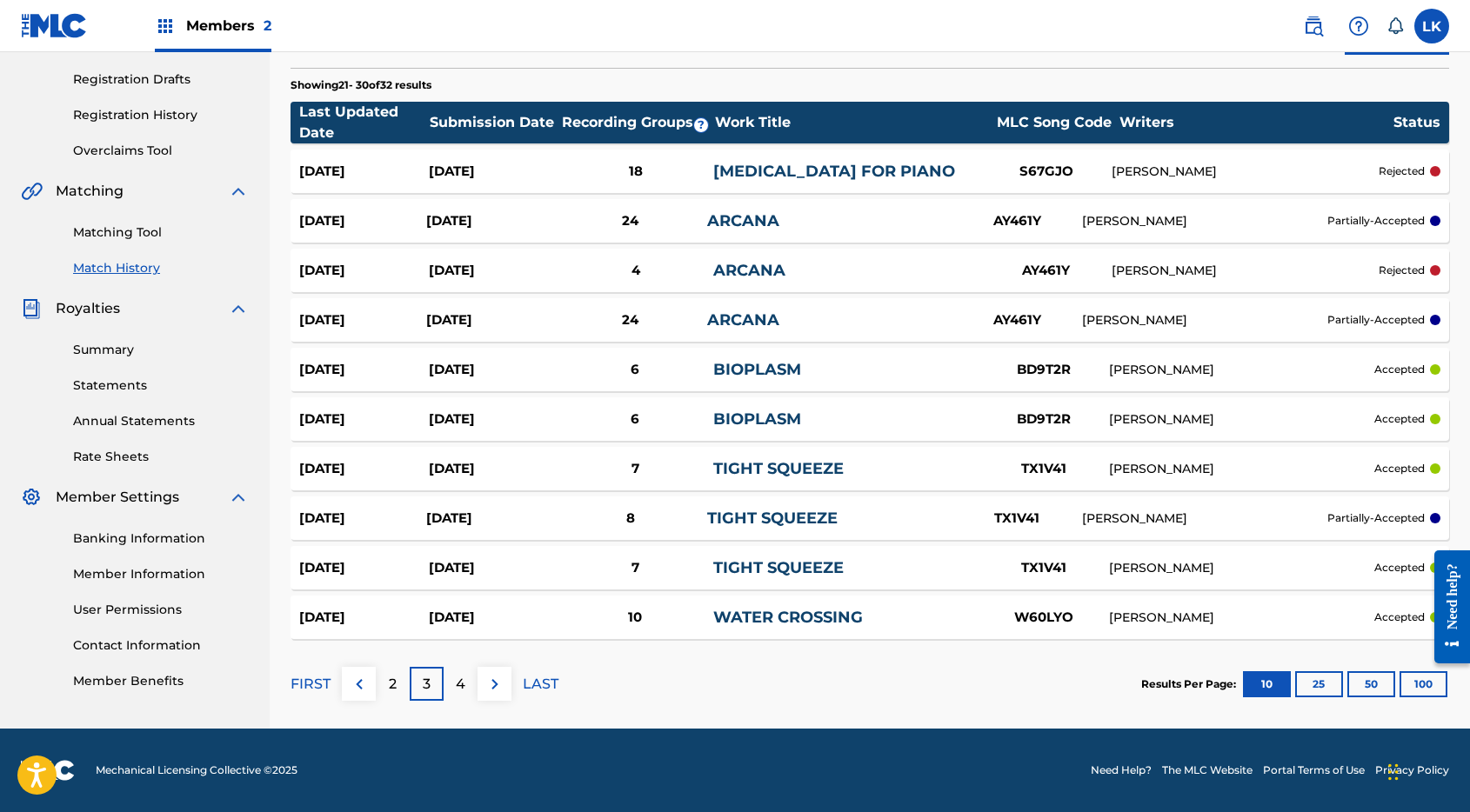
click at [397, 681] on div "2" at bounding box center [392, 683] width 34 height 34
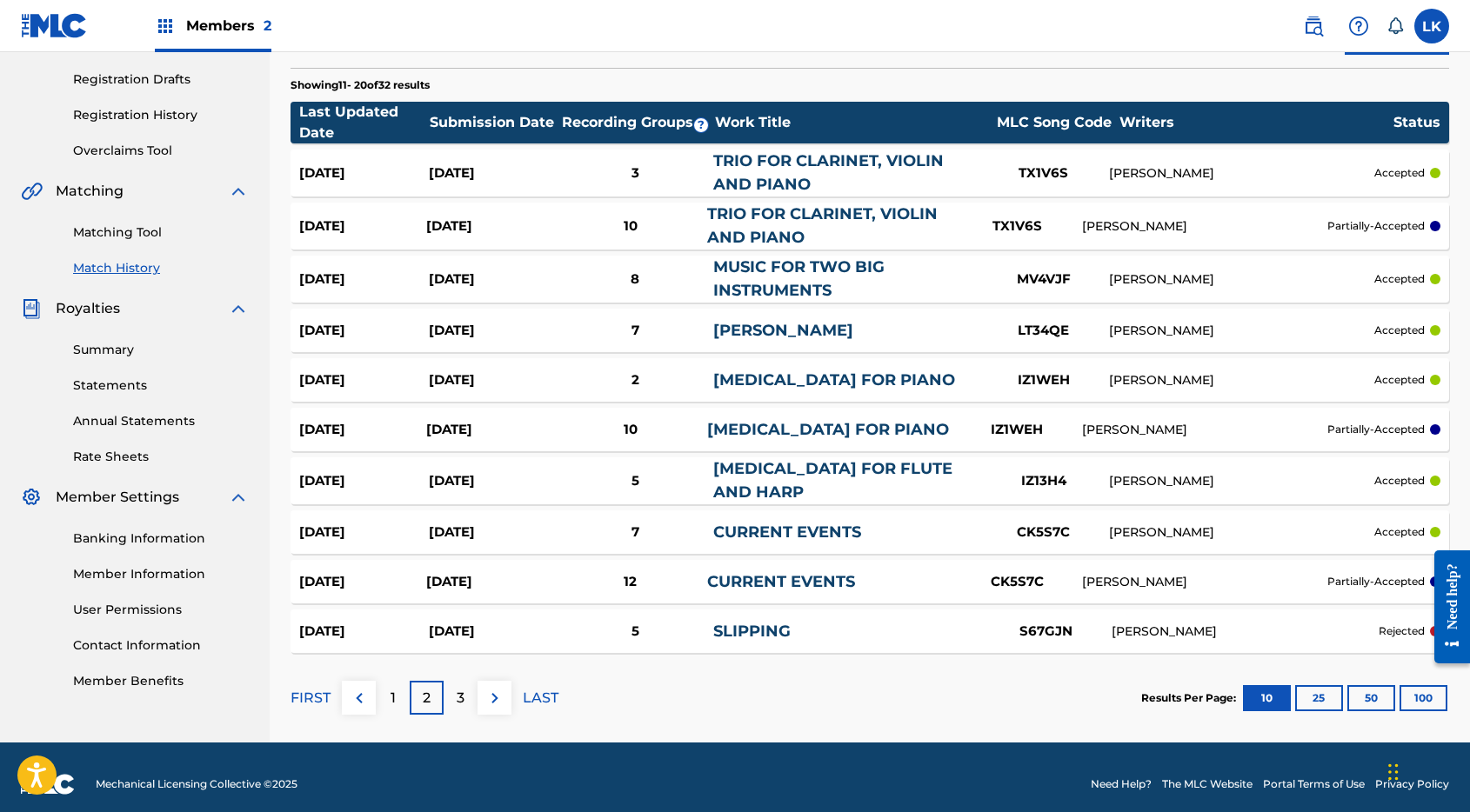
click at [396, 700] on div "1" at bounding box center [392, 697] width 34 height 34
click at [451, 691] on div "3" at bounding box center [460, 697] width 34 height 34
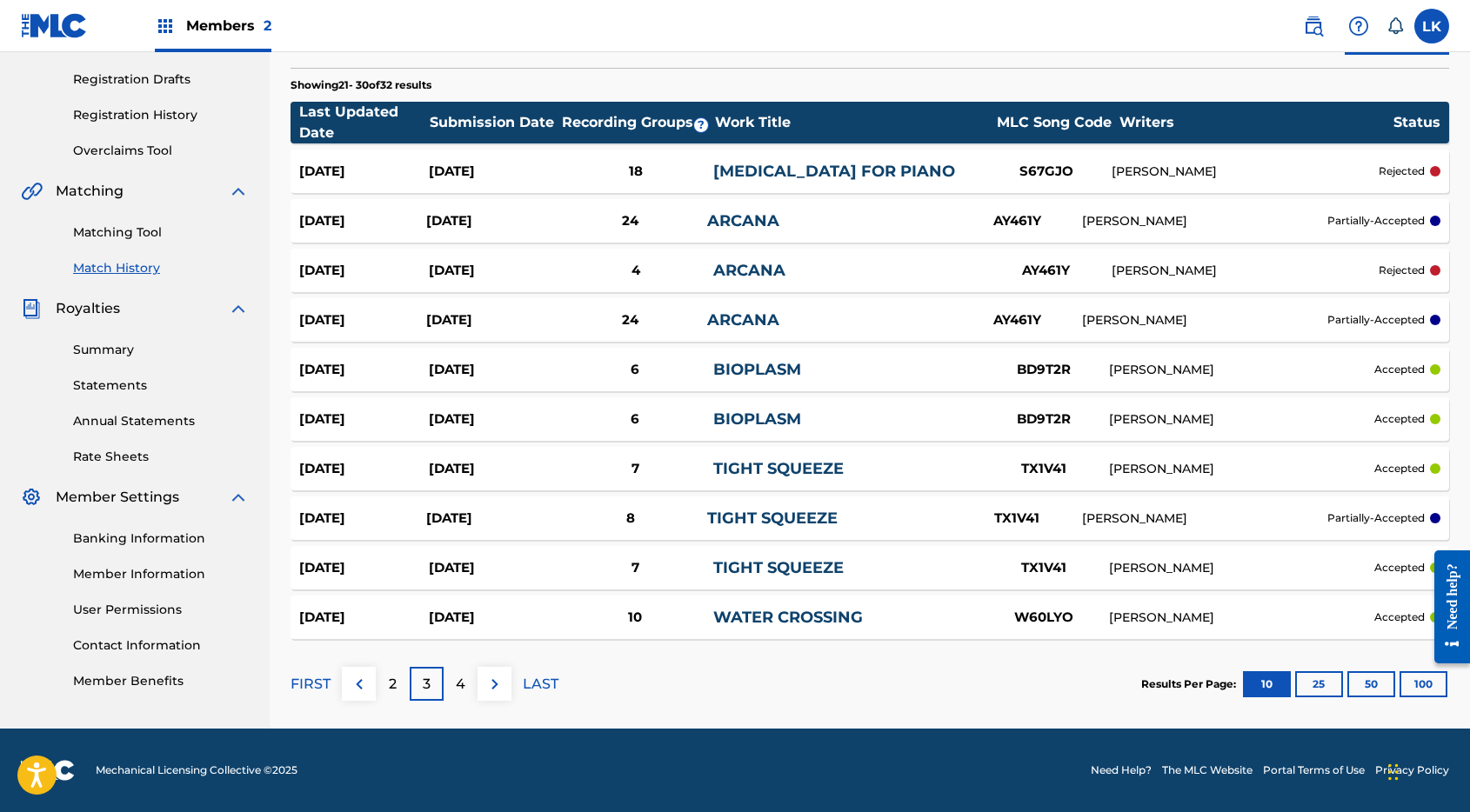
click at [452, 687] on div "4" at bounding box center [460, 683] width 34 height 34
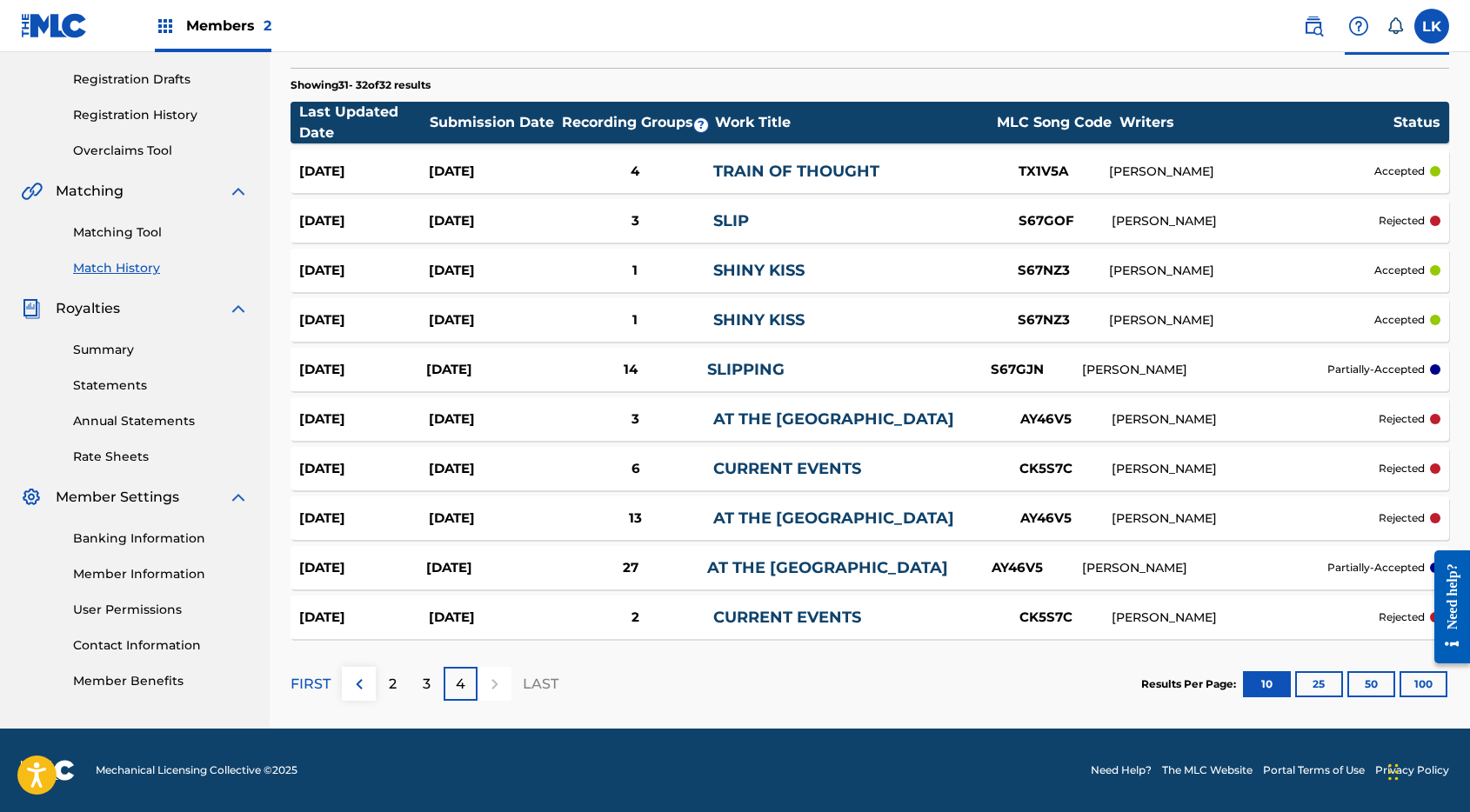
click at [749, 219] on div "SLIP" at bounding box center [846, 221] width 267 height 24
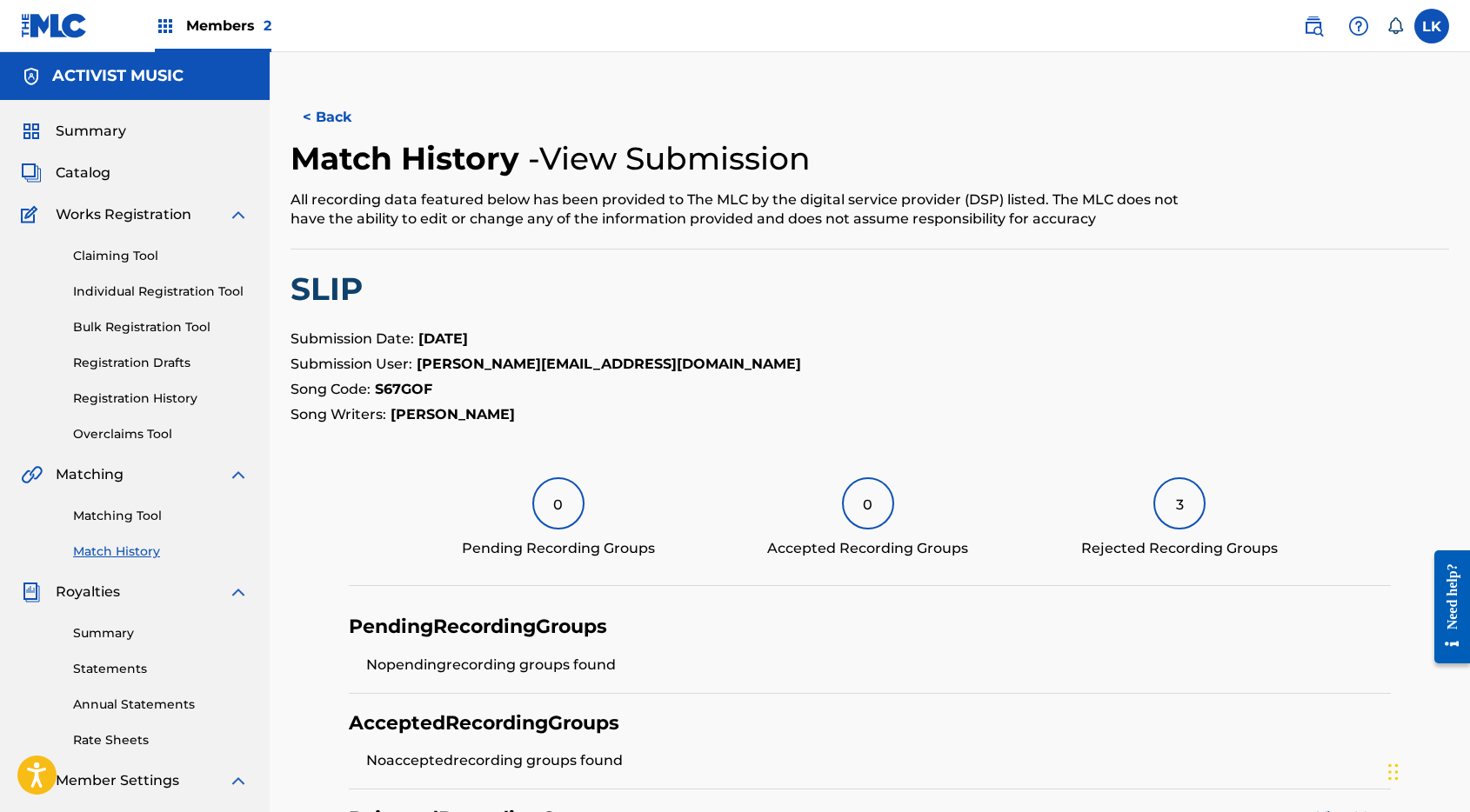
click at [129, 517] on link "Matching Tool" at bounding box center [161, 516] width 176 height 18
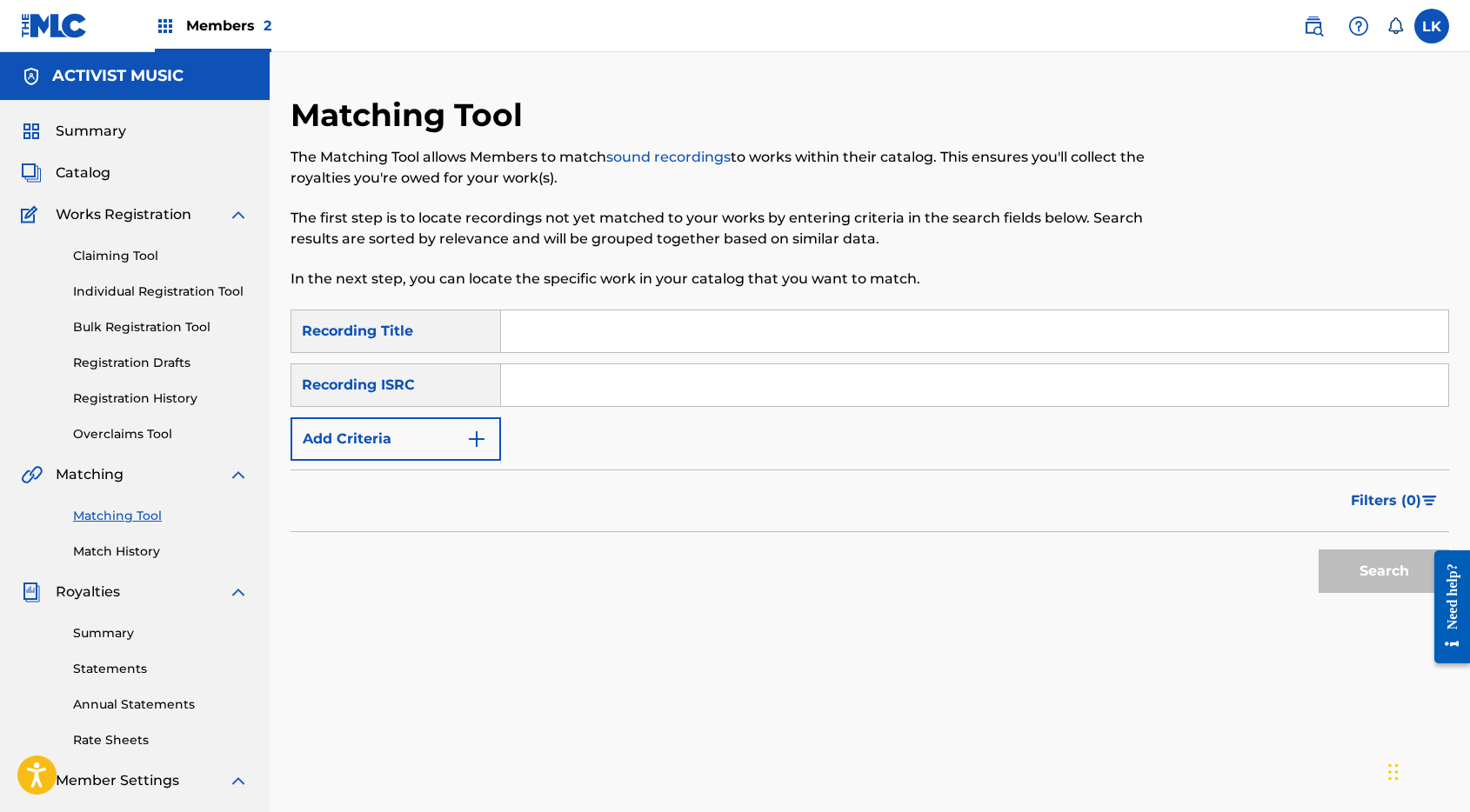
click at [539, 342] on input "Search Form" at bounding box center [974, 331] width 947 height 42
type input "tight squeeze"
click at [1318, 550] on button "Search" at bounding box center [1384, 572] width 131 height 44
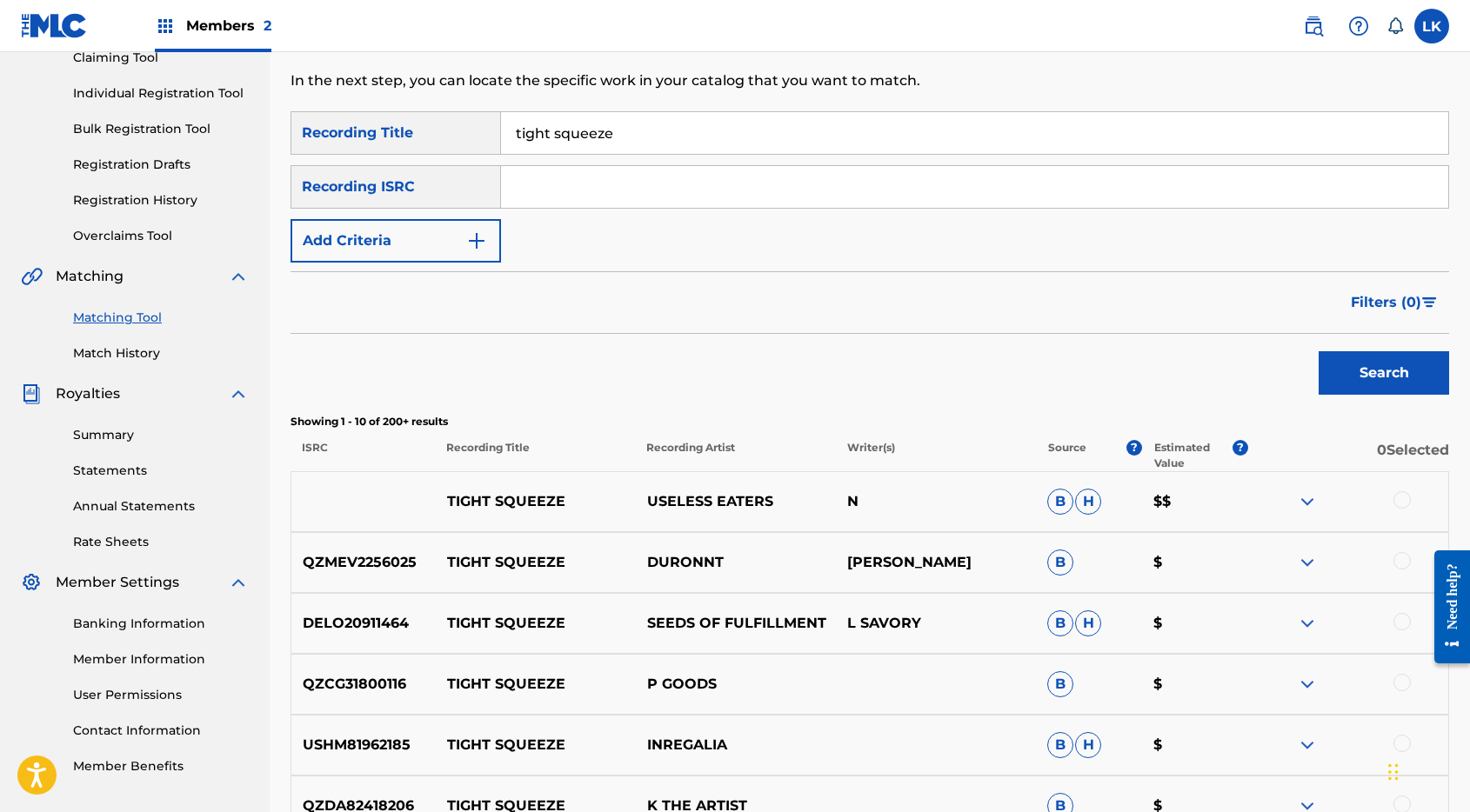
scroll to position [288, 0]
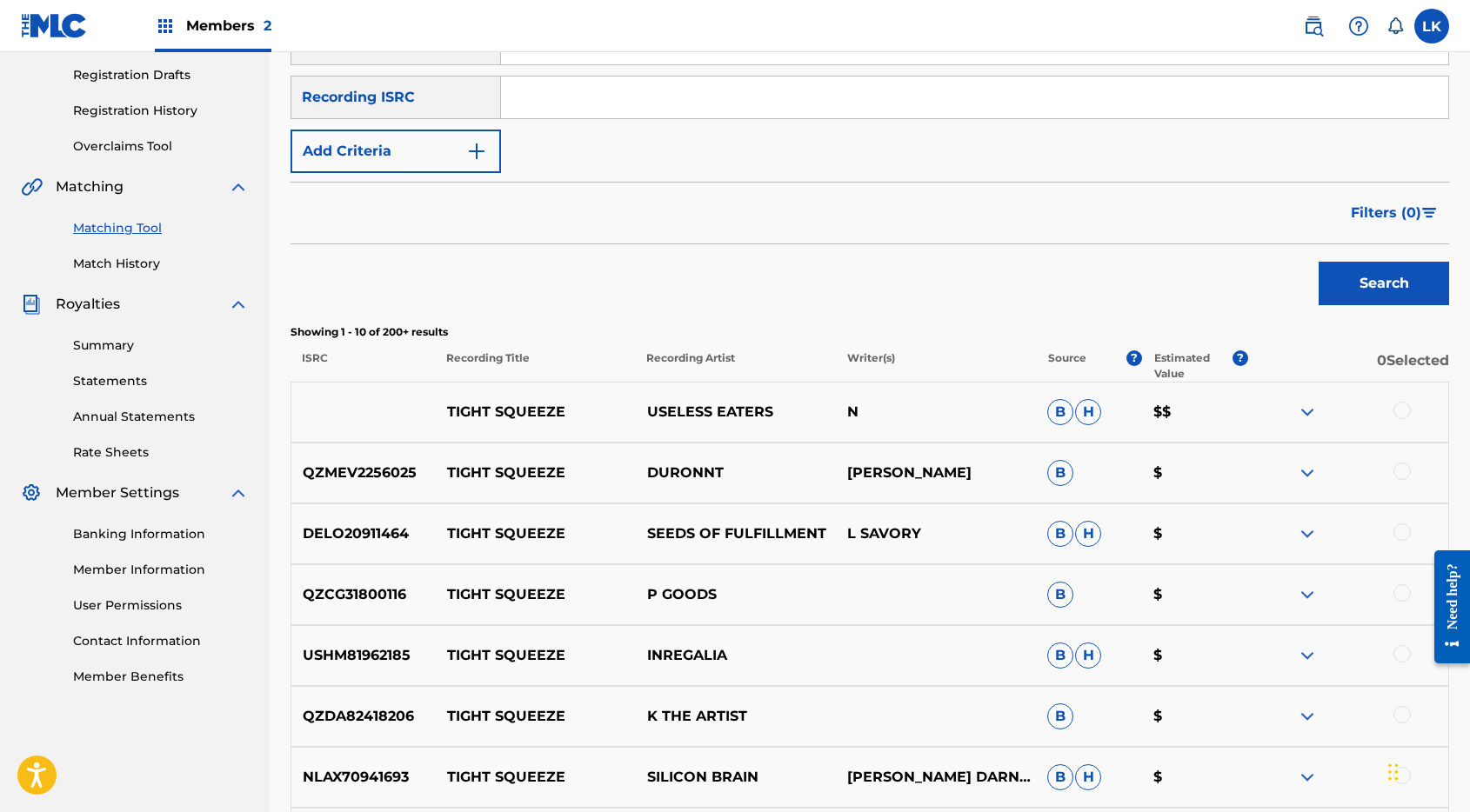
click at [465, 152] on button "Add Criteria" at bounding box center [395, 152] width 210 height 44
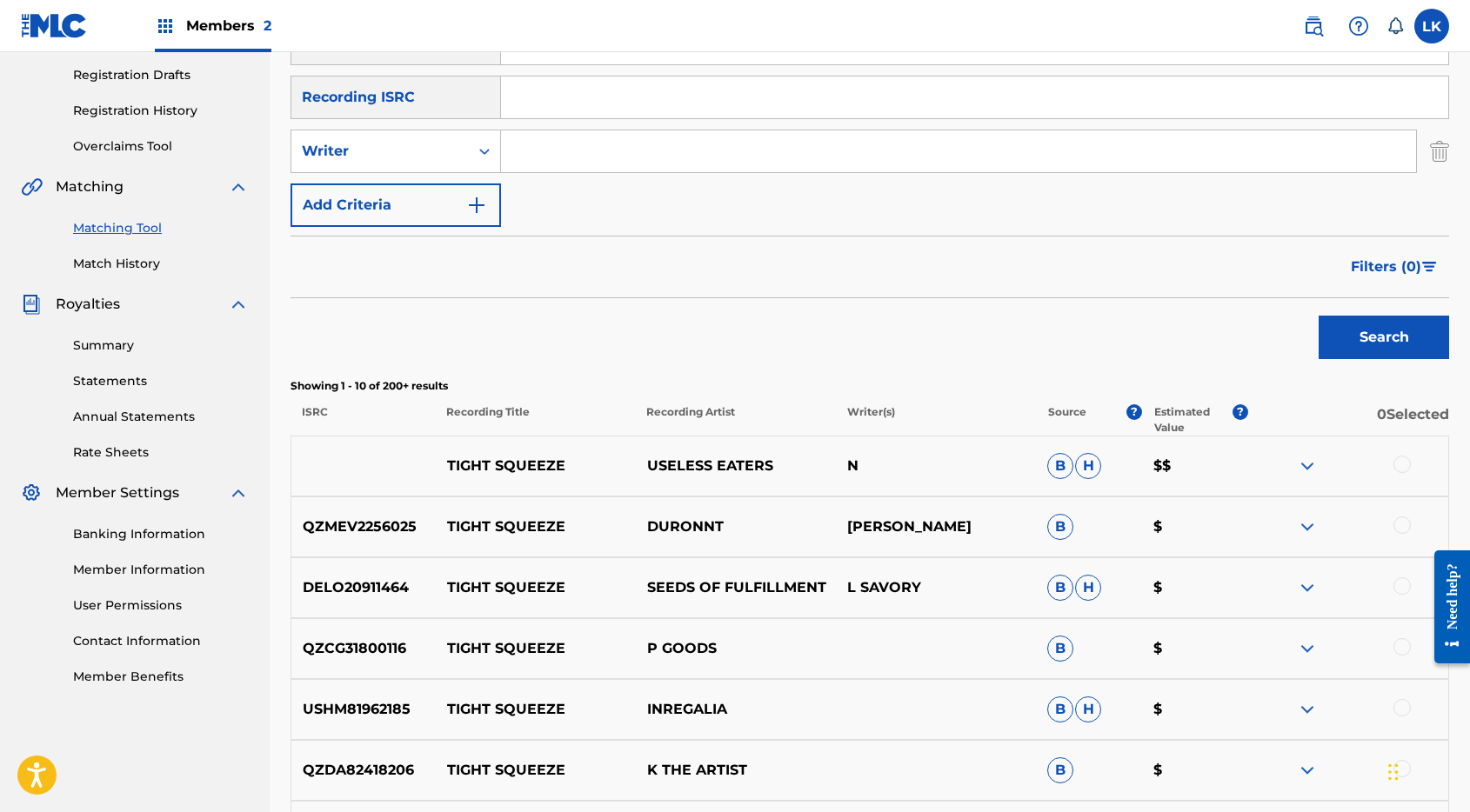
click at [566, 150] on input "Search Form" at bounding box center [959, 152] width 915 height 42
type input "[PERSON_NAME]"
click at [1318, 315] on button "Search" at bounding box center [1384, 337] width 131 height 44
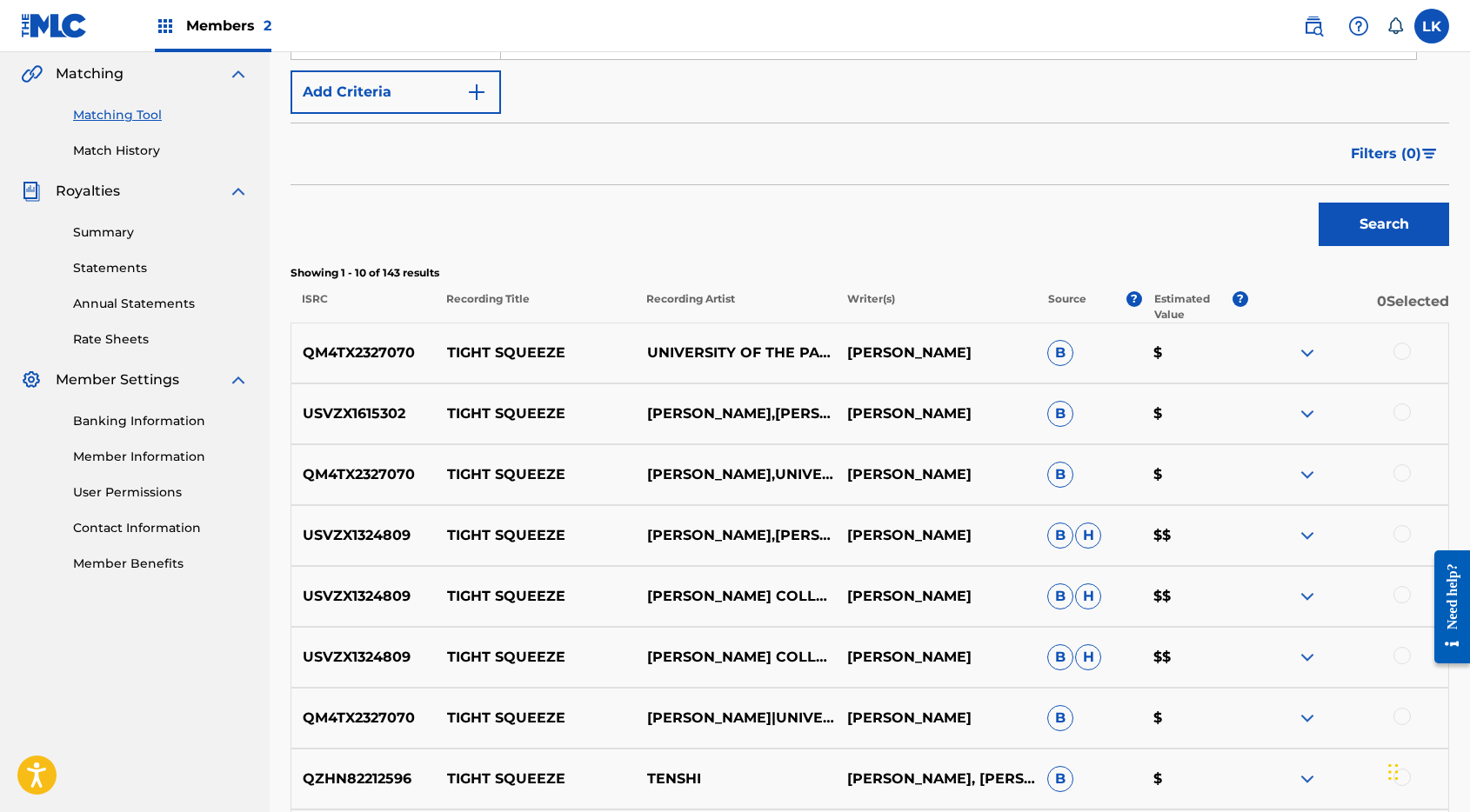
scroll to position [0, 0]
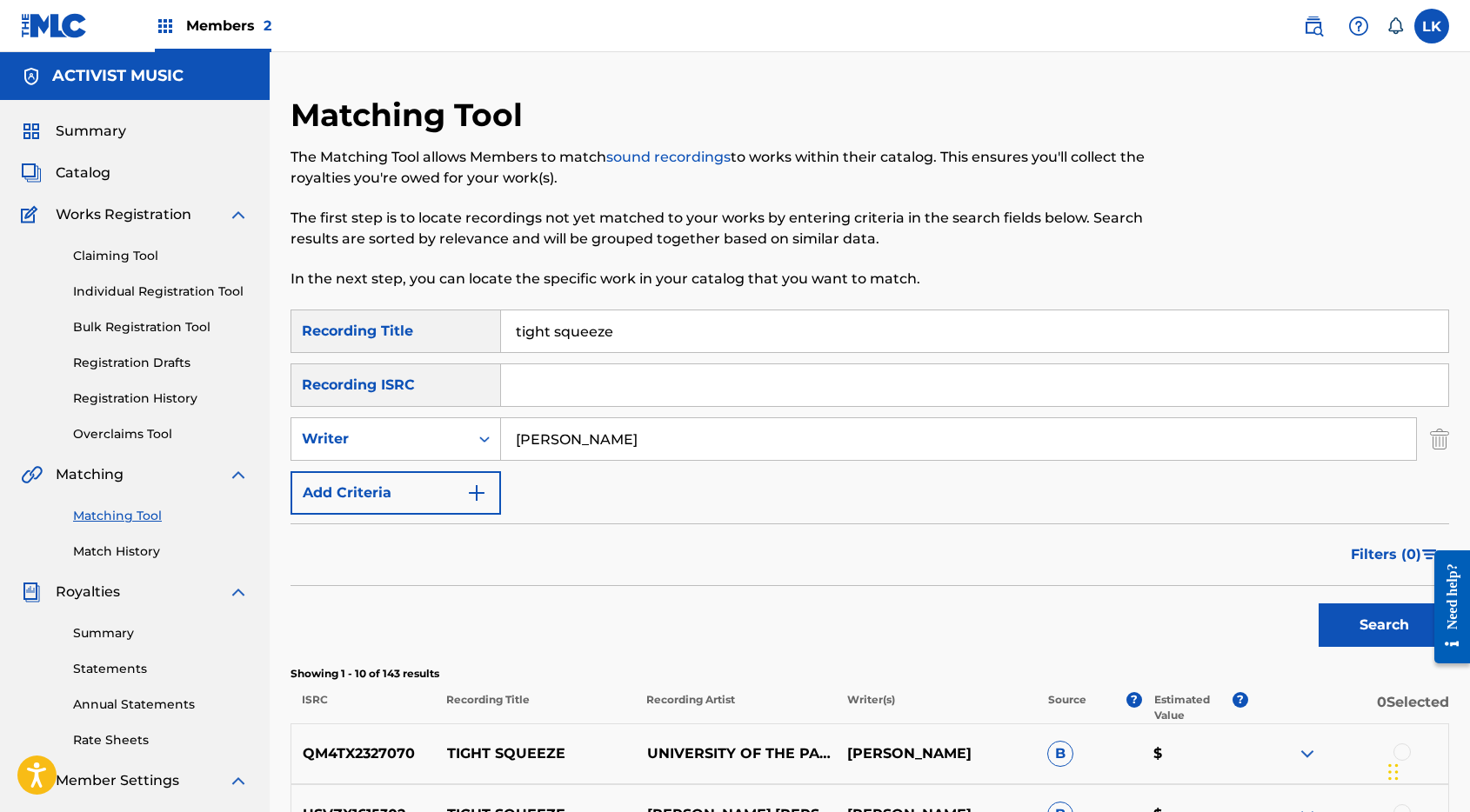
click at [615, 329] on input "tight squeeze" at bounding box center [974, 331] width 947 height 42
click at [614, 329] on input "tight squeeze" at bounding box center [974, 331] width 947 height 42
click at [1318, 604] on button "Search" at bounding box center [1384, 626] width 131 height 44
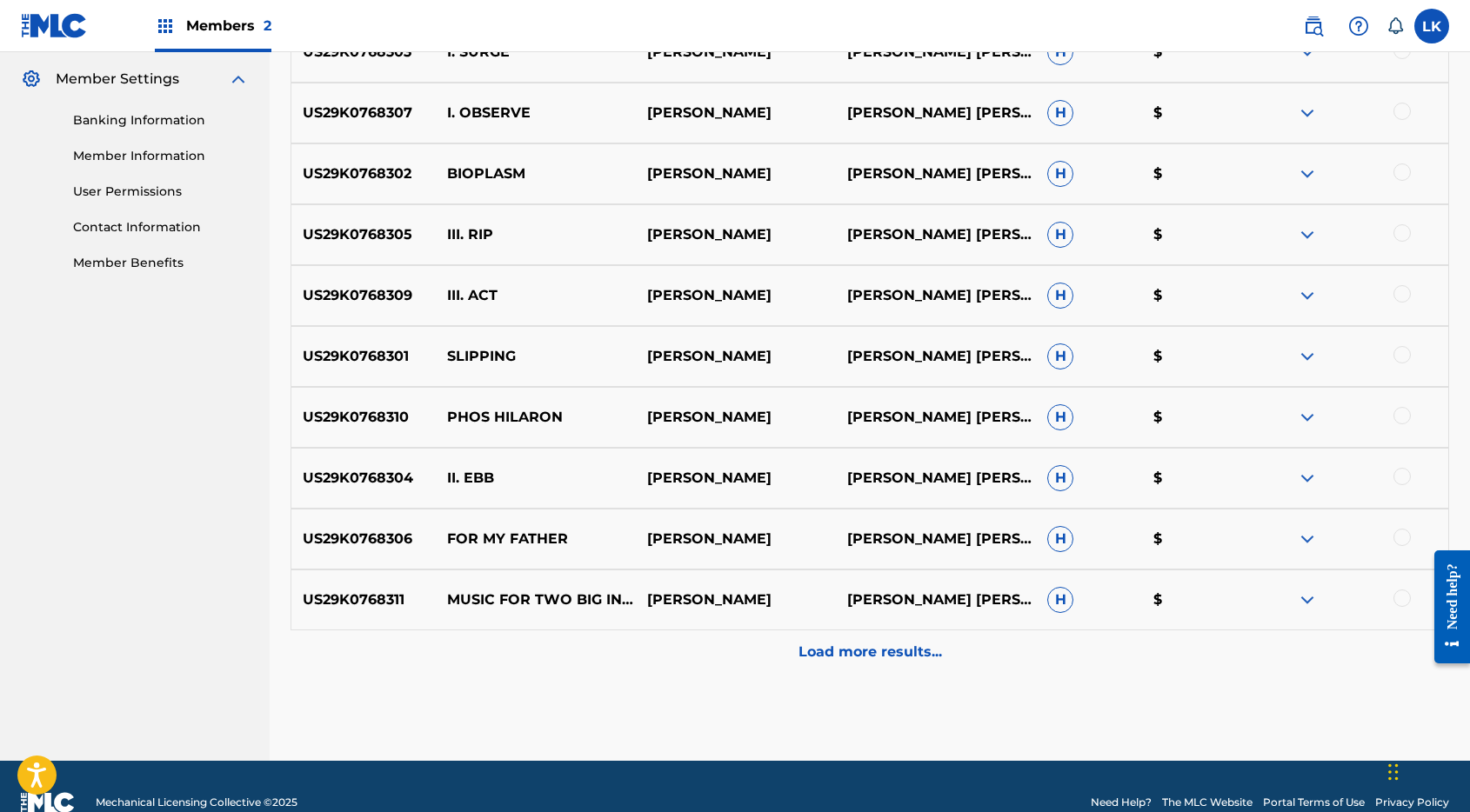
scroll to position [723, 0]
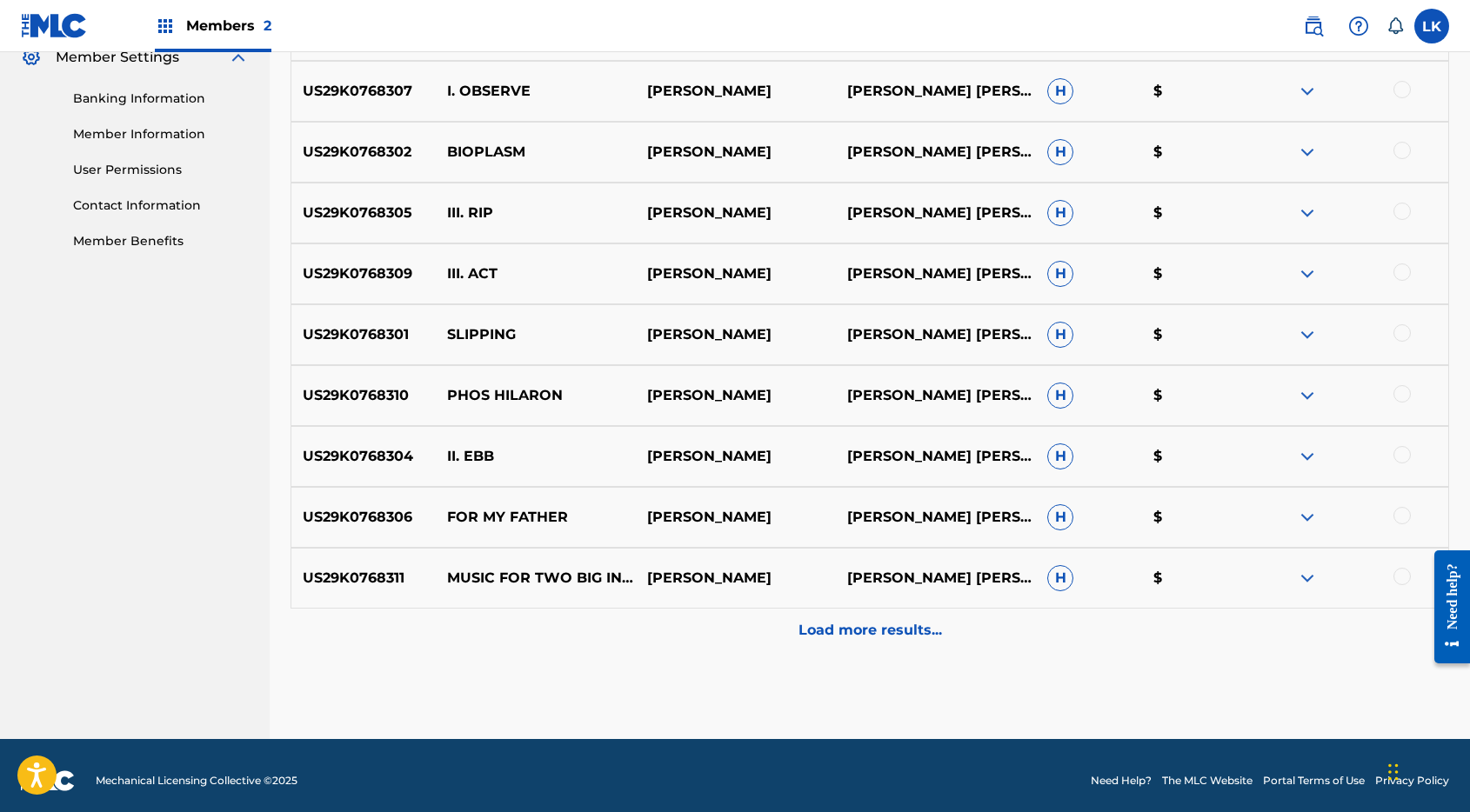
click at [860, 634] on p "Load more results..." at bounding box center [870, 631] width 144 height 21
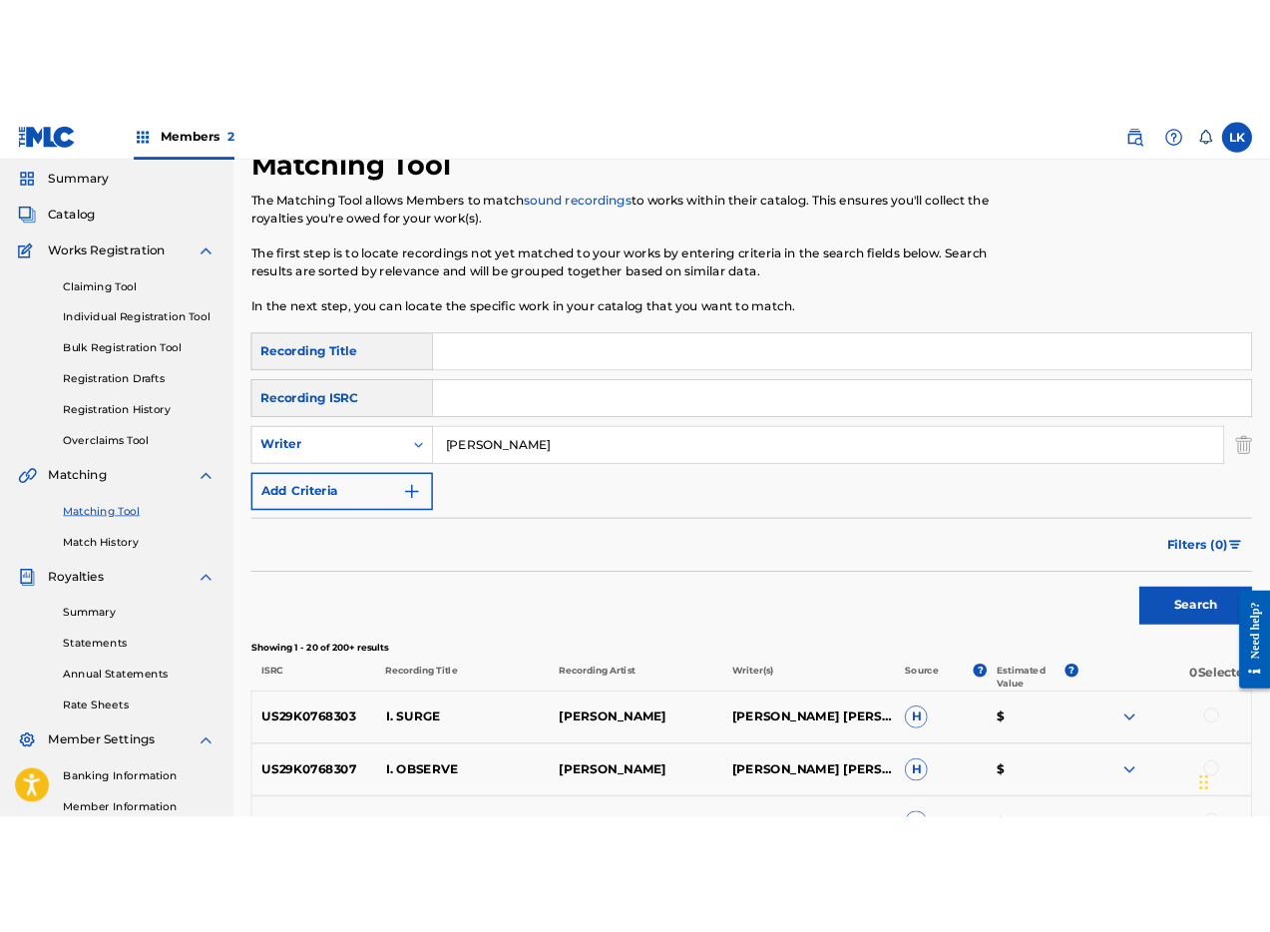
scroll to position [0, 0]
